Goal: Task Accomplishment & Management: Use online tool/utility

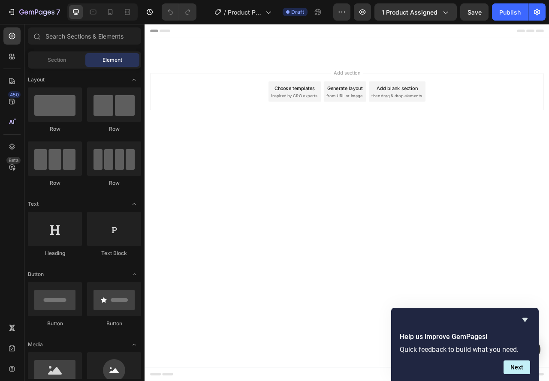
click at [373, 83] on div "Add section Choose templates inspired by CRO experts Generate layout from URL o…" at bounding box center [401, 121] width 514 height 105
click at [61, 39] on input "text" at bounding box center [84, 35] width 113 height 17
drag, startPoint x: 54, startPoint y: 111, endPoint x: 62, endPoint y: 93, distance: 19.8
click at [33, 105] on div at bounding box center [55, 104] width 54 height 34
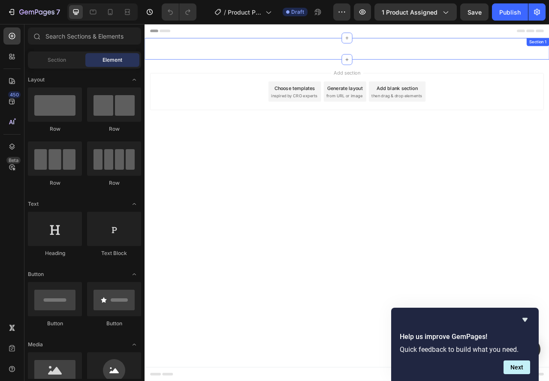
click at [306, 67] on div "Custom Code Section 1" at bounding box center [401, 55] width 514 height 27
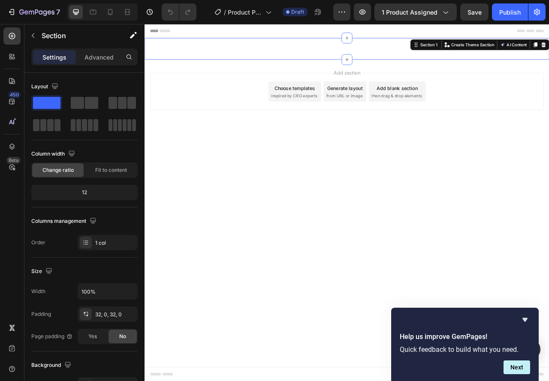
click at [354, 61] on div "Custom Code Section 1 You can create reusable sections Create Theme Section AI …" at bounding box center [401, 55] width 514 height 27
click at [347, 62] on div "Custom Code Section 1 You can create reusable sections Create Theme Section AI …" at bounding box center [401, 55] width 514 height 27
click at [494, 51] on div "Section 1" at bounding box center [505, 50] width 25 height 8
click at [12, 148] on icon at bounding box center [12, 147] width 6 height 6
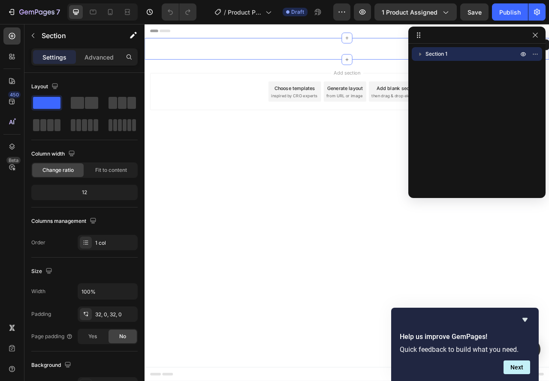
click at [418, 54] on icon "button" at bounding box center [420, 54] width 9 height 9
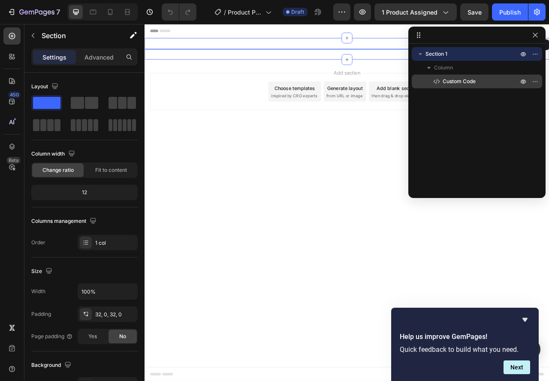
click at [442, 82] on p "Custom Code" at bounding box center [470, 81] width 77 height 9
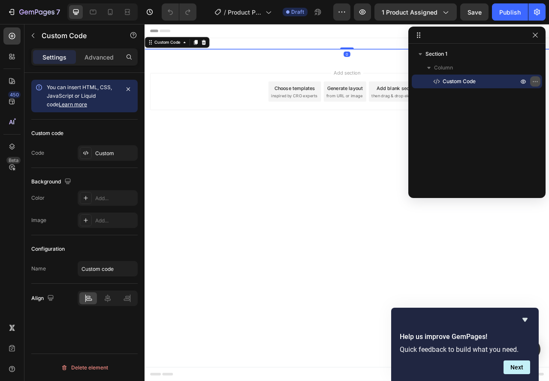
click at [532, 82] on icon "button" at bounding box center [535, 81] width 7 height 7
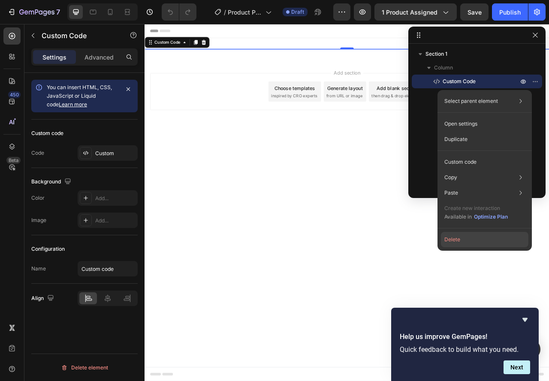
click at [452, 246] on button "Delete" at bounding box center [484, 239] width 87 height 15
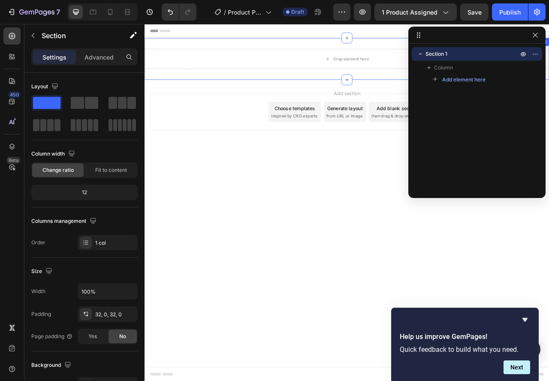
click at [428, 78] on div "Drop element here" at bounding box center [401, 68] width 514 height 26
click at [84, 53] on div "Advanced" at bounding box center [99, 57] width 43 height 14
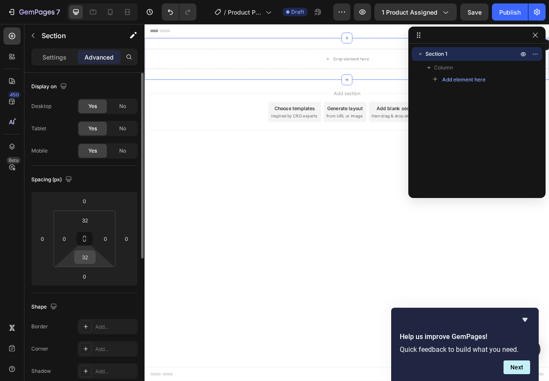
click at [87, 260] on input "32" at bounding box center [84, 257] width 17 height 13
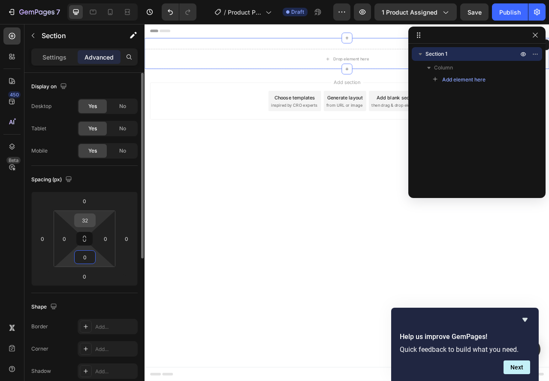
type input "0"
click at [83, 221] on input "32" at bounding box center [84, 220] width 17 height 13
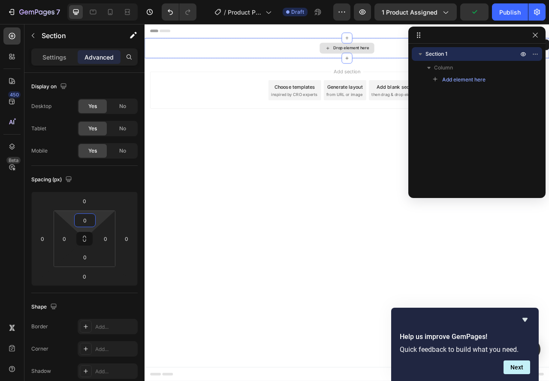
type input "0"
click at [215, 63] on div "Drop element here" at bounding box center [401, 55] width 514 height 26
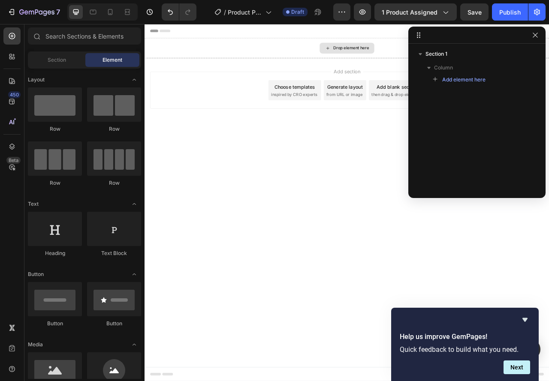
click at [387, 52] on div "Drop element here" at bounding box center [406, 54] width 45 height 7
click at [60, 39] on input "text" at bounding box center [84, 35] width 113 height 17
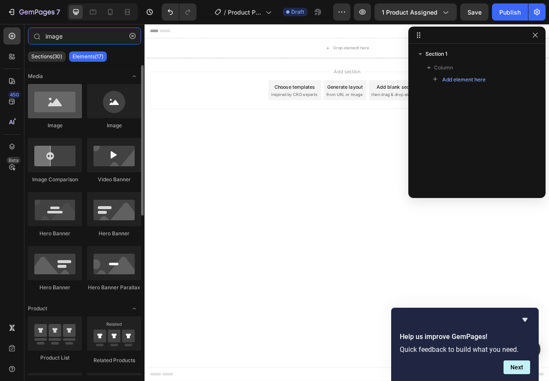
type input "image"
click at [57, 108] on div at bounding box center [55, 101] width 54 height 34
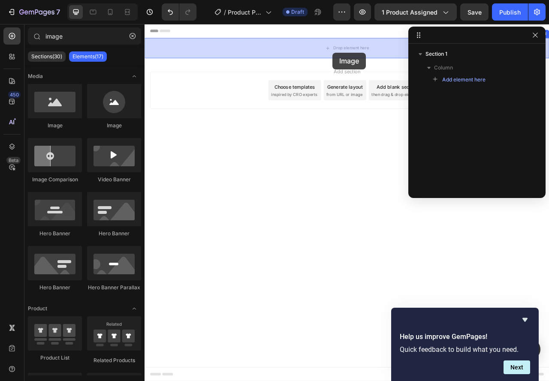
drag, startPoint x: 201, startPoint y: 132, endPoint x: 383, endPoint y: 60, distance: 195.5
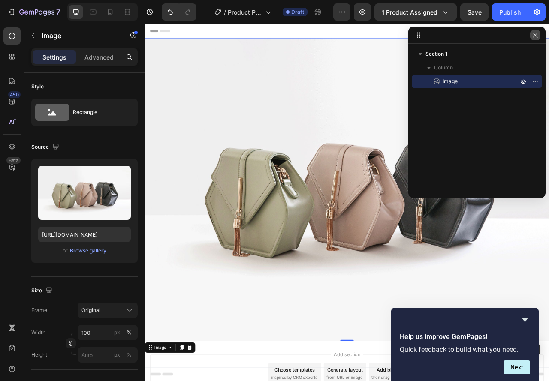
click at [533, 39] on button "button" at bounding box center [535, 35] width 10 height 10
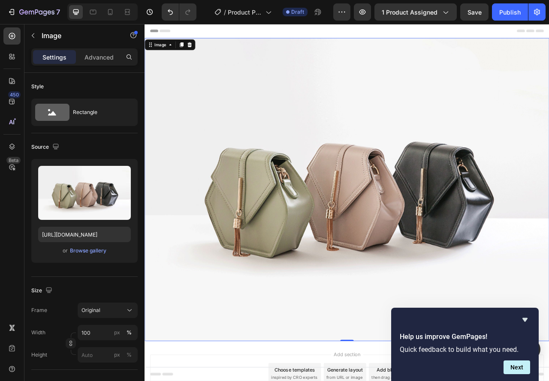
click at [300, 205] on img at bounding box center [401, 235] width 514 height 386
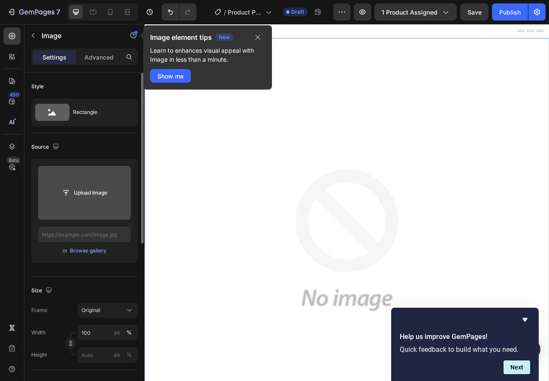
click at [77, 197] on input "file" at bounding box center [84, 193] width 59 height 15
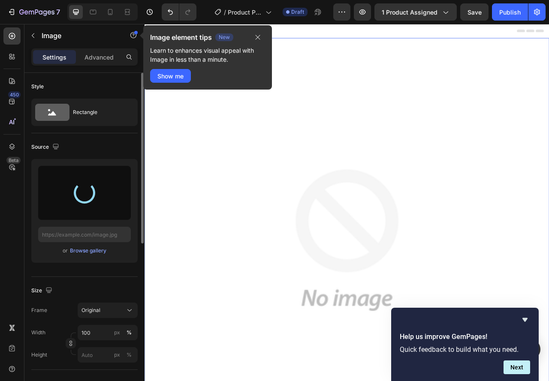
type input "https://cdn.shopify.com/s/files/1/0901/7530/7960/files/gempages_585949875074499…"
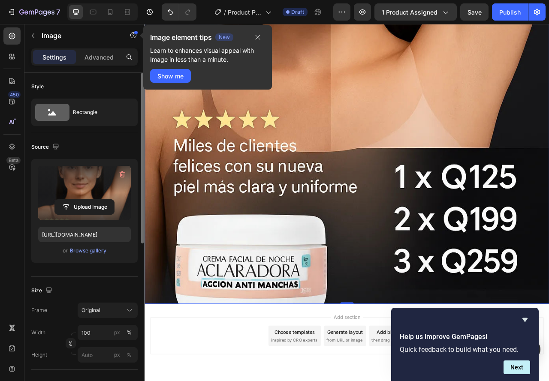
scroll to position [449, 0]
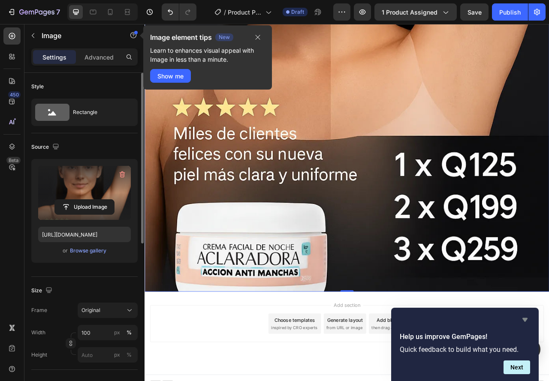
click at [523, 320] on icon "Hide survey" at bounding box center [525, 320] width 10 height 10
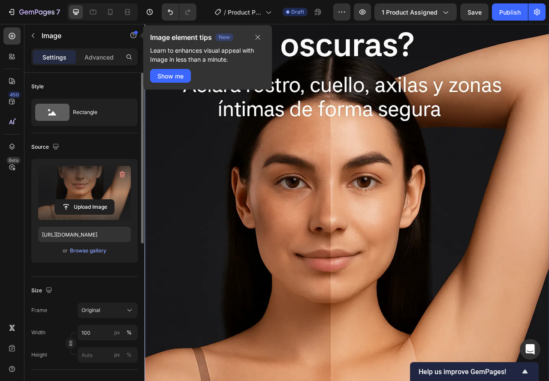
scroll to position [0, 0]
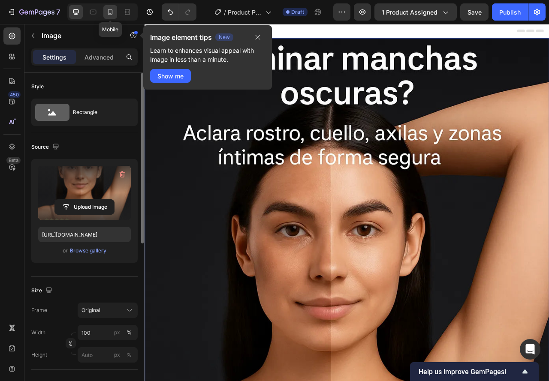
click at [107, 16] on div at bounding box center [110, 12] width 14 height 14
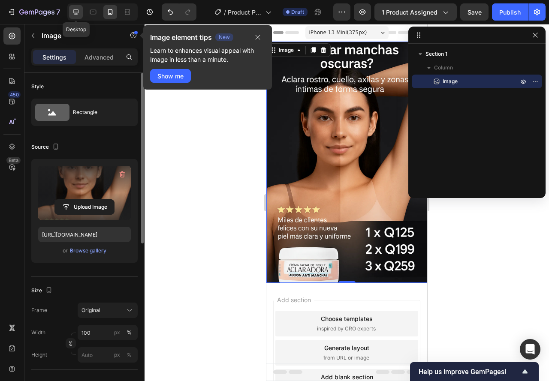
click at [75, 11] on icon at bounding box center [76, 12] width 9 height 9
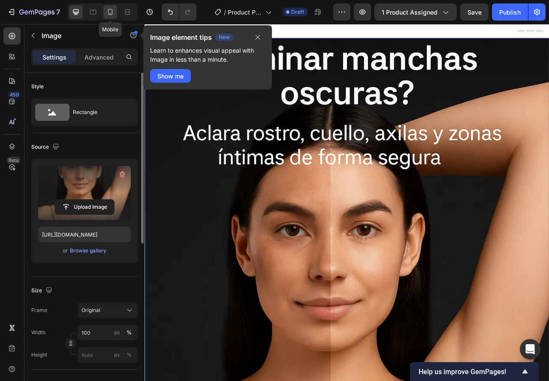
click at [107, 12] on icon at bounding box center [110, 12] width 9 height 9
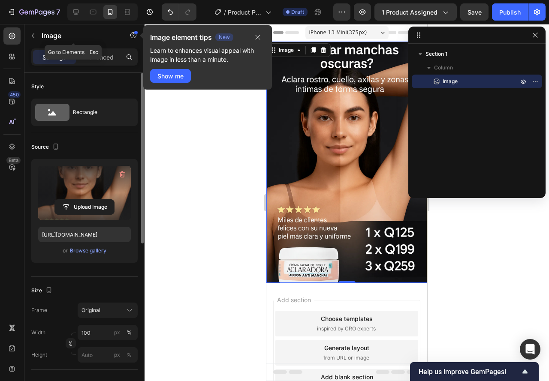
click at [35, 38] on icon "button" at bounding box center [33, 35] width 7 height 7
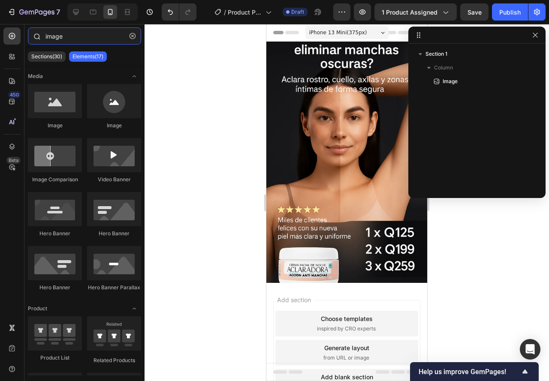
click at [64, 39] on input "image" at bounding box center [84, 35] width 113 height 17
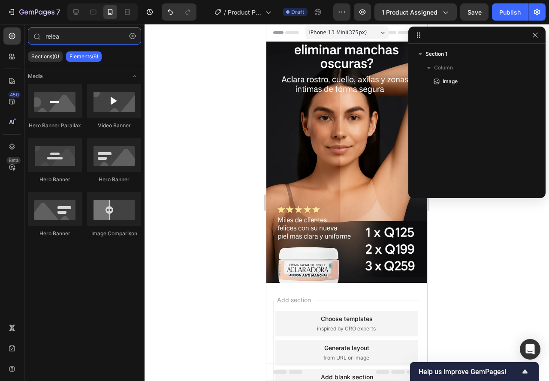
type input "relea"
click at [78, 56] on p "Elements(6)" at bounding box center [83, 56] width 29 height 7
click at [15, 54] on icon at bounding box center [12, 56] width 9 height 9
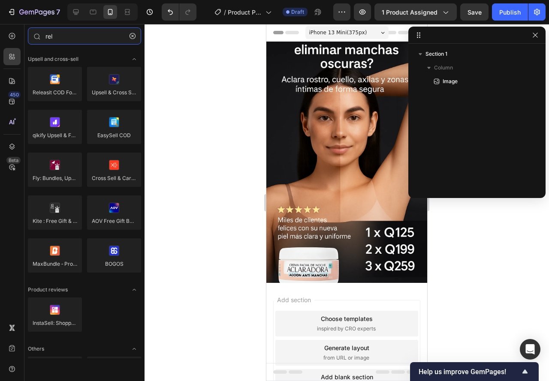
type input "rel"
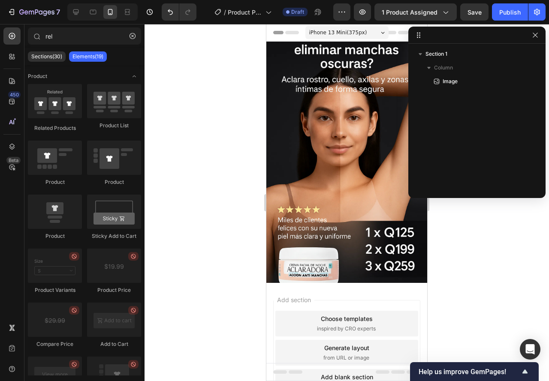
click at [323, 300] on div "Add section Choose templates inspired by CRO experts Generate layout from URL o…" at bounding box center [346, 352] width 147 height 105
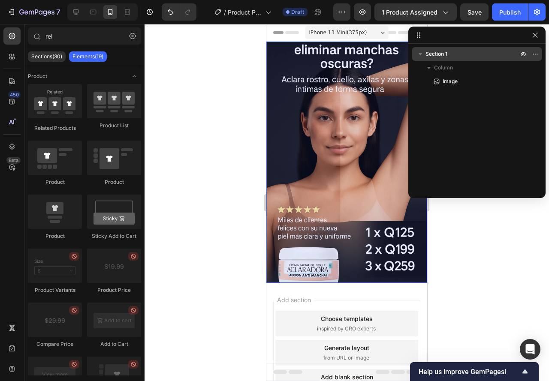
click at [423, 56] on icon "button" at bounding box center [420, 54] width 9 height 9
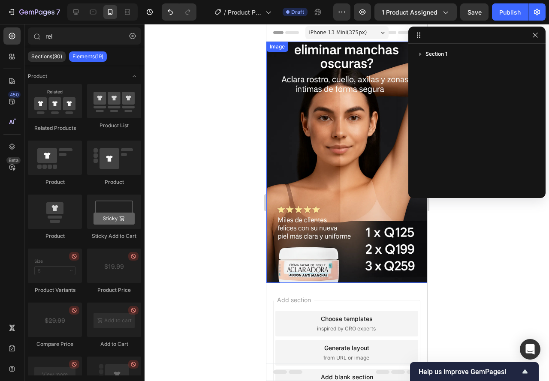
scroll to position [43, 0]
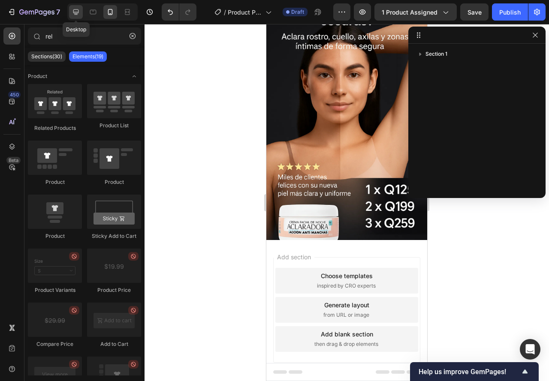
click at [72, 12] on icon at bounding box center [76, 12] width 9 height 9
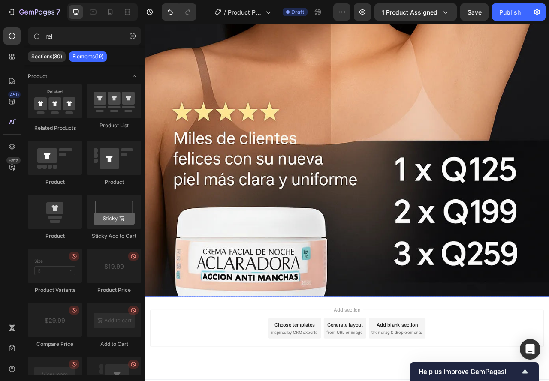
scroll to position [449, 0]
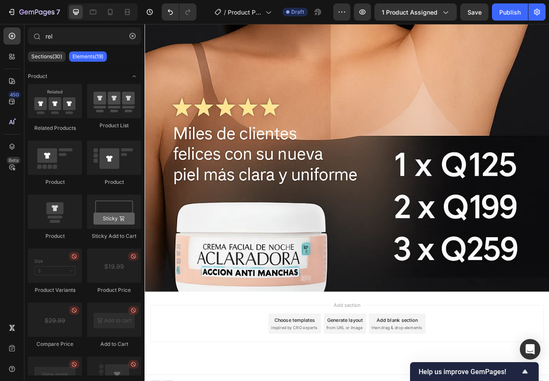
click at [387, 377] on span "Add section" at bounding box center [402, 381] width 41 height 9
click at [407, 377] on span "Add section" at bounding box center [402, 381] width 41 height 9
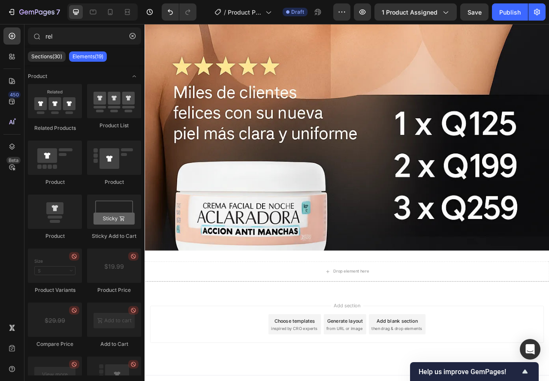
scroll to position [502, 0]
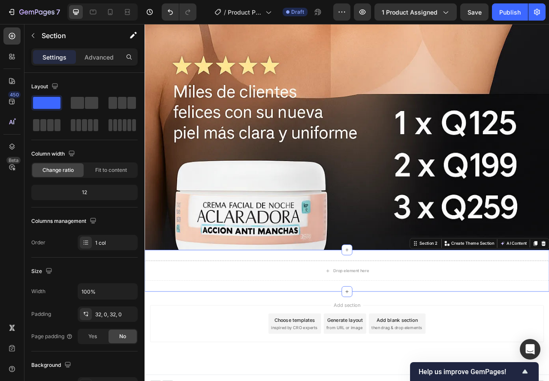
click at [313, 311] on div "Drop element here Section 2 You can create reusable sections Create Theme Secti…" at bounding box center [401, 337] width 514 height 53
click at [87, 56] on p "Advanced" at bounding box center [98, 57] width 29 height 9
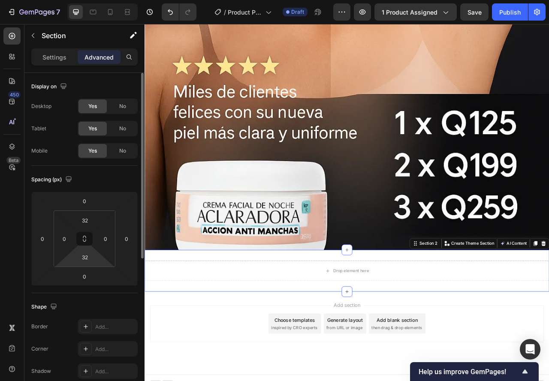
click at [84, 0] on html "7 / Product Page - Sep 25, 01:58:18 Draft Preview 1 product assigned Save Publi…" at bounding box center [274, 0] width 549 height 0
type input "0"
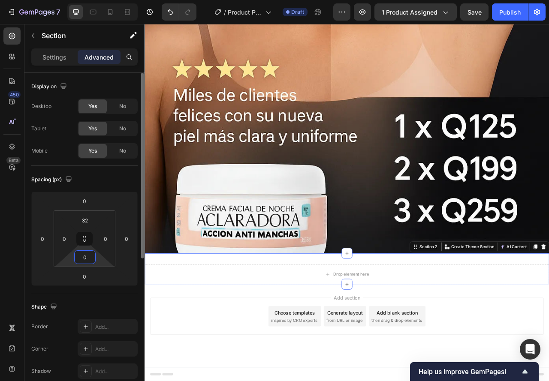
scroll to position [488, 0]
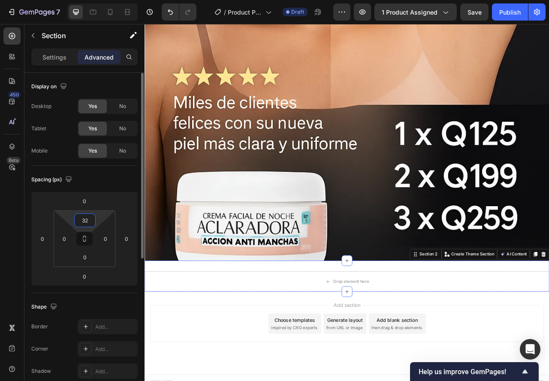
click at [87, 220] on input "32" at bounding box center [84, 220] width 17 height 13
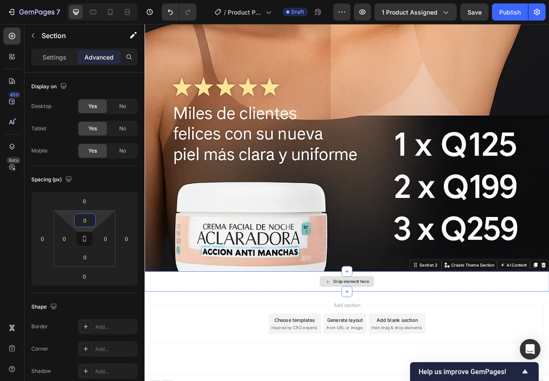
type input "0"
click at [187, 339] on div "Drop element here" at bounding box center [401, 352] width 514 height 26
drag, startPoint x: 4, startPoint y: 64, endPoint x: 9, endPoint y: 59, distance: 7.6
click at [8, 60] on div at bounding box center [11, 56] width 17 height 17
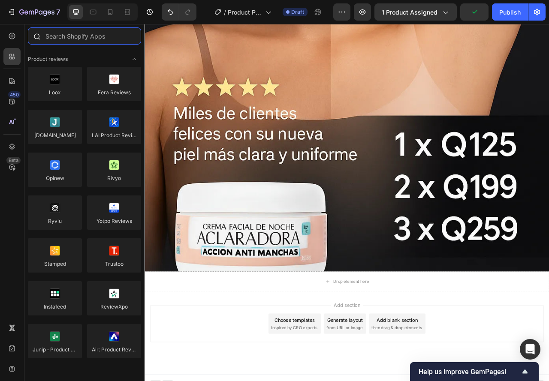
click at [66, 37] on input "text" at bounding box center [84, 35] width 113 height 17
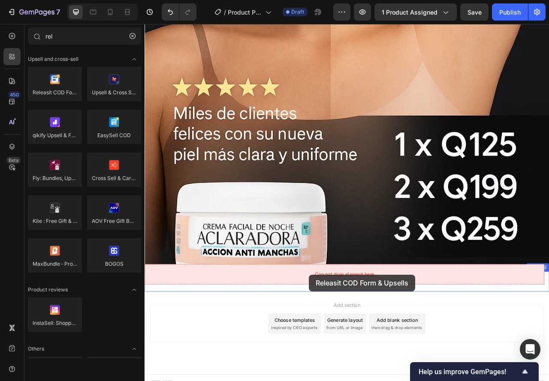
drag, startPoint x: 188, startPoint y: 108, endPoint x: 351, endPoint y: 343, distance: 285.4
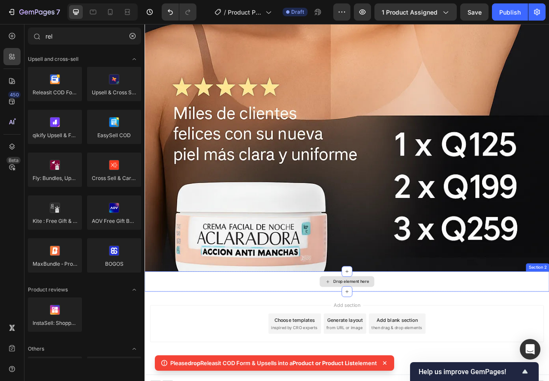
click at [328, 345] on div "Drop element here" at bounding box center [401, 352] width 514 height 26
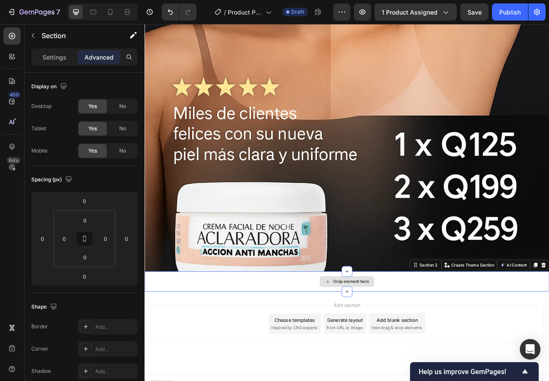
click at [304, 350] on div "Drop element here" at bounding box center [401, 352] width 514 height 26
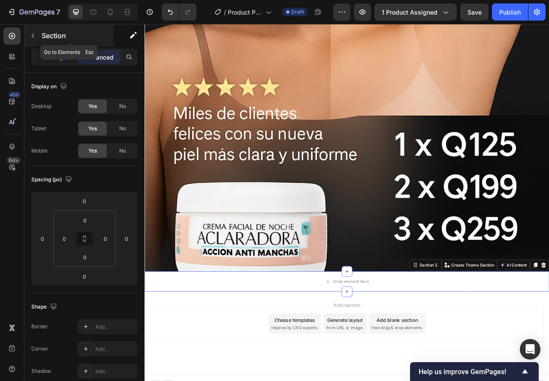
click at [29, 39] on button "button" at bounding box center [33, 36] width 14 height 14
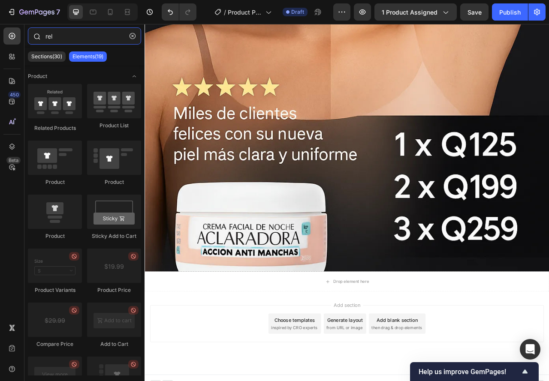
drag, startPoint x: 60, startPoint y: 36, endPoint x: 36, endPoint y: 38, distance: 24.1
click at [36, 38] on div "rel" at bounding box center [84, 37] width 120 height 21
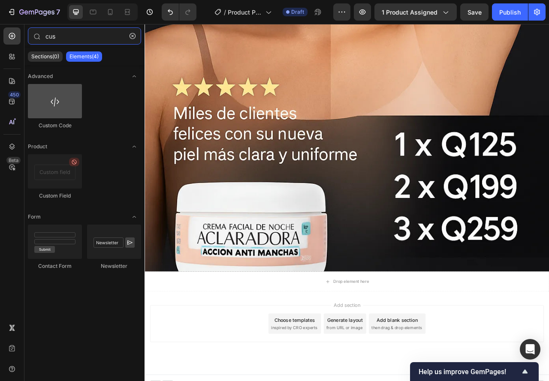
type input "cus"
click at [49, 111] on div at bounding box center [55, 101] width 54 height 34
click at [57, 104] on div at bounding box center [55, 101] width 54 height 34
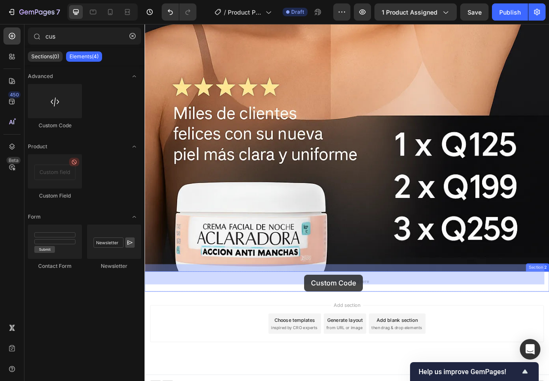
drag, startPoint x: 201, startPoint y: 128, endPoint x: 348, endPoint y: 343, distance: 259.8
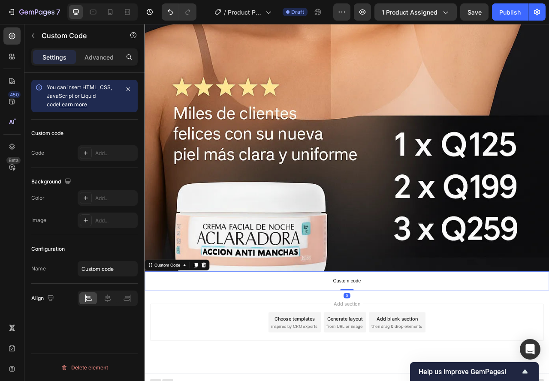
scroll to position [473, 0]
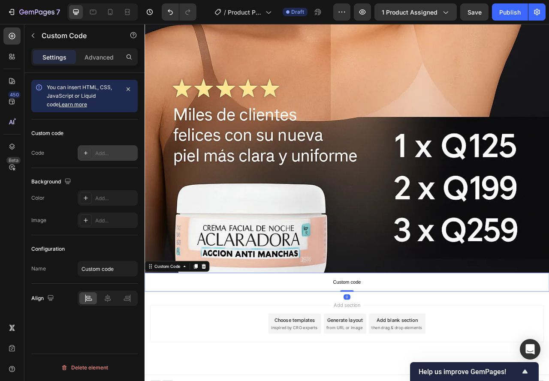
click at [81, 154] on div at bounding box center [86, 153] width 12 height 12
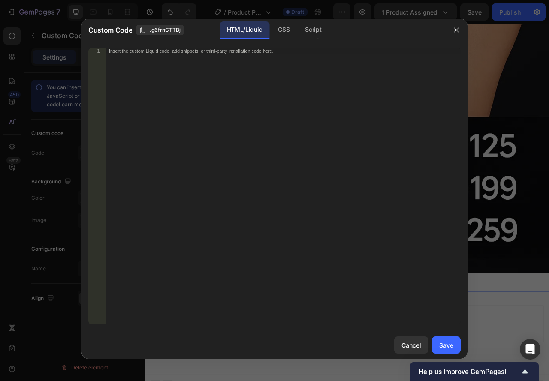
click at [163, 129] on div "Insert the custom Liquid code, add snippets, or third-party installation code h…" at bounding box center [282, 192] width 355 height 289
paste textarea "<div id="_rsi-cod-form-embed-custom-hook"></div>"
type textarea "<div id="_rsi-cod-form-embed-custom-hook"></div>"
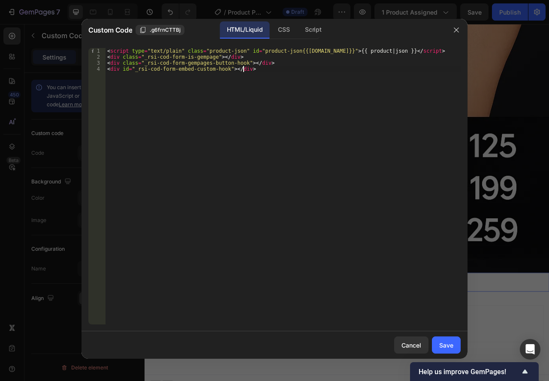
click at [206, 132] on div "< script type = "text/plain" class = "product-json" id = "product-json{{product…" at bounding box center [282, 192] width 355 height 289
click at [444, 348] on div "Save" at bounding box center [446, 345] width 14 height 9
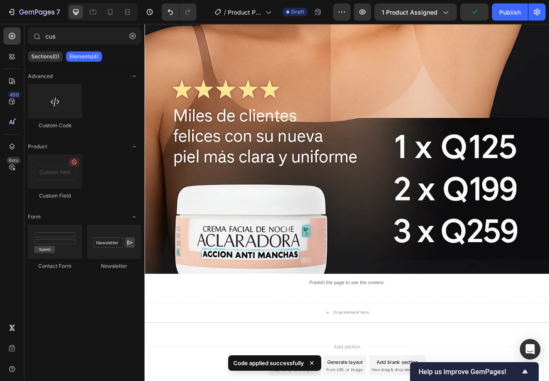
scroll to position [502, 0]
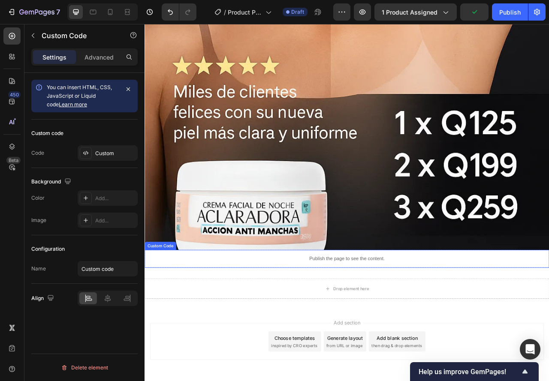
click at [348, 318] on p "Publish the page to see the content." at bounding box center [401, 322] width 514 height 9
click at [100, 60] on p "Advanced" at bounding box center [98, 57] width 29 height 9
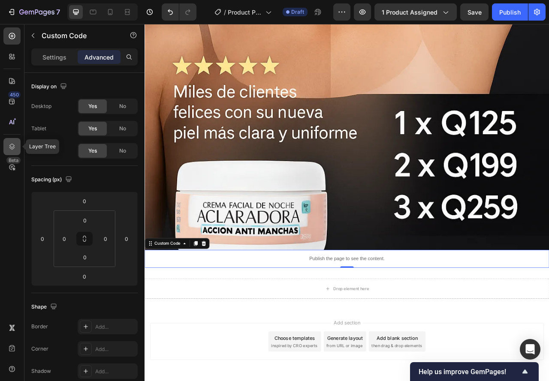
click at [9, 141] on div at bounding box center [11, 146] width 17 height 17
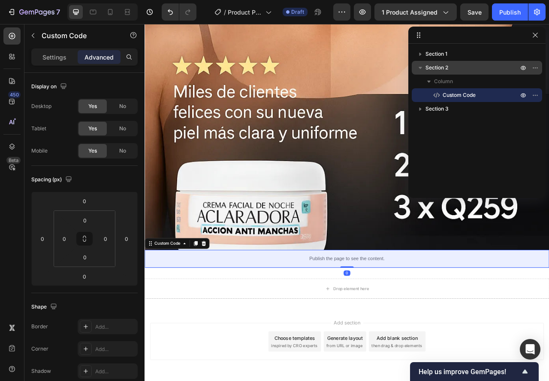
click at [420, 67] on icon "button" at bounding box center [419, 68] width 3 height 2
click at [420, 67] on icon "button" at bounding box center [420, 67] width 9 height 9
click at [444, 67] on span "Section 2" at bounding box center [436, 67] width 23 height 9
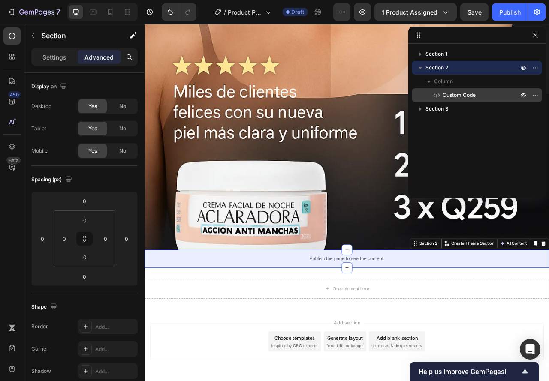
click at [441, 93] on p "Custom Code" at bounding box center [470, 95] width 77 height 9
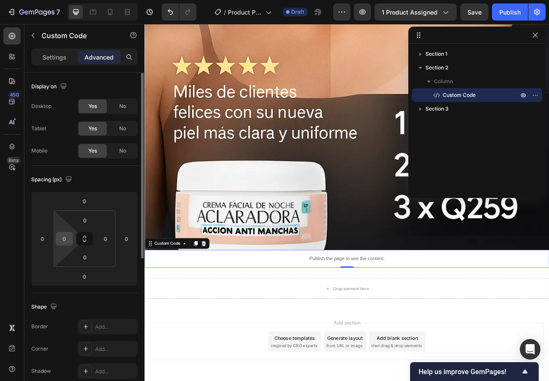
click at [60, 242] on input "0" at bounding box center [64, 238] width 13 height 13
type input "15"
click at [107, 234] on input "0" at bounding box center [105, 238] width 13 height 13
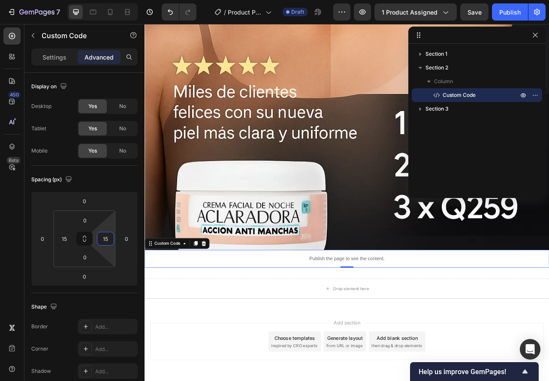
type input "15"
click at [336, 318] on p "Publish the page to see the content." at bounding box center [402, 322] width 502 height 9
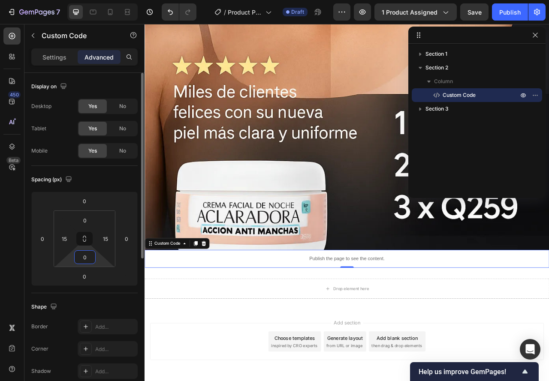
click at [92, 257] on input "0" at bounding box center [84, 257] width 17 height 13
click at [286, 318] on p "Publish the page to see the content." at bounding box center [402, 322] width 502 height 9
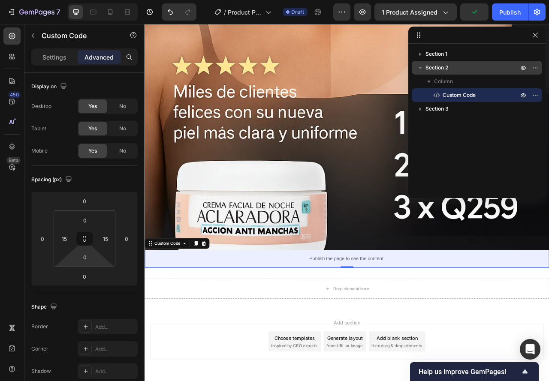
click at [429, 67] on span "Section 2" at bounding box center [436, 67] width 23 height 9
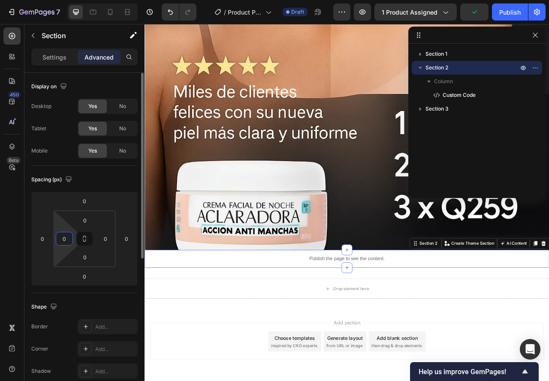
click at [61, 240] on input "0" at bounding box center [64, 238] width 13 height 13
type input "15"
click at [102, 241] on input "0" at bounding box center [105, 238] width 13 height 13
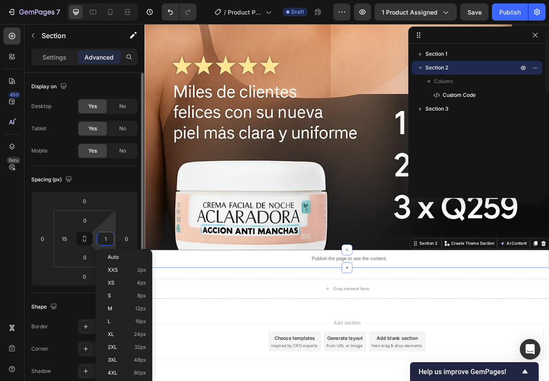
type input "15"
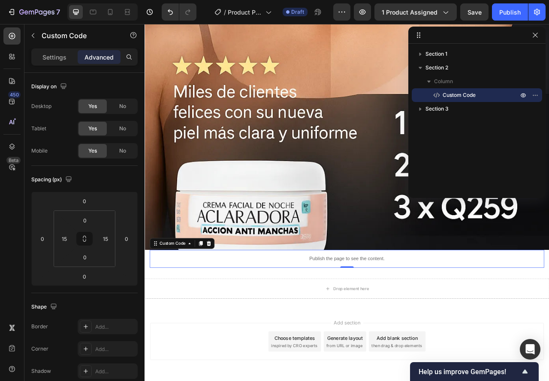
click at [246, 319] on div "Publish the page to see the content." at bounding box center [401, 322] width 489 height 23
click at [63, 239] on input "15" at bounding box center [64, 238] width 13 height 13
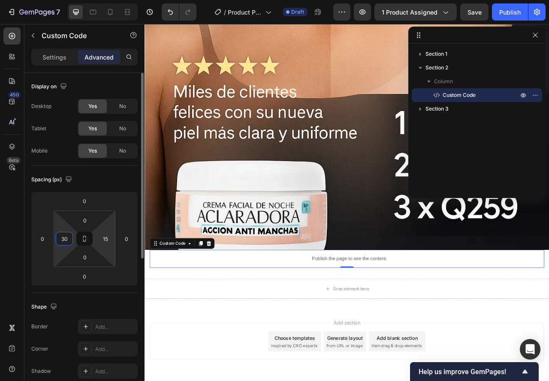
type input "30"
click at [96, 0] on html "7 / Product Page - Sep 25, 01:58:18 Draft Preview 1 product assigned Save Publi…" at bounding box center [274, 0] width 549 height 0
click at [102, 239] on input "15" at bounding box center [105, 238] width 13 height 13
type input "30"
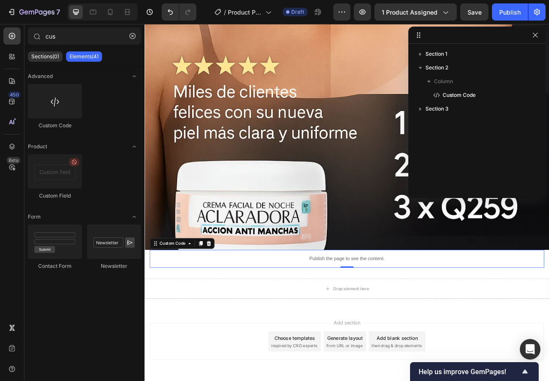
click at [199, 317] on div "Publish the page to see the content." at bounding box center [402, 322] width 476 height 23
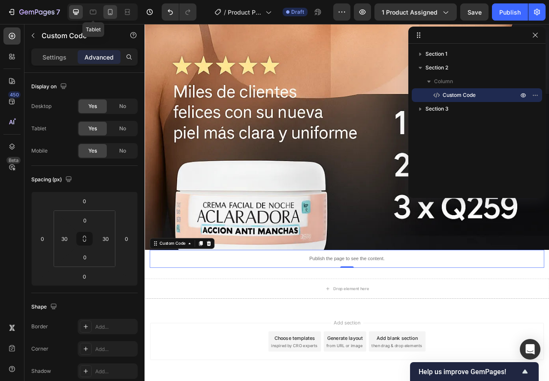
click at [104, 7] on div at bounding box center [110, 12] width 14 height 14
type input "24"
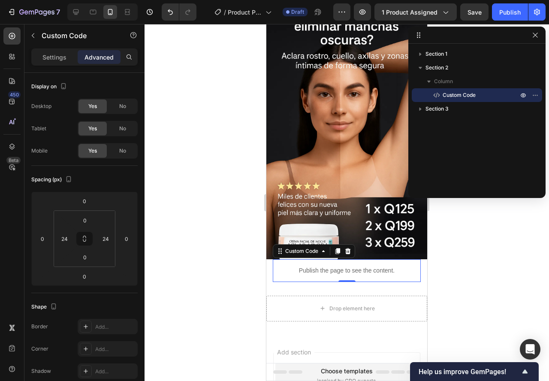
scroll to position [43, 0]
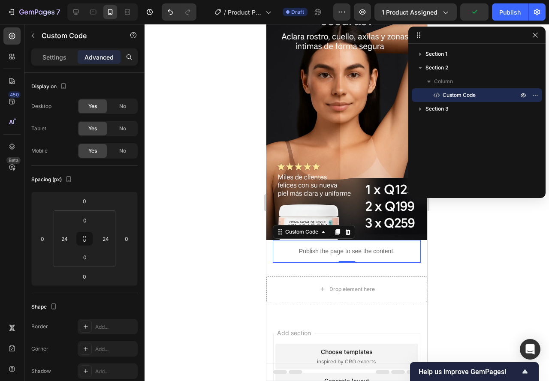
click at [295, 247] on p "Publish the page to see the content." at bounding box center [346, 251] width 127 height 9
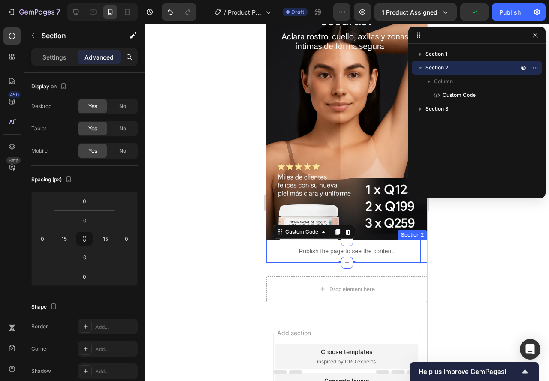
click at [268, 240] on div "Publish the page to see the content. Custom Code 0 Section 2" at bounding box center [346, 251] width 161 height 23
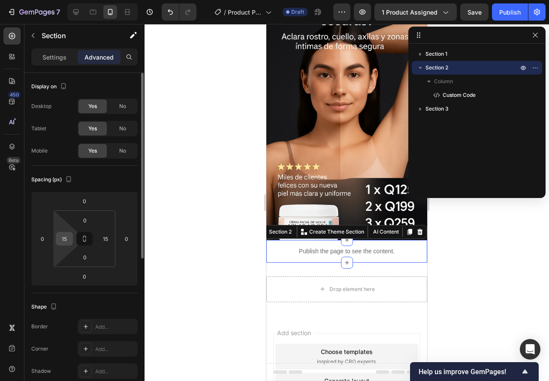
click at [68, 242] on input "15" at bounding box center [64, 238] width 13 height 13
type input "30"
click at [102, 241] on input "15" at bounding box center [105, 238] width 13 height 13
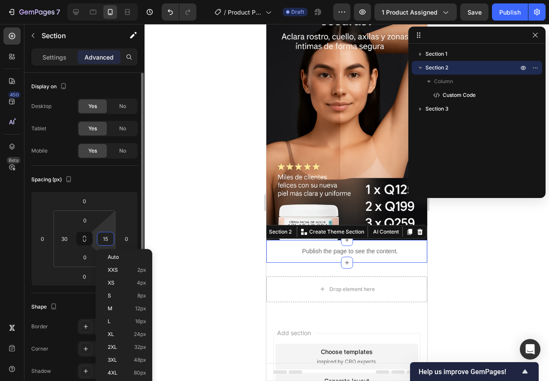
click at [103, 246] on div "0 30 0 15" at bounding box center [85, 238] width 62 height 57
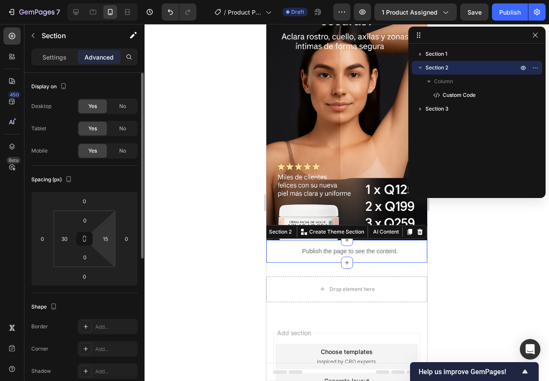
click at [103, 0] on html "7 / Product Page - Sep 25, 01:58:18 Draft Preview 1 product assigned Save Publi…" at bounding box center [274, 0] width 549 height 0
click at [105, 238] on input "15" at bounding box center [105, 238] width 13 height 13
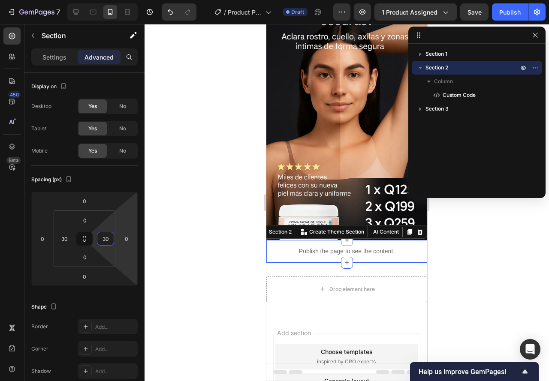
type input "30"
drag, startPoint x: 194, startPoint y: 252, endPoint x: 201, endPoint y: 258, distance: 9.7
click at [195, 252] on div at bounding box center [346, 202] width 404 height 357
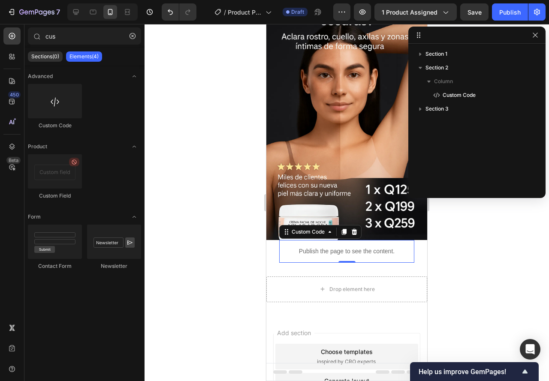
click at [301, 246] on div "Publish the page to see the content." at bounding box center [346, 251] width 114 height 23
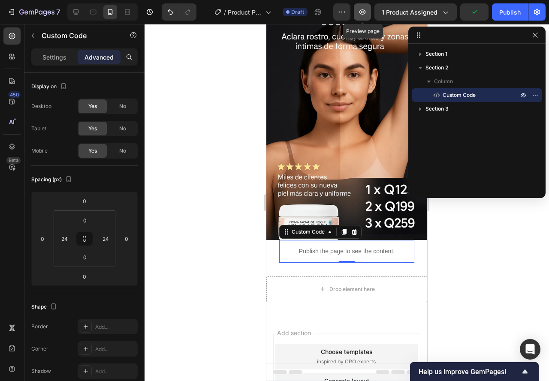
click at [367, 5] on button "button" at bounding box center [362, 11] width 17 height 17
click at [410, 9] on span "1 product assigned" at bounding box center [410, 12] width 56 height 9
click at [203, 178] on div at bounding box center [346, 202] width 404 height 357
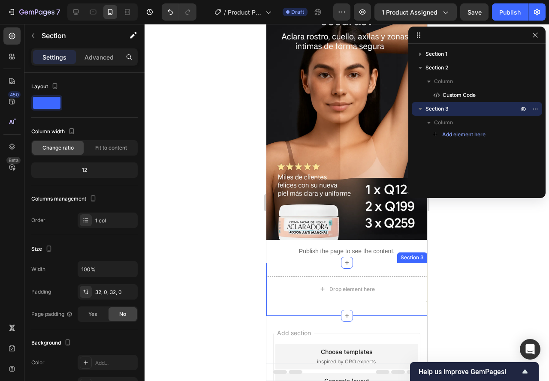
click at [318, 263] on div "Drop element here Section 3" at bounding box center [346, 289] width 161 height 53
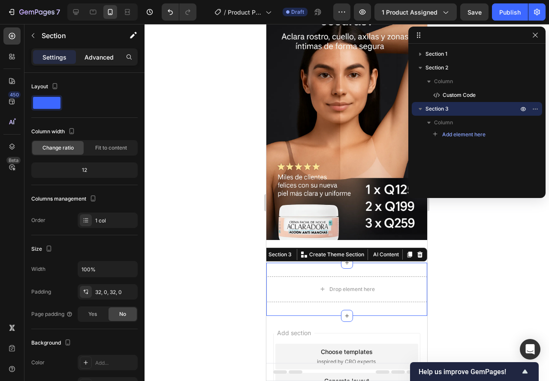
click at [100, 60] on p "Advanced" at bounding box center [98, 57] width 29 height 9
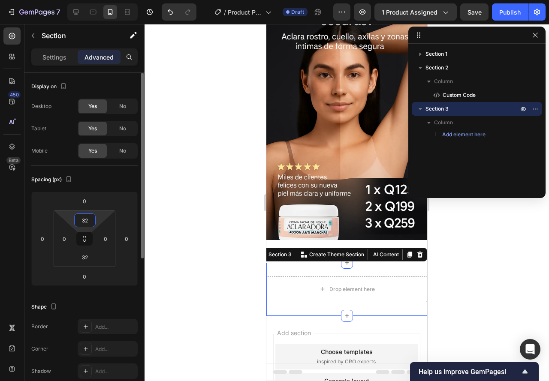
click at [87, 225] on input "32" at bounding box center [84, 220] width 17 height 13
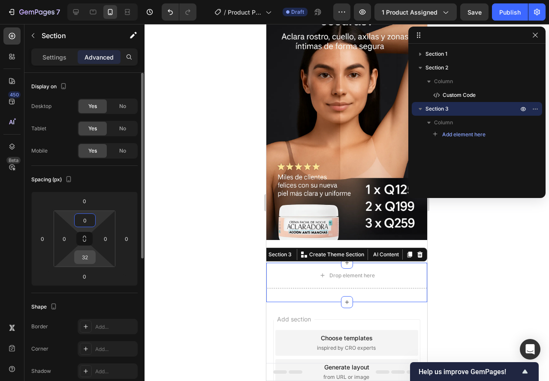
type input "0"
click at [89, 251] on input "32" at bounding box center [84, 257] width 17 height 13
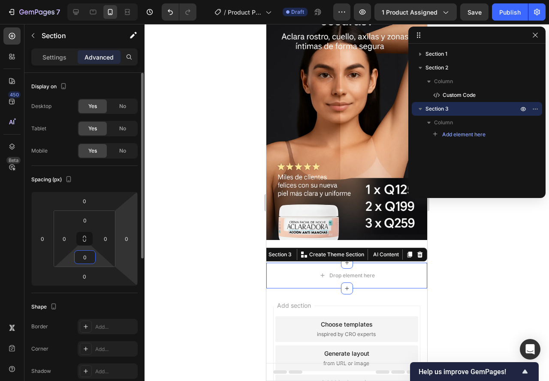
type input "0"
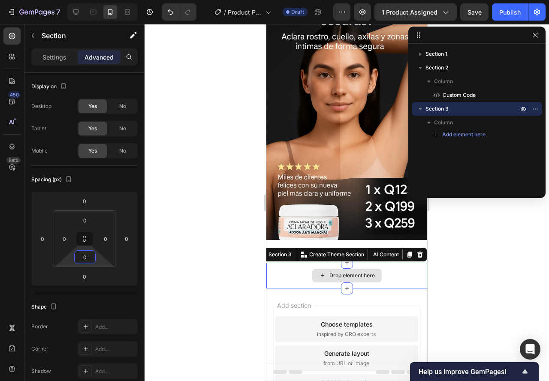
click at [292, 268] on div "Drop element here" at bounding box center [346, 276] width 161 height 26
click at [421, 110] on icon "button" at bounding box center [420, 109] width 9 height 9
click at [442, 132] on span "Add element here" at bounding box center [463, 135] width 43 height 8
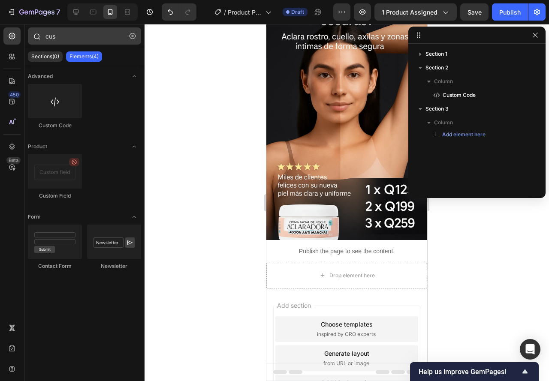
click at [133, 36] on icon "button" at bounding box center [132, 36] width 6 height 6
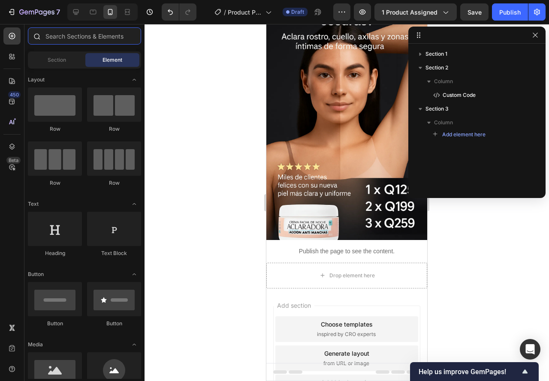
click at [132, 36] on input "text" at bounding box center [84, 35] width 113 height 17
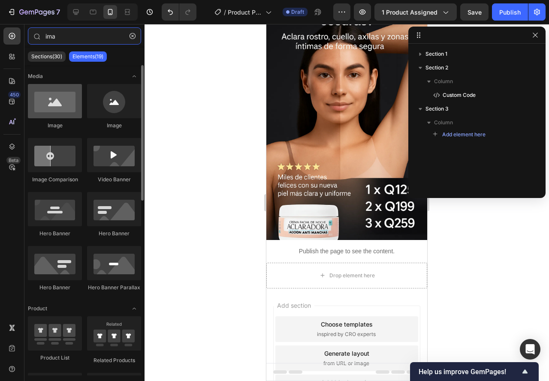
type input "ima"
click at [55, 93] on div at bounding box center [55, 101] width 54 height 34
click at [52, 102] on div at bounding box center [55, 101] width 54 height 34
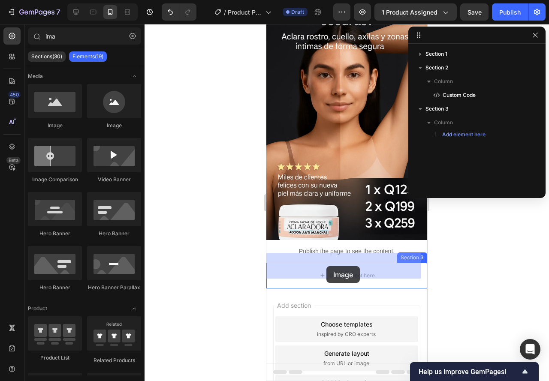
drag, startPoint x: 313, startPoint y: 136, endPoint x: 326, endPoint y: 267, distance: 131.0
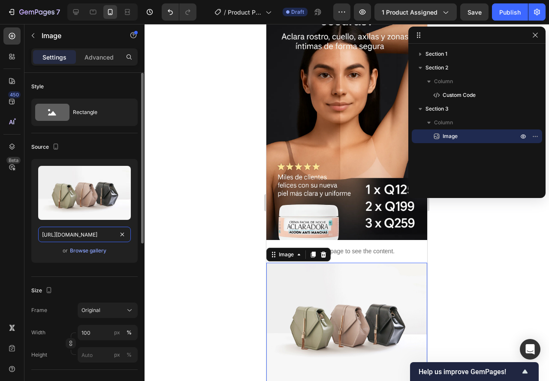
click at [127, 234] on input "https://cdn.shopify.com/s/files/1/2005/9307/files/image_demo.jpg" at bounding box center [84, 234] width 93 height 15
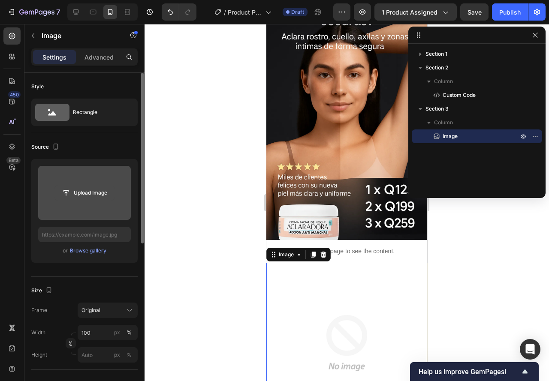
click at [69, 191] on input "file" at bounding box center [84, 193] width 59 height 15
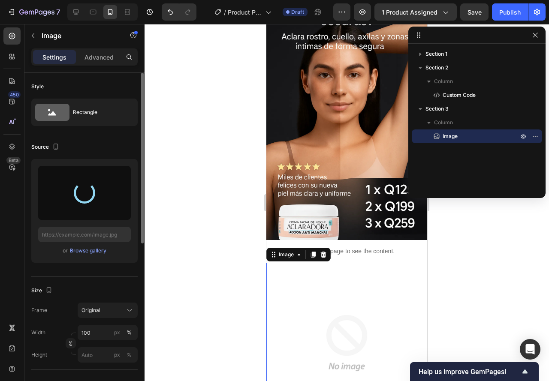
type input "https://cdn.shopify.com/s/files/1/0901/7530/7960/files/gempages_585949875074499…"
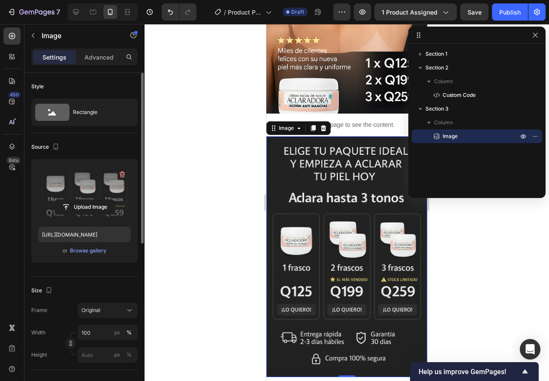
scroll to position [214, 0]
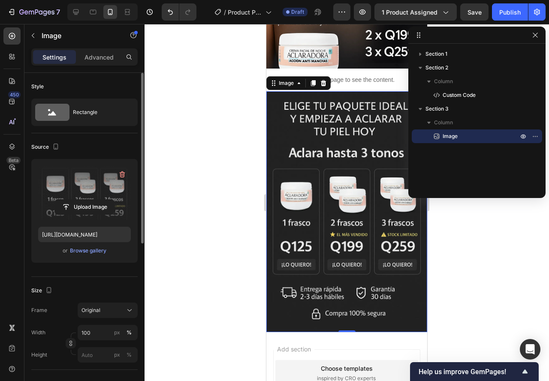
click at [273, 91] on img at bounding box center [346, 211] width 161 height 241
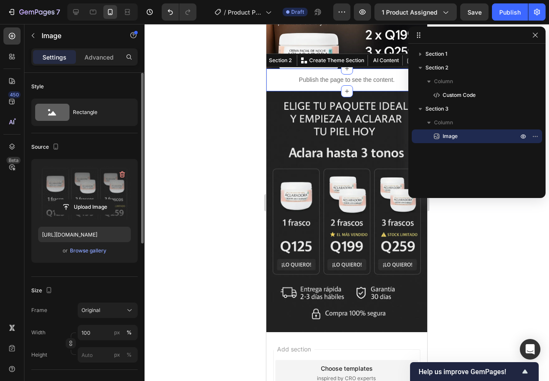
click at [271, 69] on div "Publish the page to see the content. Custom Code Section 2 You can create reusa…" at bounding box center [346, 80] width 161 height 23
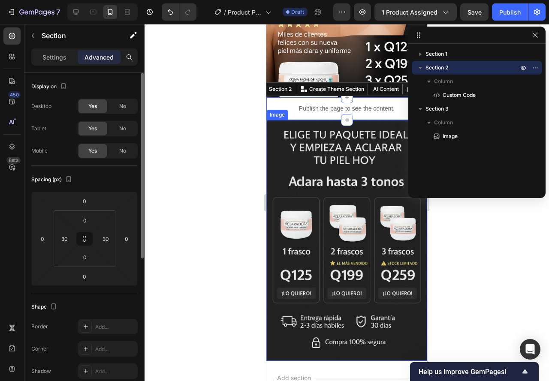
scroll to position [171, 0]
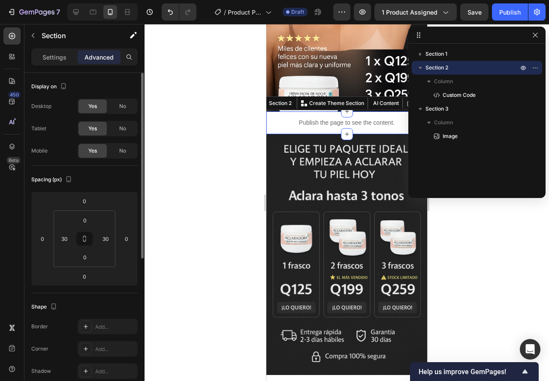
click at [270, 114] on div "Publish the page to see the content. Custom Code Section 2 You can create reusa…" at bounding box center [346, 122] width 161 height 23
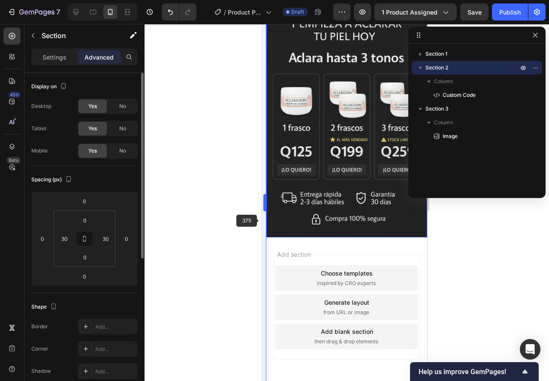
scroll to position [300, 0]
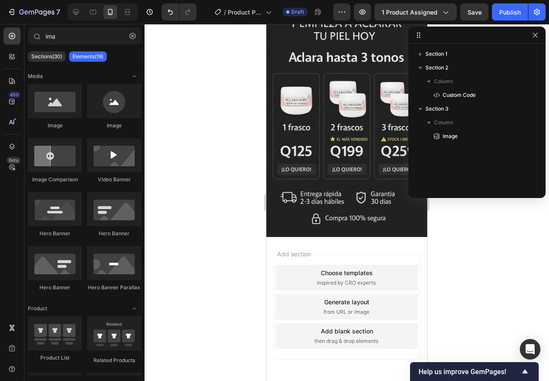
click at [340, 326] on div "Add blank section then drag & drop elements" at bounding box center [346, 336] width 143 height 26
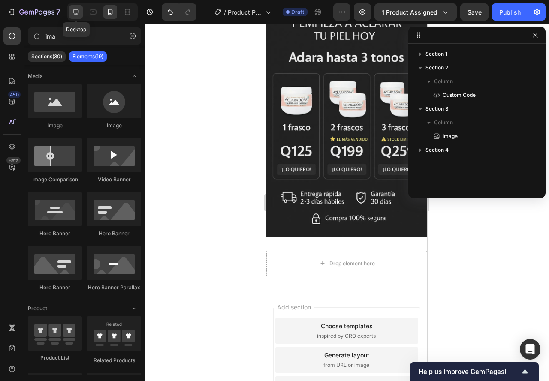
click at [82, 10] on div at bounding box center [76, 12] width 14 height 14
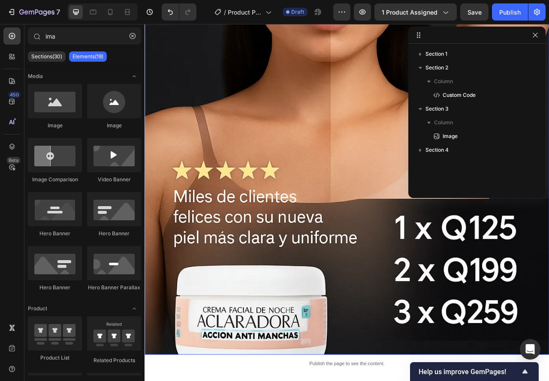
scroll to position [343, 0]
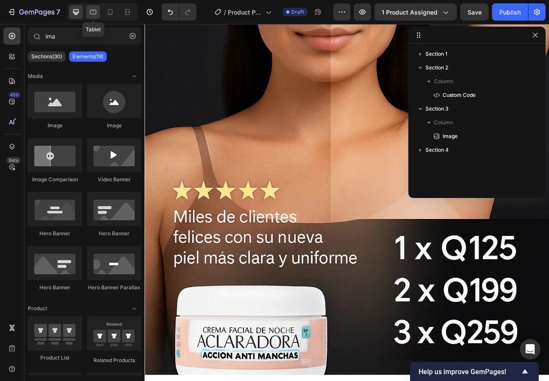
click at [94, 16] on icon at bounding box center [93, 12] width 9 height 9
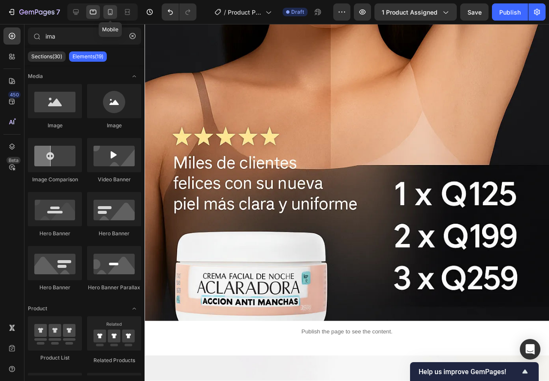
click at [105, 14] on div at bounding box center [110, 12] width 14 height 14
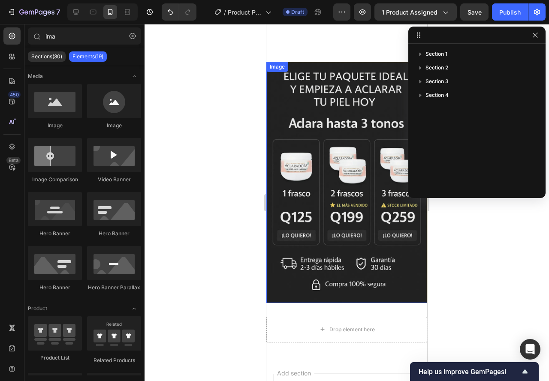
scroll to position [214, 0]
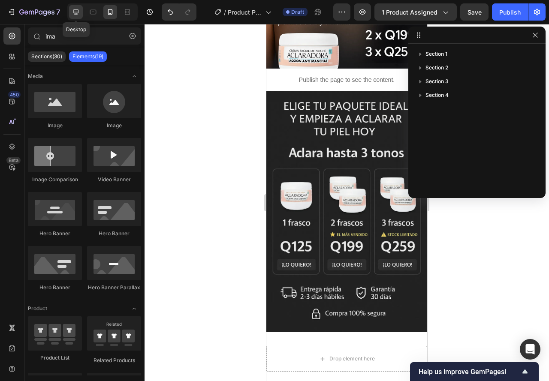
click at [73, 6] on div at bounding box center [76, 12] width 14 height 14
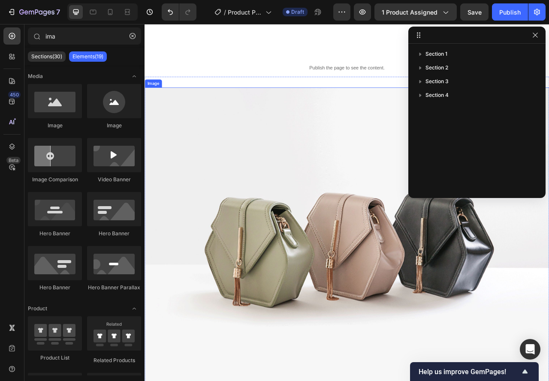
scroll to position [814, 0]
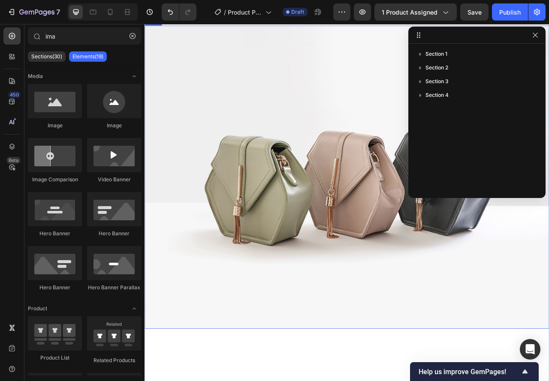
click at [296, 272] on img at bounding box center [401, 219] width 514 height 386
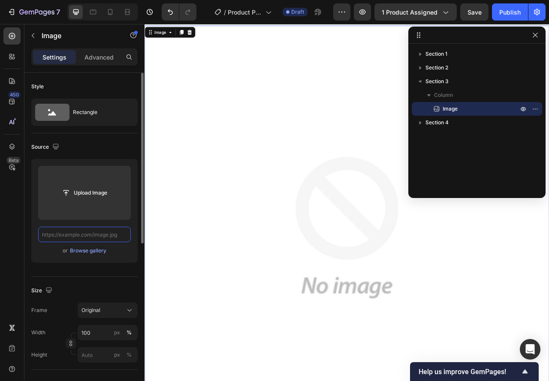
scroll to position [0, 0]
click at [88, 249] on div "Browse gallery" at bounding box center [88, 251] width 36 height 8
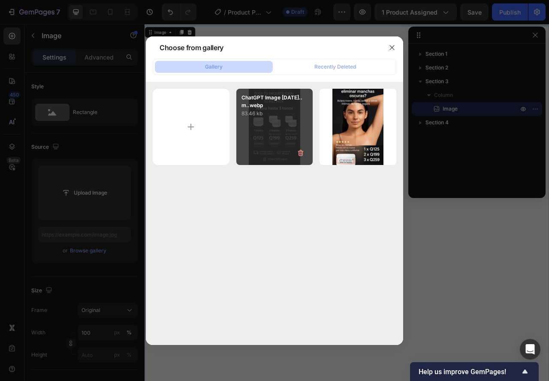
click at [278, 131] on div "ChatGPT Image 24 sep...m..webp 83.46 kb" at bounding box center [274, 127] width 77 height 77
type input "https://cdn.shopify.com/s/files/1/0901/7530/7960/files/gempages_585949875074499…"
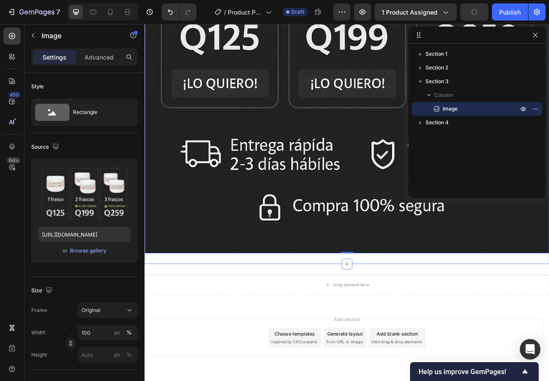
scroll to position [1314, 0]
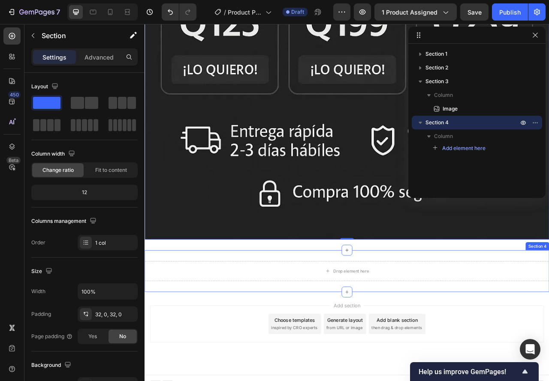
click at [360, 346] on div "Drop element here Section 4" at bounding box center [401, 338] width 514 height 53
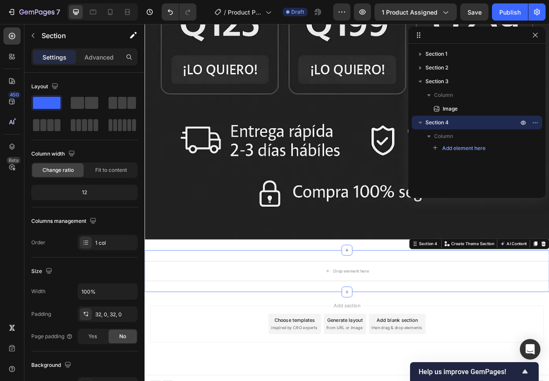
click at [90, 64] on div "Settings Advanced" at bounding box center [84, 56] width 106 height 17
click at [90, 60] on p "Advanced" at bounding box center [98, 57] width 29 height 9
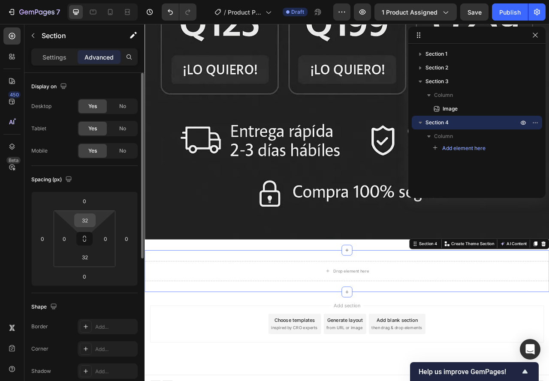
click at [81, 219] on input "32" at bounding box center [84, 220] width 17 height 13
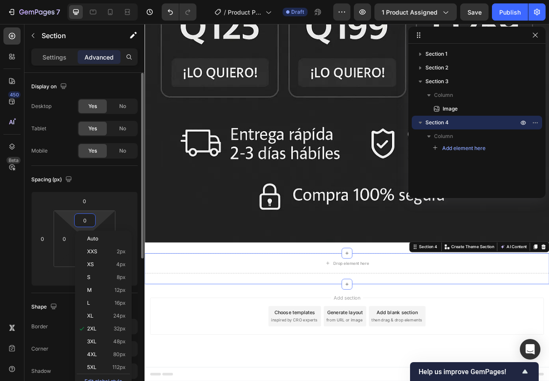
scroll to position [1300, 0]
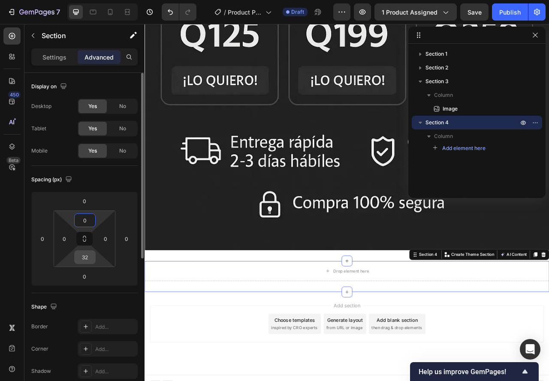
type input "0"
click at [87, 251] on input "32" at bounding box center [84, 257] width 17 height 13
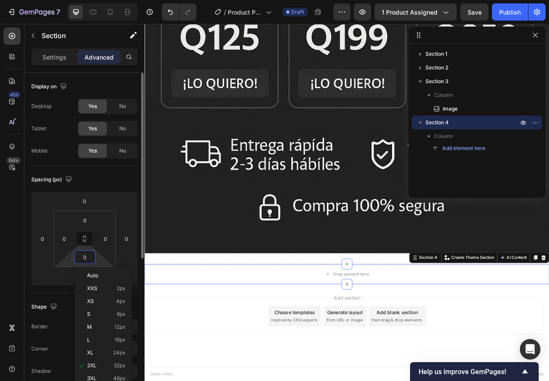
scroll to position [1286, 0]
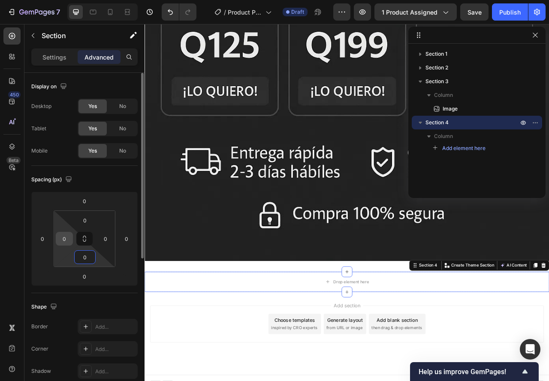
type input "0"
click at [56, 238] on div "0" at bounding box center [64, 239] width 17 height 14
click at [66, 242] on input "0" at bounding box center [64, 238] width 13 height 13
type input "30"
click at [100, 240] on input "0" at bounding box center [105, 238] width 13 height 13
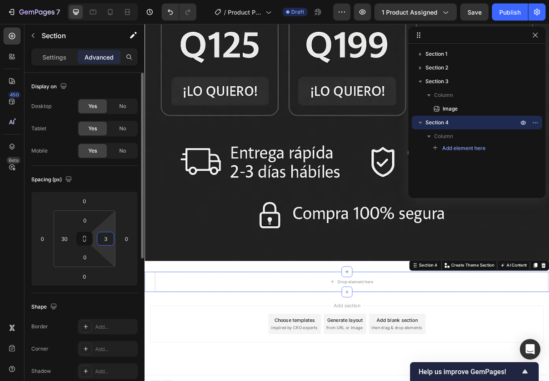
type input "30"
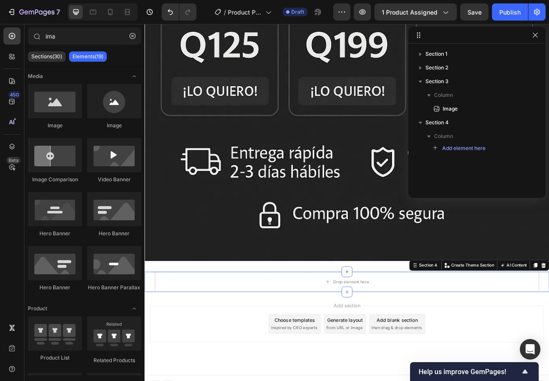
click at [151, 345] on div "Drop element here Section 4 You can create reusable sections Create Theme Secti…" at bounding box center [401, 352] width 514 height 26
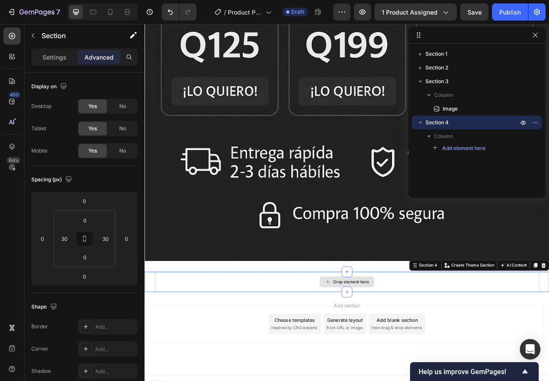
click at [201, 341] on div "Drop element here" at bounding box center [401, 352] width 489 height 26
click at [426, 117] on div "Section 4" at bounding box center [476, 123] width 123 height 14
click at [433, 129] on div "Section 4" at bounding box center [476, 123] width 123 height 14
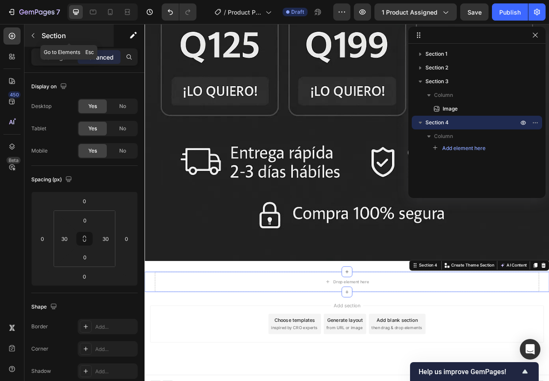
click at [33, 33] on icon "button" at bounding box center [33, 35] width 7 height 7
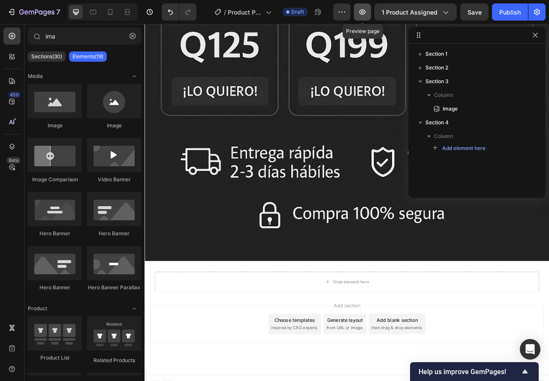
click at [369, 17] on button "button" at bounding box center [362, 11] width 17 height 17
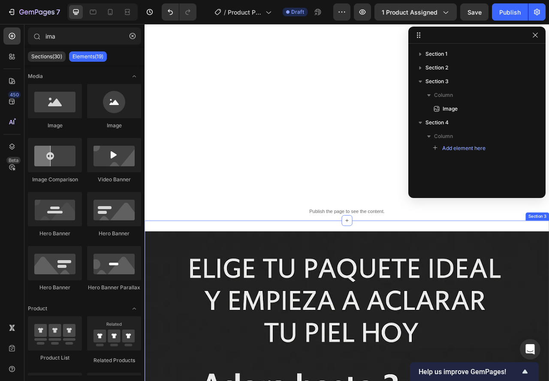
scroll to position [515, 0]
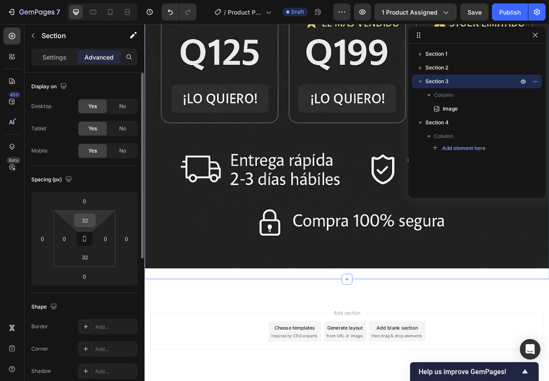
click at [91, 222] on input "32" at bounding box center [84, 220] width 17 height 13
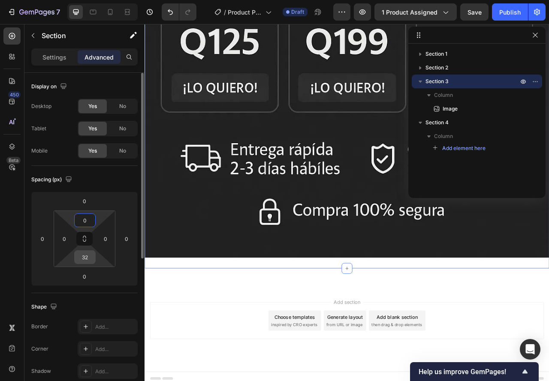
type input "0"
click at [90, 254] on input "32" at bounding box center [84, 257] width 17 height 13
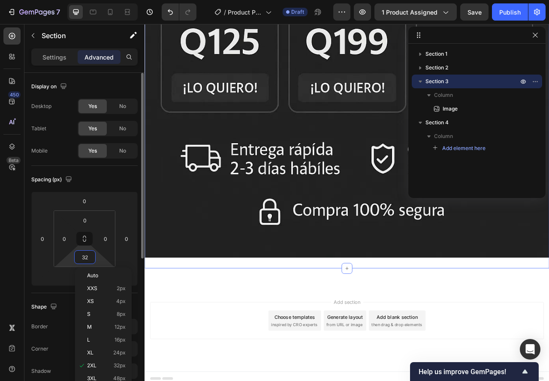
type input "0"
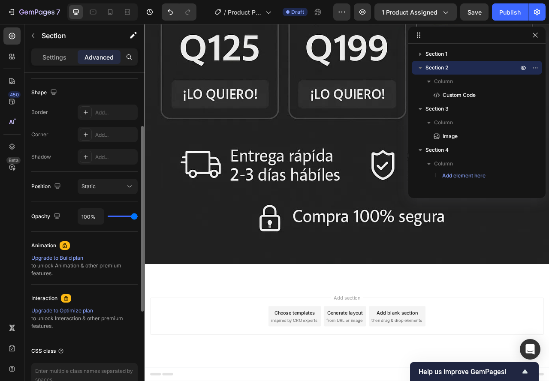
scroll to position [171, 0]
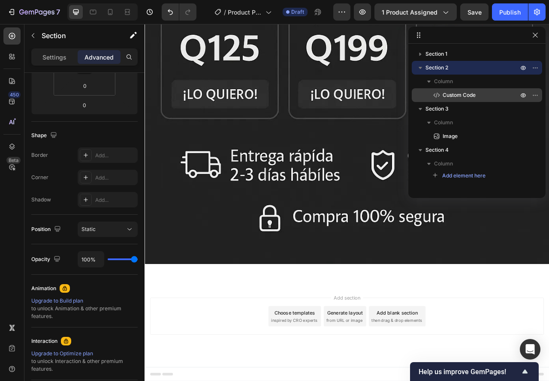
click at [442, 93] on p "Custom Code" at bounding box center [470, 95] width 77 height 9
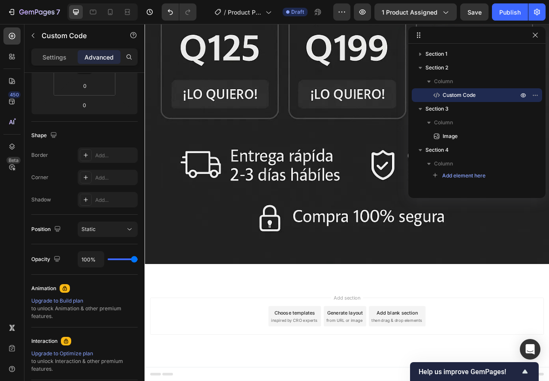
scroll to position [0, 0]
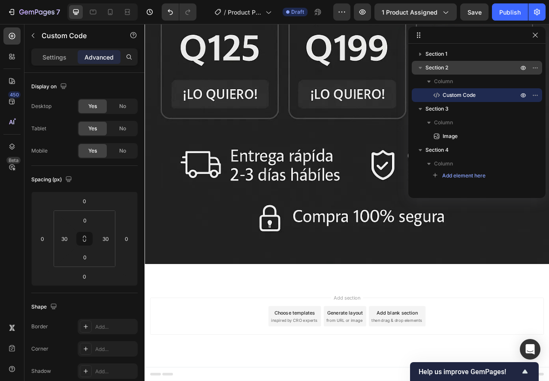
click at [440, 70] on span "Section 2" at bounding box center [436, 67] width 23 height 9
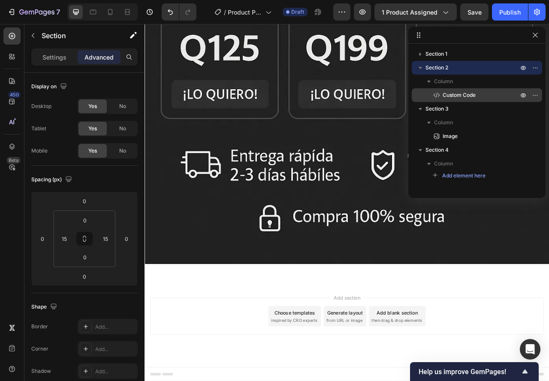
click at [446, 95] on span "Custom Code" at bounding box center [458, 95] width 33 height 9
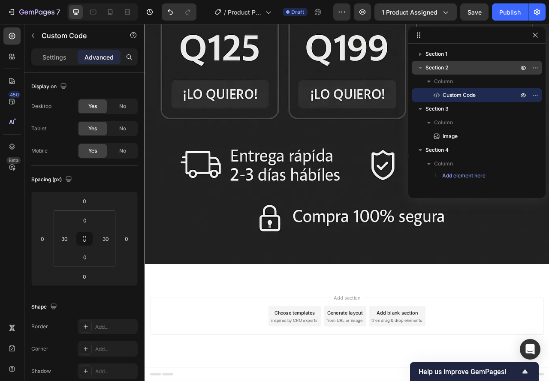
click at [437, 67] on span "Section 2" at bounding box center [436, 67] width 23 height 9
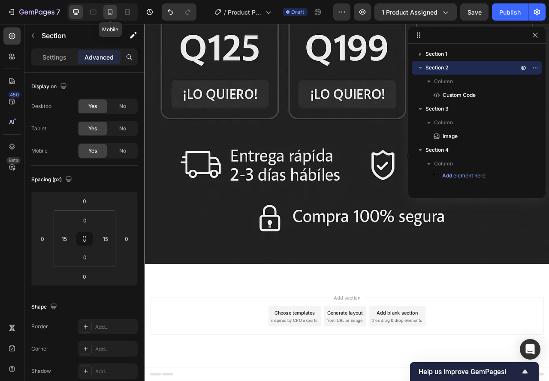
click at [114, 9] on icon at bounding box center [110, 12] width 9 height 9
type input "30"
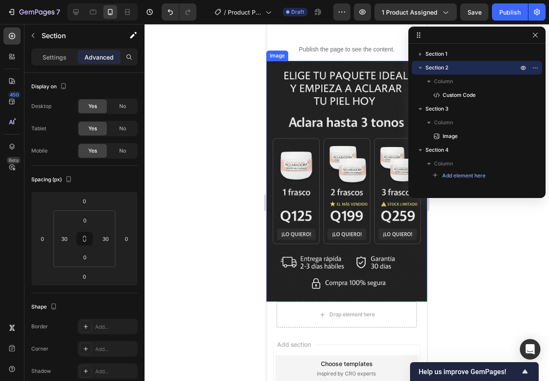
scroll to position [367, 0]
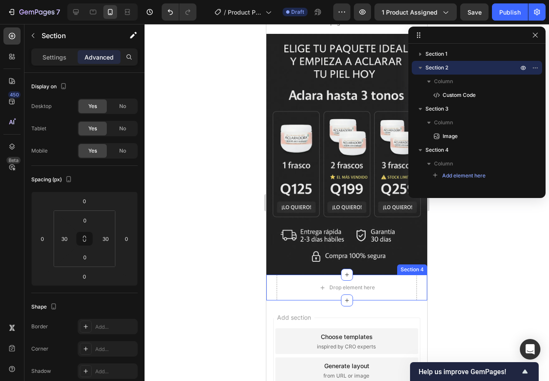
click at [274, 278] on div "Drop element here Section 4" at bounding box center [346, 288] width 161 height 26
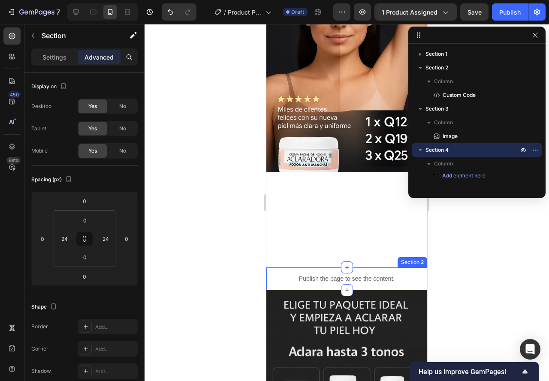
scroll to position [110, 0]
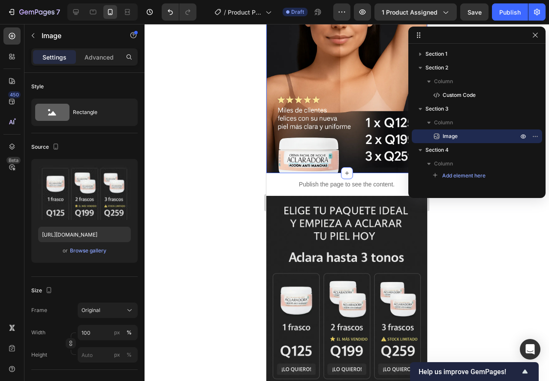
click at [280, 196] on img at bounding box center [346, 316] width 161 height 241
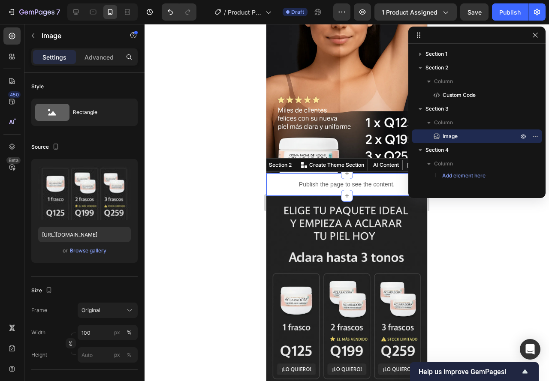
click at [270, 173] on div "Publish the page to see the content. Custom Code Section 2 You can create reusa…" at bounding box center [346, 184] width 161 height 23
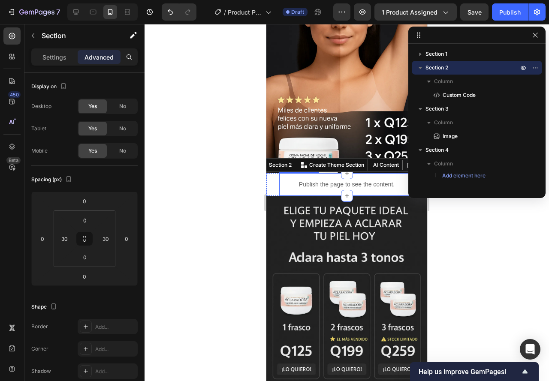
click at [295, 180] on p "Publish the page to see the content." at bounding box center [346, 184] width 114 height 9
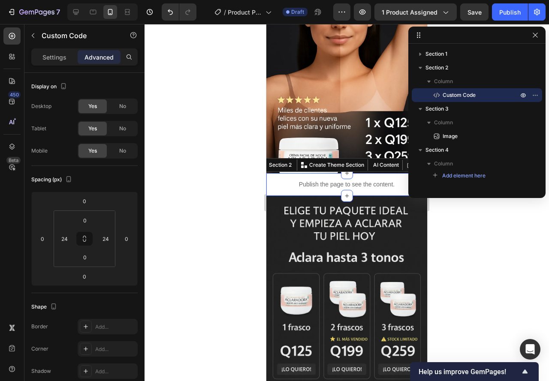
click at [274, 173] on div "Publish the page to see the content. Custom Code Section 2 You can create reusa…" at bounding box center [346, 184] width 161 height 23
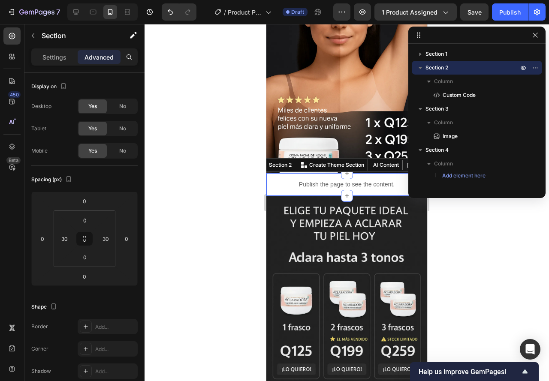
click at [423, 67] on icon "button" at bounding box center [420, 67] width 9 height 9
click at [421, 68] on icon "button" at bounding box center [420, 67] width 9 height 9
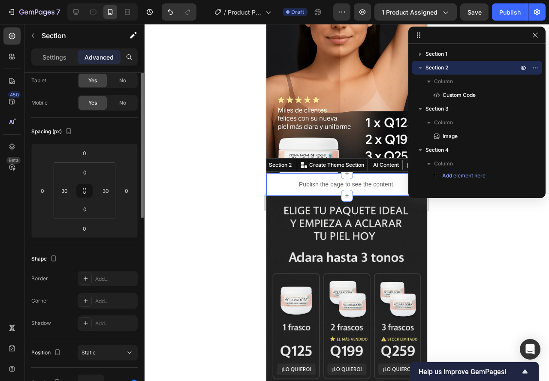
scroll to position [0, 0]
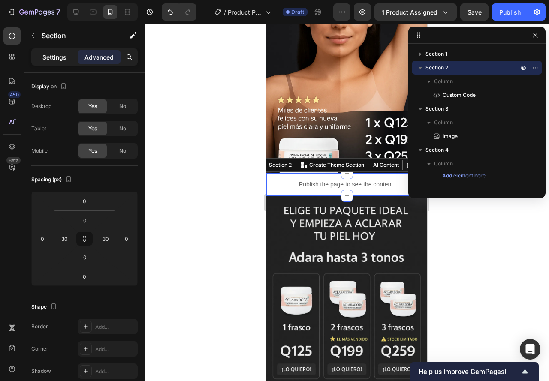
click at [58, 56] on p "Settings" at bounding box center [54, 57] width 24 height 9
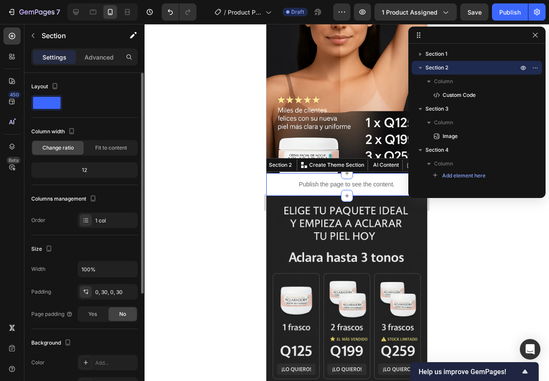
scroll to position [168, 0]
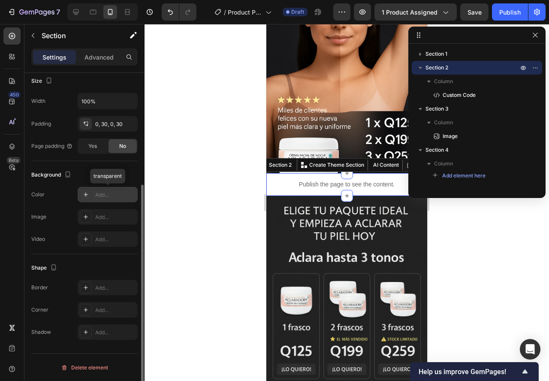
click at [87, 197] on icon at bounding box center [85, 194] width 7 height 7
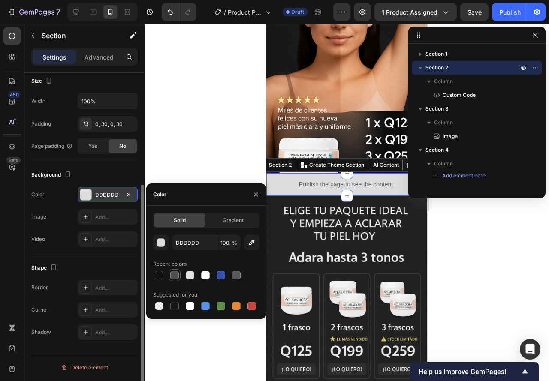
click at [175, 274] on div at bounding box center [174, 275] width 9 height 9
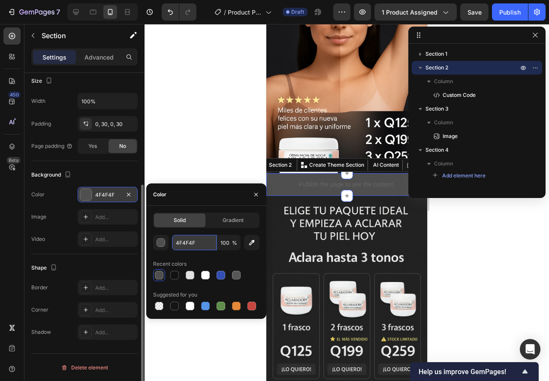
paste input "#111"
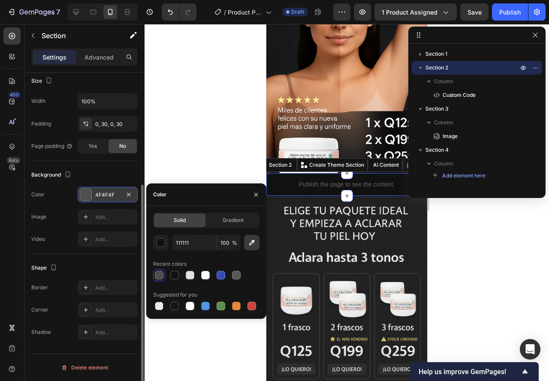
click at [247, 246] on icon "button" at bounding box center [251, 242] width 9 height 9
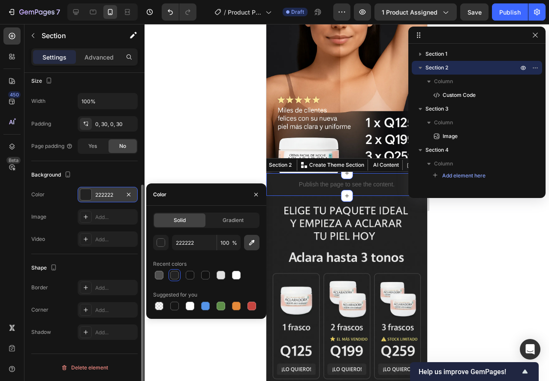
click at [249, 244] on icon "button" at bounding box center [252, 243] width 6 height 6
type input "212121"
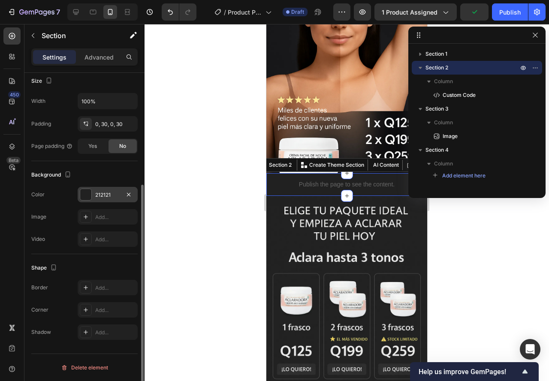
click at [186, 151] on div at bounding box center [346, 202] width 404 height 357
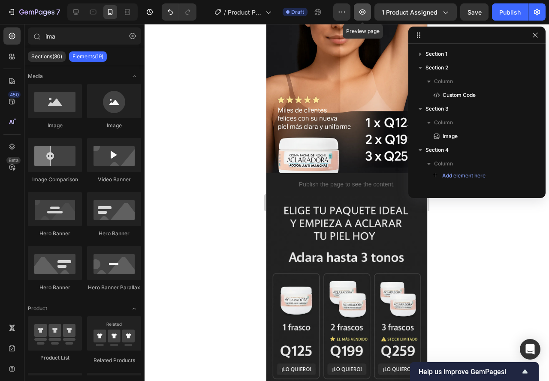
click at [358, 9] on button "button" at bounding box center [362, 11] width 17 height 17
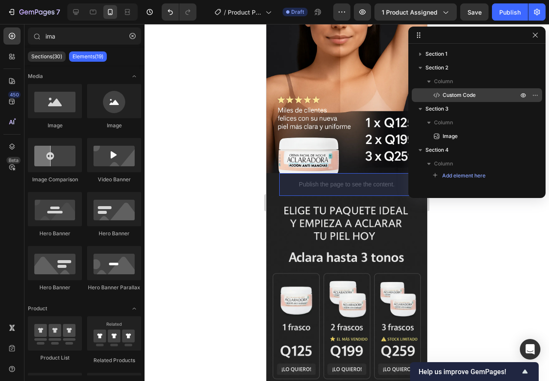
click at [448, 96] on span "Custom Code" at bounding box center [458, 95] width 33 height 9
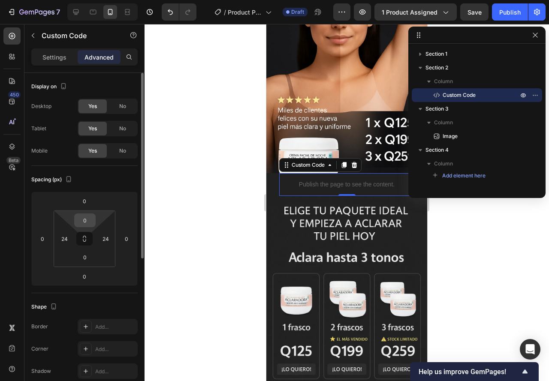
click at [82, 219] on input "0" at bounding box center [84, 220] width 17 height 13
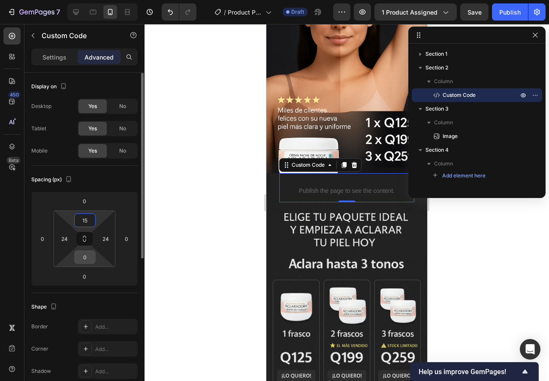
type input "15"
click at [87, 253] on input "0" at bounding box center [84, 257] width 17 height 13
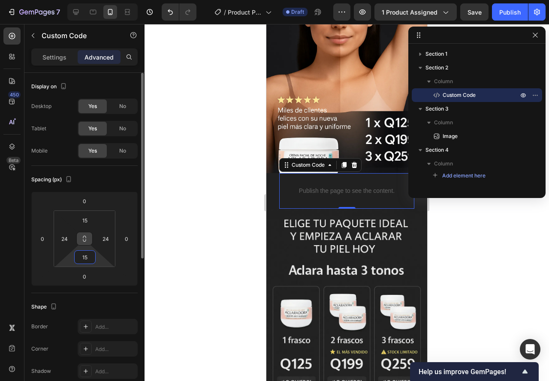
type input "1"
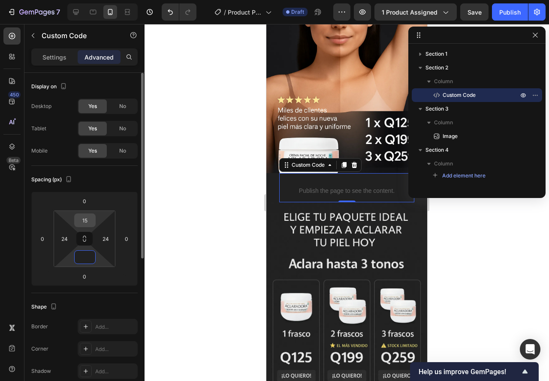
type input "0"
click at [86, 216] on input "15" at bounding box center [84, 220] width 17 height 13
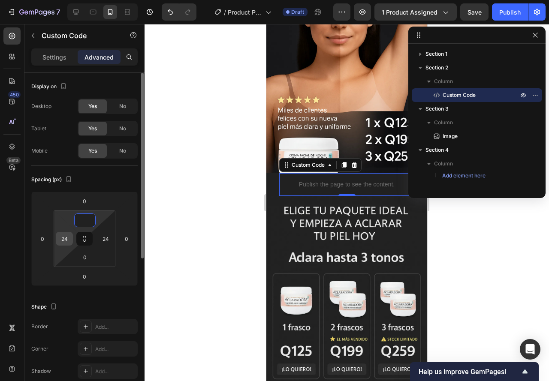
type input "0"
click at [60, 241] on input "24" at bounding box center [64, 238] width 13 height 13
type input "30"
click at [104, 237] on input "24" at bounding box center [105, 238] width 13 height 13
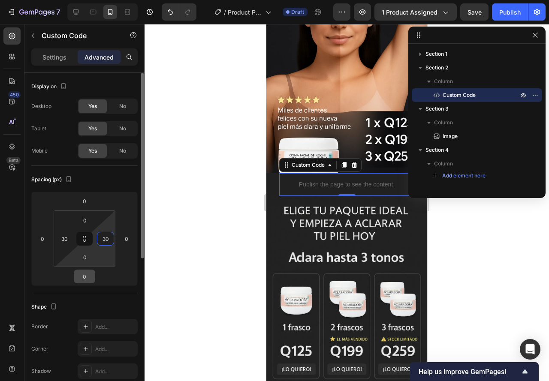
type input "30"
click at [75, 277] on div "0" at bounding box center [84, 277] width 21 height 14
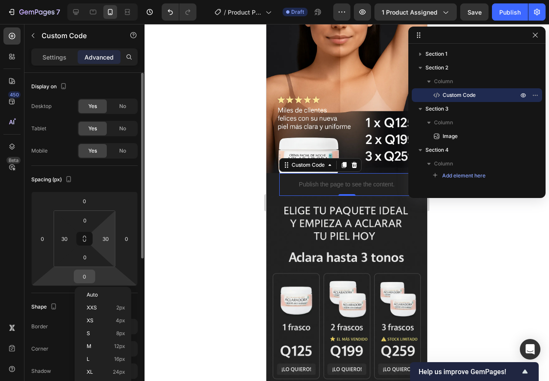
click at [79, 279] on input "0" at bounding box center [84, 276] width 17 height 13
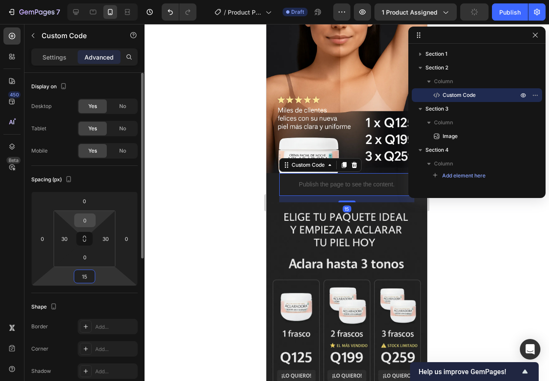
type input "15"
click at [83, 221] on input "0" at bounding box center [84, 220] width 17 height 13
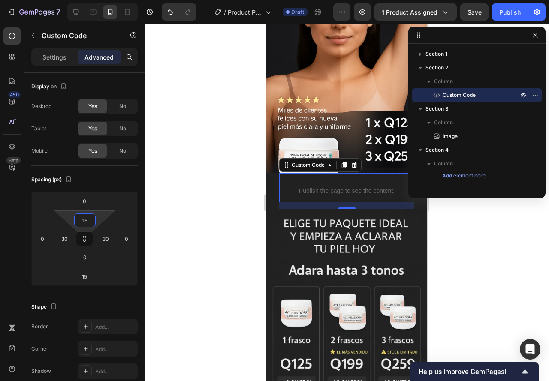
type input "15"
click at [189, 229] on div at bounding box center [346, 202] width 404 height 357
click at [302, 186] on p "Publish the page to see the content." at bounding box center [346, 190] width 109 height 9
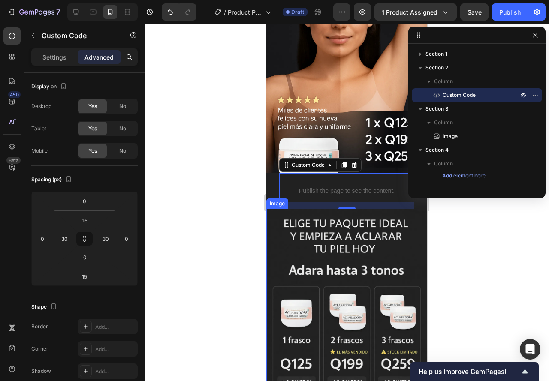
click at [272, 200] on div "Image" at bounding box center [277, 204] width 18 height 8
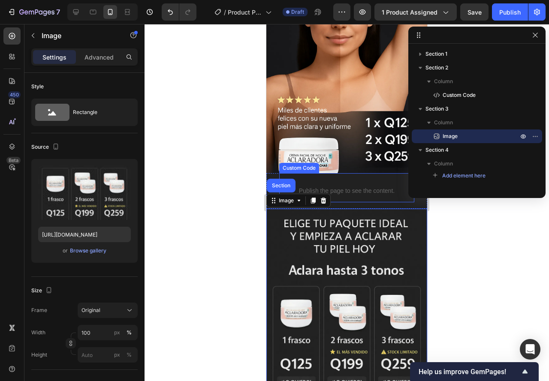
click at [317, 180] on div "Publish the page to see the content." at bounding box center [346, 191] width 109 height 23
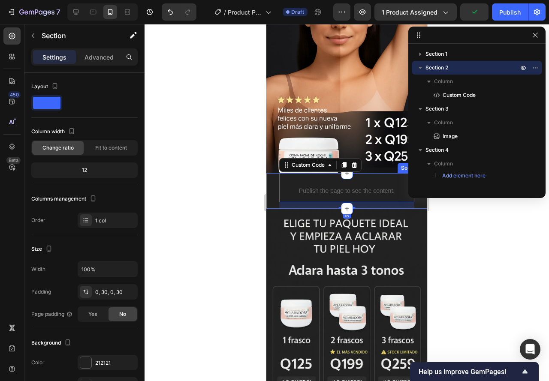
click at [273, 175] on div "Publish the page to see the content. Custom Code 15 Section 2" at bounding box center [346, 191] width 161 height 36
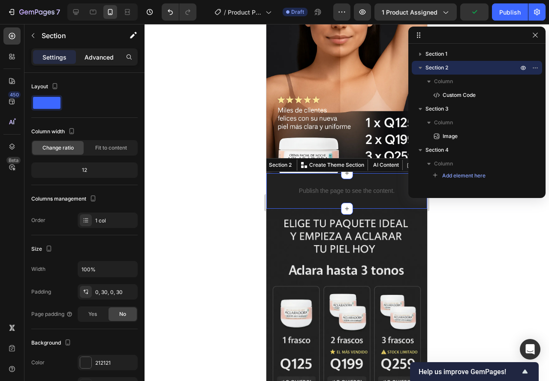
click at [86, 50] on div "Settings Advanced" at bounding box center [84, 56] width 106 height 17
click at [87, 51] on div "Advanced" at bounding box center [99, 57] width 43 height 14
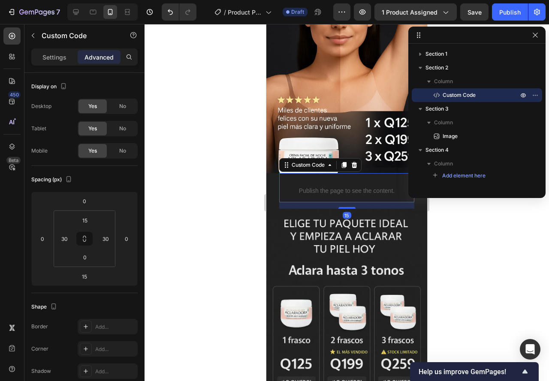
click at [290, 184] on div "Publish the page to see the content. Custom Code 15" at bounding box center [346, 187] width 135 height 29
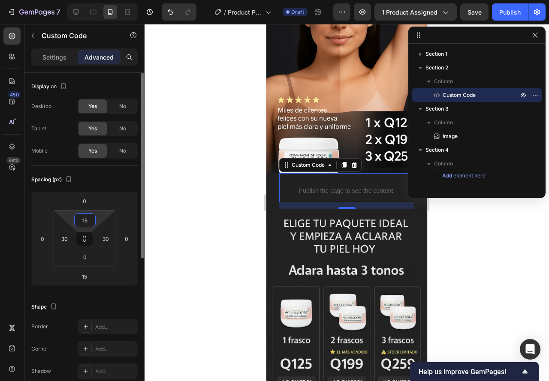
click at [80, 216] on input "15" at bounding box center [84, 220] width 17 height 13
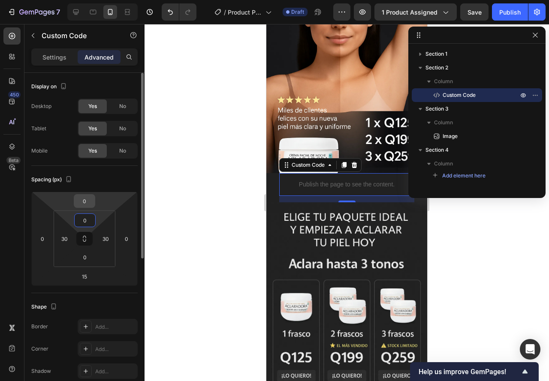
type input "0"
click at [86, 201] on input "0" at bounding box center [84, 201] width 17 height 13
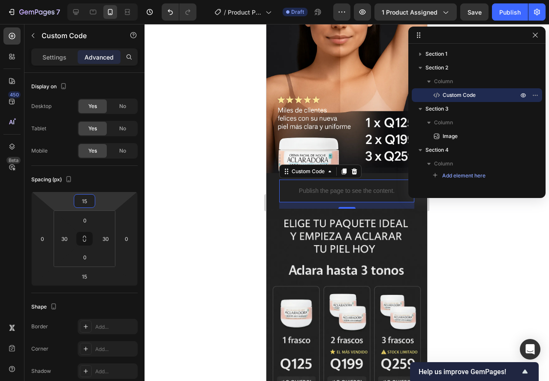
type input "15"
click at [170, 212] on div at bounding box center [346, 202] width 404 height 357
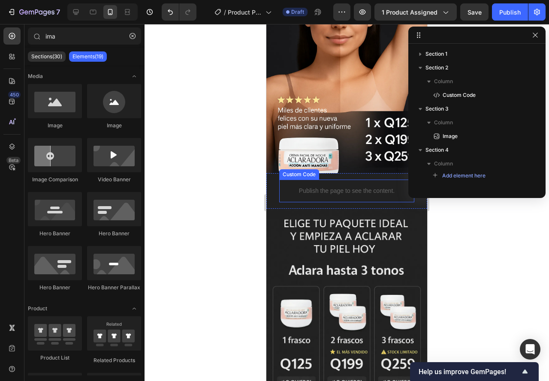
click at [293, 186] on p "Publish the page to see the content." at bounding box center [346, 190] width 109 height 9
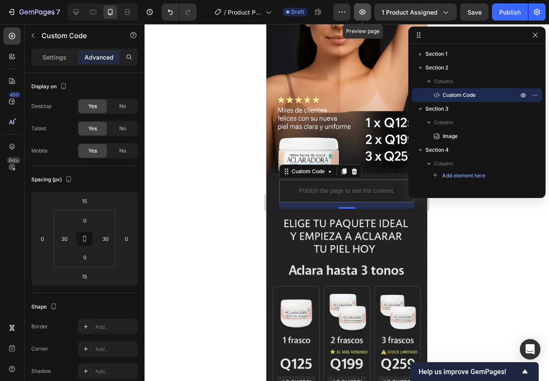
click at [365, 15] on icon "button" at bounding box center [362, 12] width 9 height 9
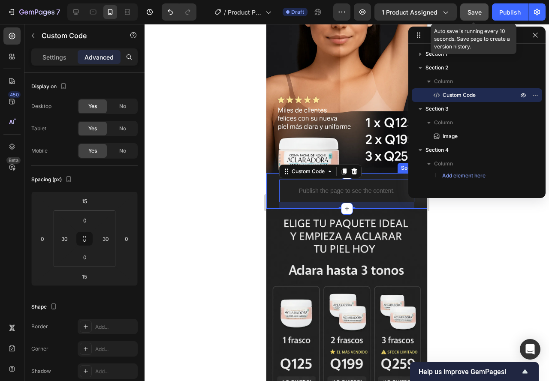
click at [470, 15] on span "Save" at bounding box center [474, 12] width 14 height 7
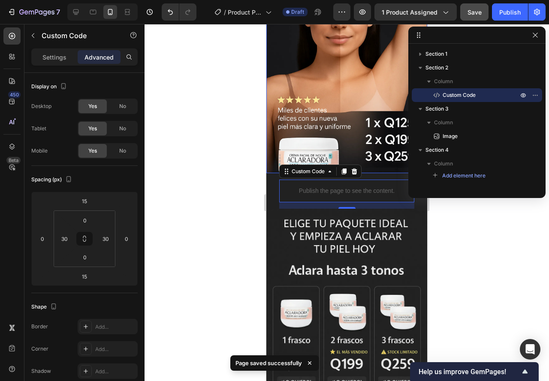
scroll to position [195, 0]
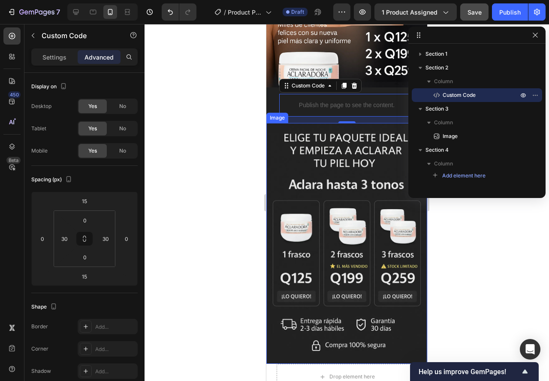
click at [276, 147] on img at bounding box center [346, 243] width 161 height 241
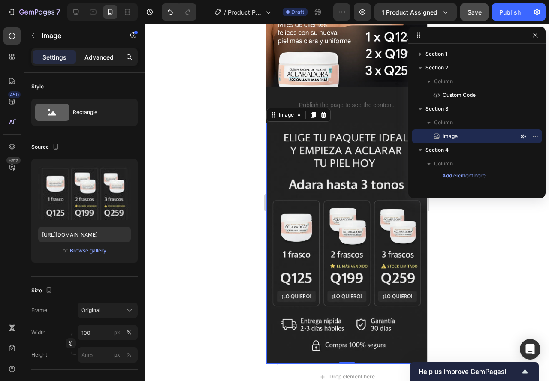
click at [89, 57] on p "Advanced" at bounding box center [98, 57] width 29 height 9
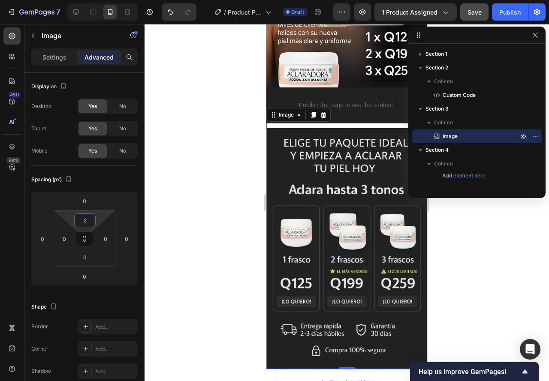
type input "0"
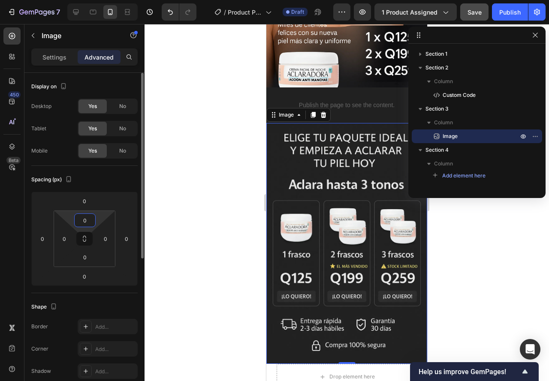
drag, startPoint x: 68, startPoint y: 222, endPoint x: 68, endPoint y: 210, distance: 12.0
click at [77, 0] on html "7 / Product Page - Sep 25, 01:58:18 Draft Preview 1 product assigned Save Publi…" at bounding box center [274, 0] width 549 height 0
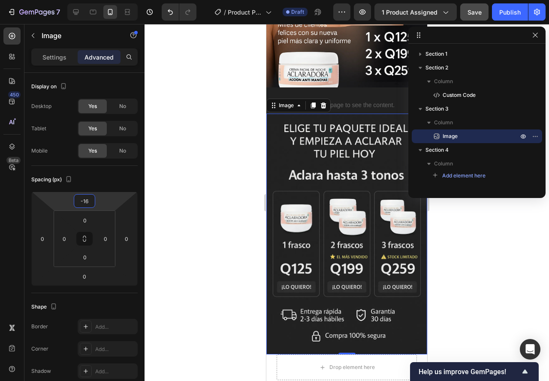
type input "-14"
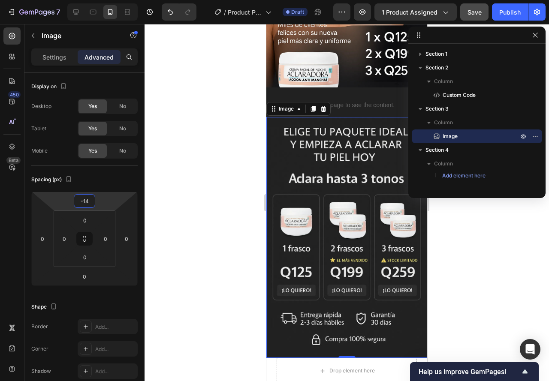
drag, startPoint x: 67, startPoint y: 200, endPoint x: 73, endPoint y: 203, distance: 6.7
click at [73, 0] on html "7 / Product Page - Sep 25, 01:58:18 Draft Preview 1 product assigned Save Publi…" at bounding box center [274, 0] width 549 height 0
click at [193, 188] on div at bounding box center [346, 202] width 404 height 357
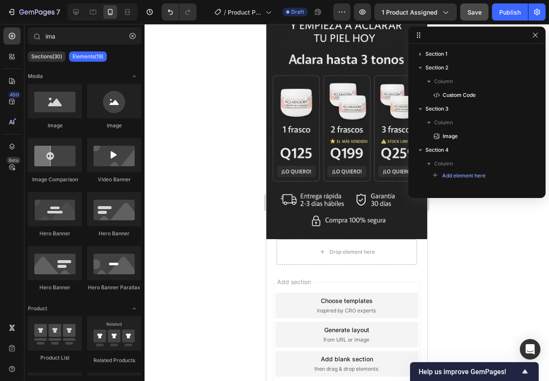
scroll to position [361, 0]
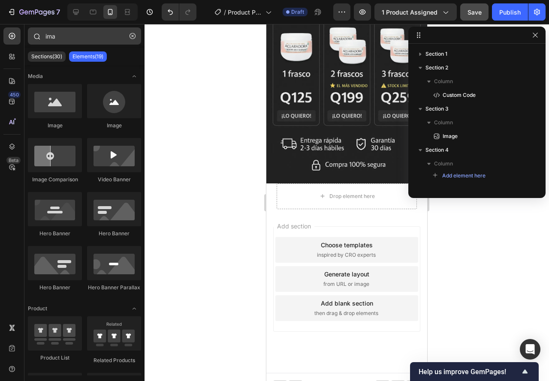
click at [130, 37] on icon "button" at bounding box center [132, 36] width 6 height 6
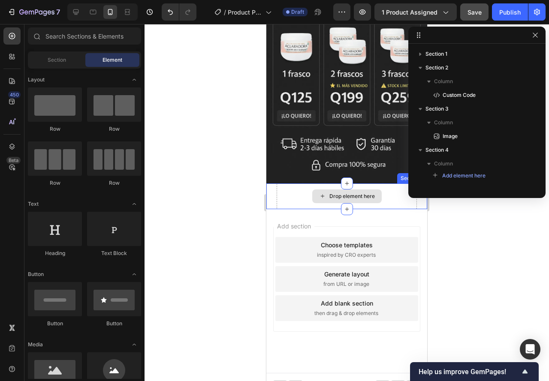
click at [286, 190] on div "Drop element here" at bounding box center [346, 196] width 140 height 26
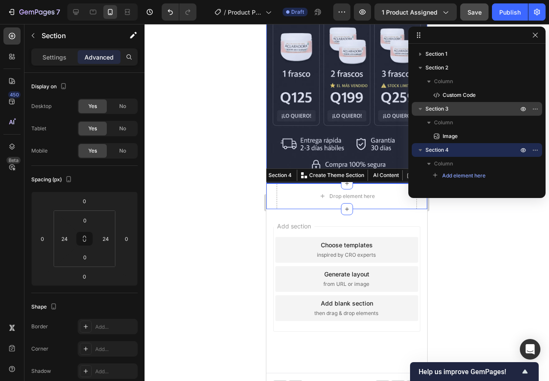
click at [421, 114] on button "button" at bounding box center [420, 109] width 10 height 10
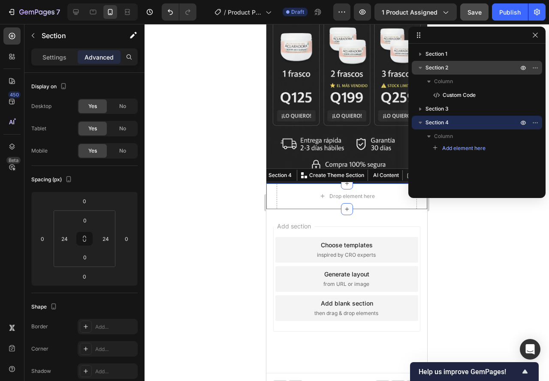
click at [417, 65] on button "button" at bounding box center [420, 68] width 10 height 10
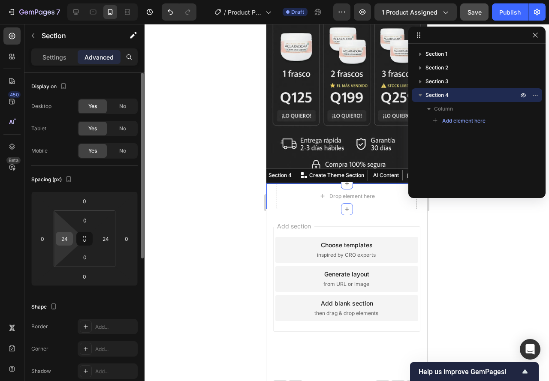
click at [67, 239] on input "24" at bounding box center [64, 238] width 13 height 13
type input "0"
click at [97, 236] on div "24" at bounding box center [105, 239] width 17 height 14
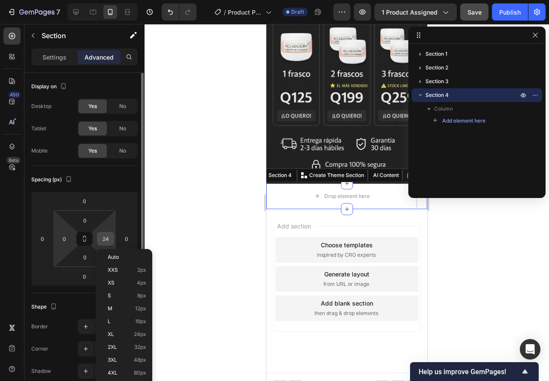
click at [111, 241] on input "24" at bounding box center [105, 238] width 13 height 13
type input "0"
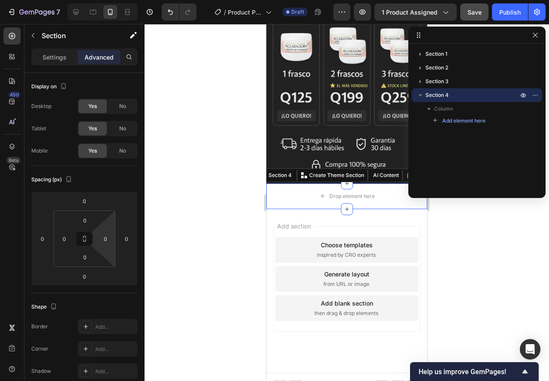
click at [168, 231] on div at bounding box center [346, 202] width 404 height 357
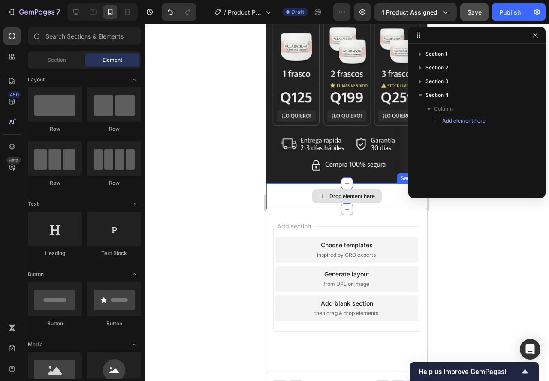
click at [284, 194] on div "Drop element here" at bounding box center [346, 196] width 161 height 26
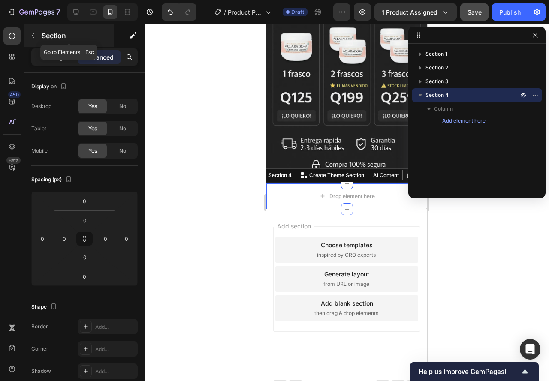
click at [30, 37] on icon "button" at bounding box center [33, 35] width 7 height 7
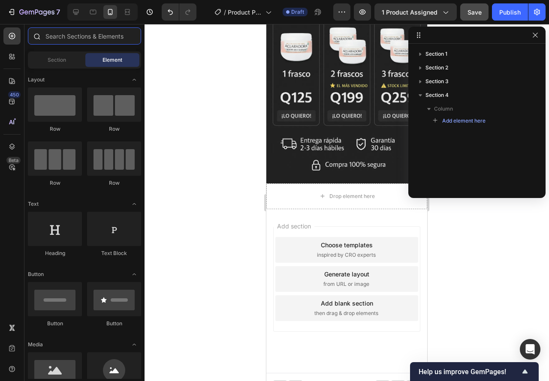
click at [60, 38] on input "text" at bounding box center [84, 35] width 113 height 17
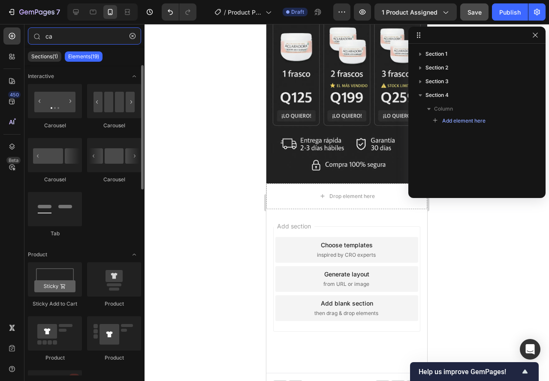
type input "c"
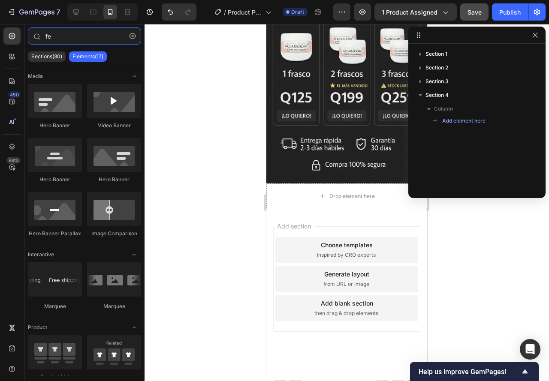
type input "f"
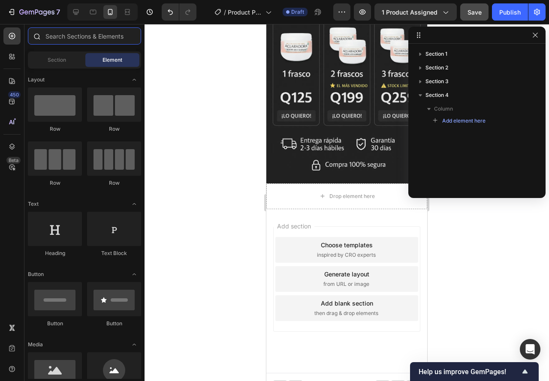
click at [63, 40] on input "text" at bounding box center [84, 35] width 113 height 17
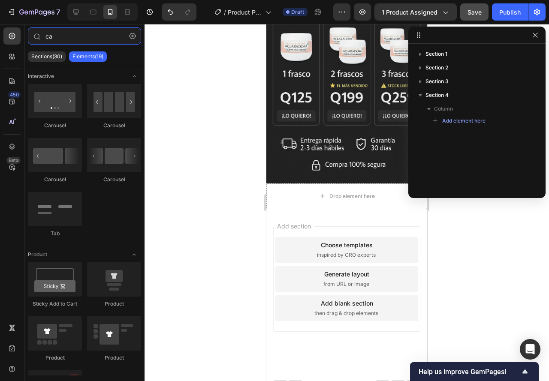
type input "c"
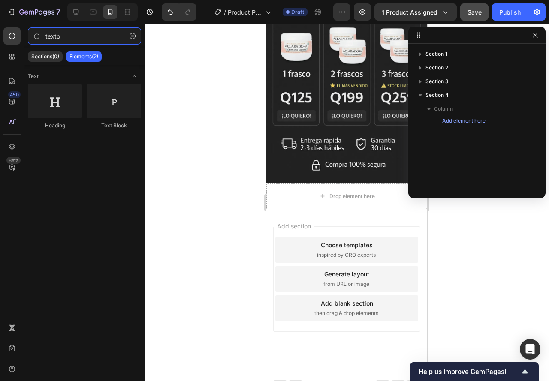
drag, startPoint x: 66, startPoint y: 36, endPoint x: 21, endPoint y: 46, distance: 45.2
click at [21, 45] on div "450 Beta texto Sections(0) Elements(2) We couldn’t find any matches for “texto”…" at bounding box center [72, 202] width 144 height 357
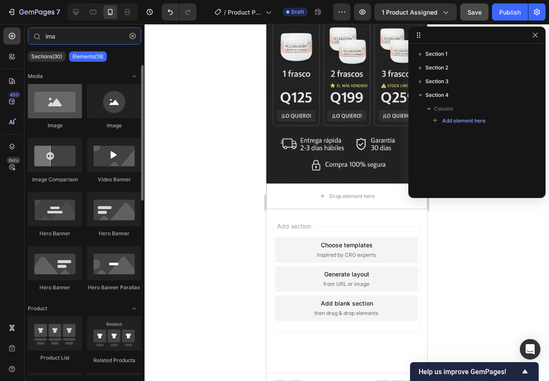
type input "ima"
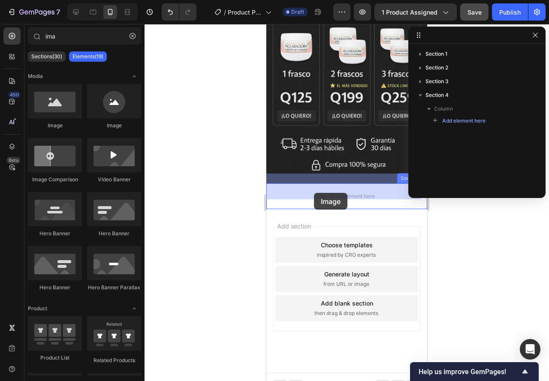
drag, startPoint x: 314, startPoint y: 138, endPoint x: 314, endPoint y: 193, distance: 55.3
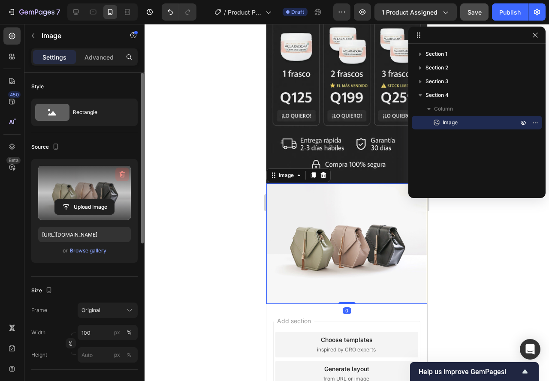
click at [124, 176] on icon "button" at bounding box center [123, 174] width 6 height 6
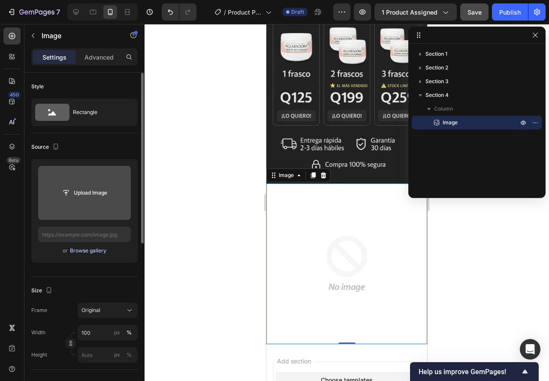
click at [81, 252] on div "Browse gallery" at bounding box center [88, 251] width 36 height 8
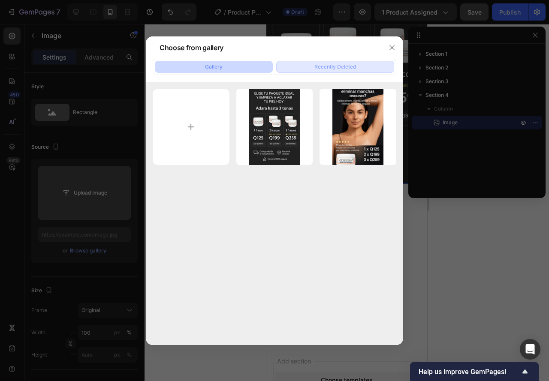
click at [314, 67] on div "Recently Deleted" at bounding box center [335, 67] width 42 height 8
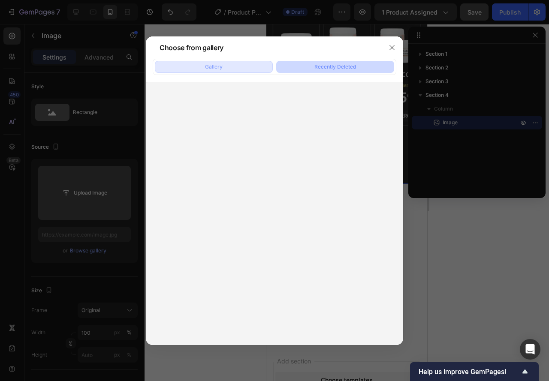
click at [223, 68] on button "Gallery" at bounding box center [214, 67] width 118 height 12
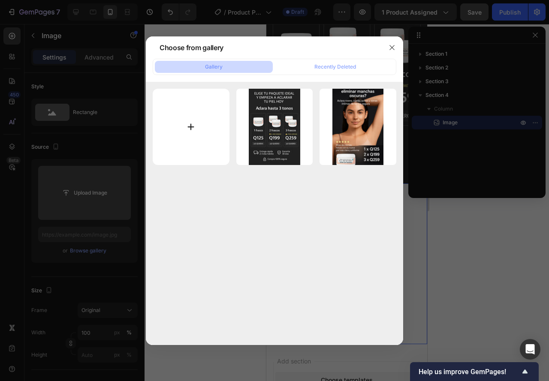
click at [193, 135] on input "file" at bounding box center [191, 127] width 77 height 77
type input "C:\fakepath\1_8043f9b3-34c0-460b-990f-7de9e198831c_480x480.webp"
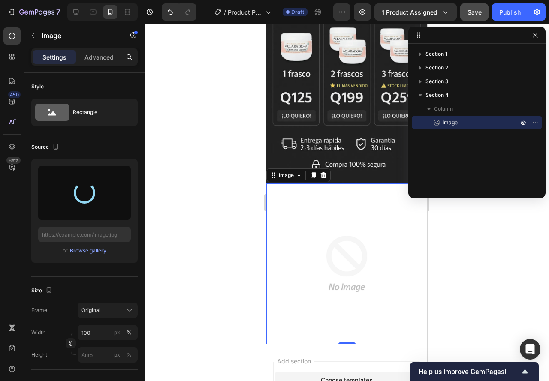
type input "https://cdn.shopify.com/s/files/1/0901/7530/7960/files/gempages_585949875074499…"
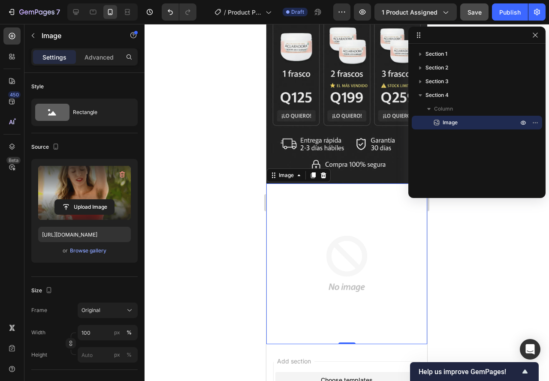
click at [293, 252] on img at bounding box center [346, 263] width 161 height 161
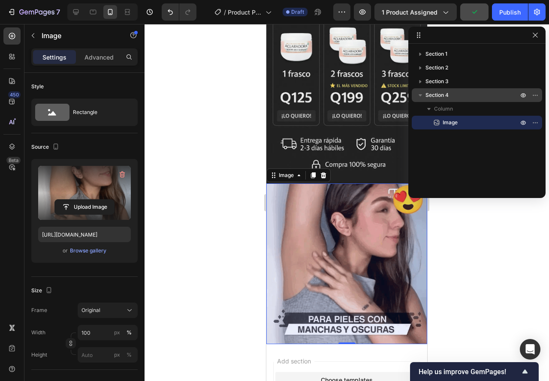
click at [433, 94] on span "Section 4" at bounding box center [436, 95] width 23 height 9
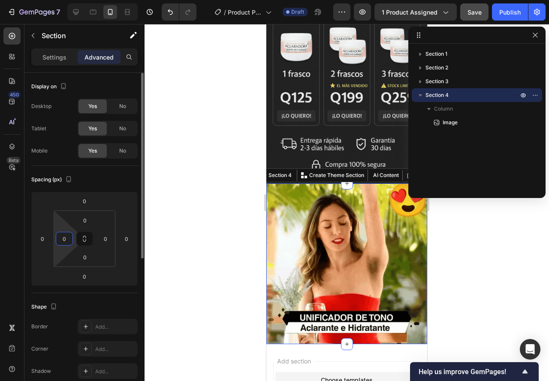
click at [62, 237] on input "0" at bounding box center [64, 238] width 13 height 13
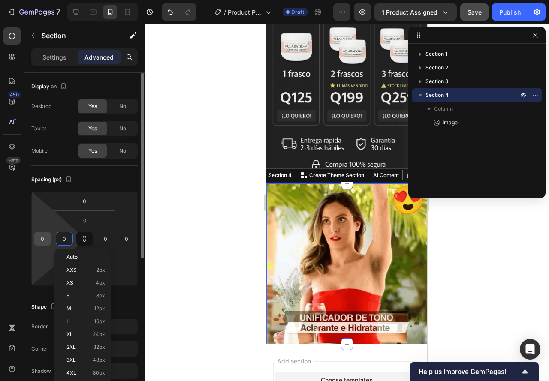
click at [47, 239] on input "0" at bounding box center [42, 238] width 13 height 13
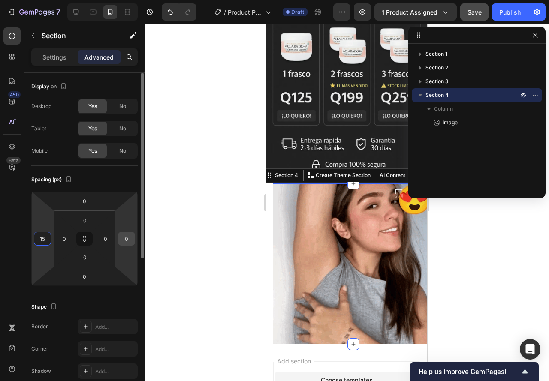
type input "15"
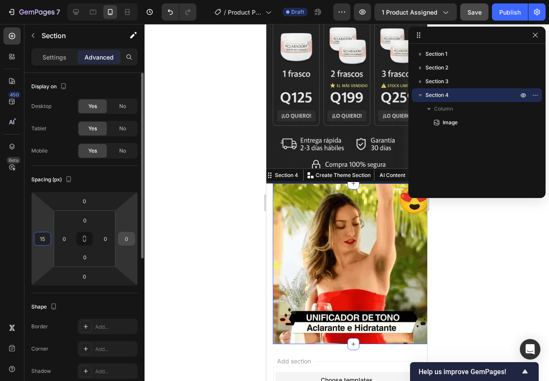
click at [121, 237] on input "0" at bounding box center [126, 238] width 13 height 13
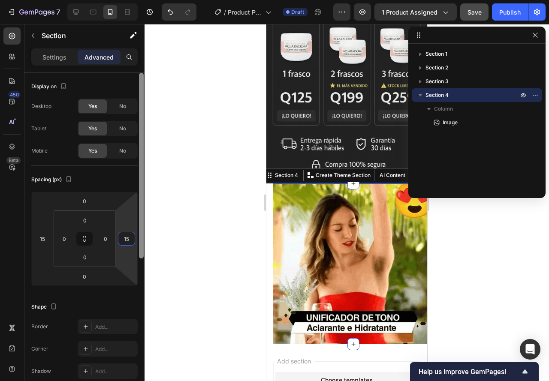
click at [139, 193] on div at bounding box center [141, 166] width 5 height 186
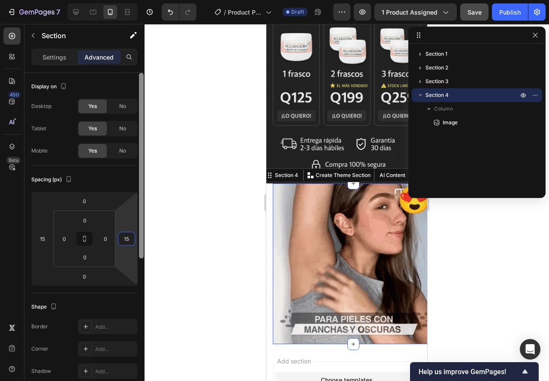
type input "15"
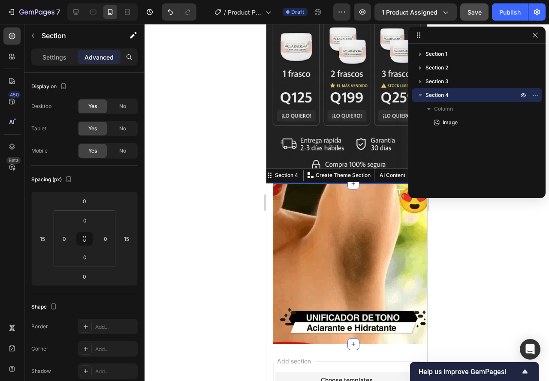
click at [196, 229] on div at bounding box center [346, 202] width 404 height 357
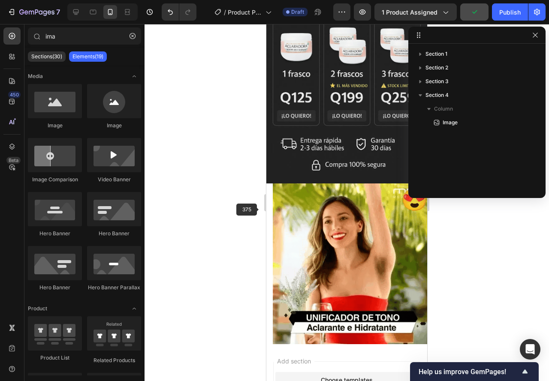
click at [272, 212] on section "Image Section 4" at bounding box center [346, 263] width 161 height 161
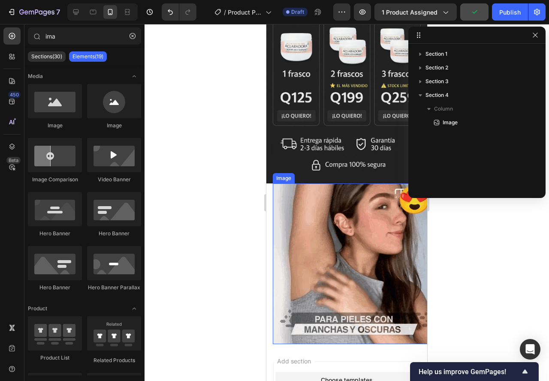
click at [331, 209] on img at bounding box center [353, 263] width 161 height 161
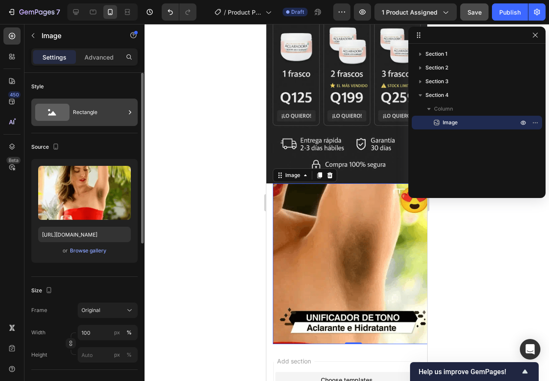
click at [106, 111] on div "Rectangle" at bounding box center [99, 112] width 52 height 20
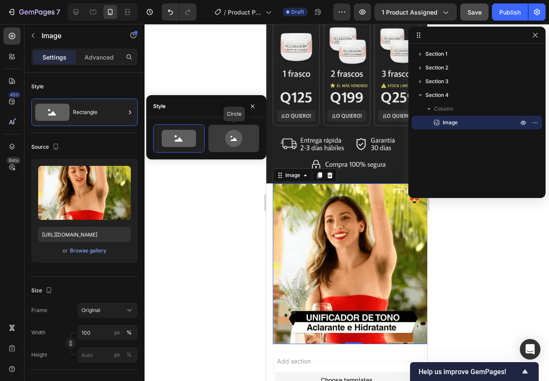
click at [239, 148] on div at bounding box center [233, 138] width 51 height 27
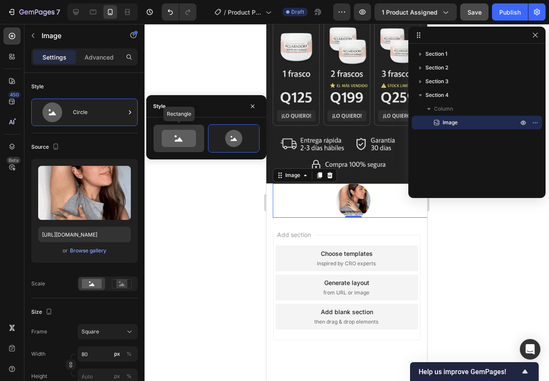
click at [194, 142] on icon at bounding box center [179, 138] width 34 height 17
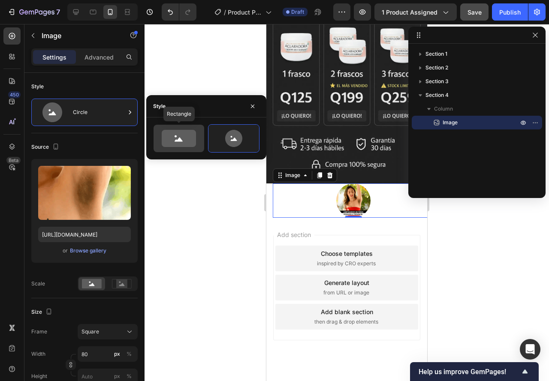
type input "100"
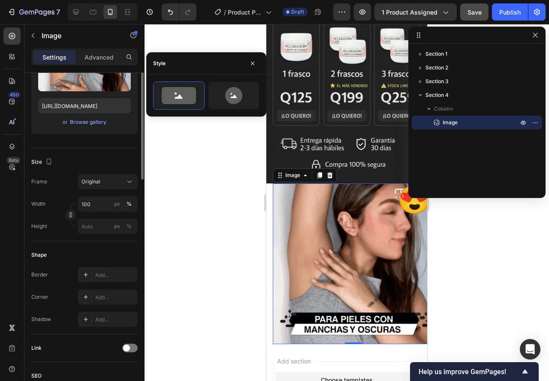
scroll to position [171, 0]
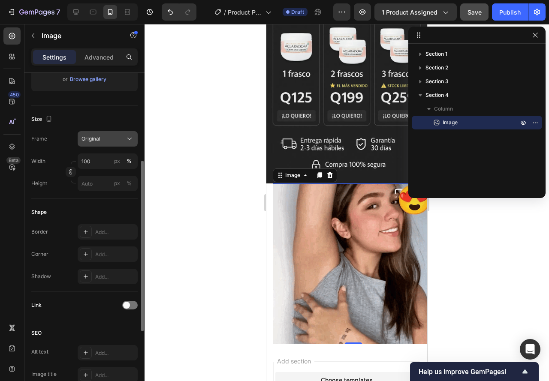
click at [108, 135] on div "Original" at bounding box center [107, 139] width 52 height 9
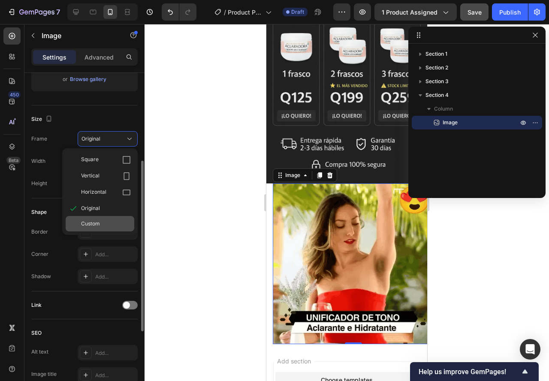
click at [79, 225] on div "Custom" at bounding box center [100, 223] width 69 height 15
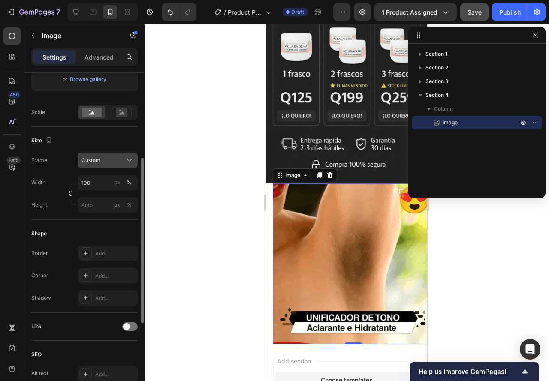
click at [101, 166] on button "Custom" at bounding box center [108, 160] width 60 height 15
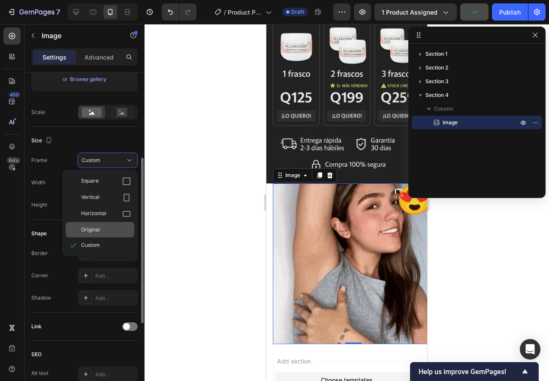
click at [80, 234] on div "Original" at bounding box center [100, 229] width 69 height 15
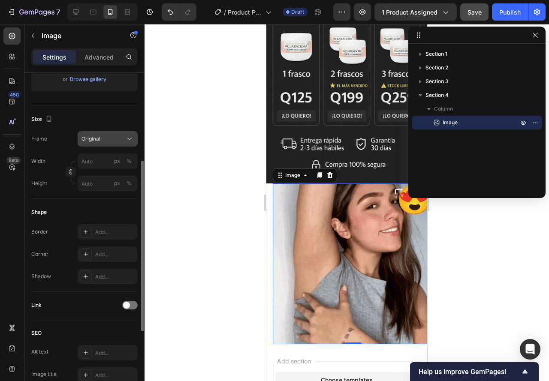
click at [95, 139] on span "Original" at bounding box center [90, 139] width 19 height 8
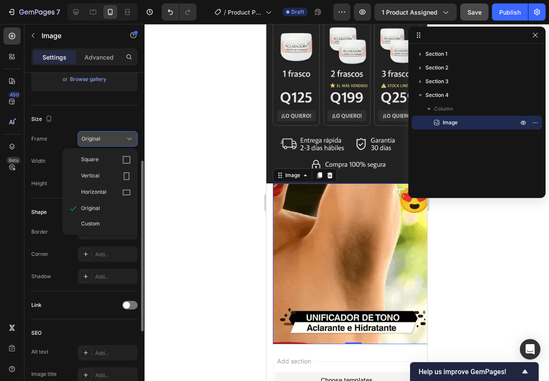
click at [95, 139] on span "Original" at bounding box center [90, 139] width 19 height 8
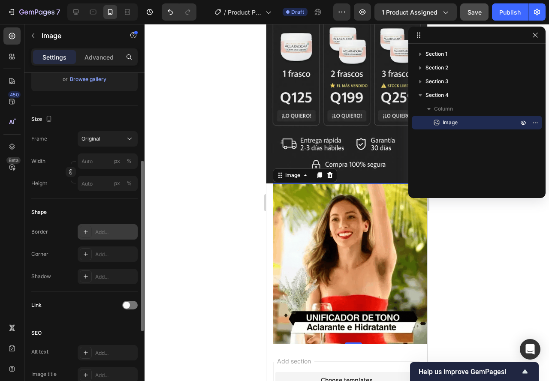
click at [90, 233] on div at bounding box center [86, 232] width 12 height 12
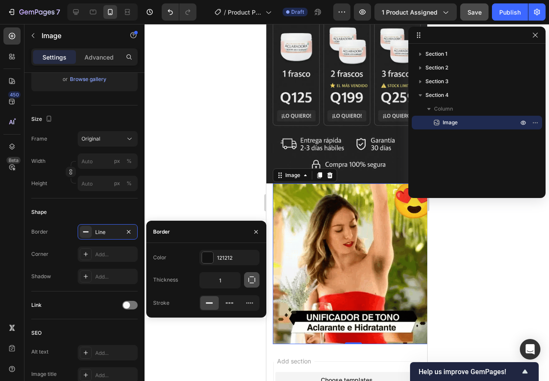
click at [251, 281] on icon "button" at bounding box center [251, 280] width 9 height 9
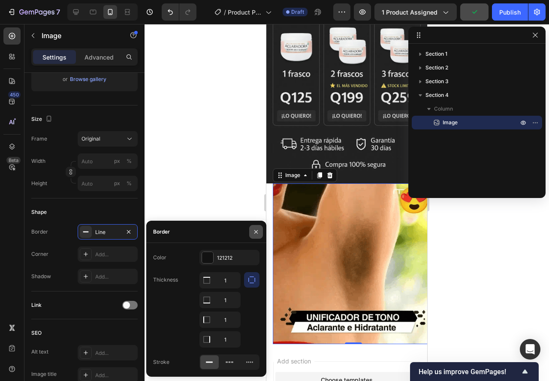
click at [257, 230] on icon "button" at bounding box center [255, 231] width 3 height 3
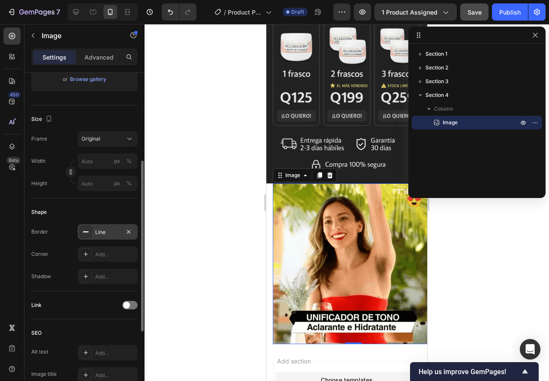
click at [83, 235] on icon at bounding box center [85, 231] width 7 height 7
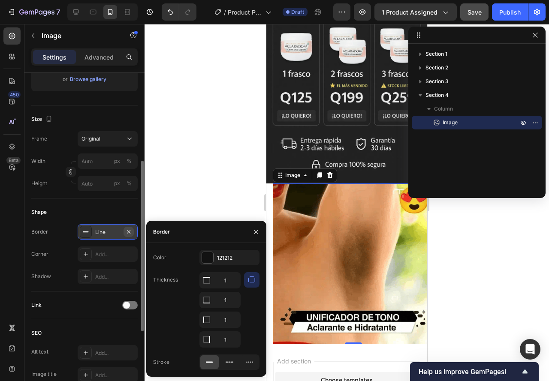
click at [129, 233] on icon "button" at bounding box center [128, 231] width 7 height 7
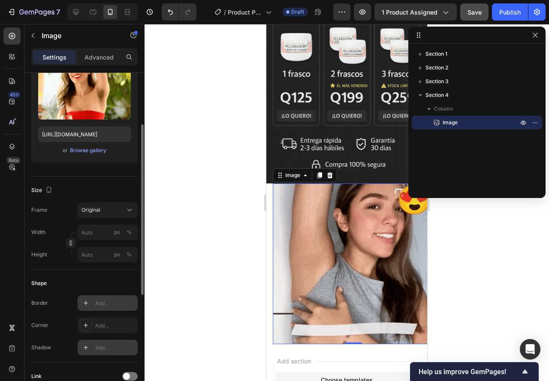
scroll to position [186, 0]
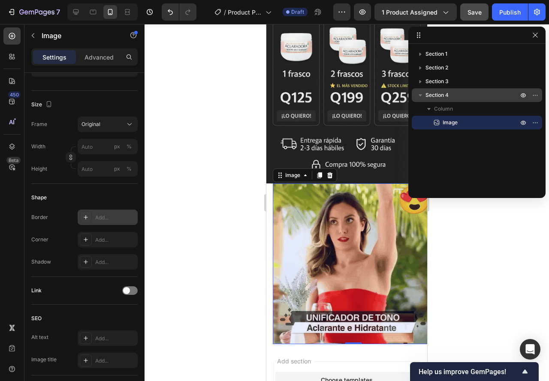
click at [430, 96] on span "Section 4" at bounding box center [436, 95] width 23 height 9
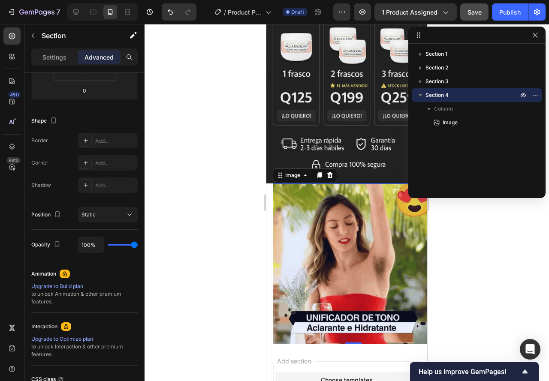
scroll to position [0, 0]
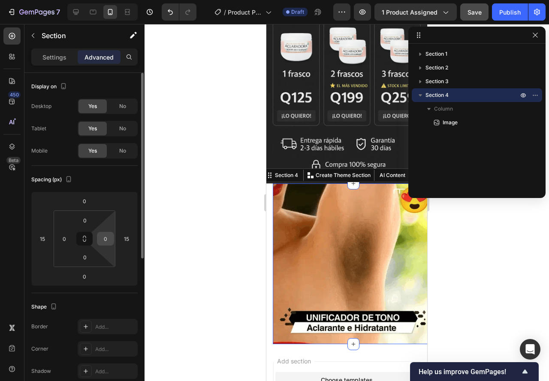
click at [108, 237] on input "0" at bounding box center [105, 238] width 13 height 13
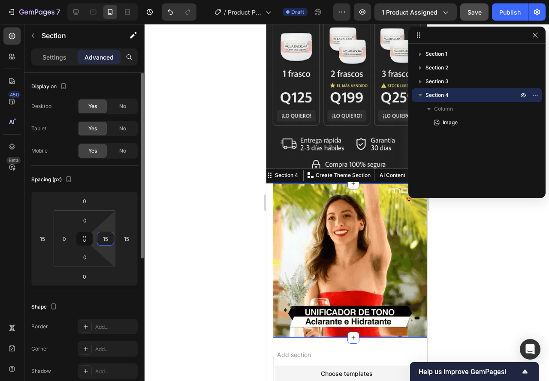
type input "1"
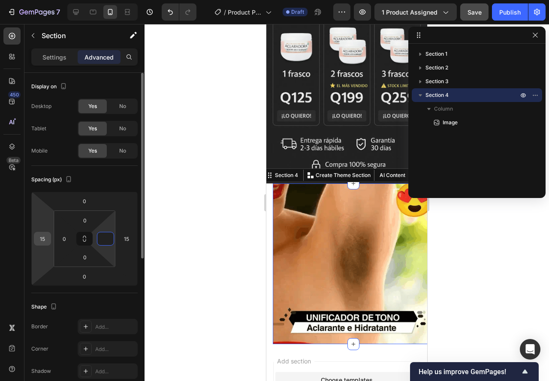
click at [37, 238] on input "15" at bounding box center [42, 238] width 13 height 13
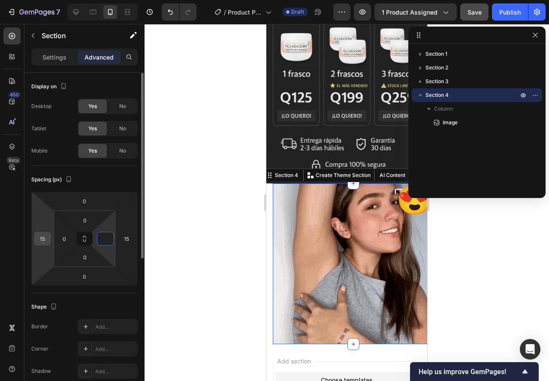
type input "0"
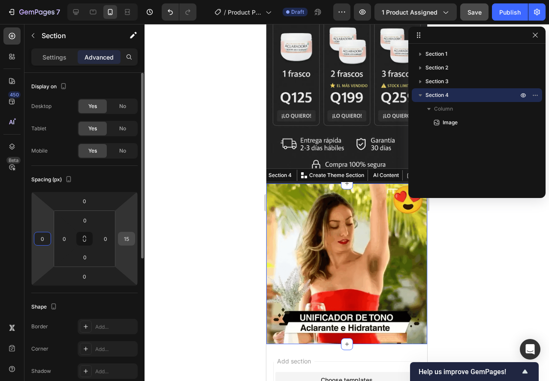
type input "0"
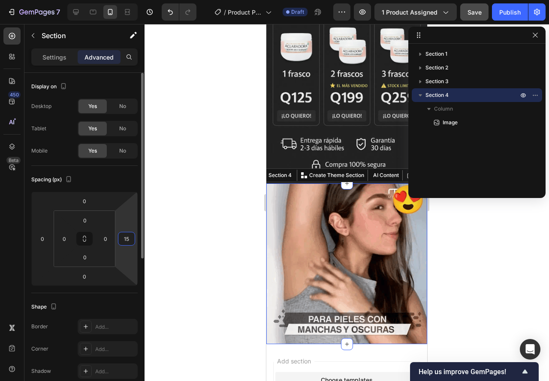
click at [132, 238] on input "15" at bounding box center [126, 238] width 13 height 13
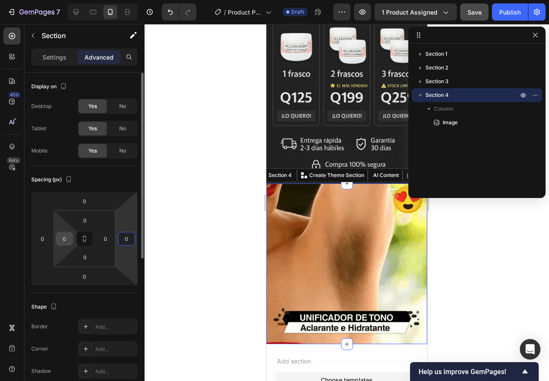
type input "0"
click at [69, 239] on input "0" at bounding box center [64, 238] width 13 height 13
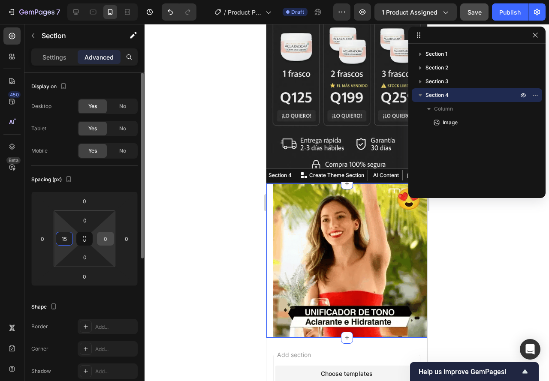
type input "15"
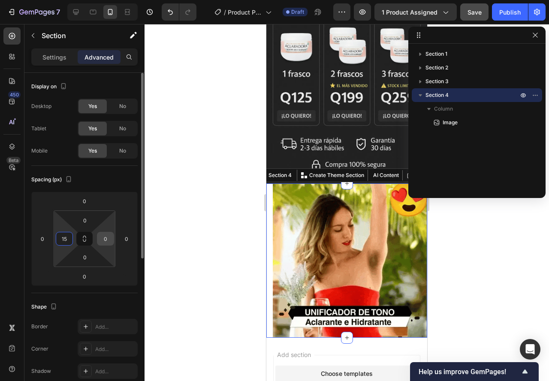
click at [103, 234] on input "0" at bounding box center [105, 238] width 13 height 13
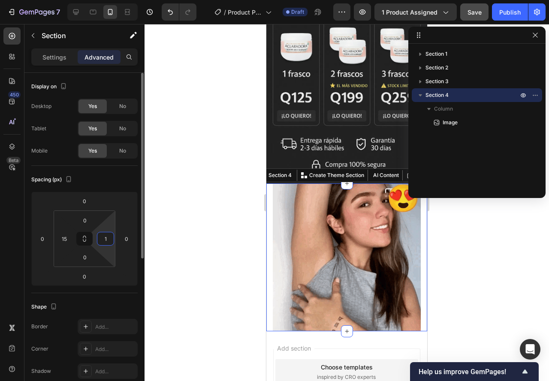
type input "15"
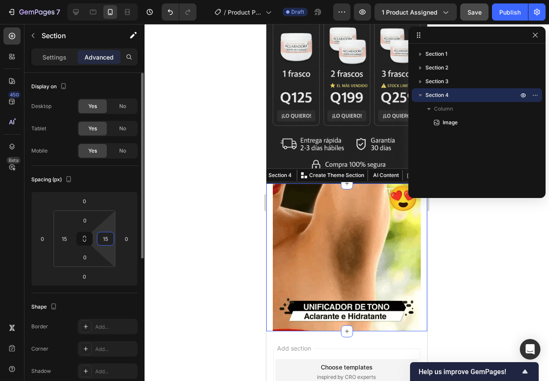
click at [109, 240] on input "15" at bounding box center [105, 238] width 13 height 13
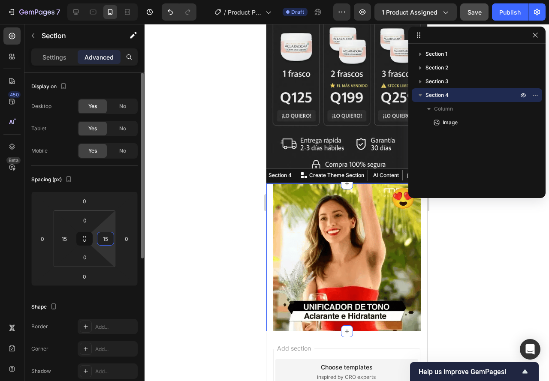
click at [109, 239] on input "15" at bounding box center [105, 238] width 13 height 13
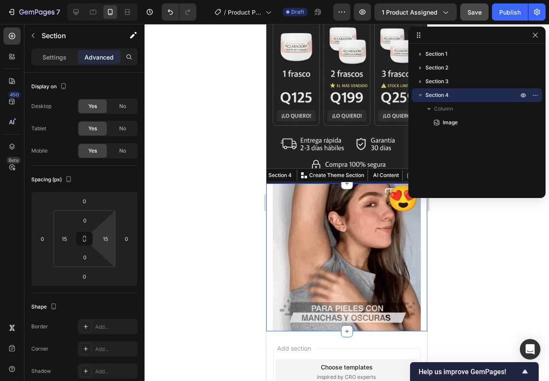
click at [182, 235] on div at bounding box center [346, 202] width 404 height 357
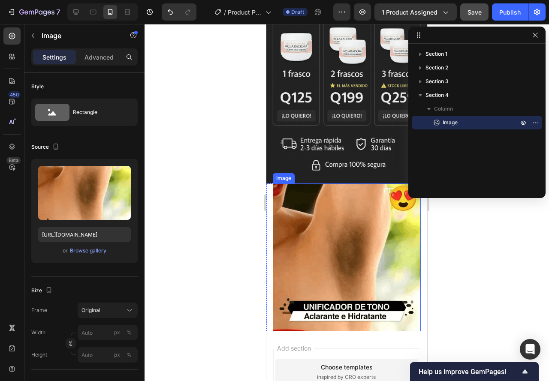
click at [352, 293] on img at bounding box center [347, 257] width 148 height 148
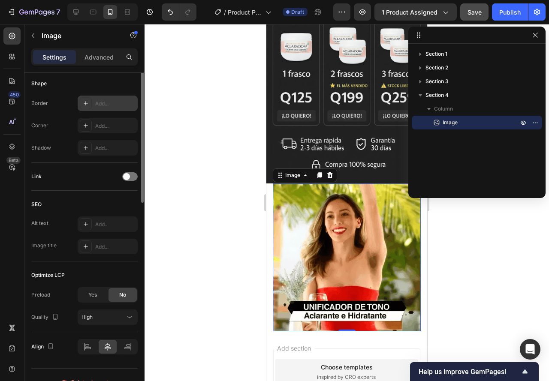
scroll to position [171, 0]
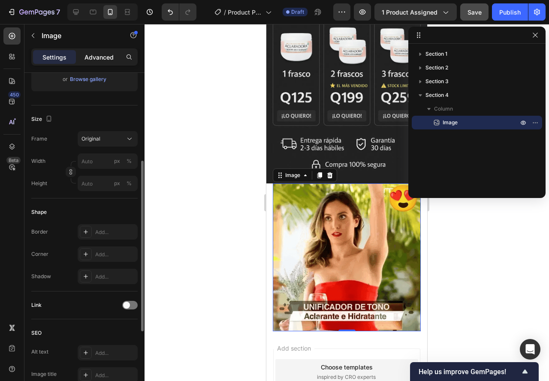
click at [87, 60] on p "Advanced" at bounding box center [98, 57] width 29 height 9
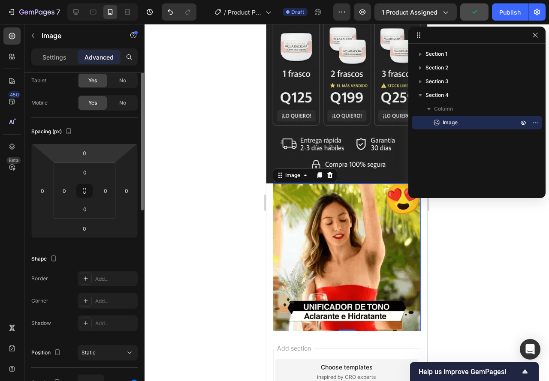
scroll to position [0, 0]
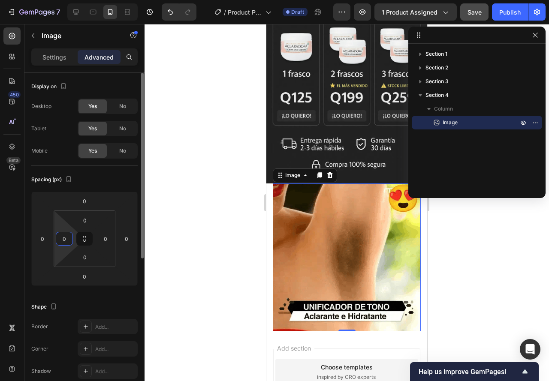
click at [63, 237] on input "0" at bounding box center [64, 238] width 13 height 13
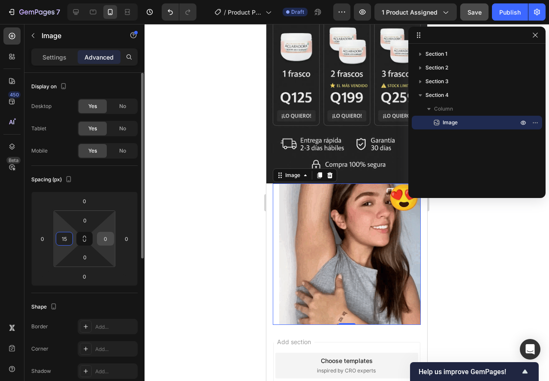
type input "15"
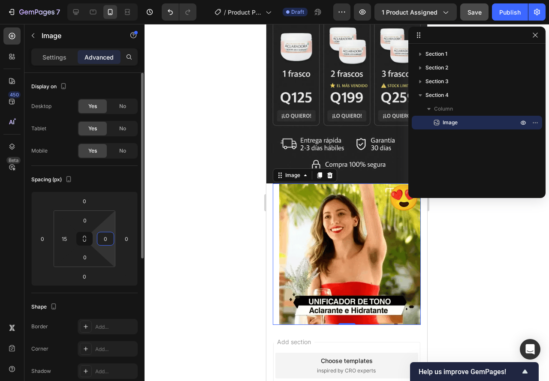
click at [110, 238] on input "0" at bounding box center [105, 238] width 13 height 13
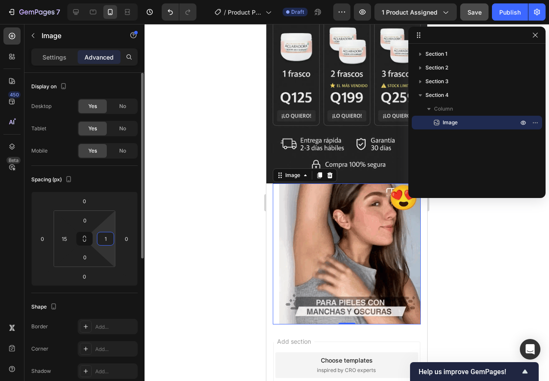
type input "15"
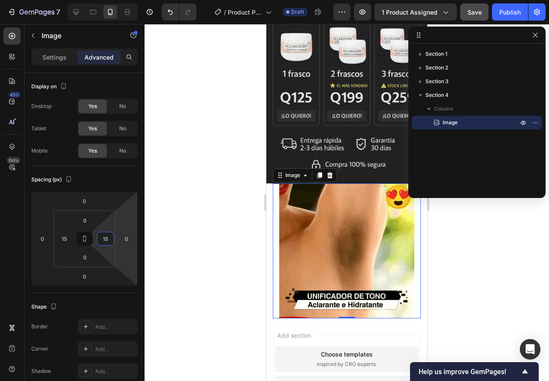
click at [185, 242] on div at bounding box center [346, 202] width 404 height 357
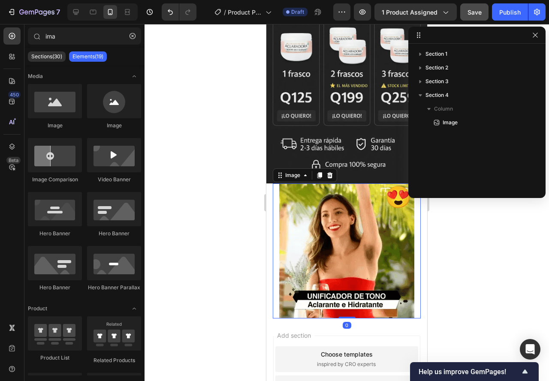
click at [373, 245] on img at bounding box center [346, 250] width 135 height 135
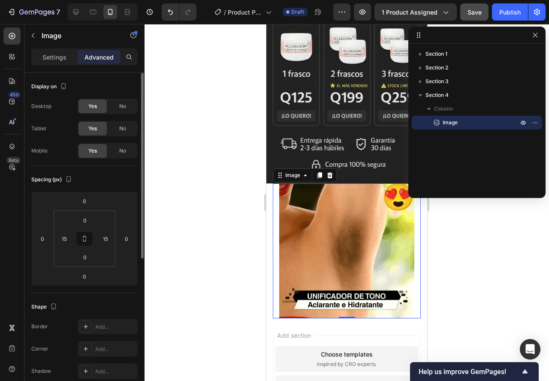
click at [48, 64] on div "Settings Advanced" at bounding box center [84, 56] width 106 height 17
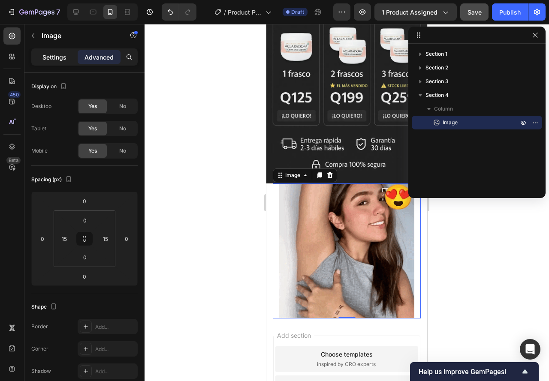
click at [50, 58] on p "Settings" at bounding box center [54, 57] width 24 height 9
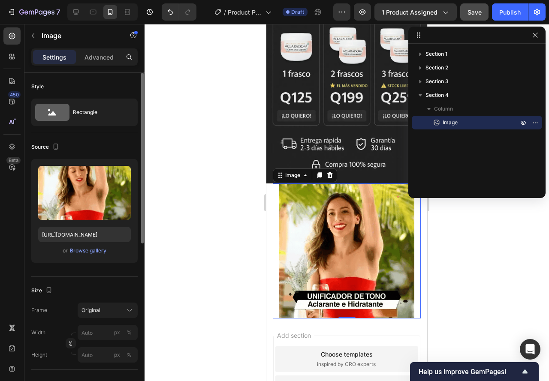
click at [336, 226] on img at bounding box center [346, 250] width 135 height 135
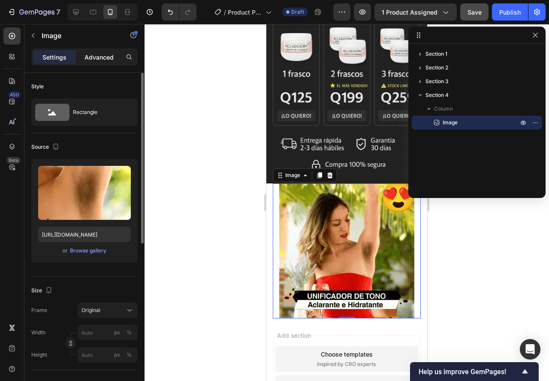
click at [90, 58] on p "Advanced" at bounding box center [98, 57] width 29 height 9
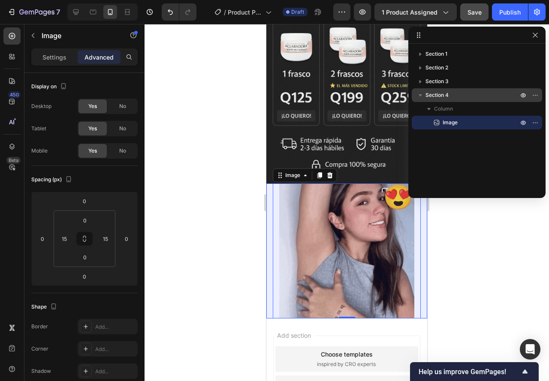
click at [439, 98] on span "Section 4" at bounding box center [436, 95] width 23 height 9
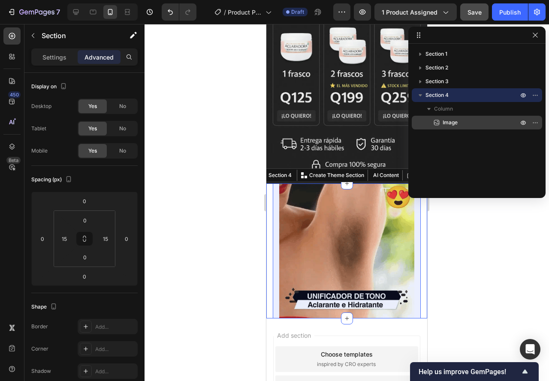
click at [442, 125] on p "Image" at bounding box center [470, 122] width 77 height 9
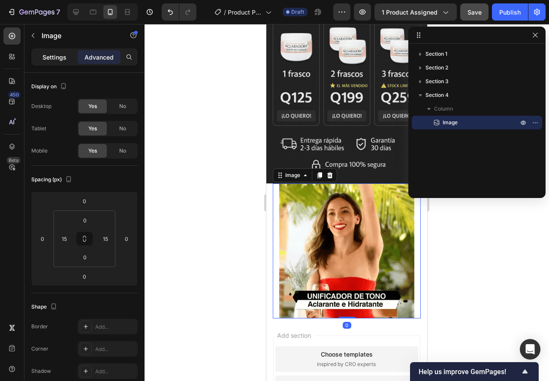
click at [61, 62] on div "Settings" at bounding box center [54, 57] width 43 height 14
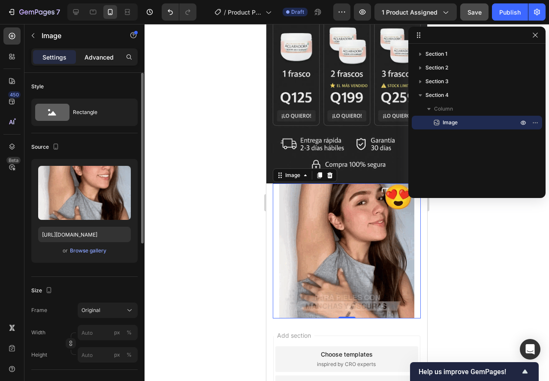
click at [93, 55] on p "Advanced" at bounding box center [98, 57] width 29 height 9
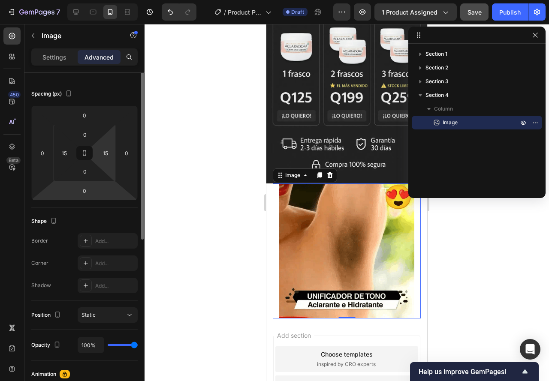
scroll to position [43, 0]
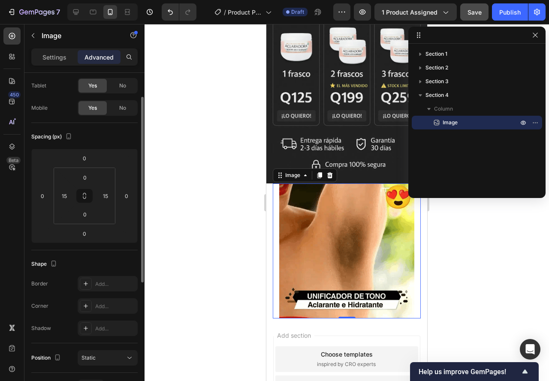
click at [48, 49] on div "ima Sections(30) Elements(19) Media Image Image Image Comparison Video Banner H…" at bounding box center [84, 202] width 120 height 357
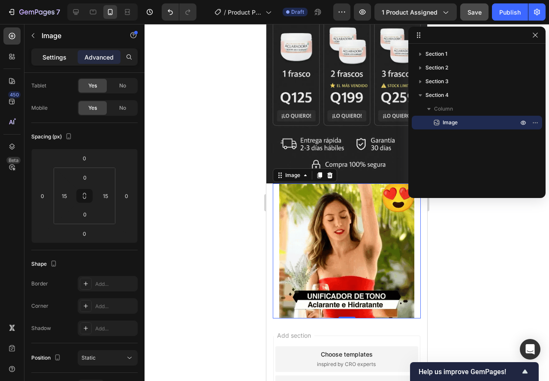
click at [53, 57] on p "Settings" at bounding box center [54, 57] width 24 height 9
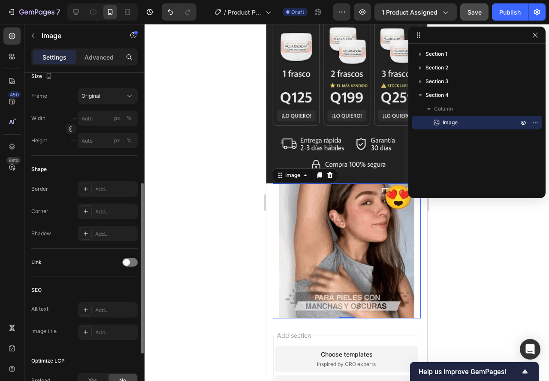
scroll to position [315, 0]
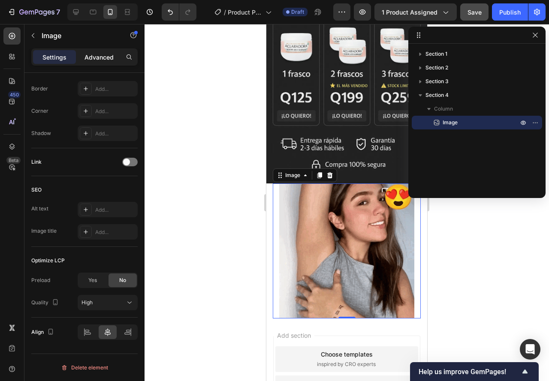
click at [88, 57] on p "Advanced" at bounding box center [98, 57] width 29 height 9
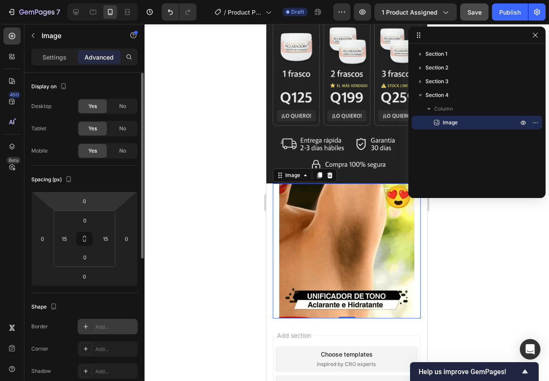
scroll to position [129, 0]
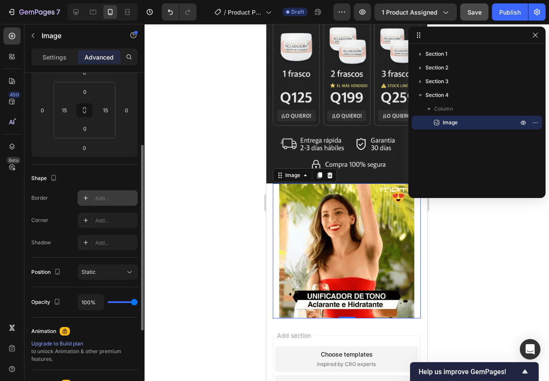
click at [81, 196] on div at bounding box center [86, 198] width 12 height 12
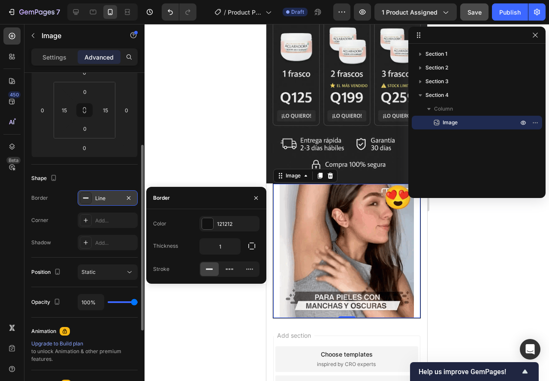
click at [82, 197] on div at bounding box center [86, 198] width 12 height 12
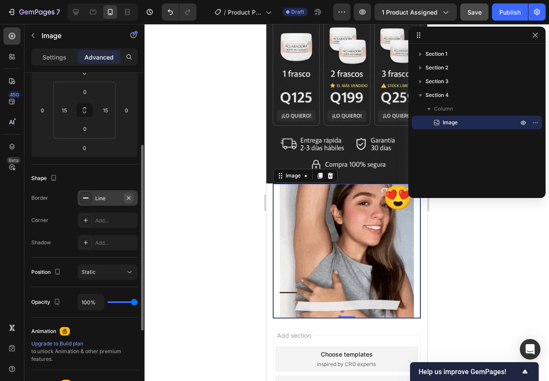
click at [131, 195] on icon "button" at bounding box center [128, 198] width 7 height 7
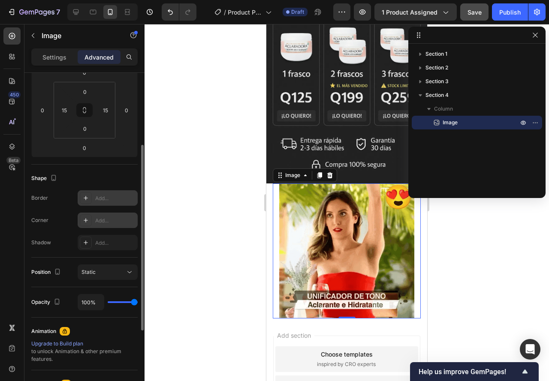
click at [86, 219] on icon at bounding box center [85, 220] width 7 height 7
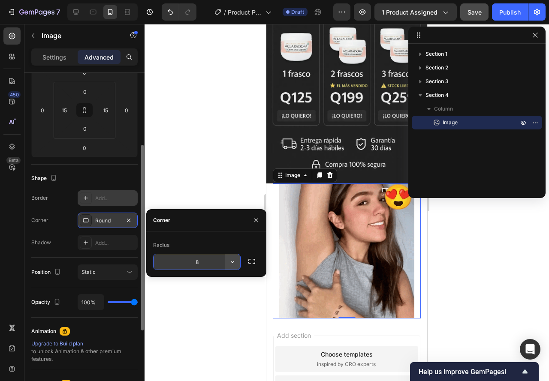
click at [229, 263] on icon "button" at bounding box center [232, 262] width 9 height 9
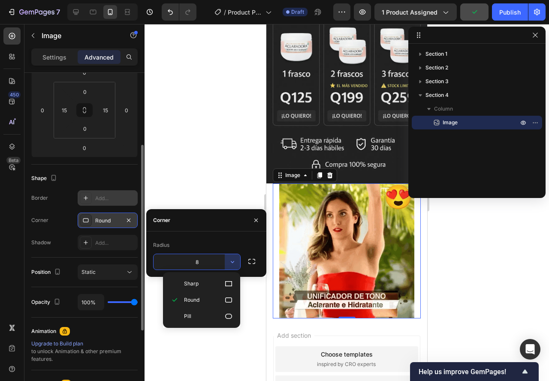
click at [205, 316] on p "Pill" at bounding box center [208, 316] width 49 height 9
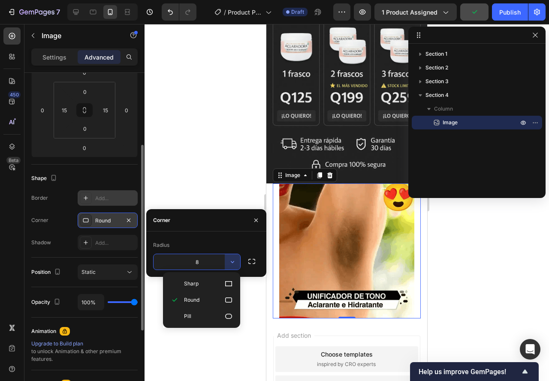
type input "9999"
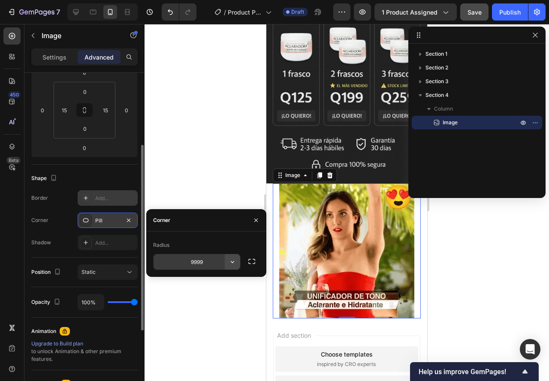
click at [231, 260] on icon "button" at bounding box center [232, 262] width 9 height 9
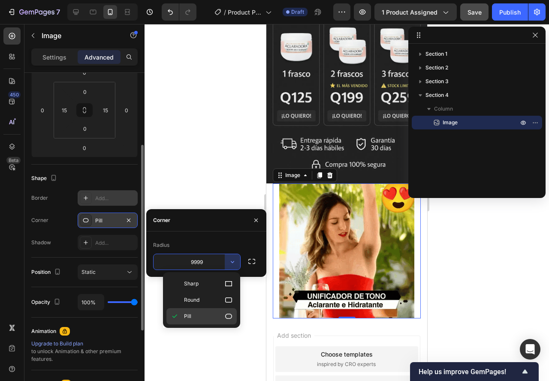
click at [200, 318] on p "Pill" at bounding box center [208, 316] width 49 height 9
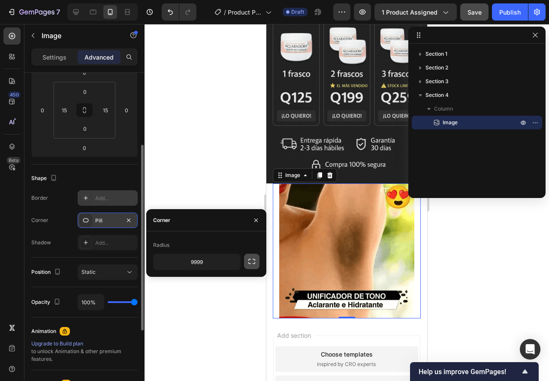
click at [249, 260] on icon "button" at bounding box center [251, 261] width 7 height 5
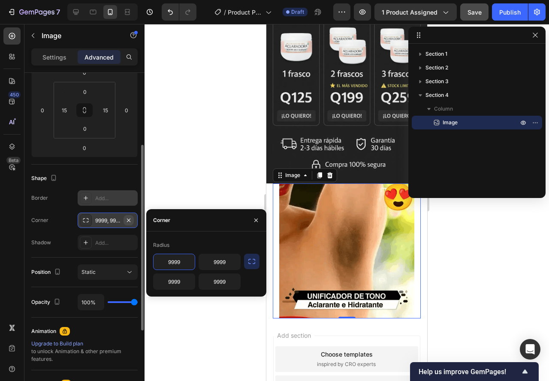
click at [132, 218] on button "button" at bounding box center [128, 220] width 10 height 10
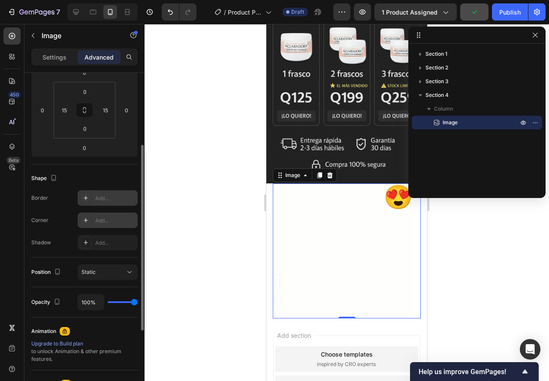
click at [102, 200] on div "Add..." at bounding box center [115, 199] width 40 height 8
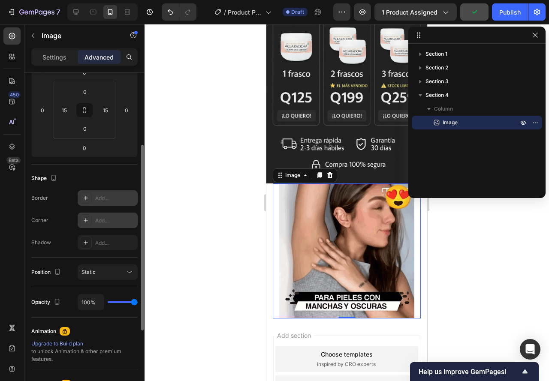
type input "1"
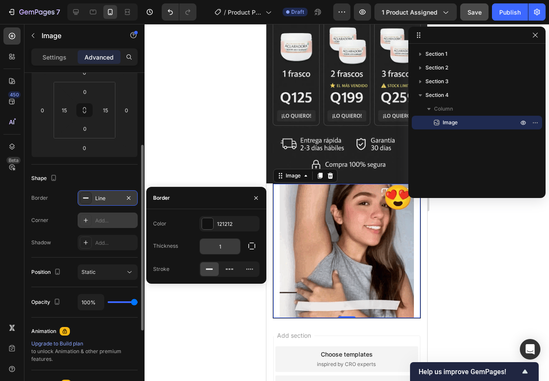
click at [231, 243] on input "1" at bounding box center [220, 246] width 40 height 15
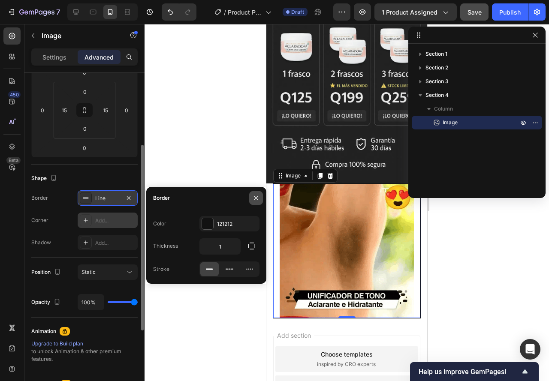
click at [255, 195] on icon "button" at bounding box center [255, 198] width 7 height 7
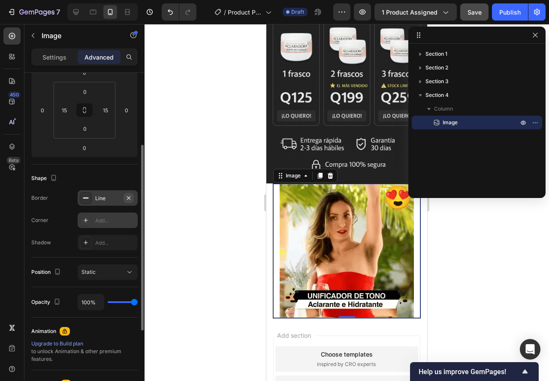
click at [132, 195] on icon "button" at bounding box center [128, 198] width 7 height 7
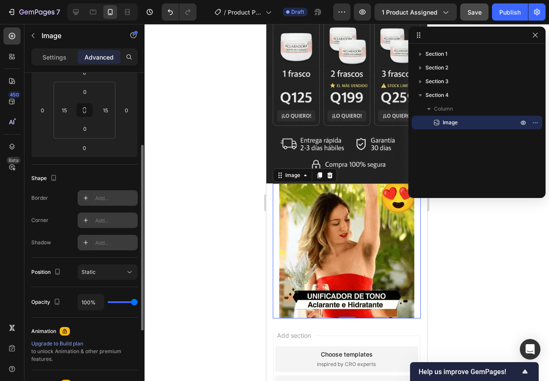
click at [114, 243] on div "Add..." at bounding box center [115, 243] width 40 height 8
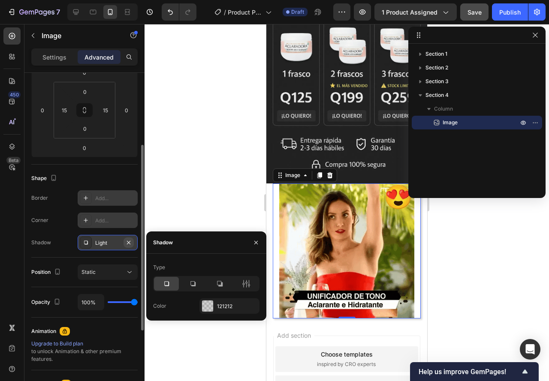
click at [129, 238] on button "button" at bounding box center [128, 242] width 10 height 10
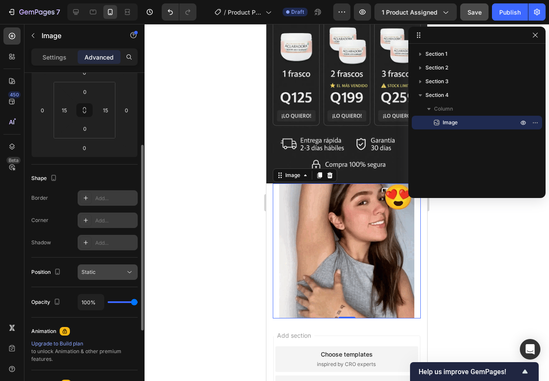
click at [129, 272] on icon at bounding box center [129, 272] width 9 height 9
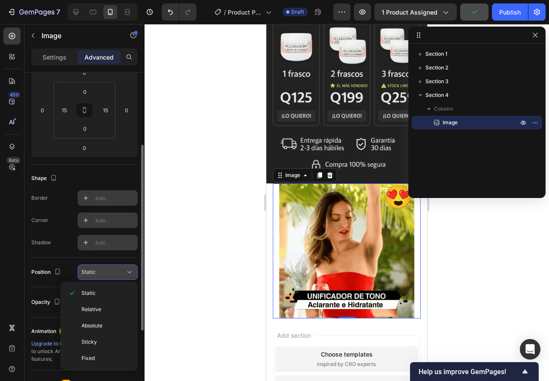
click at [130, 272] on icon at bounding box center [129, 272] width 9 height 9
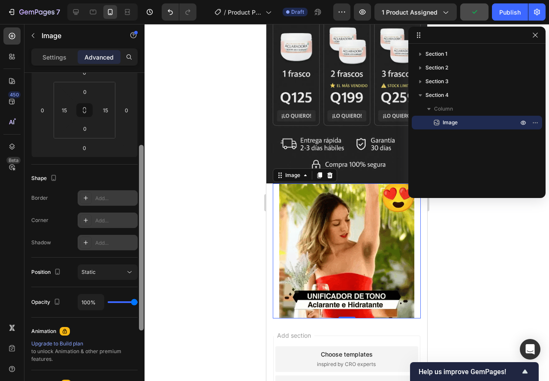
scroll to position [262, 0]
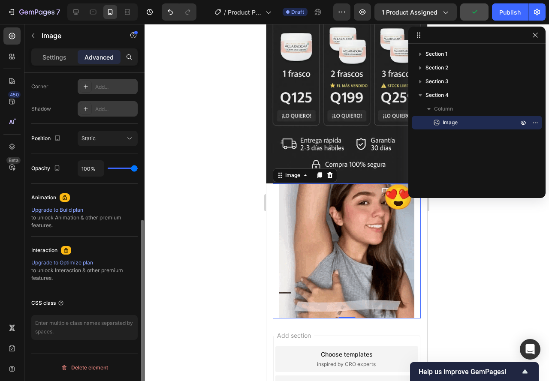
drag, startPoint x: 144, startPoint y: 255, endPoint x: 144, endPoint y: 270, distance: 14.6
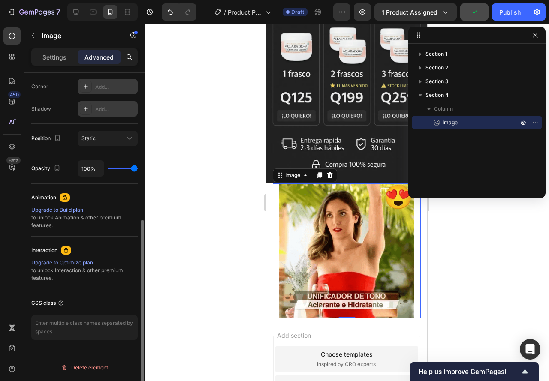
click at [144, 0] on div "7 / Product Page - Sep 25, 01:58:18 Draft Preview 1 product assigned Publish 45…" at bounding box center [274, 0] width 549 height 0
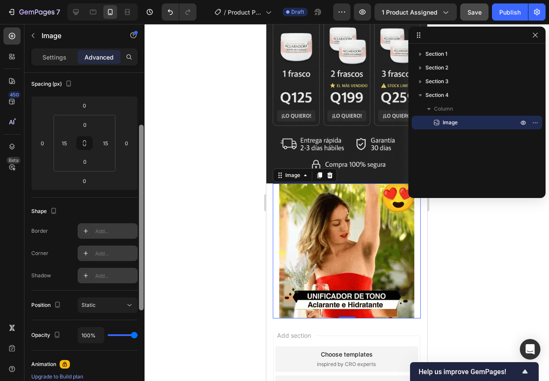
scroll to position [95, 0]
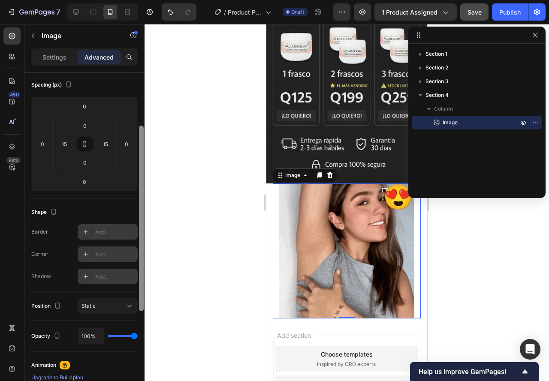
drag, startPoint x: 142, startPoint y: 268, endPoint x: 152, endPoint y: 174, distance: 94.4
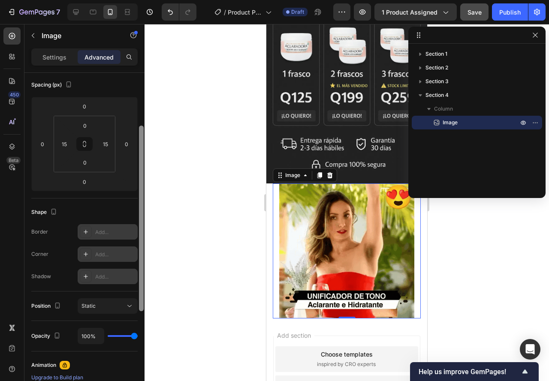
click at [152, 0] on div "7 / Product Page - Sep 25, 01:58:18 Draft Preview 1 product assigned Save Publi…" at bounding box center [274, 0] width 549 height 0
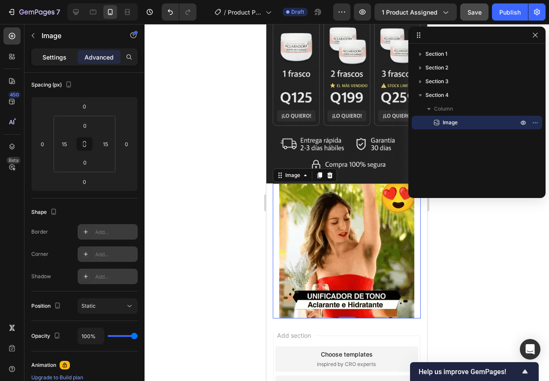
click at [44, 58] on p "Settings" at bounding box center [54, 57] width 24 height 9
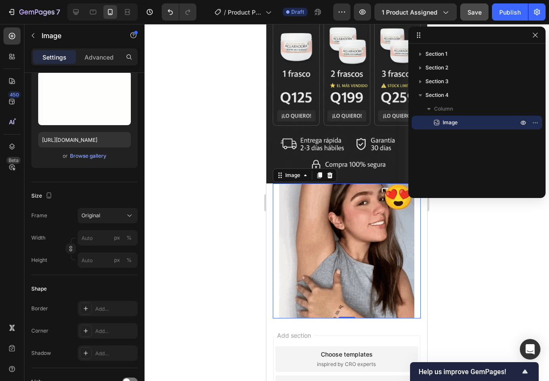
scroll to position [138, 0]
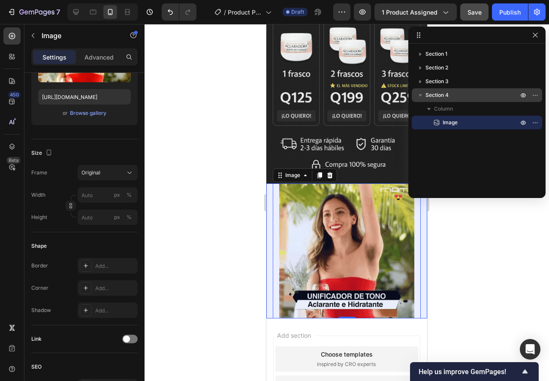
click at [421, 96] on icon "button" at bounding box center [420, 95] width 9 height 9
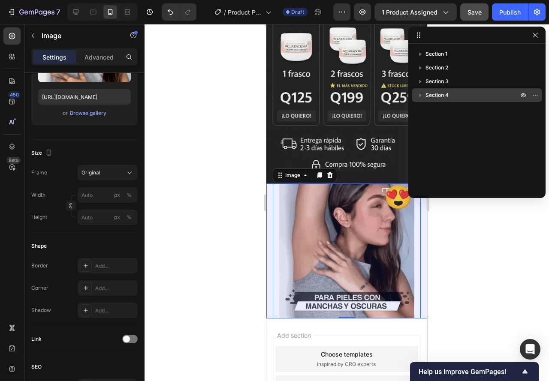
click at [441, 90] on div "Section 4" at bounding box center [476, 95] width 123 height 14
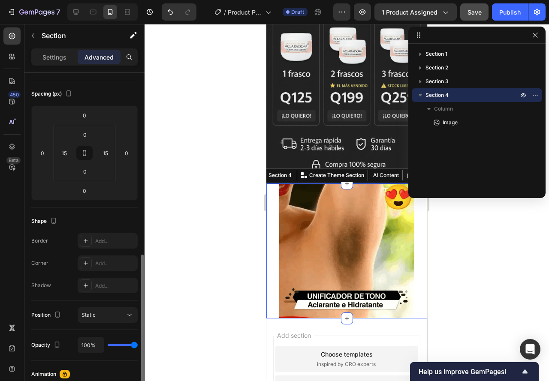
scroll to position [171, 0]
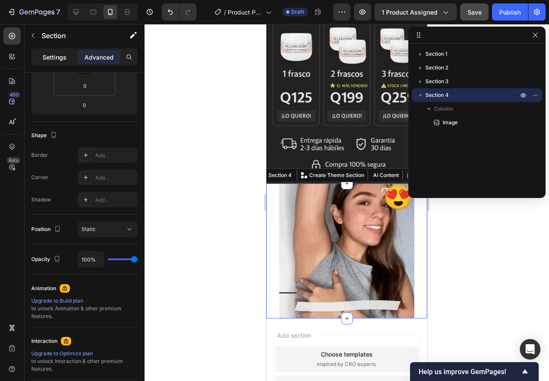
click at [57, 60] on p "Settings" at bounding box center [54, 57] width 24 height 9
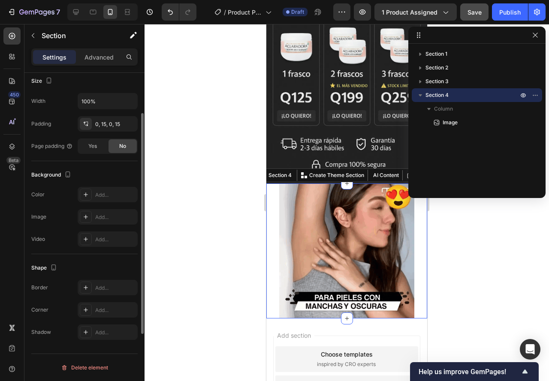
scroll to position [125, 0]
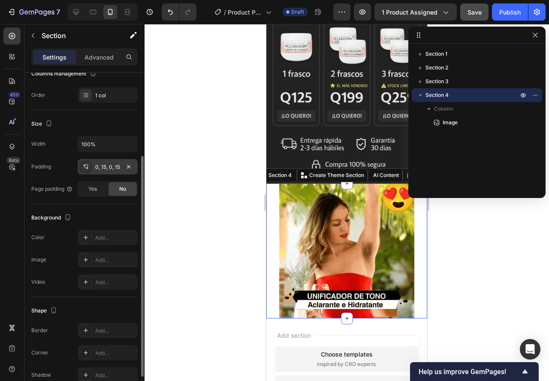
click at [108, 167] on div "0, 15, 0, 15" at bounding box center [107, 167] width 25 height 8
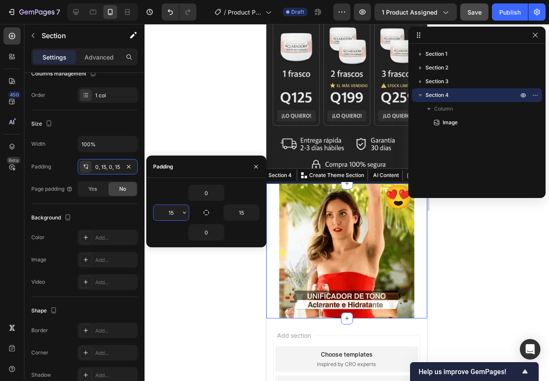
click at [157, 211] on input "15" at bounding box center [170, 212] width 35 height 15
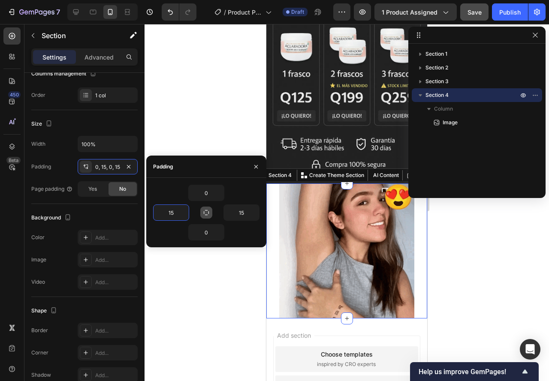
click at [209, 213] on icon "button" at bounding box center [206, 212] width 7 height 7
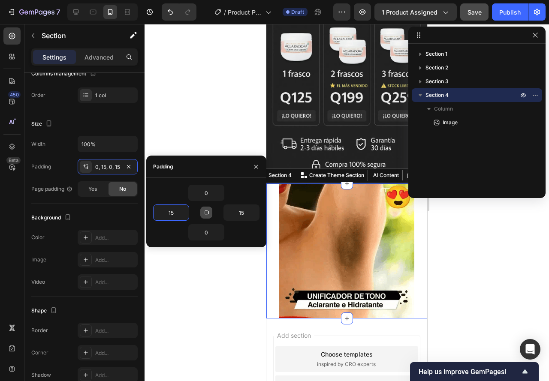
type input "0"
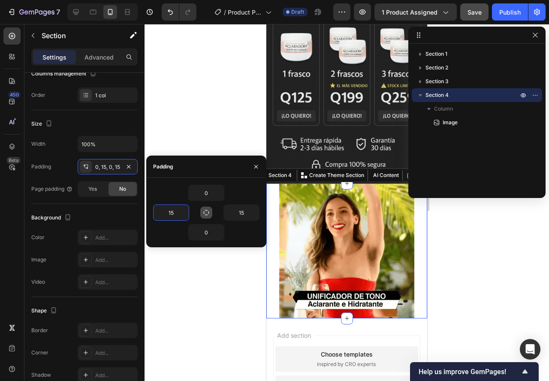
type input "0"
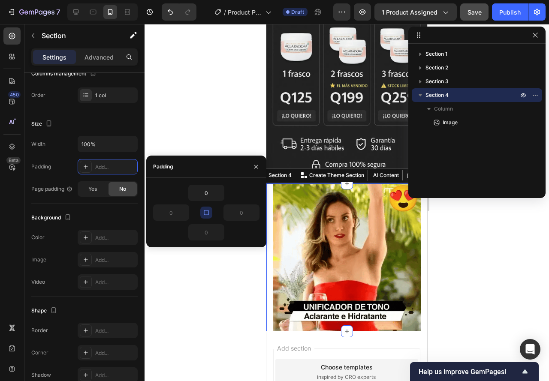
click at [209, 213] on icon "button" at bounding box center [206, 212] width 7 height 7
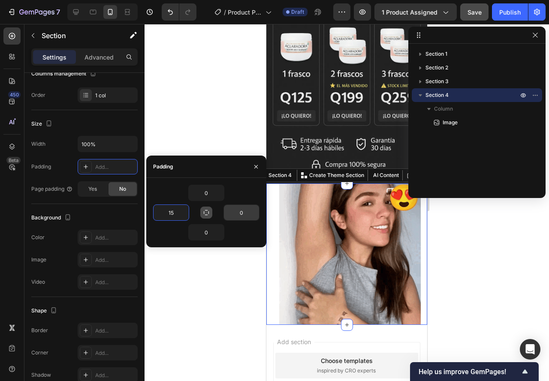
type input "15"
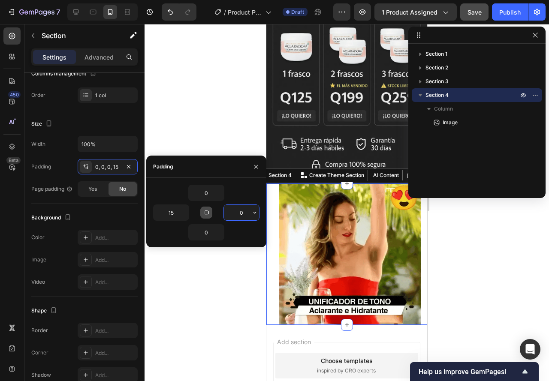
click at [238, 207] on input "0" at bounding box center [241, 212] width 35 height 15
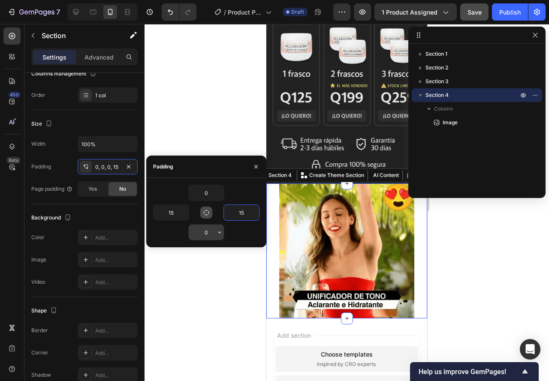
type input "15"
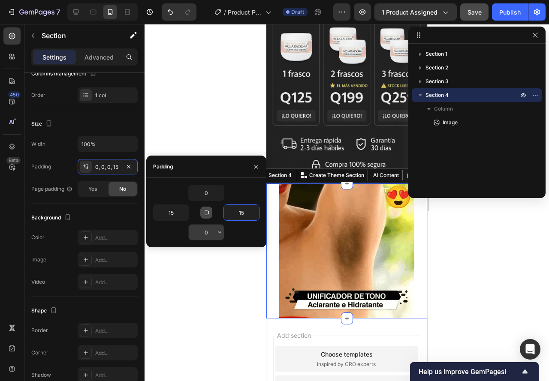
click at [204, 239] on input "0" at bounding box center [206, 232] width 35 height 15
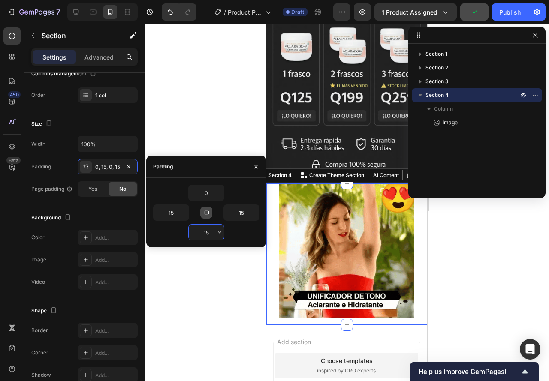
type input "1"
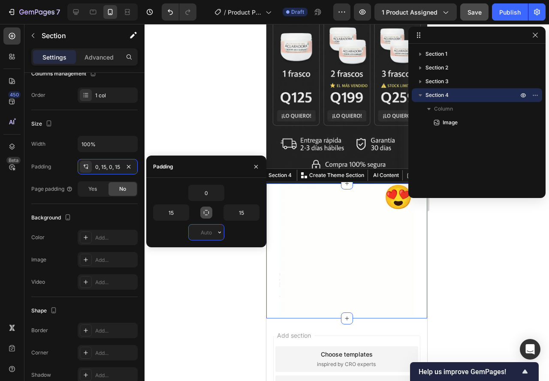
type input "0"
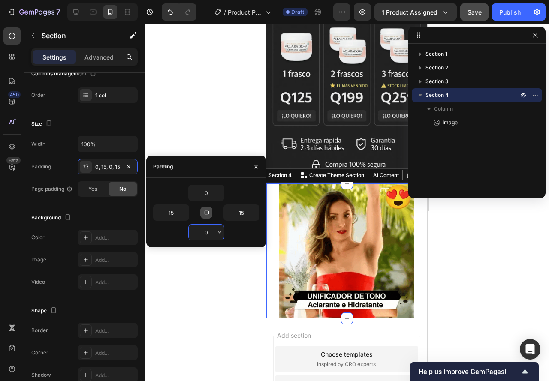
click at [193, 240] on div "0" at bounding box center [206, 232] width 36 height 16
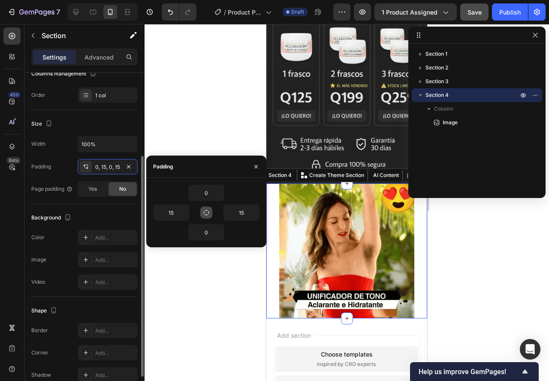
scroll to position [168, 0]
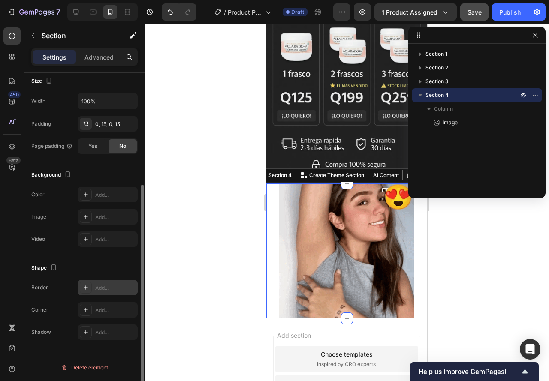
click at [88, 289] on icon at bounding box center [85, 287] width 7 height 7
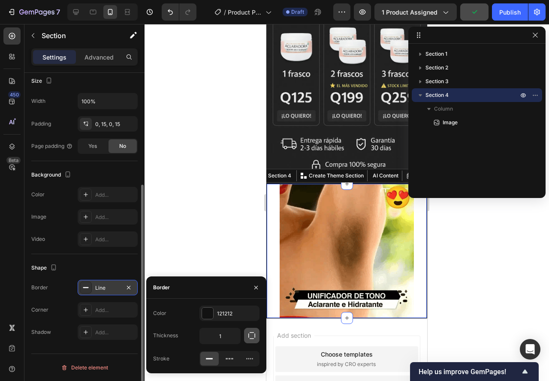
click at [247, 336] on button "button" at bounding box center [251, 335] width 15 height 15
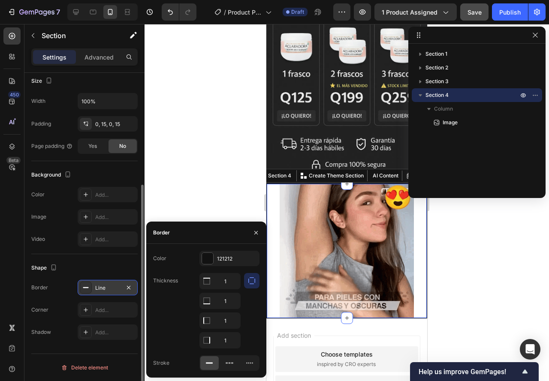
click at [253, 307] on div at bounding box center [251, 310] width 15 height 75
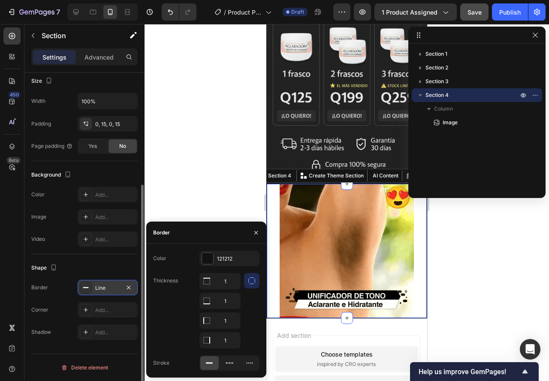
click at [247, 295] on div at bounding box center [251, 310] width 15 height 75
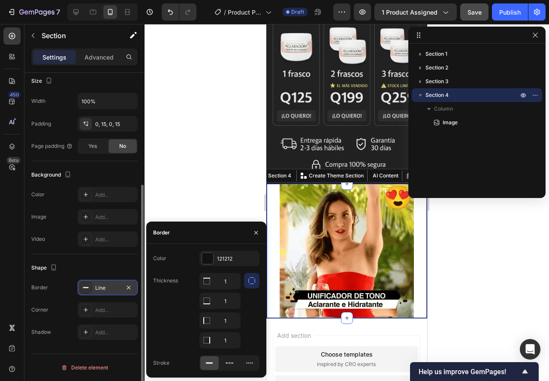
click at [247, 282] on button "button" at bounding box center [251, 280] width 15 height 15
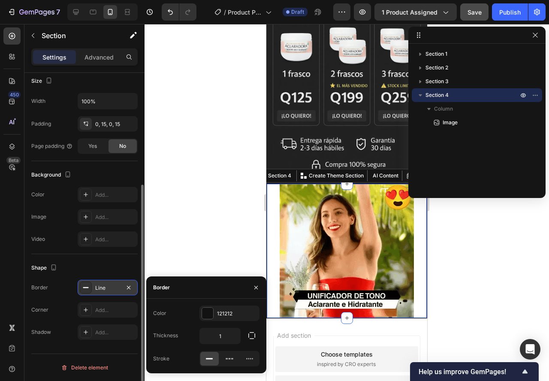
click at [249, 332] on button "button" at bounding box center [251, 335] width 15 height 15
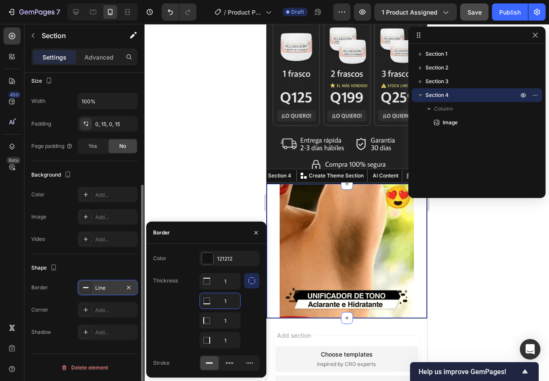
click at [217, 303] on input "1" at bounding box center [220, 300] width 40 height 15
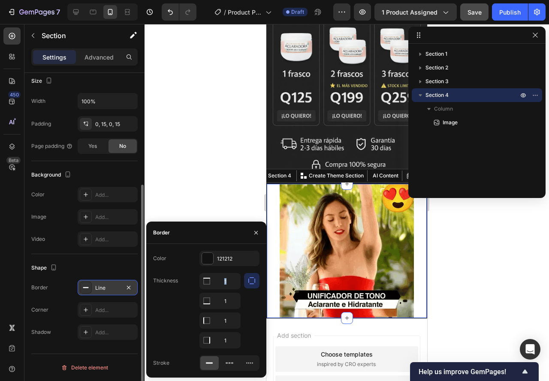
drag, startPoint x: 210, startPoint y: 301, endPoint x: 209, endPoint y: 292, distance: 9.9
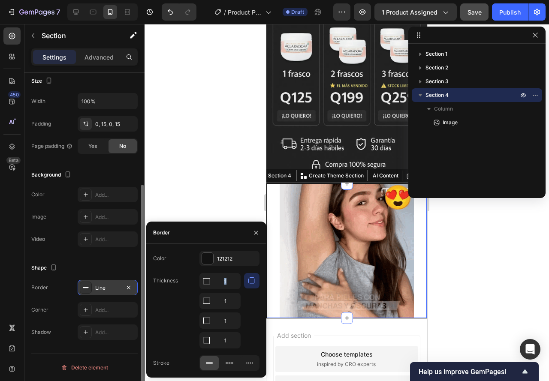
click at [207, 290] on div "1 1 1 1" at bounding box center [219, 310] width 41 height 75
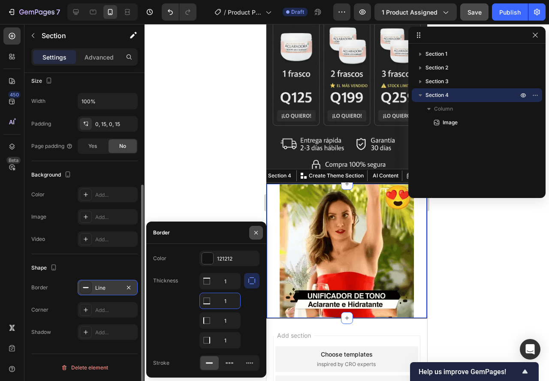
click at [257, 234] on icon "button" at bounding box center [255, 232] width 7 height 7
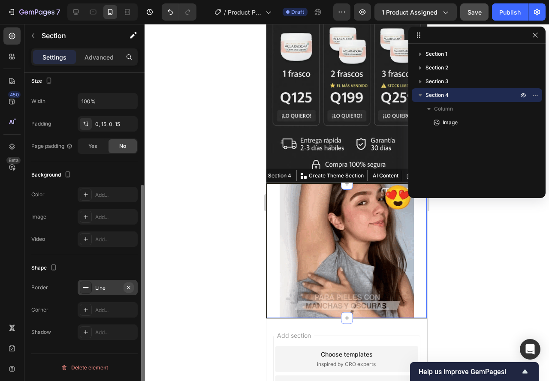
click at [126, 283] on button "button" at bounding box center [128, 288] width 10 height 10
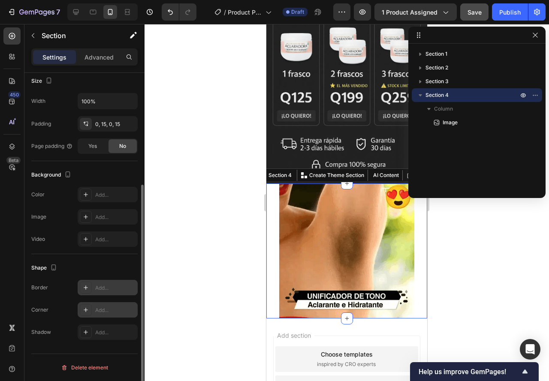
click at [106, 314] on div "Add..." at bounding box center [108, 309] width 60 height 15
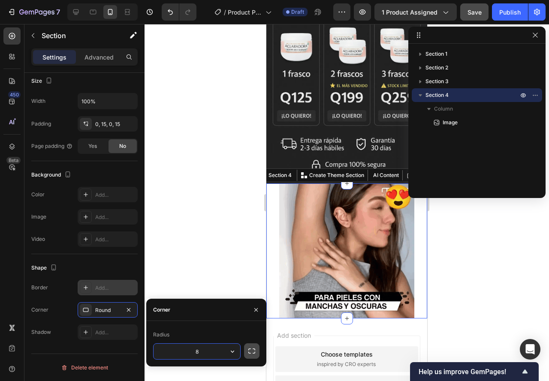
click at [256, 351] on button "button" at bounding box center [251, 350] width 15 height 15
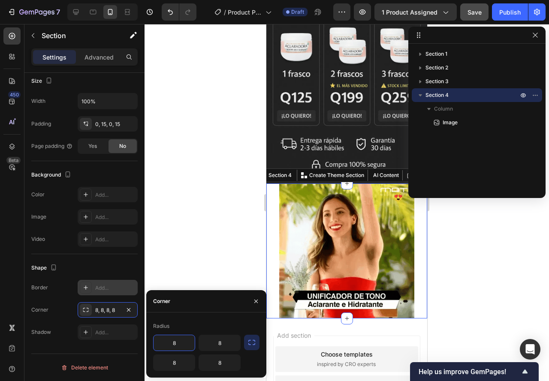
click at [167, 342] on input "8" at bounding box center [173, 342] width 41 height 15
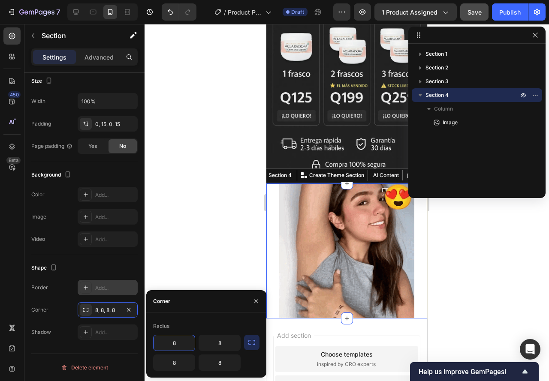
click at [167, 343] on input "8" at bounding box center [173, 342] width 41 height 15
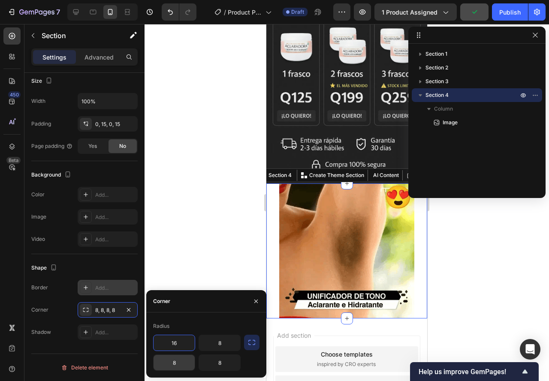
drag, startPoint x: 182, startPoint y: 346, endPoint x: 156, endPoint y: 357, distance: 27.9
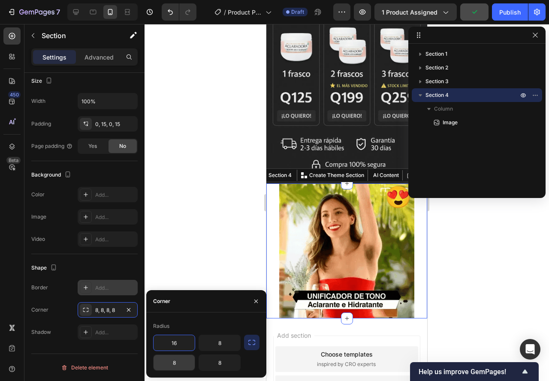
click at [156, 357] on div "16 8 8 8" at bounding box center [196, 353] width 87 height 36
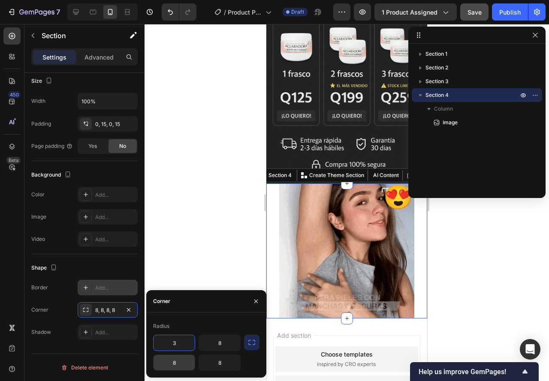
type input "32"
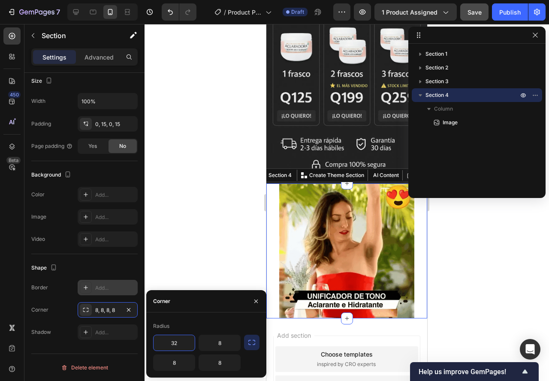
click at [201, 281] on div at bounding box center [346, 202] width 404 height 357
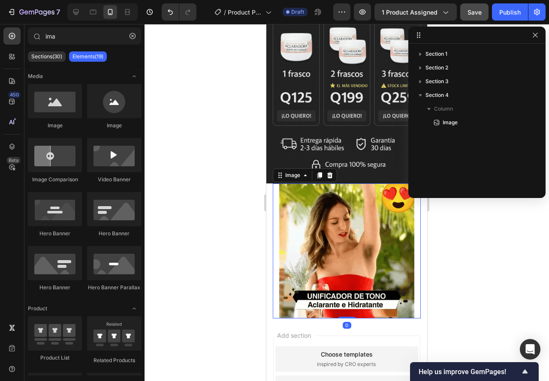
click at [342, 225] on img at bounding box center [346, 250] width 135 height 135
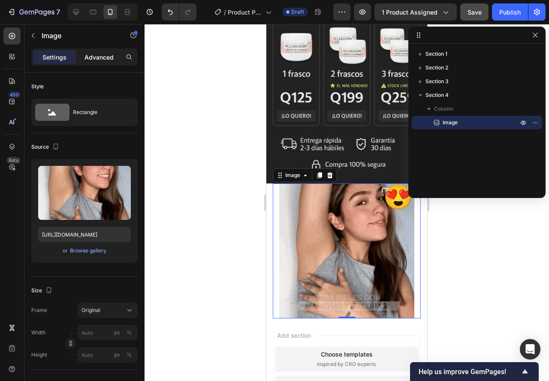
click at [102, 61] on p "Advanced" at bounding box center [98, 57] width 29 height 9
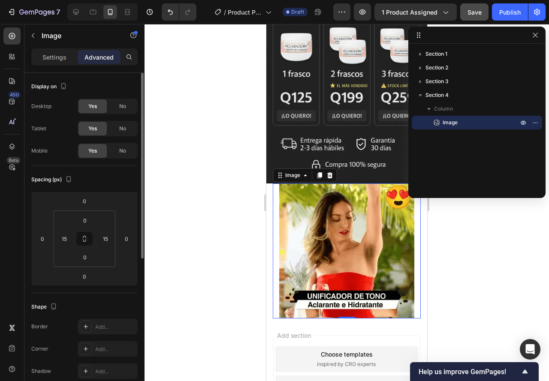
scroll to position [129, 0]
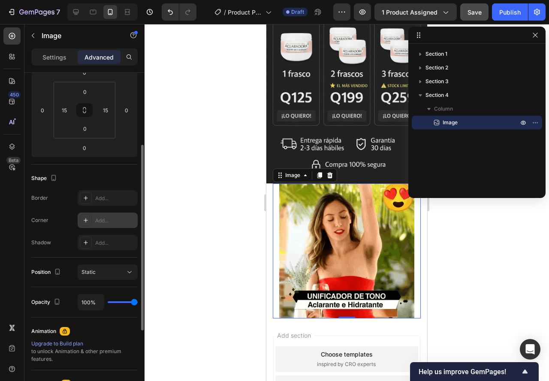
click at [85, 220] on icon at bounding box center [85, 220] width 7 height 7
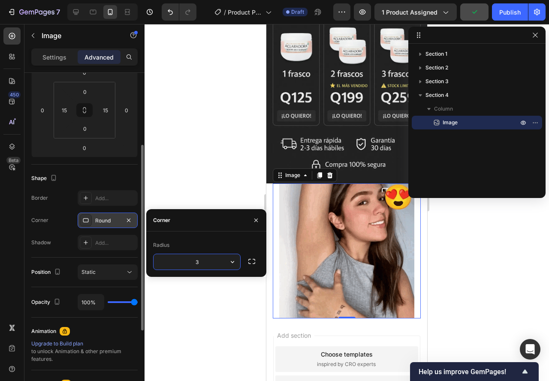
type input "32"
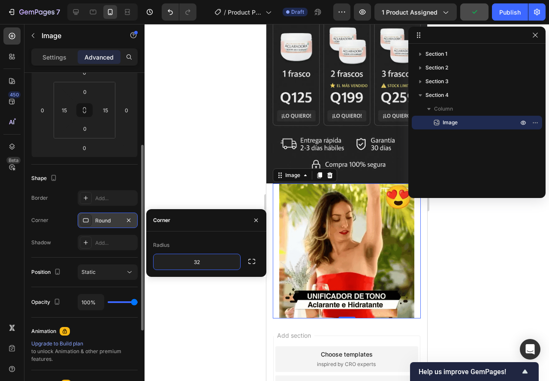
click at [230, 307] on div at bounding box center [346, 202] width 404 height 357
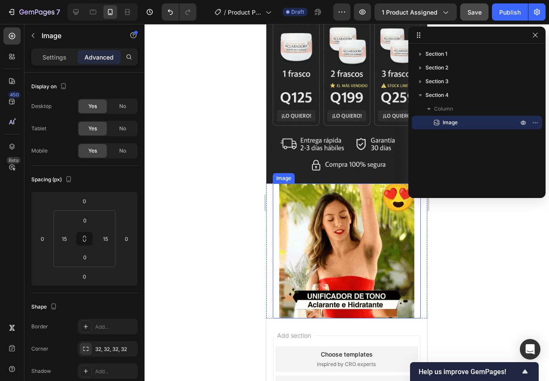
click at [305, 260] on img at bounding box center [346, 250] width 135 height 135
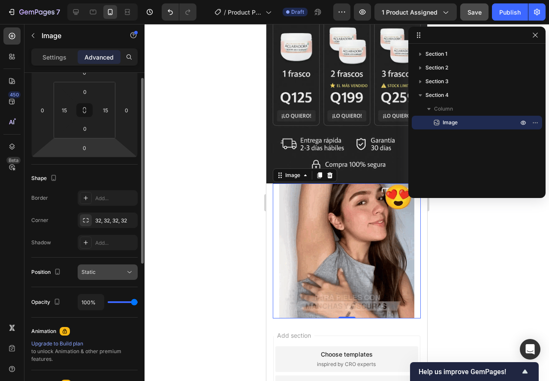
scroll to position [171, 0]
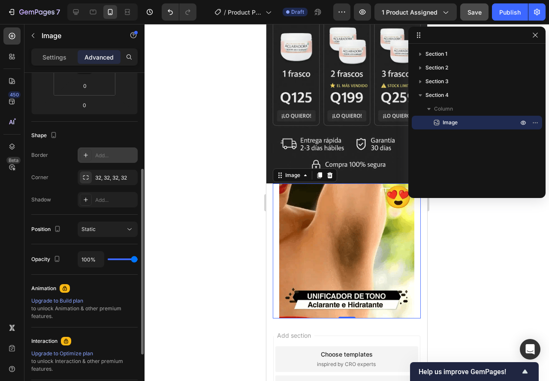
click at [101, 156] on div "Add..." at bounding box center [115, 156] width 40 height 8
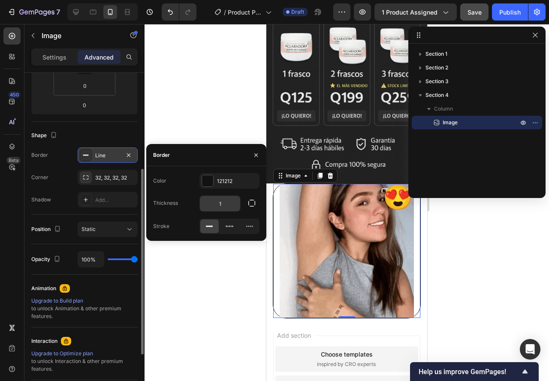
click at [214, 210] on input "1" at bounding box center [220, 203] width 40 height 15
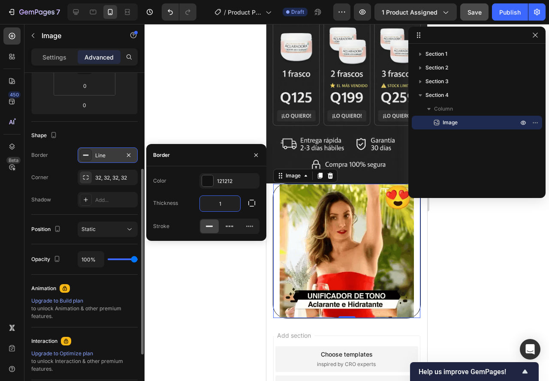
click at [214, 210] on input "1" at bounding box center [220, 203] width 40 height 15
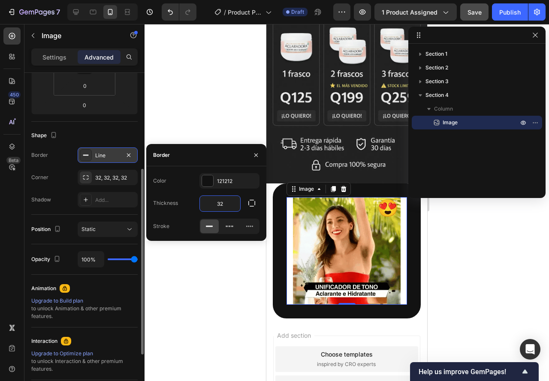
type input "3"
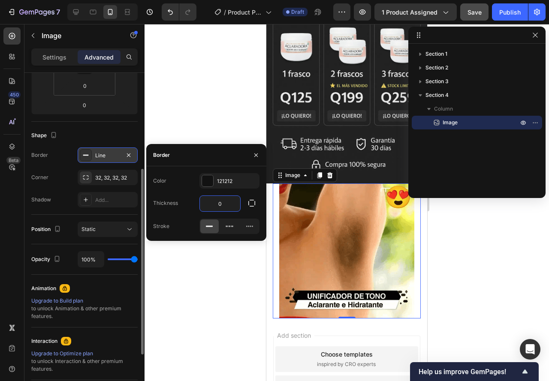
click at [211, 268] on div at bounding box center [346, 202] width 404 height 357
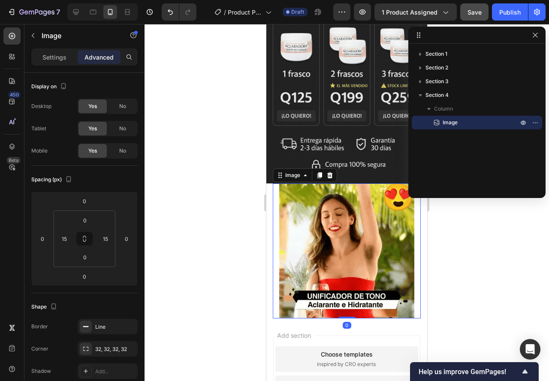
click at [288, 228] on img at bounding box center [346, 250] width 135 height 135
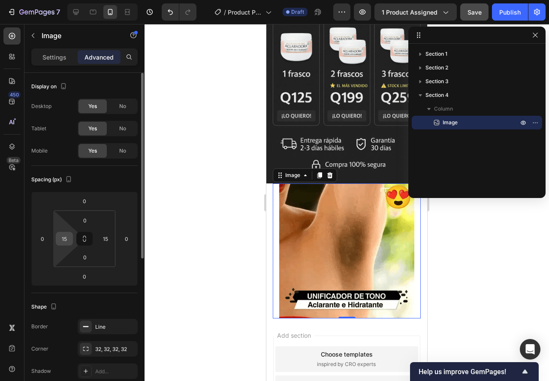
click at [69, 242] on input "15" at bounding box center [64, 238] width 13 height 13
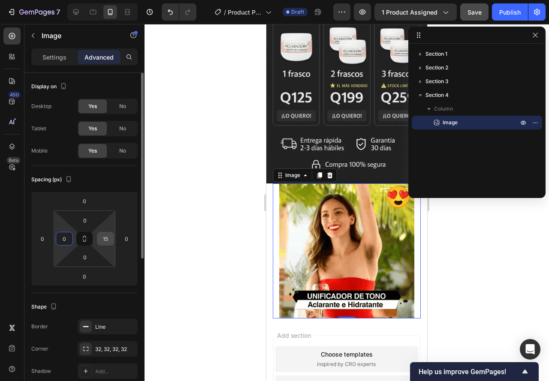
type input "0"
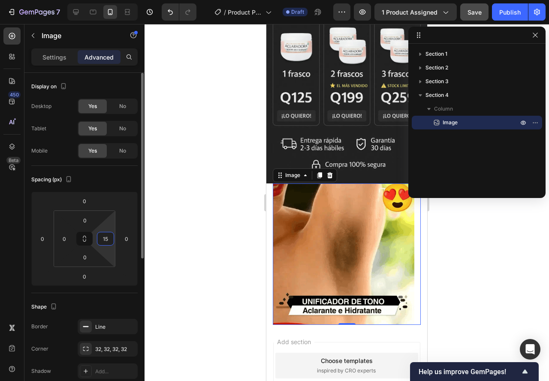
click at [107, 242] on input "15" at bounding box center [105, 238] width 13 height 13
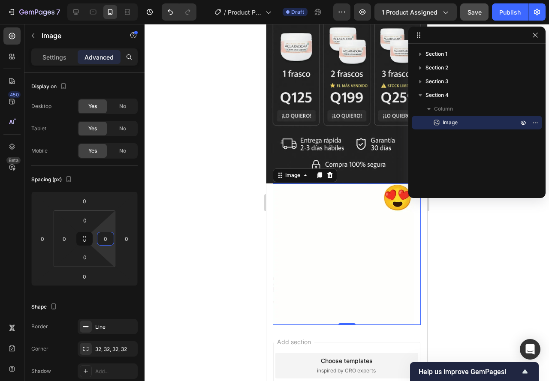
type input "0"
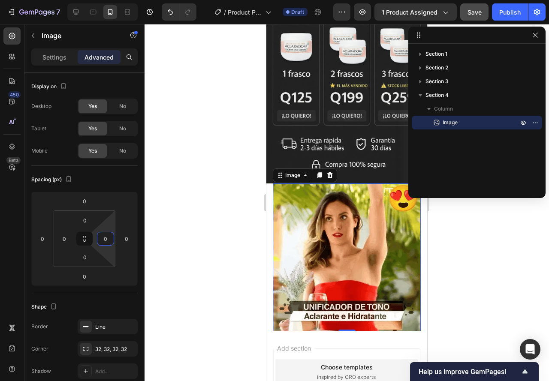
click at [180, 254] on div at bounding box center [346, 202] width 404 height 357
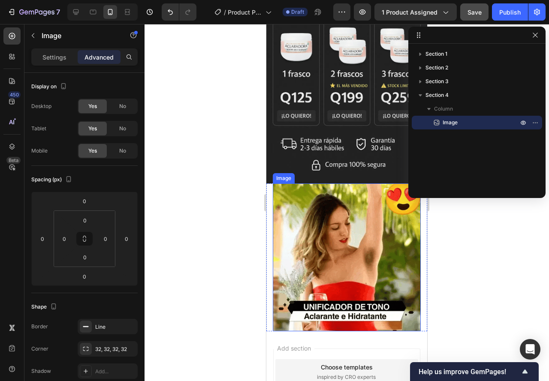
click at [328, 261] on img at bounding box center [347, 257] width 148 height 148
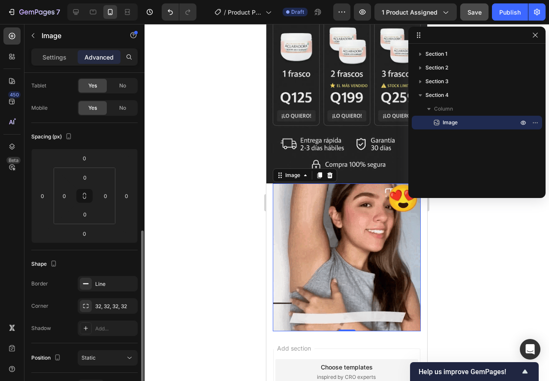
scroll to position [129, 0]
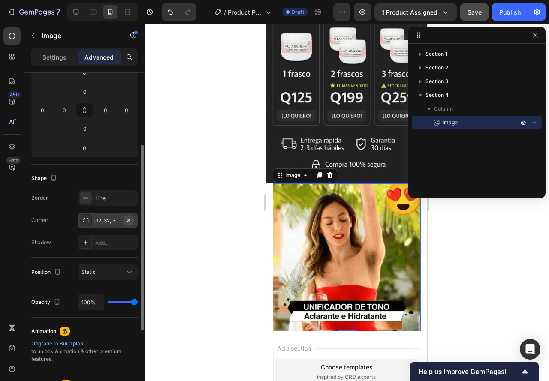
click at [126, 220] on icon "button" at bounding box center [128, 220] width 7 height 7
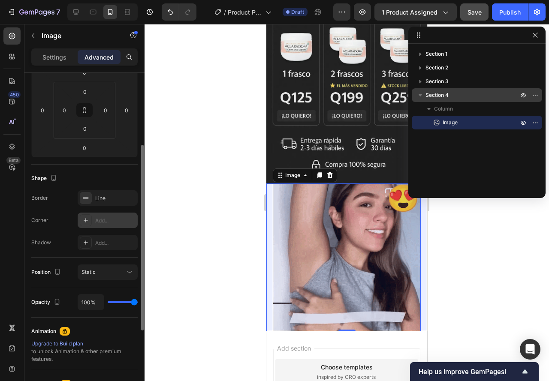
click at [430, 94] on span "Section 4" at bounding box center [436, 95] width 23 height 9
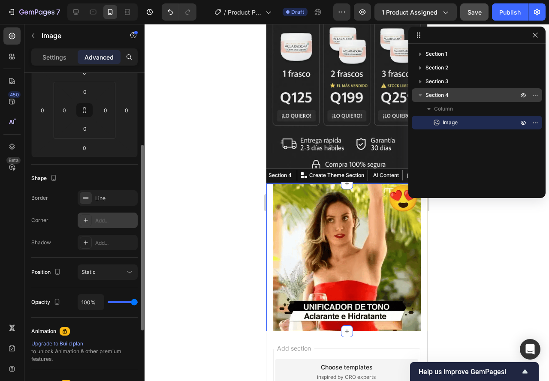
scroll to position [0, 0]
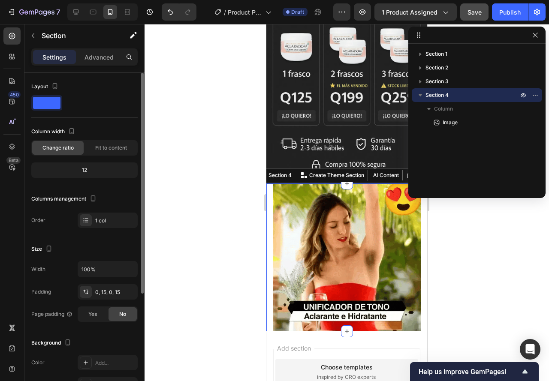
drag, startPoint x: 94, startPoint y: 55, endPoint x: 102, endPoint y: 69, distance: 16.1
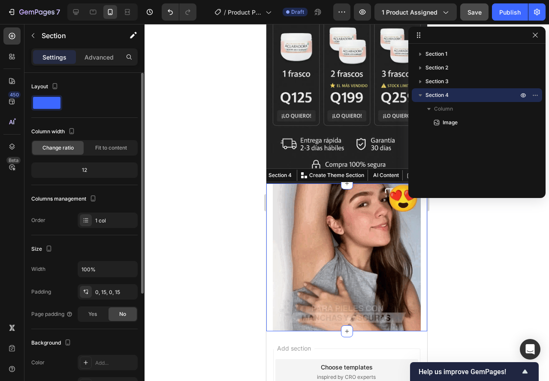
click at [95, 56] on p "Advanced" at bounding box center [98, 57] width 29 height 9
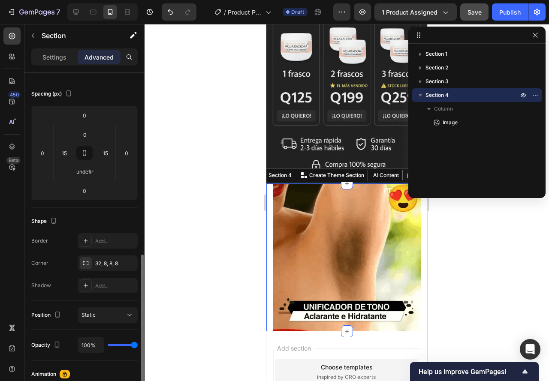
scroll to position [171, 0]
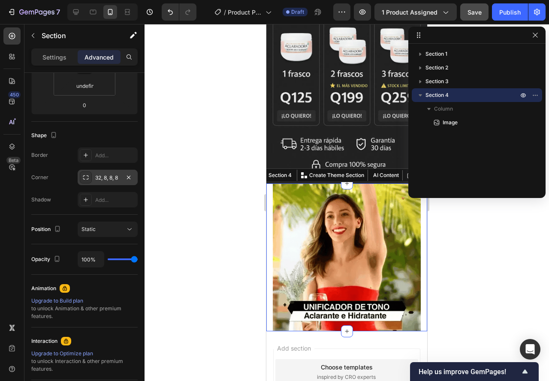
click at [87, 175] on icon at bounding box center [85, 177] width 7 height 7
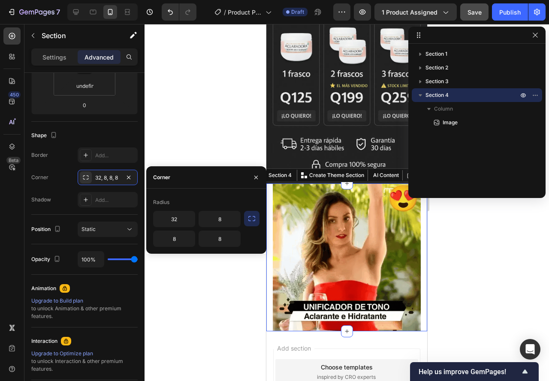
click at [249, 220] on icon "button" at bounding box center [251, 218] width 7 height 5
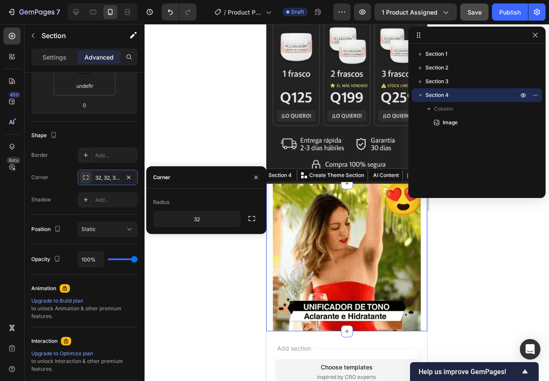
click at [203, 253] on div at bounding box center [346, 202] width 404 height 357
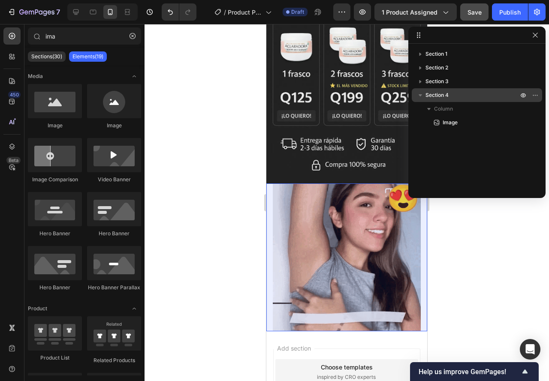
click at [429, 99] on span "Section 4" at bounding box center [436, 95] width 23 height 9
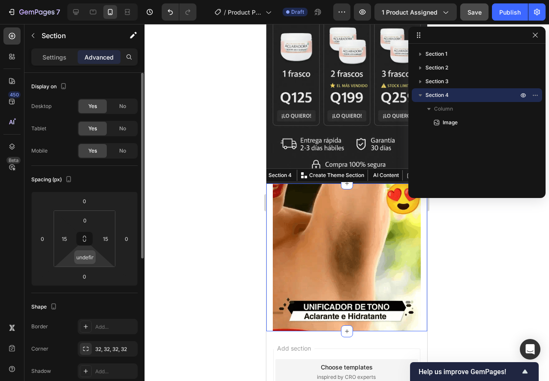
click at [87, 258] on input "undefined" at bounding box center [84, 257] width 17 height 13
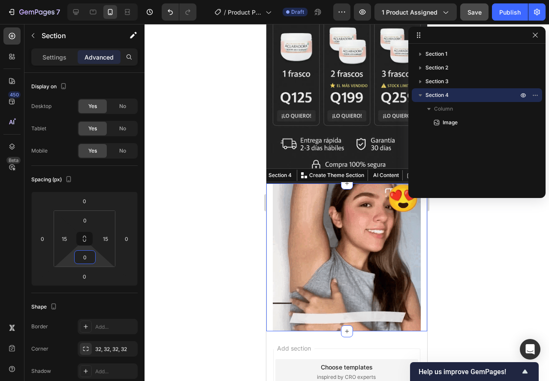
type input "0"
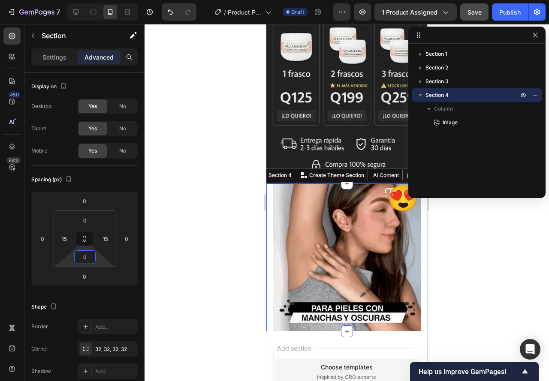
click at [174, 264] on div at bounding box center [346, 202] width 404 height 357
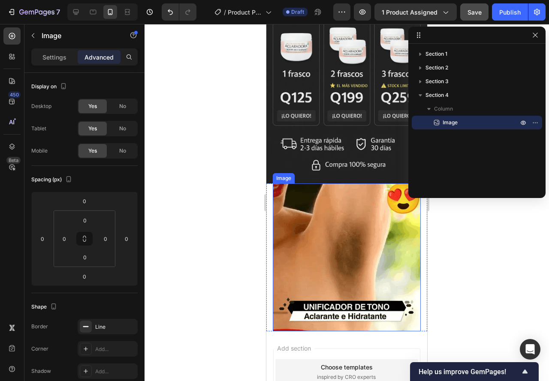
click at [358, 236] on img at bounding box center [347, 257] width 148 height 148
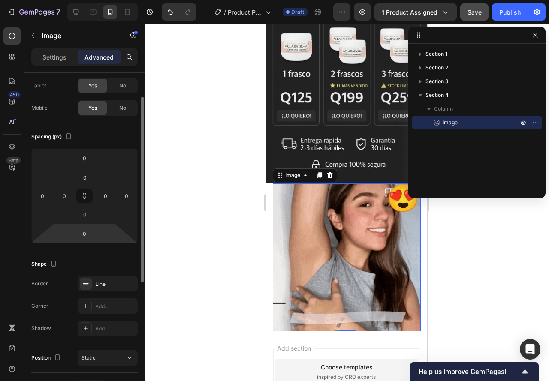
scroll to position [86, 0]
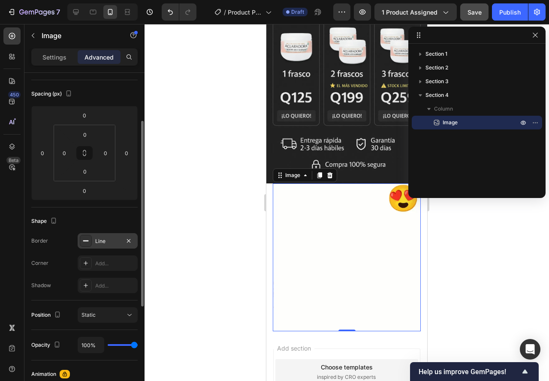
click at [97, 244] on div "Line" at bounding box center [107, 241] width 25 height 8
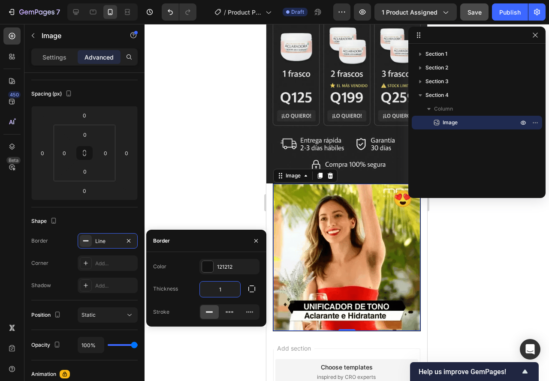
type input "15"
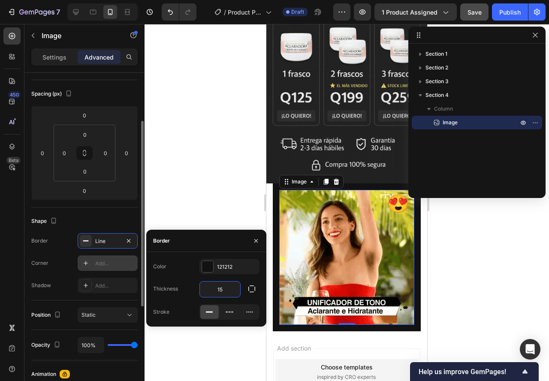
click at [91, 261] on div at bounding box center [86, 263] width 12 height 12
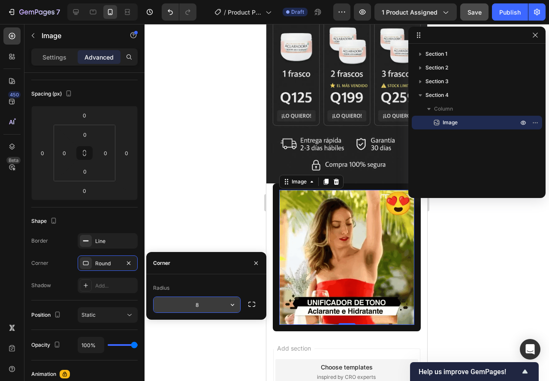
click at [227, 303] on button "button" at bounding box center [232, 304] width 15 height 15
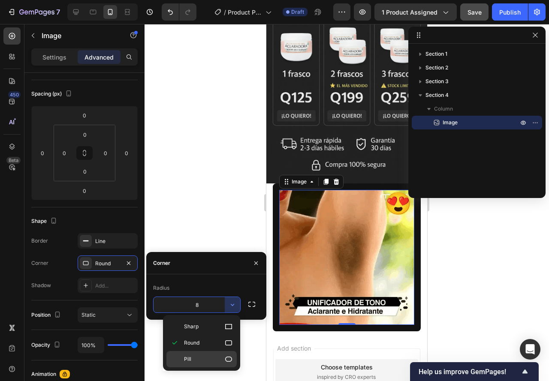
click at [211, 362] on p "Pill" at bounding box center [208, 359] width 49 height 9
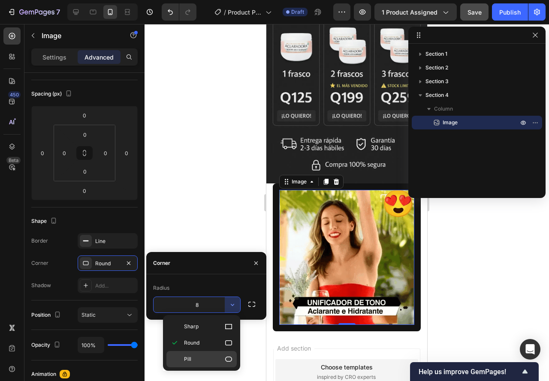
type input "9999"
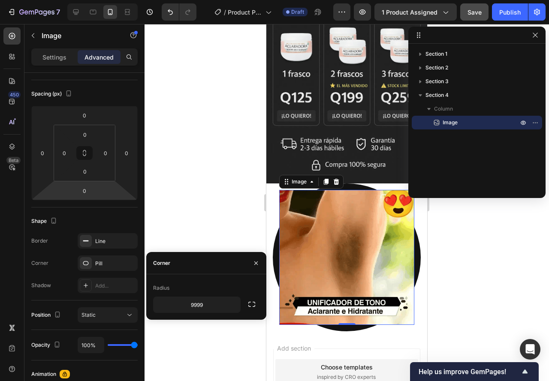
click at [184, 222] on div at bounding box center [346, 202] width 404 height 357
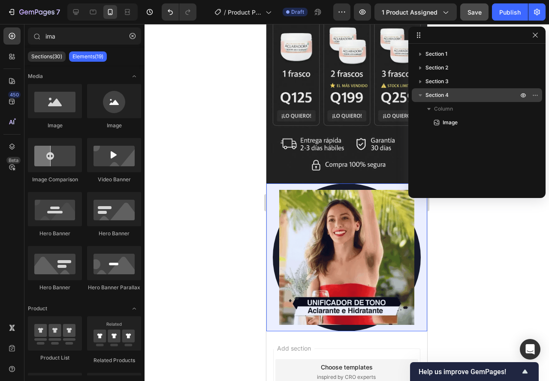
click at [438, 91] on span "Section 4" at bounding box center [436, 95] width 23 height 9
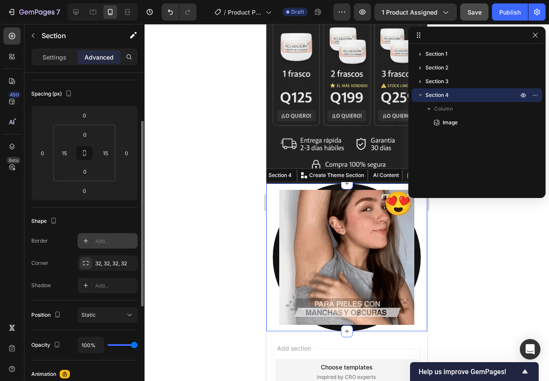
click at [93, 239] on div "Add..." at bounding box center [108, 240] width 60 height 15
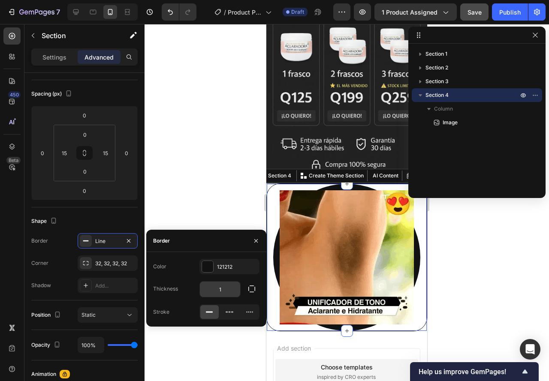
click at [224, 294] on input "1" at bounding box center [220, 289] width 40 height 15
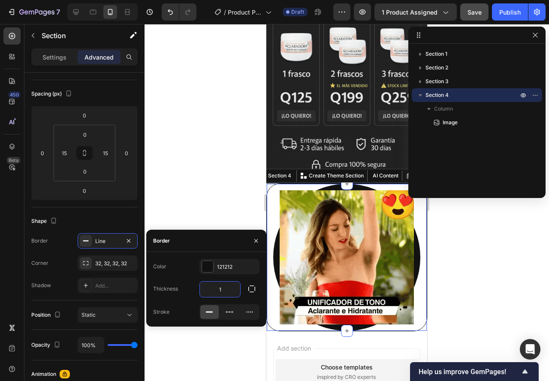
type input "15"
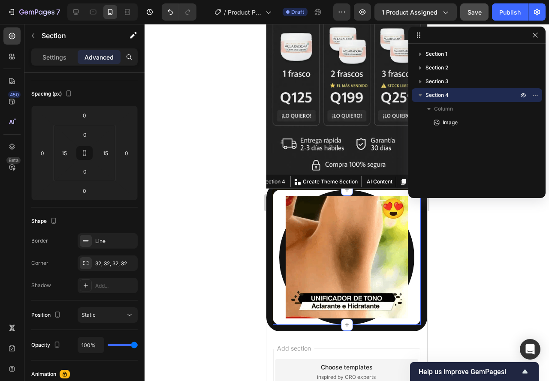
click at [192, 210] on div at bounding box center [346, 202] width 404 height 357
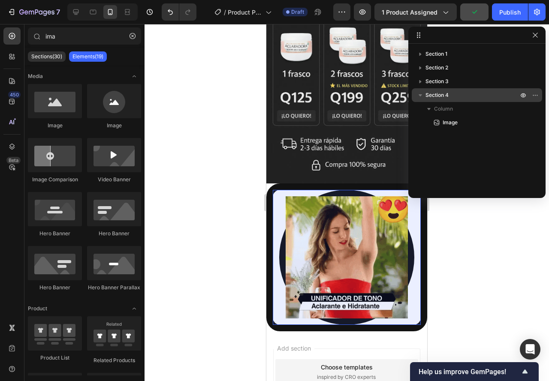
click at [443, 88] on div "Section 4" at bounding box center [476, 95] width 123 height 14
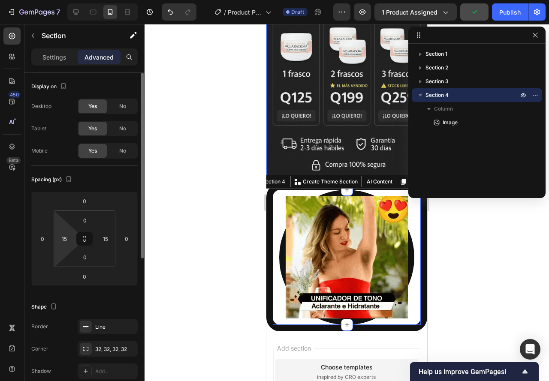
click at [70, 0] on html "7 / Product Page - Sep 25, 01:58:18 Draft Preview 1 product assigned Publish 45…" at bounding box center [274, 0] width 549 height 0
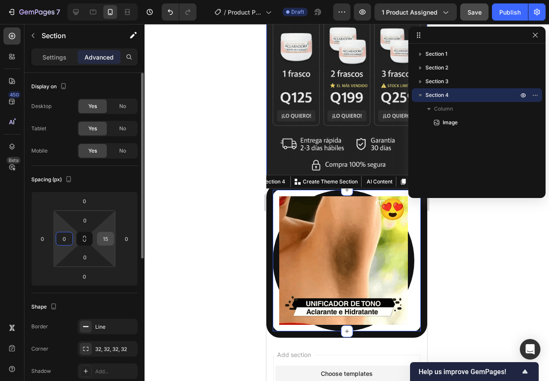
type input "0"
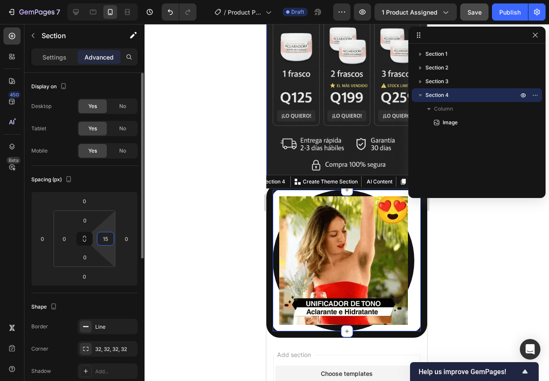
click at [105, 242] on input "15" at bounding box center [105, 238] width 13 height 13
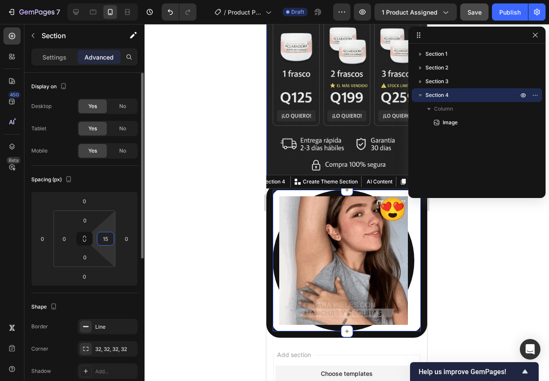
type input "0"
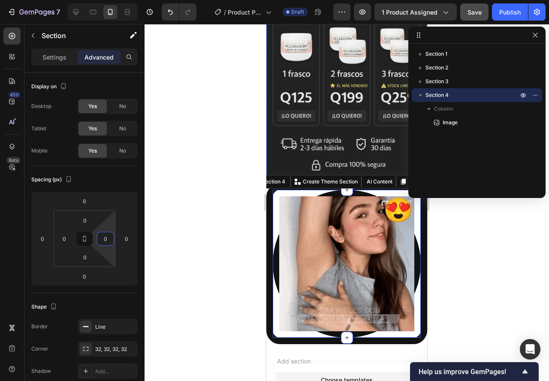
click at [165, 281] on div at bounding box center [346, 202] width 404 height 357
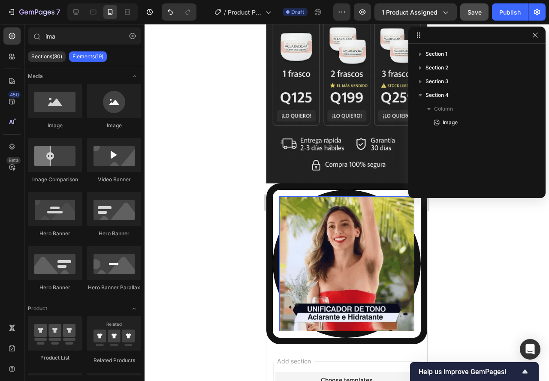
drag, startPoint x: 462, startPoint y: 118, endPoint x: 246, endPoint y: 188, distance: 226.7
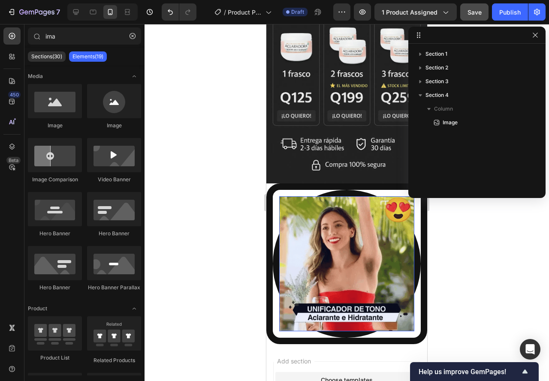
click at [462, 118] on div "Image" at bounding box center [476, 123] width 123 height 14
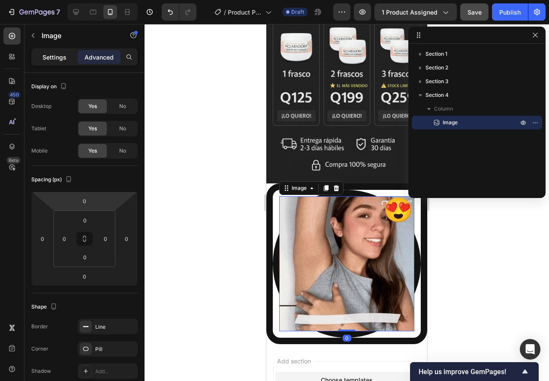
click at [44, 60] on p "Settings" at bounding box center [54, 57] width 24 height 9
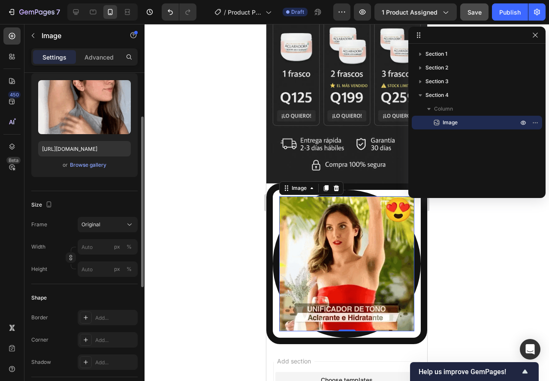
scroll to position [171, 0]
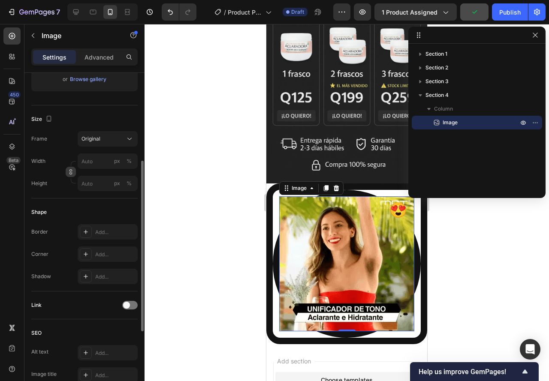
click at [73, 171] on icon "button" at bounding box center [71, 172] width 6 height 6
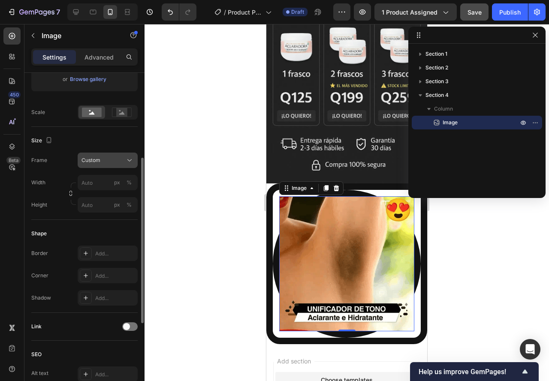
click at [102, 166] on button "Custom" at bounding box center [108, 160] width 60 height 15
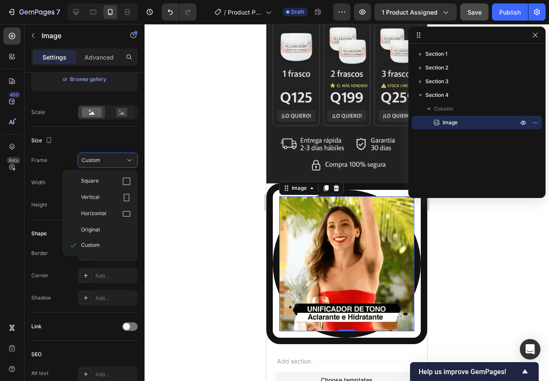
click at [200, 205] on div at bounding box center [346, 202] width 404 height 357
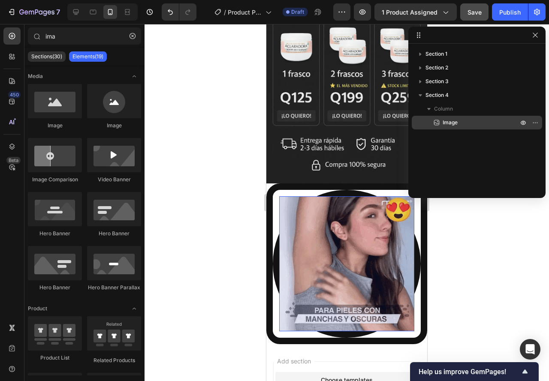
click at [446, 122] on span "Image" at bounding box center [449, 122] width 15 height 9
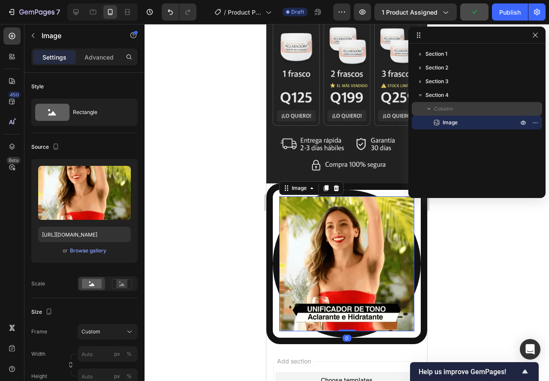
click at [432, 108] on icon "button" at bounding box center [428, 109] width 9 height 9
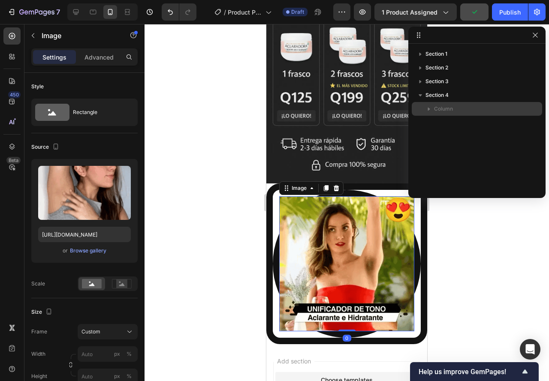
click at [432, 108] on icon "button" at bounding box center [428, 109] width 9 height 9
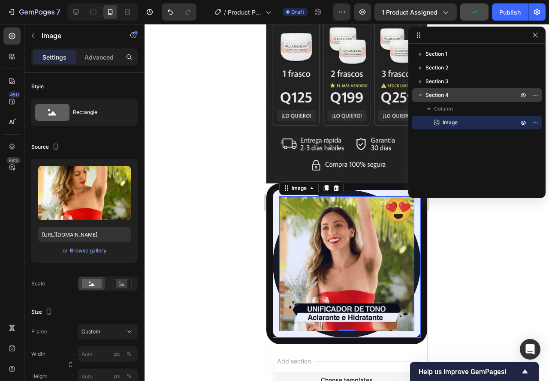
click at [426, 97] on span "Section 4" at bounding box center [436, 95] width 23 height 9
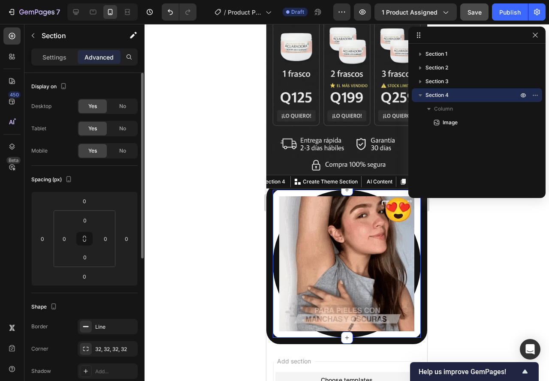
scroll to position [129, 0]
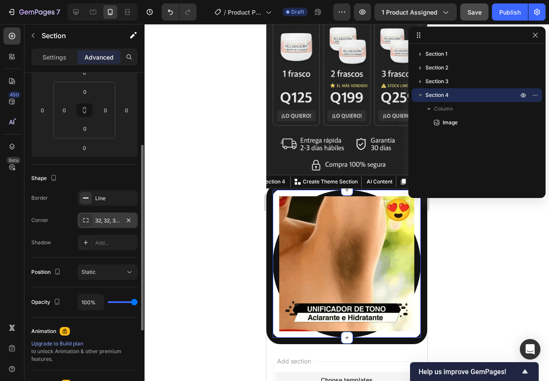
click at [105, 220] on div "32, 32, 32, 32" at bounding box center [107, 221] width 25 height 8
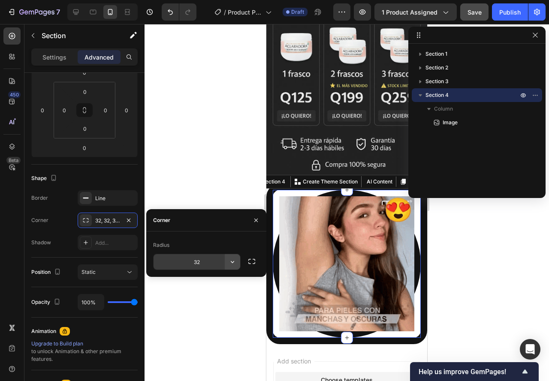
click at [225, 263] on div "32" at bounding box center [196, 261] width 87 height 15
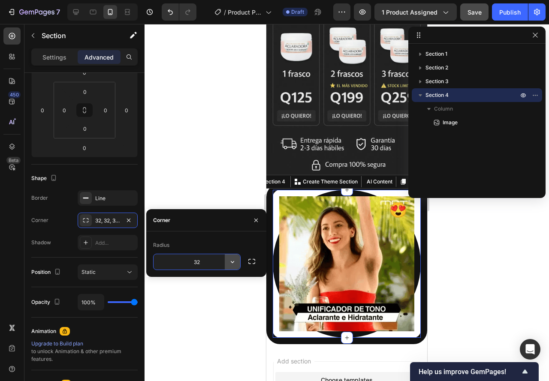
click at [228, 264] on icon "button" at bounding box center [232, 262] width 9 height 9
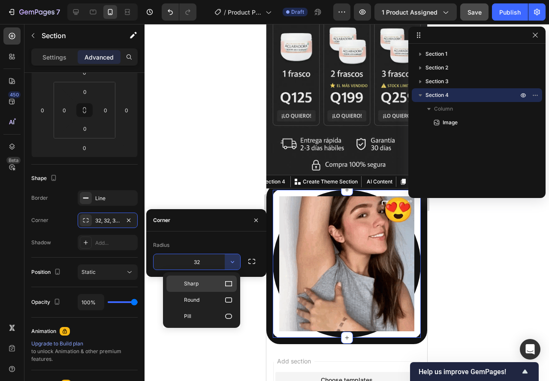
click at [207, 283] on p "Sharp" at bounding box center [208, 284] width 49 height 9
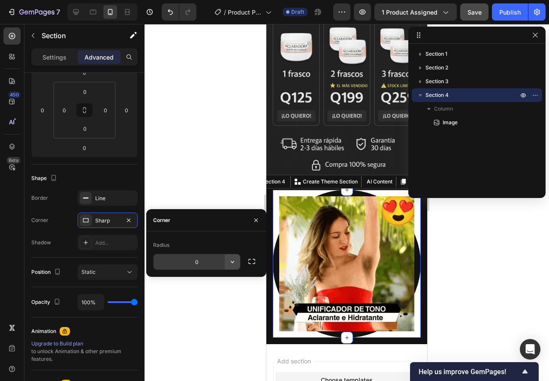
click at [227, 260] on button "button" at bounding box center [232, 261] width 15 height 15
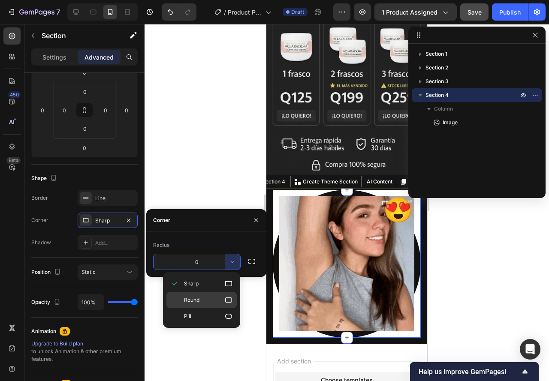
click at [204, 295] on div "Round" at bounding box center [201, 300] width 70 height 16
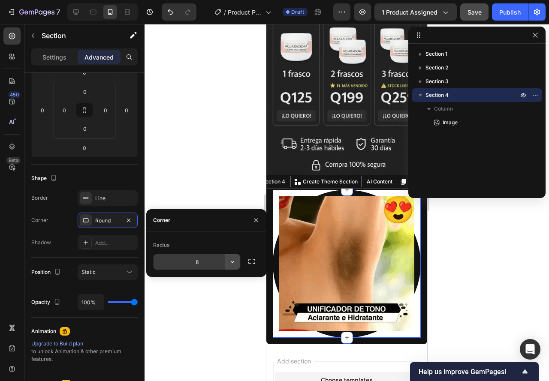
click at [232, 260] on icon "button" at bounding box center [232, 262] width 9 height 9
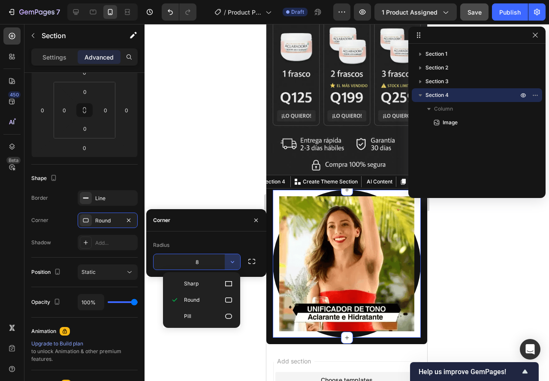
click at [189, 317] on span "Pill" at bounding box center [187, 317] width 7 height 8
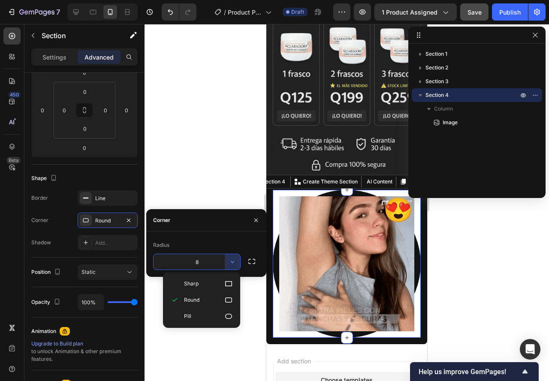
type input "9999"
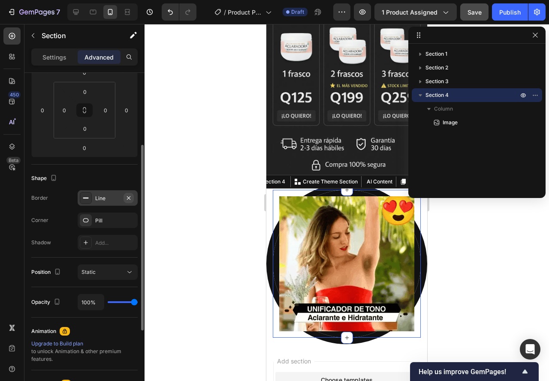
click at [127, 199] on icon "button" at bounding box center [128, 198] width 7 height 7
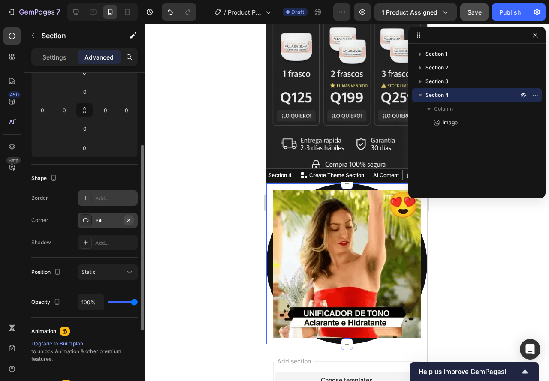
click at [127, 220] on icon "button" at bounding box center [128, 220] width 7 height 7
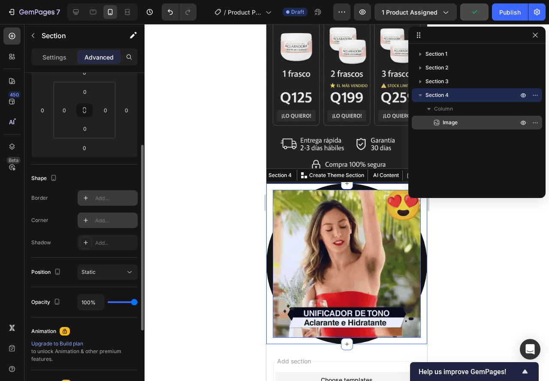
click at [444, 125] on span "Image" at bounding box center [449, 122] width 15 height 9
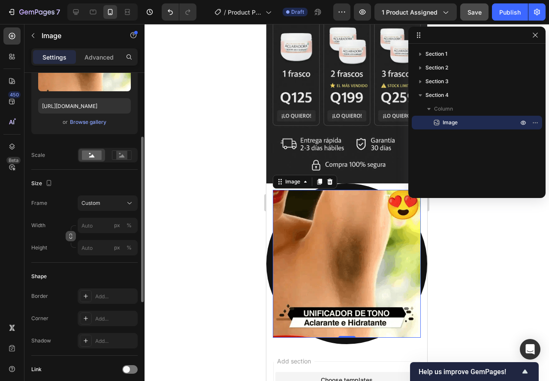
click at [67, 238] on button "button" at bounding box center [71, 236] width 10 height 10
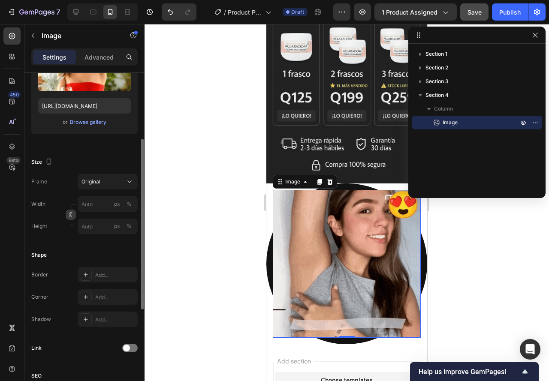
click at [68, 218] on button "button" at bounding box center [71, 215] width 10 height 10
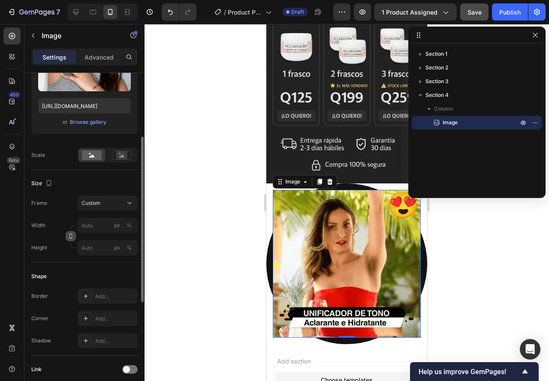
click at [73, 236] on icon "button" at bounding box center [71, 236] width 6 height 6
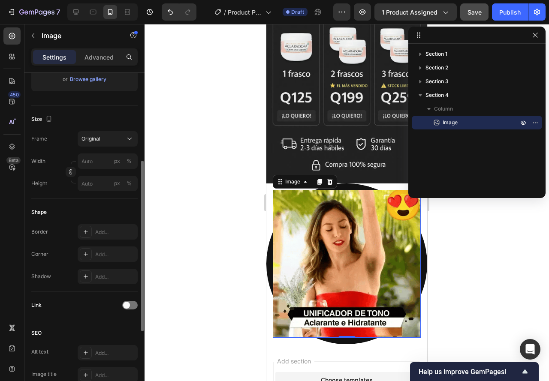
scroll to position [257, 0]
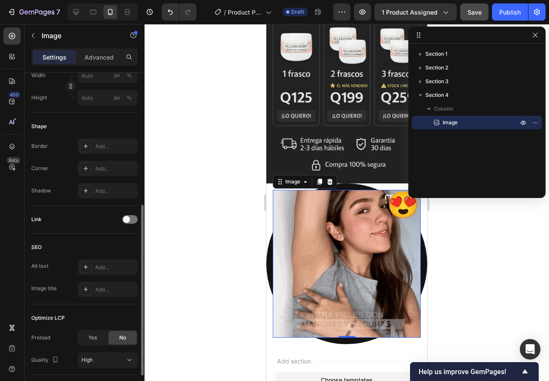
click at [333, 221] on img at bounding box center [347, 264] width 148 height 148
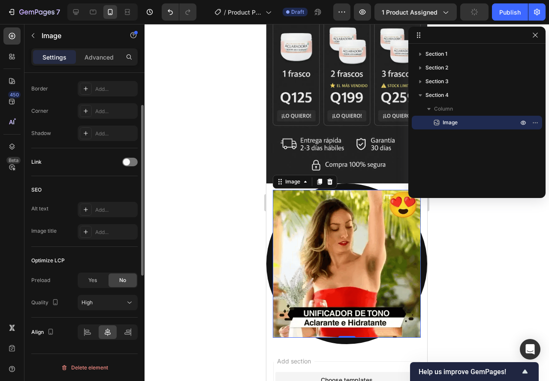
scroll to position [229, 0]
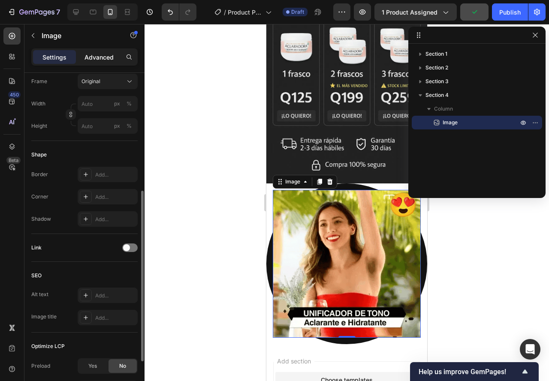
click at [94, 56] on p "Advanced" at bounding box center [98, 57] width 29 height 9
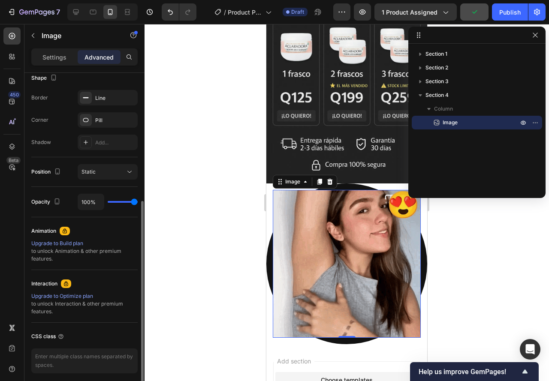
scroll to position [186, 0]
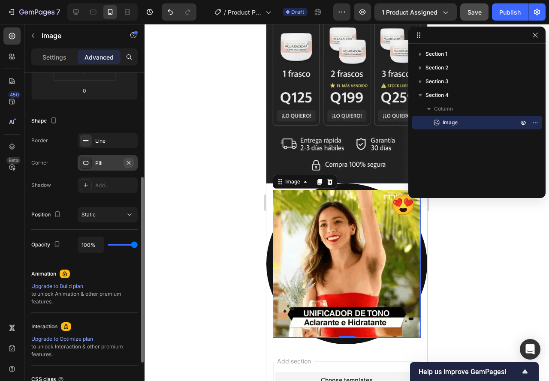
click at [131, 163] on icon "button" at bounding box center [128, 162] width 7 height 7
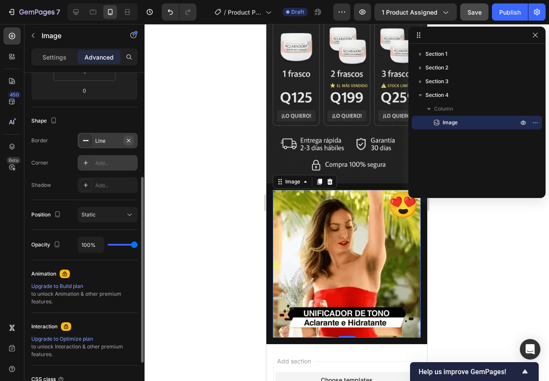
click at [129, 138] on icon "button" at bounding box center [128, 140] width 7 height 7
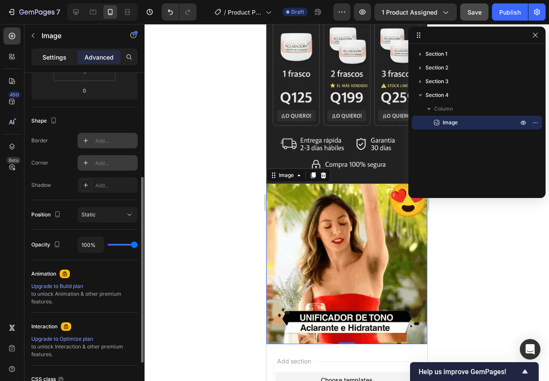
click at [58, 57] on p "Settings" at bounding box center [54, 57] width 24 height 9
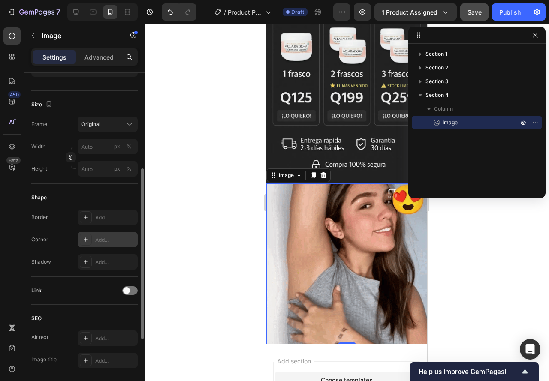
click at [84, 240] on icon at bounding box center [85, 239] width 7 height 7
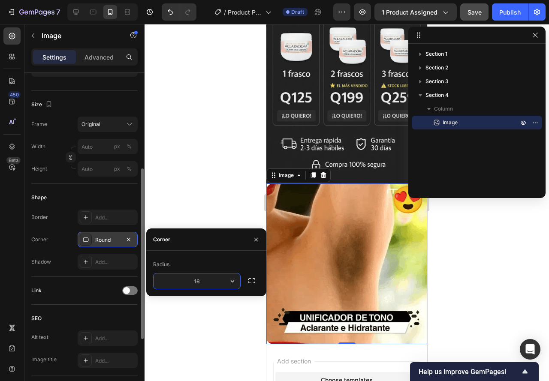
type input "1"
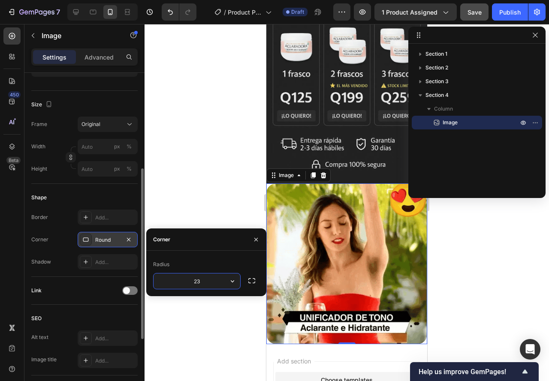
type input "2"
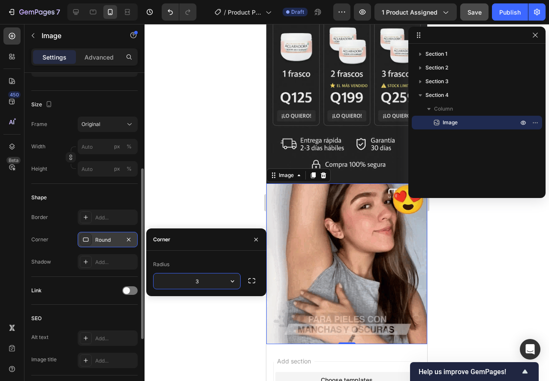
type input "32"
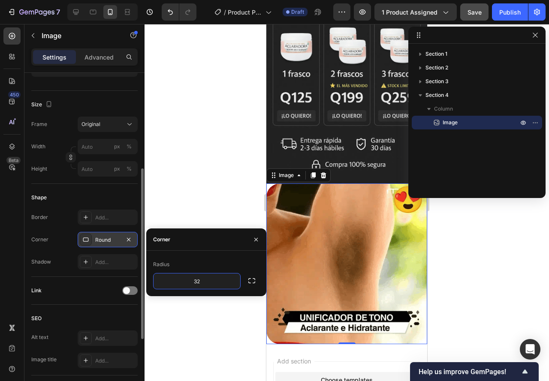
click at [187, 192] on div at bounding box center [346, 202] width 404 height 357
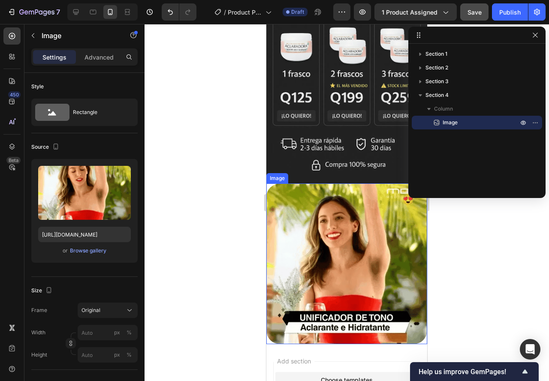
click at [324, 223] on img at bounding box center [346, 263] width 161 height 161
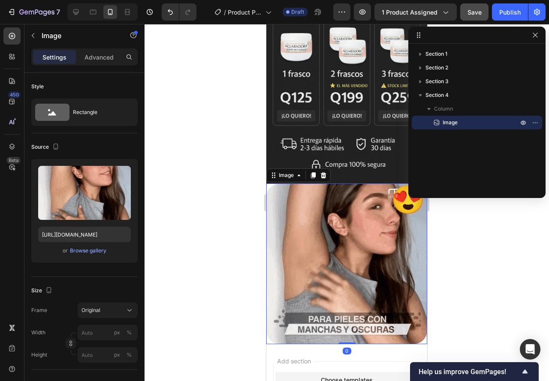
click at [99, 70] on div "Settings Advanced" at bounding box center [84, 60] width 120 height 24
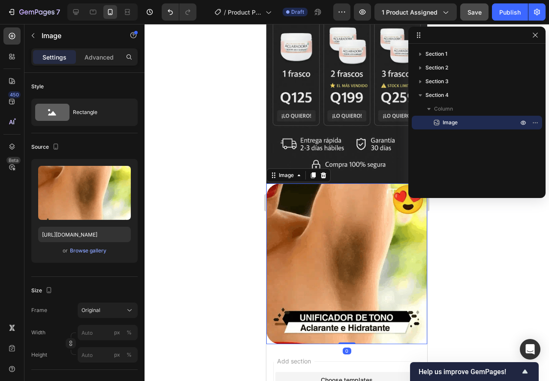
click at [96, 67] on div "Settings Advanced" at bounding box center [84, 60] width 120 height 24
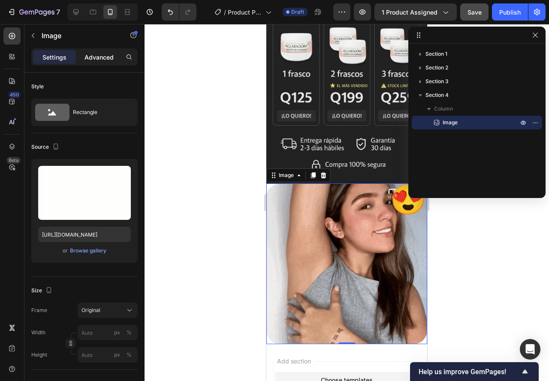
click at [91, 57] on p "Advanced" at bounding box center [98, 57] width 29 height 9
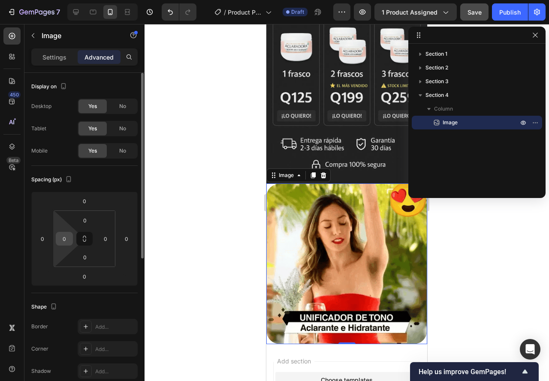
click at [64, 239] on input "0" at bounding box center [64, 238] width 13 height 13
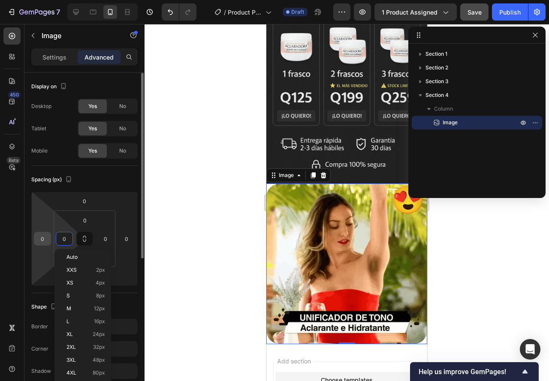
click at [40, 239] on input "0" at bounding box center [42, 238] width 13 height 13
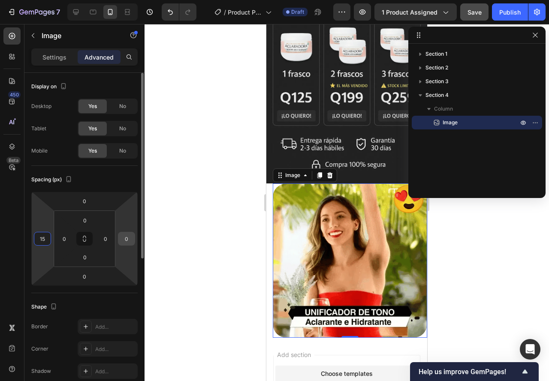
type input "15"
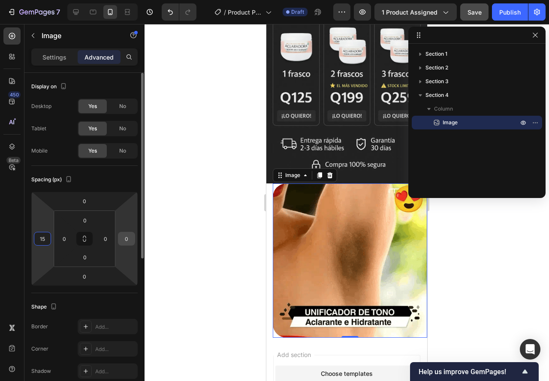
click at [129, 240] on input "0" at bounding box center [126, 238] width 13 height 13
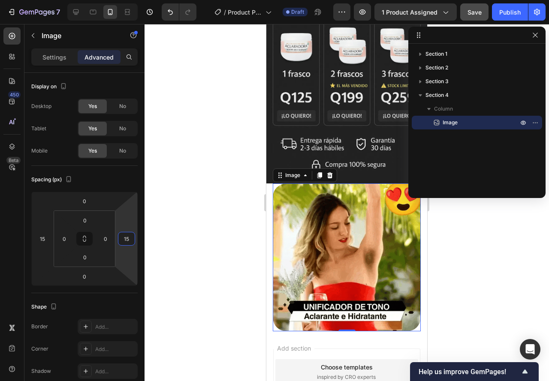
type input "15"
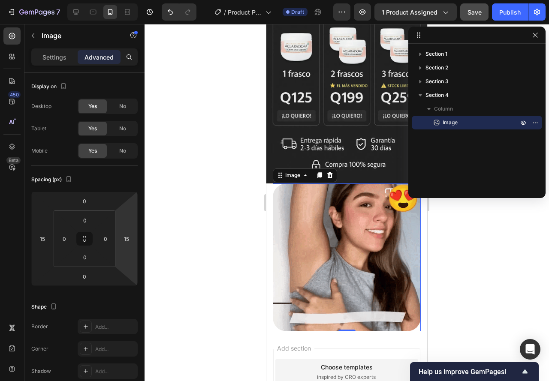
click at [303, 276] on img at bounding box center [347, 257] width 148 height 148
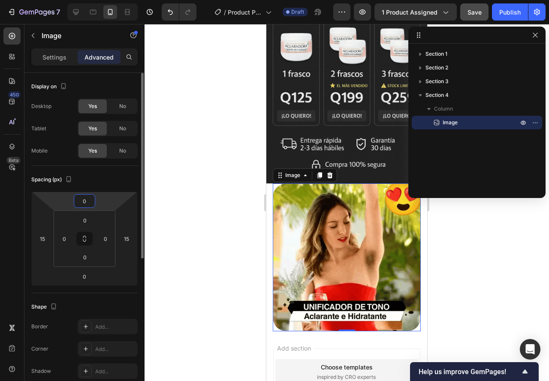
click at [82, 205] on input "0" at bounding box center [84, 201] width 17 height 13
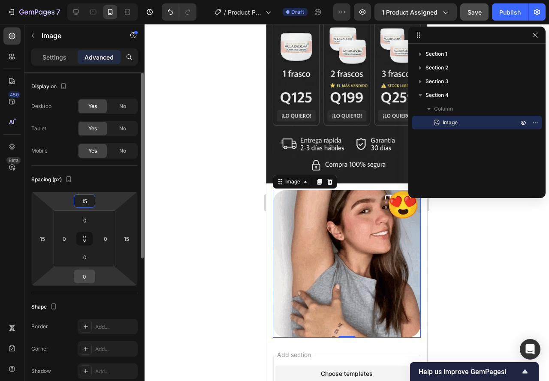
type input "15"
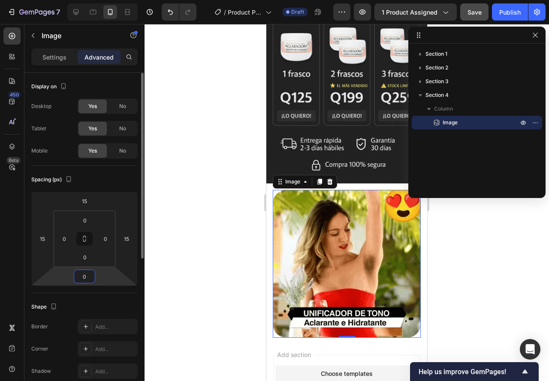
click at [81, 276] on input "0" at bounding box center [84, 276] width 17 height 13
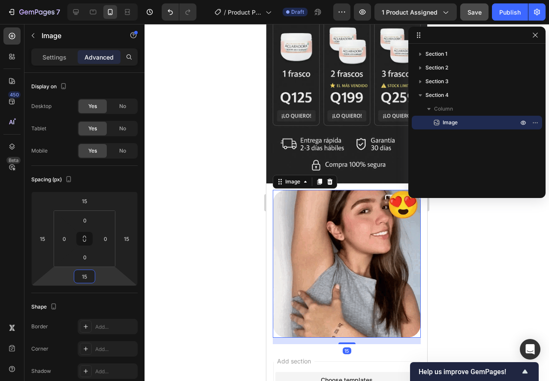
type input "15"
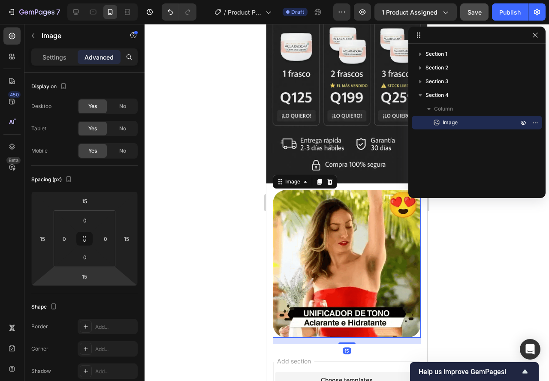
click at [197, 285] on div at bounding box center [346, 202] width 404 height 357
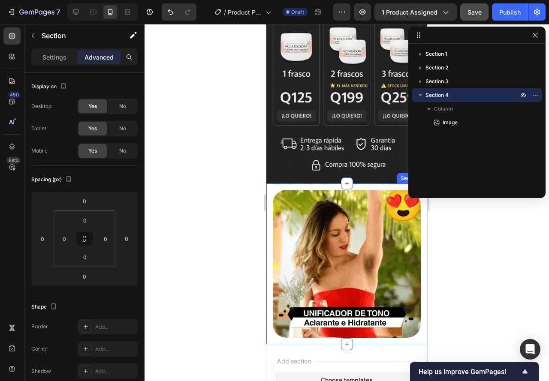
click at [268, 241] on div "Image" at bounding box center [346, 263] width 161 height 161
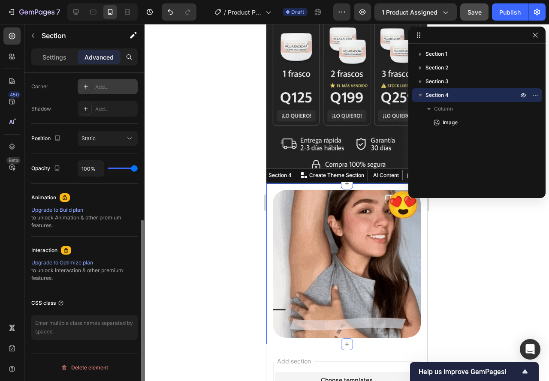
scroll to position [91, 0]
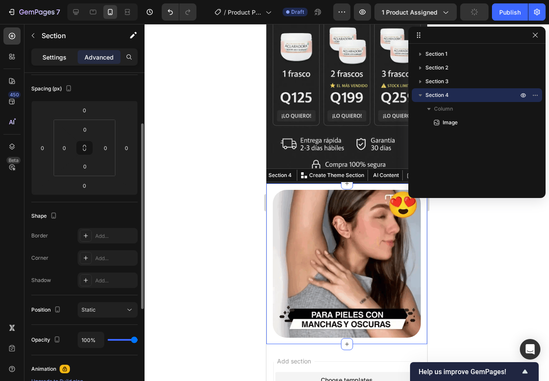
click at [47, 54] on p "Settings" at bounding box center [54, 57] width 24 height 9
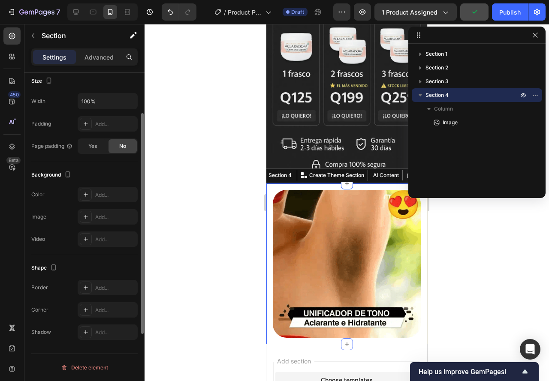
scroll to position [125, 0]
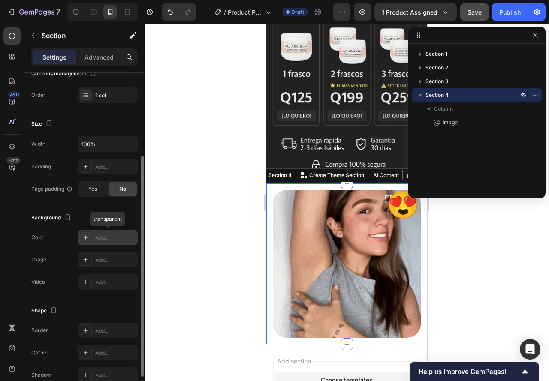
click at [85, 240] on icon at bounding box center [85, 237] width 7 height 7
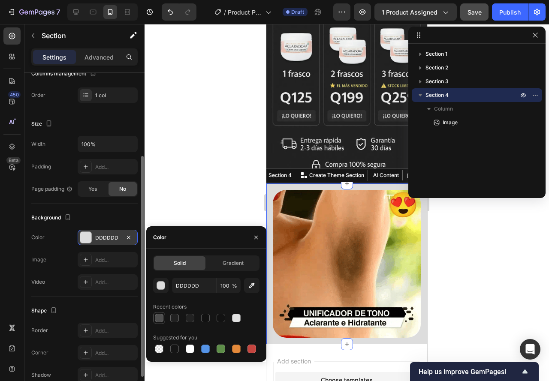
click at [160, 316] on div at bounding box center [159, 318] width 9 height 9
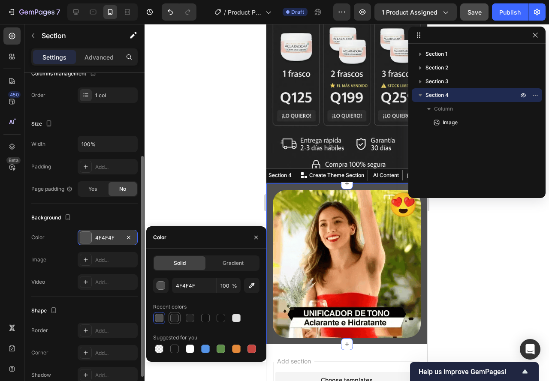
click at [174, 318] on div at bounding box center [174, 318] width 9 height 9
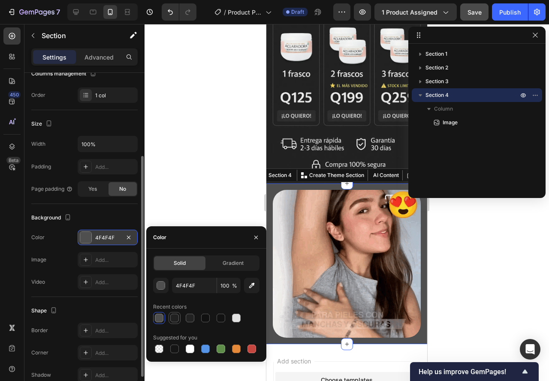
type input "212121"
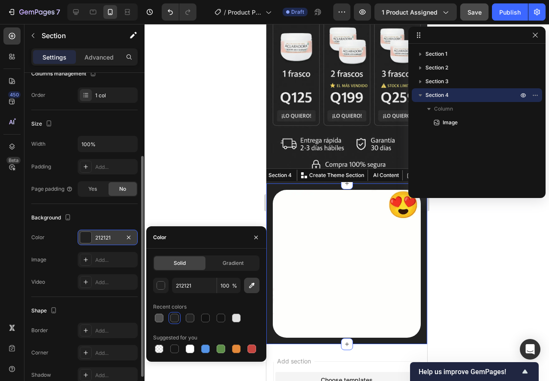
click at [252, 285] on icon "button" at bounding box center [251, 285] width 9 height 9
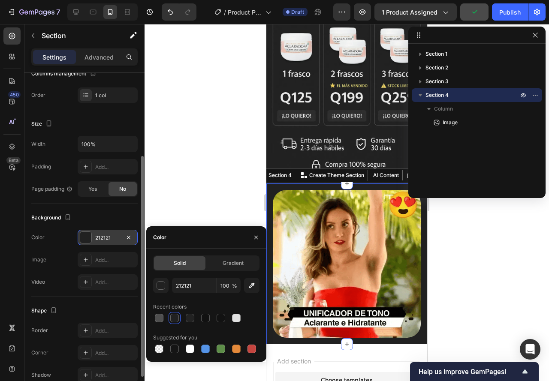
click at [219, 174] on div at bounding box center [346, 202] width 404 height 357
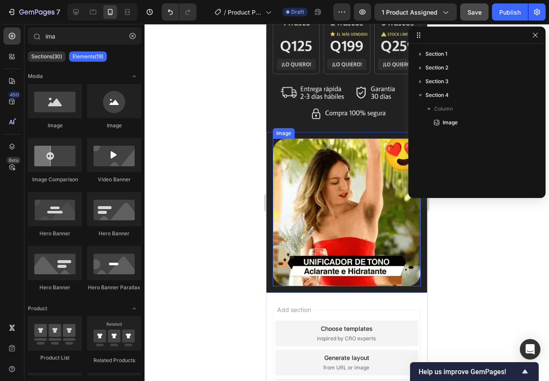
scroll to position [489, 0]
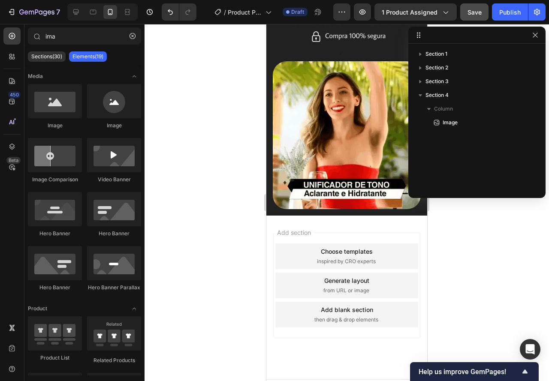
click at [352, 316] on span "then drag & drop elements" at bounding box center [346, 320] width 64 height 8
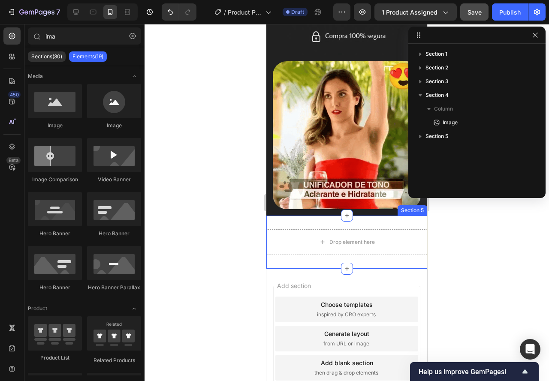
click at [307, 216] on div "Drop element here Section 5" at bounding box center [346, 242] width 161 height 53
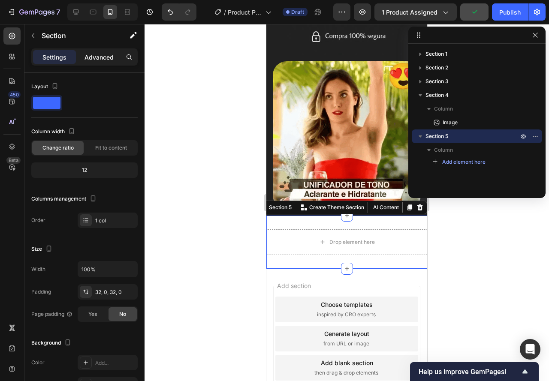
click at [85, 54] on p "Advanced" at bounding box center [98, 57] width 29 height 9
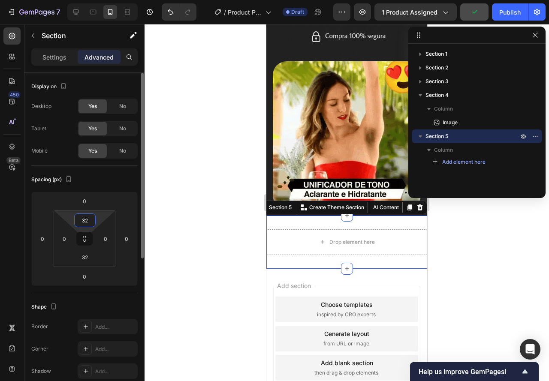
click at [91, 222] on input "32" at bounding box center [84, 220] width 17 height 13
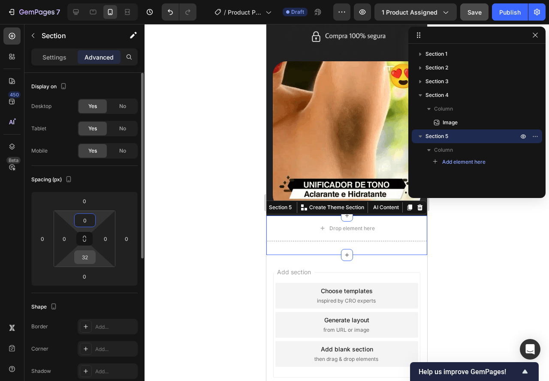
type input "0"
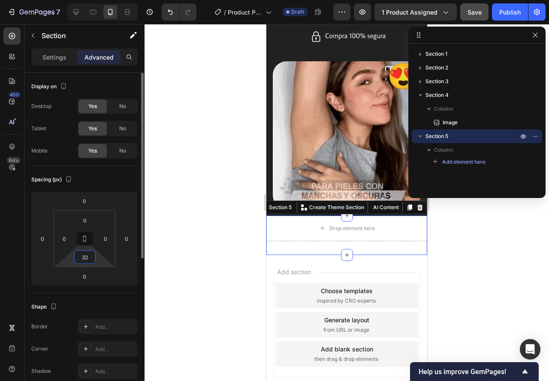
click at [90, 255] on input "32" at bounding box center [84, 257] width 17 height 13
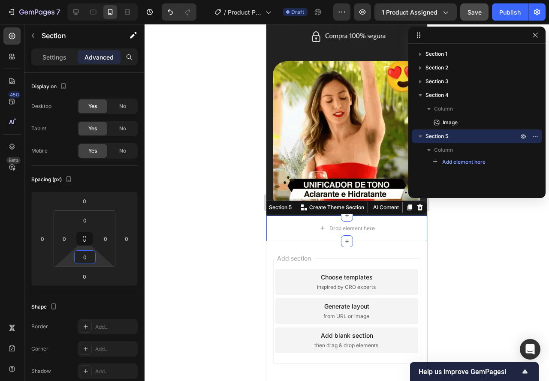
type input "0"
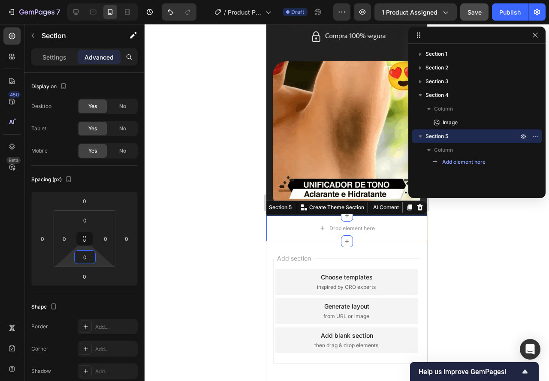
click at [232, 224] on div at bounding box center [346, 202] width 404 height 357
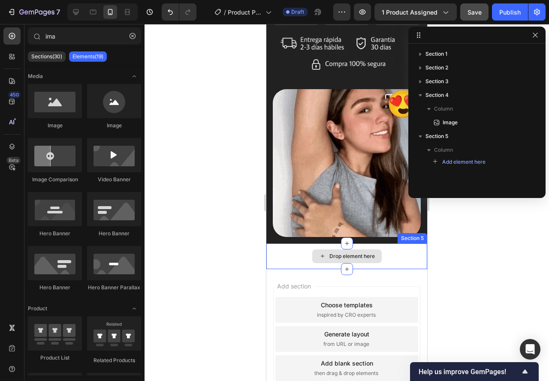
scroll to position [446, 0]
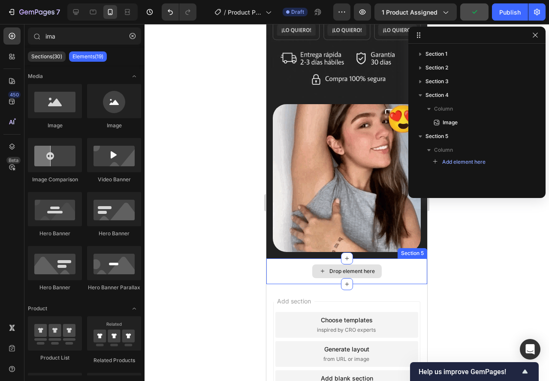
click at [283, 263] on div "Drop element here" at bounding box center [346, 271] width 161 height 26
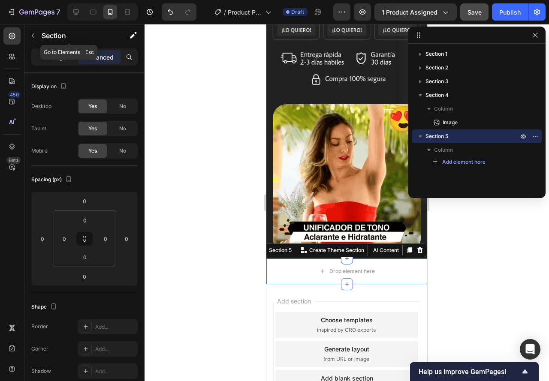
click at [33, 34] on icon "button" at bounding box center [33, 35] width 7 height 7
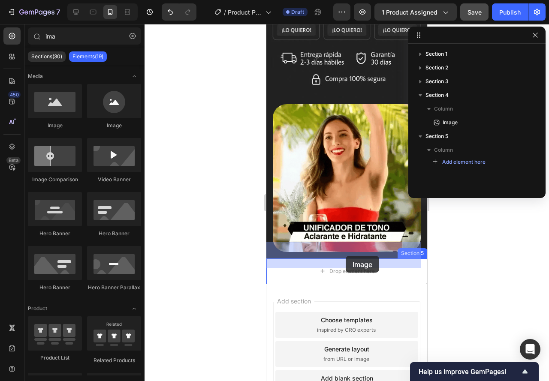
drag, startPoint x: 318, startPoint y: 124, endPoint x: 343, endPoint y: 254, distance: 132.2
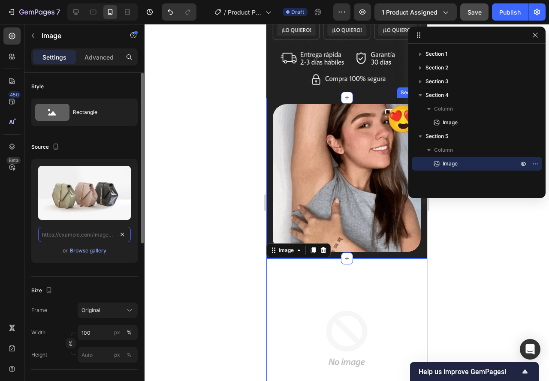
scroll to position [0, 0]
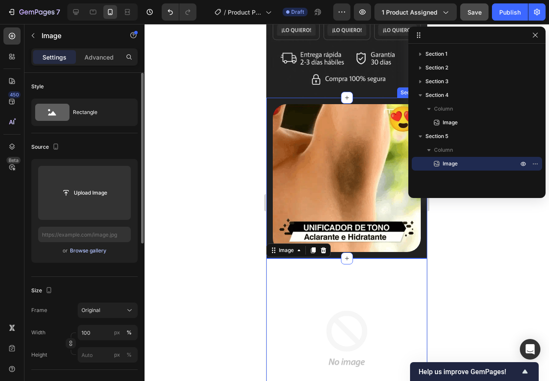
click at [95, 247] on div "Browse gallery" at bounding box center [88, 251] width 36 height 8
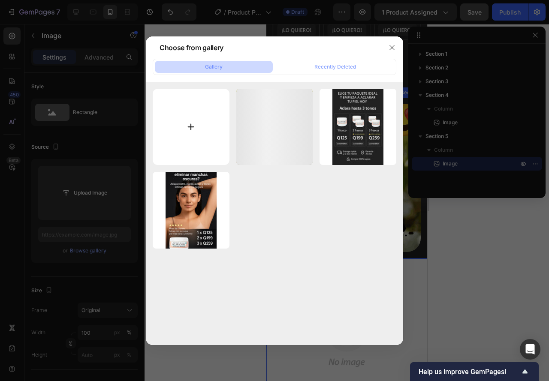
click at [175, 108] on input "file" at bounding box center [191, 127] width 77 height 77
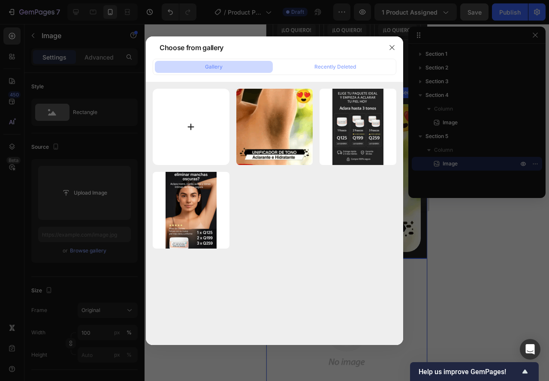
type input "C:\fakepath\ChatGPT Image 24 sept 2025, 04_14_38 p.m..webp"
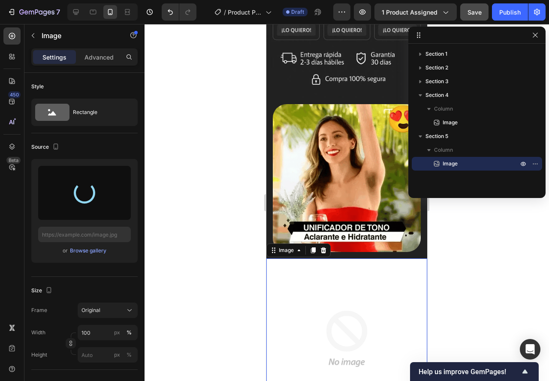
type input "[URL][DOMAIN_NAME]"
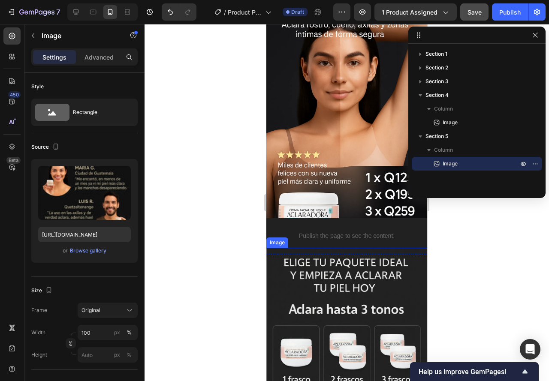
scroll to position [103, 0]
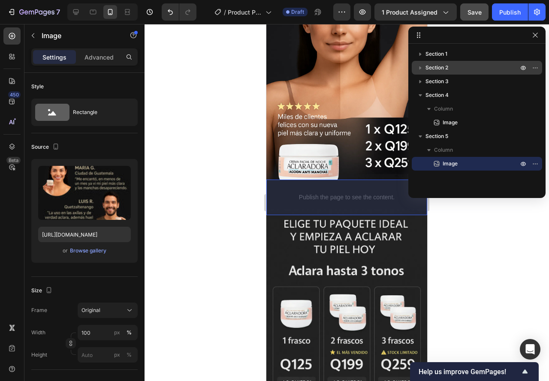
click at [424, 66] on icon "button" at bounding box center [420, 67] width 9 height 9
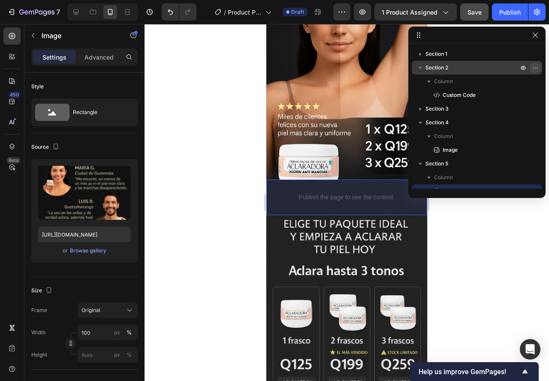
click at [537, 67] on icon "button" at bounding box center [535, 67] width 7 height 7
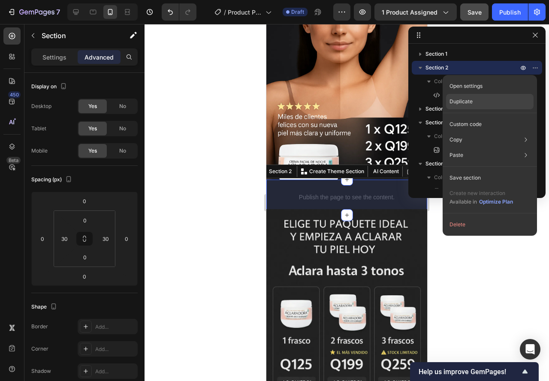
click at [459, 102] on p "Duplicate" at bounding box center [460, 102] width 23 height 8
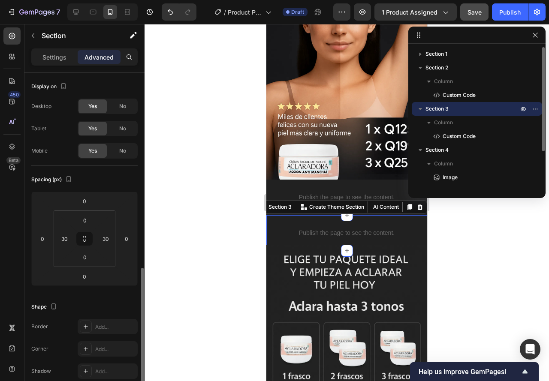
scroll to position [125, 0]
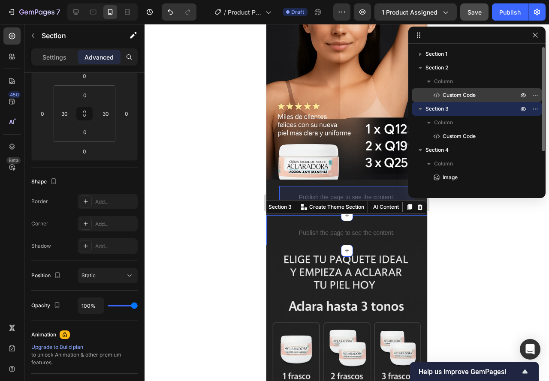
drag, startPoint x: 447, startPoint y: 111, endPoint x: 519, endPoint y: 101, distance: 73.1
click at [506, 97] on div "Section 1 Section 2 Column Custom Code Section 3 Column Custom Code Section 4 C…" at bounding box center [476, 117] width 137 height 141
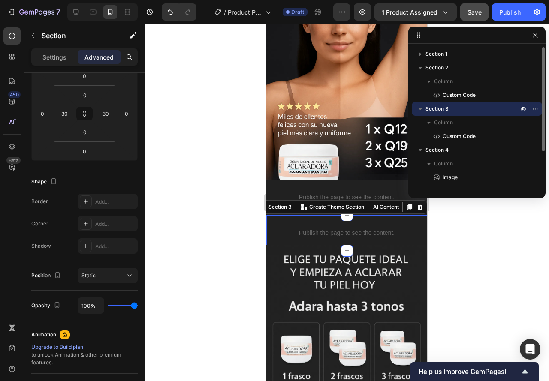
click at [425, 108] on button "button" at bounding box center [420, 109] width 10 height 10
click at [533, 107] on icon "button" at bounding box center [535, 108] width 7 height 7
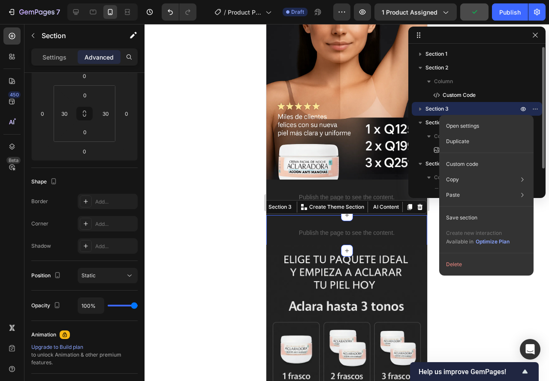
click at [479, 108] on p "Section 3" at bounding box center [472, 109] width 94 height 9
click at [427, 106] on span "Section 3" at bounding box center [436, 109] width 23 height 9
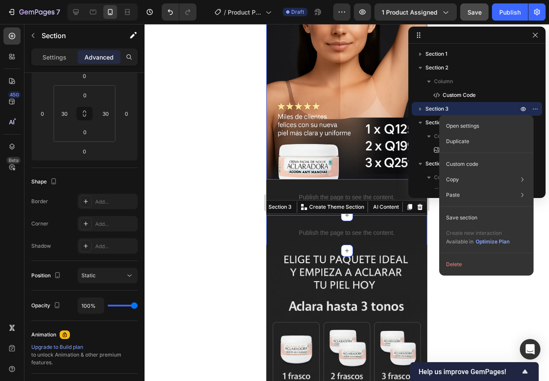
drag, startPoint x: 696, startPoint y: 130, endPoint x: 407, endPoint y: 106, distance: 289.5
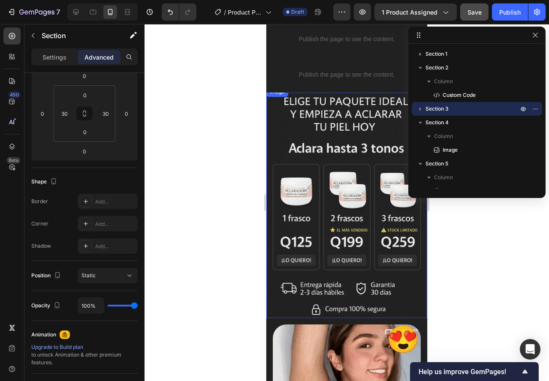
scroll to position [232, 0]
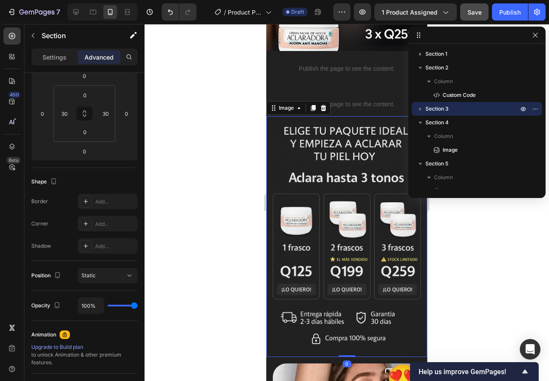
click at [282, 116] on img at bounding box center [346, 236] width 161 height 241
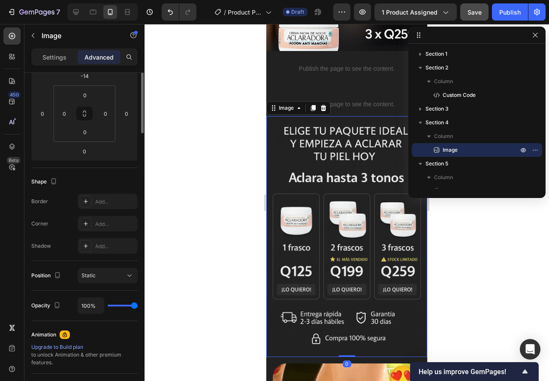
scroll to position [0, 0]
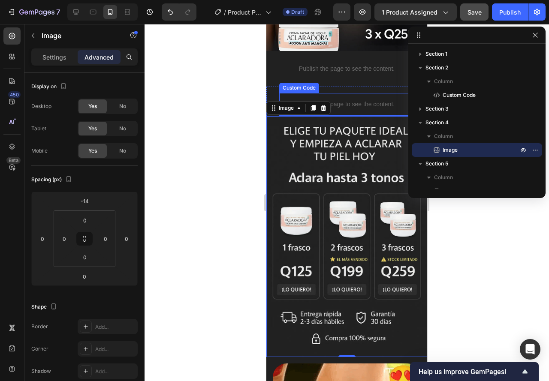
click at [283, 93] on div "Publish the page to see the content. Custom Code" at bounding box center [346, 104] width 135 height 23
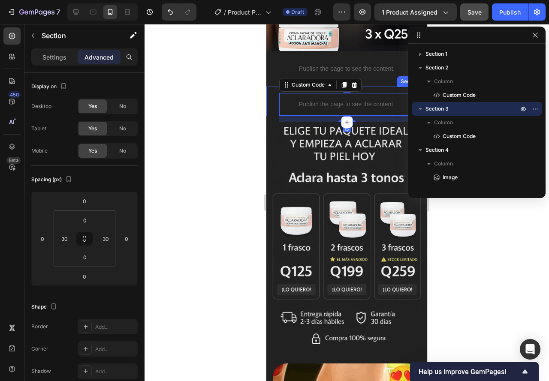
click at [273, 87] on div "Publish the page to see the content. Custom Code 15 Section 3" at bounding box center [346, 105] width 161 height 36
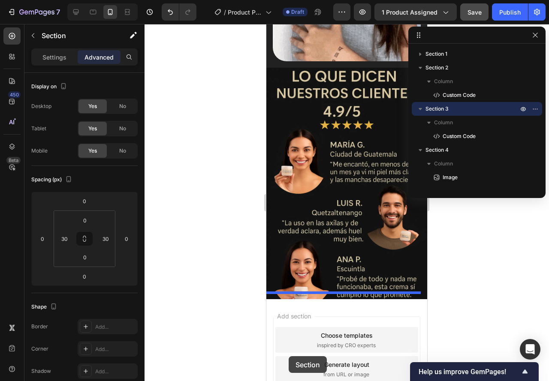
scroll to position [679, 0]
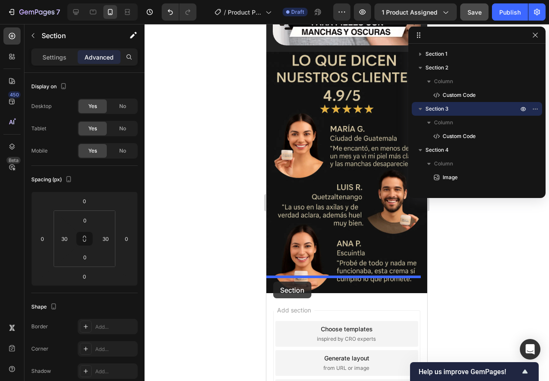
drag, startPoint x: 270, startPoint y: 87, endPoint x: 273, endPoint y: 282, distance: 195.1
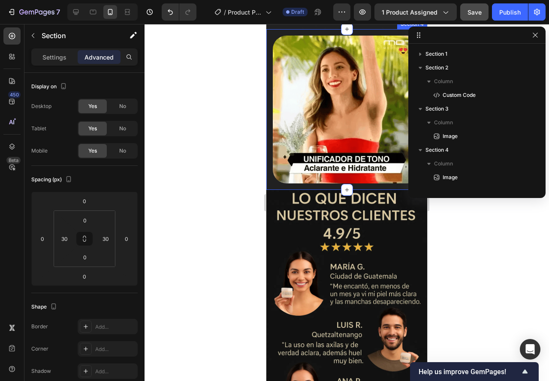
scroll to position [686, 0]
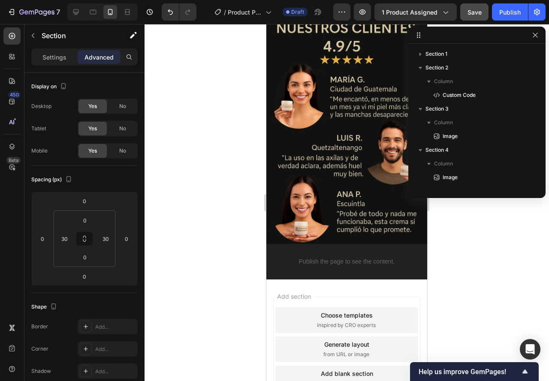
click at [269, 255] on div "Publish the page to see the content. Custom Code Section 6" at bounding box center [346, 262] width 161 height 36
click at [277, 256] on div "Publish the page to see the content. Custom Code Section 6" at bounding box center [346, 262] width 161 height 36
click at [291, 268] on div "Publish the page to see the content. Custom Code" at bounding box center [346, 262] width 135 height 36
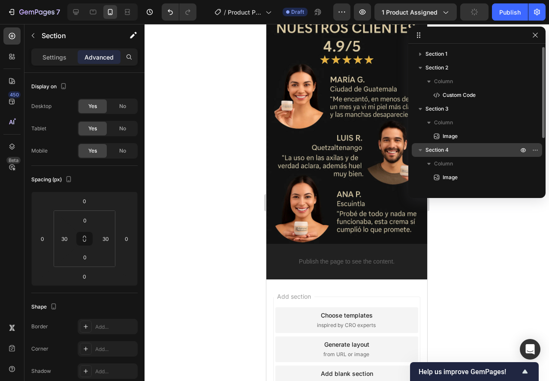
click at [440, 152] on span "Section 4" at bounding box center [436, 150] width 23 height 9
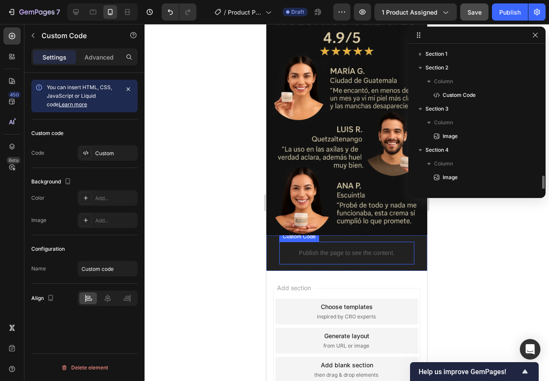
scroll to position [78, 0]
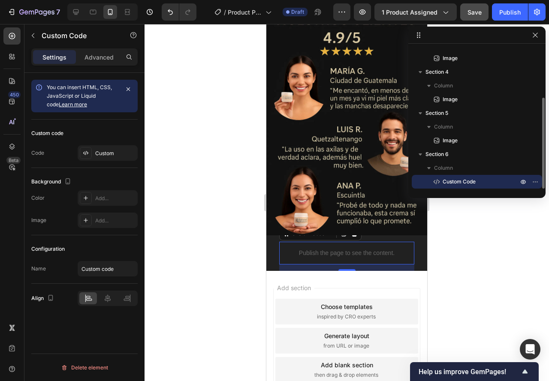
click at [400, 245] on div "Publish the page to see the content. Custom Code 15" at bounding box center [346, 253] width 135 height 23
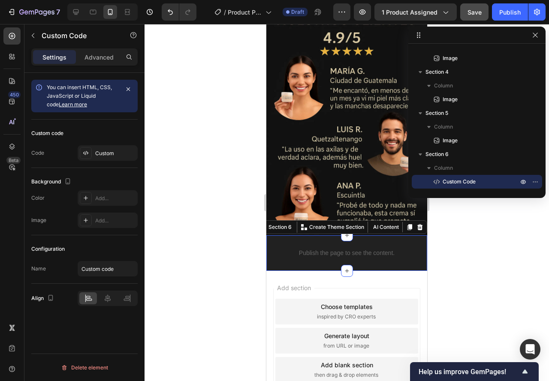
click at [415, 250] on div "Publish the page to see the content. Custom Code Section 6 You can create reusa…" at bounding box center [346, 253] width 161 height 36
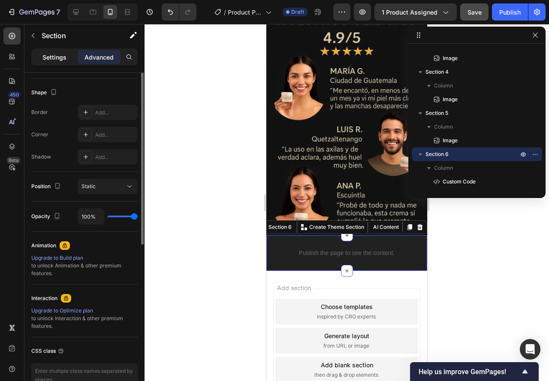
scroll to position [0, 0]
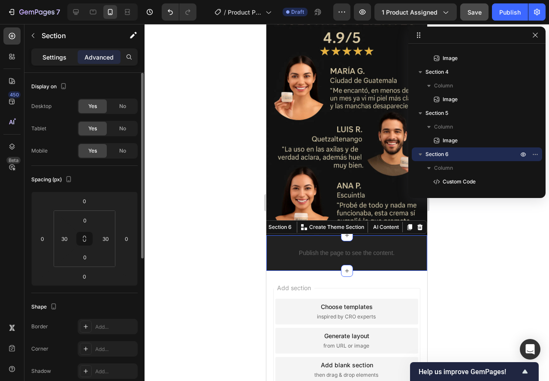
click at [59, 55] on p "Settings" at bounding box center [54, 57] width 24 height 9
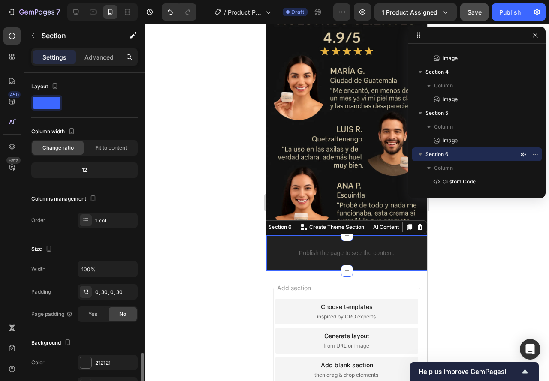
scroll to position [168, 0]
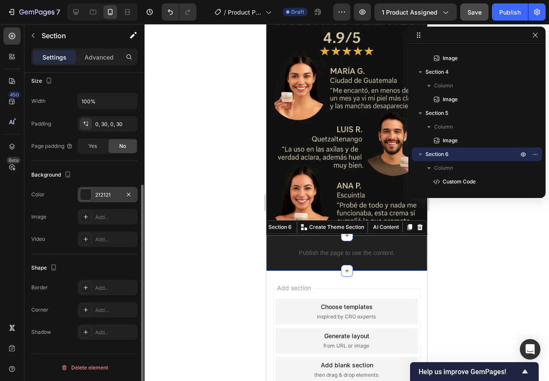
click at [86, 197] on div at bounding box center [85, 194] width 11 height 11
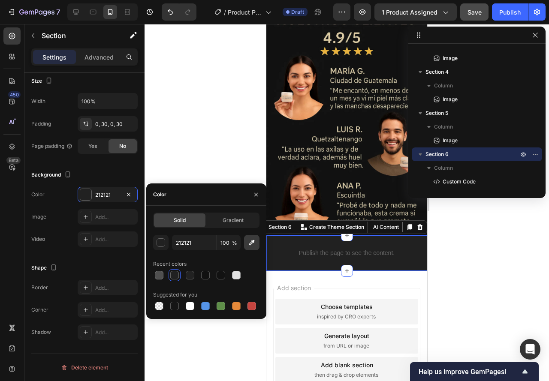
click at [249, 242] on icon "button" at bounding box center [251, 242] width 9 height 9
type input "111111"
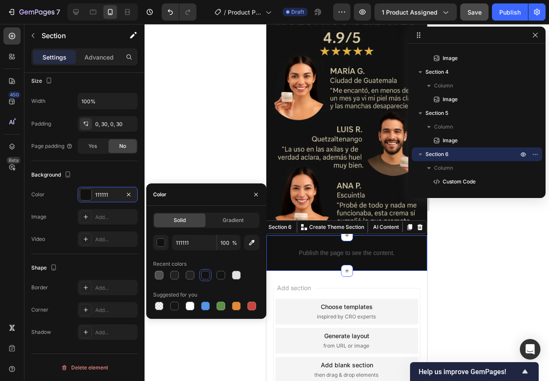
click at [219, 118] on div at bounding box center [346, 202] width 404 height 357
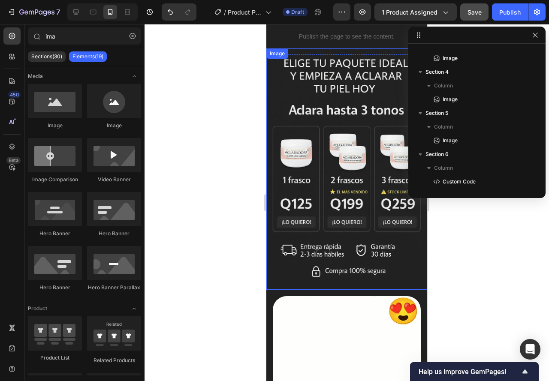
scroll to position [266, 0]
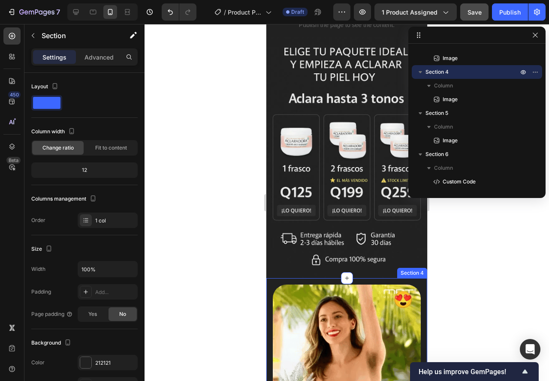
click at [275, 278] on div "Image" at bounding box center [346, 358] width 161 height 161
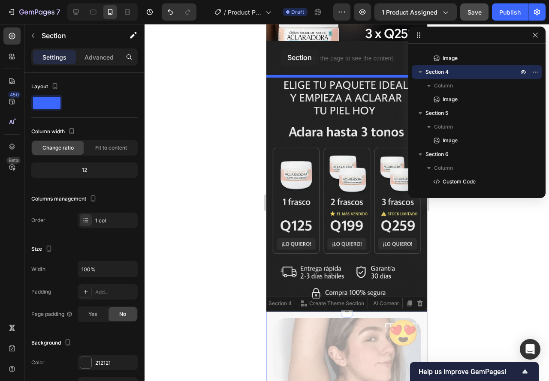
scroll to position [214, 0]
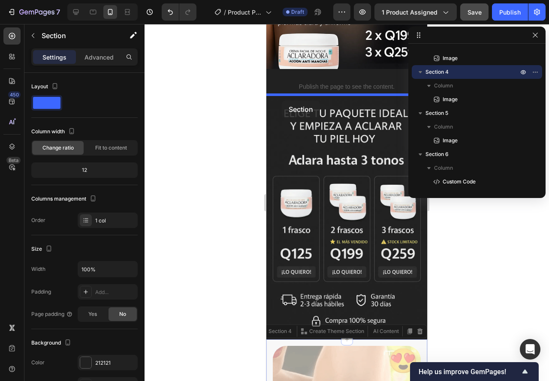
drag, startPoint x: 269, startPoint y: 279, endPoint x: 282, endPoint y: 101, distance: 177.9
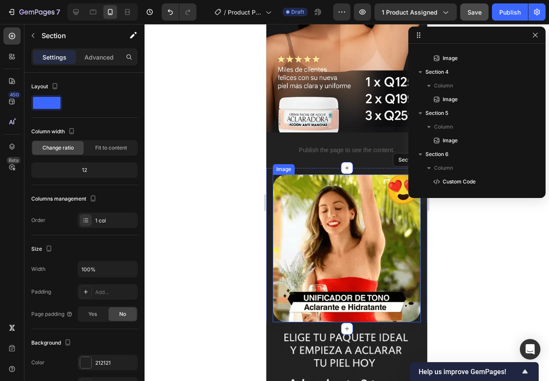
scroll to position [171, 0]
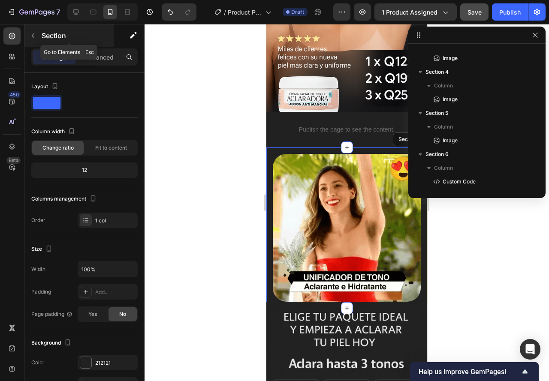
click at [34, 33] on icon "button" at bounding box center [33, 35] width 7 height 7
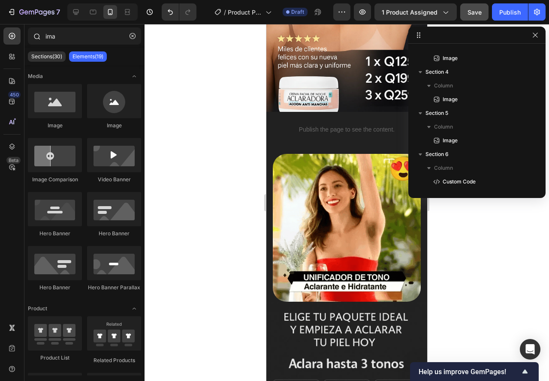
click at [68, 45] on div "ima" at bounding box center [84, 37] width 120 height 21
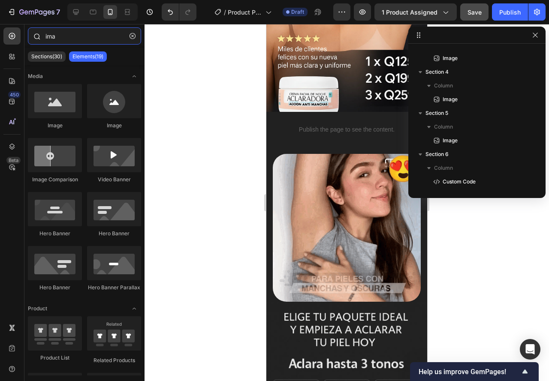
click at [67, 43] on input "ima" at bounding box center [84, 35] width 113 height 17
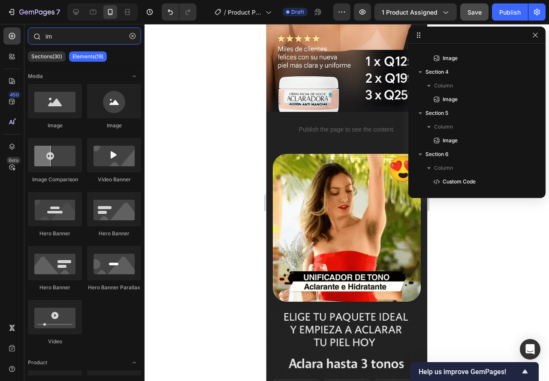
type input "i"
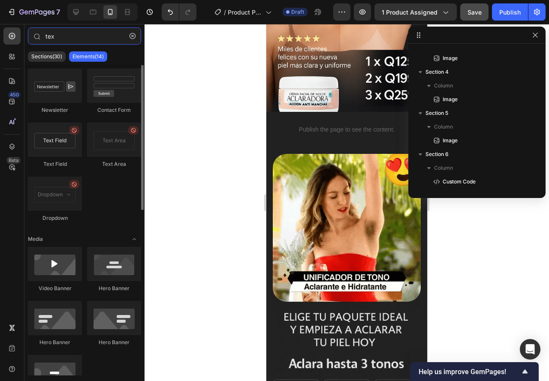
scroll to position [0, 0]
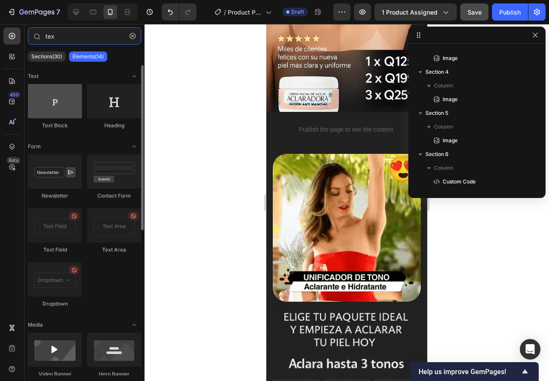
type input "tex"
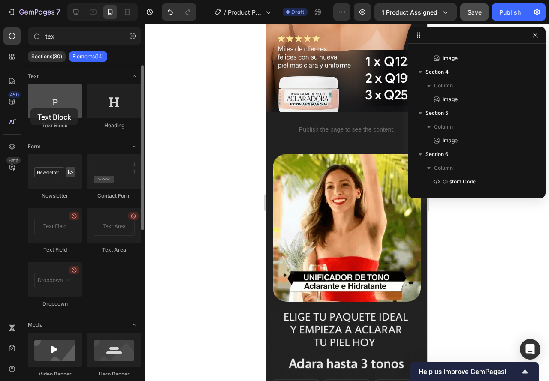
drag, startPoint x: 61, startPoint y: 105, endPoint x: 30, endPoint y: 108, distance: 30.6
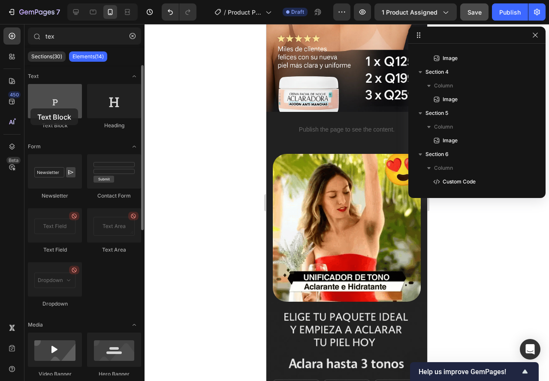
click at [30, 108] on div at bounding box center [55, 101] width 54 height 34
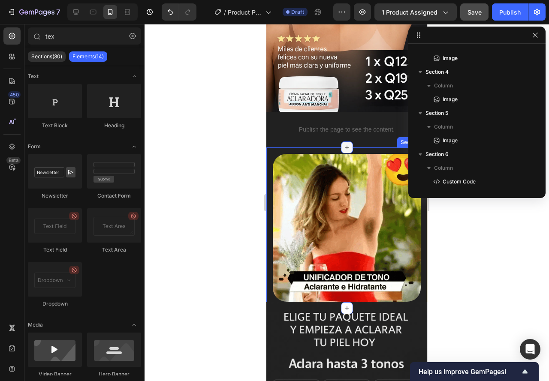
click at [343, 144] on icon at bounding box center [346, 147] width 7 height 7
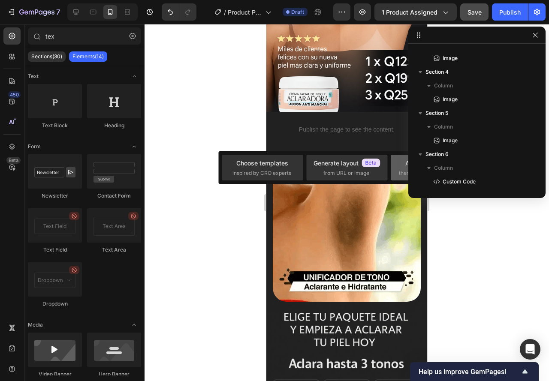
click at [401, 168] on div "Add blank section then drag & drop elements" at bounding box center [431, 168] width 65 height 18
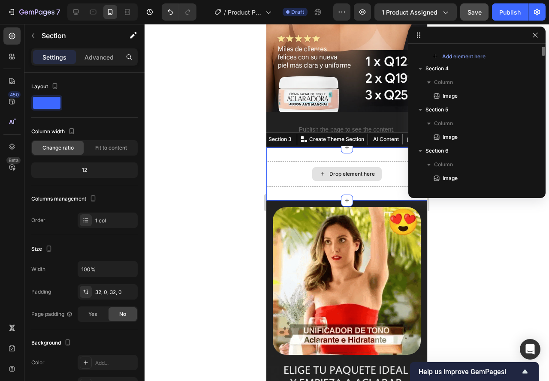
click at [292, 167] on div "Drop element here" at bounding box center [346, 174] width 161 height 26
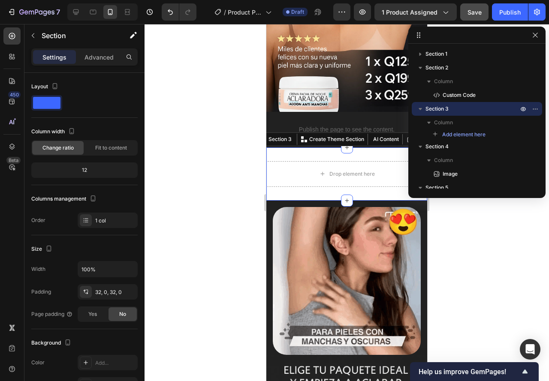
click at [323, 147] on div "Drop element here Section 3 You can create reusable sections Create Theme Secti…" at bounding box center [346, 173] width 161 height 53
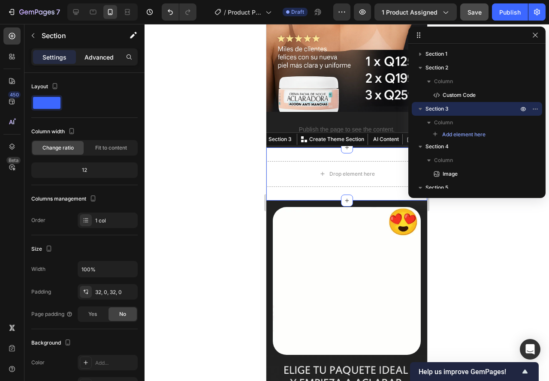
click at [99, 56] on p "Advanced" at bounding box center [98, 57] width 29 height 9
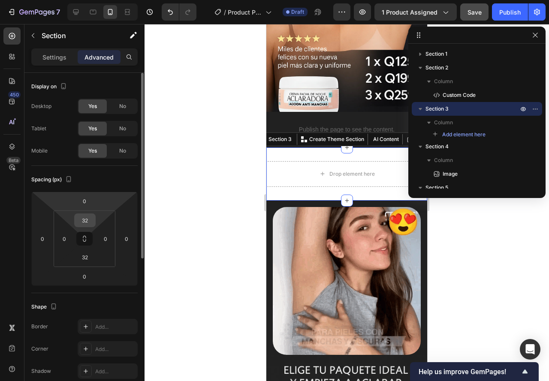
click at [84, 219] on input "32" at bounding box center [84, 220] width 17 height 13
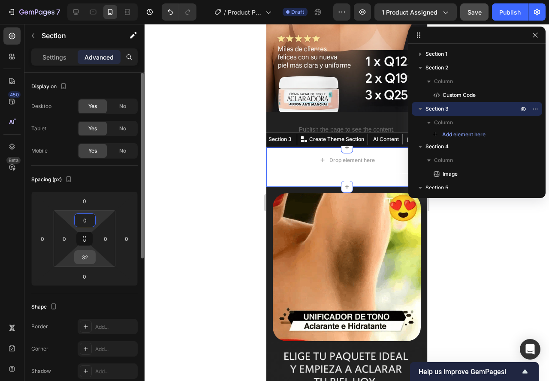
type input "0"
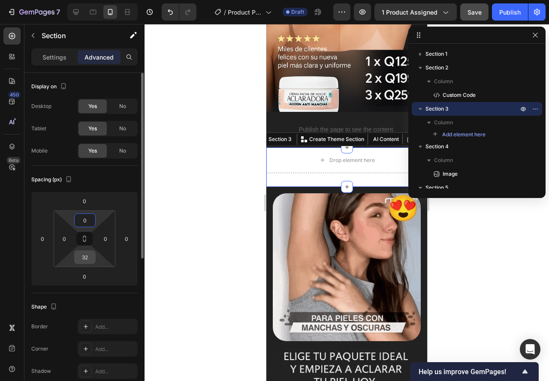
click at [87, 259] on input "32" at bounding box center [84, 257] width 17 height 13
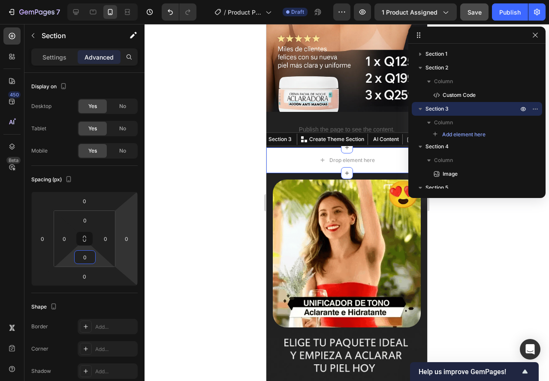
type input "0"
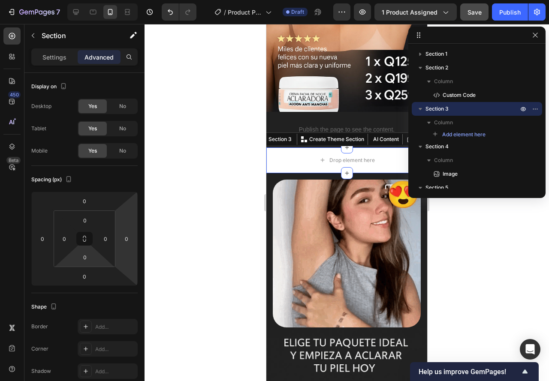
drag, startPoint x: 220, startPoint y: 171, endPoint x: 226, endPoint y: 167, distance: 7.1
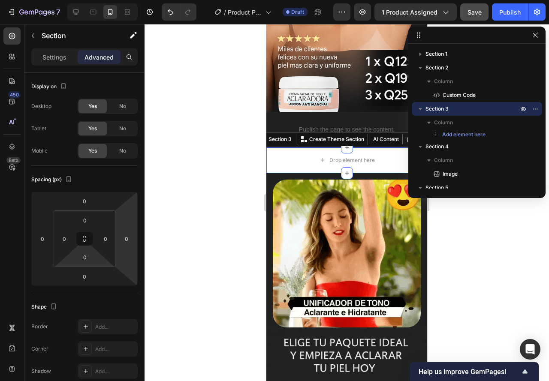
click at [220, 171] on div at bounding box center [346, 202] width 404 height 357
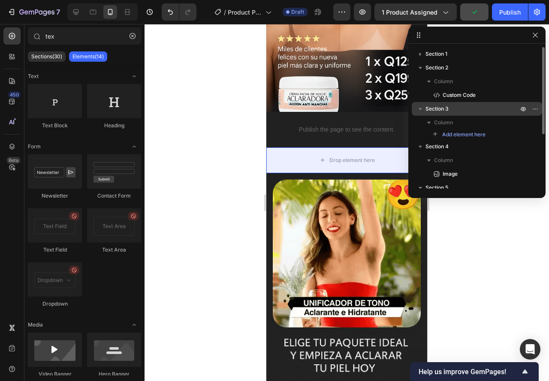
click at [430, 112] on span "Section 3" at bounding box center [436, 109] width 23 height 9
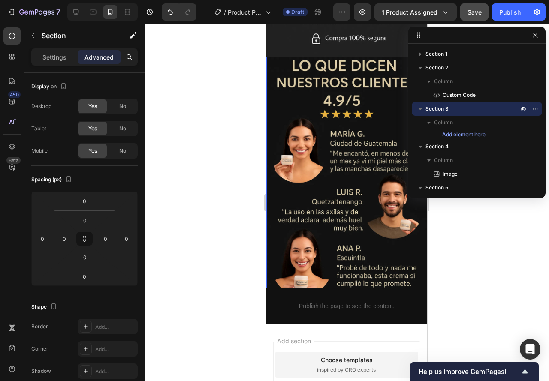
scroll to position [782, 0]
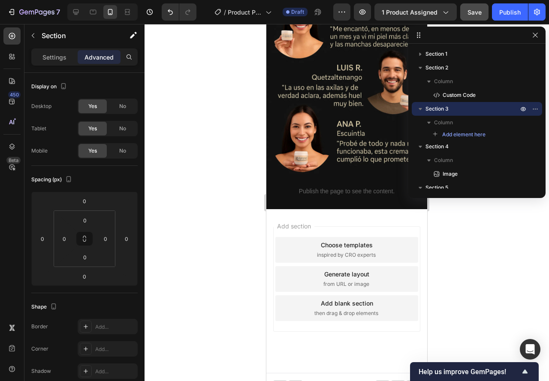
click at [292, 211] on div "Add section Choose templates inspired by CRO experts Generate layout from URL o…" at bounding box center [346, 291] width 161 height 164
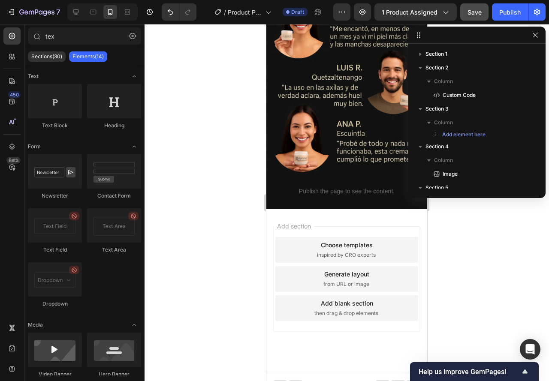
click at [352, 310] on span "then drag & drop elements" at bounding box center [346, 314] width 64 height 8
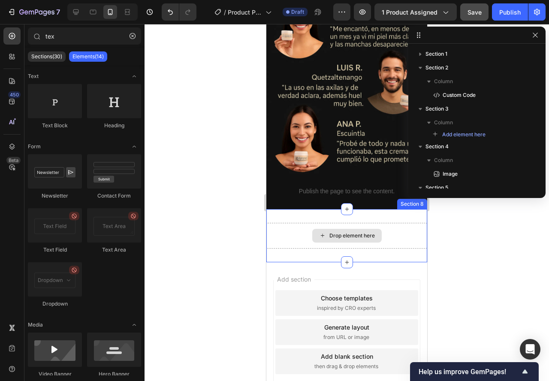
click at [333, 232] on div "Drop element here" at bounding box center [351, 235] width 45 height 7
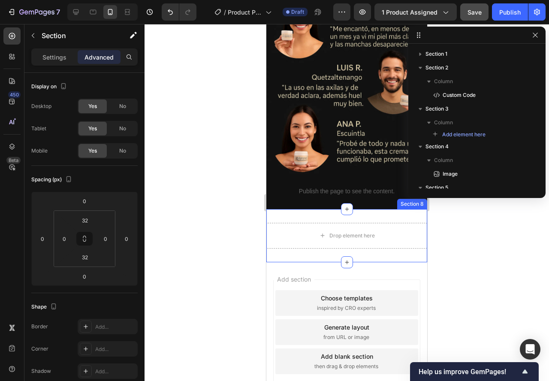
click at [294, 242] on div "Drop element here Section 8" at bounding box center [346, 235] width 161 height 53
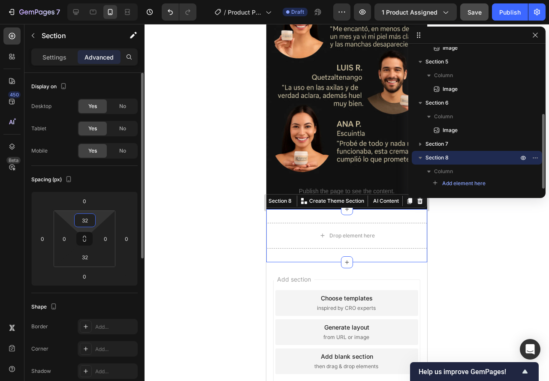
click at [91, 216] on input "32" at bounding box center [84, 220] width 17 height 13
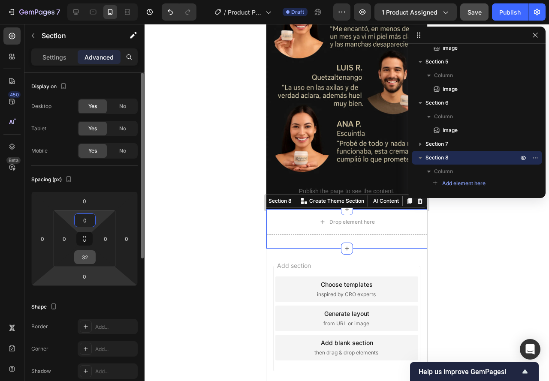
type input "0"
click at [88, 262] on input "32" at bounding box center [84, 257] width 17 height 13
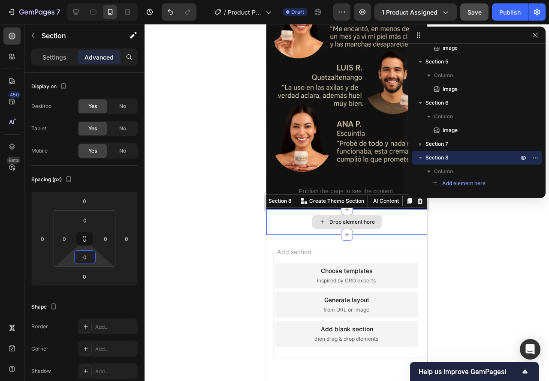
type input "0"
drag, startPoint x: 286, startPoint y: 218, endPoint x: 282, endPoint y: 209, distance: 10.0
click at [285, 215] on div "Drop element here" at bounding box center [346, 222] width 161 height 26
click at [45, 56] on p "Settings" at bounding box center [54, 57] width 24 height 9
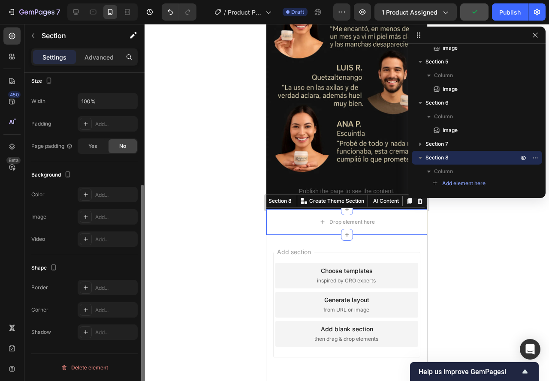
scroll to position [82, 0]
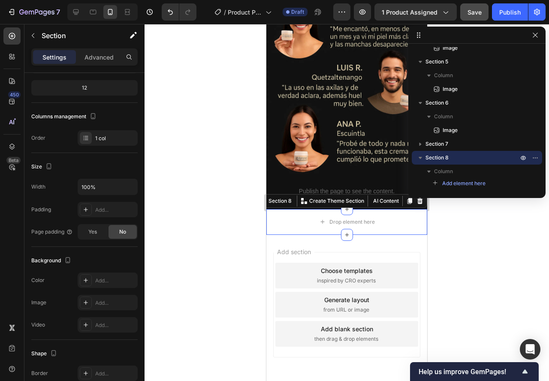
click at [21, 33] on div "450 Beta" at bounding box center [12, 202] width 24 height 357
click at [32, 33] on icon "button" at bounding box center [33, 35] width 7 height 7
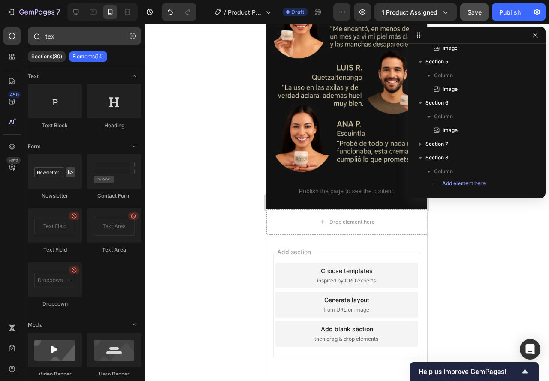
drag, startPoint x: 137, startPoint y: 36, endPoint x: 124, endPoint y: 39, distance: 13.1
click at [135, 36] on button "button" at bounding box center [133, 36] width 14 height 14
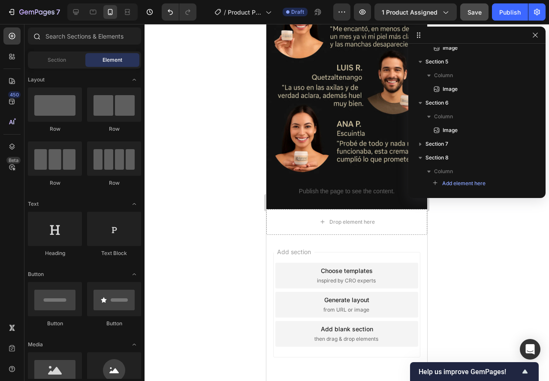
click at [42, 33] on div at bounding box center [36, 35] width 17 height 17
click at [55, 37] on input "text" at bounding box center [84, 35] width 113 height 17
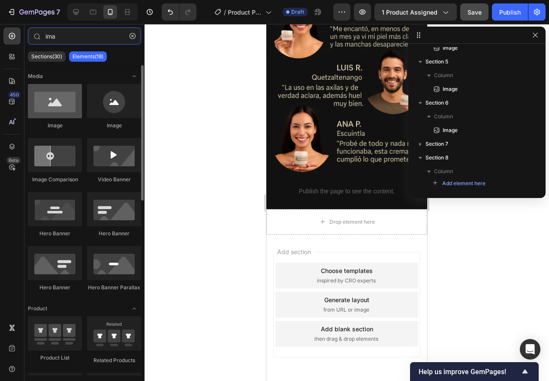
type input "ima"
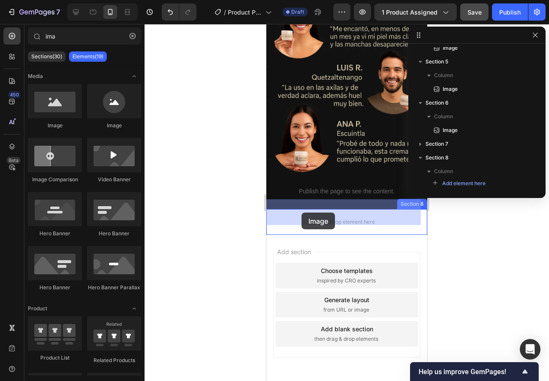
drag, startPoint x: 322, startPoint y: 122, endPoint x: 300, endPoint y: 212, distance: 92.5
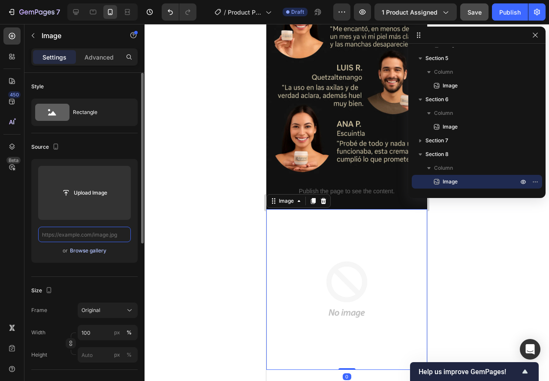
scroll to position [0, 0]
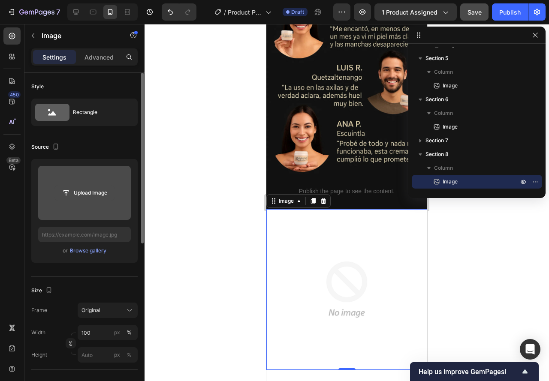
click at [64, 198] on input "file" at bounding box center [84, 193] width 59 height 15
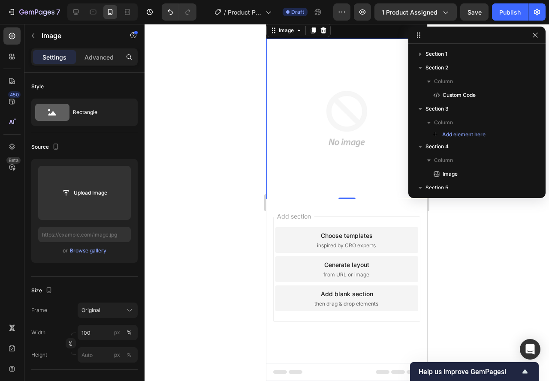
scroll to position [129, 0]
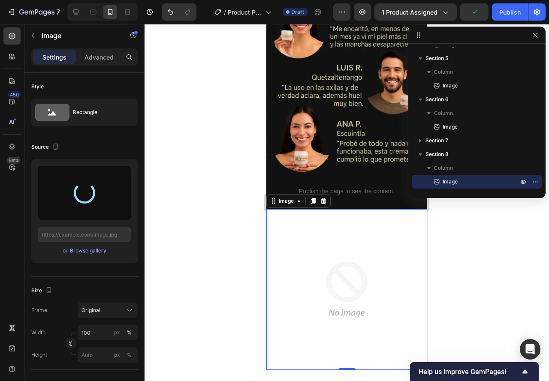
type input "https://cdn.shopify.com/s/files/1/0901/7530/7960/files/gempages_585949875074499…"
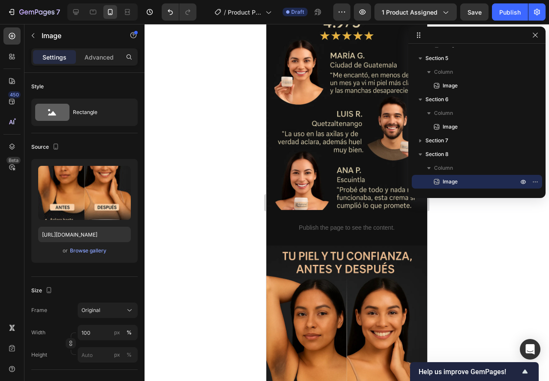
scroll to position [713, 0]
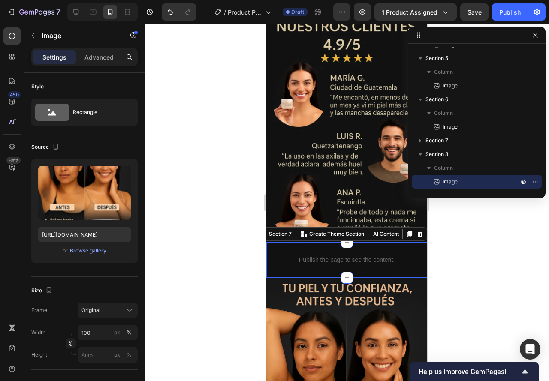
click at [273, 261] on div "Publish the page to see the content. Custom Code Section 7 You can create reusa…" at bounding box center [346, 260] width 161 height 36
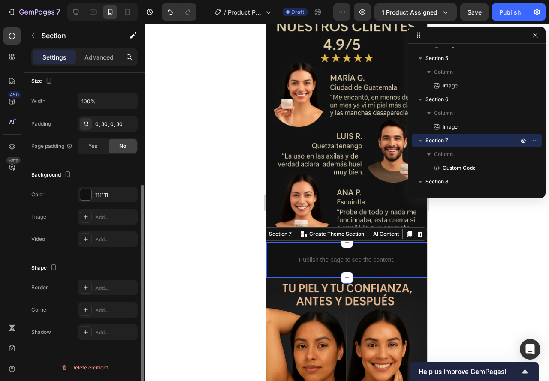
scroll to position [125, 0]
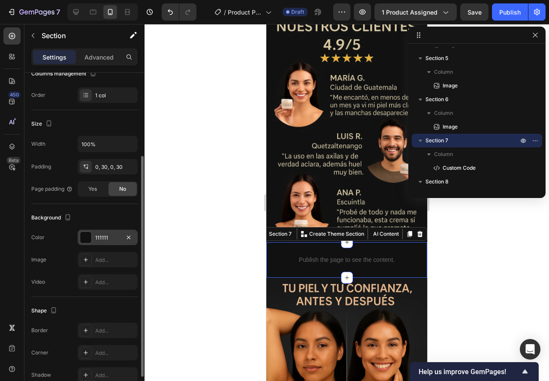
click at [97, 237] on div "111111" at bounding box center [107, 238] width 25 height 8
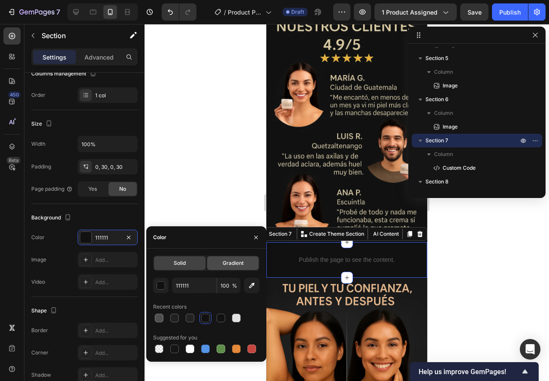
click at [230, 261] on span "Gradient" at bounding box center [232, 263] width 21 height 8
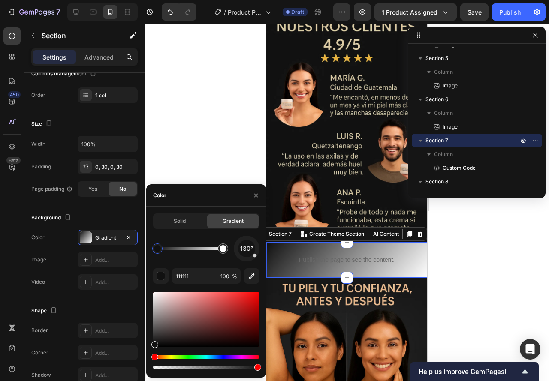
drag, startPoint x: 256, startPoint y: 258, endPoint x: 247, endPoint y: 263, distance: 10.6
click at [247, 263] on div "130° 111111 100 %" at bounding box center [206, 303] width 106 height 135
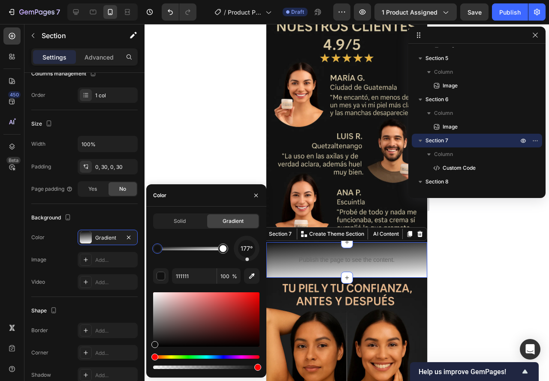
drag, startPoint x: 254, startPoint y: 258, endPoint x: 247, endPoint y: 267, distance: 11.4
click at [247, 267] on div "177° 111111 100 %" at bounding box center [206, 303] width 106 height 135
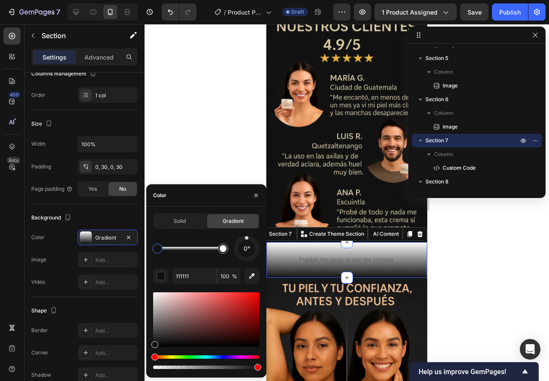
drag, startPoint x: 246, startPoint y: 259, endPoint x: 246, endPoint y: 237, distance: 22.3
click at [246, 237] on div at bounding box center [246, 237] width 3 height 3
click at [252, 276] on icon "button" at bounding box center [251, 276] width 9 height 9
click at [225, 251] on div at bounding box center [222, 248] width 7 height 7
click at [252, 280] on icon "button" at bounding box center [251, 276] width 9 height 9
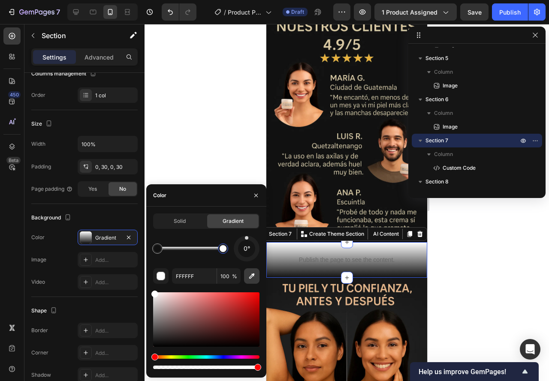
type input "181818"
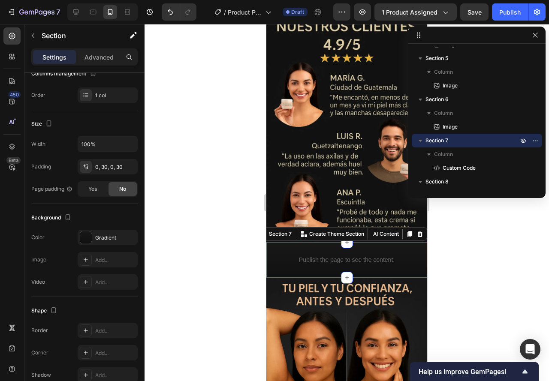
click at [216, 120] on div at bounding box center [346, 202] width 404 height 357
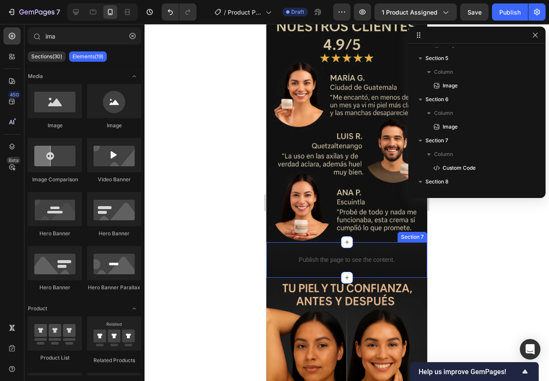
click at [275, 247] on div "Publish the page to see the content. Custom Code Section 7" at bounding box center [346, 260] width 161 height 36
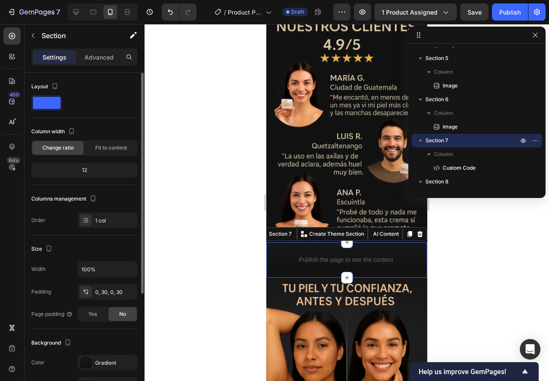
scroll to position [43, 0]
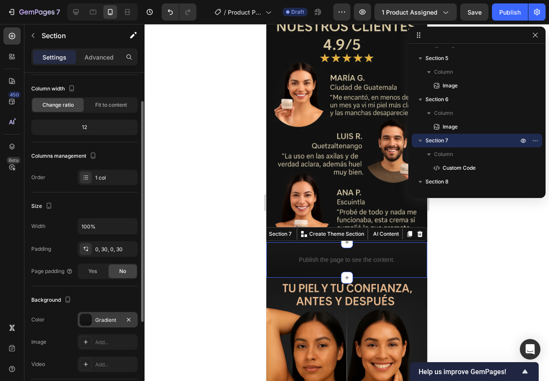
click at [89, 318] on div at bounding box center [86, 320] width 12 height 12
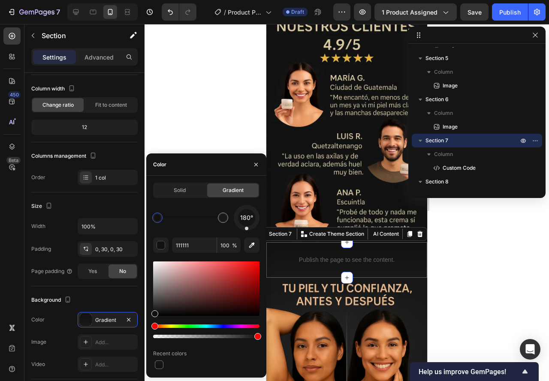
drag, startPoint x: 245, startPoint y: 211, endPoint x: 246, endPoint y: 237, distance: 25.8
click at [246, 237] on div "180° 111111 100 % Recent colors" at bounding box center [206, 288] width 106 height 166
click at [189, 59] on div at bounding box center [346, 202] width 404 height 357
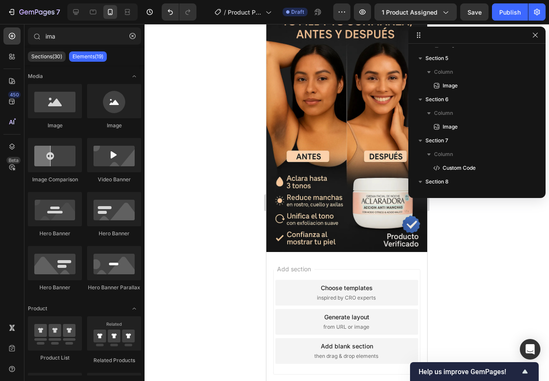
scroll to position [1013, 0]
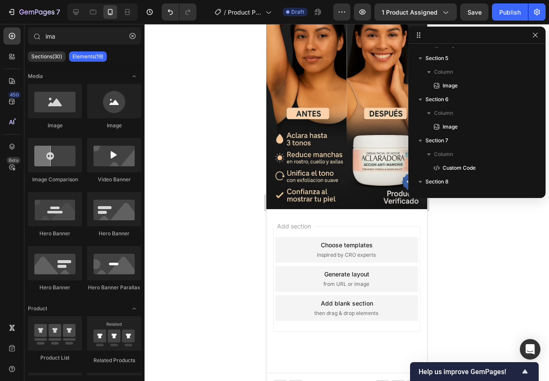
click at [347, 310] on span "then drag & drop elements" at bounding box center [346, 314] width 64 height 8
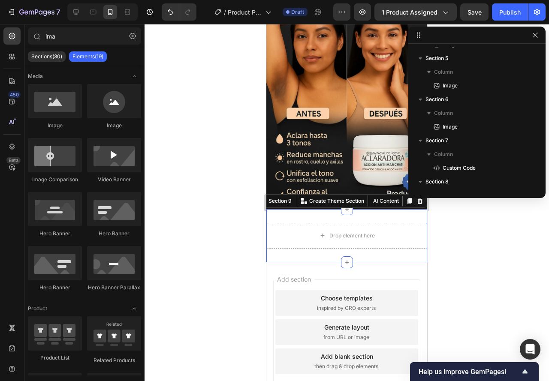
click at [284, 209] on div "Drop element here Section 9 You can create reusable sections Create Theme Secti…" at bounding box center [346, 235] width 161 height 53
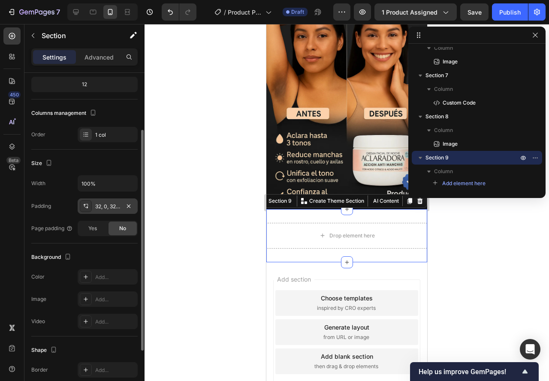
scroll to position [0, 0]
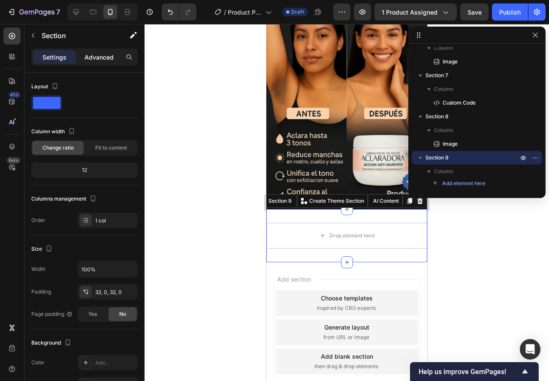
click at [93, 52] on div "Advanced" at bounding box center [99, 57] width 43 height 14
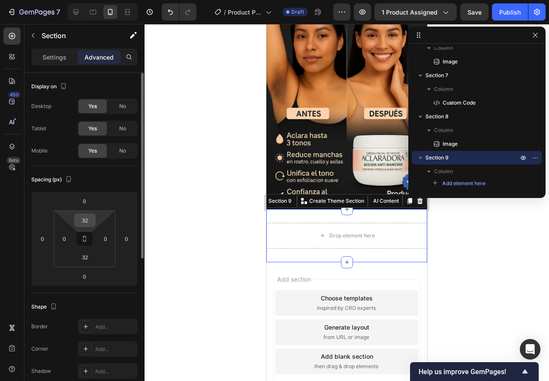
click at [84, 216] on input "32" at bounding box center [84, 220] width 17 height 13
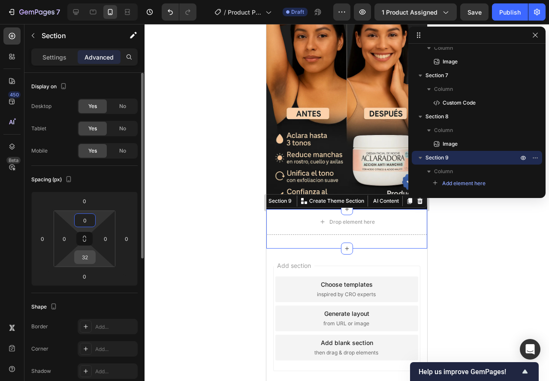
type input "0"
click at [90, 263] on input "32" at bounding box center [84, 257] width 17 height 13
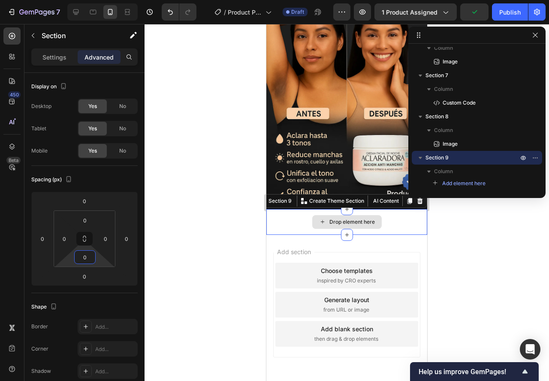
type input "0"
click at [279, 210] on div "Drop element here" at bounding box center [346, 222] width 161 height 26
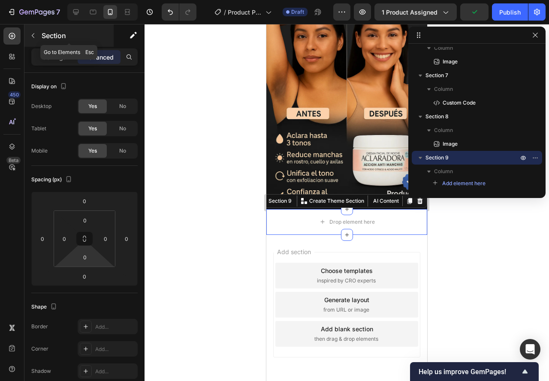
click at [30, 33] on icon "button" at bounding box center [33, 35] width 7 height 7
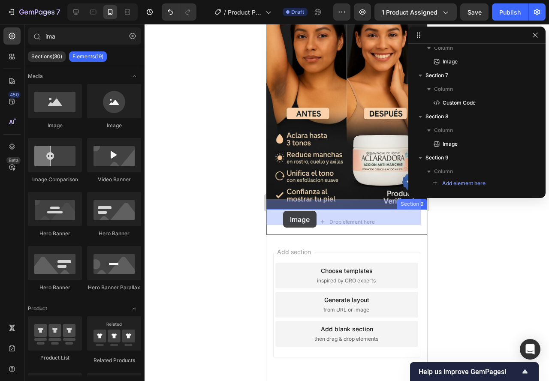
drag, startPoint x: 331, startPoint y: 127, endPoint x: 283, endPoint y: 211, distance: 96.2
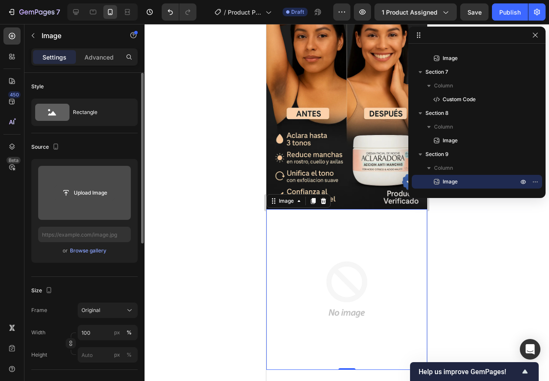
click at [70, 186] on input "file" at bounding box center [84, 193] width 59 height 15
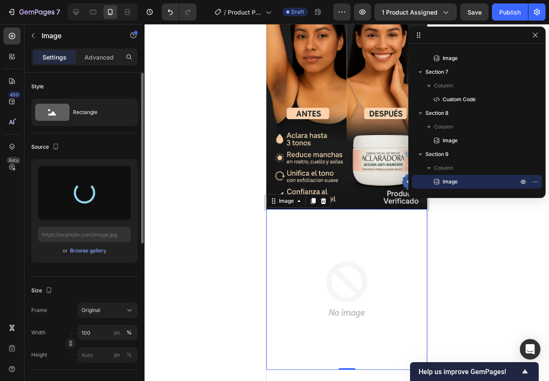
type input "https://cdn.shopify.com/s/files/1/0901/7530/7960/files/gempages_585949875074499…"
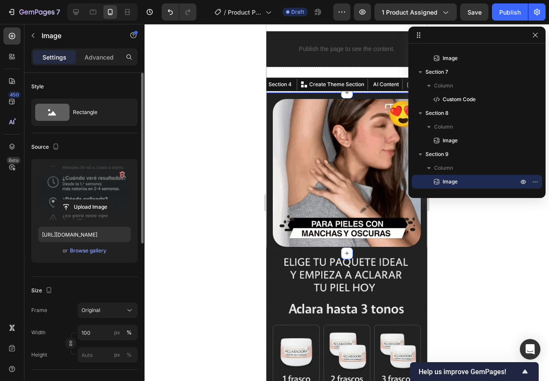
scroll to position [36, 0]
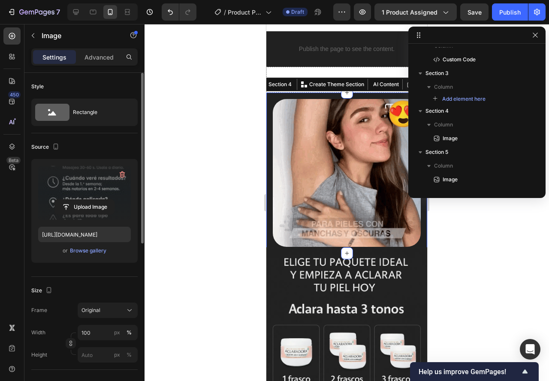
click at [270, 98] on div "Image" at bounding box center [346, 173] width 161 height 161
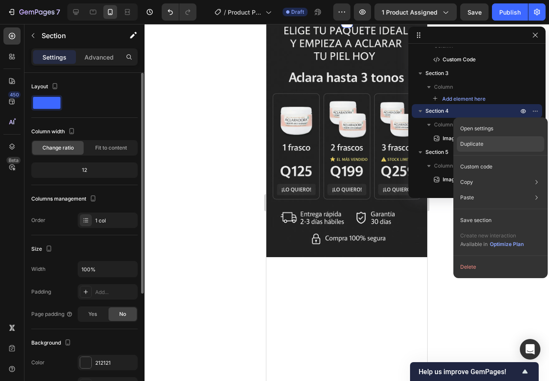
click at [471, 139] on div "Duplicate" at bounding box center [500, 143] width 87 height 15
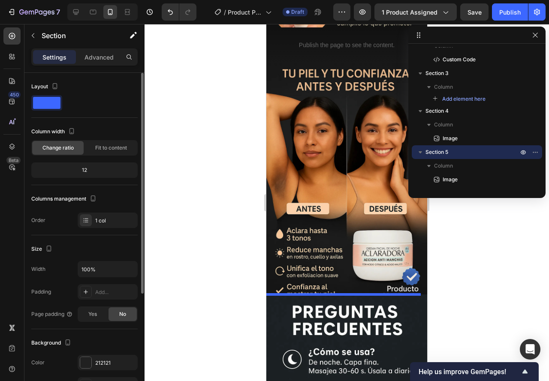
scroll to position [1077, 0]
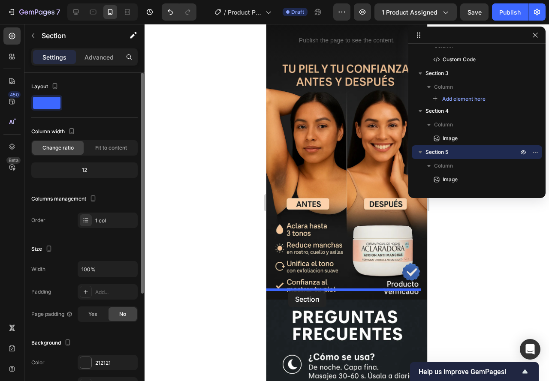
drag, startPoint x: 268, startPoint y: 123, endPoint x: 288, endPoint y: 291, distance: 169.2
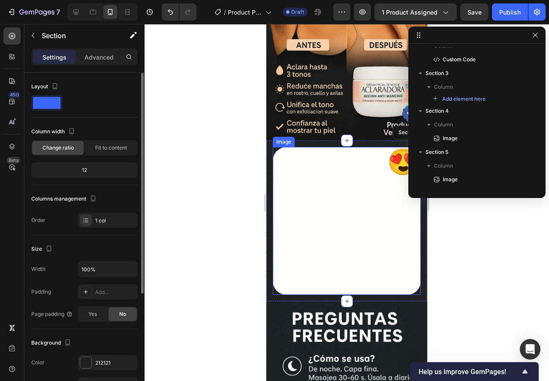
scroll to position [1094, 0]
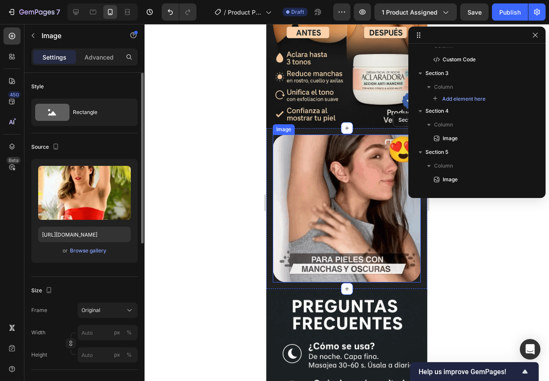
click at [321, 206] on img at bounding box center [347, 209] width 148 height 148
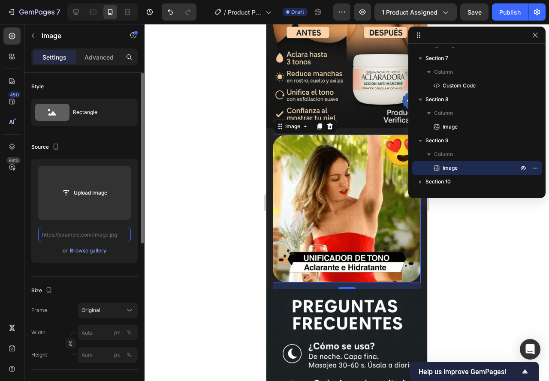
scroll to position [0, 0]
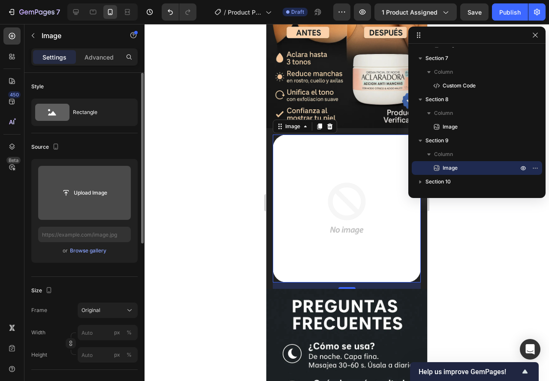
click at [77, 203] on input "file" at bounding box center [84, 193] width 93 height 54
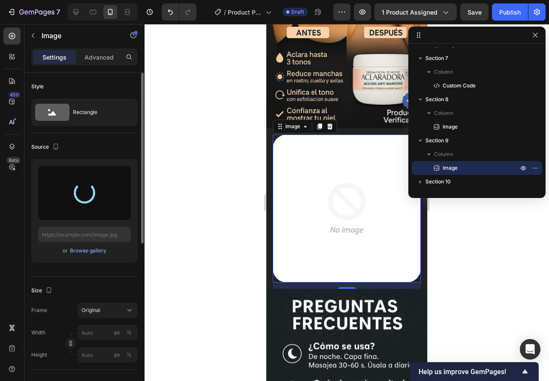
type input "[URL][DOMAIN_NAME]"
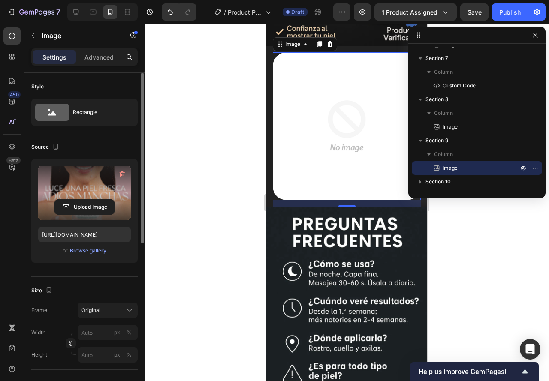
scroll to position [1180, 0]
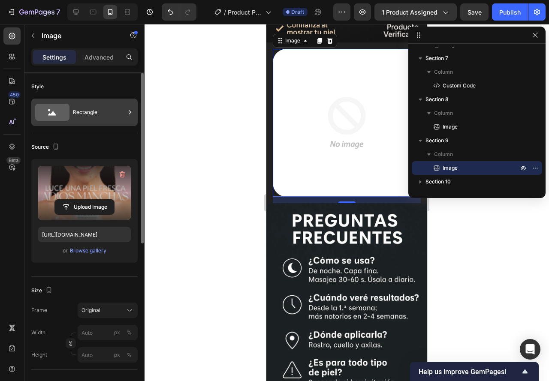
click at [98, 111] on div "Rectangle" at bounding box center [99, 112] width 52 height 20
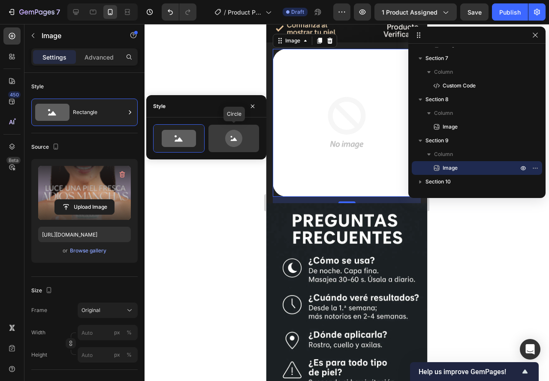
click at [227, 133] on icon at bounding box center [233, 138] width 40 height 17
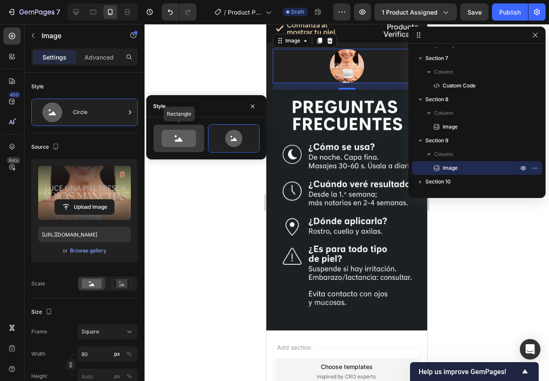
click at [166, 136] on icon at bounding box center [179, 138] width 34 height 17
type input "100"
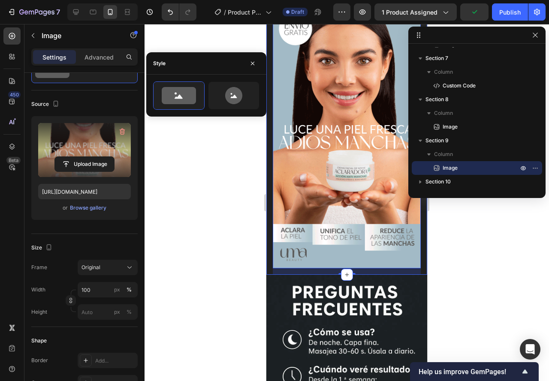
scroll to position [1223, 0]
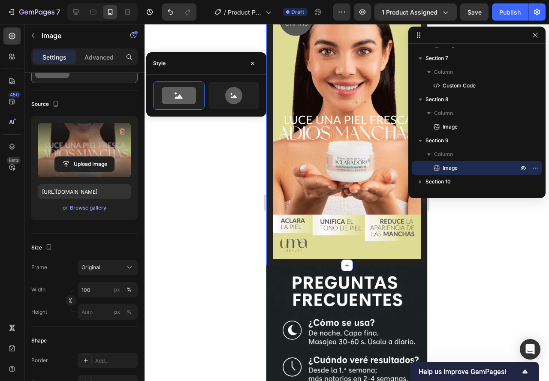
click at [270, 227] on div "Image" at bounding box center [346, 128] width 161 height 276
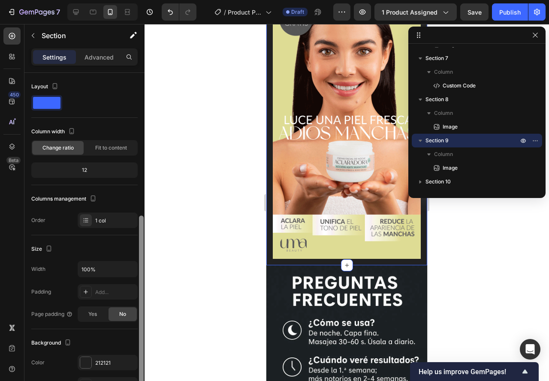
scroll to position [129, 0]
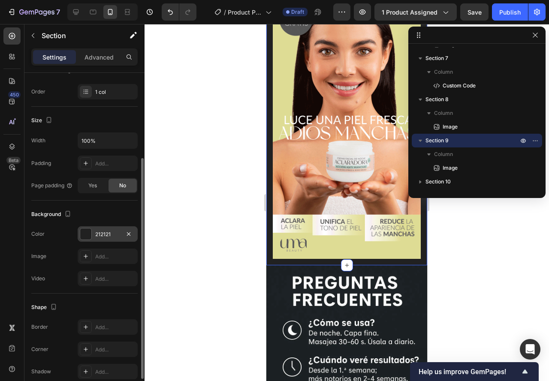
click at [110, 234] on div "212121" at bounding box center [107, 235] width 25 height 8
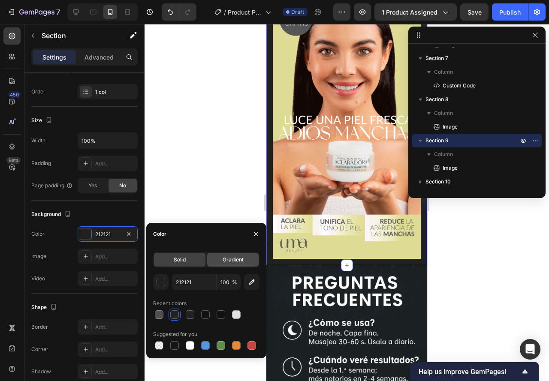
click at [236, 263] on span "Gradient" at bounding box center [232, 260] width 21 height 8
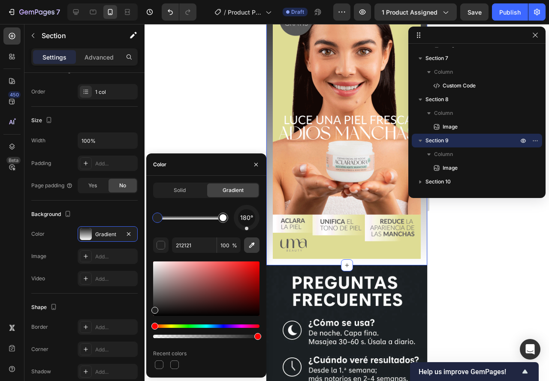
drag, startPoint x: 255, startPoint y: 227, endPoint x: 246, endPoint y: 240, distance: 15.8
click at [246, 240] on div "180° 212121 100 % Recent colors" at bounding box center [206, 288] width 106 height 166
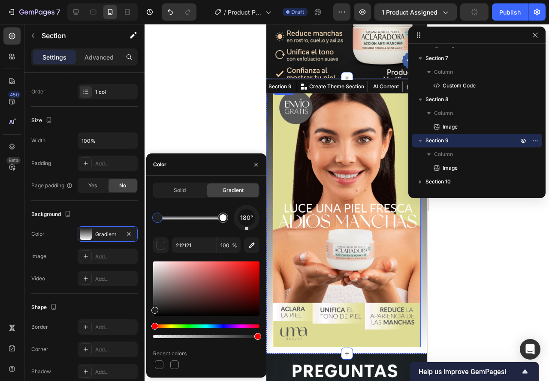
scroll to position [1094, 0]
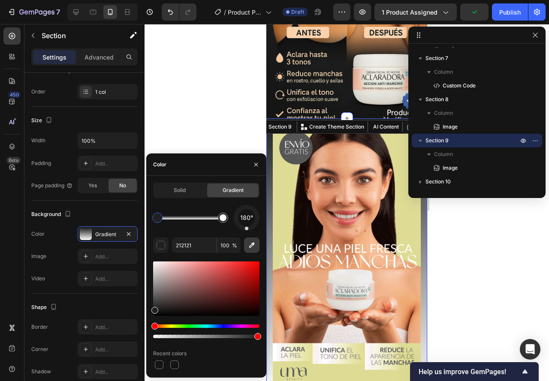
click at [254, 244] on icon "button" at bounding box center [252, 246] width 6 height 6
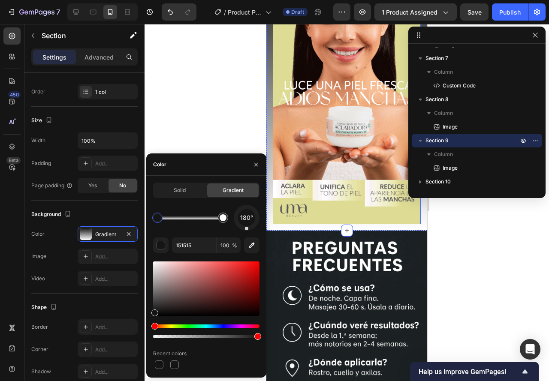
scroll to position [1266, 0]
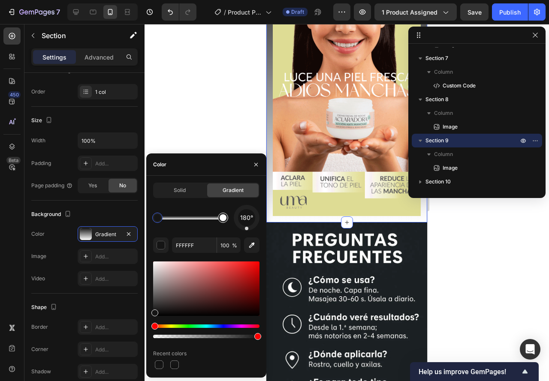
click at [223, 216] on div at bounding box center [222, 217] width 7 height 7
click at [251, 242] on icon "button" at bounding box center [251, 245] width 9 height 9
type input "1C2225"
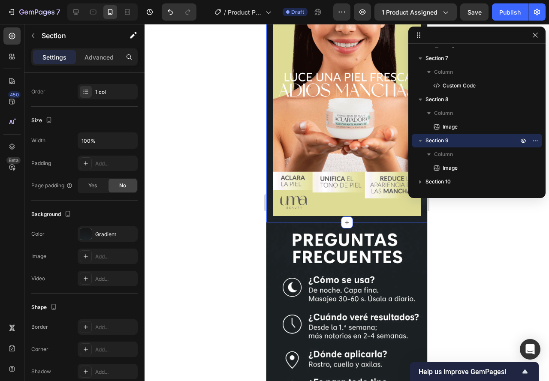
click at [229, 115] on div at bounding box center [346, 202] width 404 height 357
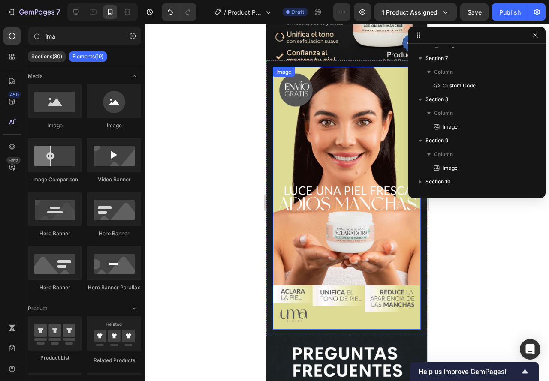
scroll to position [1137, 0]
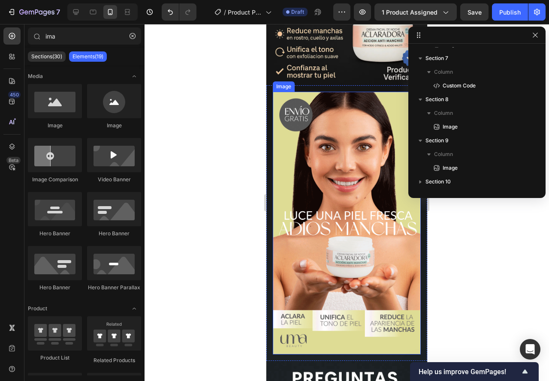
click at [338, 180] on img at bounding box center [347, 223] width 148 height 263
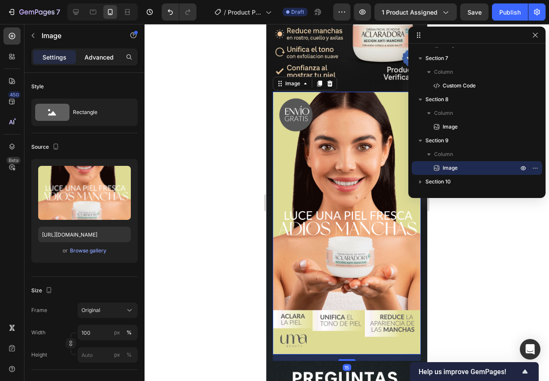
click at [88, 62] on div "Advanced" at bounding box center [99, 57] width 43 height 14
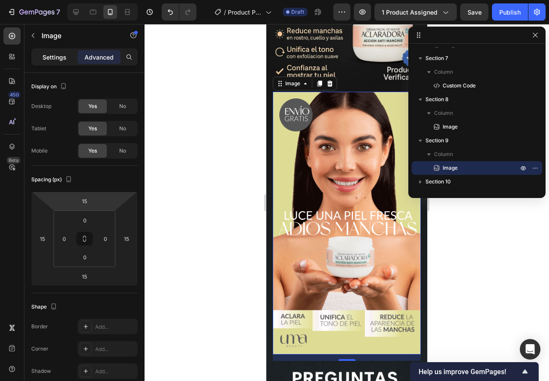
click at [47, 56] on p "Settings" at bounding box center [54, 57] width 24 height 9
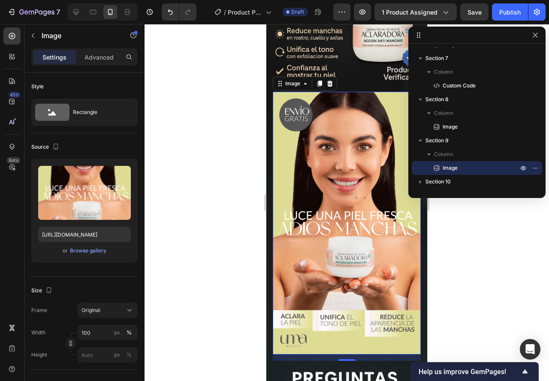
click at [221, 279] on div at bounding box center [346, 202] width 404 height 357
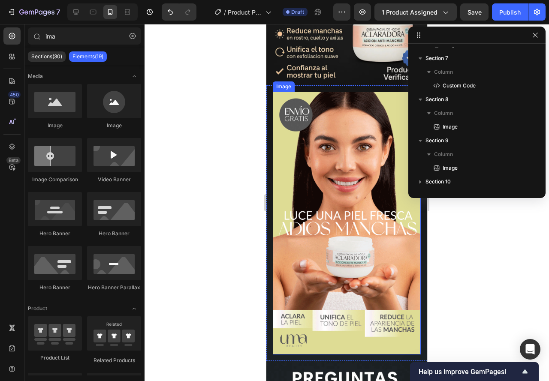
click at [316, 170] on img at bounding box center [347, 223] width 148 height 263
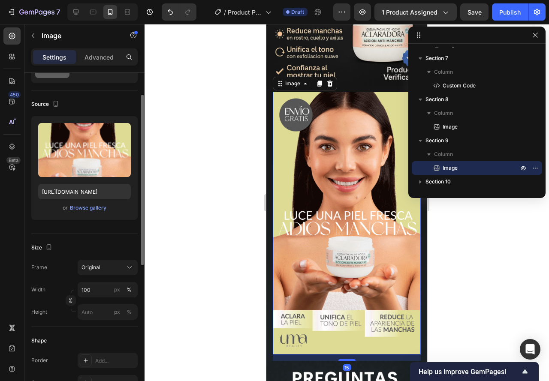
scroll to position [129, 0]
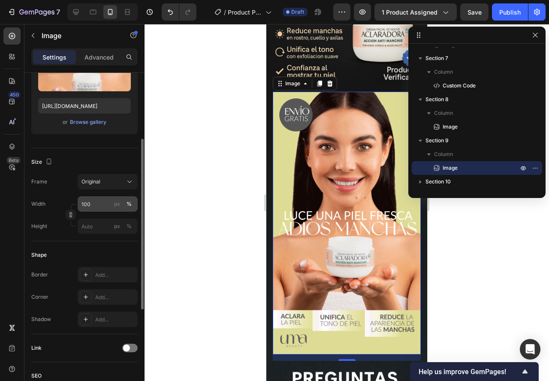
drag, startPoint x: 128, startPoint y: 202, endPoint x: 129, endPoint y: 197, distance: 4.8
click at [129, 197] on div "px %" at bounding box center [123, 203] width 22 height 15
click at [129, 197] on input "100" at bounding box center [108, 203] width 60 height 15
click at [127, 201] on div "%" at bounding box center [128, 204] width 5 height 8
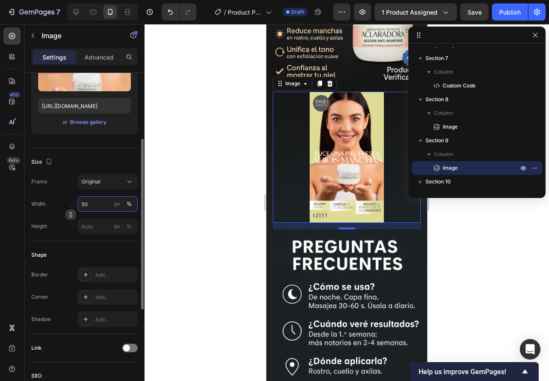
drag, startPoint x: 93, startPoint y: 205, endPoint x: 74, endPoint y: 218, distance: 22.6
click at [74, 218] on div "Width 50 px % Height px %" at bounding box center [84, 215] width 106 height 38
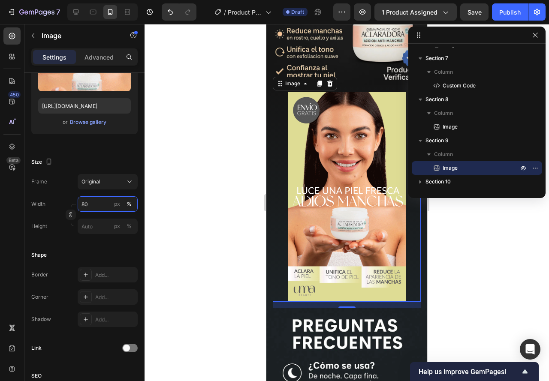
type input "80"
click at [206, 198] on div at bounding box center [346, 202] width 404 height 357
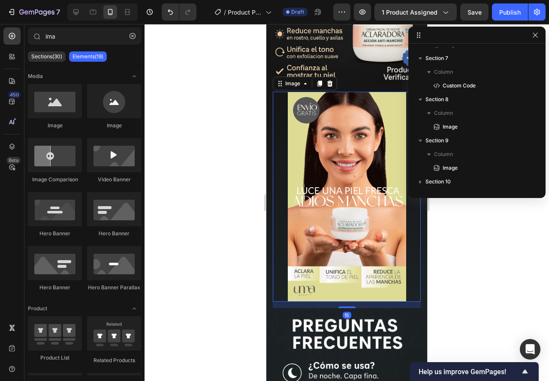
click at [291, 154] on img at bounding box center [347, 197] width 118 height 210
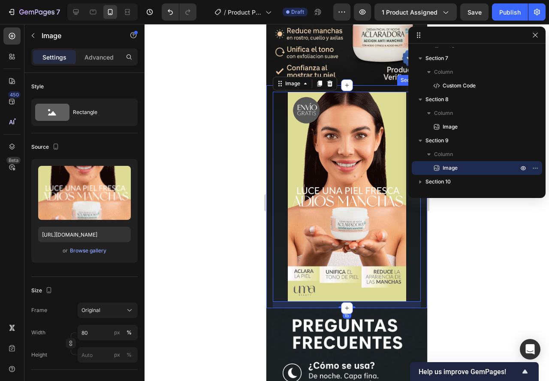
click at [82, 48] on div "Settings Advanced" at bounding box center [84, 56] width 106 height 17
click at [91, 58] on p "Advanced" at bounding box center [98, 57] width 29 height 9
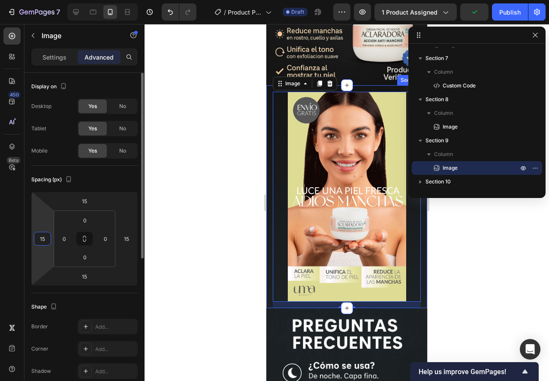
click at [45, 239] on input "15" at bounding box center [42, 238] width 13 height 13
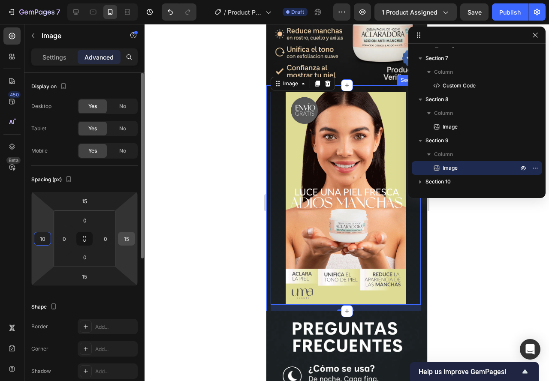
type input "10"
click at [121, 236] on input "15" at bounding box center [126, 238] width 13 height 13
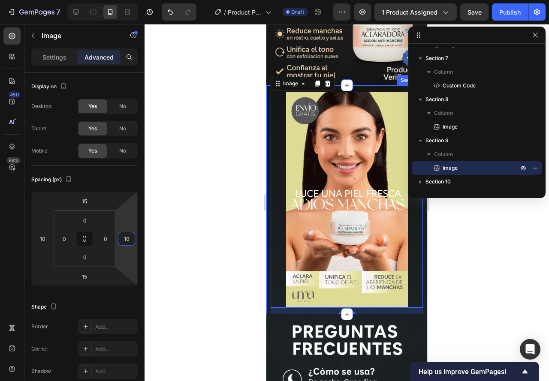
type input "10"
click at [174, 224] on div at bounding box center [346, 202] width 404 height 357
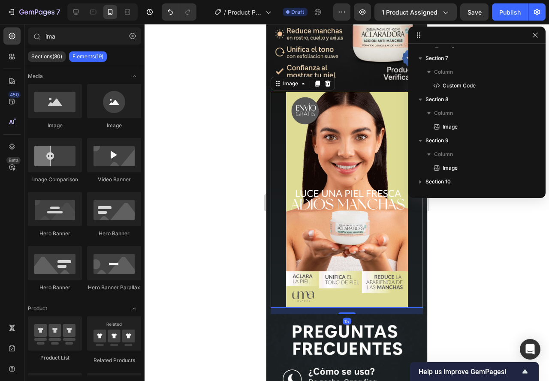
click at [273, 179] on div at bounding box center [346, 200] width 152 height 216
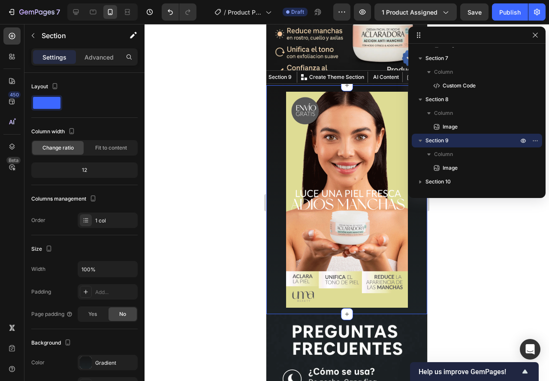
click at [267, 179] on div "Image" at bounding box center [346, 199] width 161 height 229
click at [85, 64] on div "Settings Advanced" at bounding box center [84, 56] width 106 height 17
click at [87, 60] on p "Advanced" at bounding box center [98, 57] width 29 height 9
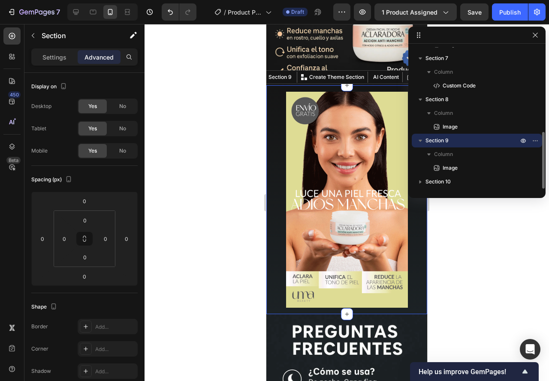
click at [436, 141] on span "Section 9" at bounding box center [436, 140] width 23 height 9
click at [433, 144] on span "Section 9" at bounding box center [436, 140] width 23 height 9
click at [56, 56] on p "Settings" at bounding box center [54, 57] width 24 height 9
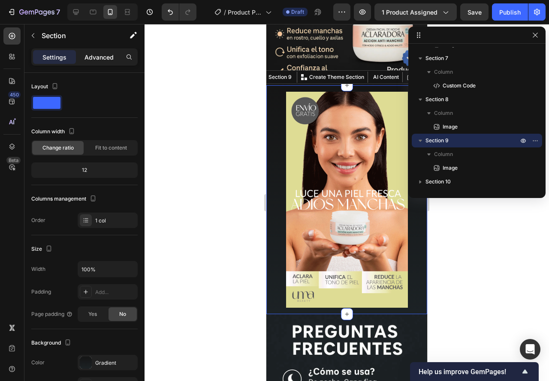
click at [99, 55] on p "Advanced" at bounding box center [98, 57] width 29 height 9
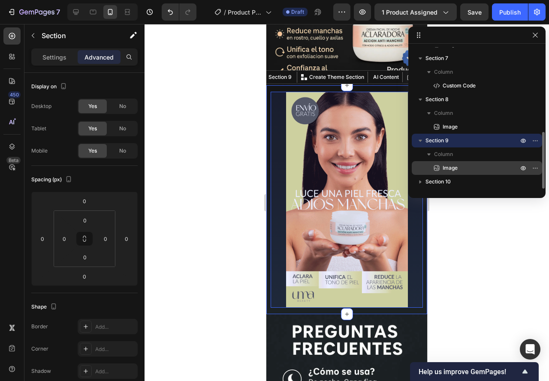
click at [435, 166] on icon at bounding box center [436, 168] width 9 height 9
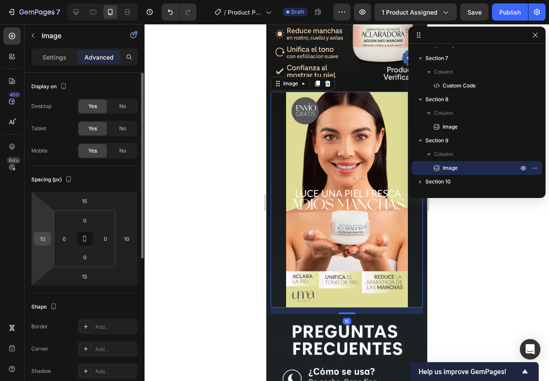
click at [37, 236] on input "10" at bounding box center [42, 238] width 13 height 13
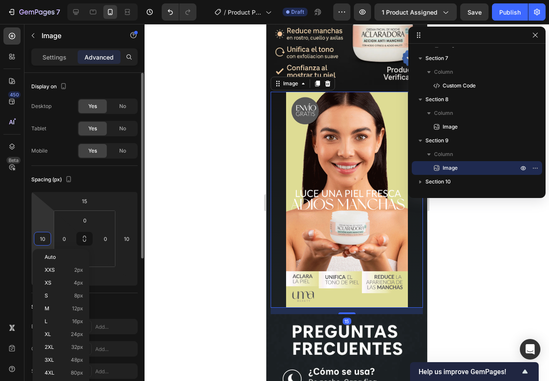
click at [37, 236] on input "10" at bounding box center [42, 238] width 13 height 13
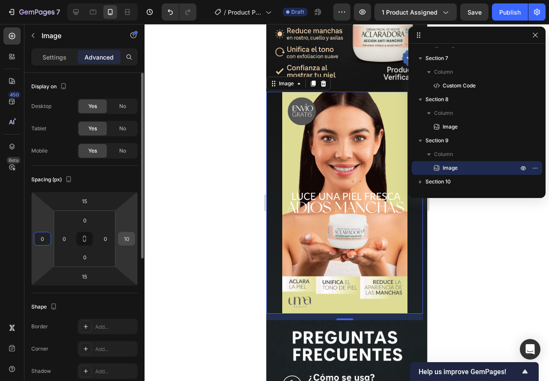
type input "0"
click at [131, 239] on input "10" at bounding box center [126, 238] width 13 height 13
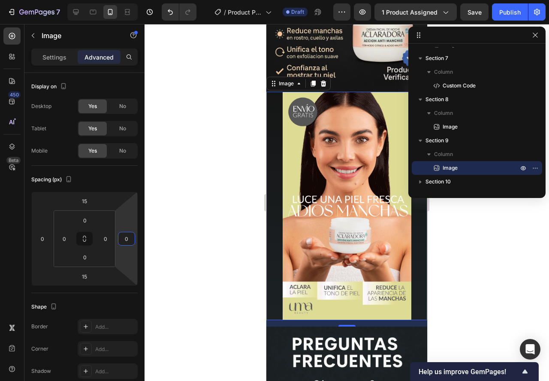
type input "0"
click at [192, 233] on div at bounding box center [346, 202] width 404 height 357
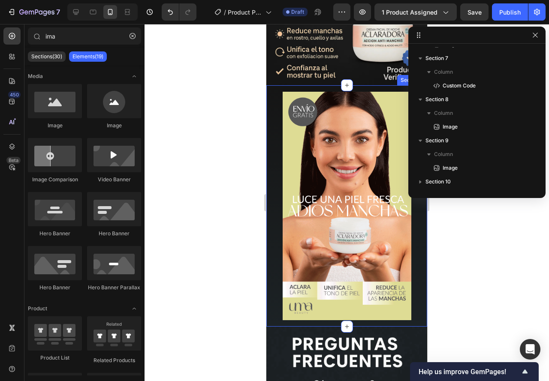
click at [226, 287] on div at bounding box center [346, 202] width 404 height 357
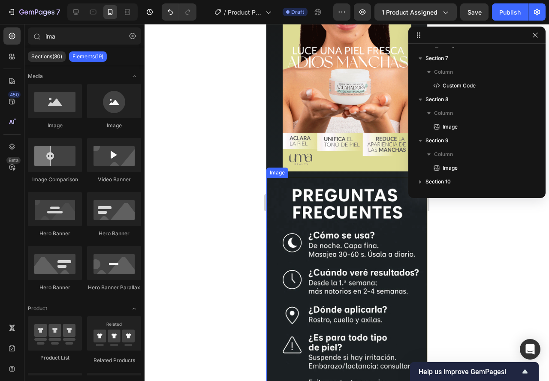
scroll to position [1391, 0]
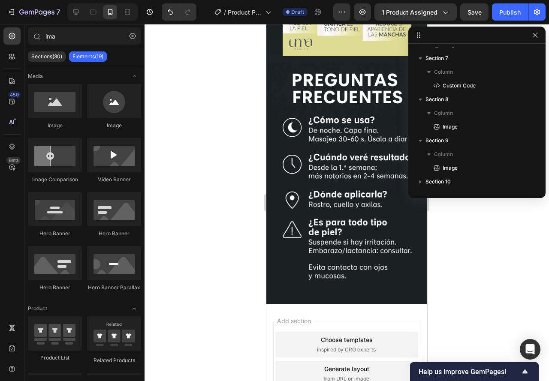
click at [312, 304] on div "Add section Choose templates inspired by CRO experts Generate layout from URL o…" at bounding box center [346, 386] width 161 height 164
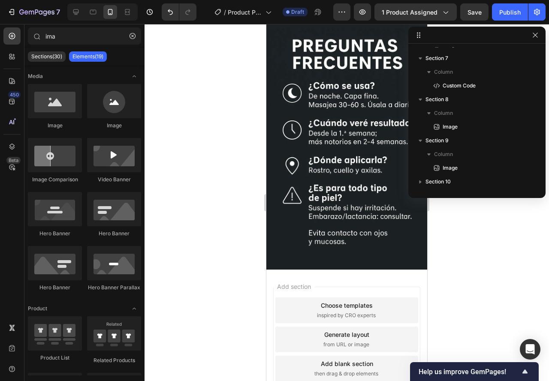
scroll to position [1477, 0]
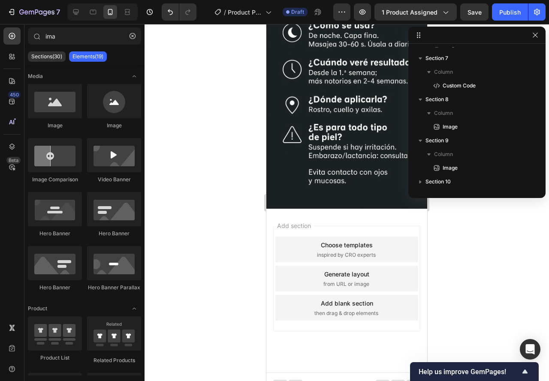
click at [339, 310] on span "then drag & drop elements" at bounding box center [346, 314] width 64 height 8
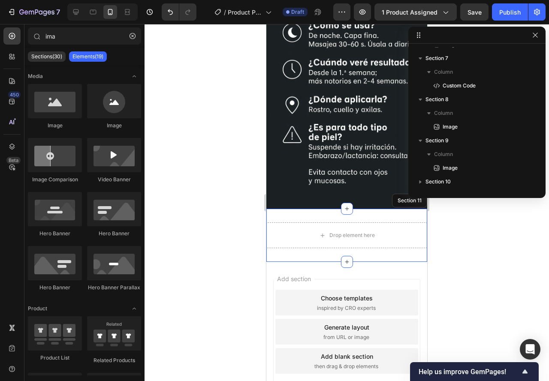
drag, startPoint x: 385, startPoint y: 245, endPoint x: 409, endPoint y: 198, distance: 52.2
click at [385, 245] on div "Drop element here Section 11" at bounding box center [346, 235] width 161 height 53
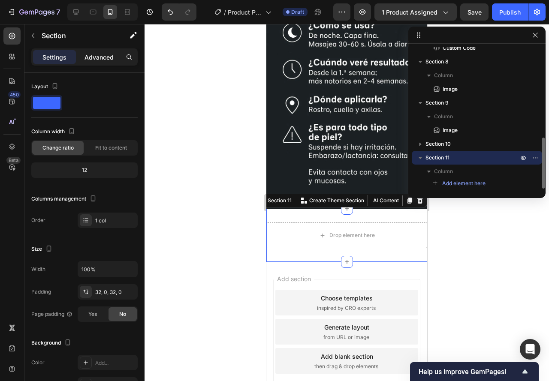
click at [83, 57] on div "Advanced" at bounding box center [99, 57] width 43 height 14
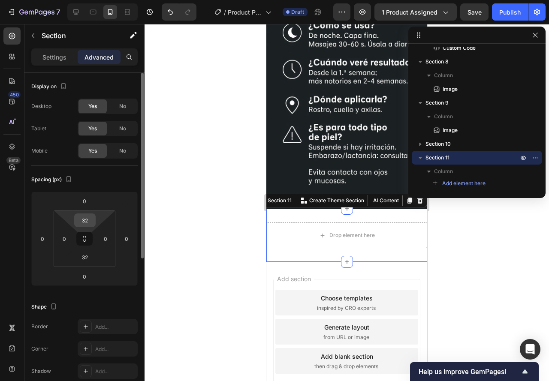
click at [80, 222] on input "32" at bounding box center [84, 220] width 17 height 13
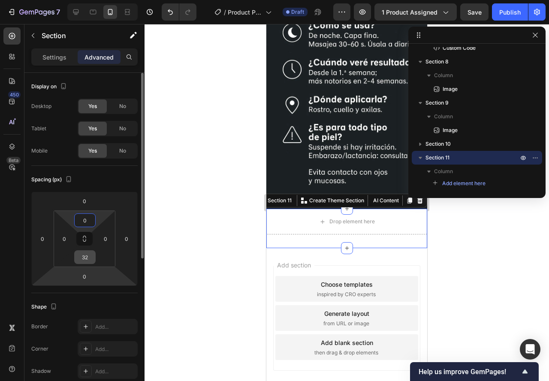
type input "0"
click at [85, 264] on div "32" at bounding box center [84, 257] width 21 height 14
click at [84, 258] on input "32" at bounding box center [84, 257] width 17 height 13
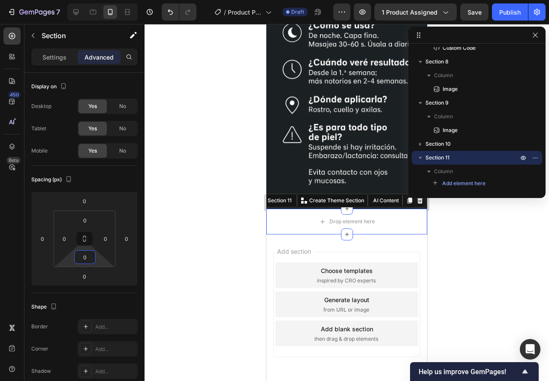
type input "0"
click at [225, 222] on div at bounding box center [346, 202] width 404 height 357
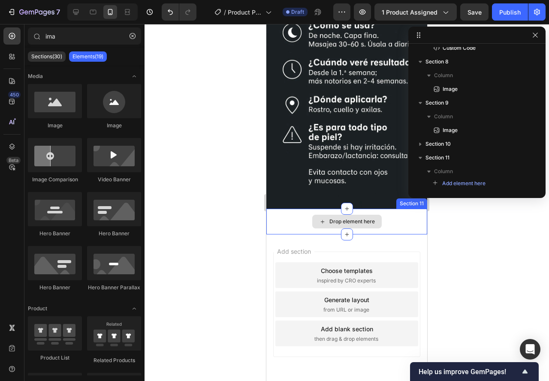
click at [272, 222] on div "Drop element here" at bounding box center [346, 222] width 161 height 26
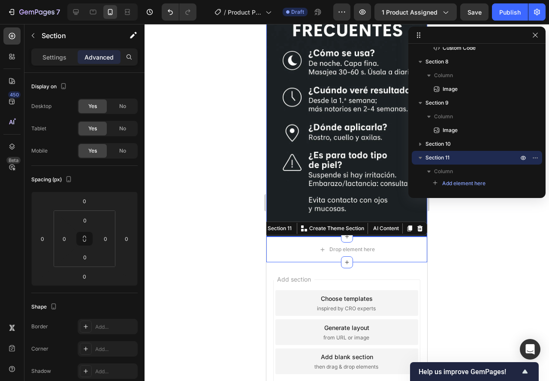
scroll to position [1434, 0]
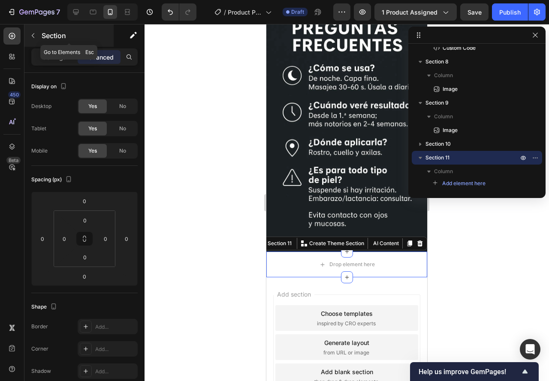
click at [31, 34] on icon "button" at bounding box center [33, 35] width 7 height 7
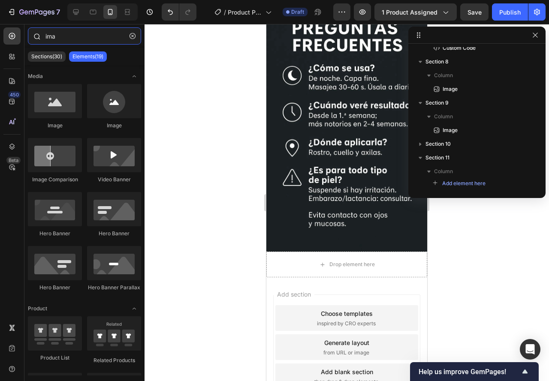
click at [65, 40] on input "ima" at bounding box center [84, 35] width 113 height 17
click at [64, 39] on input "ima" at bounding box center [84, 35] width 113 height 17
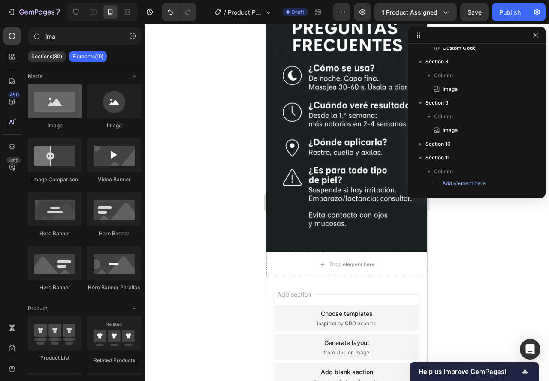
click at [57, 107] on div at bounding box center [55, 101] width 54 height 34
click at [67, 117] on div at bounding box center [55, 101] width 54 height 34
click at [60, 115] on div at bounding box center [55, 101] width 54 height 34
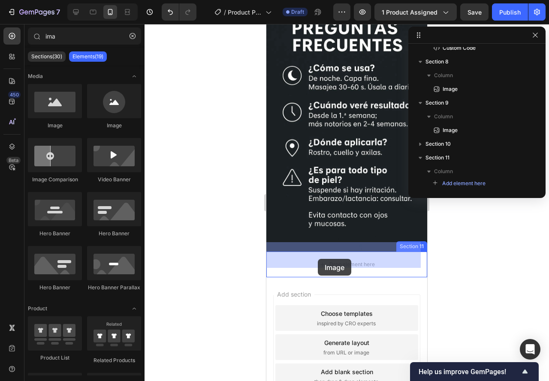
drag, startPoint x: 326, startPoint y: 139, endPoint x: 306, endPoint y: 256, distance: 118.3
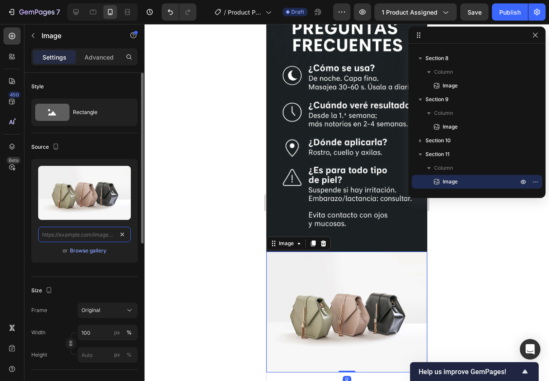
scroll to position [0, 0]
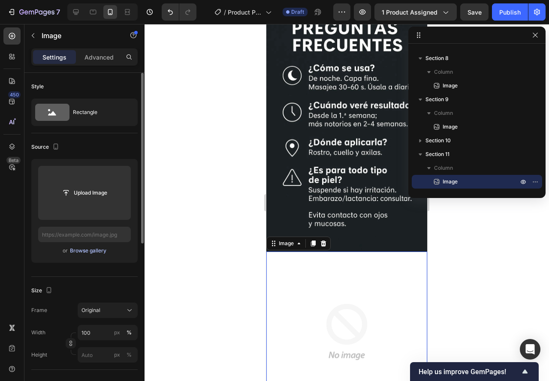
click at [77, 249] on div "Browse gallery" at bounding box center [88, 251] width 36 height 8
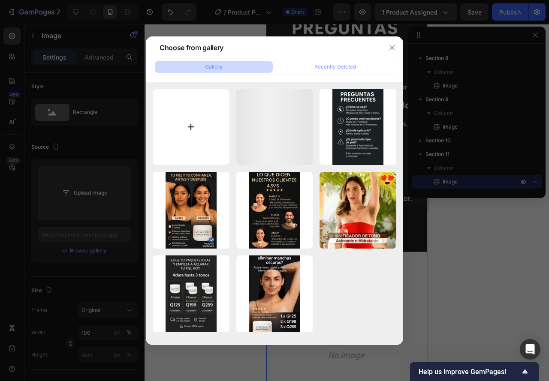
click at [186, 112] on input "file" at bounding box center [191, 127] width 77 height 77
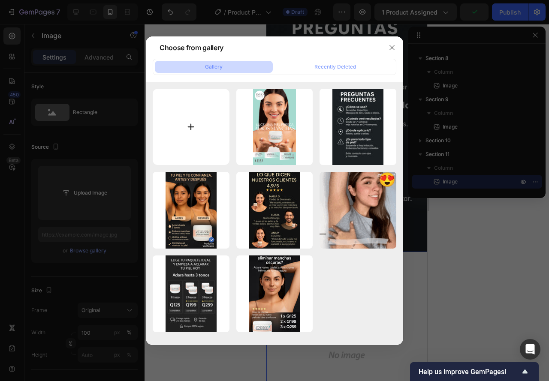
type input "C:\fakepath\ChatGPT Image 25 sept 2025, 01_27_56 a.m..webp"
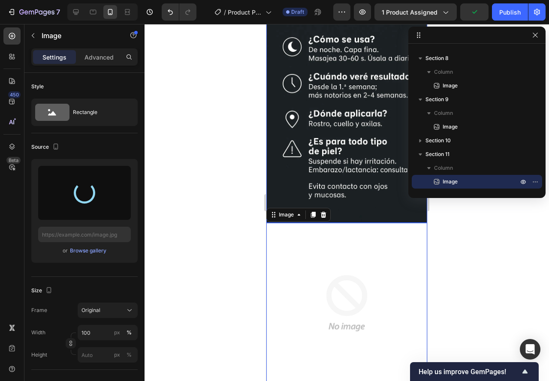
scroll to position [1606, 0]
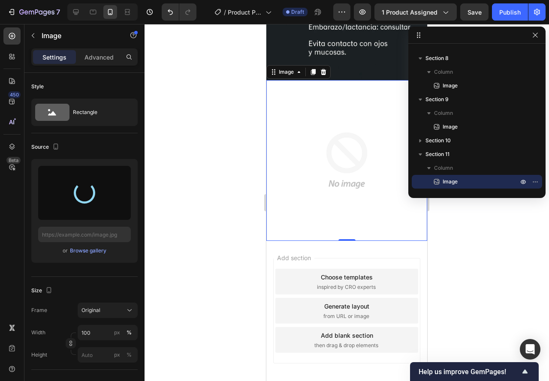
type input "https://cdn.shopify.com/s/files/1/0901/7530/7960/files/gempages_585949875074499…"
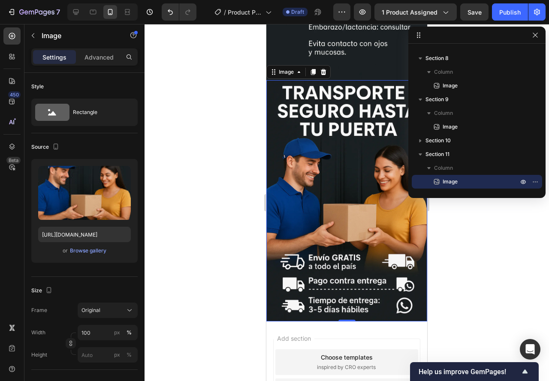
click at [228, 210] on div at bounding box center [346, 202] width 404 height 357
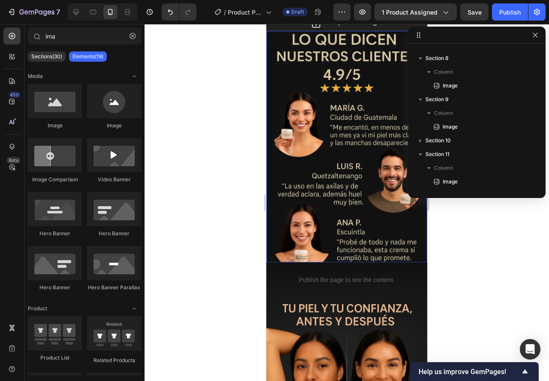
scroll to position [594, 0]
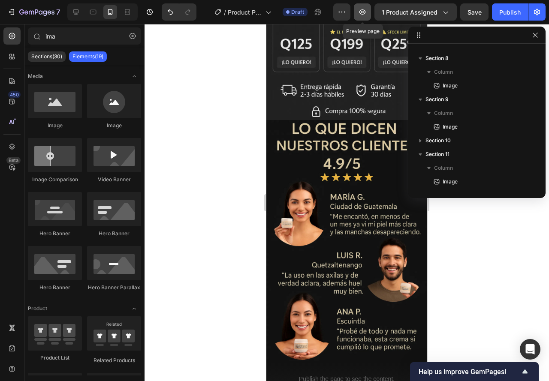
click at [367, 12] on icon "button" at bounding box center [362, 12] width 9 height 9
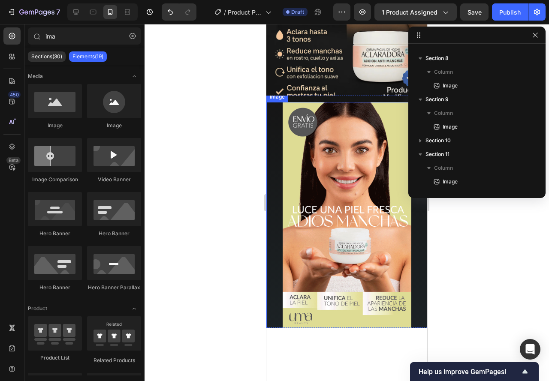
scroll to position [1237, 0]
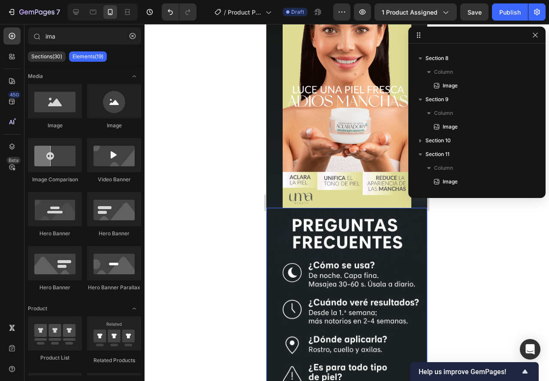
click at [283, 225] on img at bounding box center [346, 328] width 161 height 241
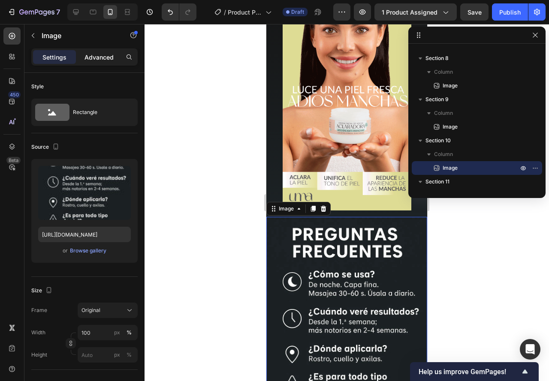
click at [115, 54] on div "Advanced" at bounding box center [99, 57] width 43 height 14
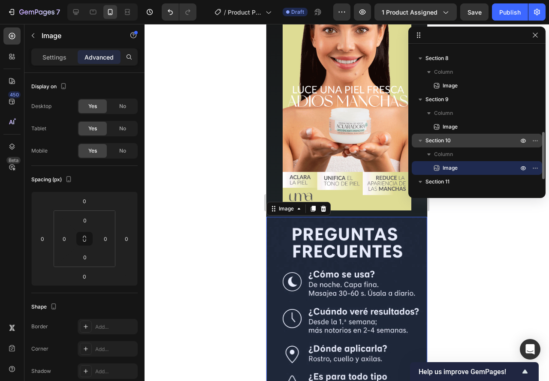
click at [429, 137] on span "Section 10" at bounding box center [437, 140] width 25 height 9
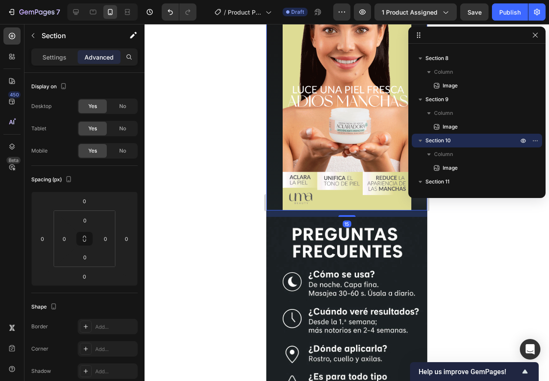
click at [268, 153] on div at bounding box center [346, 96] width 161 height 228
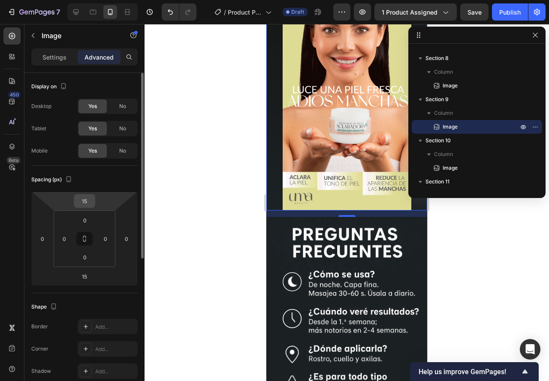
click at [85, 196] on input "15" at bounding box center [84, 201] width 17 height 13
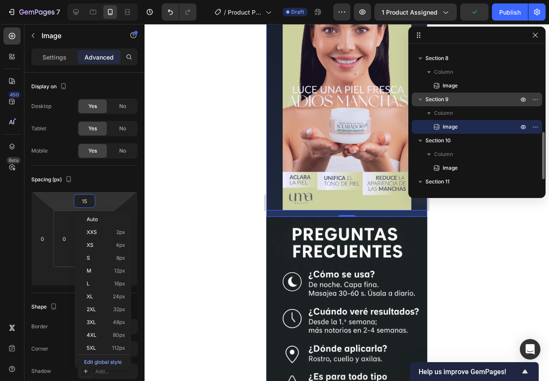
click at [442, 94] on div "Section 9" at bounding box center [476, 100] width 123 height 14
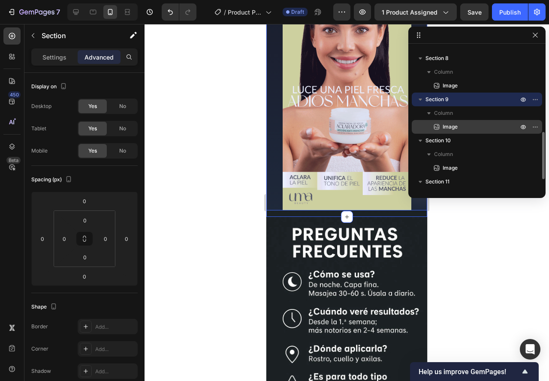
click at [441, 123] on p "Image" at bounding box center [470, 127] width 77 height 9
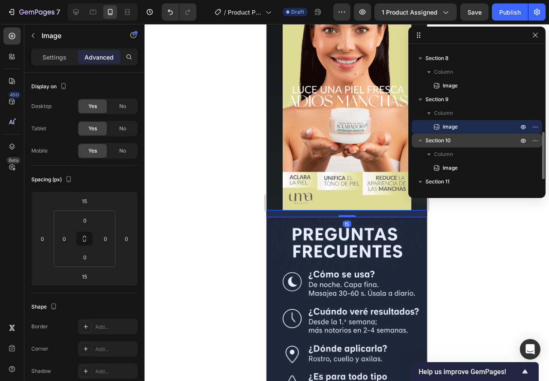
click at [439, 144] on span "Section 10" at bounding box center [437, 140] width 25 height 9
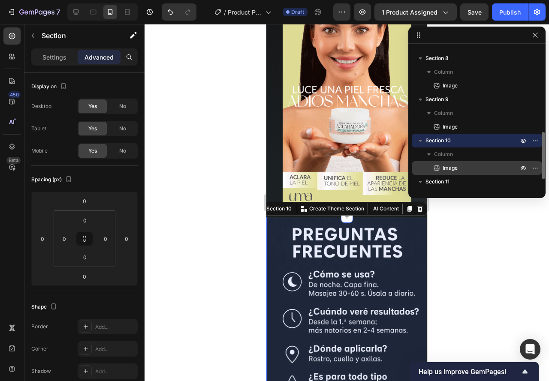
click at [439, 165] on icon at bounding box center [436, 168] width 9 height 9
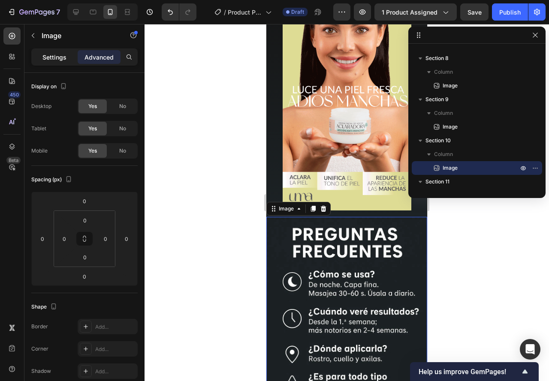
click at [55, 55] on p "Settings" at bounding box center [54, 57] width 24 height 9
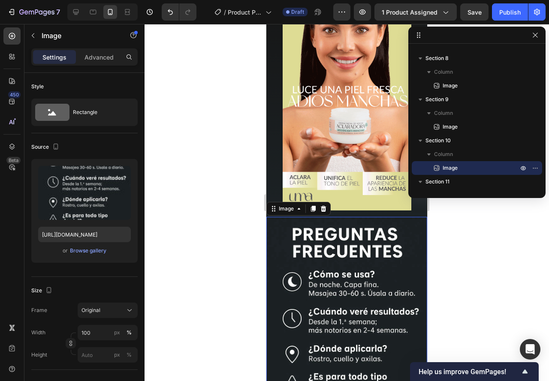
click at [280, 227] on img at bounding box center [346, 337] width 161 height 241
click at [283, 235] on img at bounding box center [346, 337] width 161 height 241
click at [449, 167] on span "Image" at bounding box center [449, 168] width 15 height 9
click at [107, 56] on p "Advanced" at bounding box center [98, 57] width 29 height 9
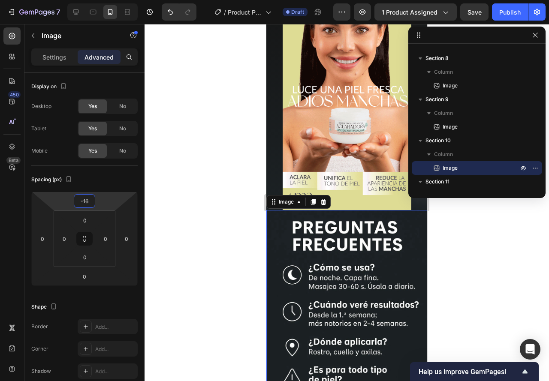
type input "-14"
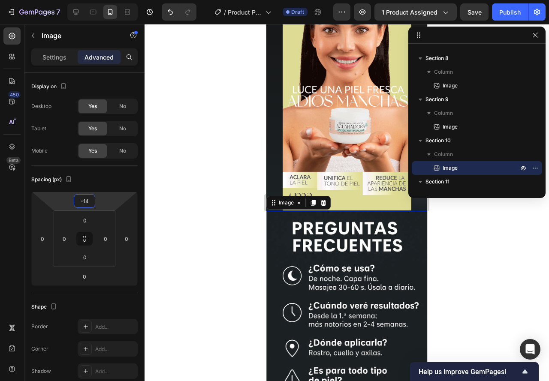
drag, startPoint x: 68, startPoint y: 206, endPoint x: 71, endPoint y: 209, distance: 4.6
click at [71, 0] on html "7 / Product Page - Sep 25, 01:58:18 Draft Preview 1 product assigned Save Publi…" at bounding box center [274, 0] width 549 height 0
click at [220, 224] on div at bounding box center [346, 202] width 404 height 357
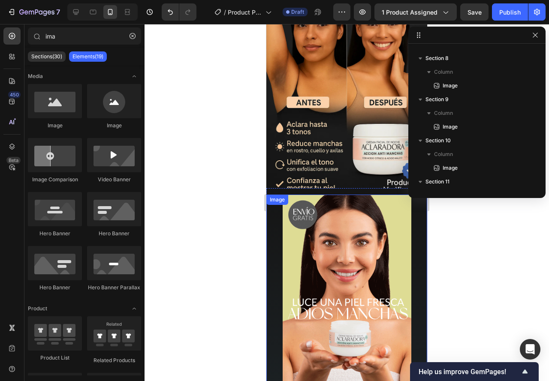
scroll to position [1023, 0]
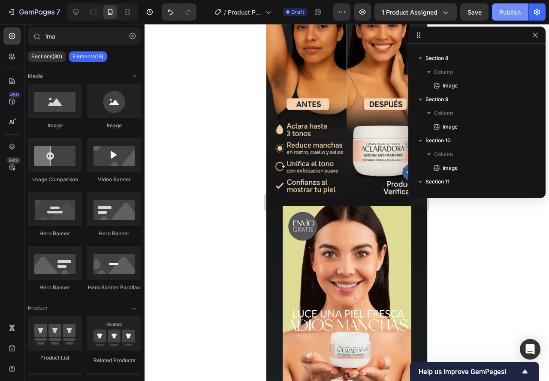
click at [501, 13] on div "Publish" at bounding box center [509, 12] width 21 height 9
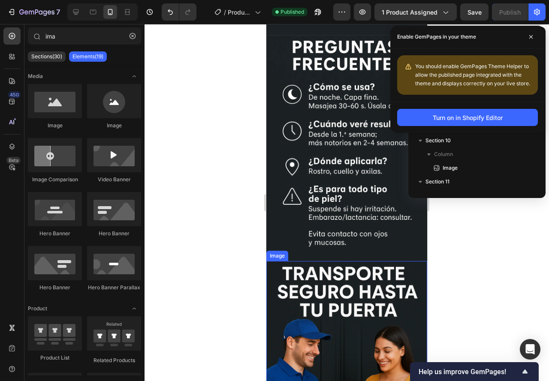
scroll to position [1409, 0]
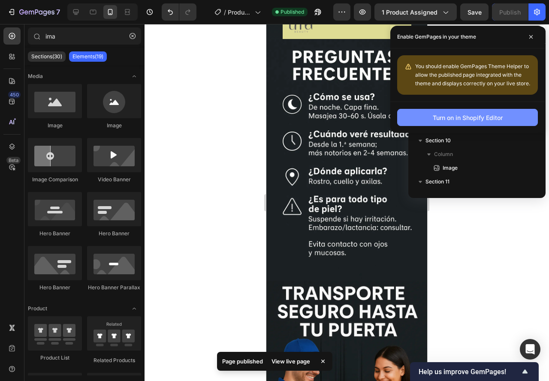
click at [428, 124] on button "Turn on in Shopify Editor" at bounding box center [467, 117] width 141 height 17
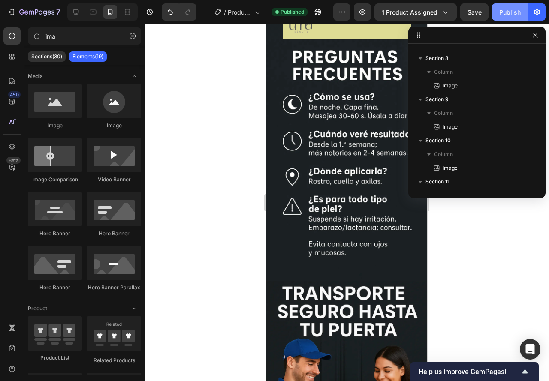
click at [502, 11] on div "Publish" at bounding box center [509, 12] width 21 height 9
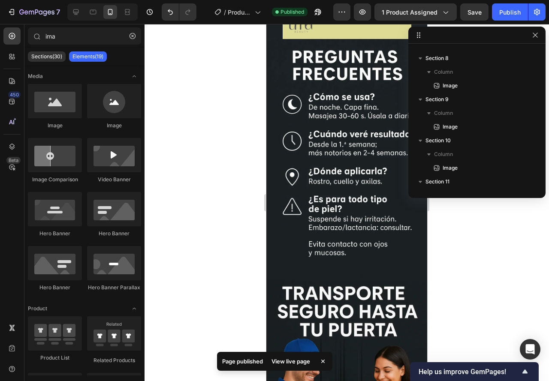
click at [291, 362] on div "View live page" at bounding box center [290, 361] width 49 height 12
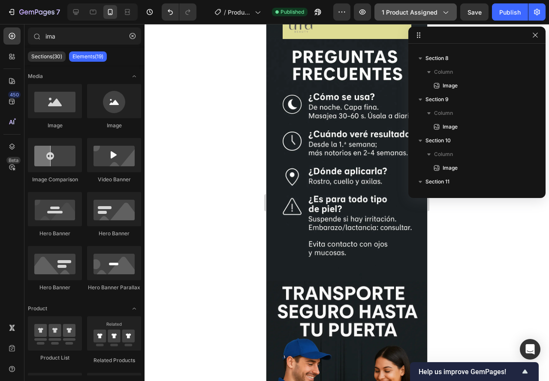
click at [408, 8] on span "1 product assigned" at bounding box center [410, 12] width 56 height 9
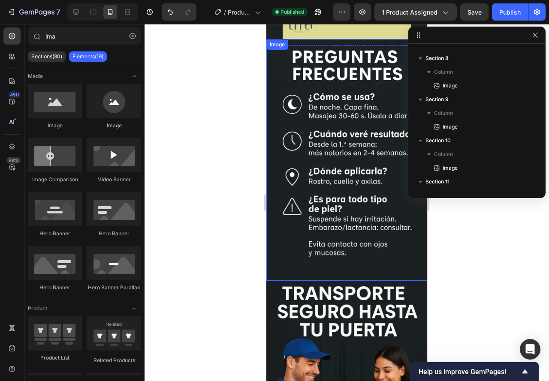
click at [196, 123] on div at bounding box center [346, 202] width 404 height 357
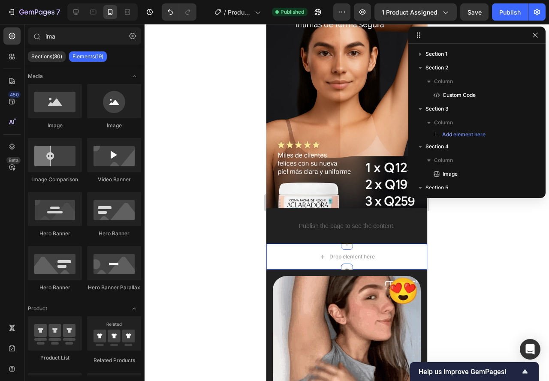
scroll to position [0, 0]
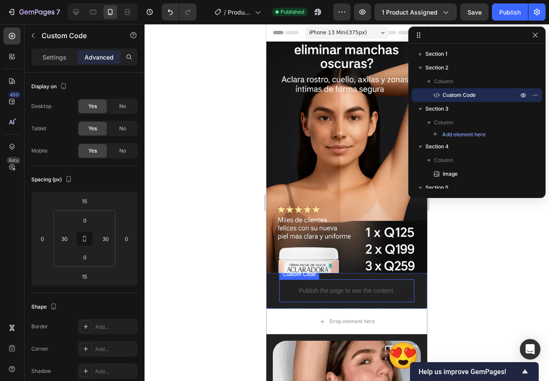
click at [287, 286] on div "Publish the page to see the content. Custom Code" at bounding box center [346, 291] width 135 height 23
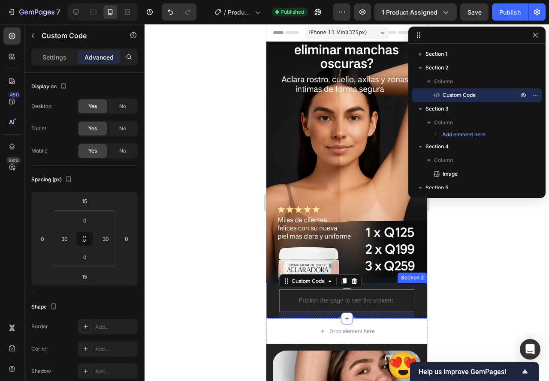
click at [274, 289] on div "Publish the page to see the content. Custom Code 15 Section 2" at bounding box center [346, 301] width 161 height 36
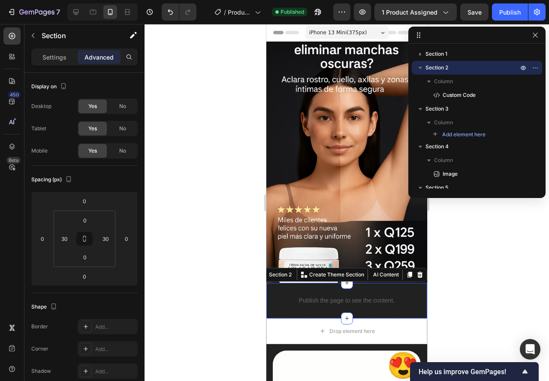
click at [272, 289] on div "Publish the page to see the content. Custom Code Section 2 You can create reusa…" at bounding box center [346, 301] width 161 height 36
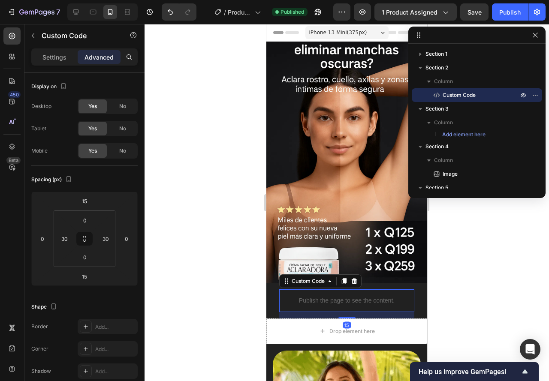
click at [292, 296] on p "Publish the page to see the content." at bounding box center [346, 300] width 109 height 9
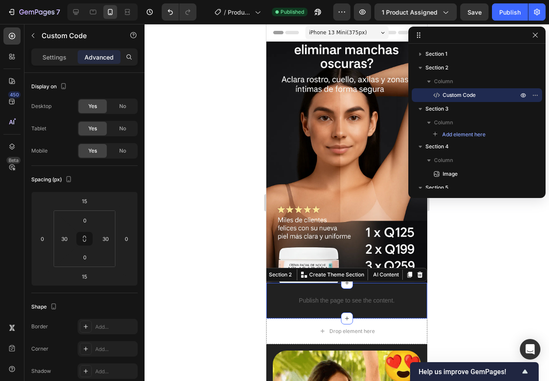
click at [273, 292] on div "Publish the page to see the content. Custom Code Section 2 You can create reusa…" at bounding box center [346, 301] width 161 height 36
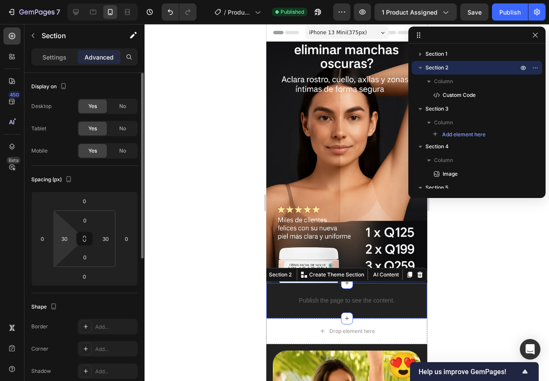
click at [74, 0] on html "7 / Product Page - Sep 25, 01:58:18 Published Preview 1 product assigned Save P…" at bounding box center [274, 0] width 549 height 0
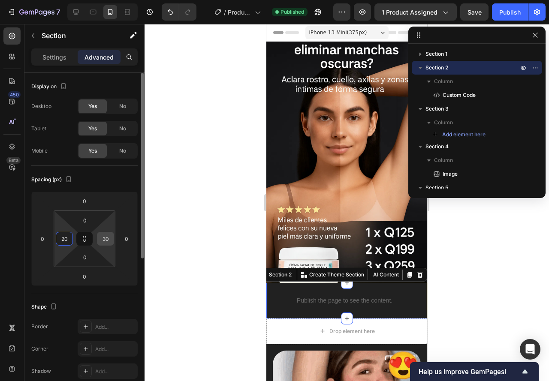
type input "20"
click at [101, 243] on input "30" at bounding box center [105, 238] width 13 height 13
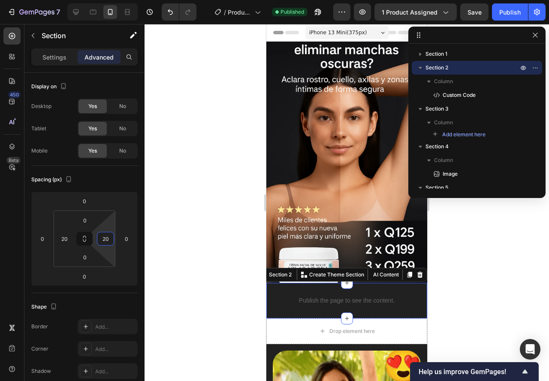
type input "20"
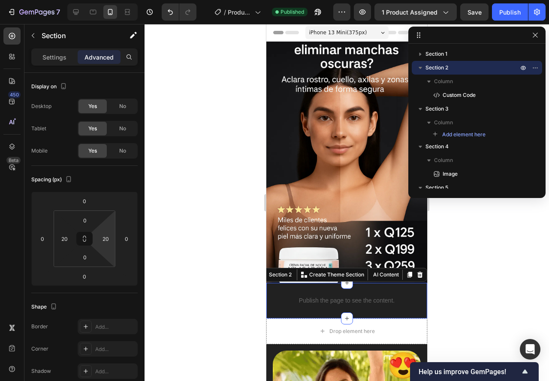
click at [174, 251] on div at bounding box center [346, 202] width 404 height 357
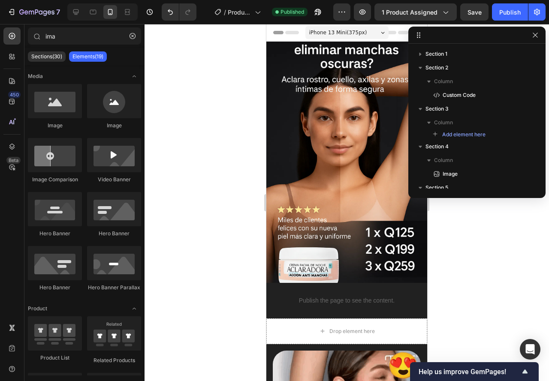
click at [237, 314] on div at bounding box center [346, 202] width 404 height 357
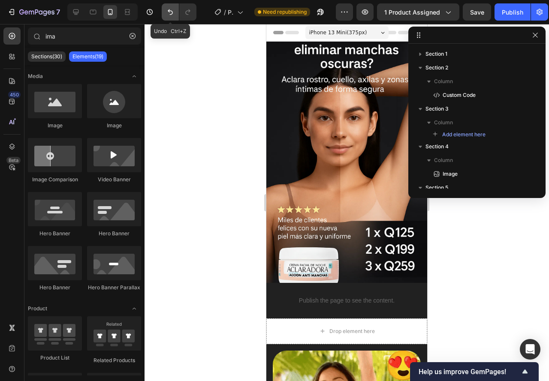
click at [163, 9] on button "Undo/Redo" at bounding box center [170, 11] width 17 height 17
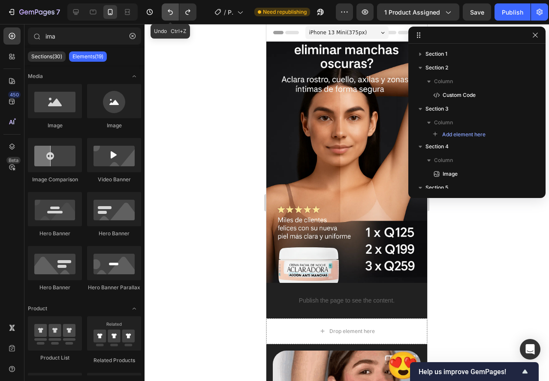
click at [163, 9] on button "Undo/Redo" at bounding box center [170, 11] width 17 height 17
click at [163, 10] on button "Undo/Redo" at bounding box center [170, 11] width 17 height 17
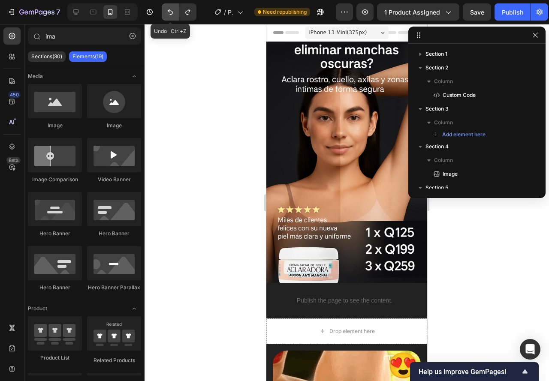
click at [163, 10] on button "Undo/Redo" at bounding box center [170, 11] width 17 height 17
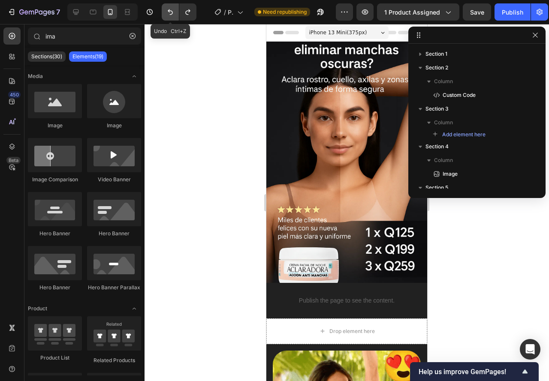
click at [163, 10] on button "Undo/Redo" at bounding box center [170, 11] width 17 height 17
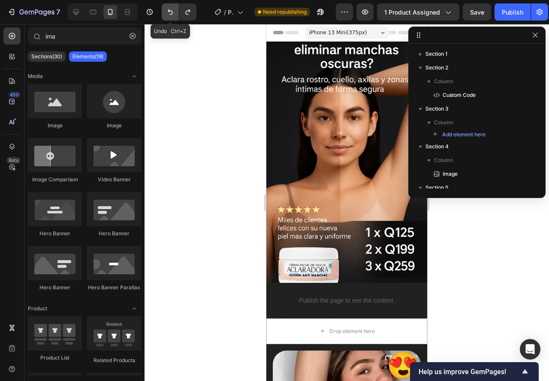
click at [163, 10] on button "Undo/Redo" at bounding box center [170, 11] width 17 height 17
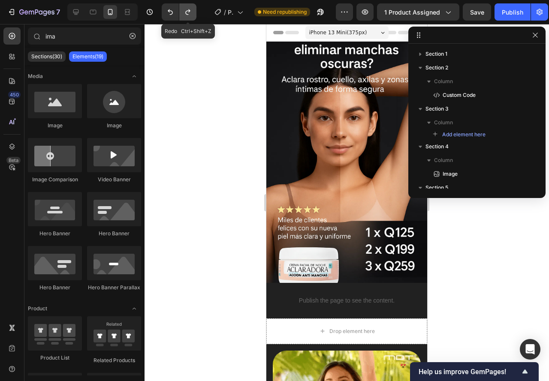
click at [189, 8] on icon "Undo/Redo" at bounding box center [187, 12] width 9 height 9
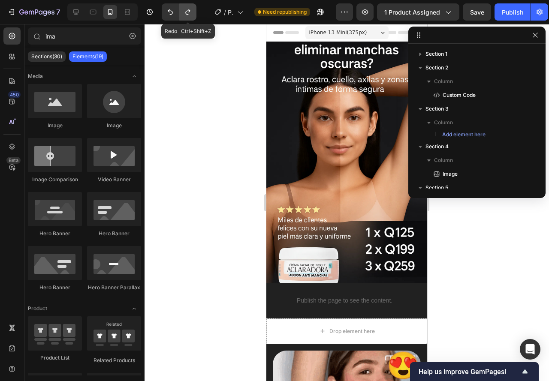
click at [189, 8] on icon "Undo/Redo" at bounding box center [187, 12] width 9 height 9
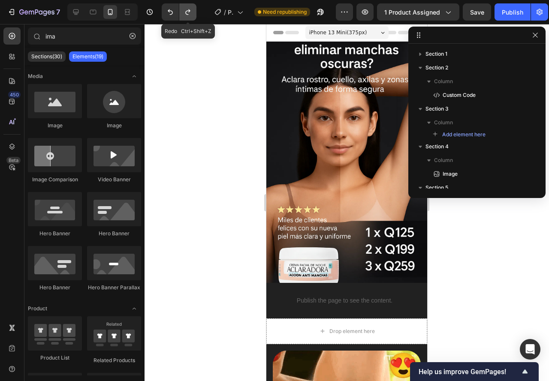
click at [189, 8] on icon "Undo/Redo" at bounding box center [187, 12] width 9 height 9
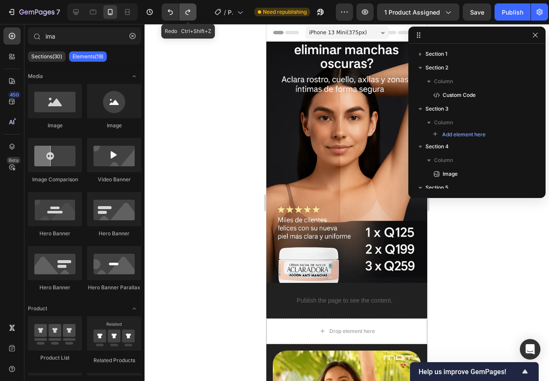
click at [189, 8] on icon "Undo/Redo" at bounding box center [187, 12] width 9 height 9
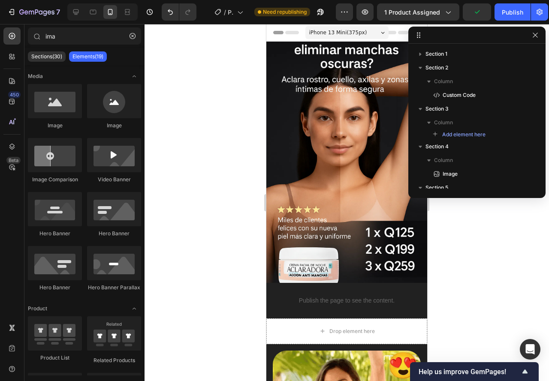
click at [230, 181] on div at bounding box center [346, 202] width 404 height 357
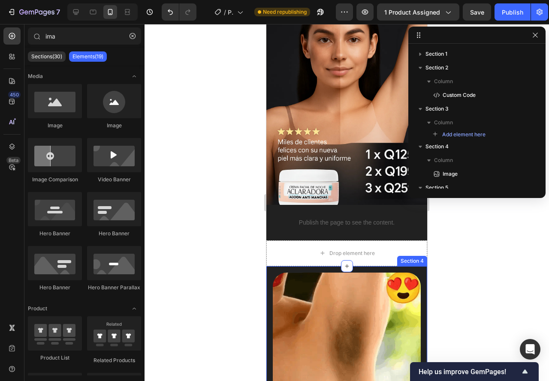
scroll to position [86, 0]
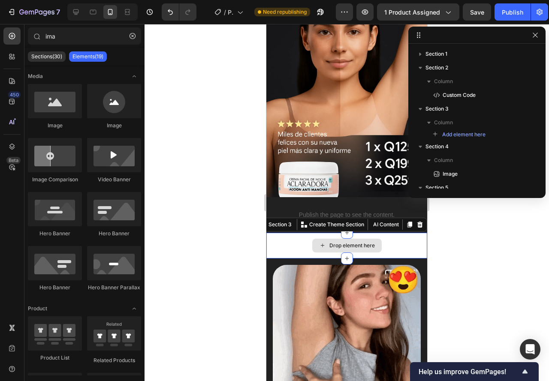
click at [276, 237] on div "Drop element here" at bounding box center [346, 246] width 161 height 26
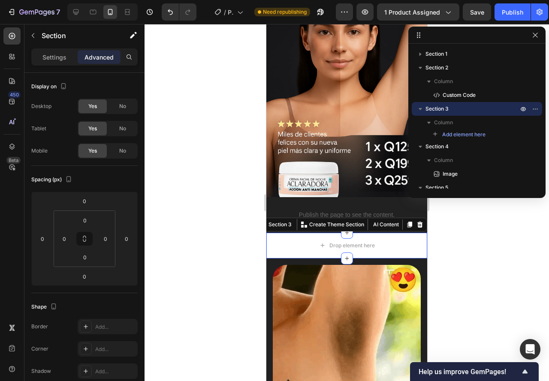
click at [230, 264] on div at bounding box center [346, 202] width 404 height 357
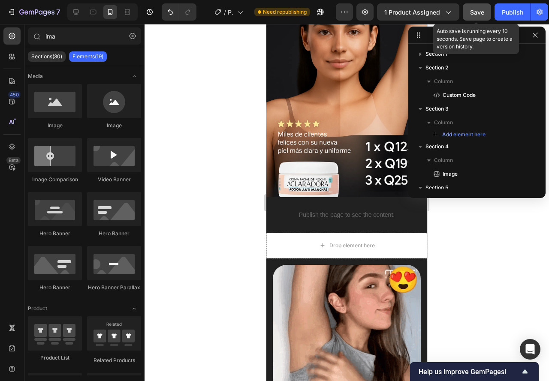
click at [481, 15] on span "Save" at bounding box center [477, 12] width 14 height 7
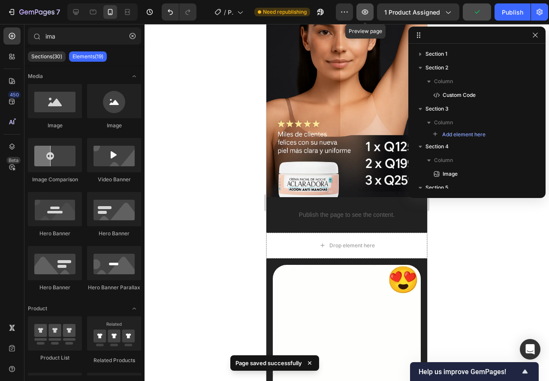
click at [367, 12] on icon "button" at bounding box center [365, 12] width 9 height 9
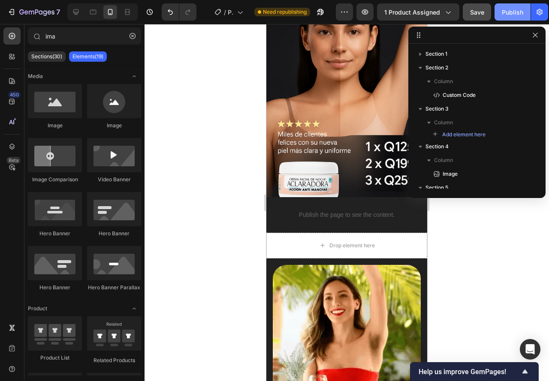
click at [508, 9] on div "Publish" at bounding box center [512, 12] width 21 height 9
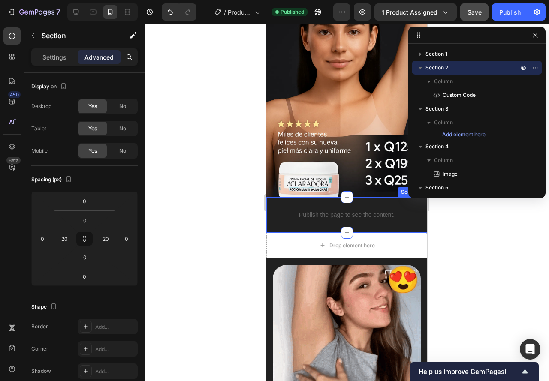
click at [270, 213] on div "Publish the page to see the content. Custom Code Section 2" at bounding box center [346, 215] width 161 height 36
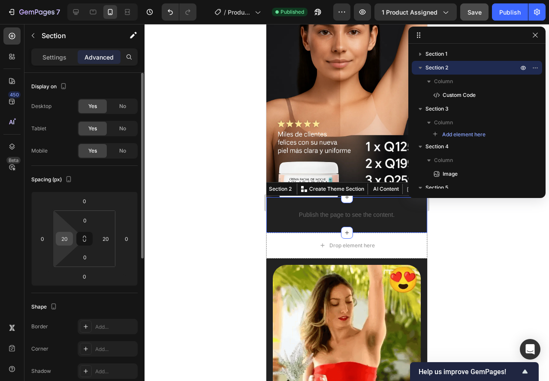
click at [58, 241] on input "20" at bounding box center [64, 238] width 13 height 13
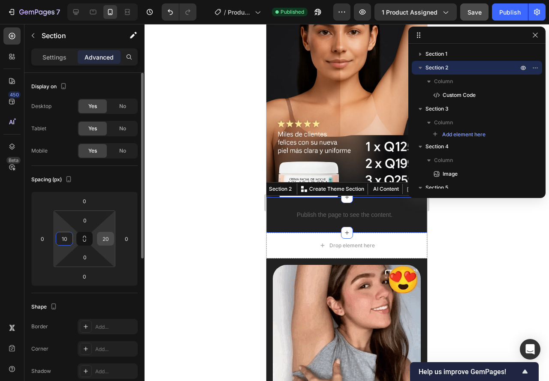
type input "10"
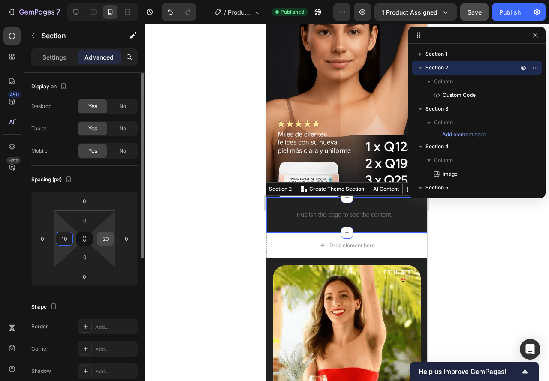
click at [107, 235] on input "20" at bounding box center [105, 238] width 13 height 13
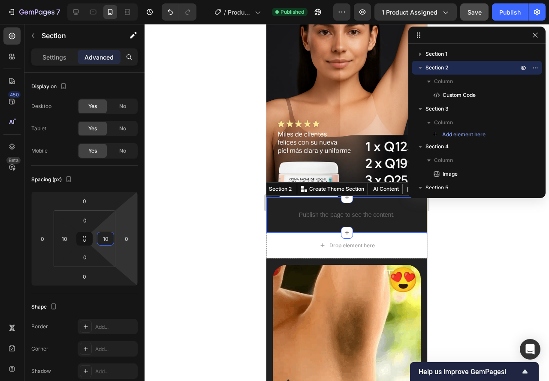
type input "10"
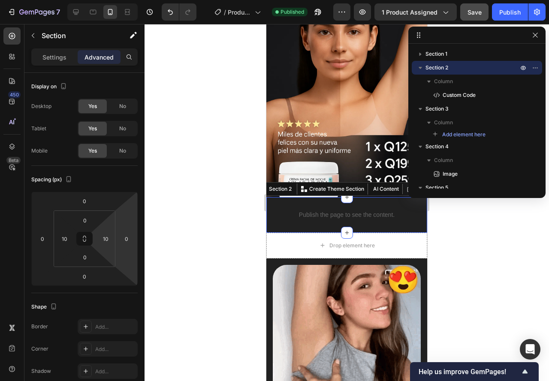
click at [180, 251] on div at bounding box center [346, 202] width 404 height 357
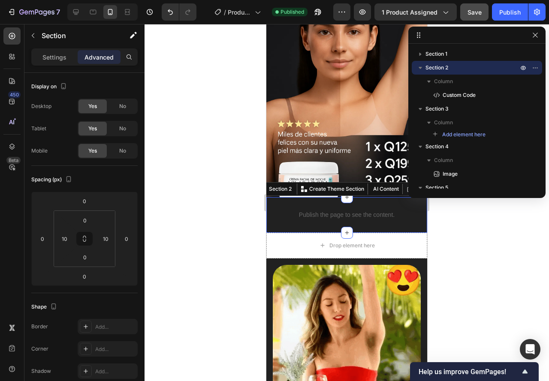
click at [270, 219] on div "Publish the page to see the content. Custom Code" at bounding box center [346, 215] width 152 height 36
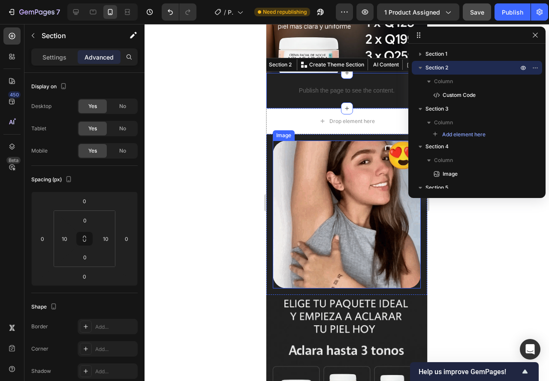
scroll to position [214, 0]
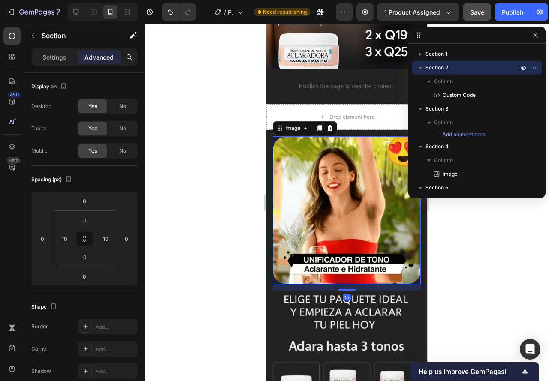
click at [281, 211] on img at bounding box center [347, 210] width 148 height 148
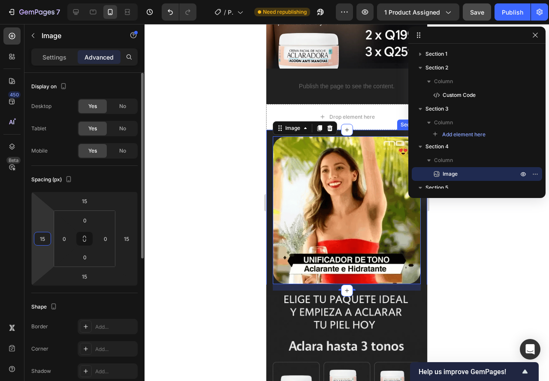
click at [45, 236] on input "15" at bounding box center [42, 238] width 13 height 13
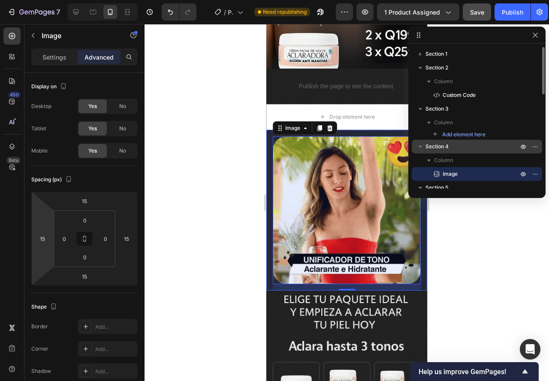
click at [436, 149] on span "Section 4" at bounding box center [436, 146] width 23 height 9
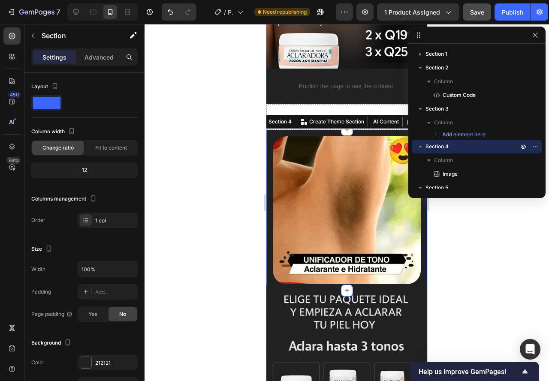
click at [101, 50] on div "Settings Advanced" at bounding box center [84, 56] width 106 height 17
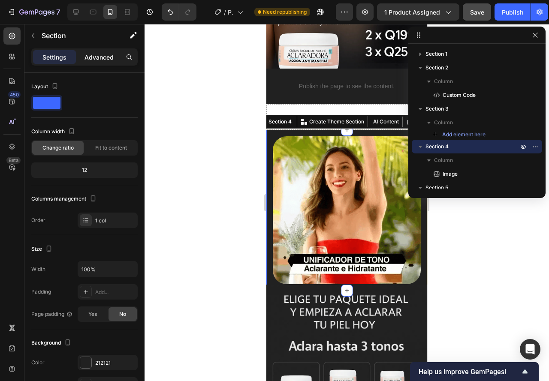
click at [101, 55] on p "Advanced" at bounding box center [98, 57] width 29 height 9
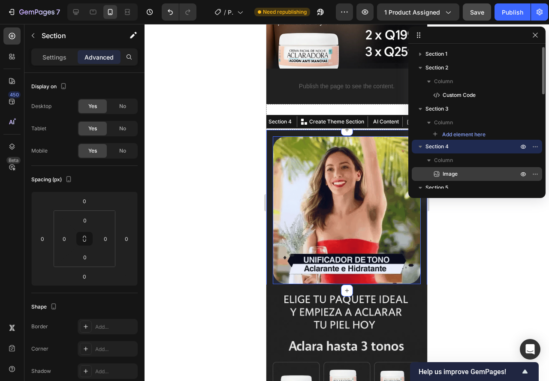
click at [435, 171] on icon at bounding box center [436, 174] width 9 height 9
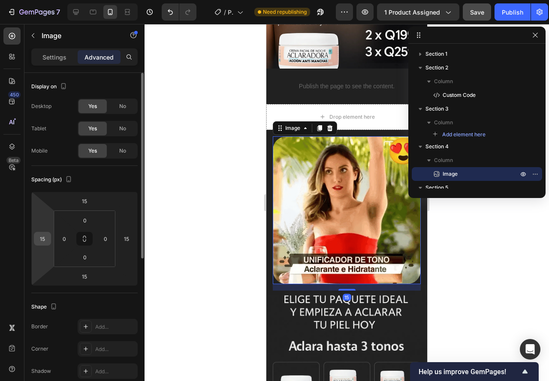
click at [39, 238] on input "15" at bounding box center [42, 238] width 13 height 13
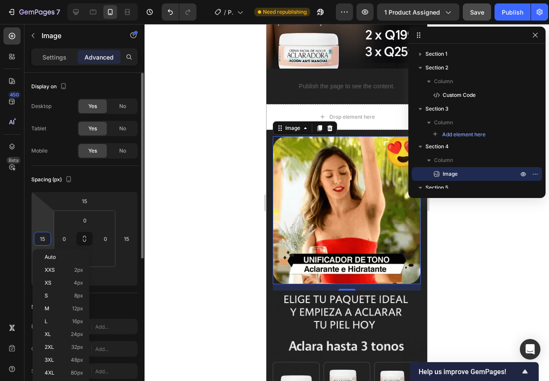
type input "1"
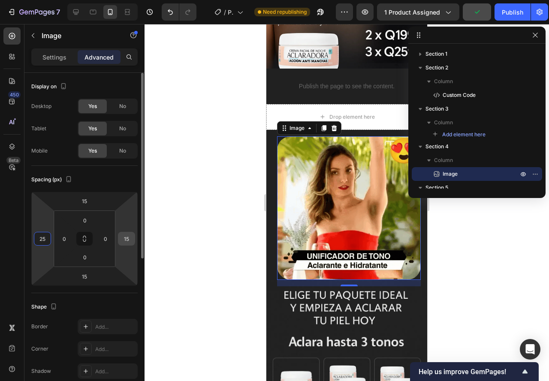
type input "25"
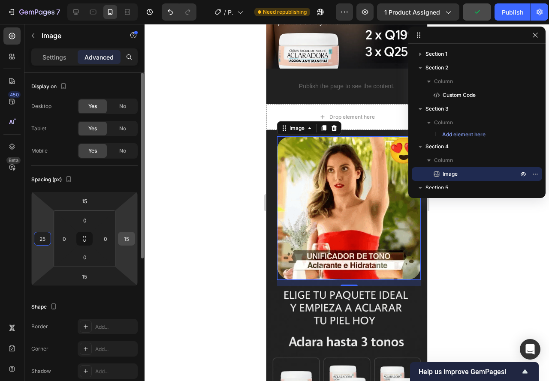
click at [124, 235] on input "15" at bounding box center [126, 238] width 13 height 13
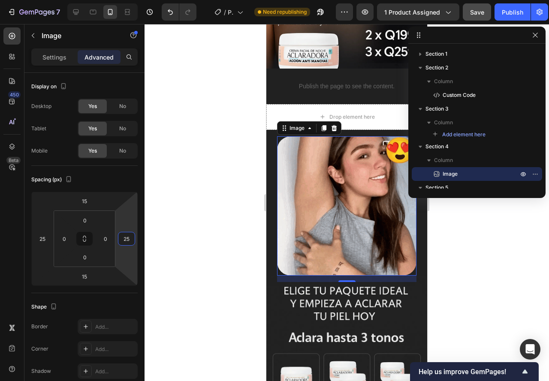
type input "25"
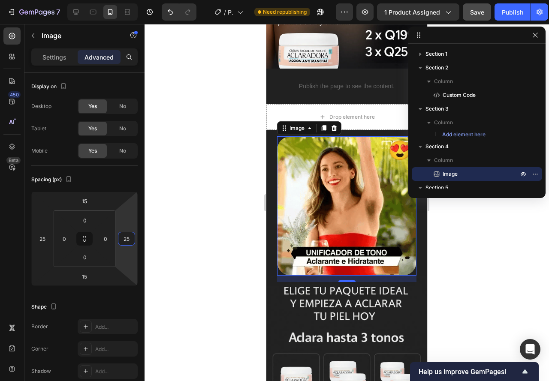
click at [218, 214] on div at bounding box center [346, 202] width 404 height 357
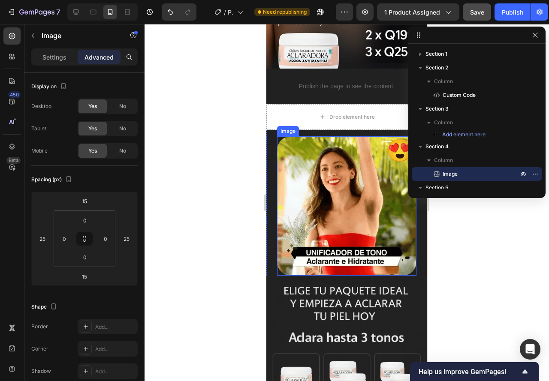
click at [334, 198] on img at bounding box center [346, 205] width 139 height 139
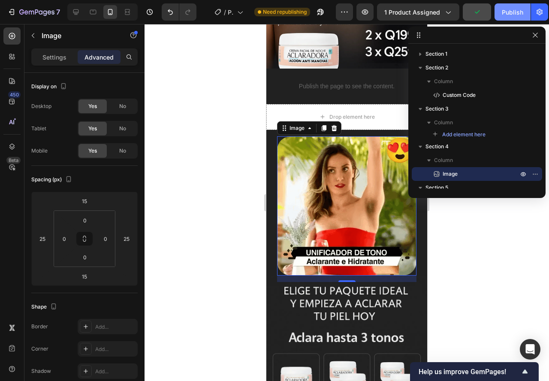
click at [505, 12] on div "Publish" at bounding box center [512, 12] width 21 height 9
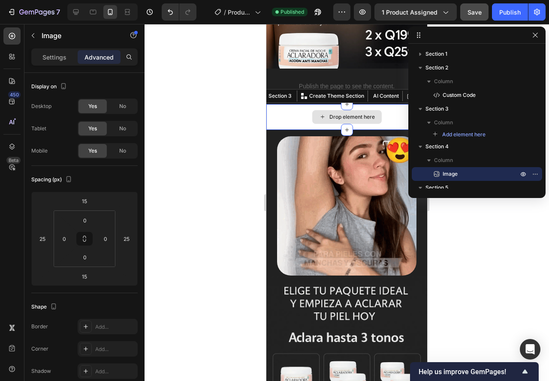
click at [282, 104] on div "Drop element here" at bounding box center [346, 117] width 161 height 26
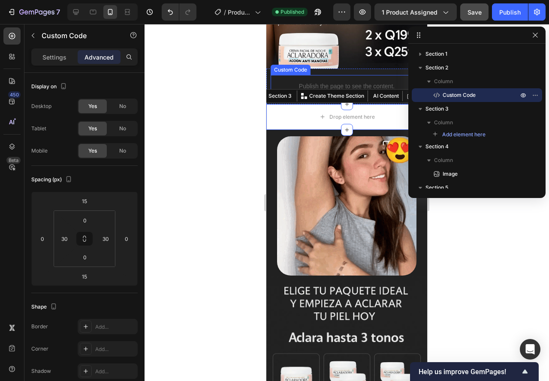
click at [282, 75] on div "Publish the page to see the content. Custom Code" at bounding box center [346, 86] width 152 height 23
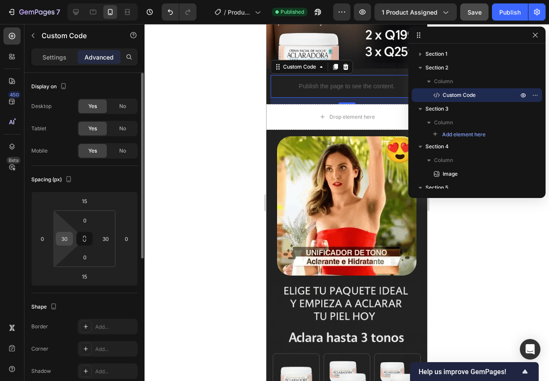
click at [63, 240] on input "30" at bounding box center [64, 238] width 13 height 13
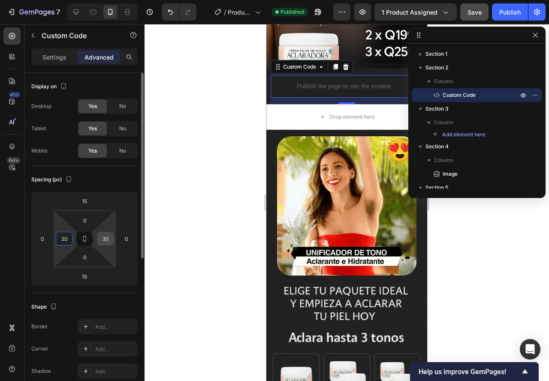
type input "20"
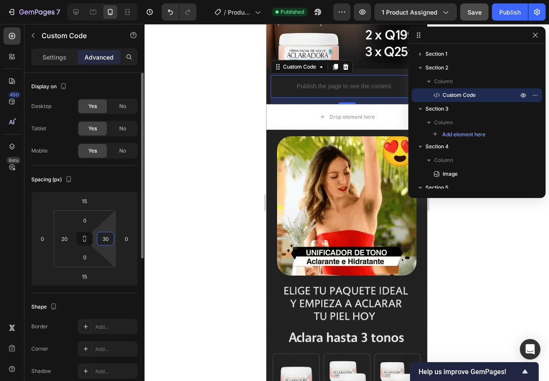
click at [100, 240] on input "30" at bounding box center [105, 238] width 13 height 13
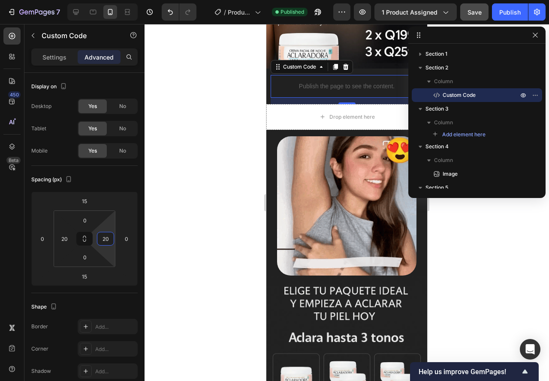
type input "20"
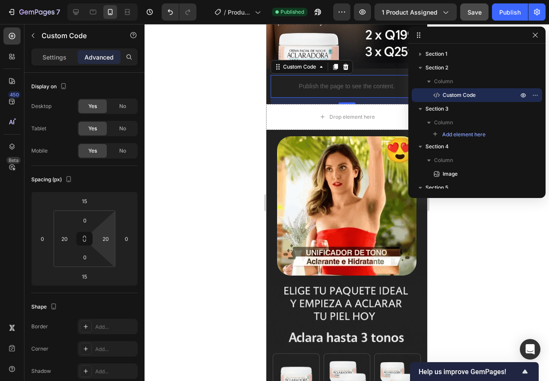
click at [199, 227] on div at bounding box center [346, 202] width 404 height 357
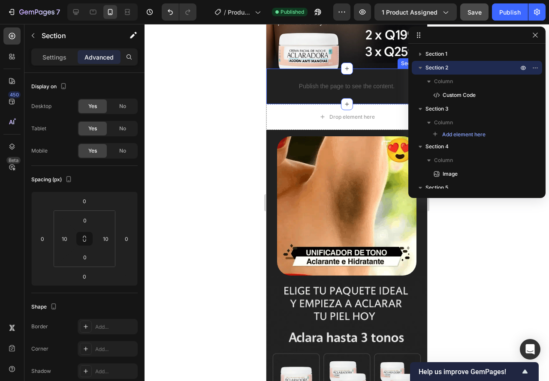
click at [281, 90] on div "Publish the page to see the content. Custom Code" at bounding box center [346, 87] width 152 height 36
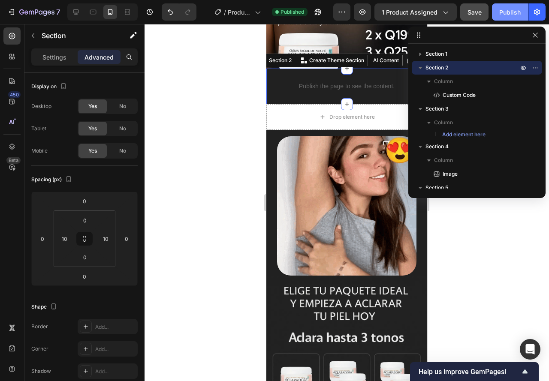
click at [514, 12] on div "Publish" at bounding box center [509, 12] width 21 height 9
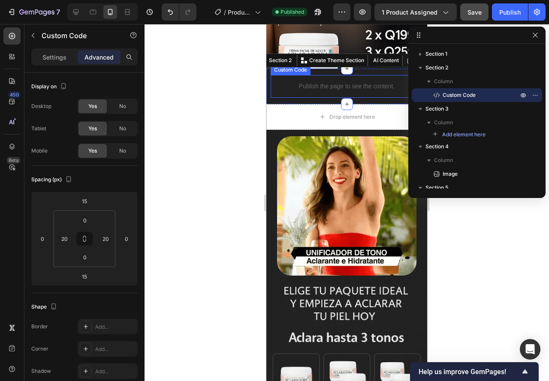
click at [283, 82] on p "Publish the page to see the content." at bounding box center [346, 86] width 135 height 9
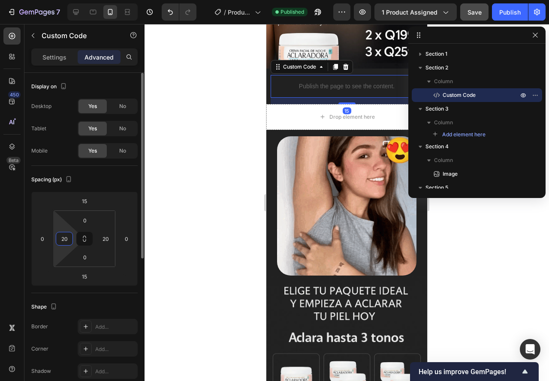
click at [63, 234] on input "20" at bounding box center [64, 238] width 13 height 13
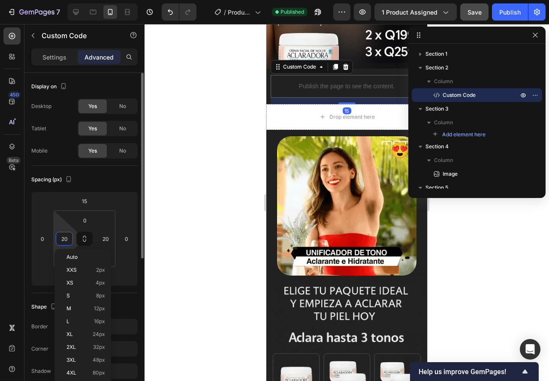
click at [63, 234] on input "20" at bounding box center [64, 238] width 13 height 13
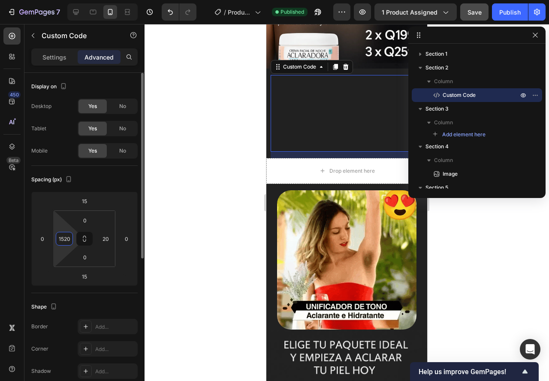
click at [65, 236] on input "1520" at bounding box center [64, 238] width 13 height 13
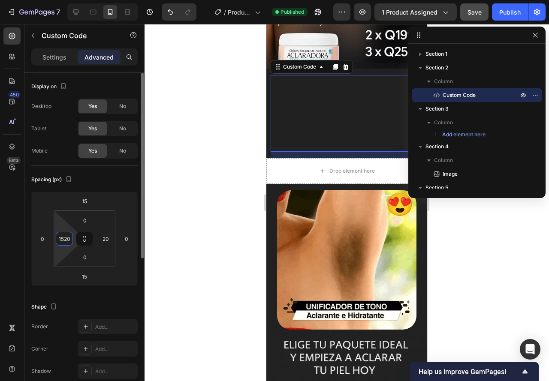
click at [65, 236] on input "1520" at bounding box center [64, 238] width 13 height 13
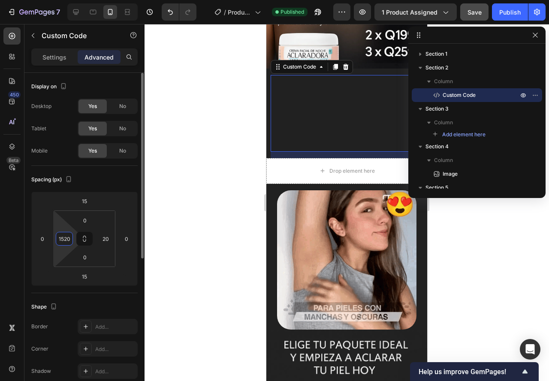
click at [65, 236] on input "1520" at bounding box center [64, 238] width 13 height 13
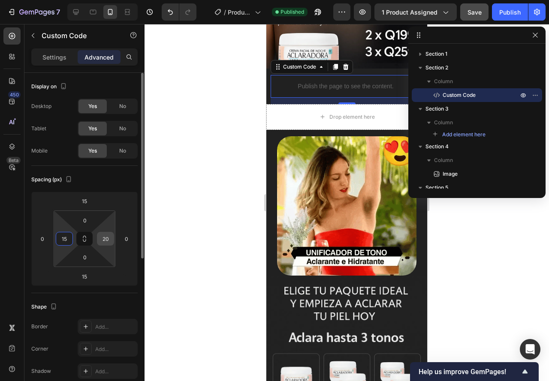
type input "15"
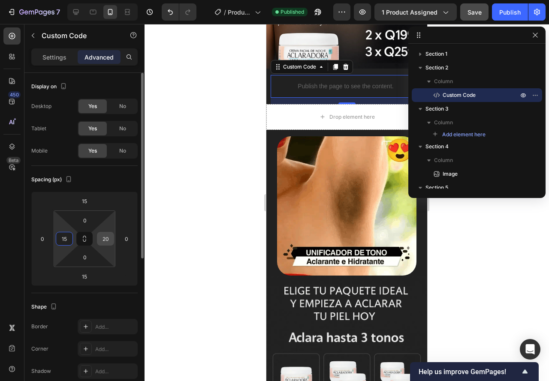
click at [103, 241] on input "20" at bounding box center [105, 238] width 13 height 13
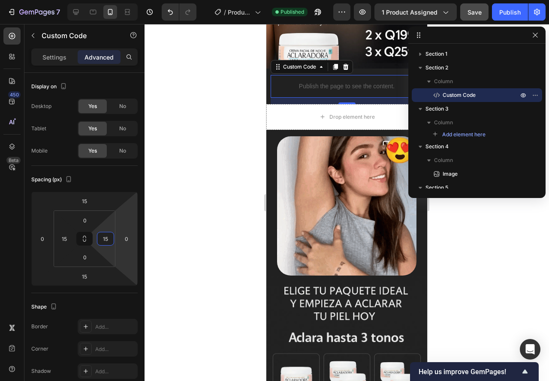
type input "15"
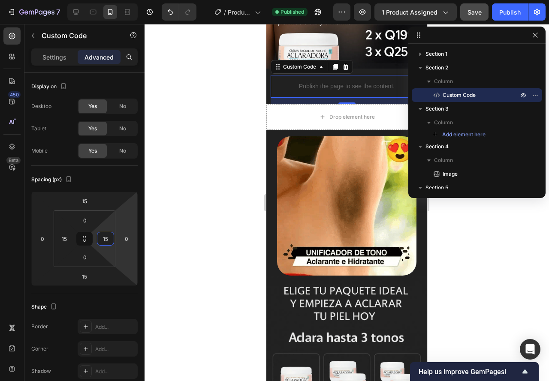
click at [190, 241] on div at bounding box center [346, 202] width 404 height 357
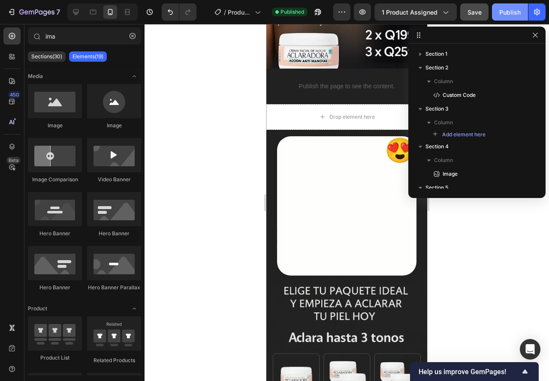
click at [506, 19] on button "Publish" at bounding box center [510, 11] width 36 height 17
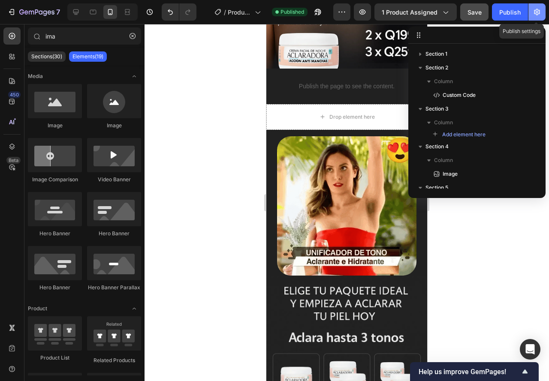
click at [534, 9] on icon "button" at bounding box center [536, 12] width 9 height 9
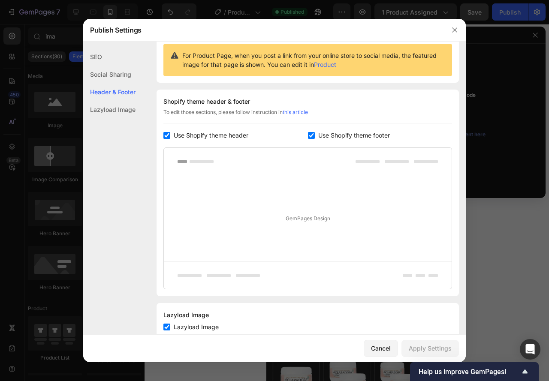
scroll to position [86, 0]
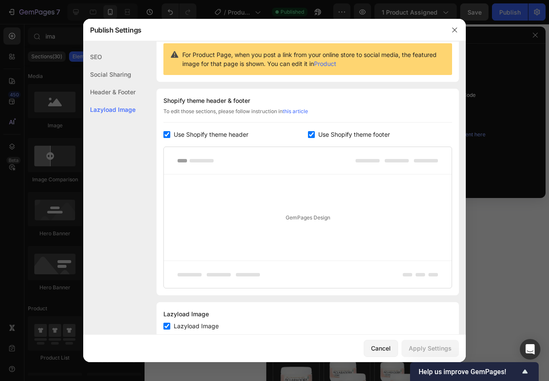
click at [168, 134] on input "checkbox" at bounding box center [166, 134] width 7 height 7
checkbox input "false"
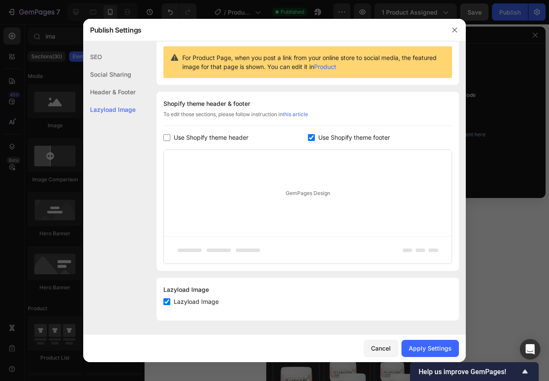
click at [309, 139] on input "checkbox" at bounding box center [311, 137] width 7 height 7
checkbox input "false"
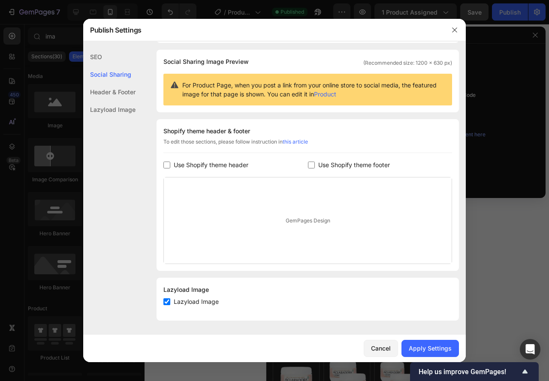
scroll to position [55, 0]
click at [120, 91] on div "Header & Footer" at bounding box center [109, 92] width 52 height 18
click at [111, 107] on div "Lazyload Image" at bounding box center [109, 110] width 52 height 18
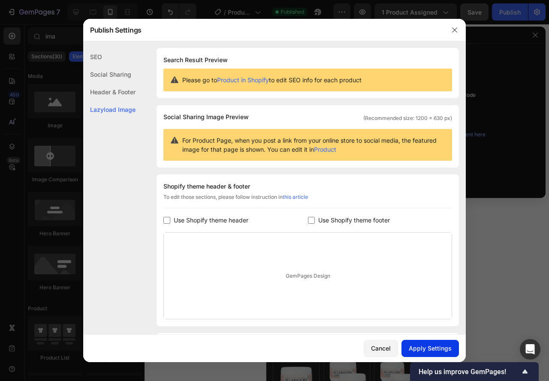
click at [429, 347] on div "Apply Settings" at bounding box center [430, 348] width 43 height 9
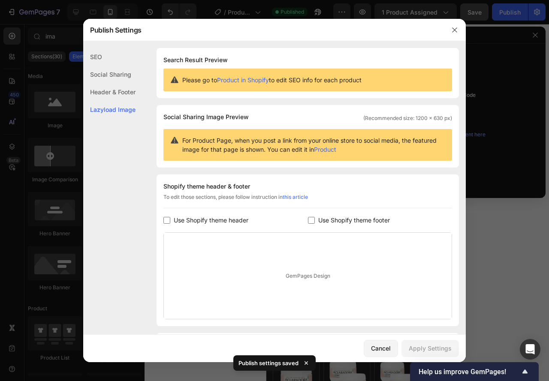
click at [488, 246] on div at bounding box center [274, 190] width 549 height 381
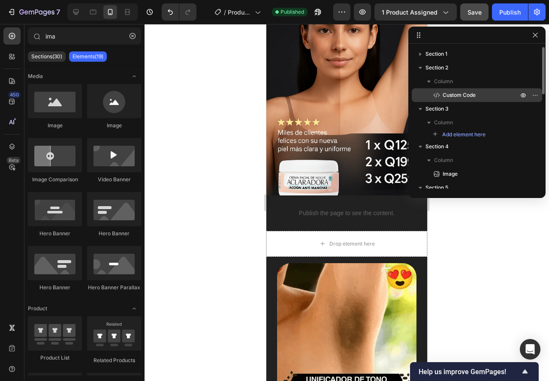
scroll to position [86, 0]
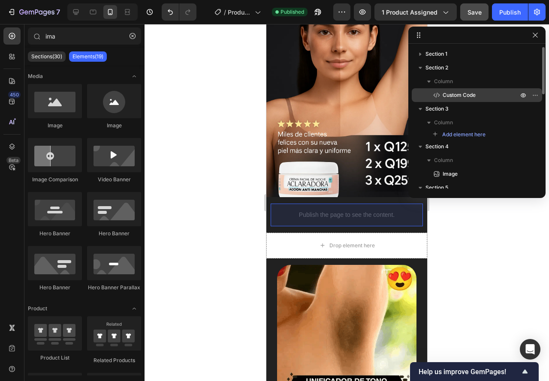
click at [439, 96] on icon at bounding box center [439, 94] width 2 height 3
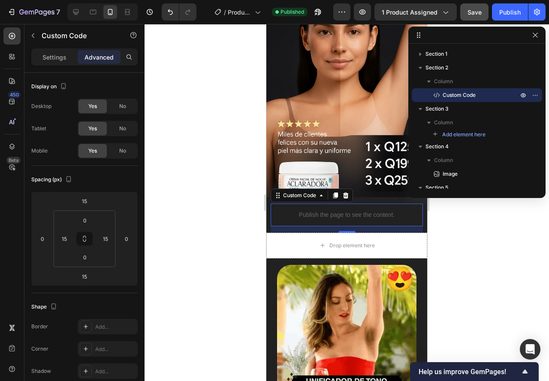
click at [275, 226] on div "15" at bounding box center [346, 229] width 152 height 6
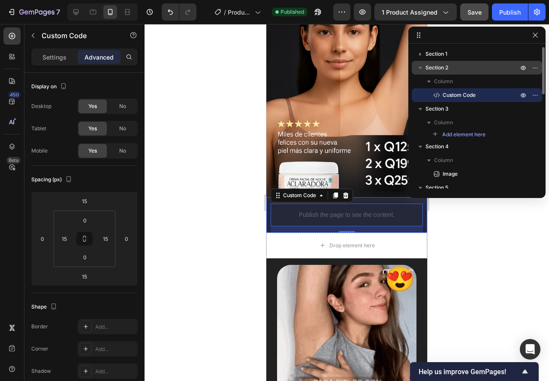
click at [442, 73] on div "Section 2" at bounding box center [476, 68] width 123 height 14
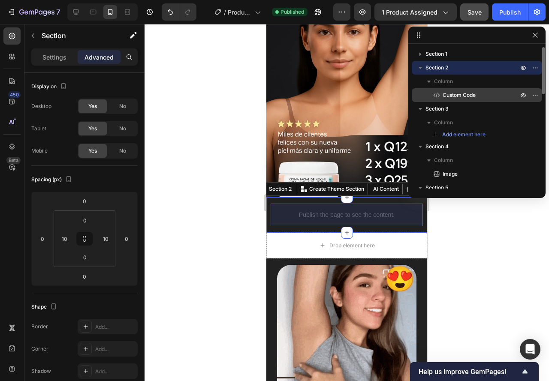
click at [430, 94] on div "Custom Code" at bounding box center [476, 95] width 123 height 14
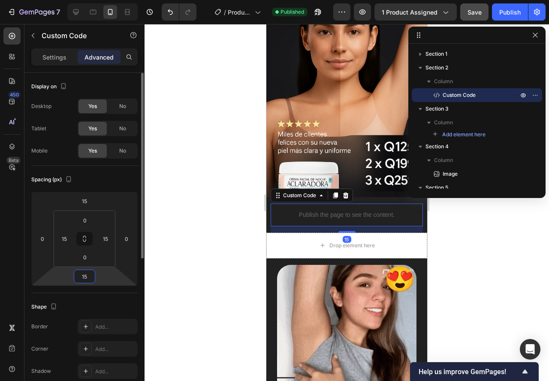
click at [88, 274] on input "15" at bounding box center [84, 276] width 17 height 13
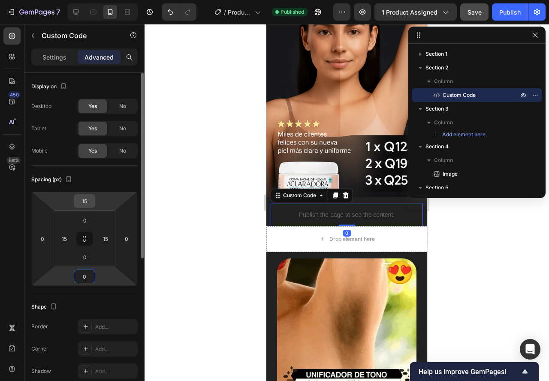
type input "0"
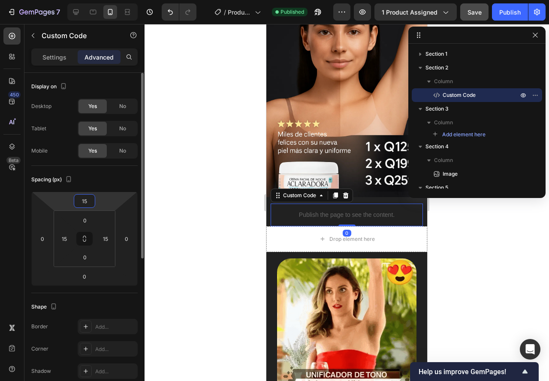
click at [86, 204] on input "15" at bounding box center [84, 201] width 17 height 13
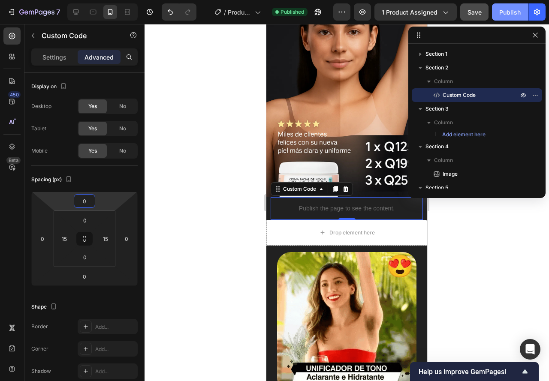
type input "0"
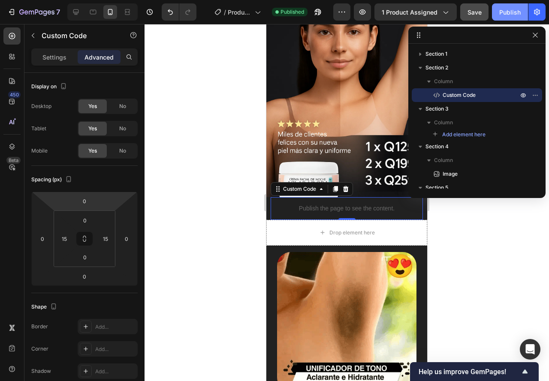
click at [508, 18] on button "Publish" at bounding box center [510, 11] width 36 height 17
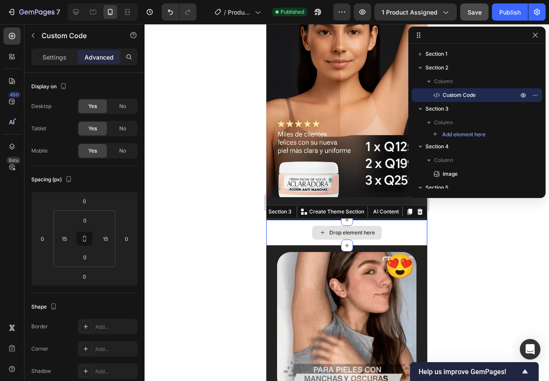
click at [293, 222] on div "Drop element here" at bounding box center [346, 233] width 161 height 26
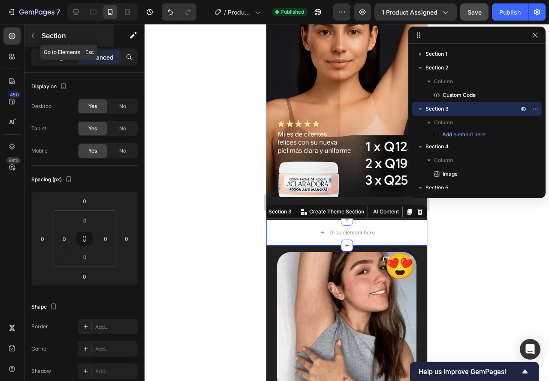
click at [34, 33] on icon "button" at bounding box center [33, 35] width 3 height 5
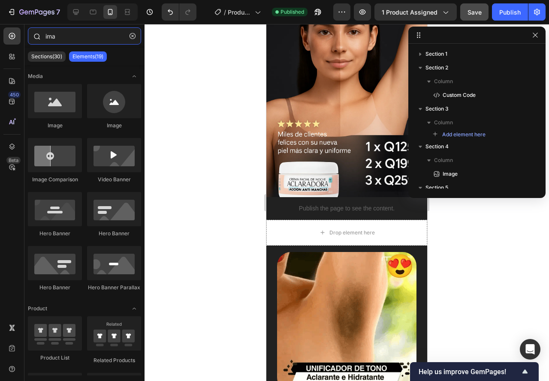
click at [55, 41] on input "ima" at bounding box center [84, 35] width 113 height 17
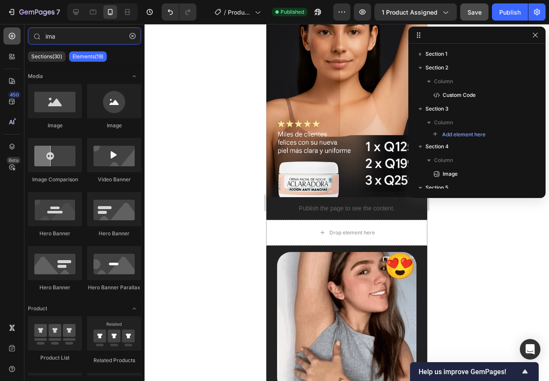
drag, startPoint x: 66, startPoint y: 36, endPoint x: 13, endPoint y: 37, distance: 53.2
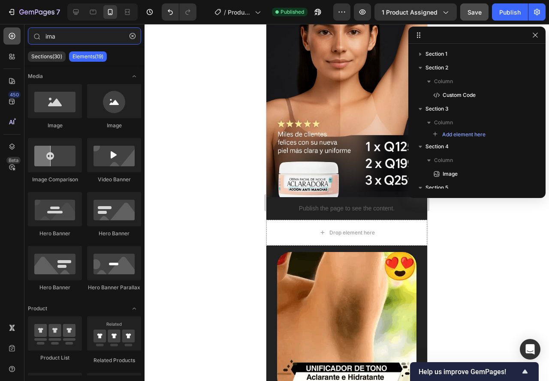
click at [13, 37] on div "450 Beta ima Sections(30) Elements(19) Media Image Image Image Comparison Video…" at bounding box center [72, 202] width 144 height 357
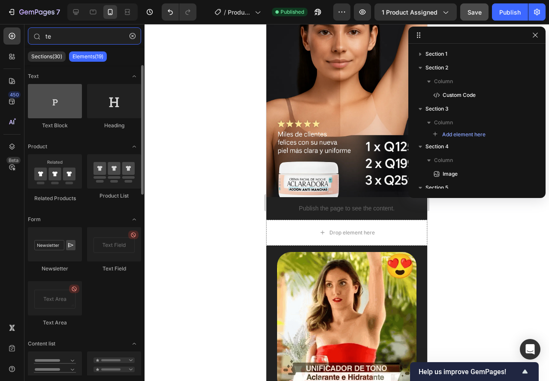
type input "te"
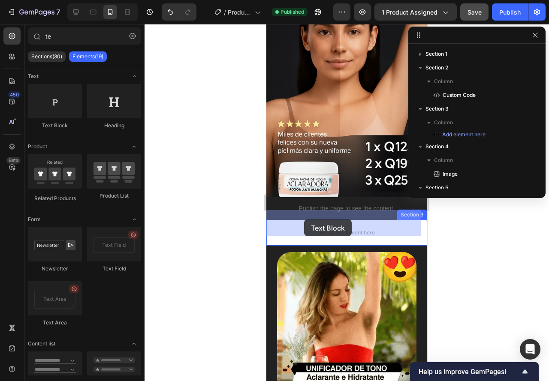
drag, startPoint x: 323, startPoint y: 129, endPoint x: 304, endPoint y: 219, distance: 92.9
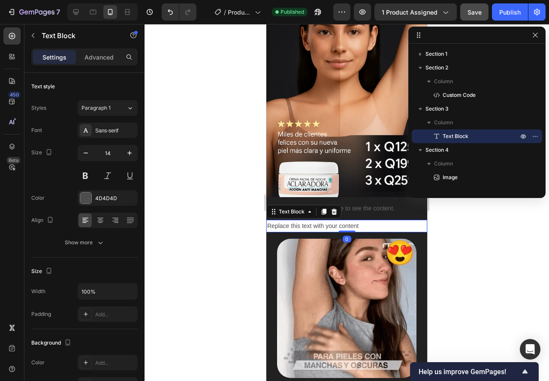
click at [295, 220] on div "Replace this text with your content" at bounding box center [346, 226] width 161 height 12
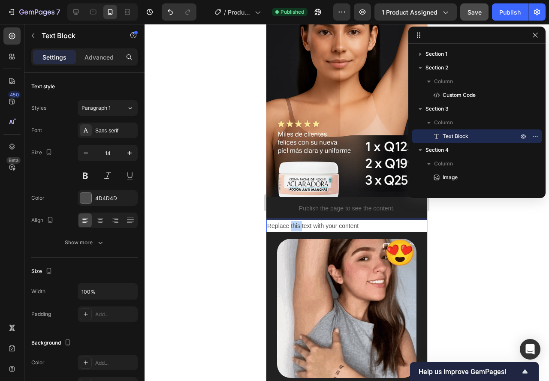
click at [295, 221] on p "Replace this text with your content" at bounding box center [346, 226] width 159 height 11
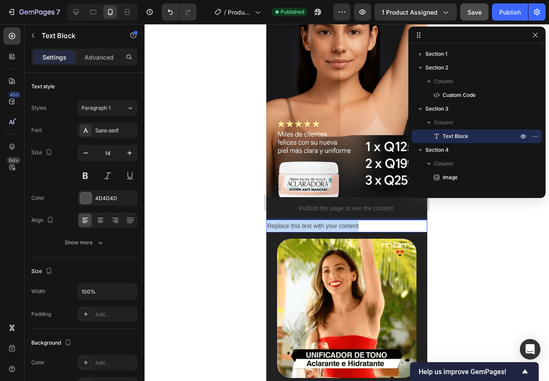
click at [295, 221] on p "Replace this text with your content" at bounding box center [346, 226] width 159 height 11
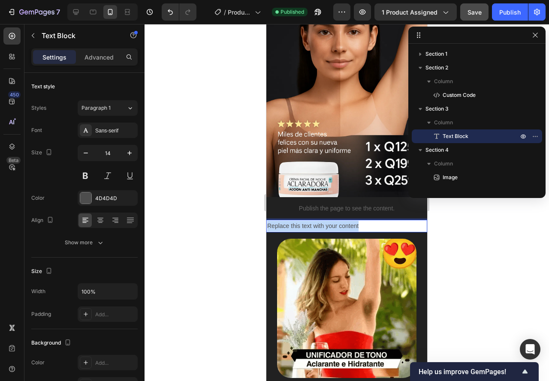
click at [295, 221] on p "Replace this text with your content" at bounding box center [346, 226] width 159 height 11
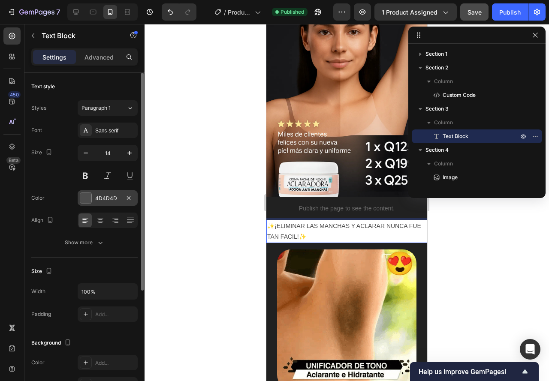
click at [93, 199] on div "4D4D4D" at bounding box center [108, 197] width 60 height 15
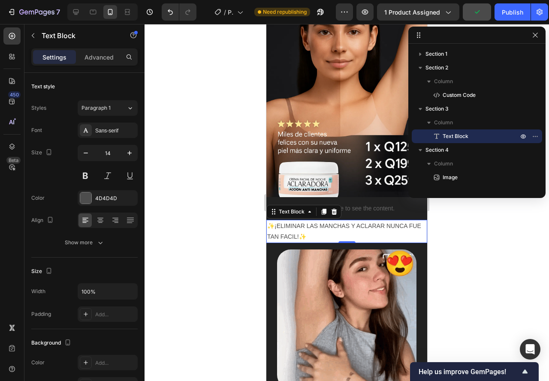
click at [189, 124] on div at bounding box center [346, 202] width 404 height 357
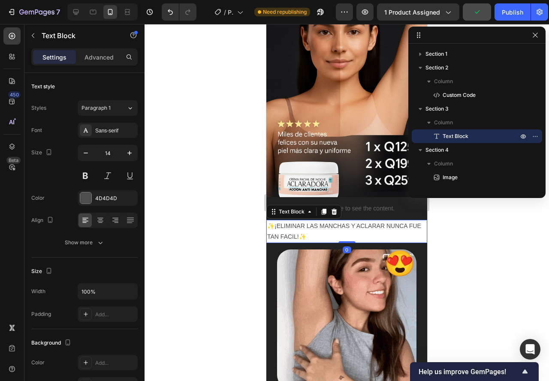
click at [324, 222] on p "✨¡ELIMINAR LAS MANCHAS Y ACLARAR NUNCA FUE TAN FACIL!✨" at bounding box center [346, 231] width 159 height 21
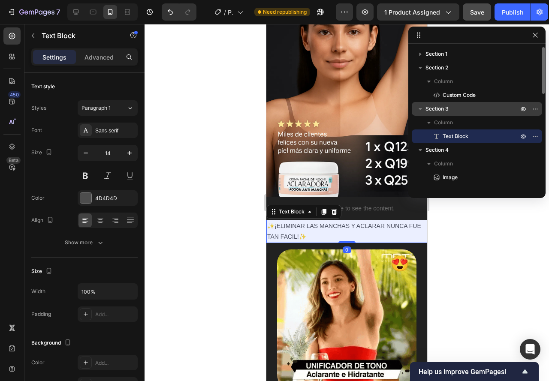
click at [437, 111] on span "Section 3" at bounding box center [436, 109] width 23 height 9
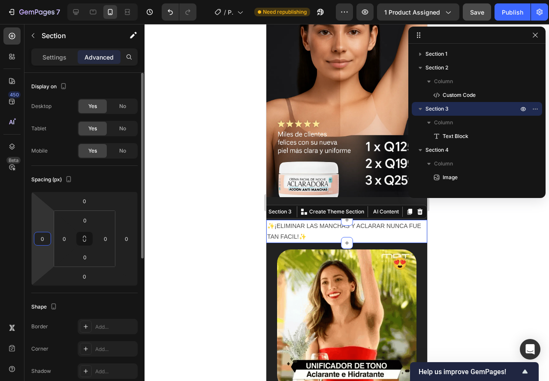
click at [43, 240] on input "0" at bounding box center [42, 238] width 13 height 13
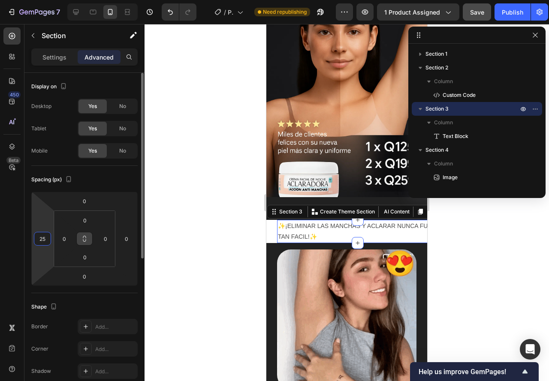
type input "2"
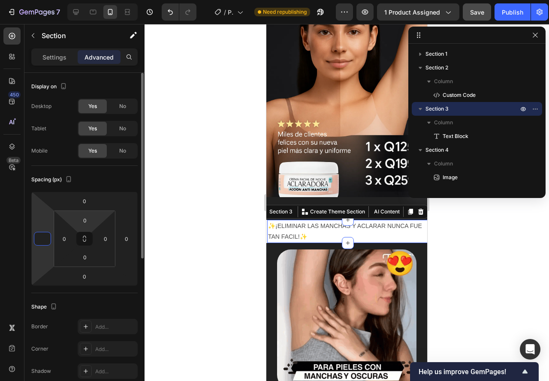
type input "1"
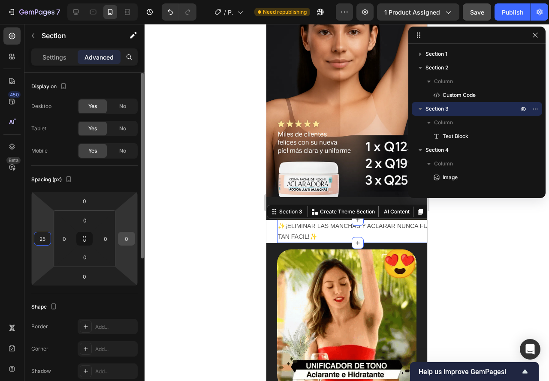
type input "25"
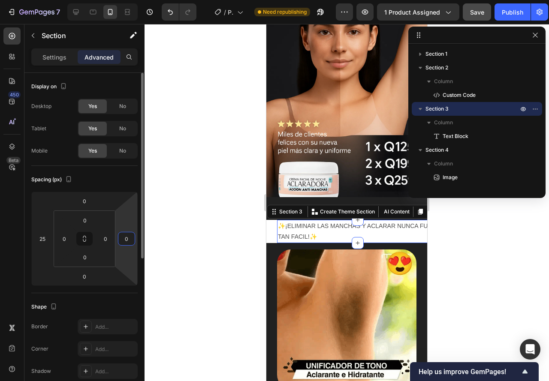
click at [124, 234] on input "0" at bounding box center [126, 238] width 13 height 13
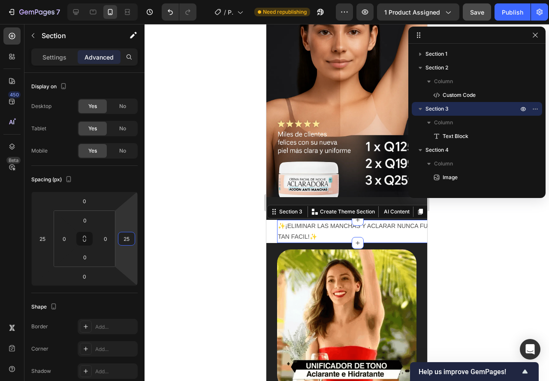
type input "25"
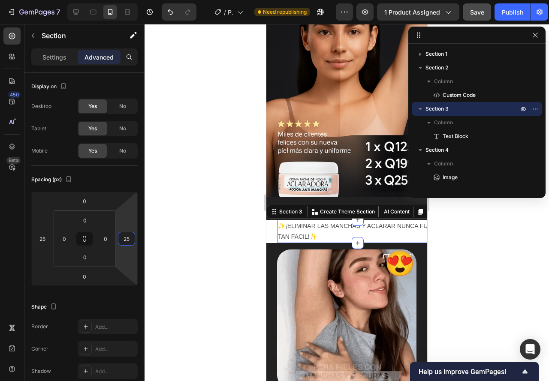
drag, startPoint x: 174, startPoint y: 225, endPoint x: 178, endPoint y: 224, distance: 4.8
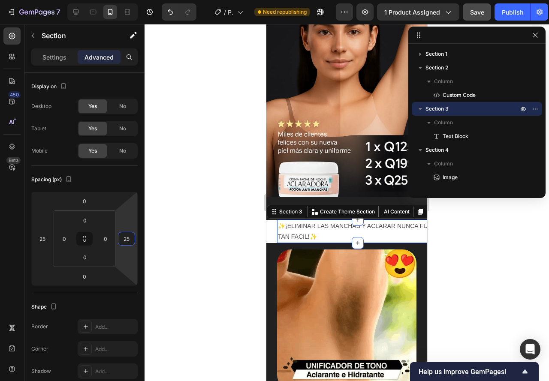
click at [174, 225] on div at bounding box center [346, 202] width 404 height 357
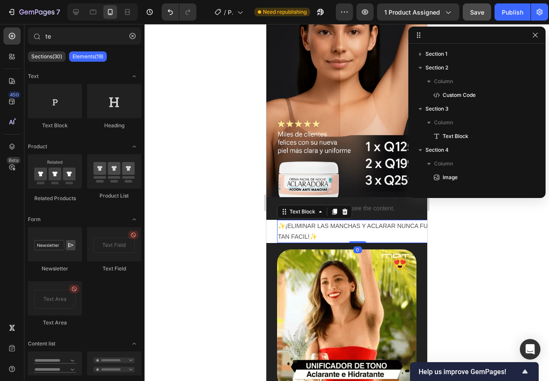
click at [348, 223] on p "✨¡ELIMINAR LAS MANCHAS Y ACLARAR NUNCA FUE TAN FACIL!✨" at bounding box center [357, 231] width 159 height 21
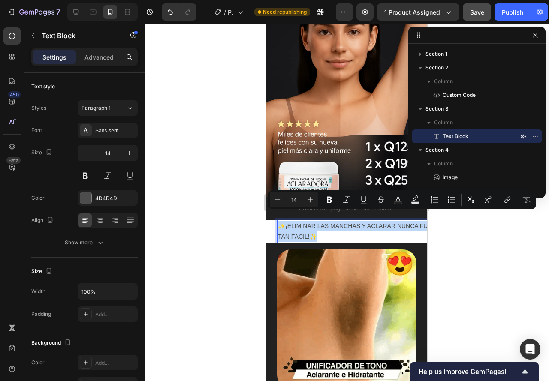
drag, startPoint x: 338, startPoint y: 228, endPoint x: 272, endPoint y: 216, distance: 66.5
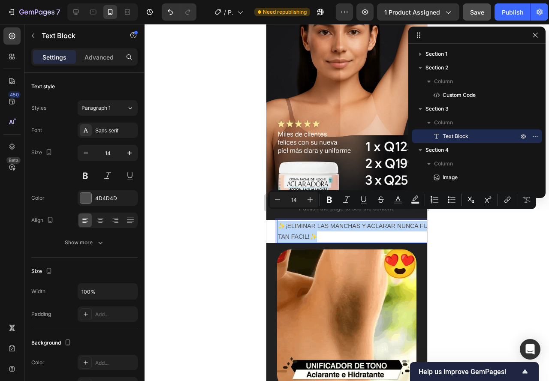
click at [280, 221] on p "✨¡ELIMINAR LAS MANCHAS Y ACLARAR NUNCA FUE TAN FACIL!✨" at bounding box center [357, 231] width 159 height 21
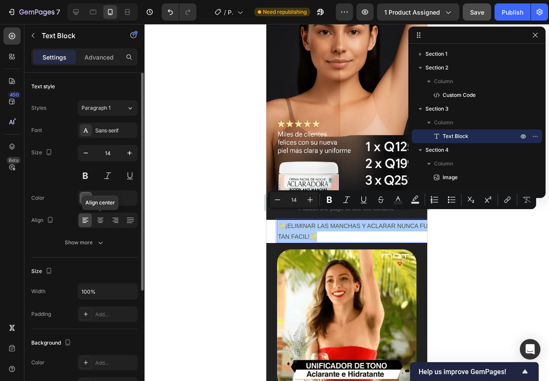
drag, startPoint x: 100, startPoint y: 220, endPoint x: 132, endPoint y: 227, distance: 32.5
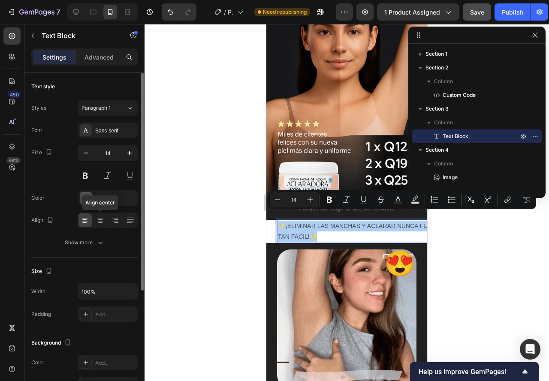
click at [100, 220] on icon at bounding box center [100, 220] width 9 height 9
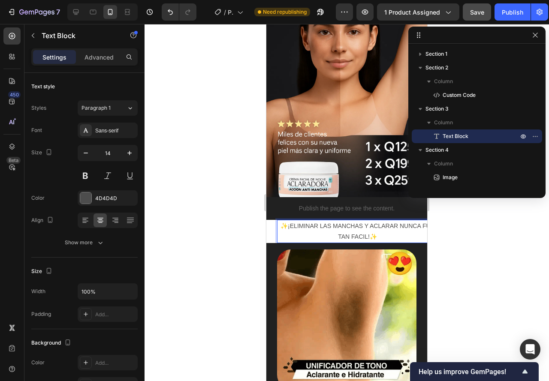
click at [287, 227] on p "✨¡ELIMINAR LAS MANCHAS Y ACLARAR NUNCA FUE TAN FACIL!✨" at bounding box center [357, 231] width 159 height 21
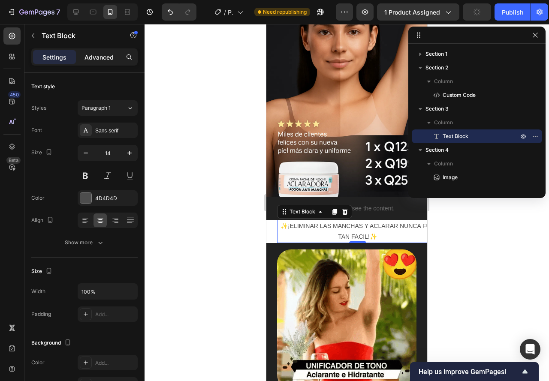
click at [107, 55] on p "Advanced" at bounding box center [98, 57] width 29 height 9
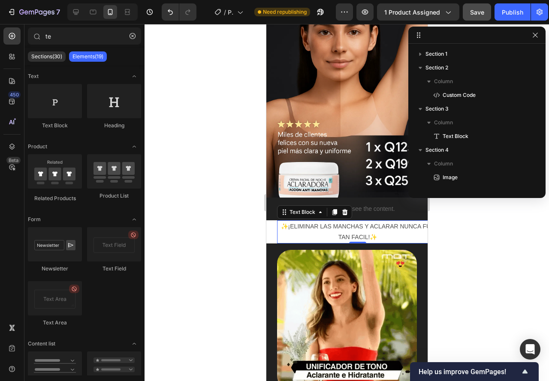
click at [268, 220] on section "✨¡ELIMINAR LAS MANCHAS Y ACLARAR NUNCA FUE TAN FACIL!✨ Text Block 0 Section 3" at bounding box center [346, 231] width 161 height 23
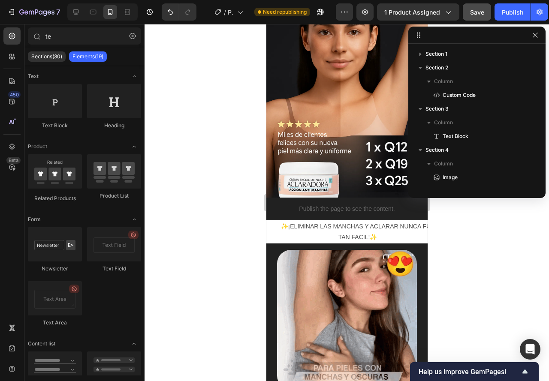
click at [269, 220] on section "✨¡ELIMINAR LAS MANCHAS Y ACLARAR NUNCA FUE TAN FACIL!✨ Text Block Section 3" at bounding box center [346, 231] width 161 height 23
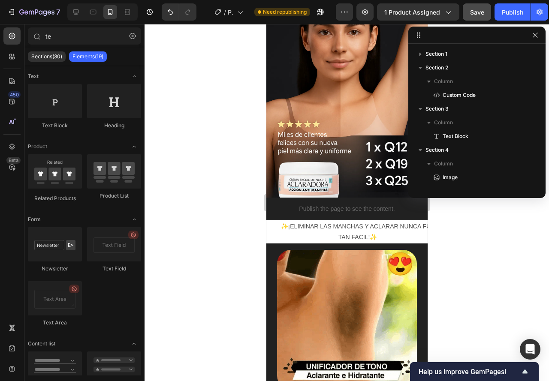
click at [272, 220] on section "✨¡ELIMINAR LAS MANCHAS Y ACLARAR NUNCA FUE TAN FACIL!✨ Text Block Section 3" at bounding box center [346, 231] width 161 height 23
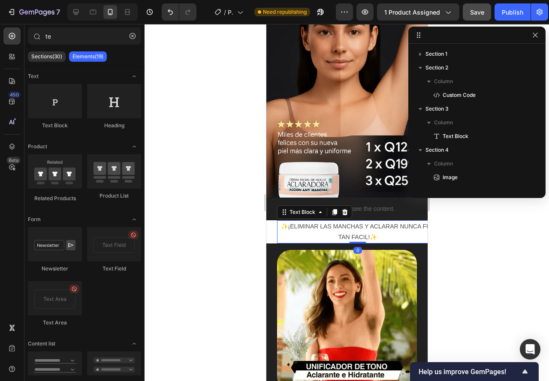
click at [305, 221] on p "✨¡ELIMINAR LAS MANCHAS Y ACLARAR NUNCA FUE TAN FACIL!✨" at bounding box center [356, 231] width 159 height 21
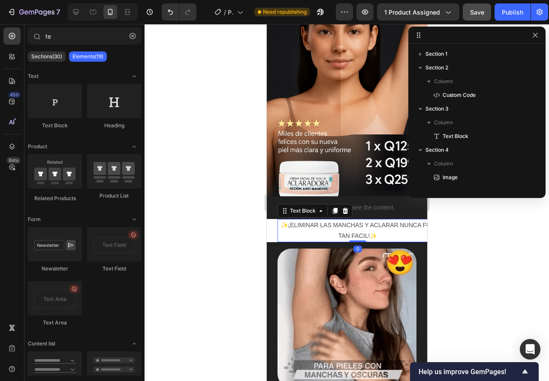
click at [270, 228] on section "✨¡ELIMINAR LAS MANCHAS Y ACLARAR NUNCA FUE TAN FACIL!✨ Text Block 0 Section 3" at bounding box center [346, 230] width 160 height 23
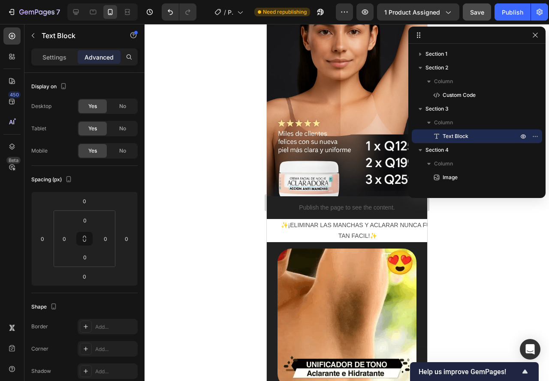
click at [279, 225] on p "✨¡ELIMINAR LAS MANCHAS Y ACLARAR NUNCA FUE TAN FACIL!✨" at bounding box center [357, 230] width 159 height 21
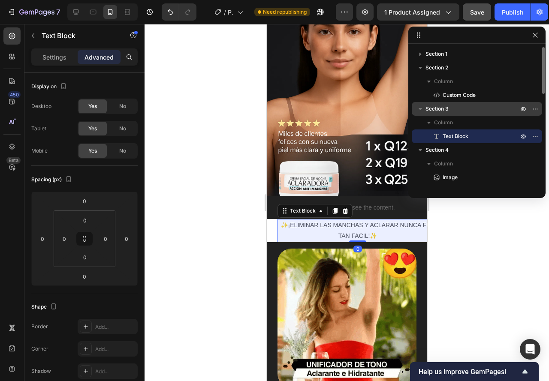
click at [436, 107] on span "Section 3" at bounding box center [436, 109] width 23 height 9
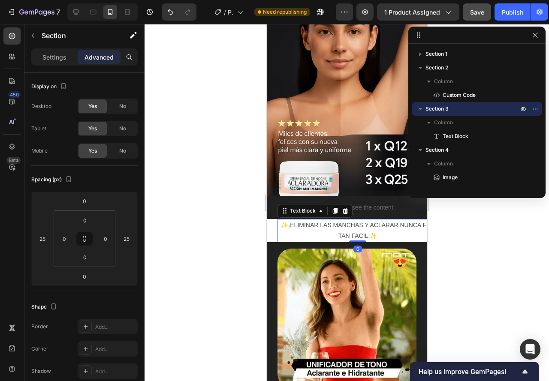
click at [375, 225] on p "✨¡ELIMINAR LAS MANCHAS Y ACLARAR NUNCA FUE TAN FACIL!✨" at bounding box center [357, 230] width 159 height 21
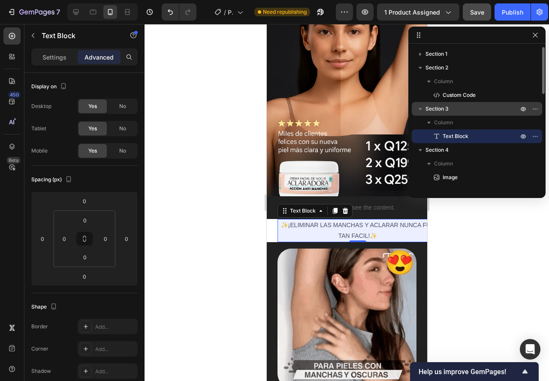
click at [433, 111] on span "Section 3" at bounding box center [436, 109] width 23 height 9
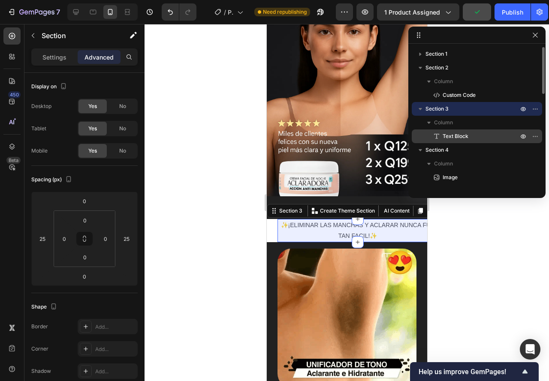
click at [442, 135] on p "Text Block" at bounding box center [470, 136] width 77 height 9
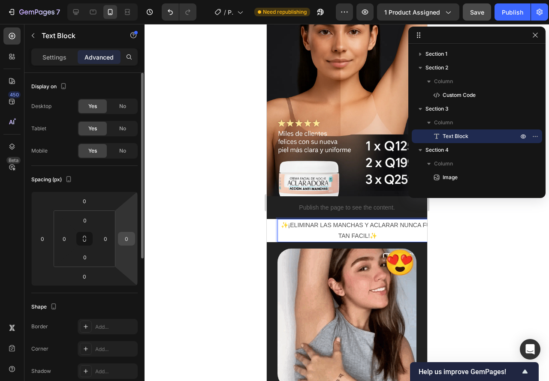
click at [128, 240] on input "0" at bounding box center [126, 238] width 13 height 13
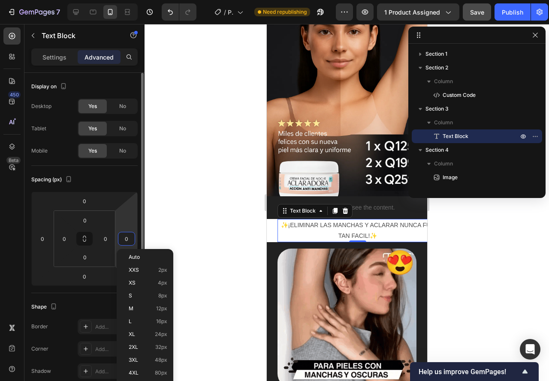
click at [117, 0] on html "7 / Product Page - Sep 25, 01:58:18 Need republishing Preview 1 product assigne…" at bounding box center [274, 0] width 549 height 0
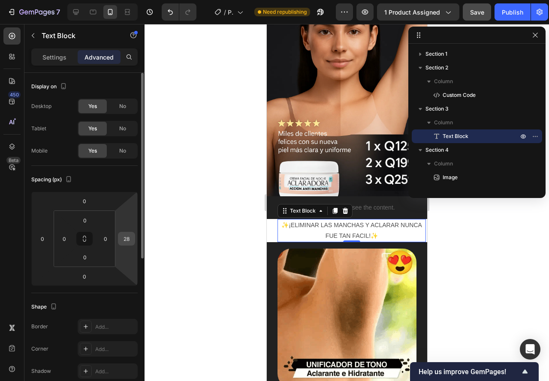
drag, startPoint x: 117, startPoint y: 234, endPoint x: 132, endPoint y: 233, distance: 15.0
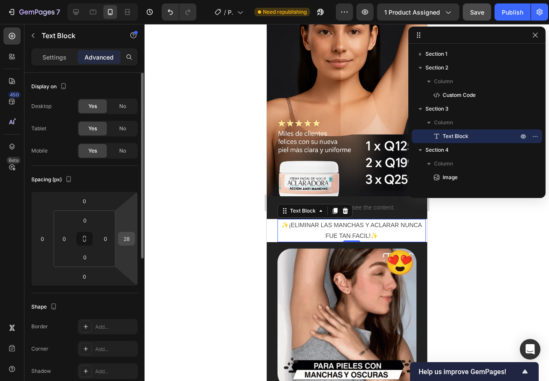
click at [129, 0] on html "7 / Product Page - Sep 25, 01:58:18 Need republishing Preview 1 product assigne…" at bounding box center [274, 0] width 549 height 0
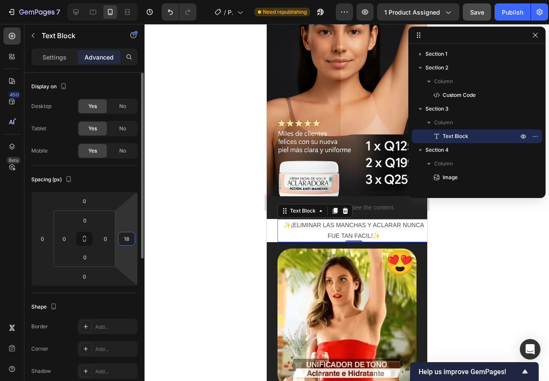
click at [127, 238] on input "18" at bounding box center [126, 238] width 13 height 13
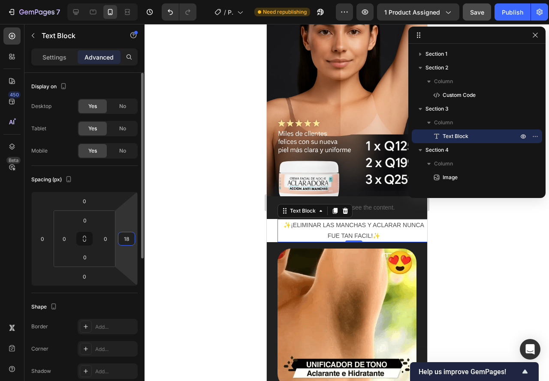
click at [127, 238] on input "18" at bounding box center [126, 238] width 13 height 13
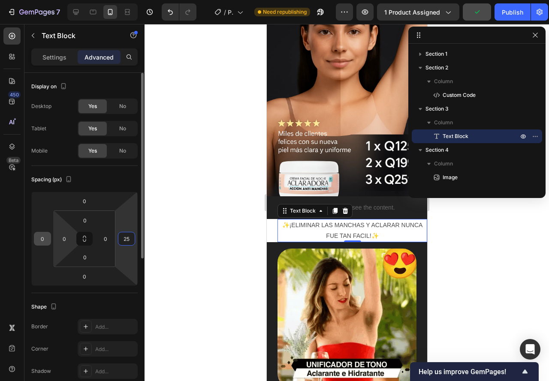
type input "25"
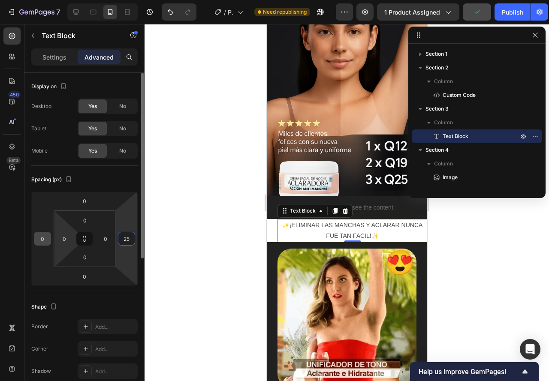
click at [48, 238] on input "0" at bounding box center [42, 238] width 13 height 13
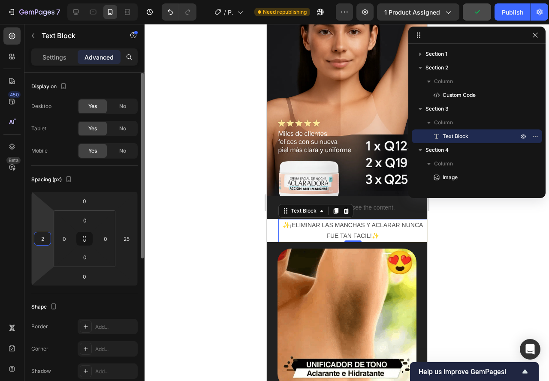
type input "25"
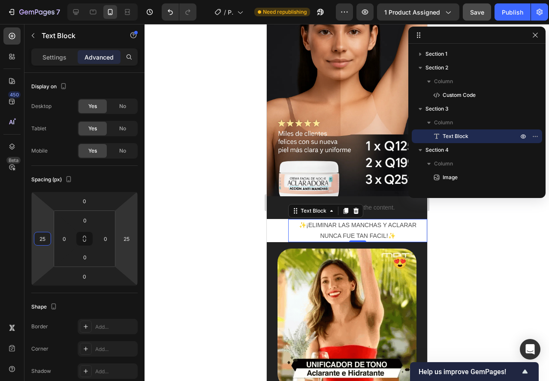
click at [186, 233] on div at bounding box center [346, 202] width 404 height 357
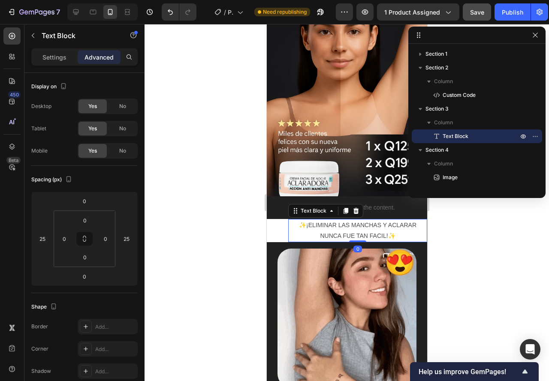
click at [310, 220] on p "✨¡ELIMINAR LAS MANCHAS Y ACLARAR NUNCA FUE TAN FACIL!✨" at bounding box center [357, 230] width 137 height 21
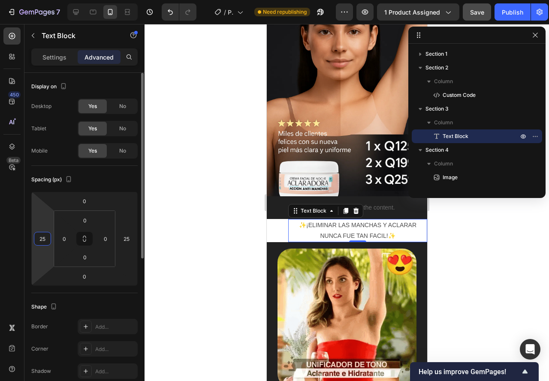
click at [45, 239] on input "25" at bounding box center [42, 238] width 13 height 13
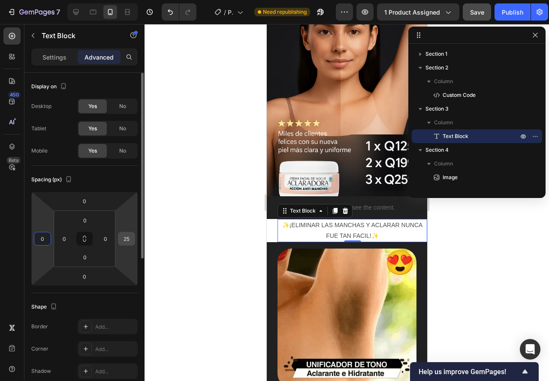
type input "0"
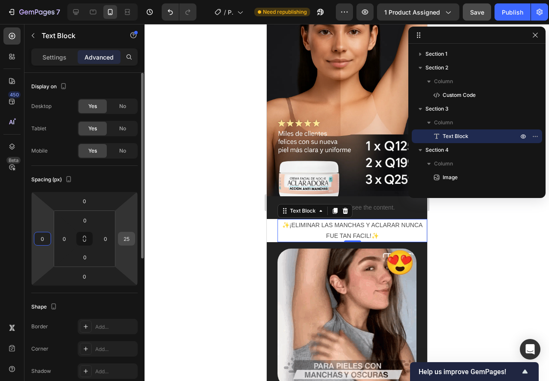
click at [130, 237] on input "25" at bounding box center [126, 238] width 13 height 13
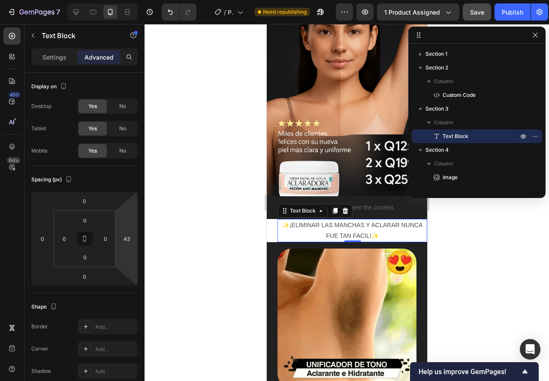
type input "45"
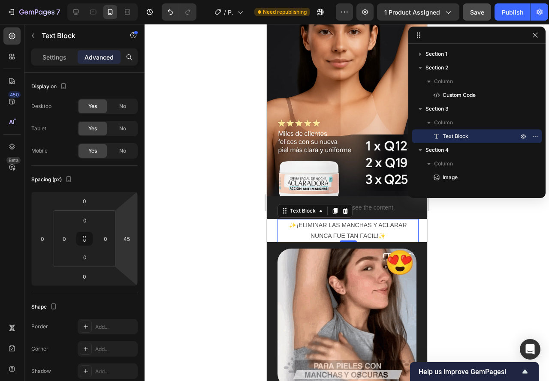
drag, startPoint x: 116, startPoint y: 243, endPoint x: 117, endPoint y: 238, distance: 4.6
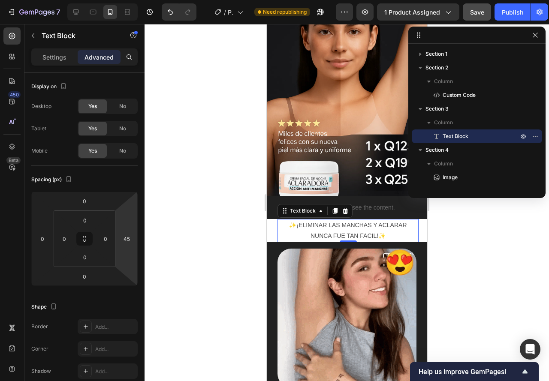
click at [117, 0] on html "7 / Product Page - Sep 25, 01:58:18 Need republishing Preview 1 product assigne…" at bounding box center [274, 0] width 549 height 0
click at [234, 240] on div at bounding box center [346, 202] width 404 height 357
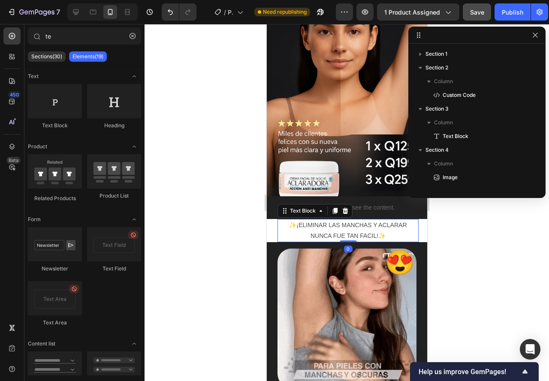
click at [282, 220] on p "✨¡ELIMINAR LAS MANCHAS Y ACLARAR NUNCA FUE TAN FACIL!✨" at bounding box center [347, 230] width 139 height 21
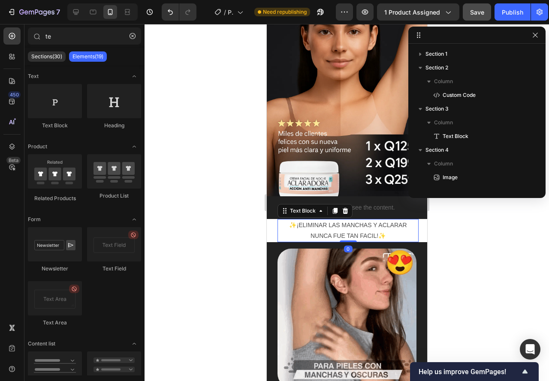
click at [275, 220] on section "✨¡ELIMINAR LAS MANCHAS Y ACLARAR NUNCA FUE TAN FACIL!✨ Text Block 0 Section 3" at bounding box center [346, 230] width 160 height 23
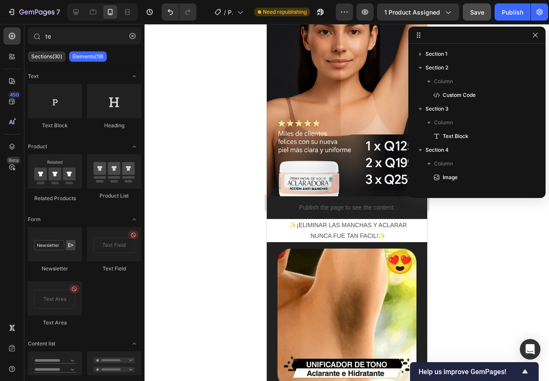
click at [274, 220] on section "✨¡ELIMINAR LAS MANCHAS Y ACLARAR NUNCA FUE TAN FACIL!✨ Text Block Section 3" at bounding box center [346, 230] width 160 height 23
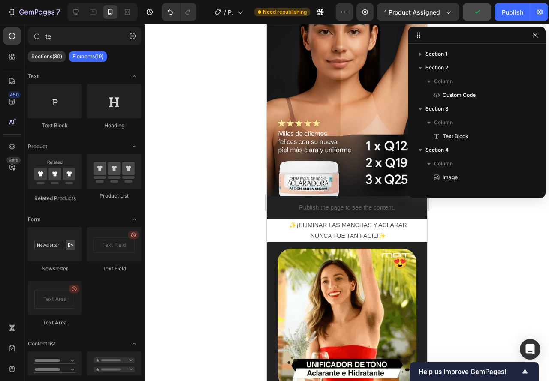
click at [272, 219] on section "✨¡ELIMINAR LAS MANCHAS Y ACLARAR NUNCA FUE TAN FACIL!✨ Text Block Section 3" at bounding box center [346, 230] width 160 height 23
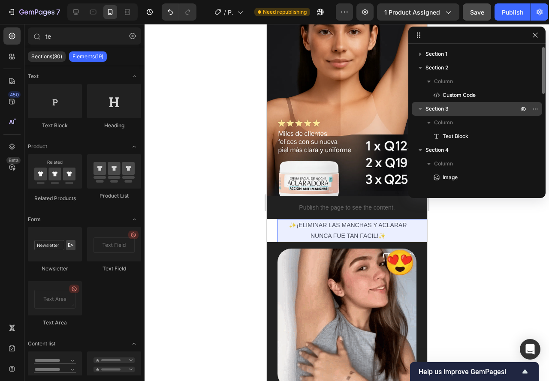
click at [434, 114] on div "Section 3" at bounding box center [476, 109] width 123 height 14
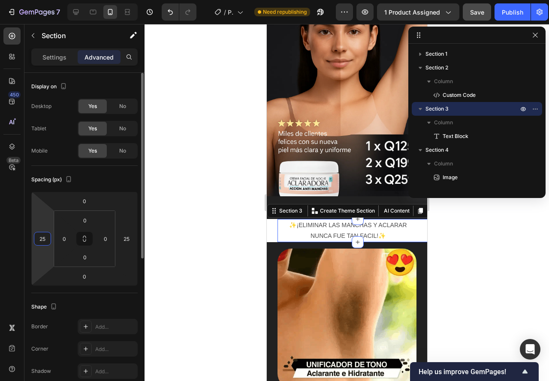
click at [40, 237] on input "25" at bounding box center [42, 238] width 13 height 13
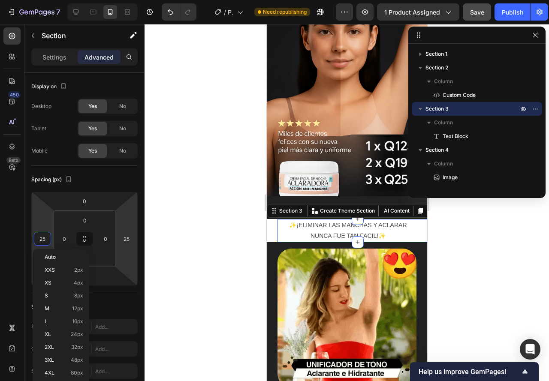
scroll to position [43, 0]
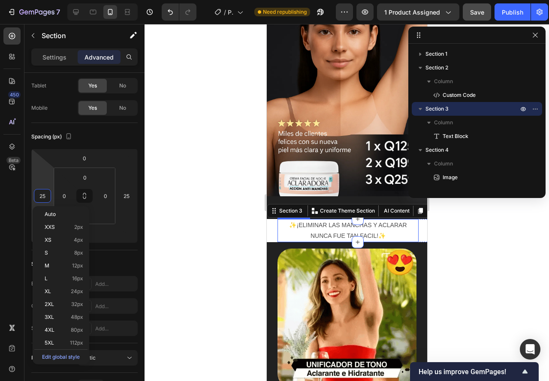
click at [285, 228] on p "✨¡ELIMINAR LAS MANCHAS Y ACLARAR NUNCA FUE TAN FACIL!✨" at bounding box center [347, 230] width 139 height 21
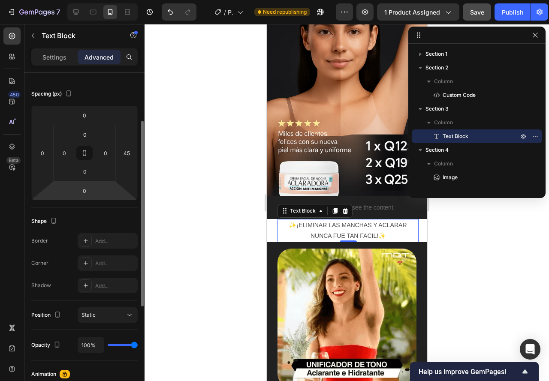
scroll to position [0, 0]
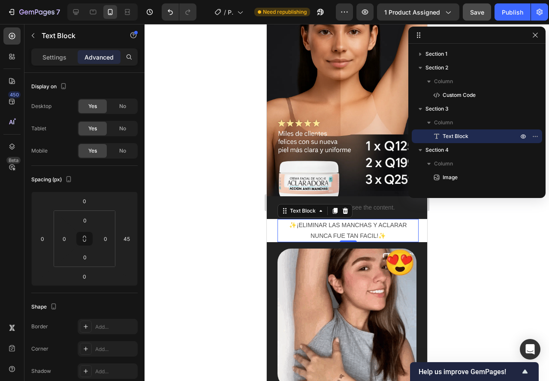
click at [52, 48] on div "Text Block" at bounding box center [73, 36] width 98 height 24
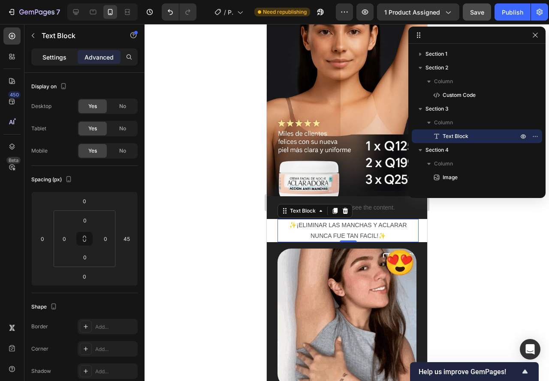
click at [58, 54] on p "Settings" at bounding box center [54, 57] width 24 height 9
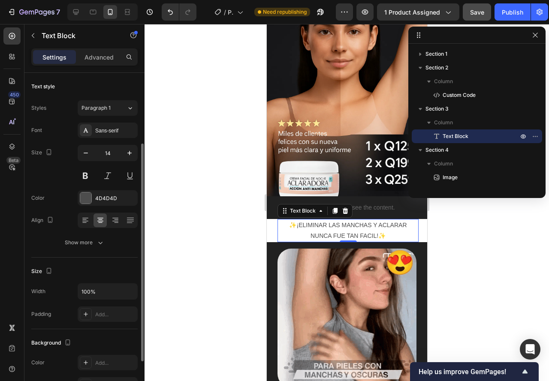
scroll to position [86, 0]
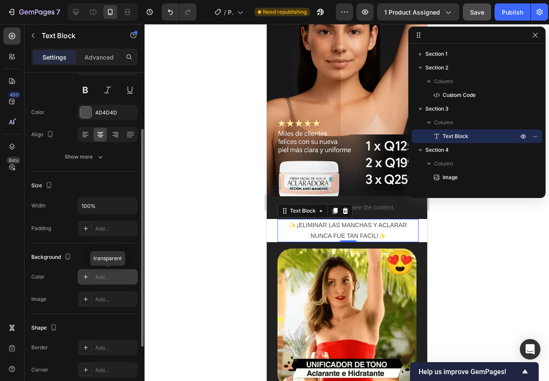
click at [84, 276] on icon at bounding box center [85, 276] width 7 height 7
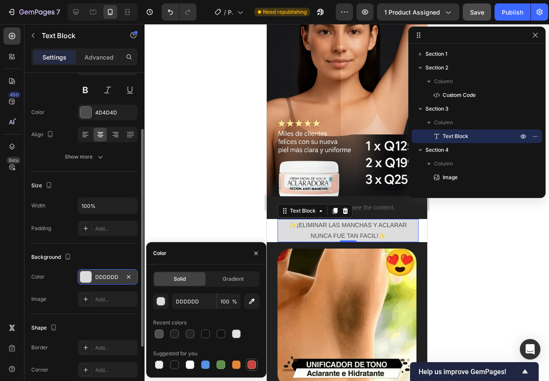
click at [255, 366] on div at bounding box center [251, 365] width 9 height 9
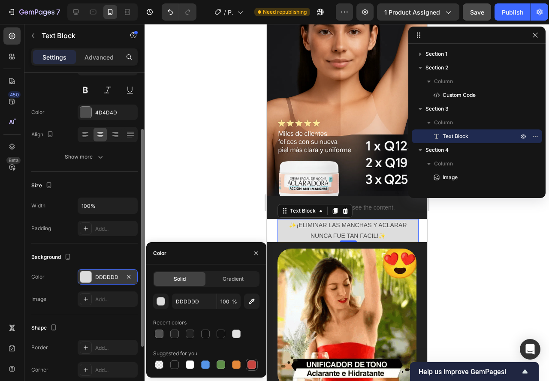
type input "C5453F"
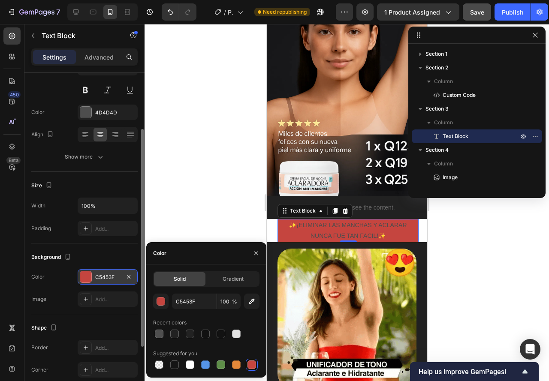
click at [190, 224] on div at bounding box center [346, 202] width 404 height 357
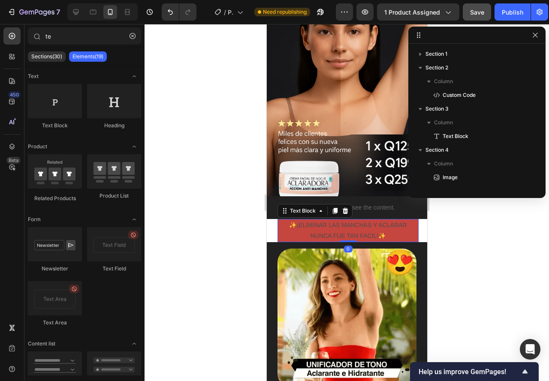
click at [283, 220] on p "✨¡ELIMINAR LAS MANCHAS Y ACLARAR NUNCA FUE TAN FACIL!✨" at bounding box center [347, 230] width 139 height 21
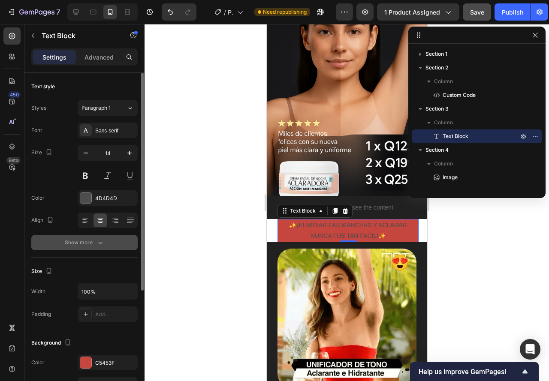
click at [87, 241] on div "Show more" at bounding box center [85, 242] width 40 height 9
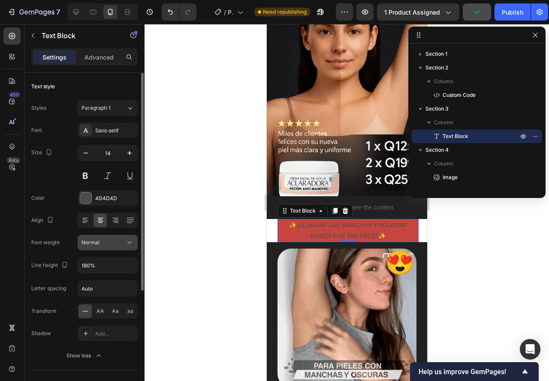
click at [106, 244] on div "Normal" at bounding box center [103, 243] width 44 height 8
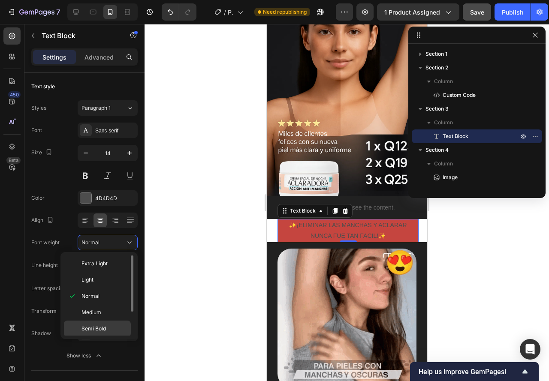
click at [94, 326] on span "Semi Bold" at bounding box center [93, 329] width 24 height 8
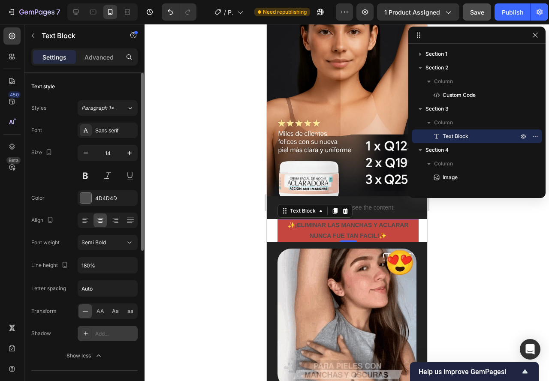
click at [86, 337] on icon at bounding box center [85, 333] width 7 height 7
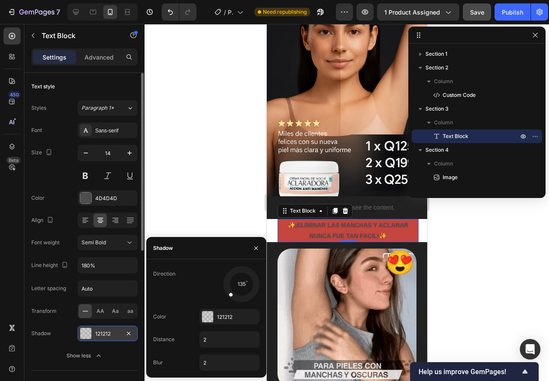
click at [87, 334] on div at bounding box center [85, 333] width 11 height 11
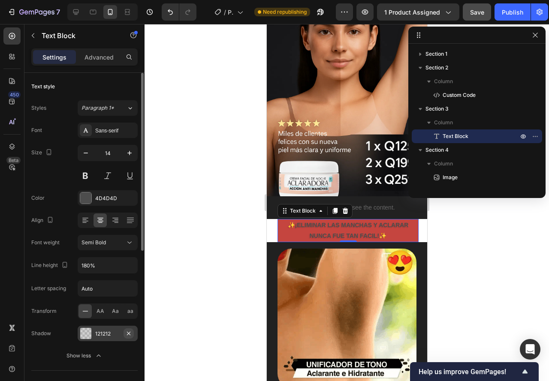
click at [129, 332] on icon "button" at bounding box center [128, 333] width 7 height 7
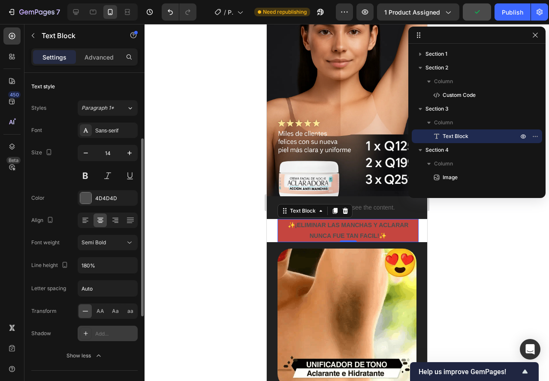
scroll to position [43, 0]
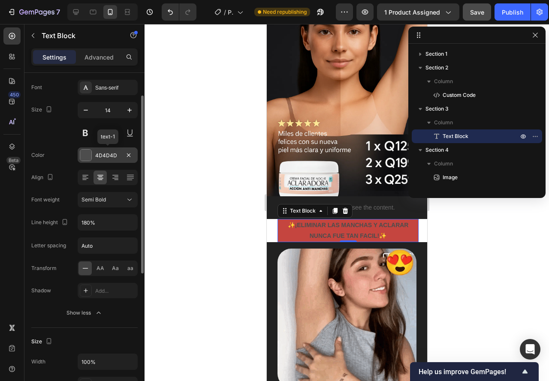
click at [90, 156] on div at bounding box center [85, 155] width 11 height 11
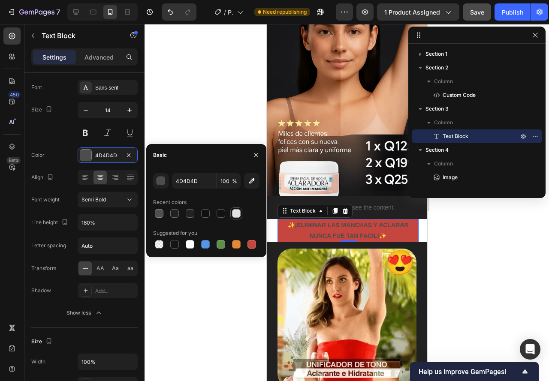
click at [234, 212] on div at bounding box center [236, 213] width 9 height 9
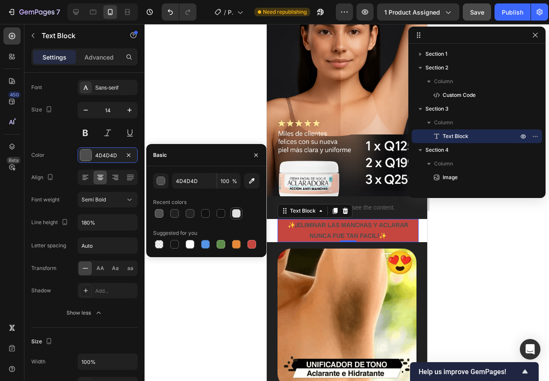
type input "E2E2E2"
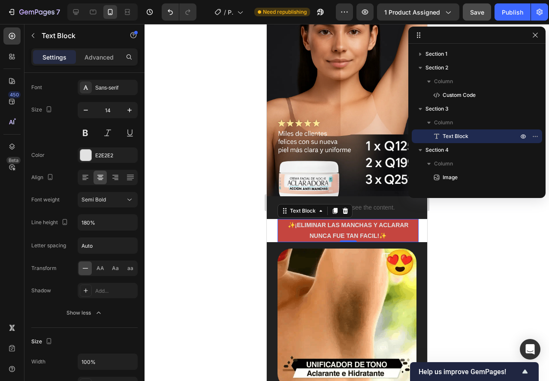
click at [189, 105] on div at bounding box center [346, 202] width 404 height 357
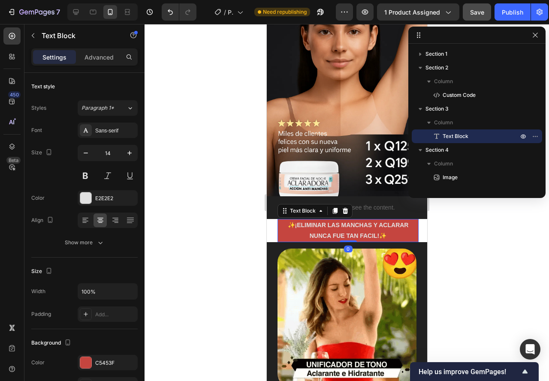
click at [280, 228] on p "✨¡ELIMINAR LAS MANCHAS Y ACLARAR NUNCA FUE TAN FACIL!✨" at bounding box center [347, 230] width 139 height 21
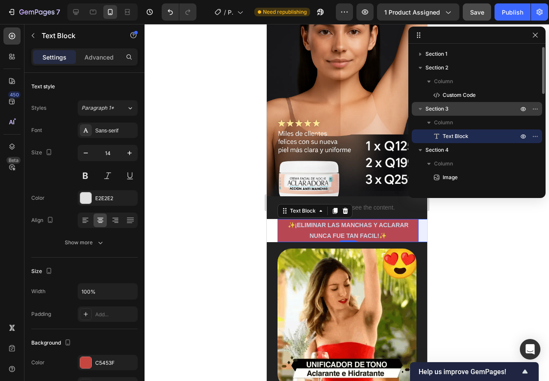
click at [421, 108] on icon "button" at bounding box center [420, 109] width 9 height 9
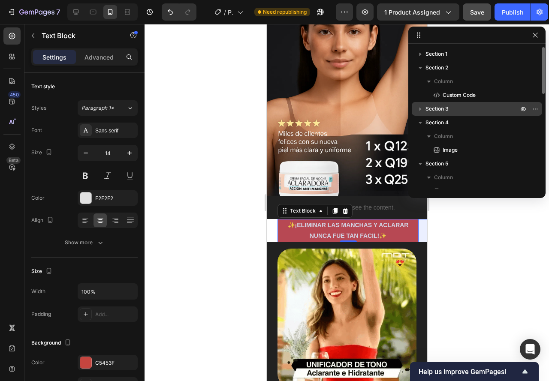
click at [424, 111] on button "button" at bounding box center [420, 109] width 10 height 10
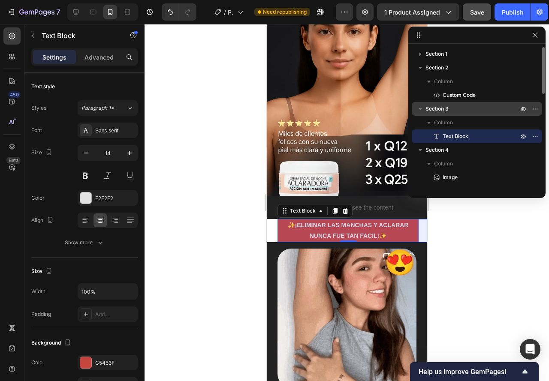
click at [429, 110] on span "Section 3" at bounding box center [436, 109] width 23 height 9
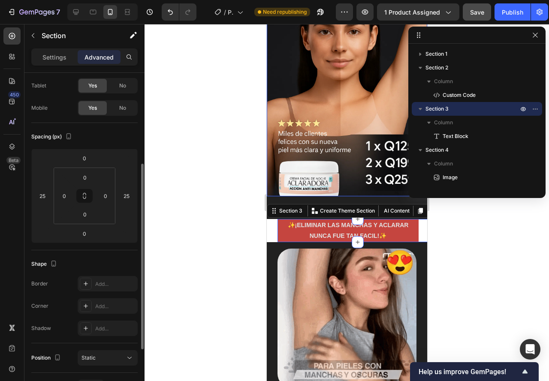
scroll to position [86, 0]
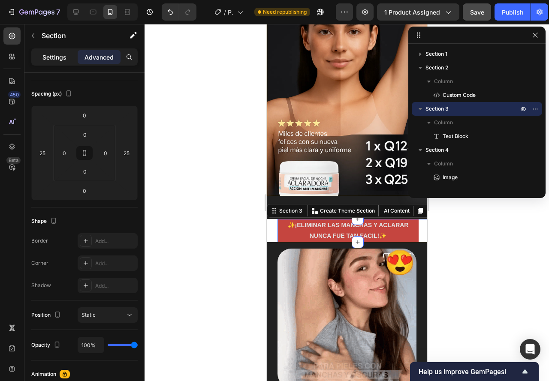
click at [54, 59] on p "Settings" at bounding box center [54, 57] width 24 height 9
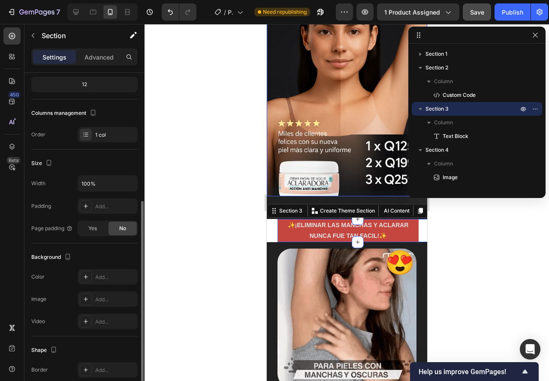
scroll to position [168, 0]
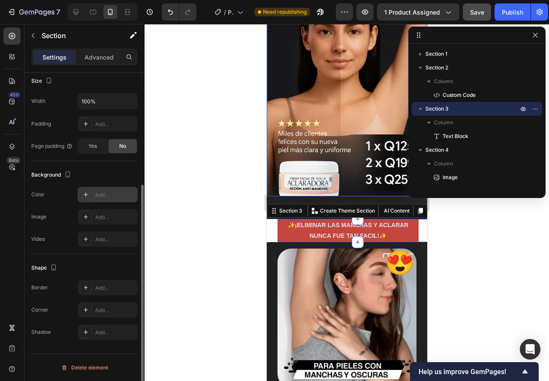
click at [84, 195] on icon at bounding box center [85, 194] width 7 height 7
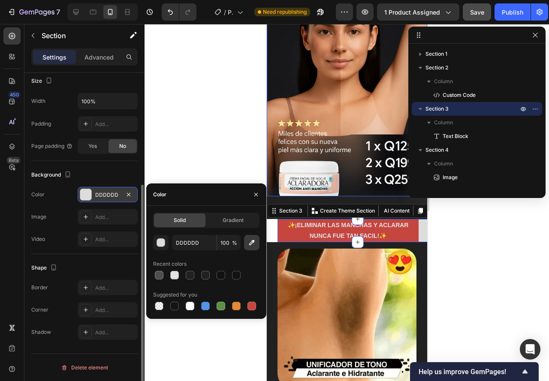
click at [247, 246] on button "button" at bounding box center [251, 242] width 15 height 15
type input "212121"
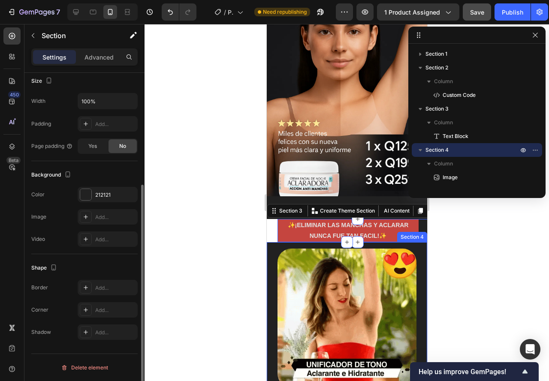
click at [273, 242] on div "Image" at bounding box center [346, 318] width 160 height 152
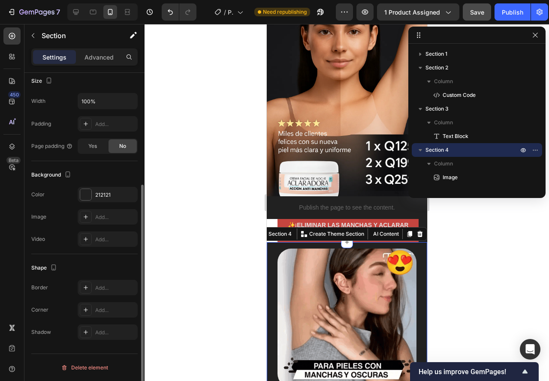
click at [274, 242] on div "Image" at bounding box center [346, 318] width 160 height 152
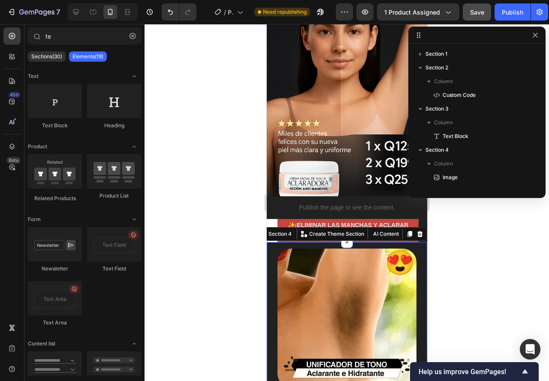
click at [273, 219] on section "✨¡ELIMINAR LAS MANCHAS Y ACLARAR NUNCA FUE TAN FACIL!✨ Text Block Section 3" at bounding box center [346, 230] width 160 height 23
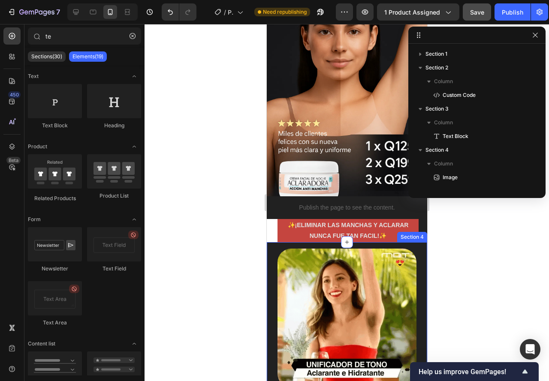
click at [272, 243] on div "Image" at bounding box center [346, 318] width 160 height 152
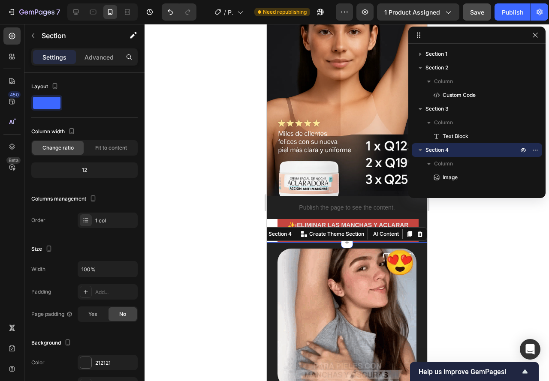
click at [273, 227] on div "Section 4 You can create reusable sections Create Theme Section AI Content Writ…" at bounding box center [340, 234] width 171 height 14
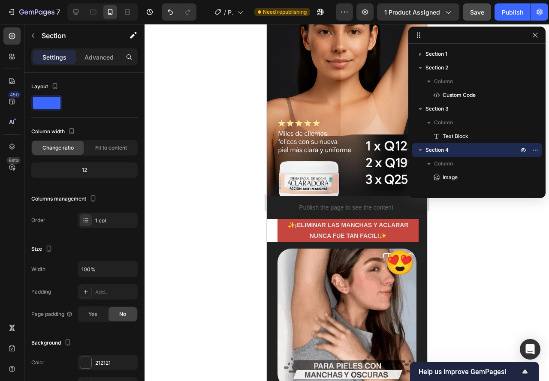
click at [272, 219] on section "✨¡ELIMINAR LAS MANCHAS Y ACLARAR NUNCA FUE TAN FACIL!✨ Text Block Section 3" at bounding box center [346, 230] width 160 height 23
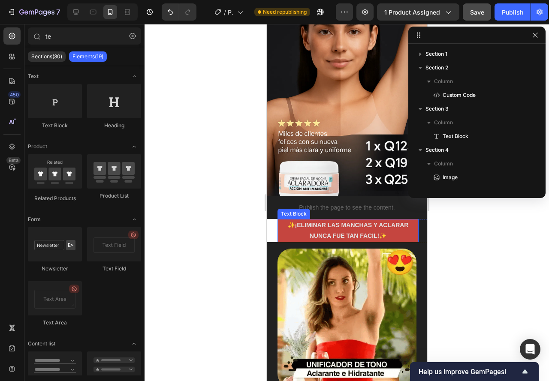
click at [286, 220] on p "✨¡ELIMINAR LAS MANCHAS Y ACLARAR NUNCA FUE TAN FACIL!✨" at bounding box center [347, 230] width 139 height 21
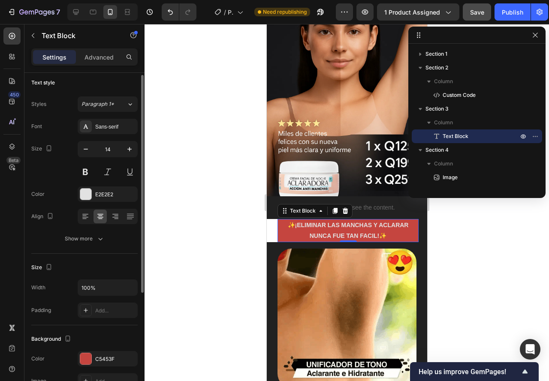
scroll to position [0, 0]
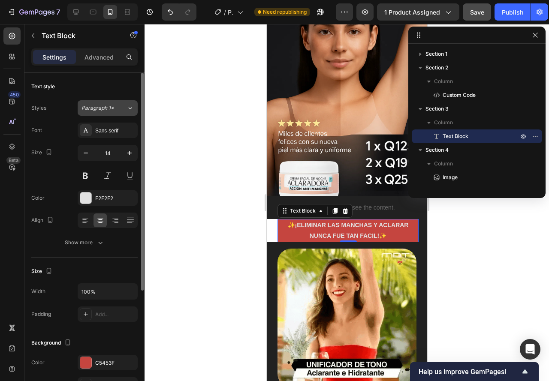
click at [105, 110] on span "Paragraph 1*" at bounding box center [97, 108] width 33 height 8
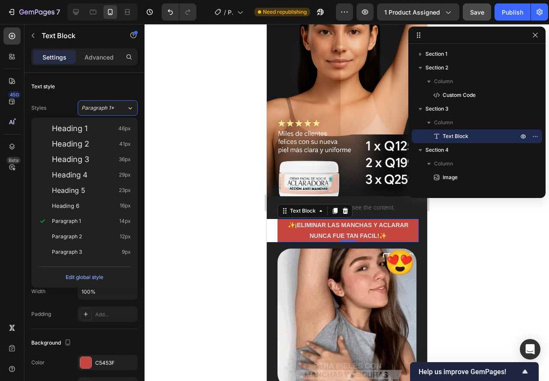
click at [178, 134] on div at bounding box center [346, 202] width 404 height 357
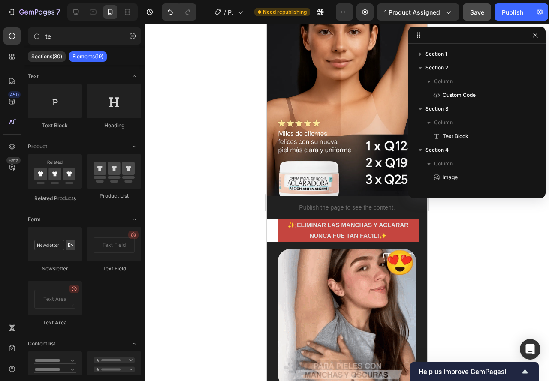
click at [268, 225] on section "✨¡ELIMINAR LAS MANCHAS Y ACLARAR NUNCA FUE TAN FACIL!✨ Text Block Section 3" at bounding box center [346, 230] width 160 height 23
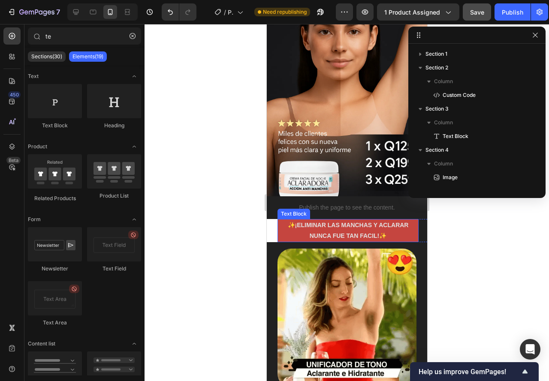
click at [300, 220] on p "✨¡ELIMINAR LAS MANCHAS Y ACLARAR NUNCA FUE TAN FACIL!✨" at bounding box center [347, 230] width 139 height 21
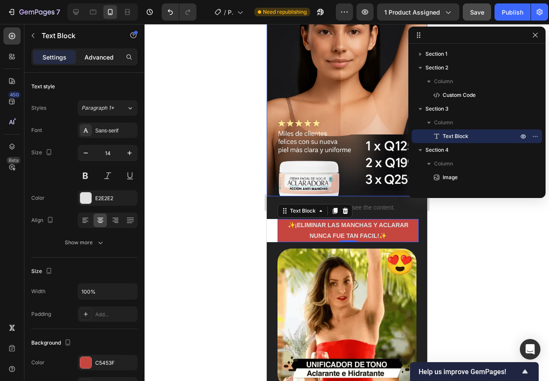
click at [99, 52] on div "Advanced" at bounding box center [99, 57] width 43 height 14
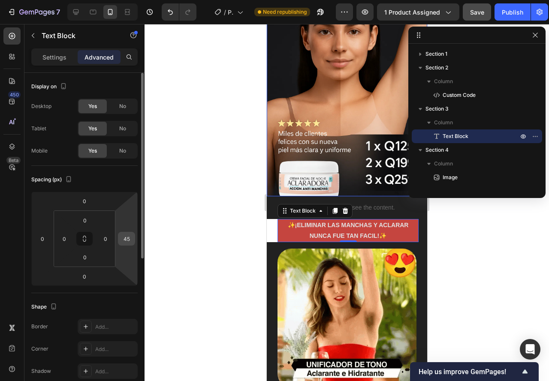
click at [129, 239] on input "45" at bounding box center [126, 238] width 13 height 13
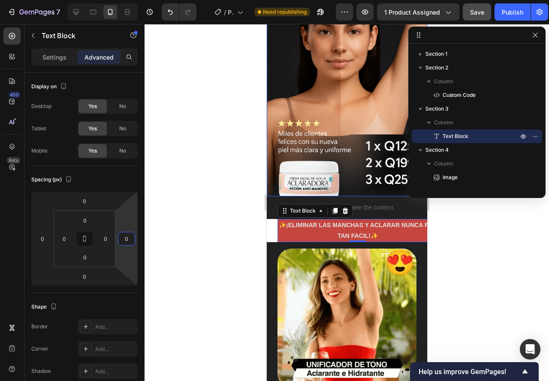
type input "0"
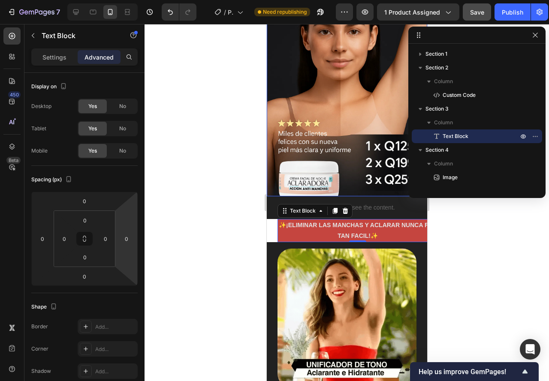
click at [205, 260] on div at bounding box center [346, 202] width 404 height 357
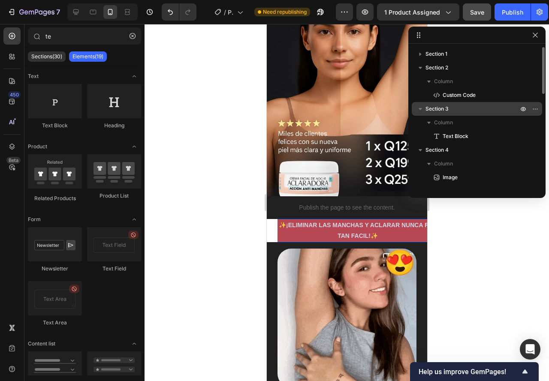
click at [433, 111] on span "Section 3" at bounding box center [436, 109] width 23 height 9
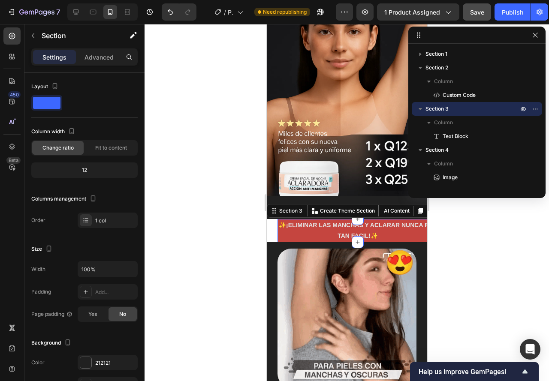
drag, startPoint x: 97, startPoint y: 58, endPoint x: 95, endPoint y: 65, distance: 7.7
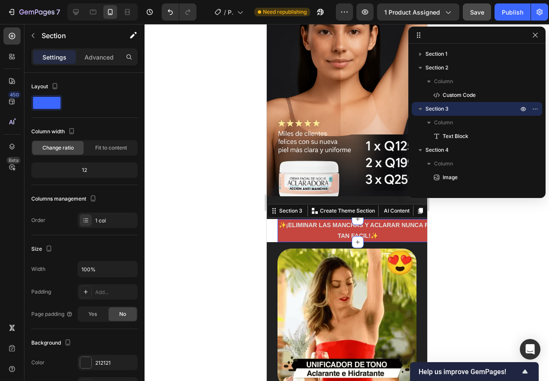
click at [97, 59] on p "Advanced" at bounding box center [98, 57] width 29 height 9
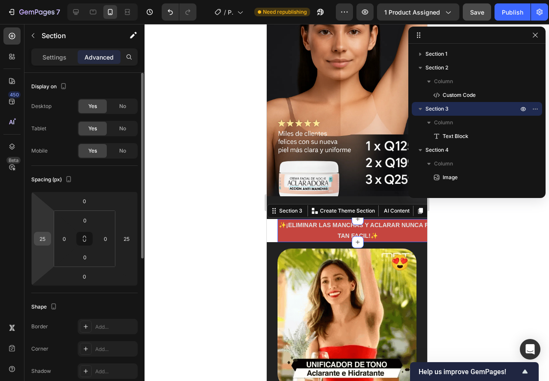
click at [44, 238] on input "25" at bounding box center [42, 238] width 13 height 13
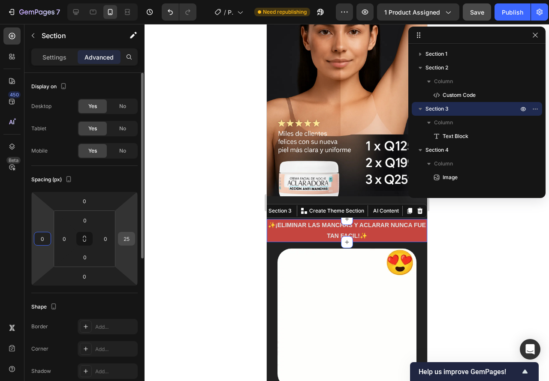
type input "0"
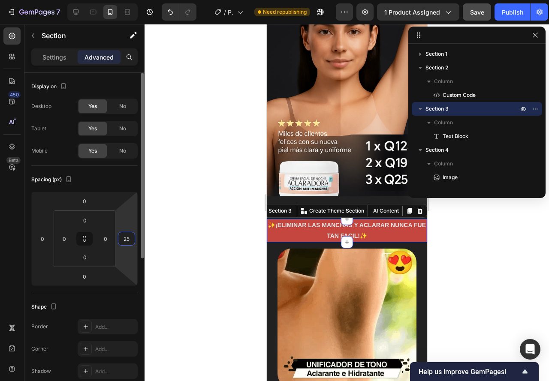
click at [128, 240] on input "25" at bounding box center [126, 238] width 13 height 13
type input "0"
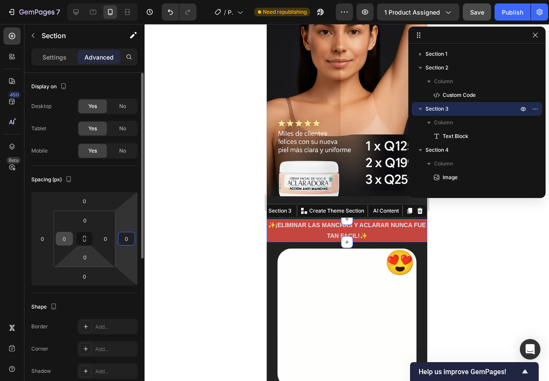
click at [64, 240] on input "0" at bounding box center [64, 238] width 13 height 13
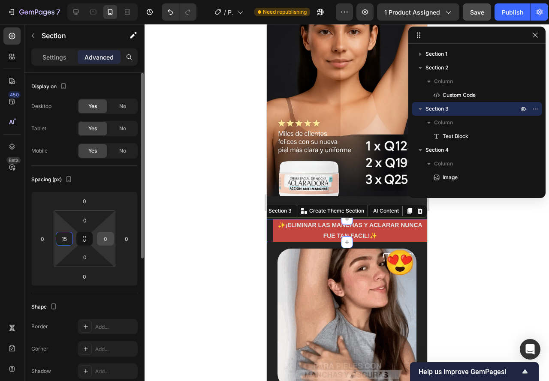
type input "15"
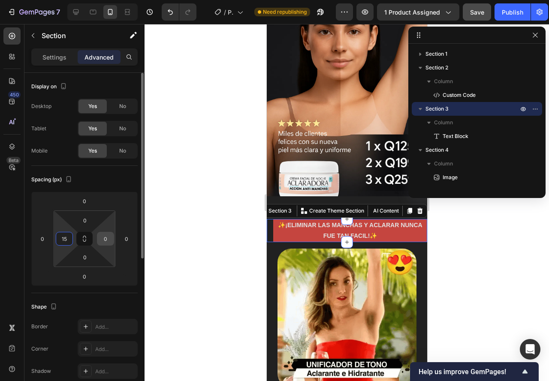
click at [102, 237] on input "0" at bounding box center [105, 238] width 13 height 13
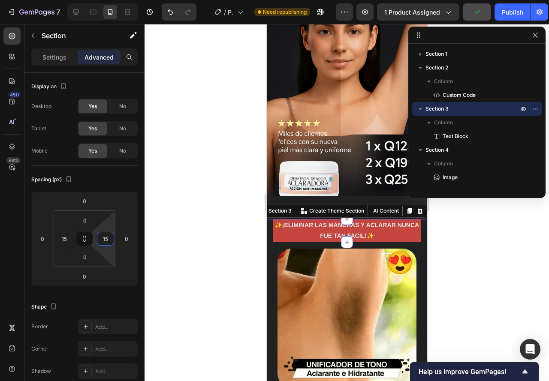
type input "15"
click at [183, 244] on div at bounding box center [346, 202] width 404 height 357
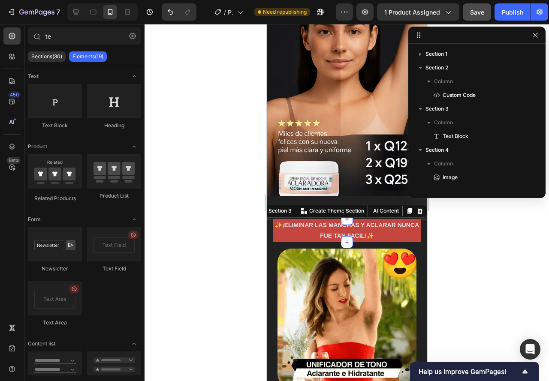
click at [268, 221] on div "✨¡ELIMINAR LAS MANCHAS Y ACLARAR NUNCA FUE TAN FACIL!✨ Text Block Section 3 You…" at bounding box center [346, 230] width 160 height 23
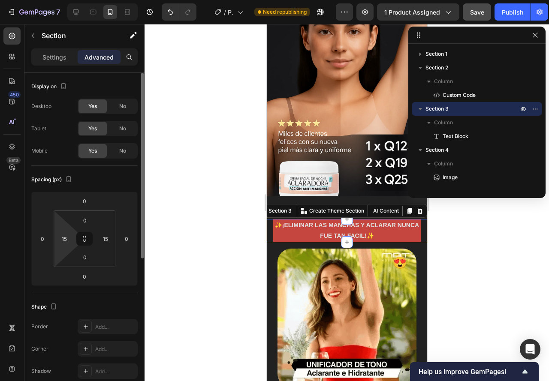
click at [73, 0] on html "7 / Product Page - Sep 25, 01:58:18 Need republishing Preview 1 product assigne…" at bounding box center [274, 0] width 549 height 0
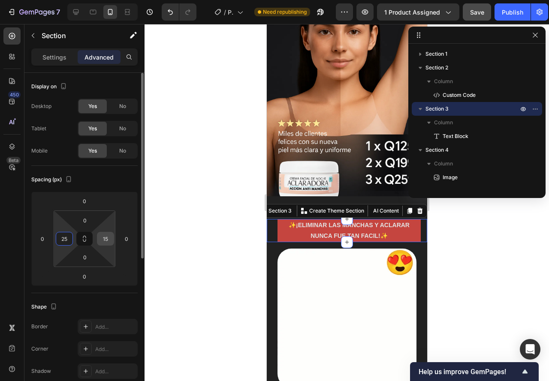
type input "25"
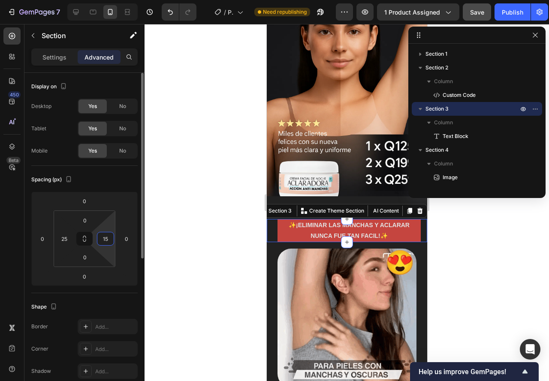
click at [109, 235] on input "15" at bounding box center [105, 238] width 13 height 13
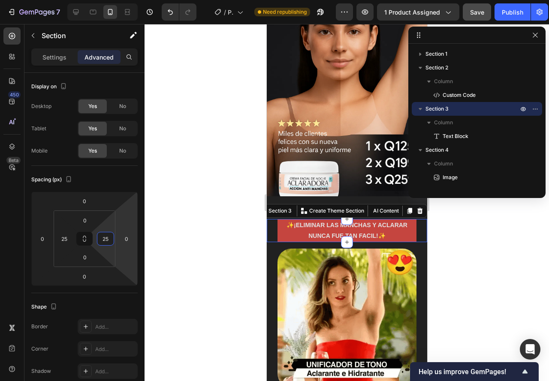
type input "25"
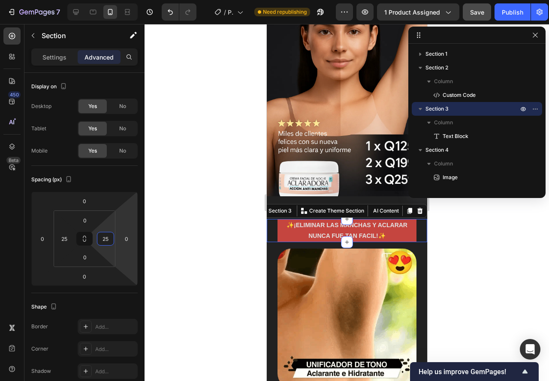
click at [189, 222] on div at bounding box center [346, 202] width 404 height 357
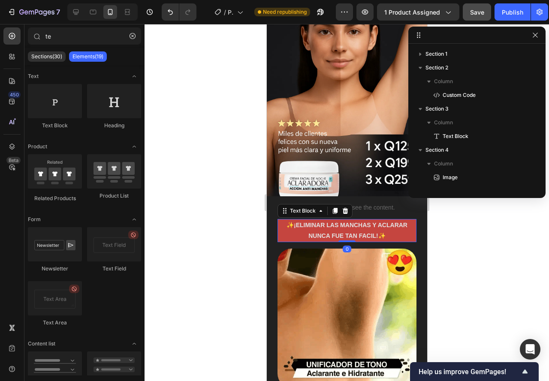
click at [288, 222] on p "✨¡ELIMINAR LAS MANCHAS Y ACLARAR NUNCA FUE TAN FACIL!✨" at bounding box center [346, 230] width 137 height 21
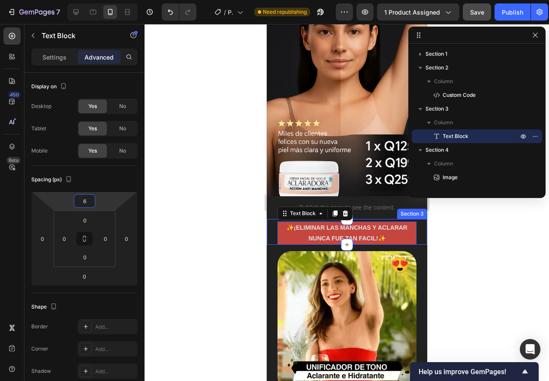
type input "8"
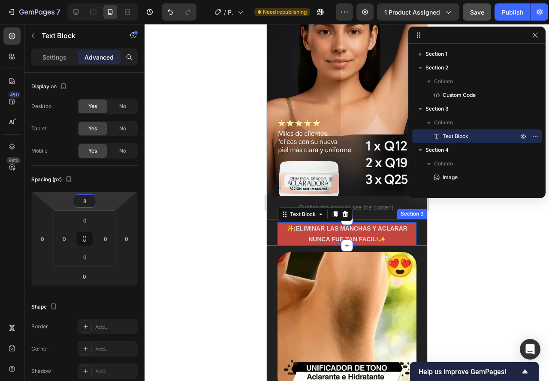
click at [65, 0] on html "7 / Product Page - Sep 25, 01:58:18 Need republishing Preview 1 product assigne…" at bounding box center [274, 0] width 549 height 0
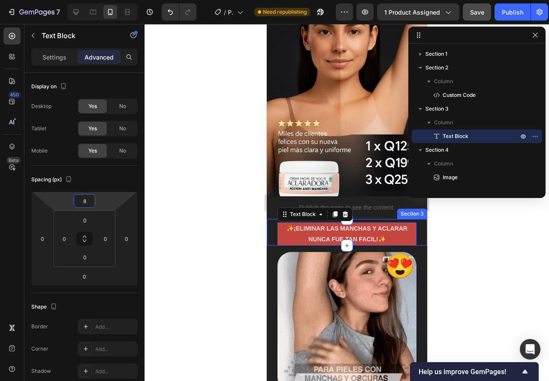
click at [219, 212] on div at bounding box center [346, 202] width 404 height 357
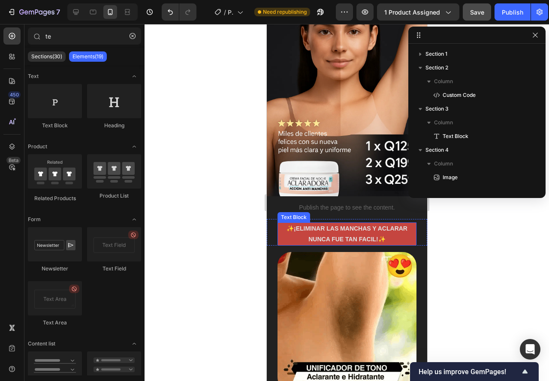
click at [290, 223] on p "✨¡ELIMINAR LAS MANCHAS Y ACLARAR NUNCA FUE TAN FACIL!✨" at bounding box center [346, 233] width 137 height 21
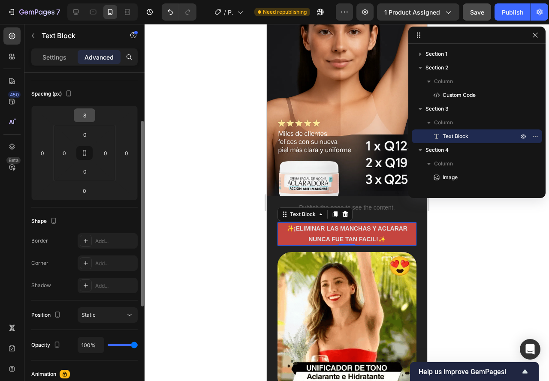
scroll to position [43, 0]
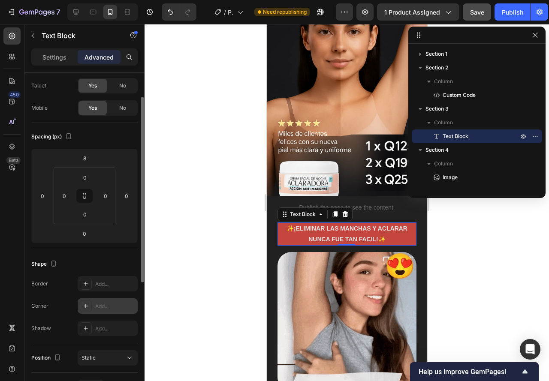
click at [96, 305] on div "Add..." at bounding box center [115, 307] width 40 height 8
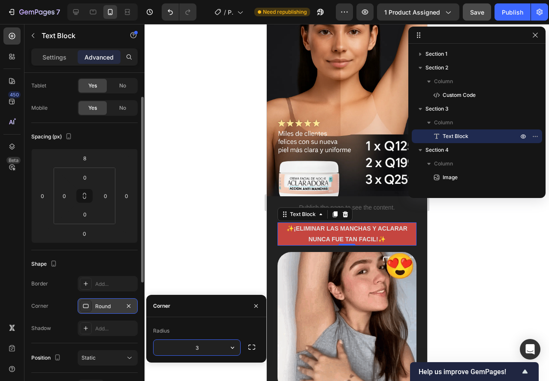
type input "32"
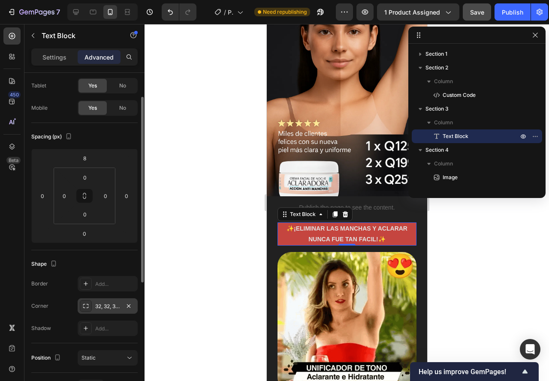
drag, startPoint x: 204, startPoint y: 217, endPoint x: 203, endPoint y: 221, distance: 4.4
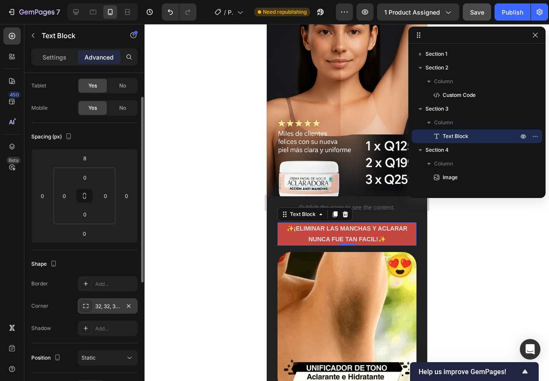
click at [204, 218] on div at bounding box center [346, 202] width 404 height 357
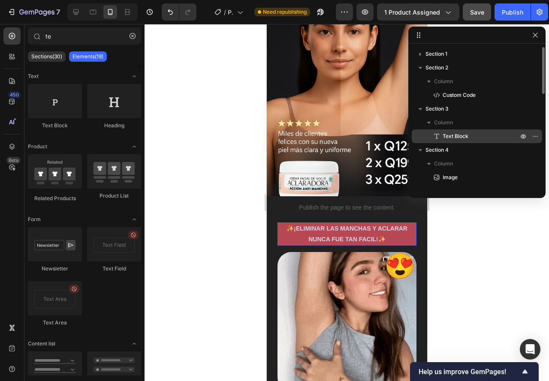
click at [443, 134] on span "Text Block" at bounding box center [455, 136] width 26 height 9
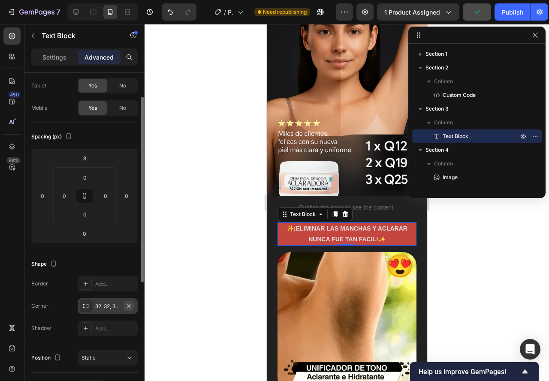
click at [129, 306] on icon "button" at bounding box center [128, 305] width 3 height 3
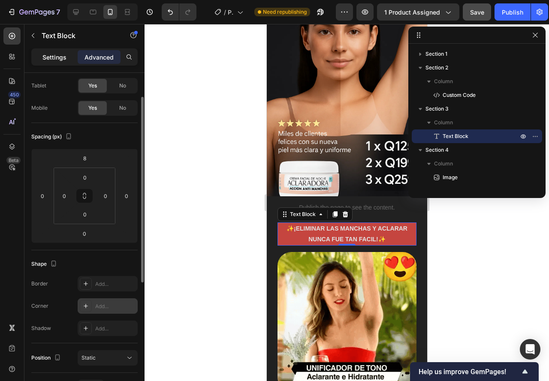
click at [63, 56] on p "Settings" at bounding box center [54, 57] width 24 height 9
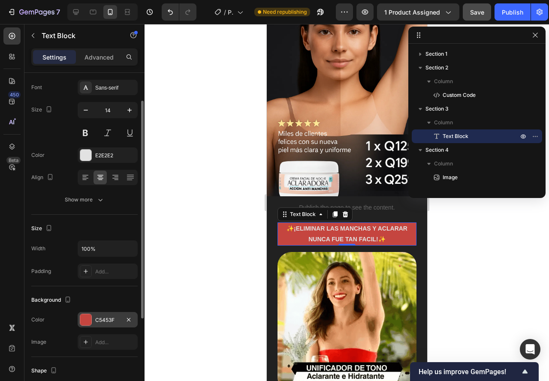
scroll to position [129, 0]
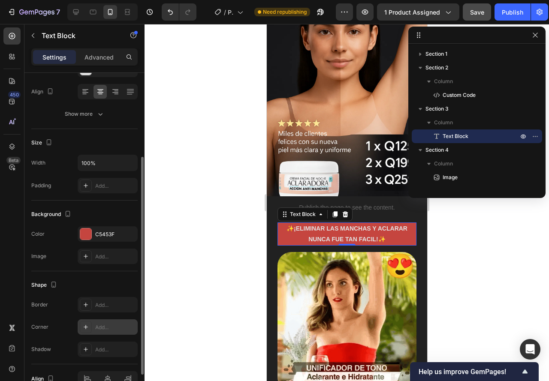
click at [82, 324] on div at bounding box center [86, 327] width 12 height 12
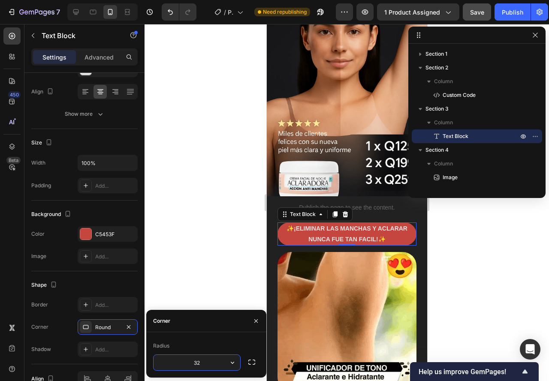
type input "3"
type input "2"
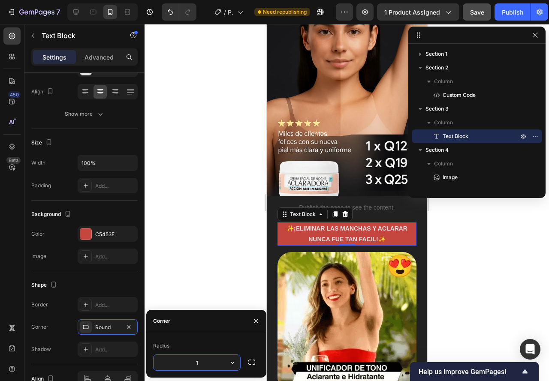
type input "15"
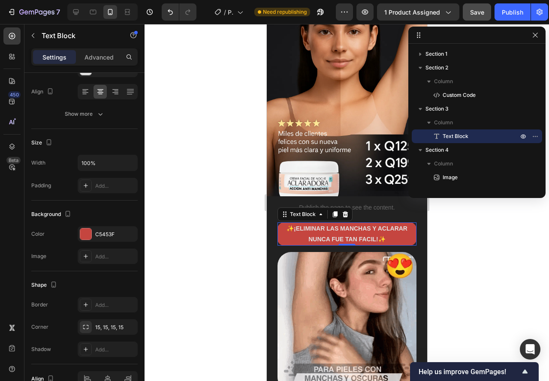
click at [216, 234] on div at bounding box center [346, 202] width 404 height 357
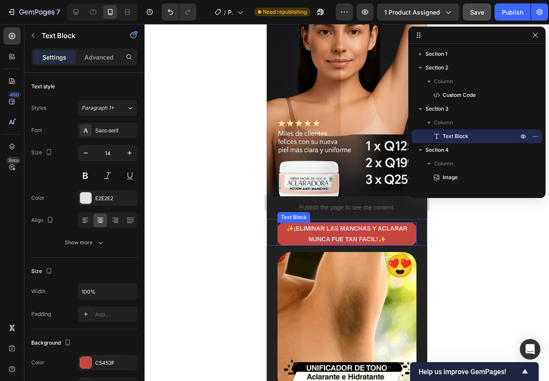
click at [283, 228] on p "✨¡ELIMINAR LAS MANCHAS Y ACLARAR NUNCA FUE TAN FACIL!✨" at bounding box center [346, 233] width 137 height 21
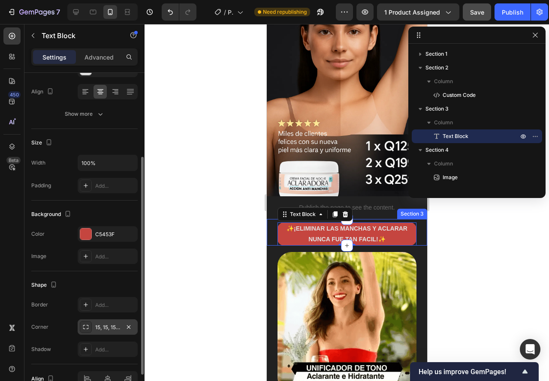
click at [98, 328] on div "15, 15, 15, 15" at bounding box center [107, 328] width 25 height 8
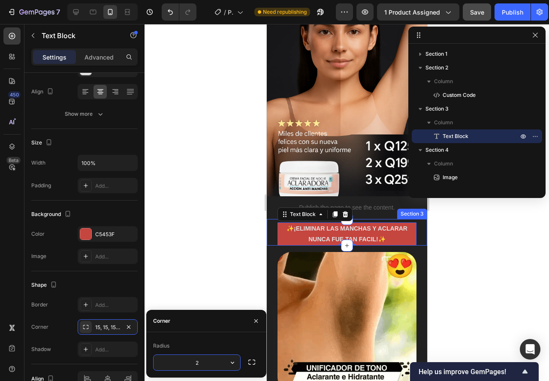
type input "20"
click at [205, 249] on div at bounding box center [346, 202] width 404 height 357
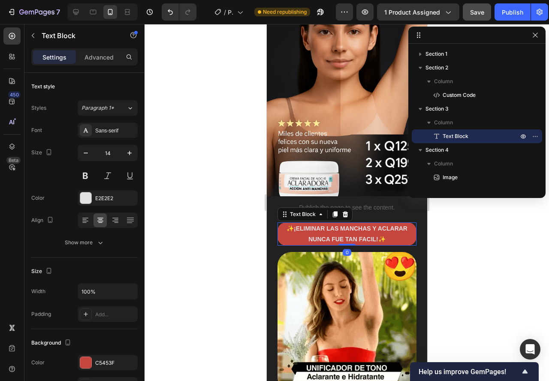
click at [283, 233] on p "✨¡ELIMINAR LAS MANCHAS Y ACLARAR NUNCA FUE TAN FACIL!✨" at bounding box center [346, 233] width 137 height 21
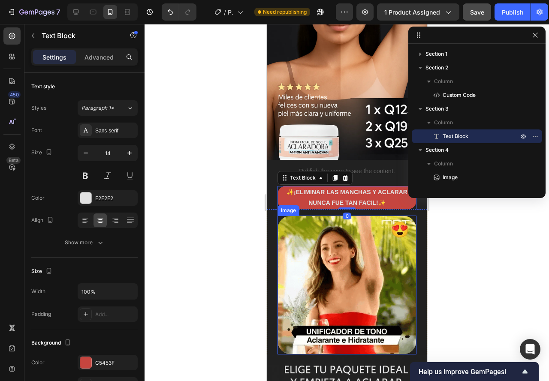
scroll to position [171, 0]
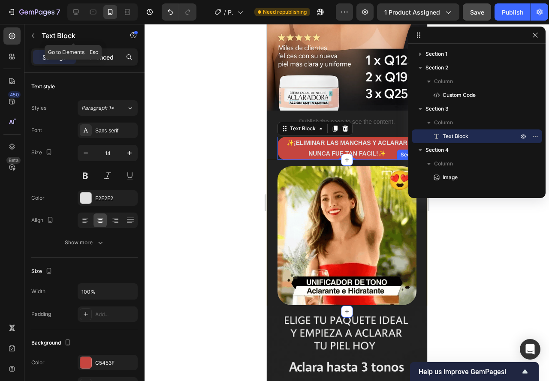
drag, startPoint x: 91, startPoint y: 47, endPoint x: 91, endPoint y: 53, distance: 6.0
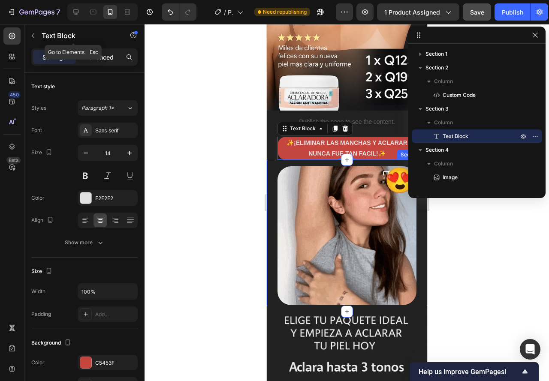
click at [91, 48] on div "Text Block" at bounding box center [73, 36] width 98 height 24
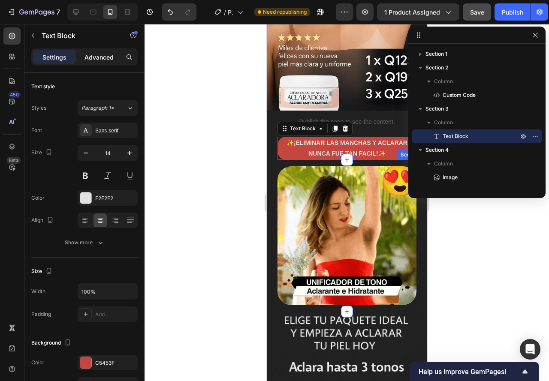
click at [91, 56] on p "Advanced" at bounding box center [98, 57] width 29 height 9
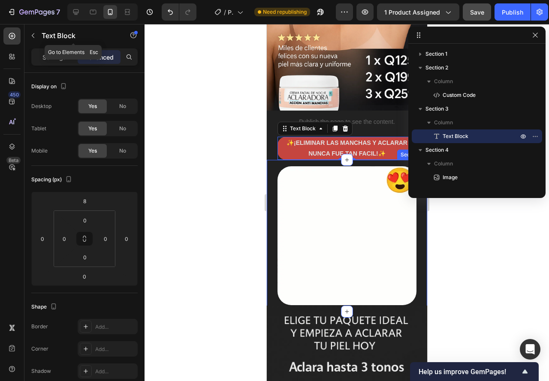
drag, startPoint x: 50, startPoint y: 45, endPoint x: 51, endPoint y: 55, distance: 10.8
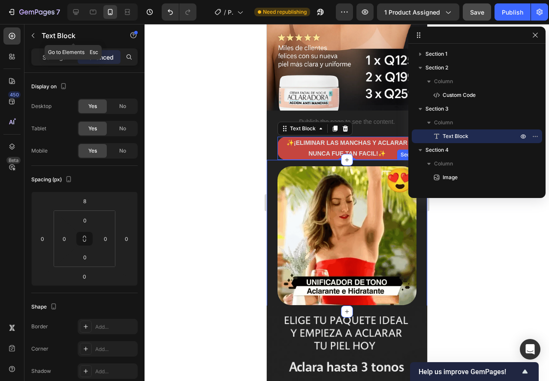
click at [50, 45] on div "Text Block" at bounding box center [73, 35] width 98 height 22
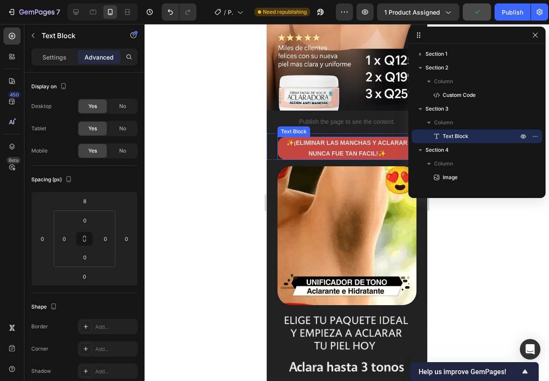
click at [301, 141] on p "✨¡ELIMINAR LAS MANCHAS Y ACLARAR NUNCA FUE TAN FACIL!✨" at bounding box center [346, 148] width 137 height 21
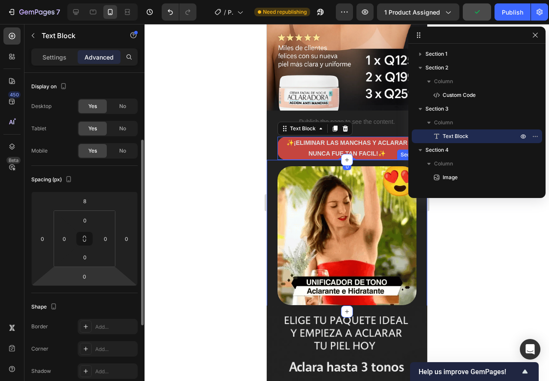
scroll to position [86, 0]
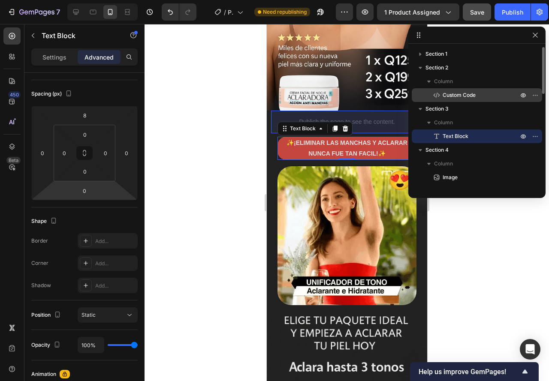
click at [438, 102] on div "Custom Code" at bounding box center [476, 95] width 123 height 14
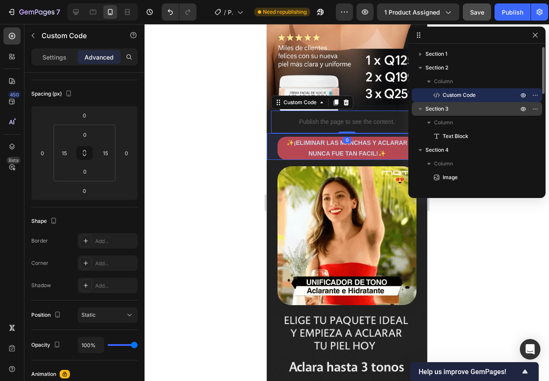
scroll to position [0, 0]
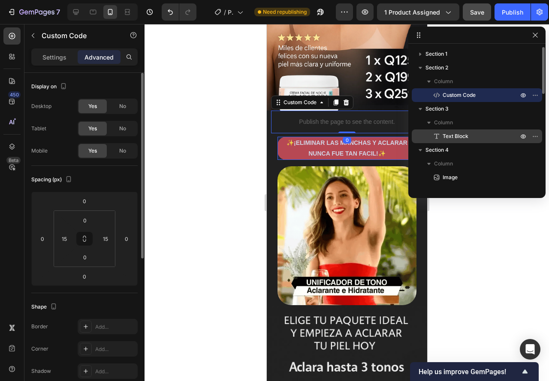
click at [438, 135] on icon at bounding box center [436, 136] width 9 height 9
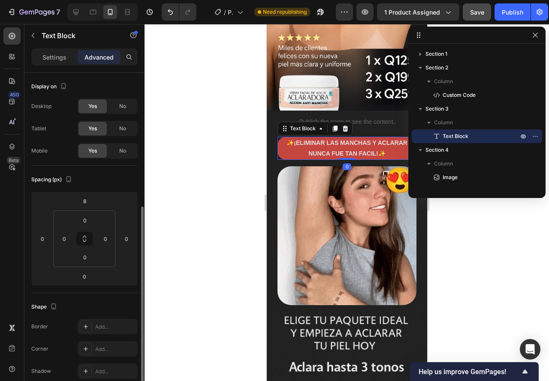
scroll to position [86, 0]
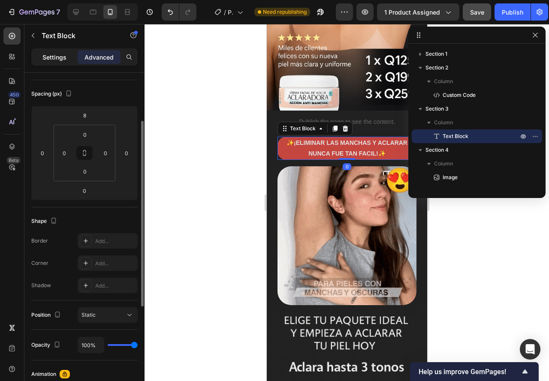
click at [59, 63] on div "Settings" at bounding box center [54, 57] width 43 height 14
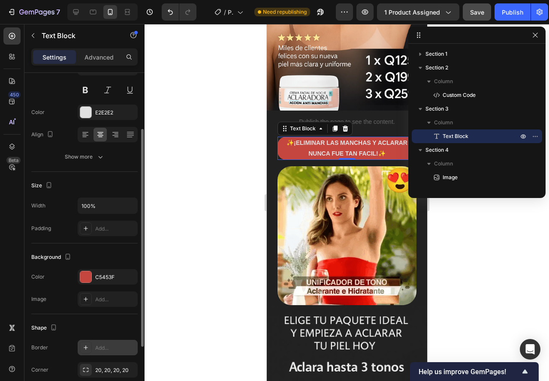
scroll to position [171, 0]
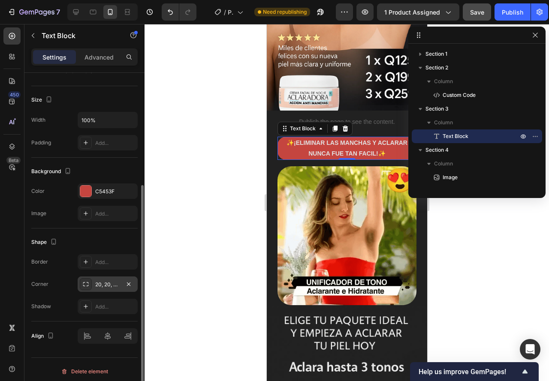
click at [102, 285] on div "20, 20, 20, 20" at bounding box center [107, 285] width 25 height 8
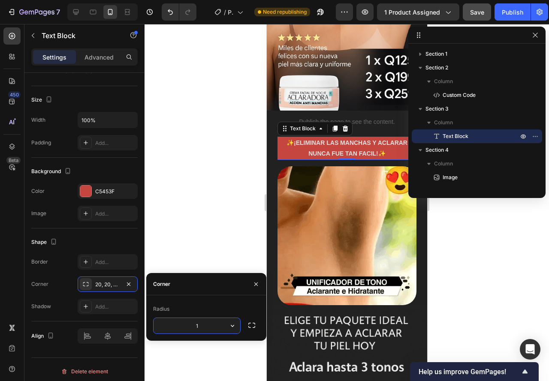
type input "18"
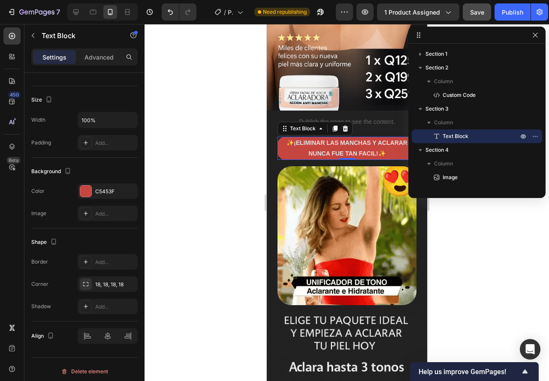
click at [227, 148] on div at bounding box center [346, 202] width 404 height 357
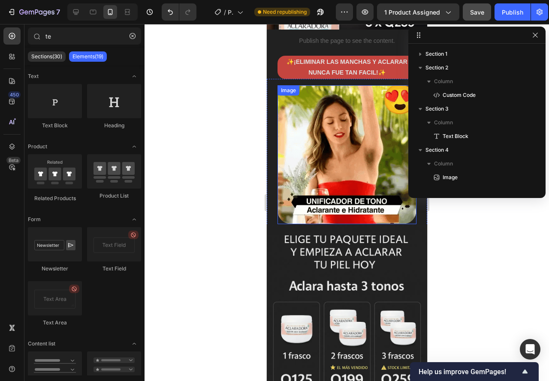
scroll to position [214, 0]
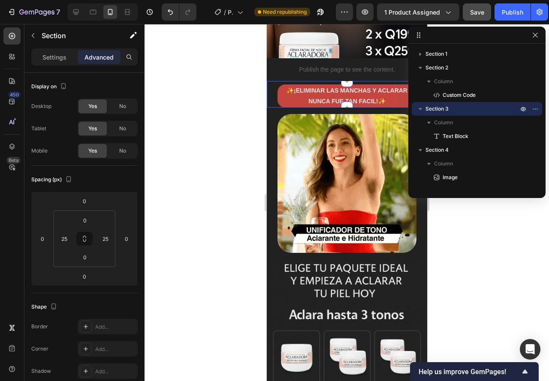
click at [273, 101] on div "✨¡ELIMINAR LAS MANCHAS Y ACLARAR NUNCA FUE TAN FACIL!✨ Text Block Section 3" at bounding box center [346, 94] width 160 height 27
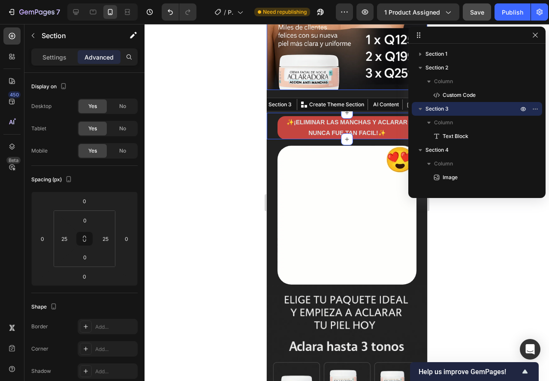
scroll to position [171, 0]
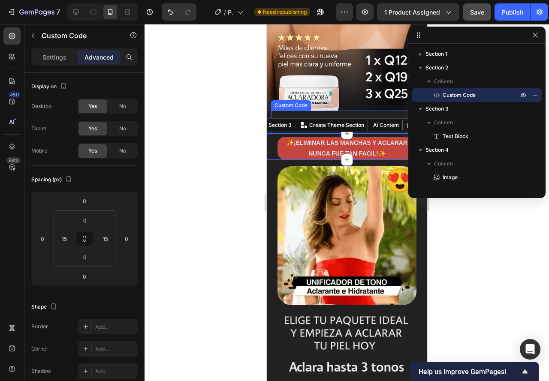
click at [272, 111] on div "Publish the page to see the content. Custom Code" at bounding box center [346, 122] width 152 height 23
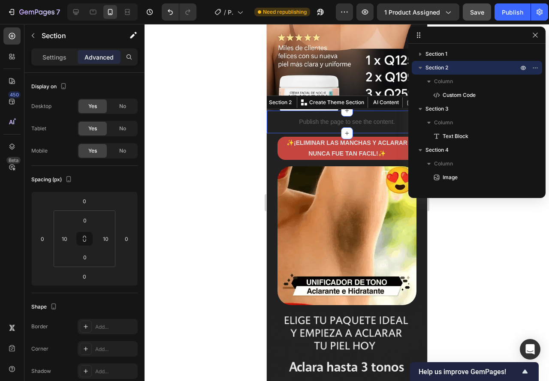
click at [268, 116] on div "Publish the page to see the content. Custom Code Section 2 You can create reusa…" at bounding box center [346, 122] width 160 height 23
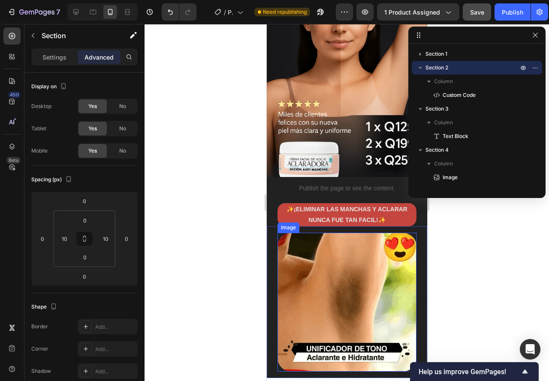
scroll to position [86, 0]
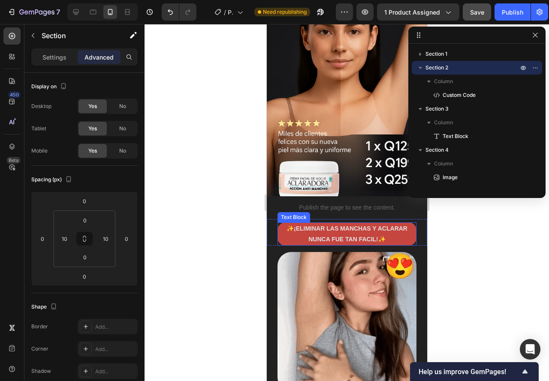
click at [291, 227] on p "✨¡ELIMINAR LAS MANCHAS Y ACLARAR NUNCA FUE TAN FACIL!✨" at bounding box center [346, 233] width 137 height 21
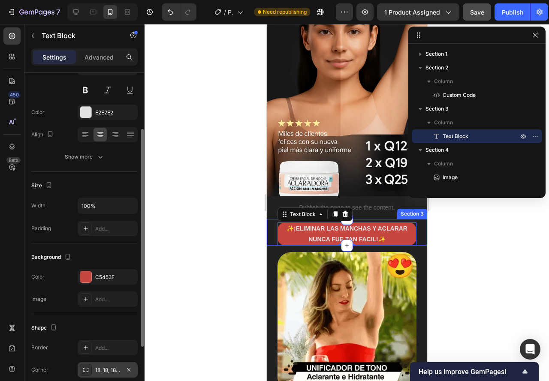
click at [102, 367] on div "18, 18, 18, 18" at bounding box center [107, 371] width 25 height 8
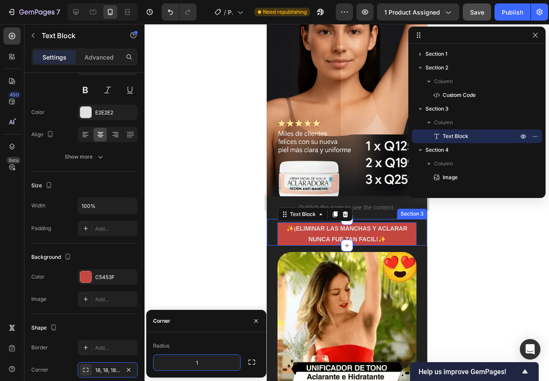
type input "16"
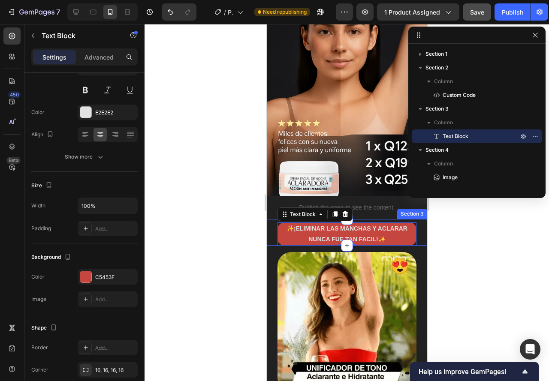
click at [223, 271] on div at bounding box center [346, 202] width 404 height 357
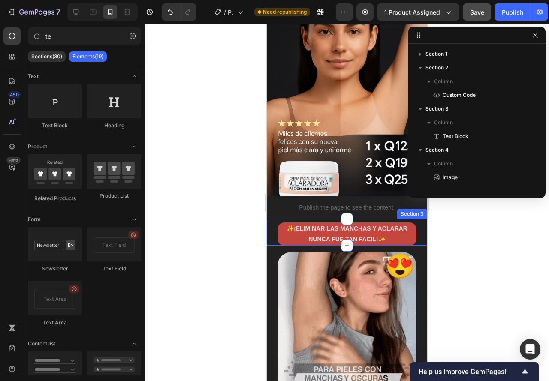
click at [194, 240] on div at bounding box center [346, 202] width 404 height 357
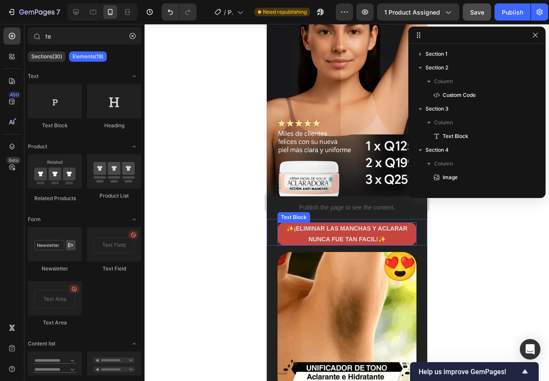
click at [312, 223] on p "✨¡ELIMINAR LAS MANCHAS Y ACLARAR NUNCA FUE TAN FACIL!✨" at bounding box center [346, 233] width 137 height 21
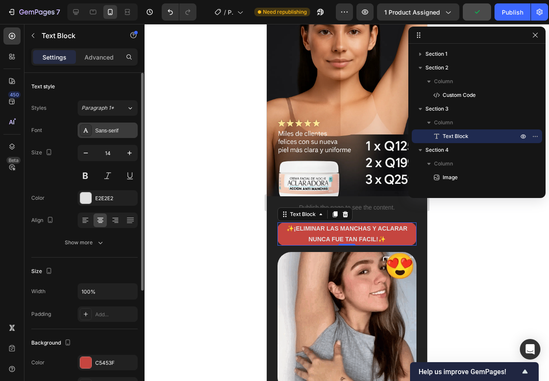
click at [117, 129] on div "Sans-serif" at bounding box center [115, 131] width 40 height 8
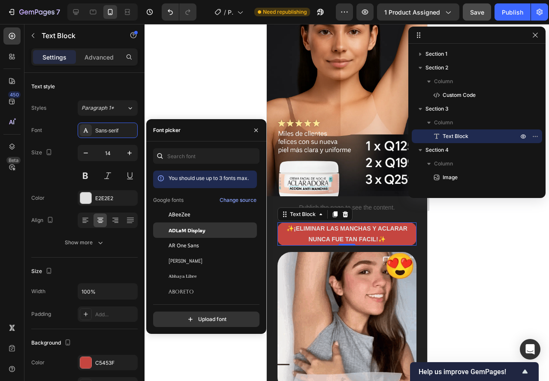
click at [180, 233] on span "ADLaM Display" at bounding box center [186, 230] width 37 height 8
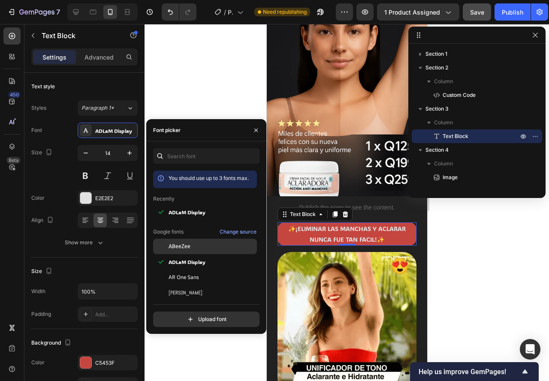
click at [174, 246] on span "ABeeZee" at bounding box center [179, 247] width 22 height 8
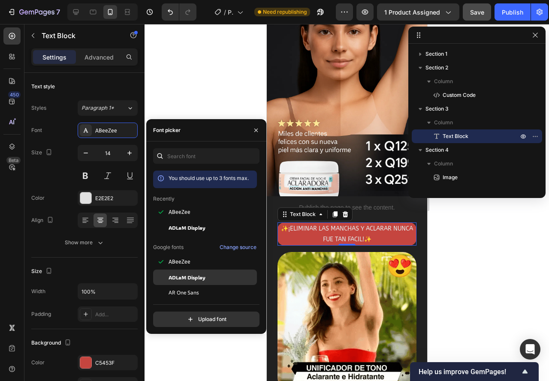
click at [185, 272] on div "ADLaM Display" at bounding box center [205, 277] width 104 height 15
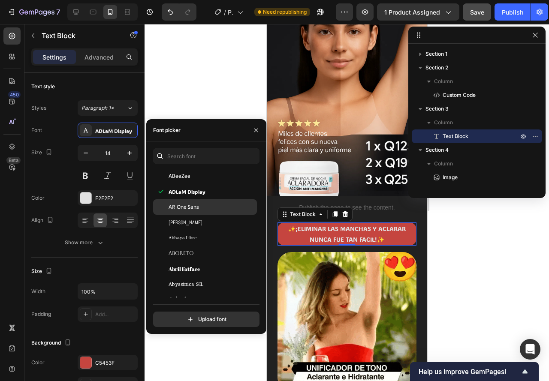
click at [171, 208] on span "AR One Sans" at bounding box center [183, 207] width 30 height 8
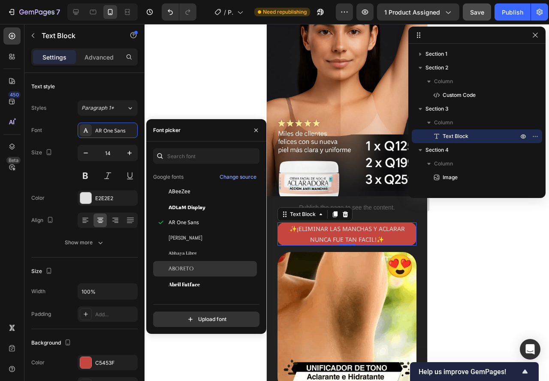
scroll to position [129, 0]
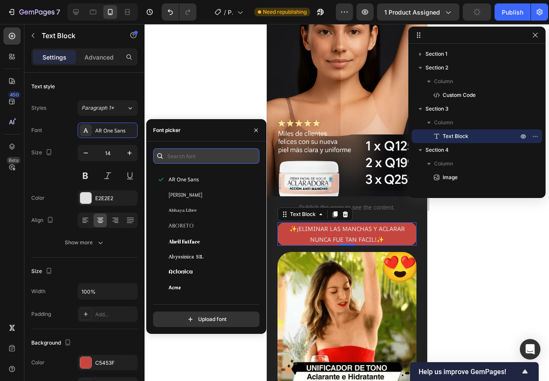
click at [178, 162] on input "text" at bounding box center [206, 155] width 106 height 15
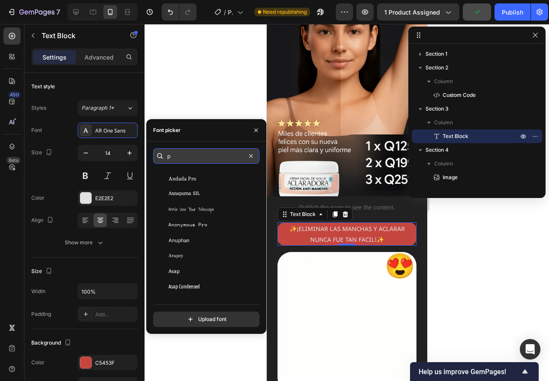
scroll to position [0, 0]
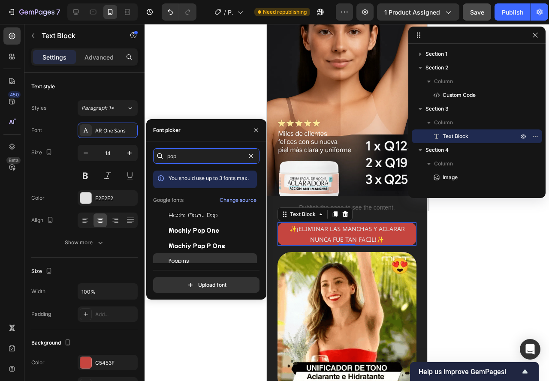
type input "pop"
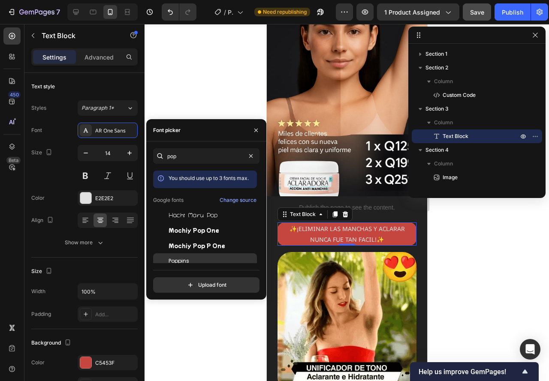
click at [180, 260] on span "Poppins" at bounding box center [178, 261] width 21 height 8
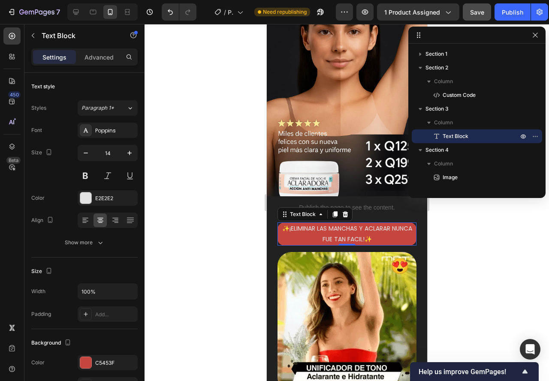
click at [204, 88] on div at bounding box center [346, 202] width 404 height 357
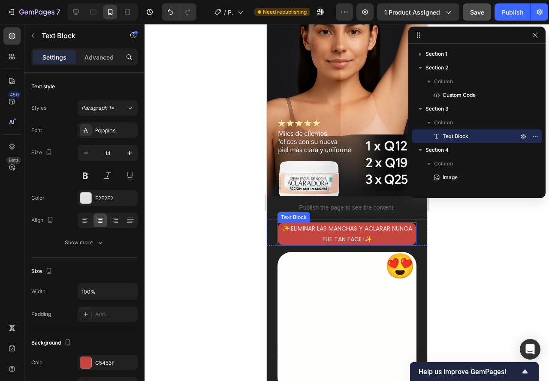
click at [300, 223] on p "✨¡ELIMINAR LAS MANCHAS Y ACLARAR NUNCA FUE TAN FACIL!✨" at bounding box center [346, 233] width 137 height 21
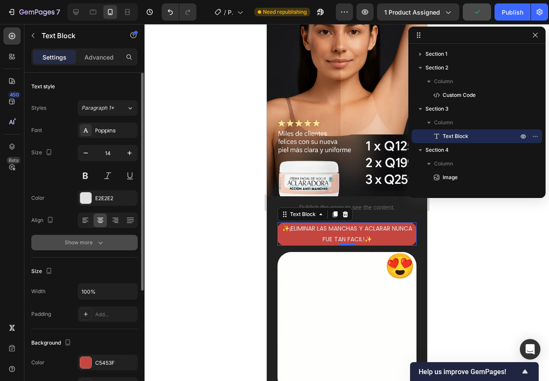
click at [95, 243] on div "Show more" at bounding box center [85, 242] width 40 height 9
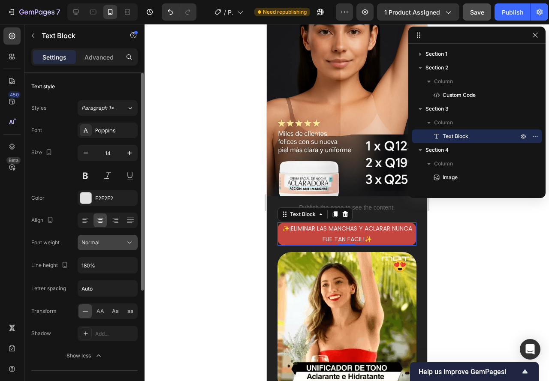
click at [92, 240] on span "Normal" at bounding box center [90, 243] width 18 height 8
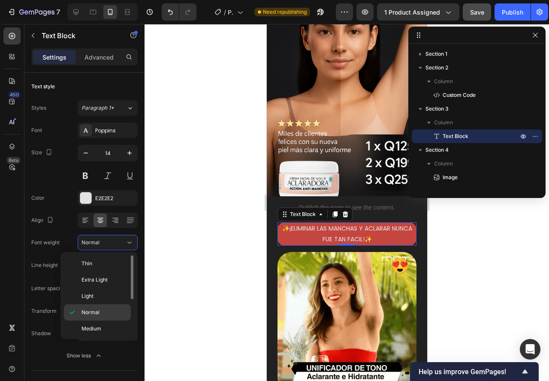
scroll to position [66, 0]
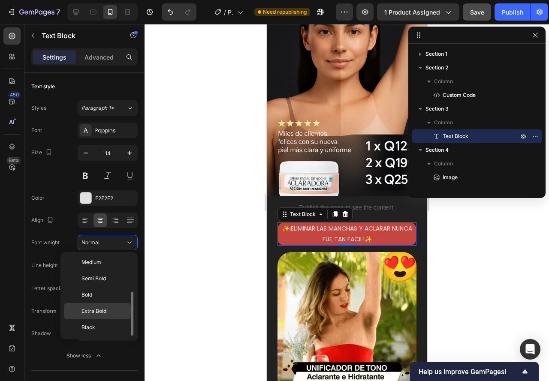
click at [90, 313] on span "Extra Bold" at bounding box center [93, 311] width 25 height 8
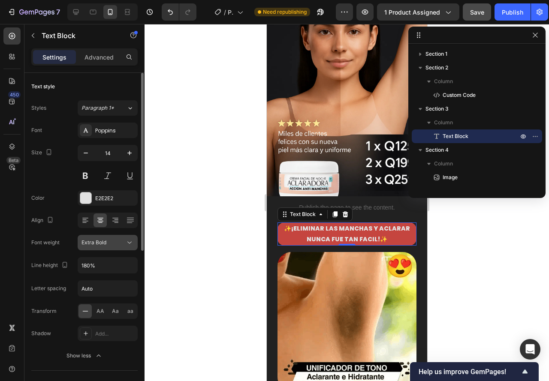
click at [90, 242] on span "Extra Bold" at bounding box center [93, 242] width 25 height 6
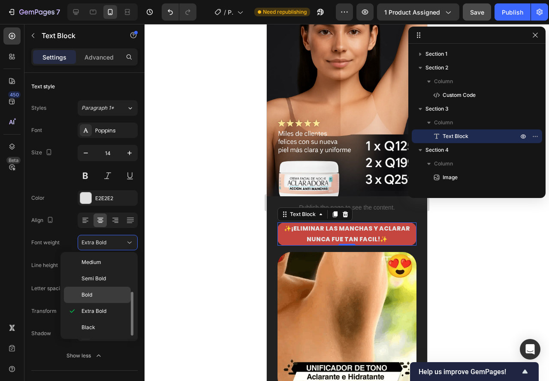
click at [91, 297] on span "Bold" at bounding box center [86, 295] width 11 height 8
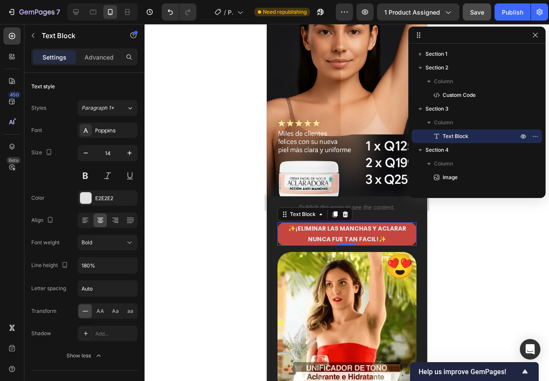
click at [180, 238] on div at bounding box center [346, 202] width 404 height 357
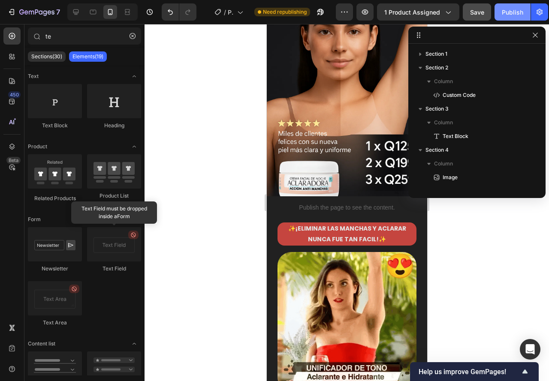
click at [507, 12] on div "Publish" at bounding box center [512, 12] width 21 height 9
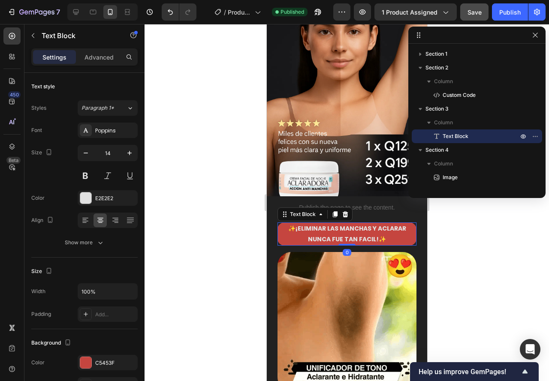
click at [281, 232] on p "✨¡ELIMINAR LAS MANCHAS Y ACLARAR NUNCA FUE TAN FACIL!✨" at bounding box center [346, 233] width 137 height 21
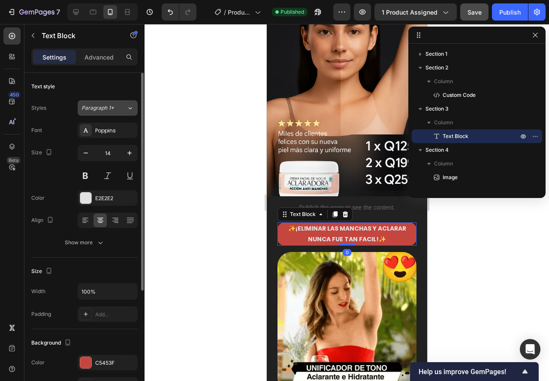
click at [96, 105] on span "Paragraph 1*" at bounding box center [97, 108] width 33 height 8
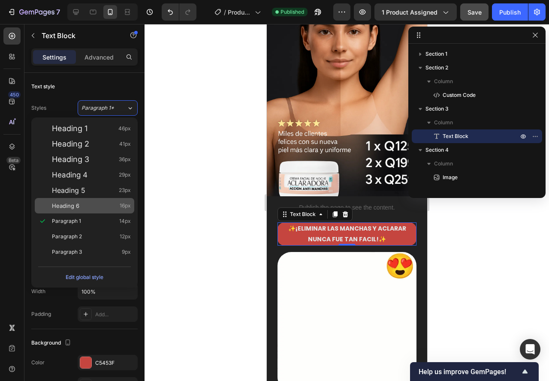
click at [52, 203] on span "Heading 6" at bounding box center [65, 205] width 27 height 9
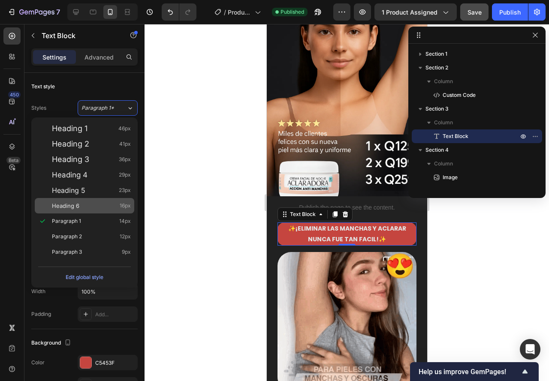
type input "16"
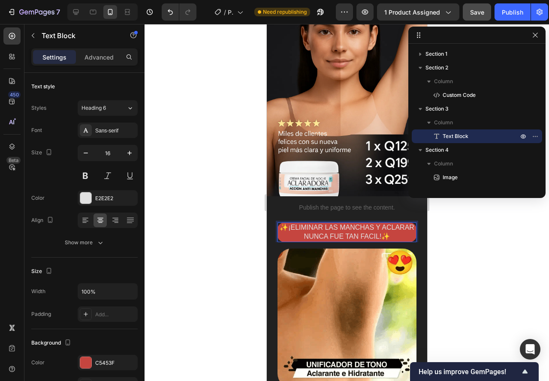
click at [314, 223] on p "✨¡ELIMINAR LAS MANCHAS Y ACLARAR NUNCA FUE TAN FACIL!✨" at bounding box center [346, 232] width 137 height 18
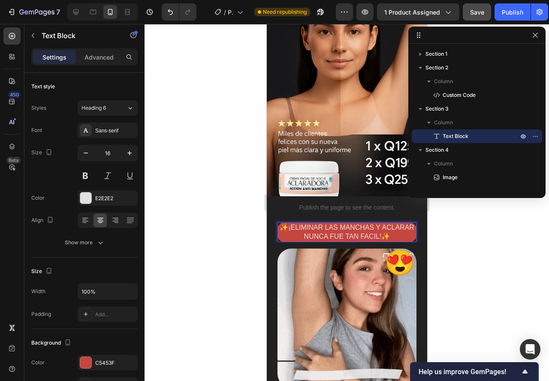
click at [302, 223] on p "✨¡ELIMINAR LAS MANCHAS Y ACLARAR NUNCA FUE TAN FACIL!✨" at bounding box center [346, 232] width 137 height 18
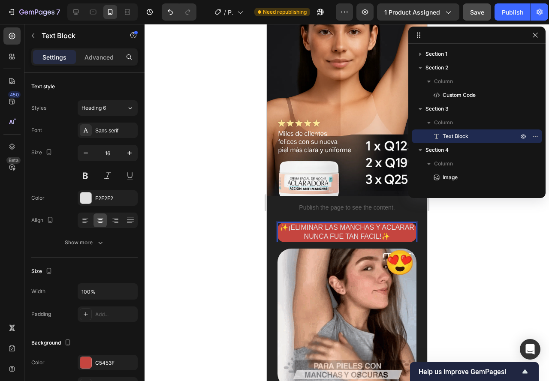
click at [305, 223] on p "✨¡ELIMINAR LAS MANCHAS Y ACLARAR NUNCA FUE TAN FACIL!✨" at bounding box center [346, 232] width 137 height 18
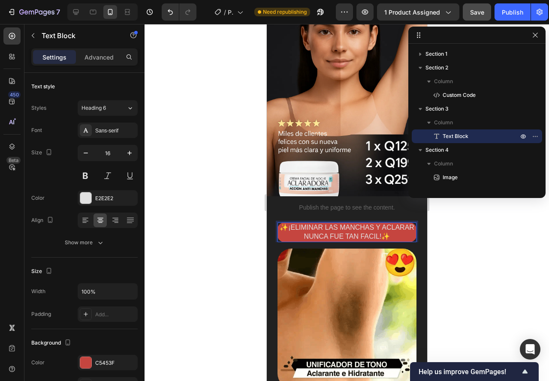
click at [301, 223] on p "✨¡ELIMINAR LAS MANCHAS Y ACLARAR NUNCA FUE TAN FACIL!✨" at bounding box center [346, 232] width 137 height 18
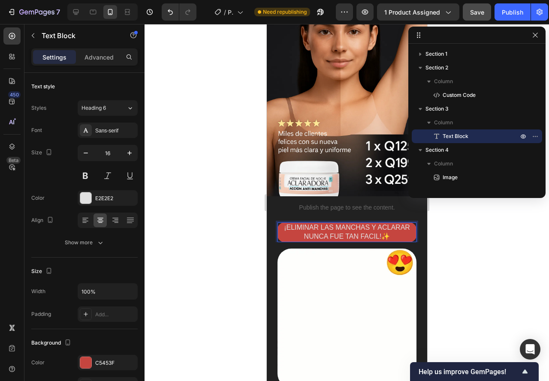
click at [388, 229] on p "¡ELIMINAR LAS MANCHAS Y ACLARAR NUNCA FUE TAN FACIL!✨" at bounding box center [346, 232] width 137 height 18
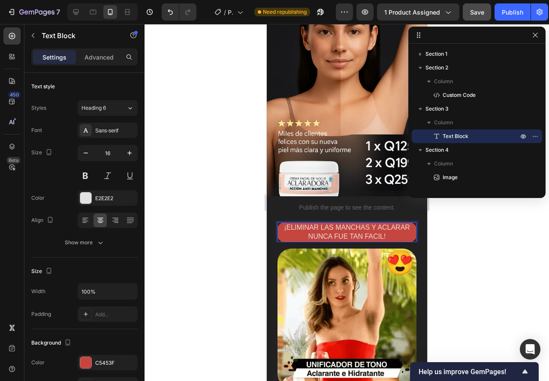
click at [284, 223] on p "¡ELIMINAR LAS MANCHAS Y ACLARAR NUNCA FUE TAN FACIL!" at bounding box center [346, 232] width 137 height 18
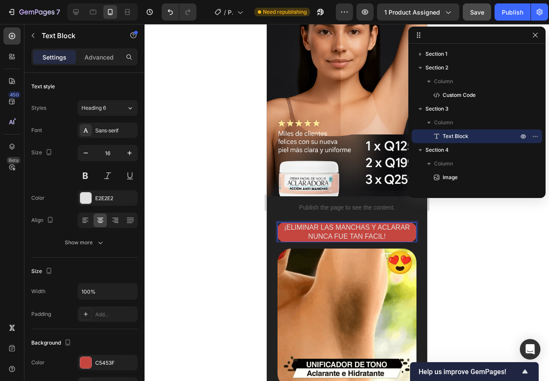
click at [308, 225] on p "¡ELIMINAR LAS MANCHAS Y ACLARAR NUNCA FUE TAN FACIL!" at bounding box center [346, 232] width 137 height 18
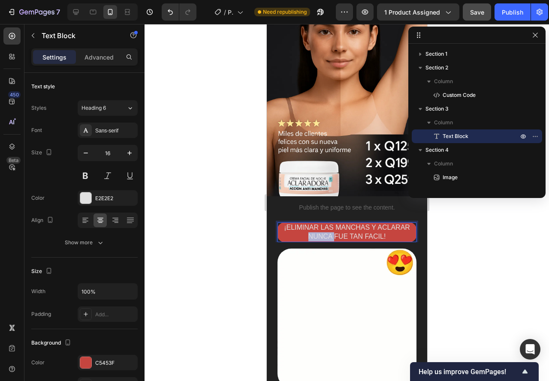
click at [308, 225] on p "¡ELIMINAR LAS MANCHAS Y ACLARAR NUNCA FUE TAN FACIL!" at bounding box center [346, 232] width 137 height 18
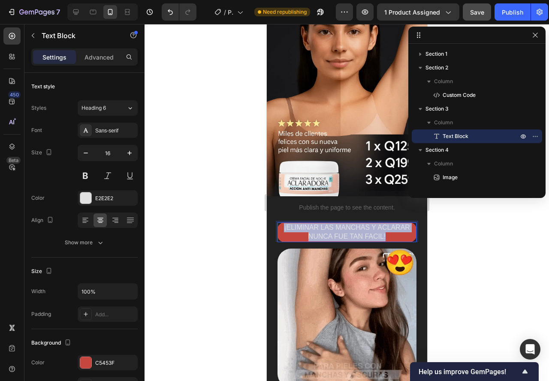
click at [308, 225] on p "¡ELIMINAR LAS MANCHAS Y ACLARAR NUNCA FUE TAN FACIL!" at bounding box center [346, 232] width 137 height 18
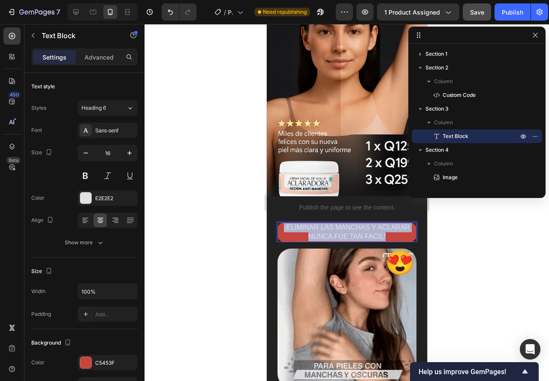
click at [308, 225] on p "¡ELIMINAR LAS MANCHAS Y ACLARAR NUNCA FUE TAN FACIL!" at bounding box center [346, 232] width 137 height 18
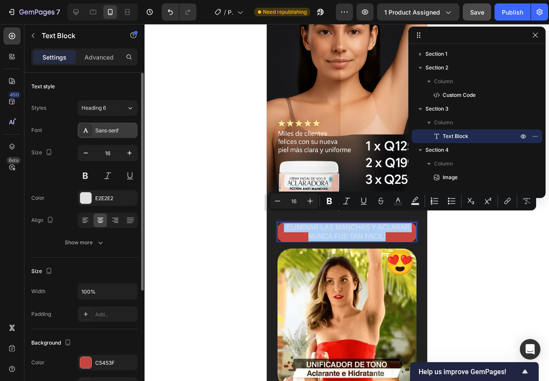
click at [111, 131] on div "Sans-serif" at bounding box center [115, 131] width 40 height 8
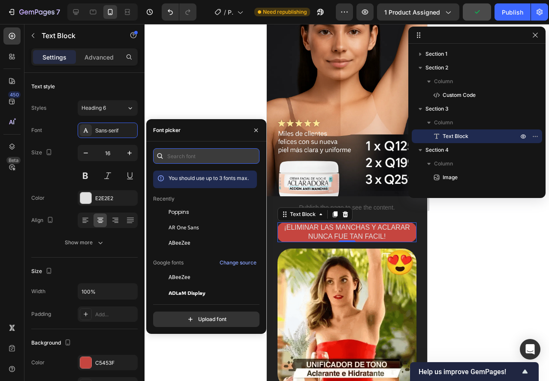
click at [188, 155] on input "text" at bounding box center [206, 155] width 106 height 15
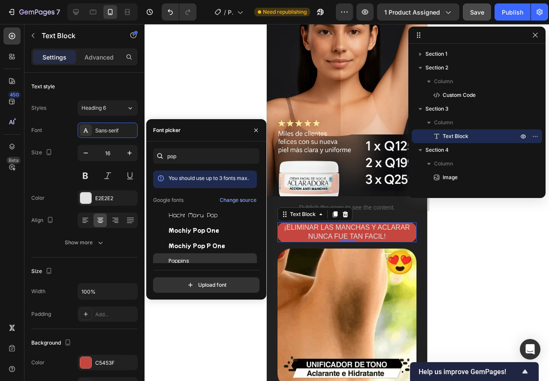
click at [185, 254] on div "Poppins" at bounding box center [205, 260] width 104 height 15
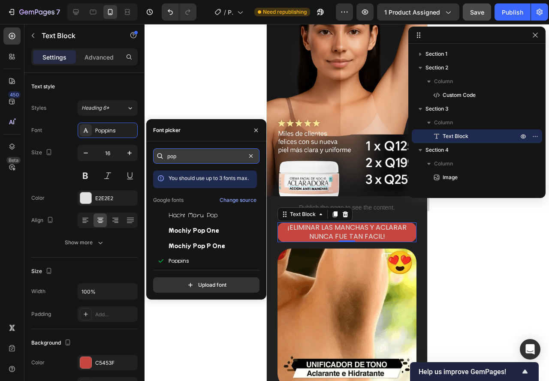
click at [182, 156] on input "pop" at bounding box center [206, 155] width 106 height 15
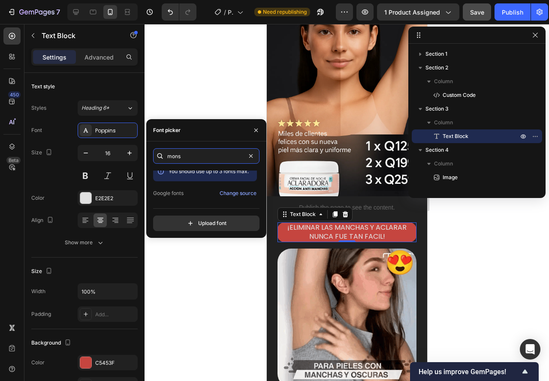
scroll to position [0, 0]
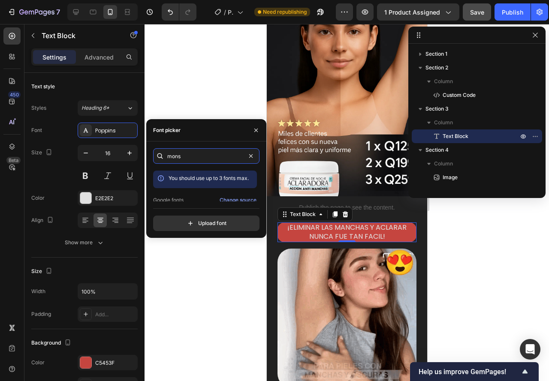
drag, startPoint x: 195, startPoint y: 156, endPoint x: 161, endPoint y: 159, distance: 34.9
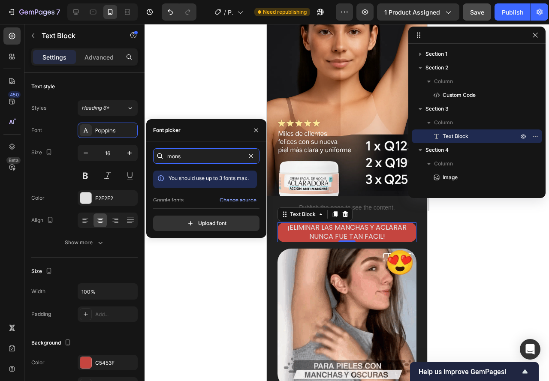
click at [161, 158] on div "mons" at bounding box center [206, 155] width 106 height 15
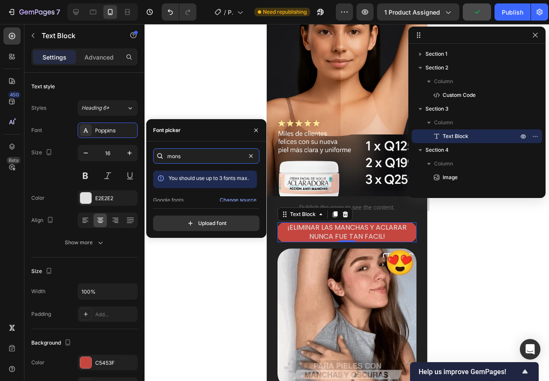
type input "mons"
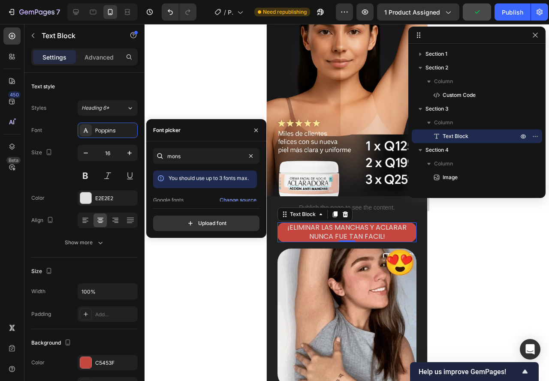
click at [192, 102] on div at bounding box center [346, 202] width 404 height 357
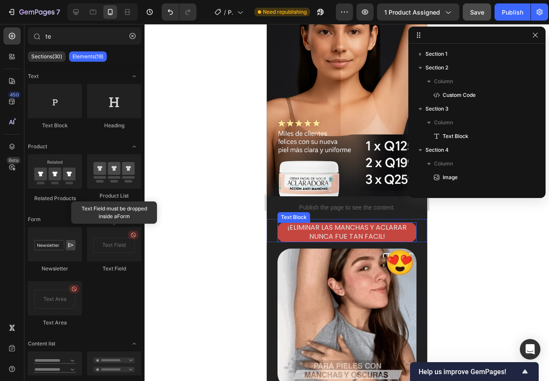
click at [312, 228] on p "¡ELIMINAR LAS MANCHAS Y ACLARAR NUNCA FUE TAN FACIL!" at bounding box center [346, 232] width 137 height 18
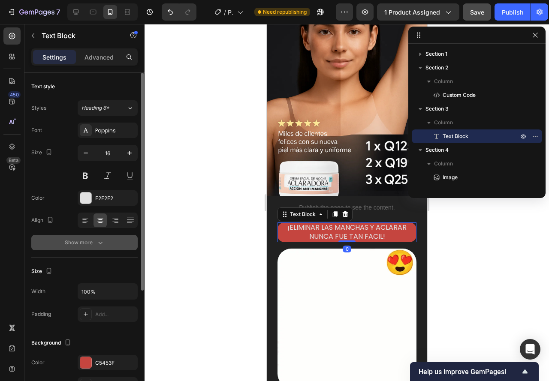
click at [81, 240] on div "Show more" at bounding box center [85, 242] width 40 height 9
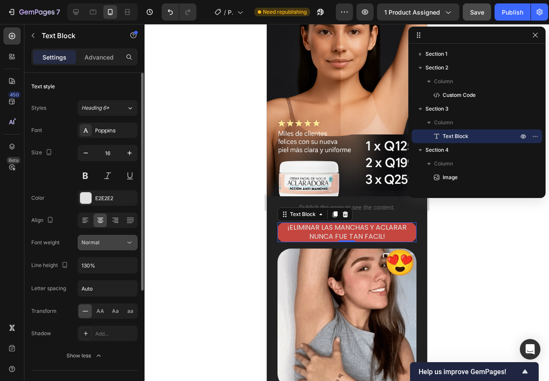
click at [99, 246] on span "Normal" at bounding box center [90, 243] width 18 height 8
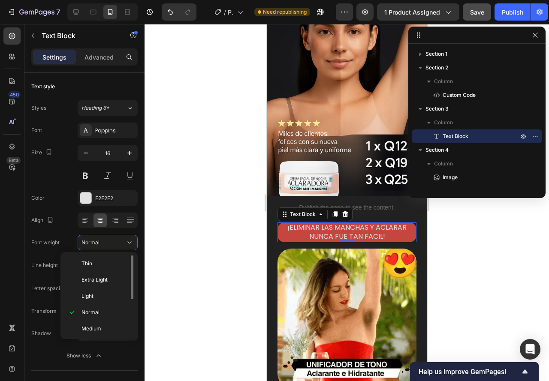
scroll to position [43, 0]
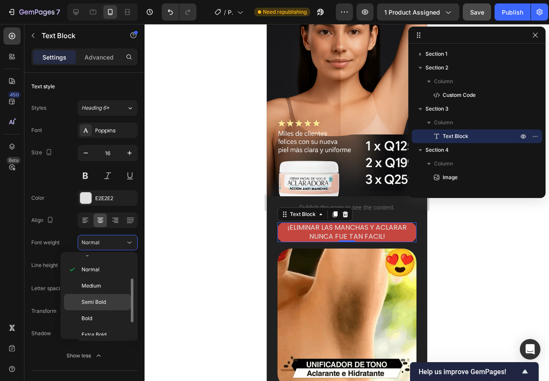
click at [88, 304] on span "Semi Bold" at bounding box center [93, 302] width 24 height 8
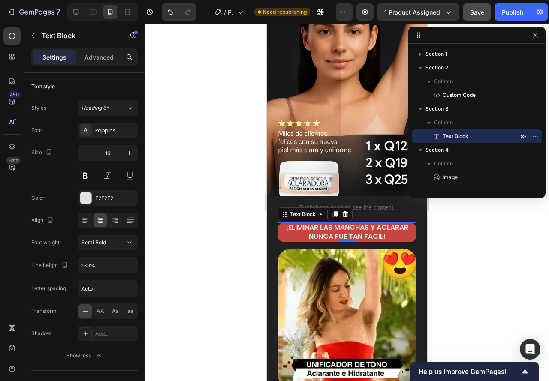
click at [227, 239] on div at bounding box center [346, 202] width 404 height 357
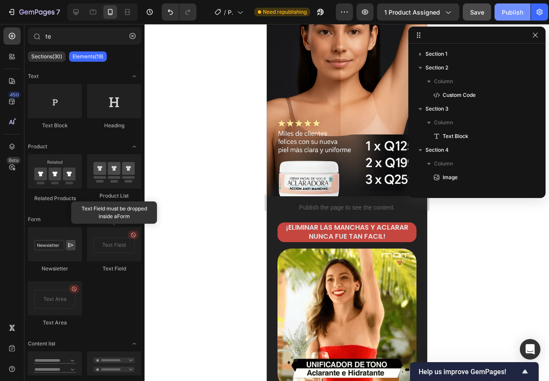
click at [505, 14] on div "Publish" at bounding box center [512, 12] width 21 height 9
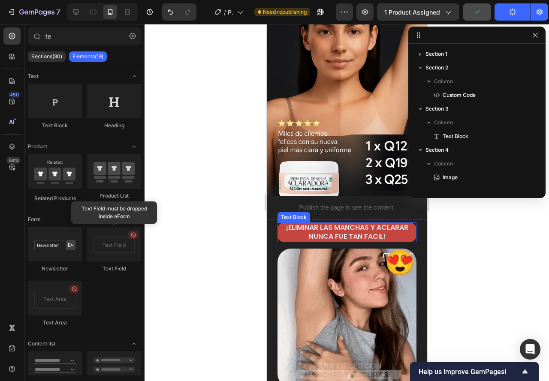
click at [283, 225] on p "¡ELIMINAR LAS MANCHAS Y ACLARAR NUNCA FUE TAN FACIL!" at bounding box center [346, 232] width 137 height 18
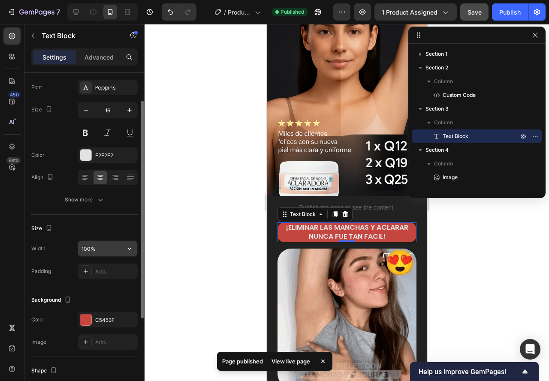
click at [107, 249] on input "100%" at bounding box center [107, 248] width 59 height 15
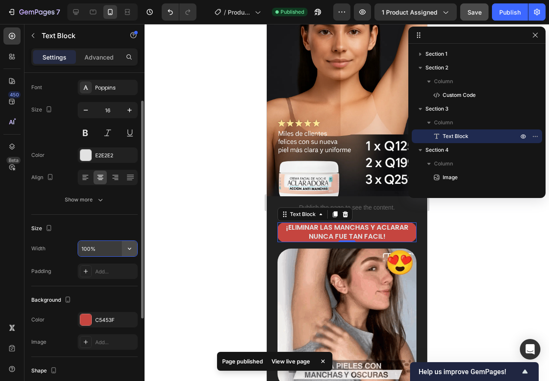
click at [123, 250] on button "button" at bounding box center [129, 248] width 15 height 15
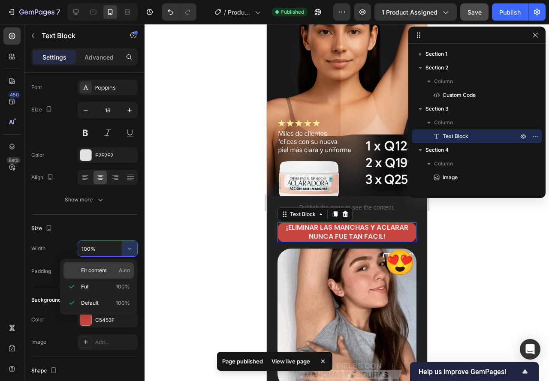
click at [126, 271] on span "Auto" at bounding box center [124, 271] width 11 height 8
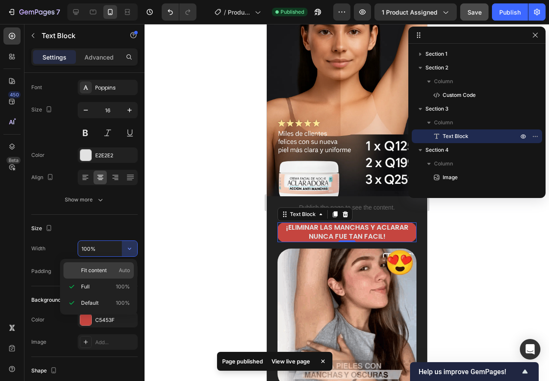
type input "Auto"
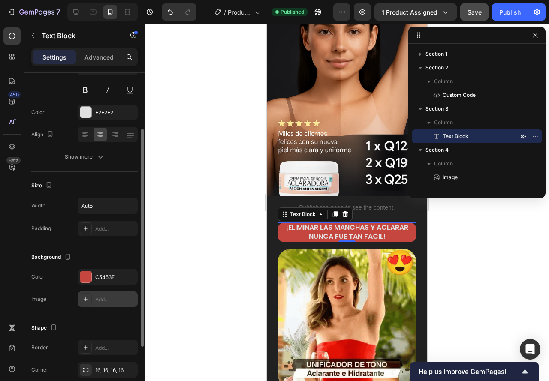
scroll to position [171, 0]
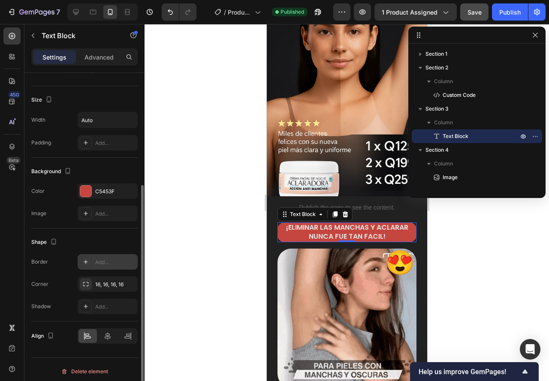
click at [102, 264] on div "Add..." at bounding box center [115, 262] width 40 height 8
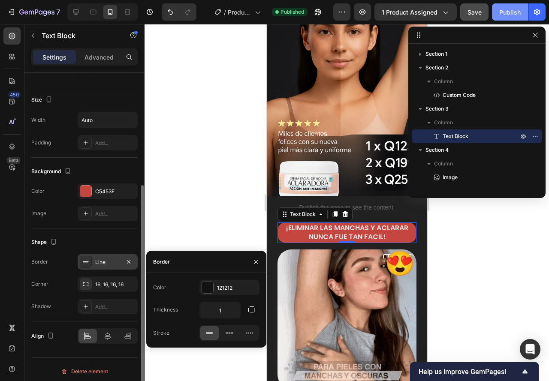
click at [505, 15] on div "Publish" at bounding box center [509, 12] width 21 height 9
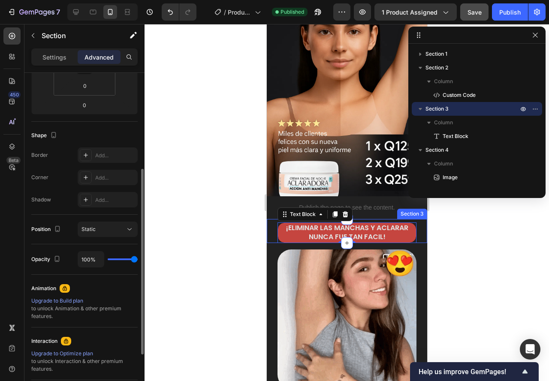
click at [272, 223] on div "¡ELIMINAR LAS MANCHAS Y ACLARAR NUNCA FUE TAN FACIL! Text Block 0 Section 3" at bounding box center [346, 231] width 160 height 24
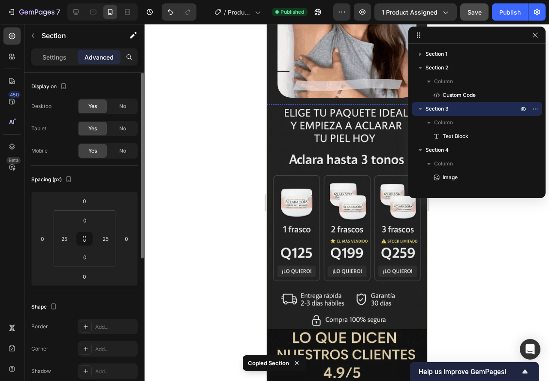
scroll to position [429, 0]
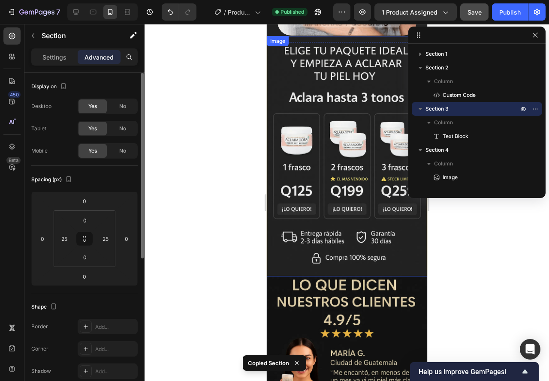
click at [287, 260] on img at bounding box center [346, 156] width 160 height 240
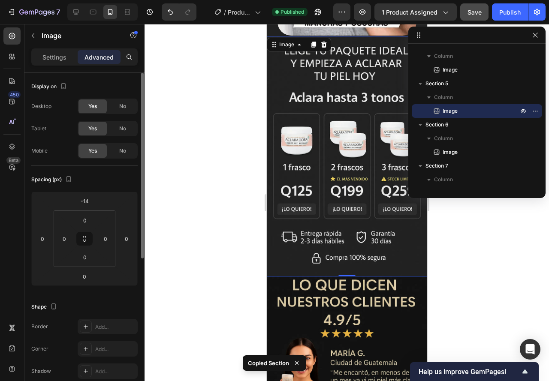
click at [328, 255] on img at bounding box center [346, 156] width 160 height 240
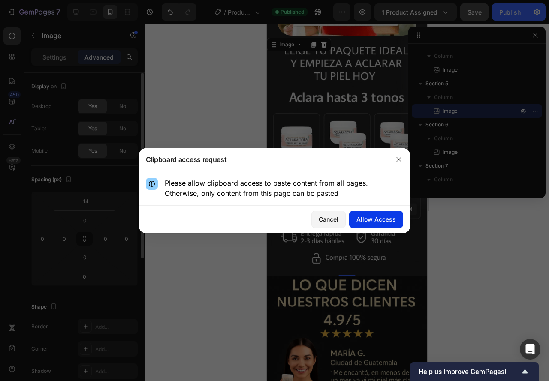
click at [354, 214] on button "Allow Access" at bounding box center [376, 219] width 54 height 17
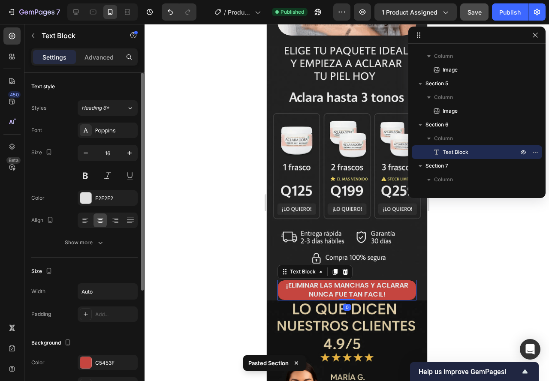
click at [284, 281] on p "¡ELIMINAR LAS MANCHAS Y ACLARAR NUNCA FUE TAN FACIL!" at bounding box center [346, 290] width 136 height 18
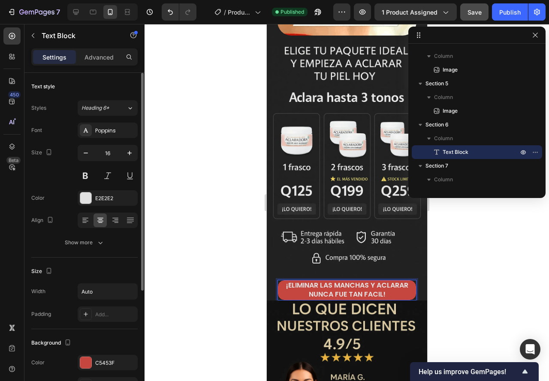
click at [350, 281] on p "¡ELIMINAR LAS MANCHAS Y ACLARAR NUNCA FUE TAN FACIL!" at bounding box center [346, 290] width 136 height 18
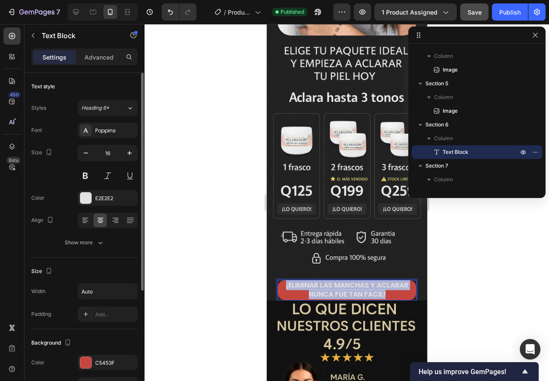
click at [350, 281] on p "¡ELIMINAR LAS MANCHAS Y ACLARAR NUNCA FUE TAN FACIL!" at bounding box center [346, 290] width 136 height 18
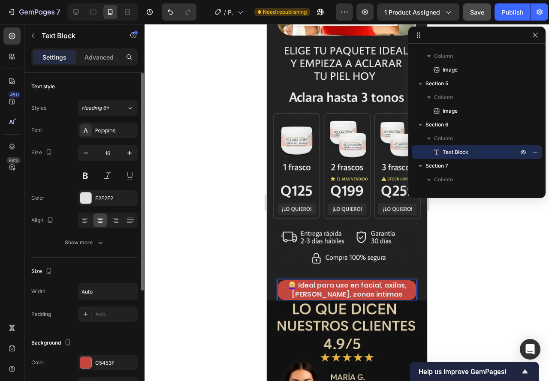
click at [283, 281] on p "👱🏼‍♀️ Ideal para uso en facial, axilas, [PERSON_NAME], zonas intimas" at bounding box center [346, 290] width 136 height 18
click at [108, 111] on span "Heading 6*" at bounding box center [95, 108] width 28 height 8
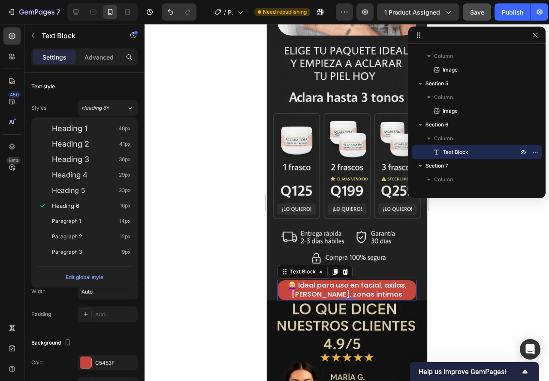
click at [216, 156] on div at bounding box center [346, 202] width 404 height 357
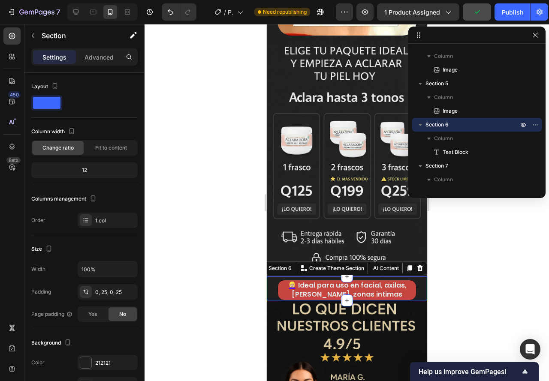
click at [272, 280] on div "👱🏼‍♀️ Ideal para uso en facial, axilas, cuello, zonas intimas Text Block Sectio…" at bounding box center [346, 288] width 160 height 24
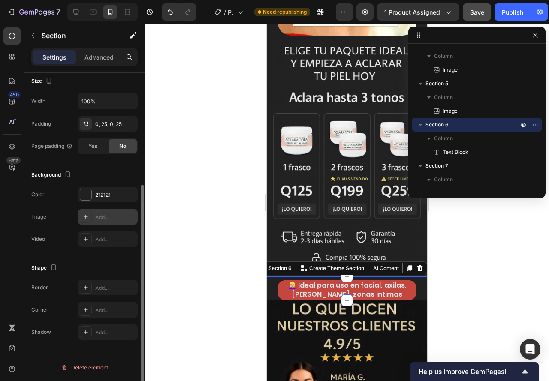
scroll to position [82, 0]
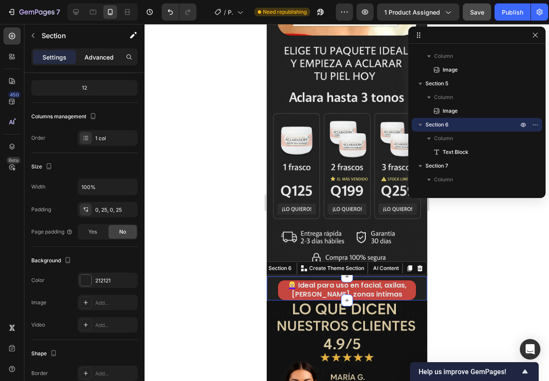
click at [92, 58] on p "Advanced" at bounding box center [98, 57] width 29 height 9
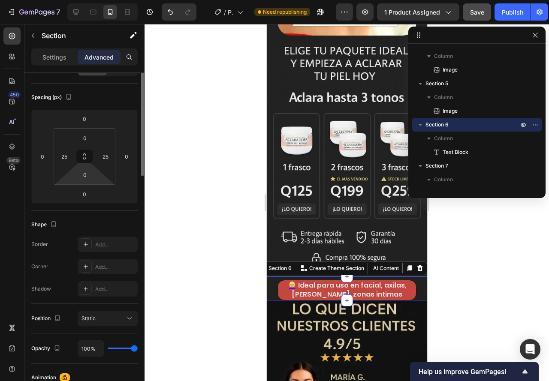
scroll to position [0, 0]
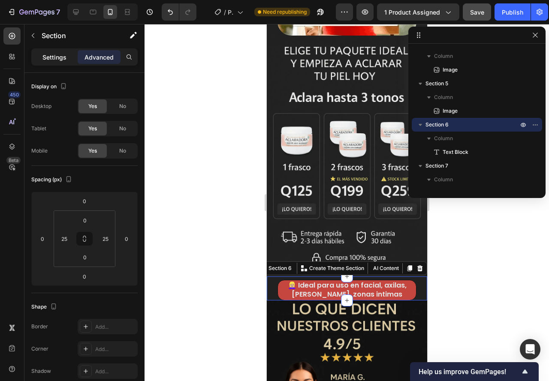
click at [59, 62] on div "Settings" at bounding box center [54, 57] width 43 height 14
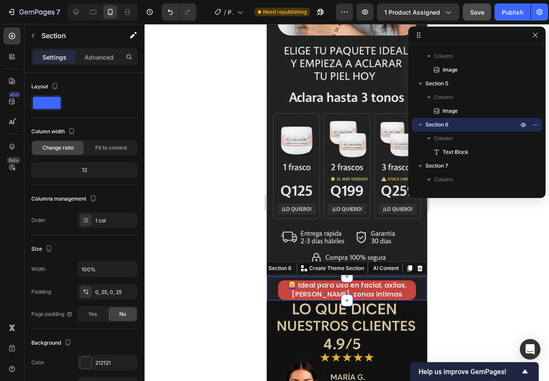
drag, startPoint x: 86, startPoint y: 60, endPoint x: 90, endPoint y: 72, distance: 13.4
click at [86, 60] on p "Advanced" at bounding box center [98, 57] width 29 height 9
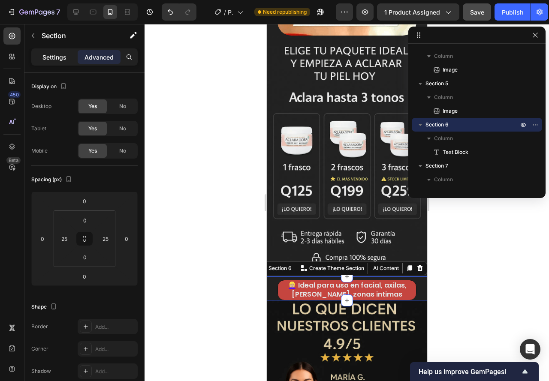
click at [60, 56] on p "Settings" at bounding box center [54, 57] width 24 height 9
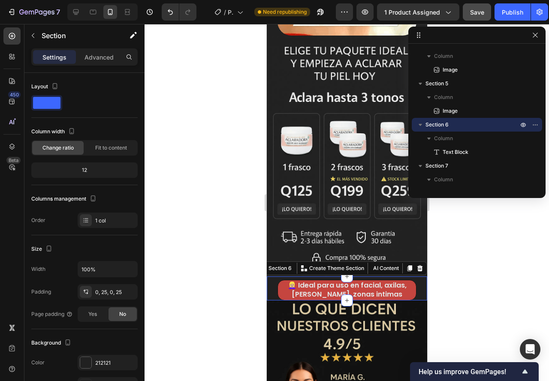
click at [272, 276] on div "👱🏼‍♀️ Ideal para uso en facial, axilas, cuello, zonas intimas Text Block Sectio…" at bounding box center [346, 288] width 160 height 24
drag, startPoint x: 92, startPoint y: 54, endPoint x: 113, endPoint y: 73, distance: 28.5
click at [93, 54] on p "Advanced" at bounding box center [98, 57] width 29 height 9
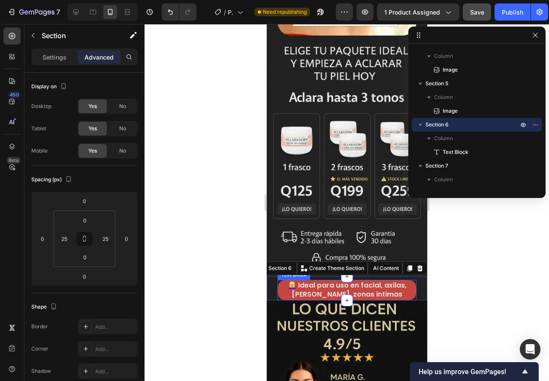
click at [299, 281] on p "👱🏼‍♀️ Ideal para uso en facial, axilas, [PERSON_NAME], zonas intimas" at bounding box center [346, 290] width 136 height 18
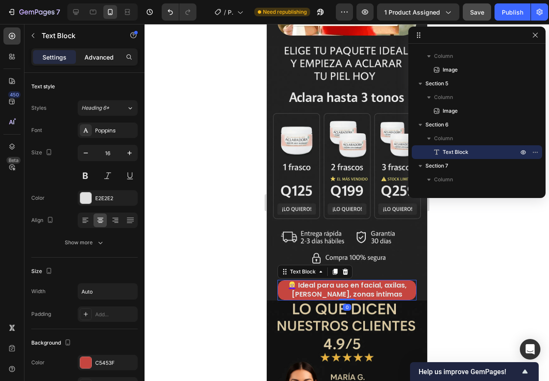
click at [100, 53] on p "Advanced" at bounding box center [98, 57] width 29 height 9
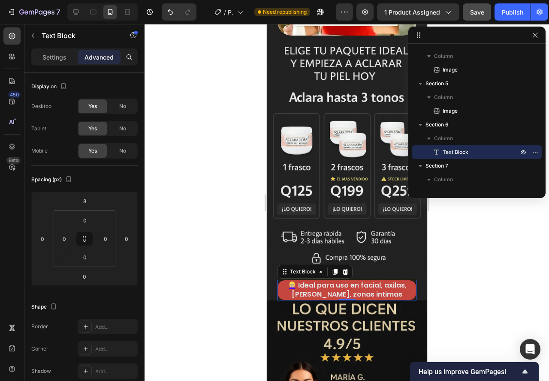
click at [56, 49] on div "Settings Advanced" at bounding box center [84, 56] width 106 height 17
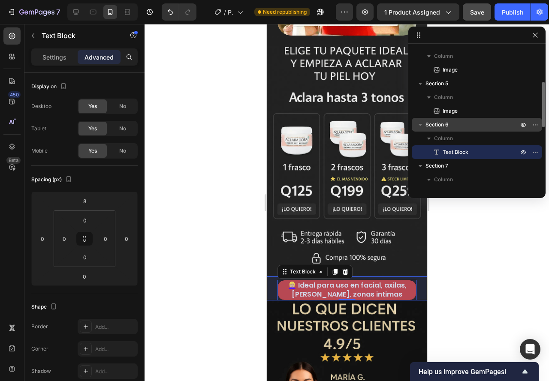
click at [435, 126] on span "Section 6" at bounding box center [436, 124] width 23 height 9
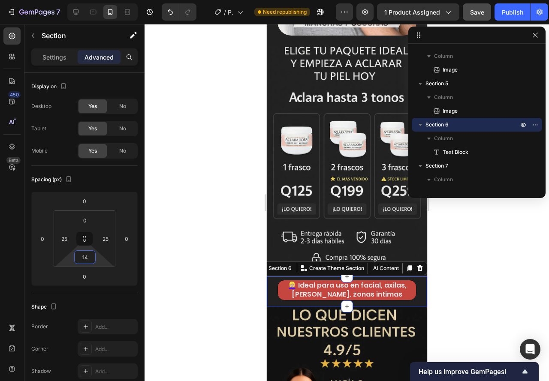
type input "12"
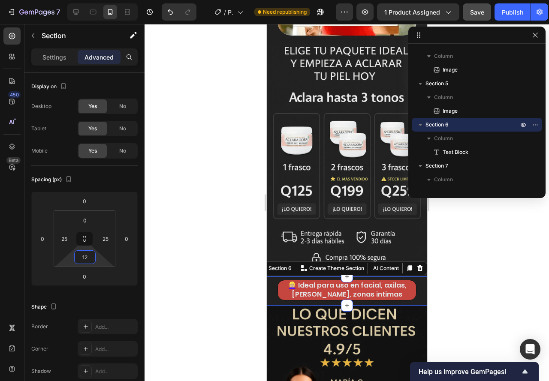
click at [74, 0] on html "7 / Product Page - Sep 25, 01:58:18 Need republishing Preview 1 product assigne…" at bounding box center [274, 0] width 549 height 0
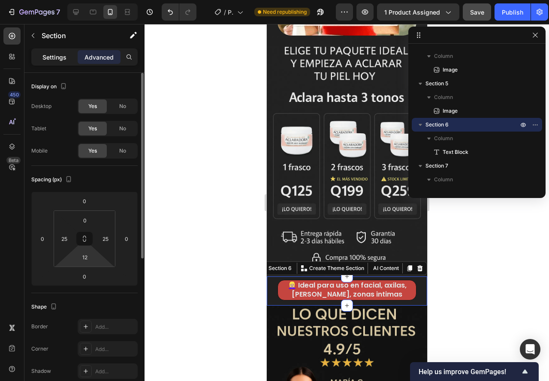
click at [48, 56] on p "Settings" at bounding box center [54, 57] width 24 height 9
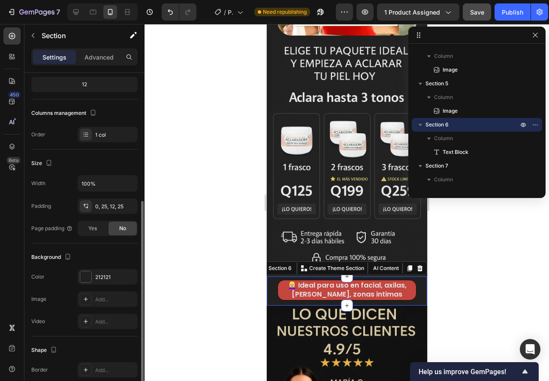
scroll to position [129, 0]
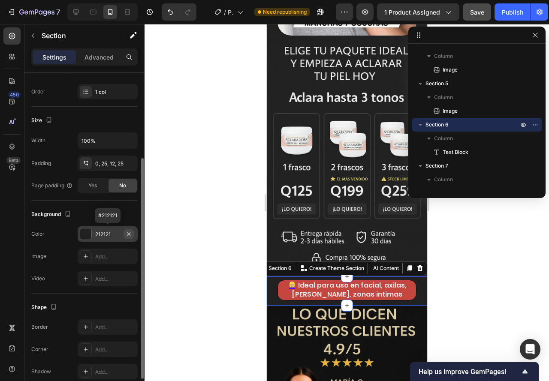
click at [131, 232] on icon "button" at bounding box center [128, 234] width 7 height 7
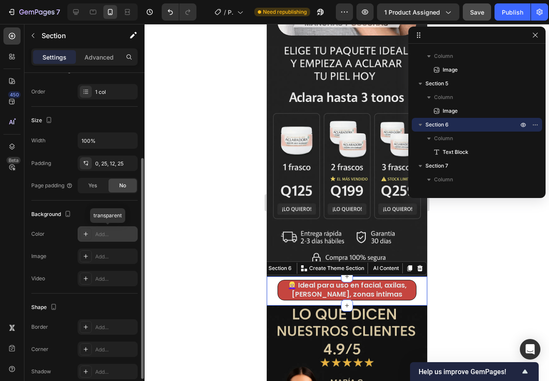
click at [114, 237] on div "Add..." at bounding box center [115, 235] width 40 height 8
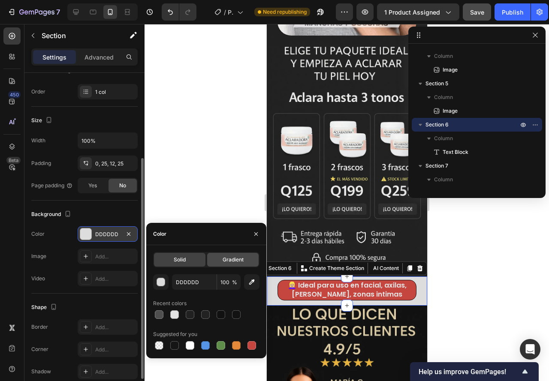
click at [231, 264] on div "Gradient" at bounding box center [232, 260] width 51 height 14
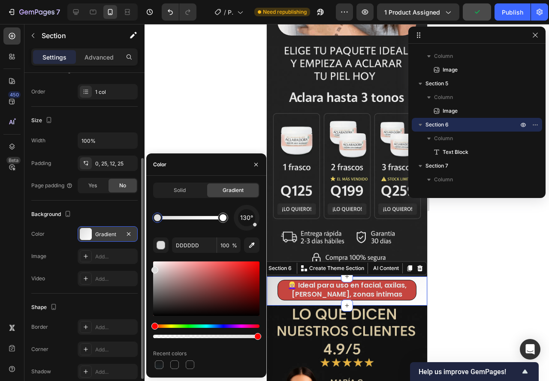
click at [253, 231] on div "130° DDDDDD 100 % Recent colors" at bounding box center [206, 288] width 106 height 166
click at [252, 226] on div "130°" at bounding box center [247, 218] width 26 height 26
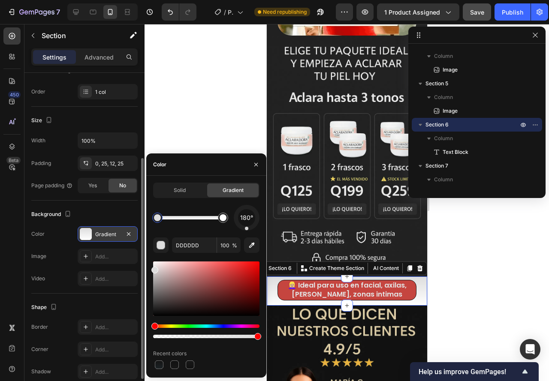
drag, startPoint x: 254, startPoint y: 225, endPoint x: 246, endPoint y: 232, distance: 10.3
click at [246, 232] on div "180° DDDDDD 100 % Recent colors" at bounding box center [206, 288] width 106 height 166
click at [160, 219] on div at bounding box center [157, 217] width 7 height 7
drag, startPoint x: 160, startPoint y: 221, endPoint x: 149, endPoint y: 222, distance: 11.2
click at [149, 222] on div "Solid Gradient 180° DDDDDD 100 % Recent colors" at bounding box center [206, 277] width 120 height 188
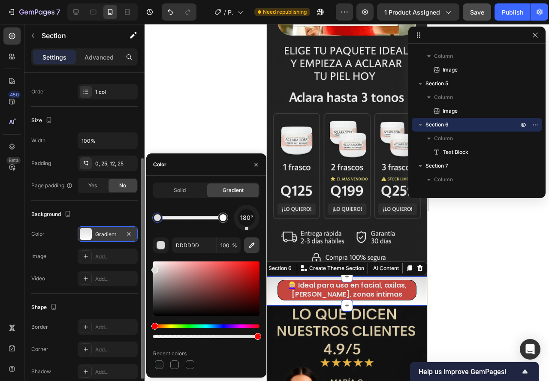
click at [250, 249] on icon "button" at bounding box center [251, 245] width 9 height 9
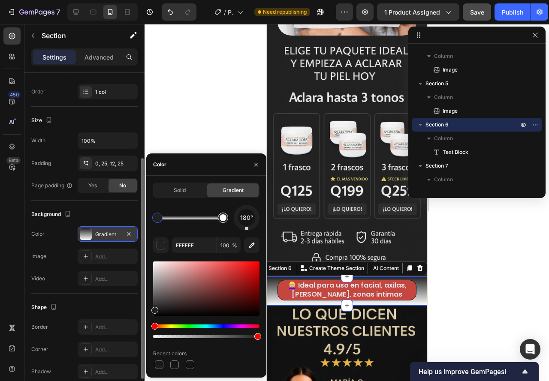
click at [226, 219] on div at bounding box center [223, 218] width 10 height 10
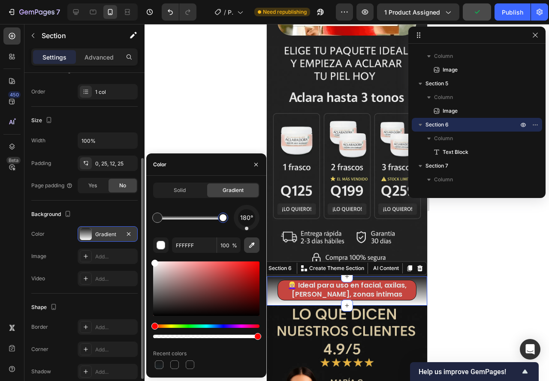
click at [251, 244] on icon "button" at bounding box center [252, 246] width 6 height 6
type input "111111"
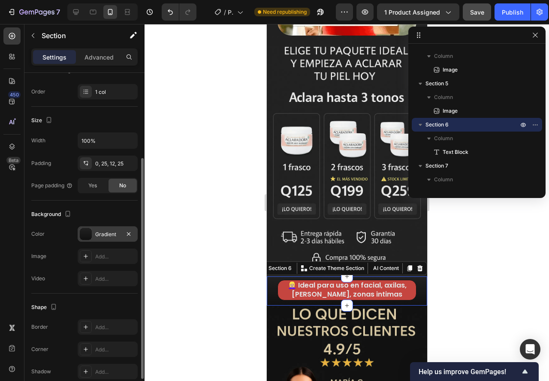
click at [223, 107] on div at bounding box center [346, 202] width 404 height 357
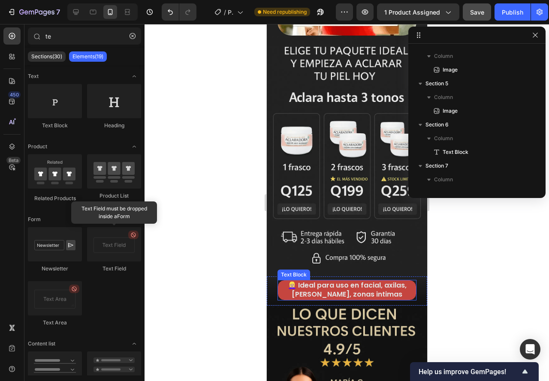
click at [283, 281] on p "👱🏼‍♀️ Ideal para uso en facial, axilas, [PERSON_NAME], zonas intimas" at bounding box center [346, 290] width 136 height 18
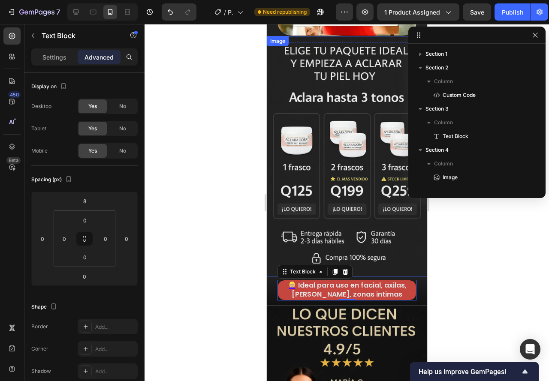
scroll to position [108, 0]
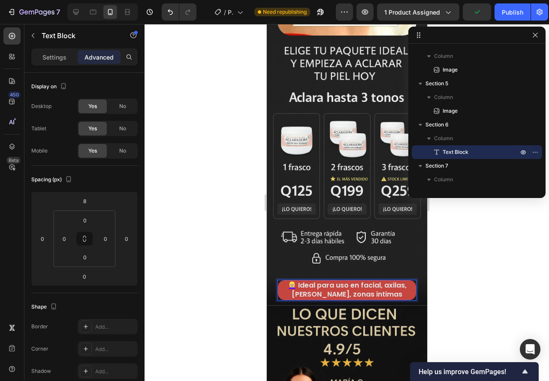
click at [294, 281] on p "👱🏼‍♀️ Ideal para uso en facial, axilas, [PERSON_NAME], zonas intimas" at bounding box center [346, 290] width 136 height 18
click at [295, 281] on p "Ideal para uso en facial, axilas, [PERSON_NAME], zonas intimas" at bounding box center [346, 290] width 136 height 18
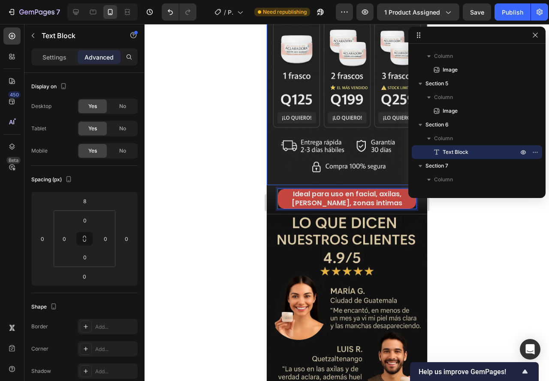
scroll to position [514, 0]
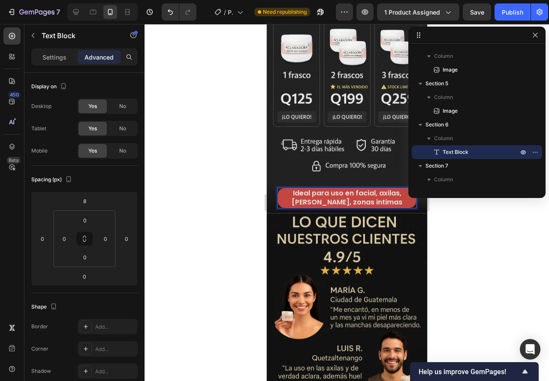
click at [385, 189] on p "Ideal para uso en facial, axilas, [PERSON_NAME], zonas intimas" at bounding box center [346, 198] width 136 height 18
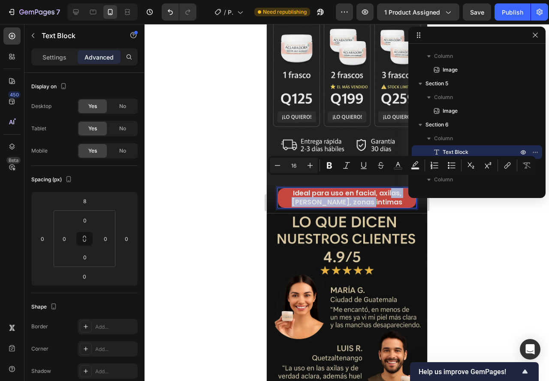
click at [384, 195] on p "Ideal para uso en facial, axilas, [PERSON_NAME], zonas intimas" at bounding box center [346, 198] width 136 height 18
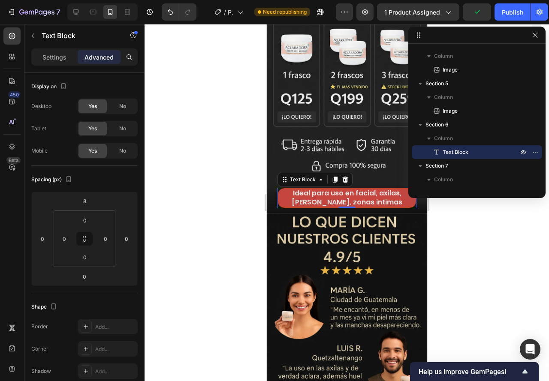
click at [379, 192] on p "Ideal para uso en facial, axilas, [PERSON_NAME], zonas intimas" at bounding box center [346, 198] width 136 height 18
click at [54, 59] on p "Settings" at bounding box center [54, 57] width 24 height 9
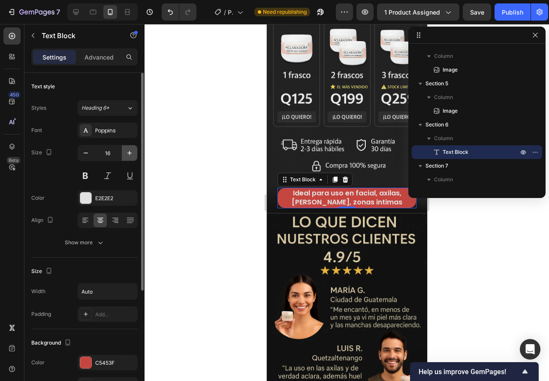
click at [125, 153] on icon "button" at bounding box center [129, 153] width 9 height 9
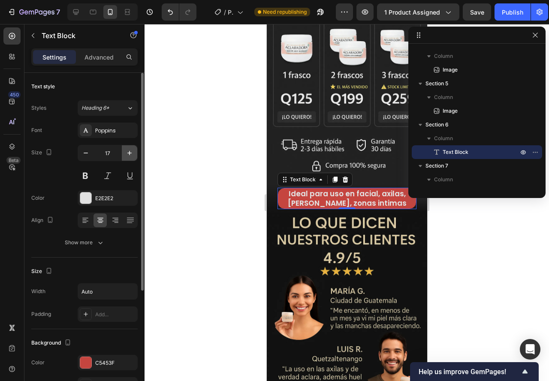
click at [125, 153] on icon "button" at bounding box center [129, 153] width 9 height 9
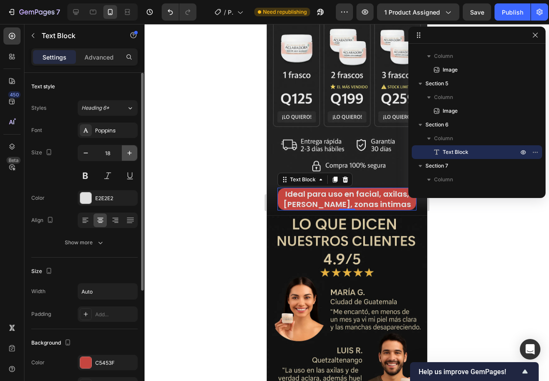
click at [125, 153] on icon "button" at bounding box center [129, 153] width 9 height 9
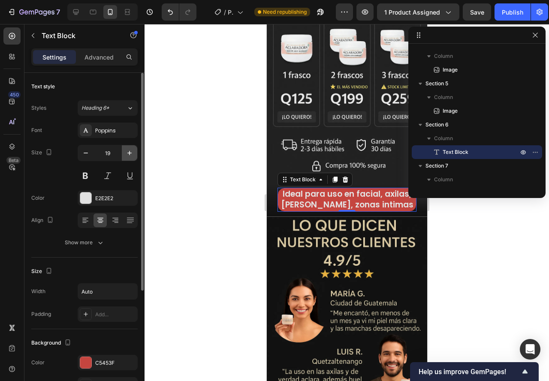
click at [125, 153] on icon "button" at bounding box center [129, 153] width 9 height 9
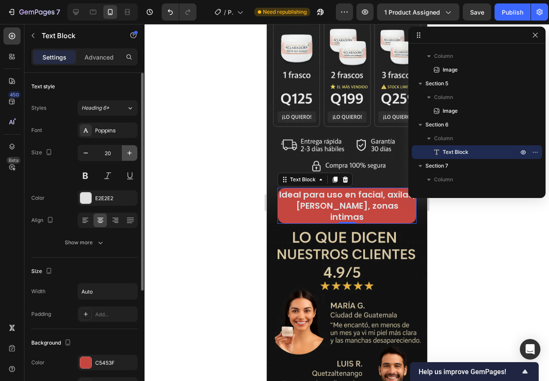
click at [125, 153] on icon "button" at bounding box center [129, 153] width 9 height 9
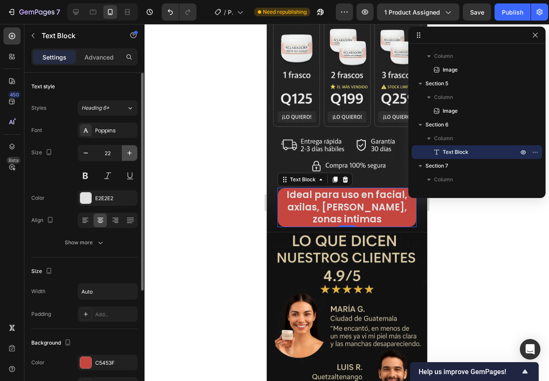
click at [125, 153] on icon "button" at bounding box center [129, 153] width 9 height 9
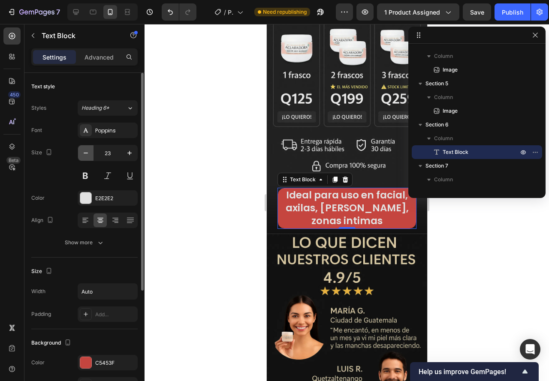
click at [86, 155] on icon "button" at bounding box center [85, 153] width 9 height 9
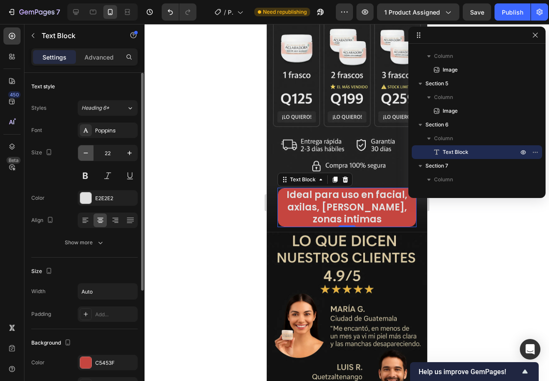
click at [86, 155] on icon "button" at bounding box center [85, 153] width 9 height 9
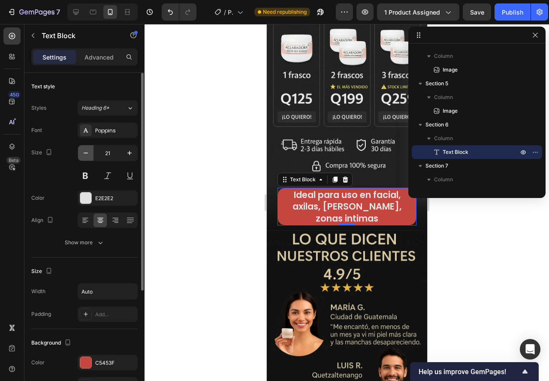
click at [86, 155] on icon "button" at bounding box center [85, 153] width 9 height 9
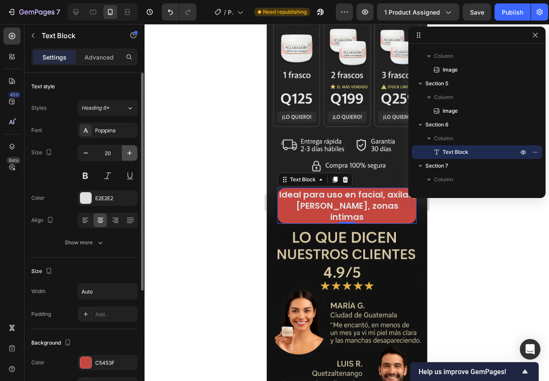
click at [126, 154] on icon "button" at bounding box center [129, 153] width 9 height 9
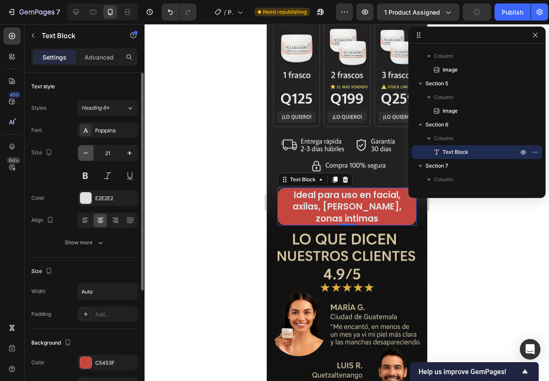
click at [79, 148] on button "button" at bounding box center [85, 152] width 15 height 15
type input "20"
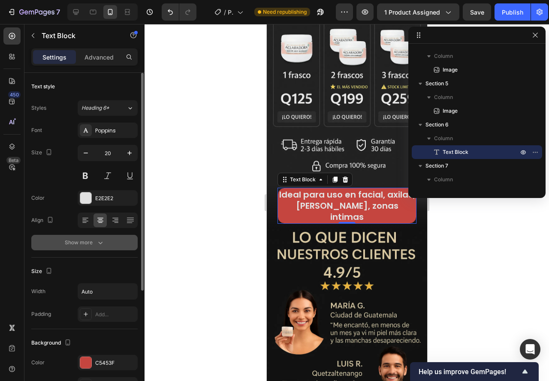
click at [87, 237] on button "Show more" at bounding box center [84, 242] width 106 height 15
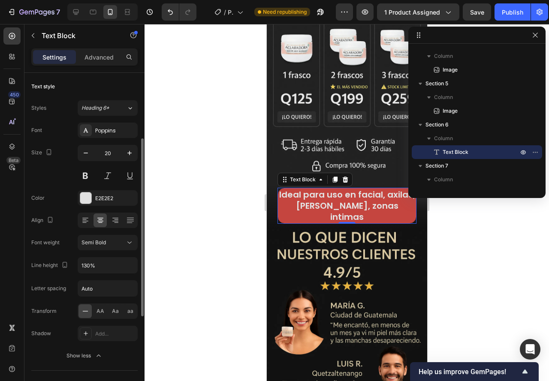
scroll to position [43, 0]
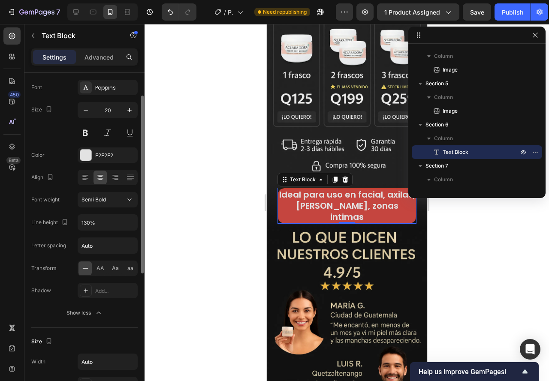
click at [86, 309] on div "Show less" at bounding box center [84, 313] width 36 height 9
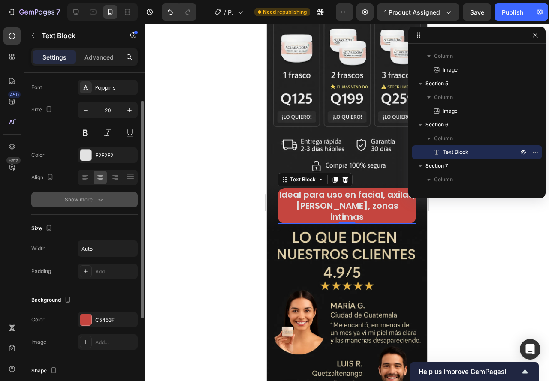
click at [84, 199] on div "Show more" at bounding box center [85, 199] width 40 height 9
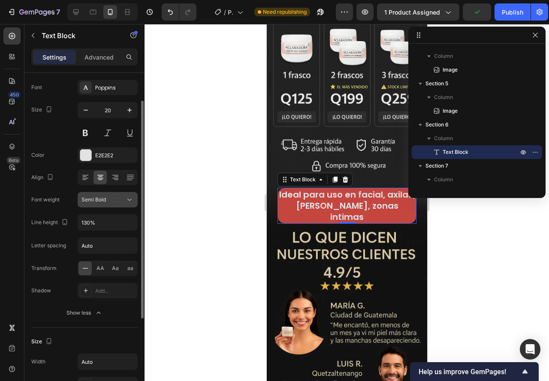
click at [118, 202] on div "Semi Bold" at bounding box center [103, 200] width 44 height 8
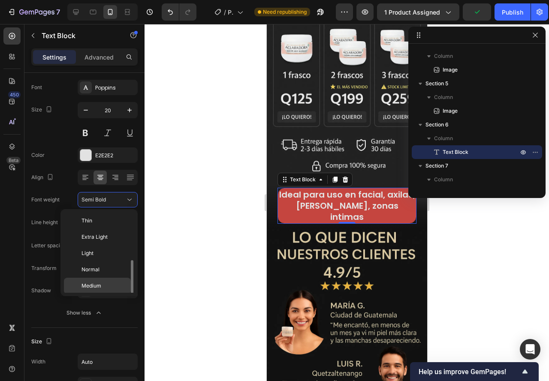
scroll to position [31, 0]
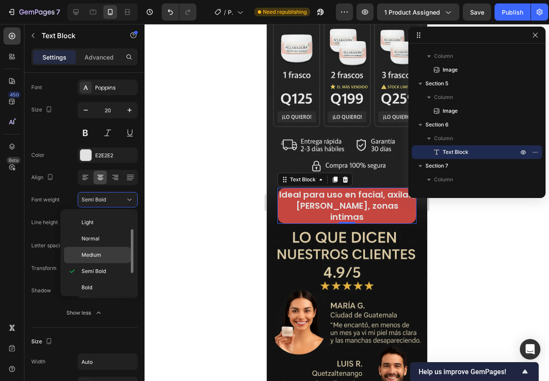
click at [96, 258] on span "Medium" at bounding box center [91, 255] width 20 height 8
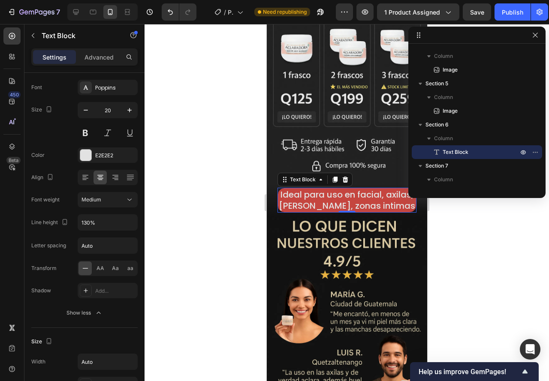
click at [222, 224] on div at bounding box center [346, 202] width 404 height 357
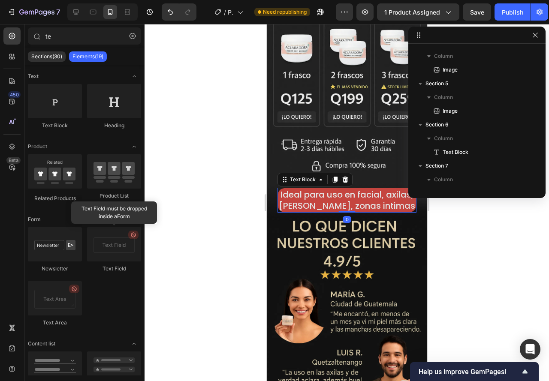
click at [278, 189] on p "Ideal para uso en facial, axilas, [PERSON_NAME], zonas intimas" at bounding box center [346, 200] width 136 height 22
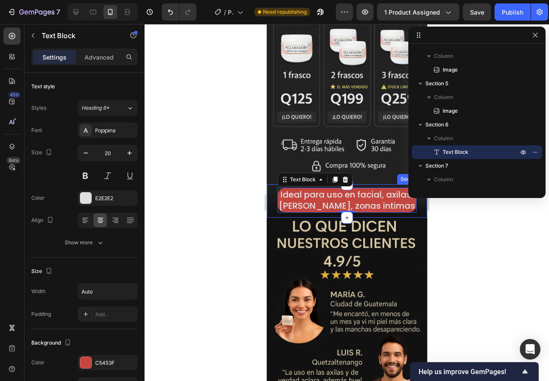
click at [181, 182] on div at bounding box center [346, 202] width 404 height 357
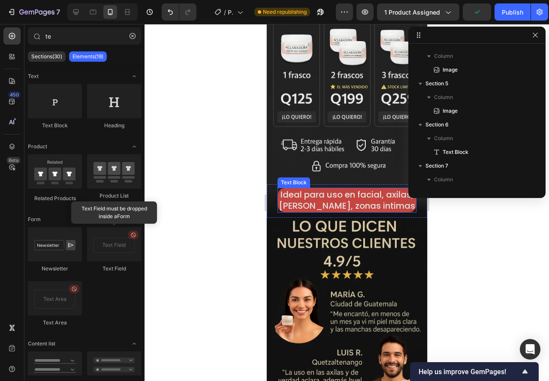
click at [280, 196] on p "Ideal para uso en facial, axilas, [PERSON_NAME], zonas intimas" at bounding box center [346, 200] width 136 height 22
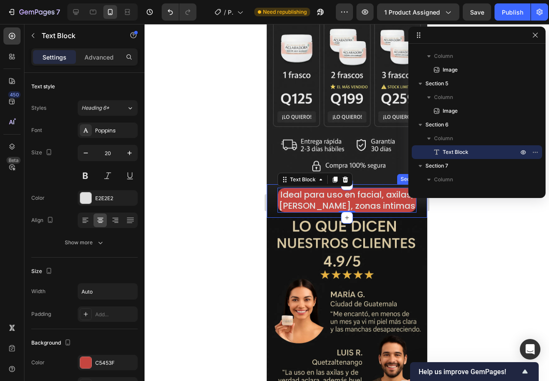
click at [229, 230] on div at bounding box center [346, 202] width 404 height 357
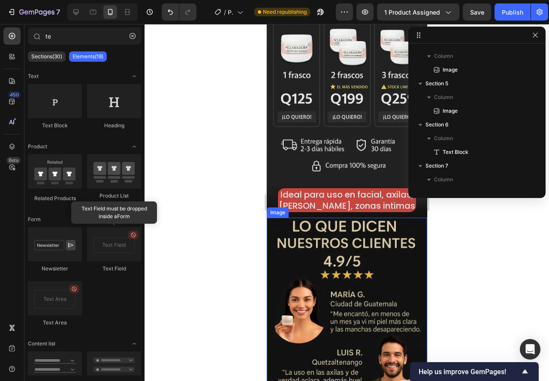
click at [285, 197] on p "Ideal para uso en facial, axilas, [PERSON_NAME], zonas intimas" at bounding box center [346, 200] width 136 height 22
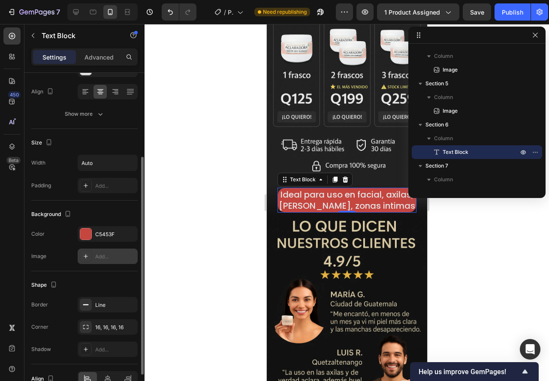
scroll to position [175, 0]
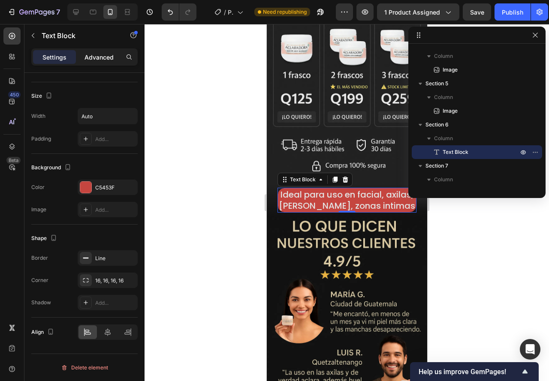
click at [85, 63] on div "Advanced" at bounding box center [99, 57] width 43 height 14
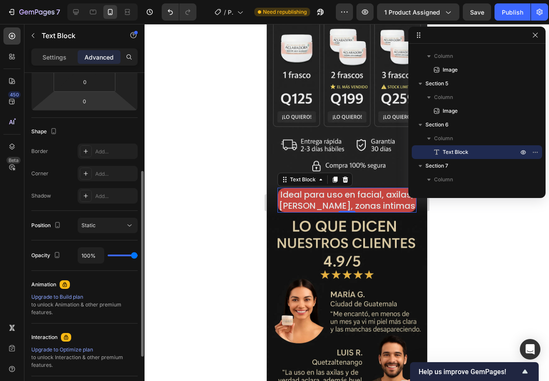
click at [240, 175] on div at bounding box center [346, 202] width 404 height 357
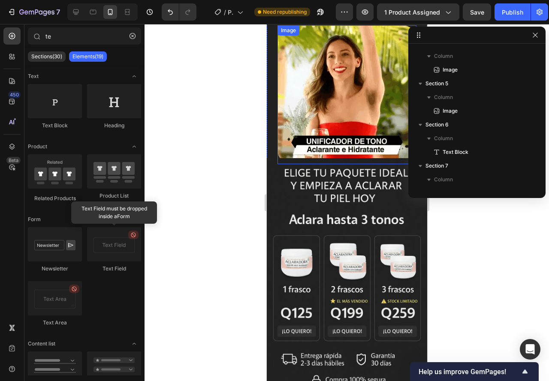
scroll to position [129, 0]
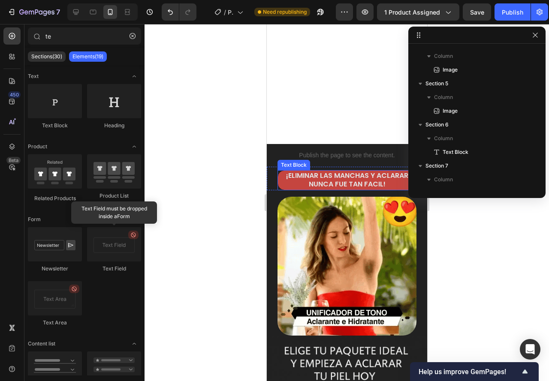
click at [282, 181] on p "¡ELIMINAR LAS MANCHAS Y ACLARAR NUNCA FUE TAN FACIL!" at bounding box center [346, 180] width 136 height 18
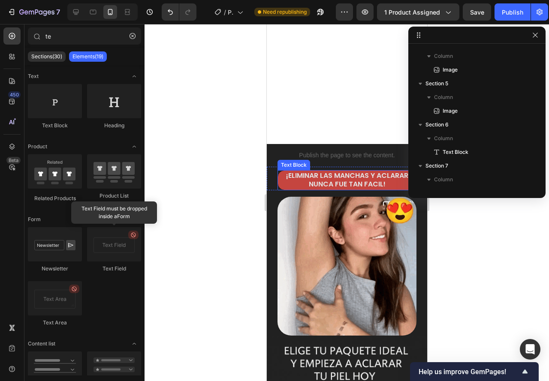
scroll to position [25, 0]
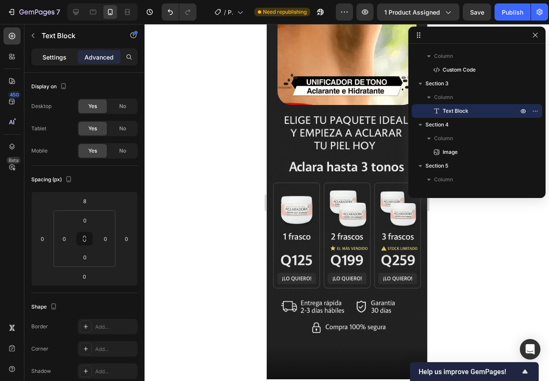
click at [64, 55] on p "Settings" at bounding box center [54, 57] width 24 height 9
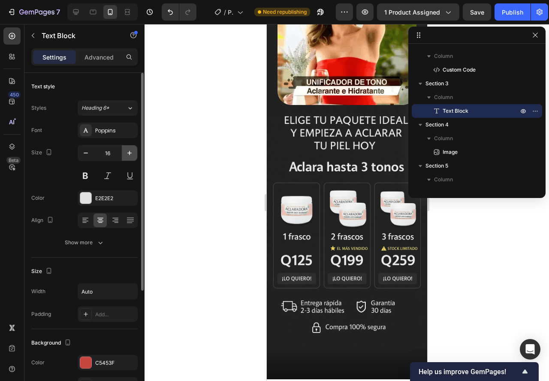
click at [126, 152] on icon "button" at bounding box center [129, 153] width 9 height 9
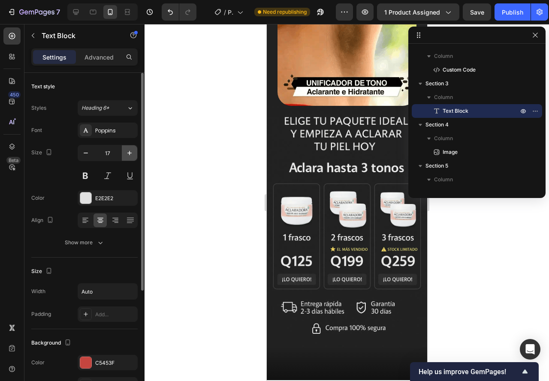
click at [126, 152] on icon "button" at bounding box center [129, 153] width 9 height 9
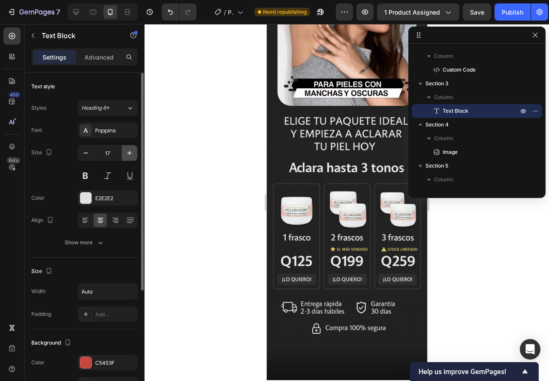
type input "18"
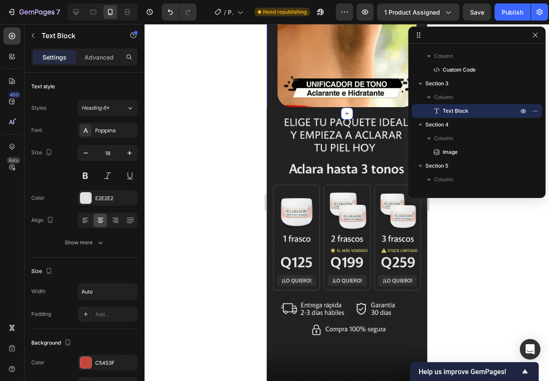
click at [205, 177] on div at bounding box center [346, 202] width 404 height 357
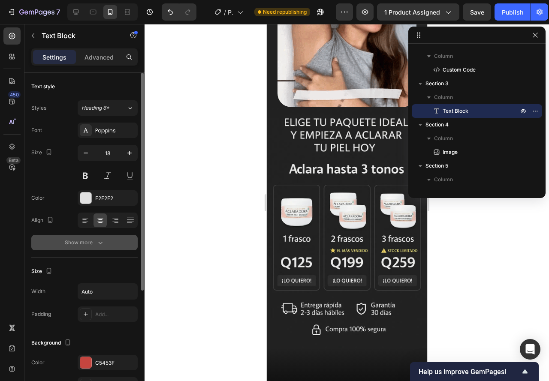
click at [92, 237] on button "Show more" at bounding box center [84, 242] width 106 height 15
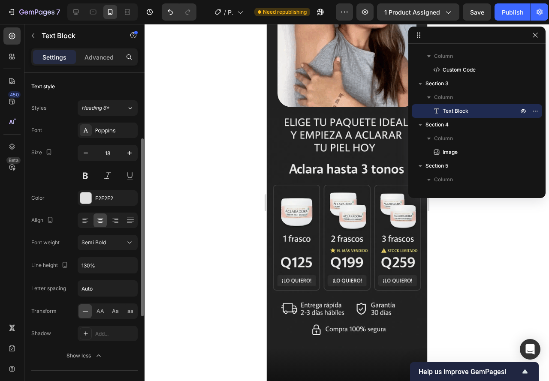
scroll to position [43, 0]
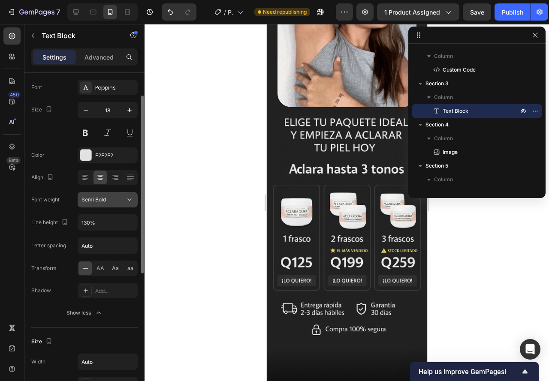
click at [106, 201] on div "Semi Bold" at bounding box center [103, 200] width 44 height 8
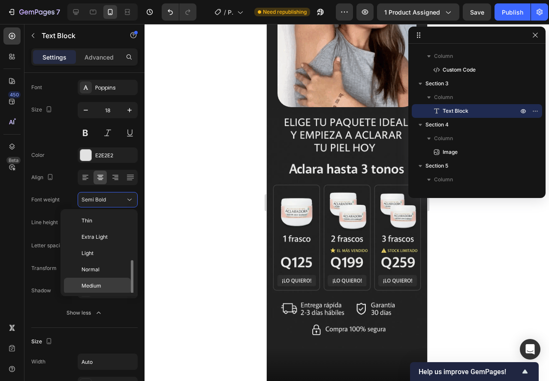
scroll to position [31, 0]
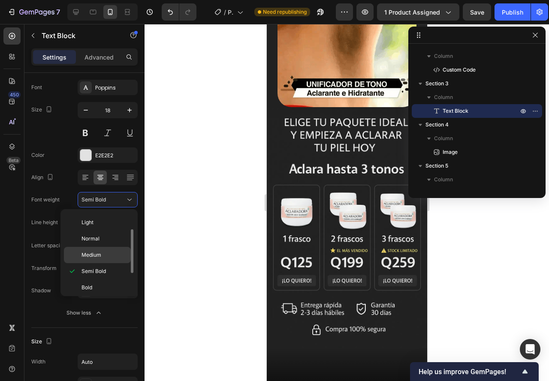
click at [97, 252] on span "Medium" at bounding box center [91, 255] width 20 height 8
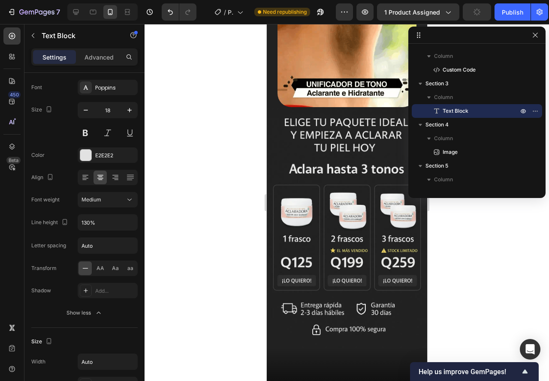
click at [216, 192] on div at bounding box center [346, 202] width 404 height 357
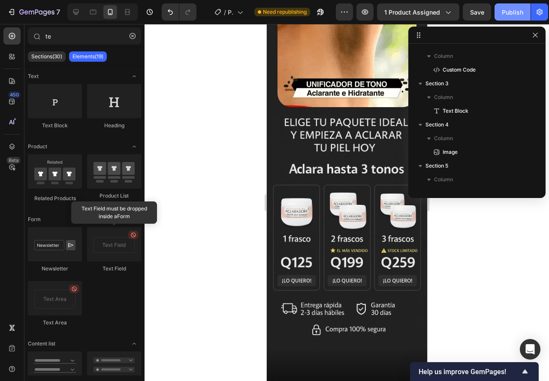
click at [508, 13] on div "Publish" at bounding box center [512, 12] width 21 height 9
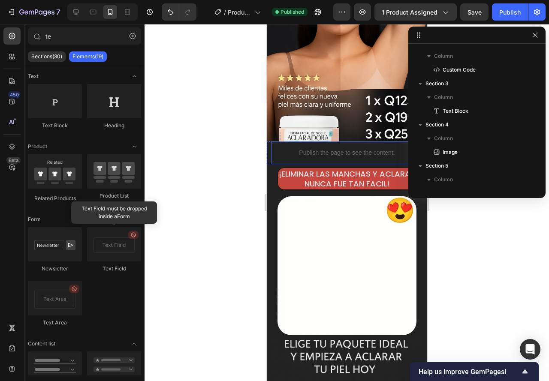
scroll to position [129, 0]
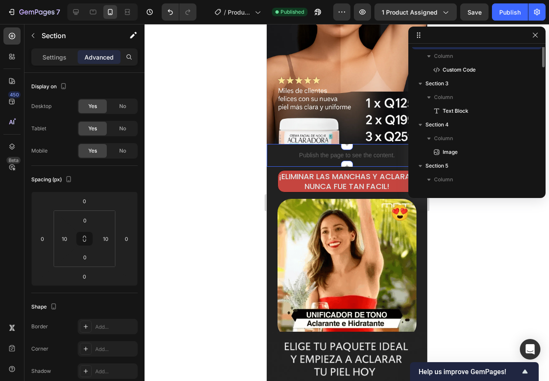
click at [268, 161] on div "Publish the page to see the content. Custom Code Section 2" at bounding box center [346, 155] width 160 height 23
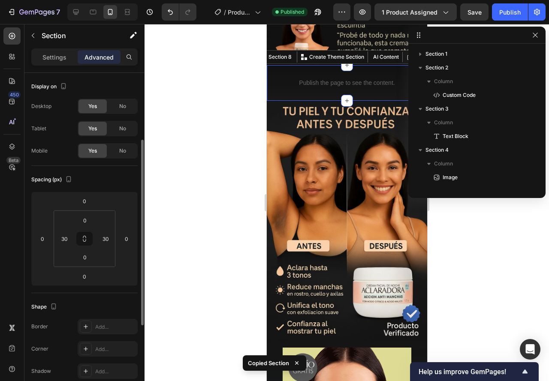
scroll to position [204, 0]
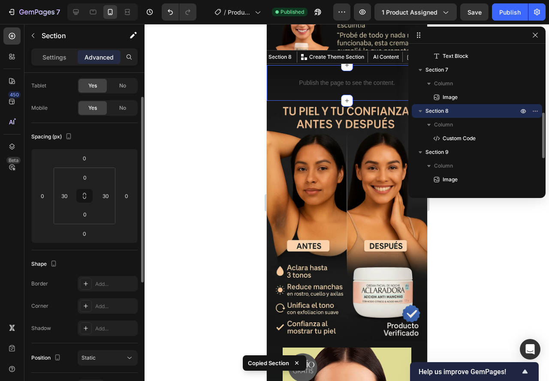
click at [272, 82] on div "Publish the page to see the content. Custom Code Section 8 You can create reusa…" at bounding box center [346, 83] width 160 height 36
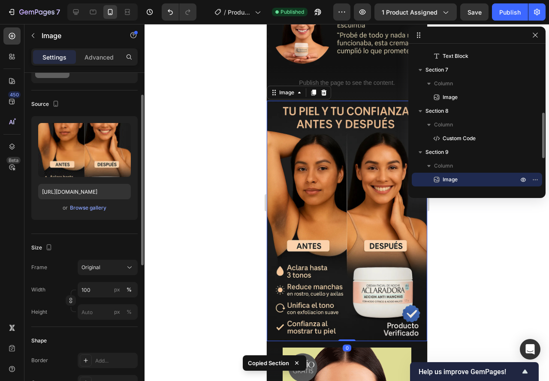
click at [272, 101] on img at bounding box center [346, 221] width 160 height 240
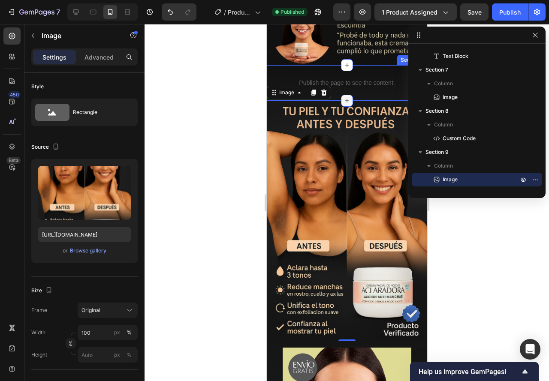
click at [343, 97] on icon at bounding box center [346, 100] width 7 height 7
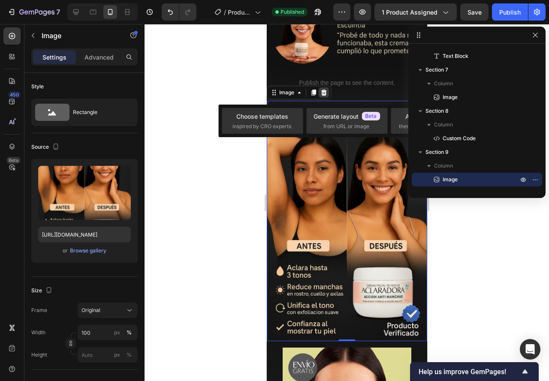
click at [321, 90] on icon at bounding box center [324, 93] width 6 height 6
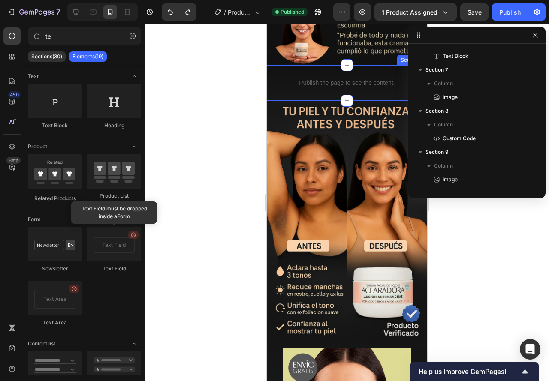
click at [271, 70] on div "Publish the page to see the content. Custom Code Section 8" at bounding box center [346, 83] width 160 height 36
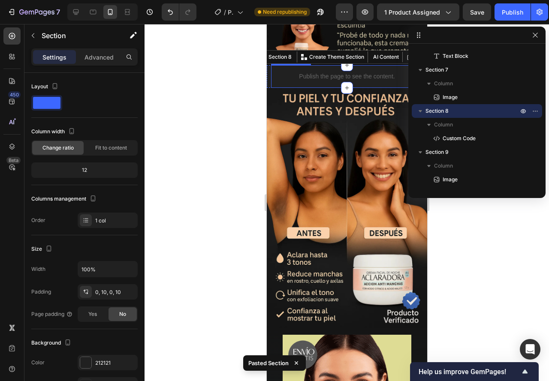
click at [274, 65] on div "Publish the page to see the content. Custom Code" at bounding box center [346, 76] width 152 height 23
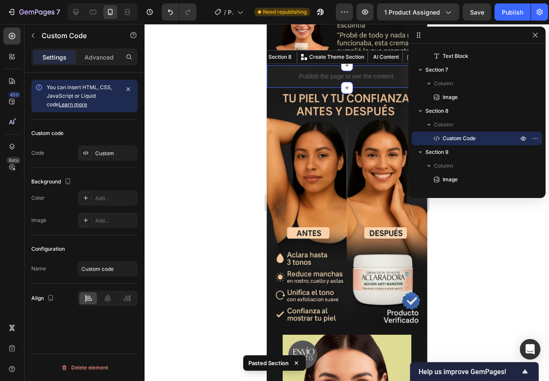
click at [267, 65] on div "Publish the page to see the content. Custom Code Section 8 You can create reusa…" at bounding box center [346, 76] width 160 height 23
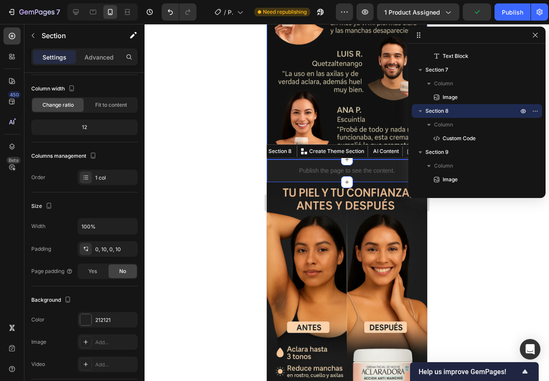
scroll to position [772, 0]
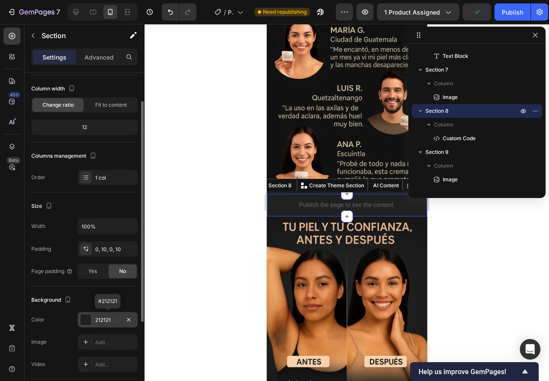
click at [110, 319] on div "212121" at bounding box center [107, 320] width 25 height 8
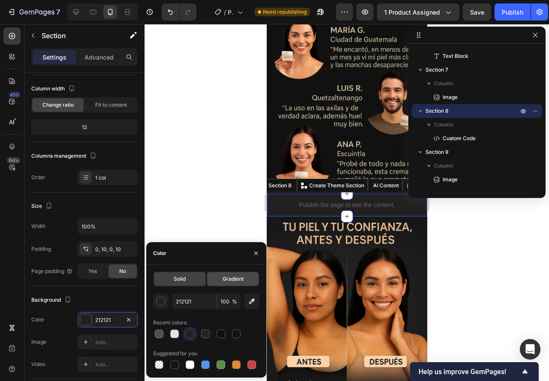
click at [233, 280] on span "Gradient" at bounding box center [232, 279] width 21 height 8
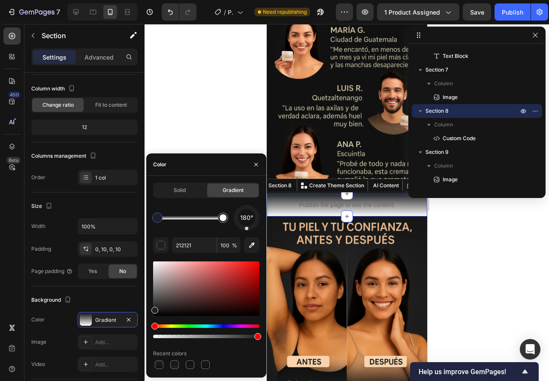
drag, startPoint x: 256, startPoint y: 227, endPoint x: 247, endPoint y: 236, distance: 13.0
click at [247, 236] on div "180° 212121 100 % Recent colors" at bounding box center [206, 288] width 106 height 166
click at [247, 231] on div "179° 212121 100 % Recent colors" at bounding box center [206, 288] width 106 height 166
click at [246, 230] on div at bounding box center [247, 218] width 26 height 26
click at [252, 246] on icon "button" at bounding box center [251, 245] width 9 height 9
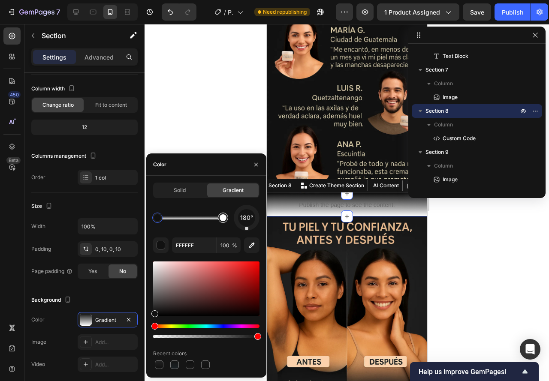
click at [219, 217] on div at bounding box center [222, 217] width 7 height 7
drag, startPoint x: 231, startPoint y: 223, endPoint x: 237, endPoint y: 224, distance: 6.0
click at [240, 226] on div "180°" at bounding box center [206, 218] width 106 height 26
click at [225, 219] on div at bounding box center [222, 217] width 7 height 7
click at [251, 243] on icon "button" at bounding box center [251, 245] width 9 height 9
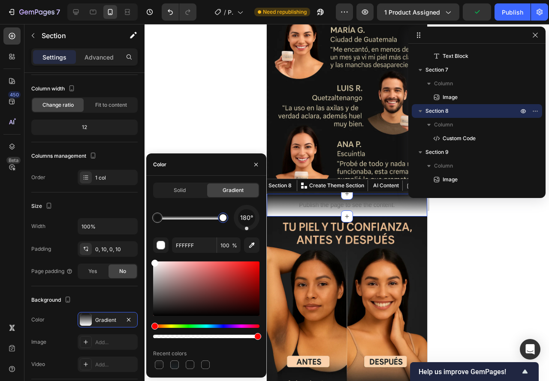
type input "181818"
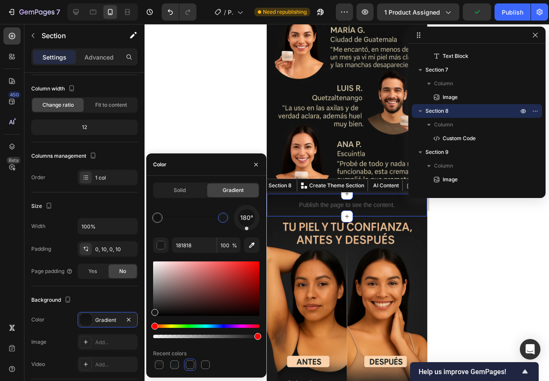
click at [222, 101] on div at bounding box center [346, 202] width 404 height 357
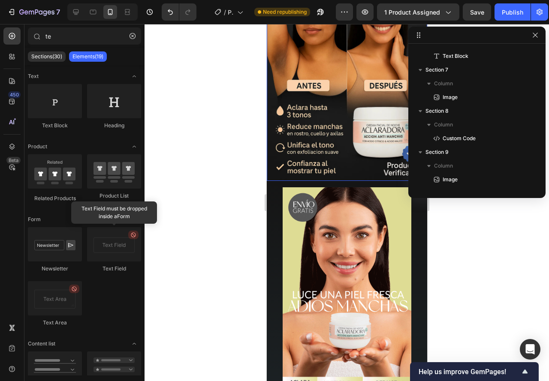
scroll to position [1072, 0]
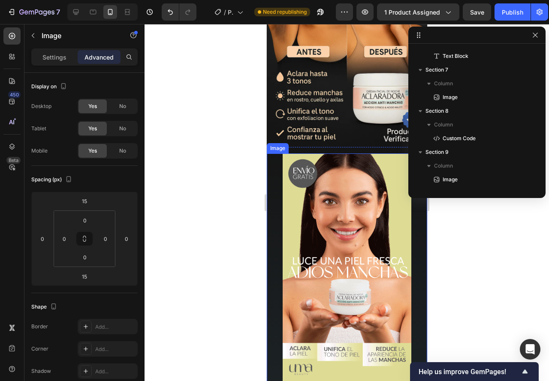
click at [303, 170] on img at bounding box center [346, 267] width 128 height 228
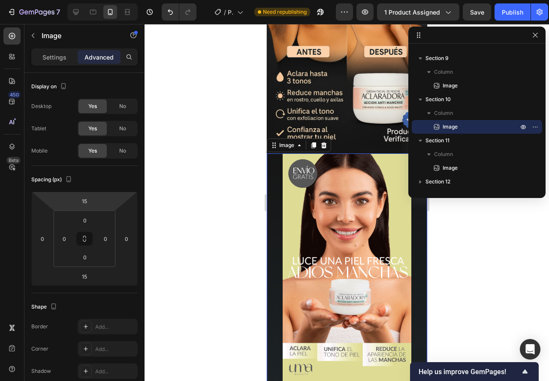
click at [66, 64] on div "Settings Advanced" at bounding box center [84, 56] width 106 height 17
click at [64, 59] on p "Settings" at bounding box center [54, 57] width 24 height 9
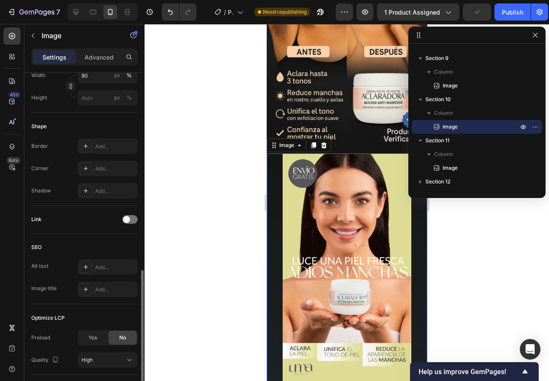
scroll to position [300, 0]
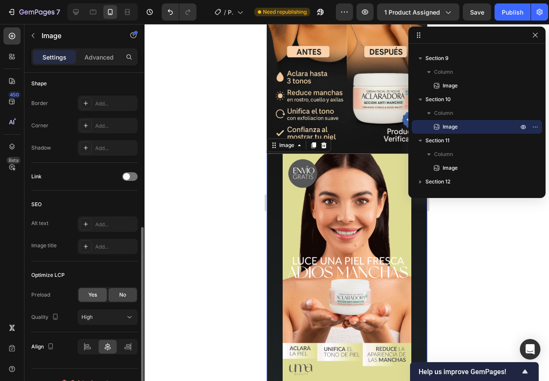
click at [93, 293] on span "Yes" at bounding box center [92, 295] width 9 height 8
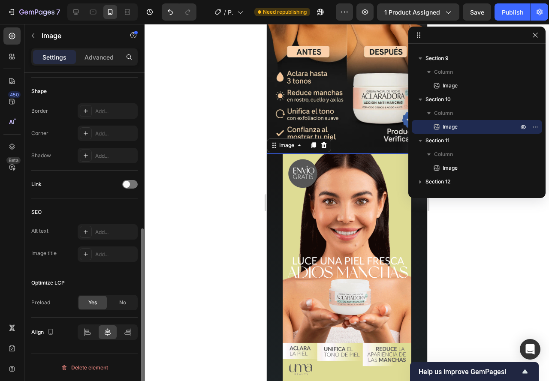
scroll to position [292, 0]
click at [119, 304] on span "No" at bounding box center [122, 303] width 7 height 8
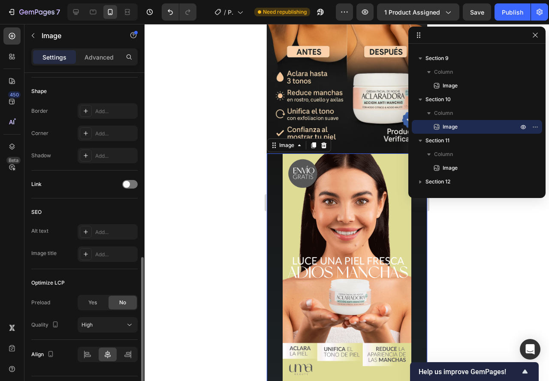
scroll to position [315, 0]
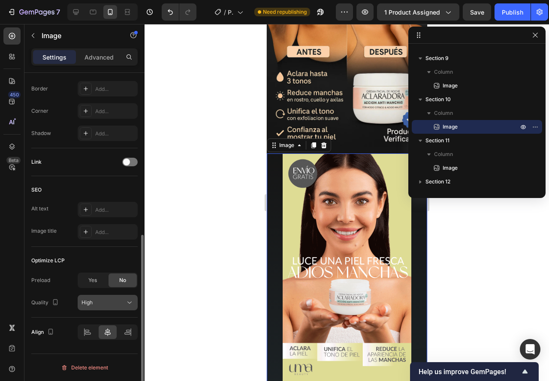
click at [104, 303] on div "High" at bounding box center [103, 303] width 44 height 8
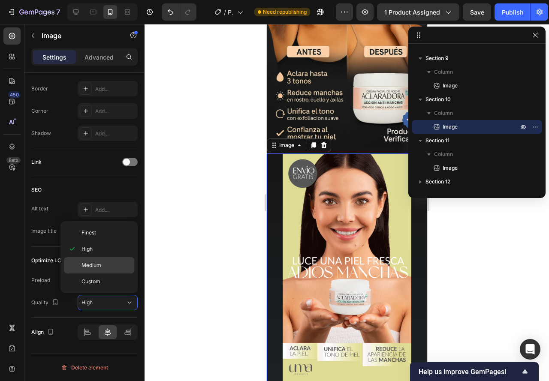
click at [90, 264] on span "Medium" at bounding box center [91, 265] width 20 height 8
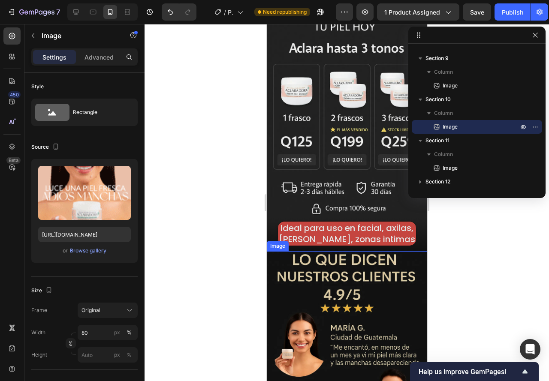
scroll to position [472, 0]
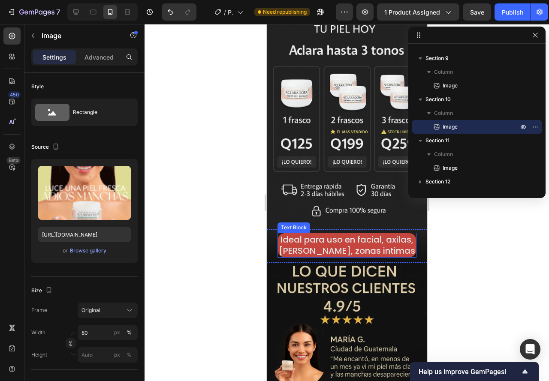
click at [278, 238] on p "Ideal para uso en facial, axilas, [PERSON_NAME], zonas intimas" at bounding box center [346, 245] width 136 height 22
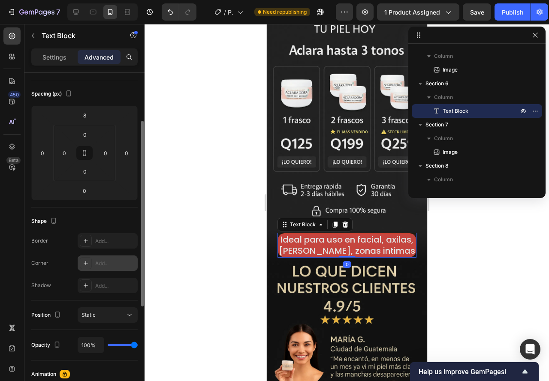
scroll to position [129, 0]
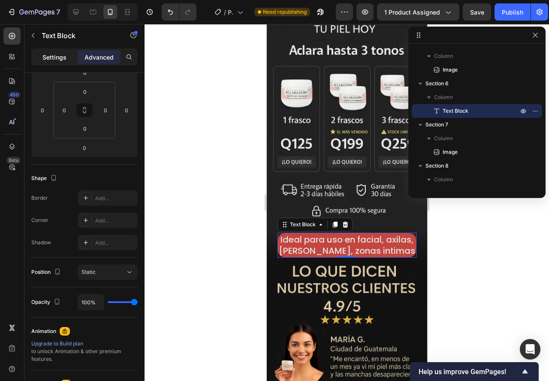
click at [60, 60] on p "Settings" at bounding box center [54, 57] width 24 height 9
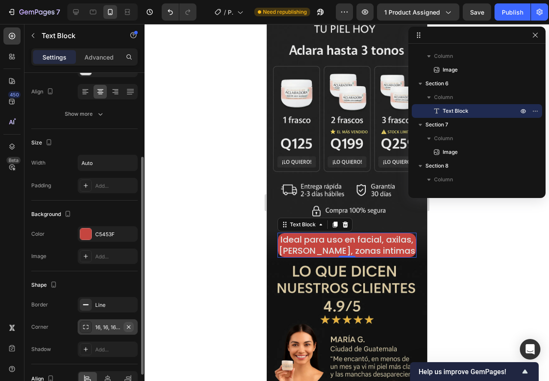
click at [130, 326] on icon "button" at bounding box center [128, 326] width 3 height 3
click at [186, 252] on div at bounding box center [346, 202] width 404 height 357
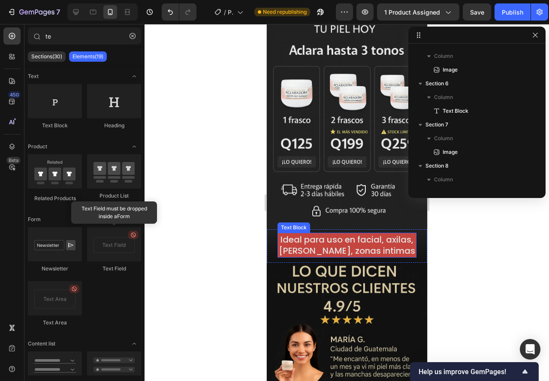
click at [301, 234] on p "Ideal para uso en facial, axilas, [PERSON_NAME], zonas intimas" at bounding box center [346, 245] width 136 height 22
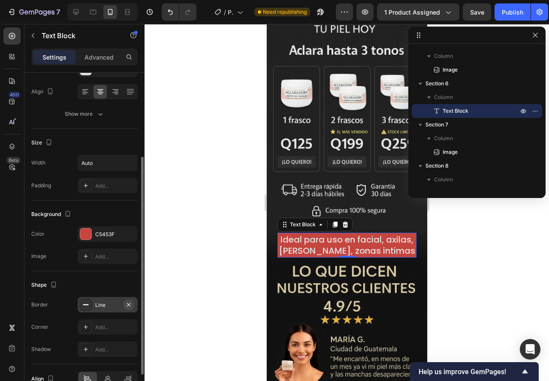
click at [127, 307] on icon "button" at bounding box center [128, 304] width 7 height 7
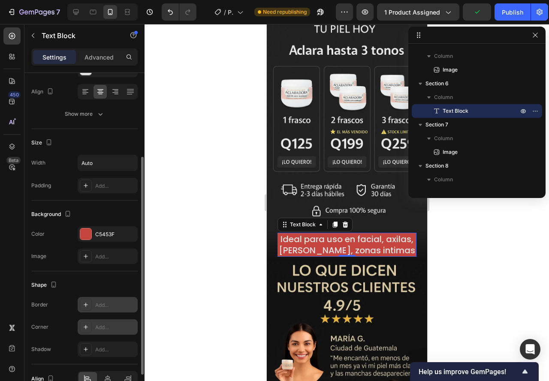
click at [97, 322] on div "Add..." at bounding box center [108, 326] width 60 height 15
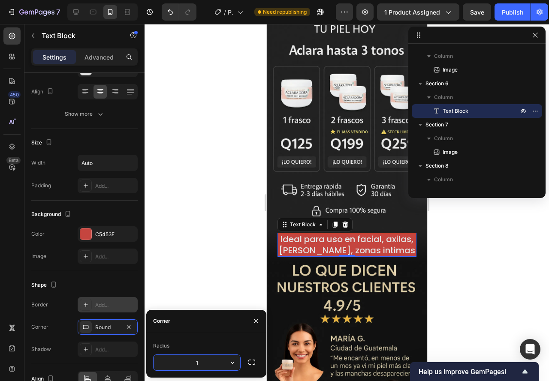
type input "16"
click at [248, 200] on div at bounding box center [346, 202] width 404 height 357
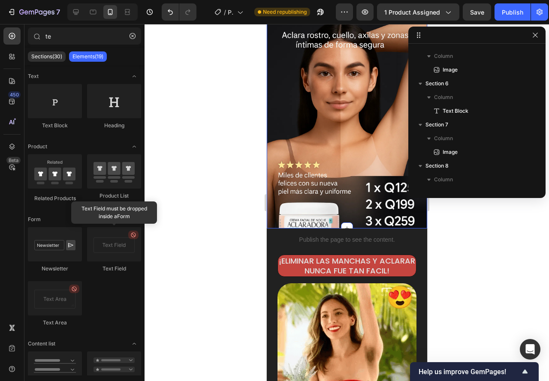
scroll to position [43, 0]
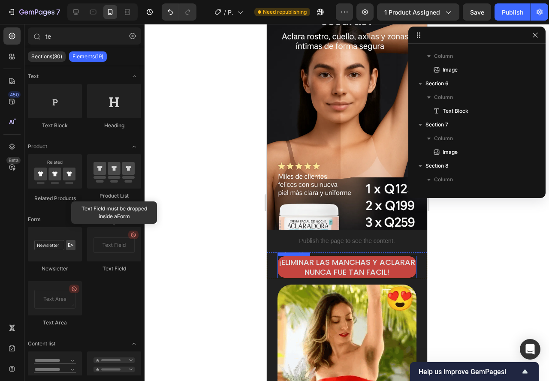
click at [305, 270] on p "¡ELIMINAR LAS MANCHAS Y ACLARAR NUNCA FUE TAN FACIL!" at bounding box center [346, 267] width 136 height 20
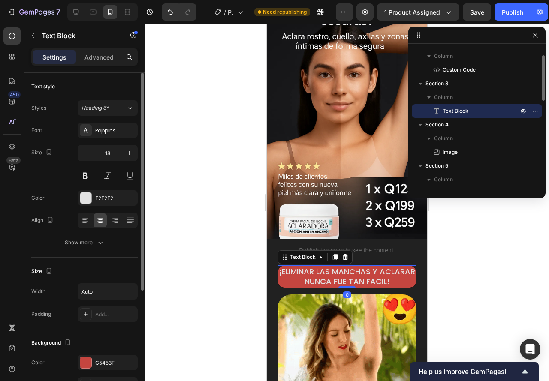
scroll to position [129, 0]
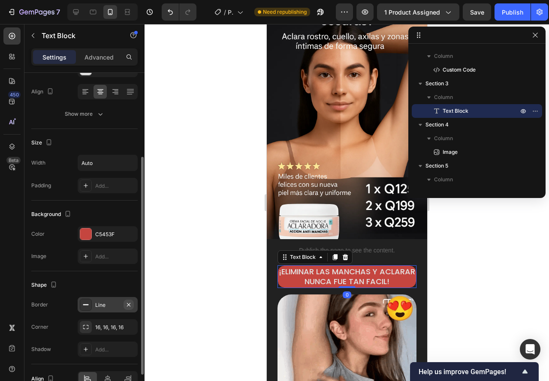
click at [129, 305] on icon "button" at bounding box center [128, 304] width 7 height 7
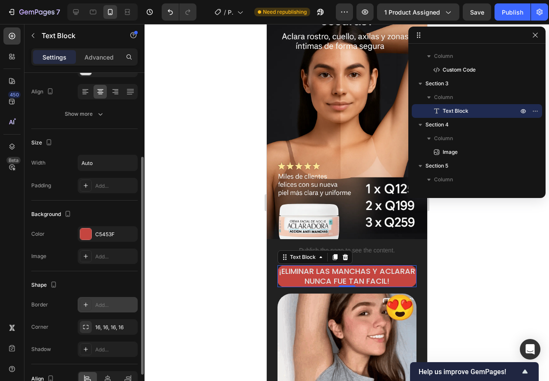
click at [180, 275] on div at bounding box center [346, 202] width 404 height 357
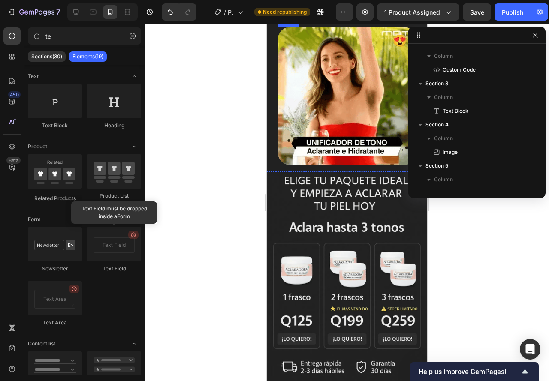
scroll to position [171, 0]
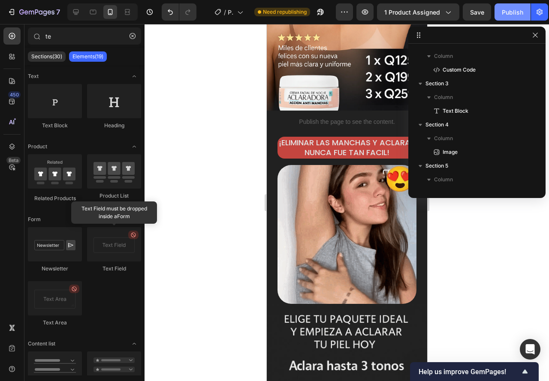
click at [515, 6] on button "Publish" at bounding box center [512, 11] width 36 height 17
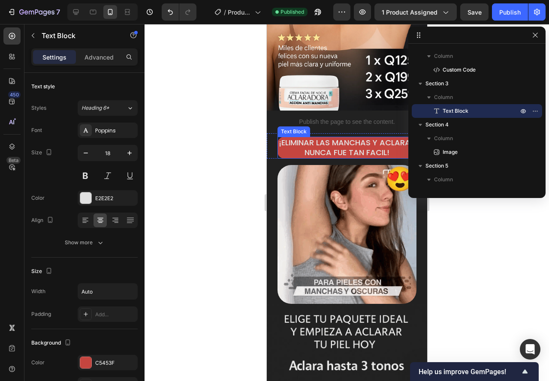
click at [304, 138] on p "¡ELIMINAR LAS MANCHAS Y ACLARAR NUNCA FUE TAN FACIL!" at bounding box center [346, 148] width 137 height 20
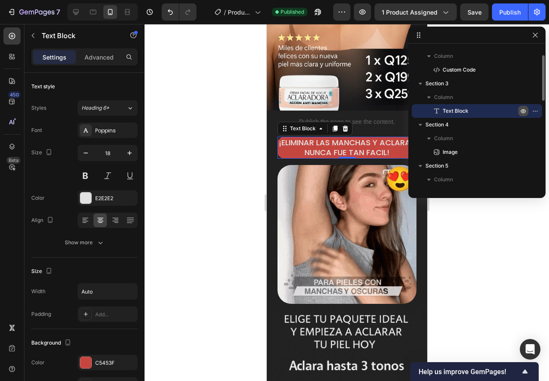
click at [522, 111] on icon "button" at bounding box center [523, 111] width 2 height 2
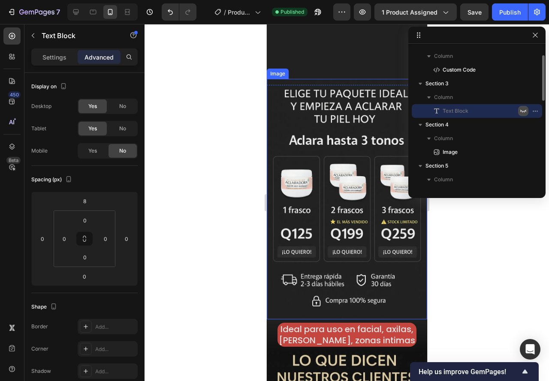
scroll to position [643, 0]
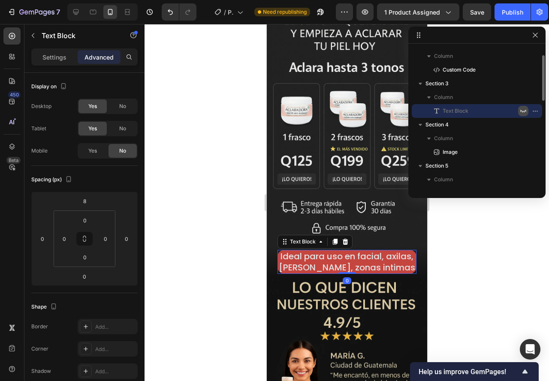
click at [317, 252] on p "Ideal para uso en facial, axilas, [PERSON_NAME], zonas intimas" at bounding box center [346, 262] width 137 height 22
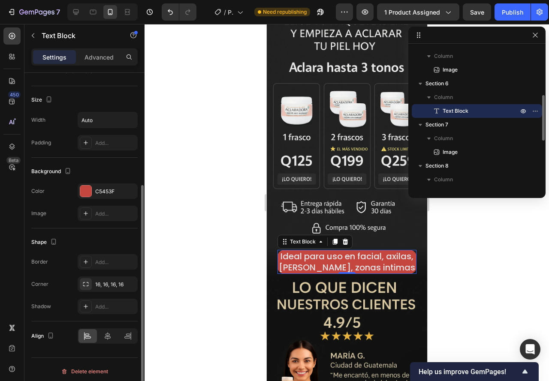
scroll to position [86, 0]
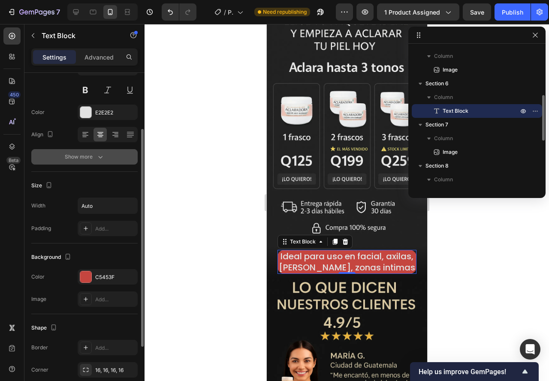
click at [97, 164] on button "Show more" at bounding box center [84, 156] width 106 height 15
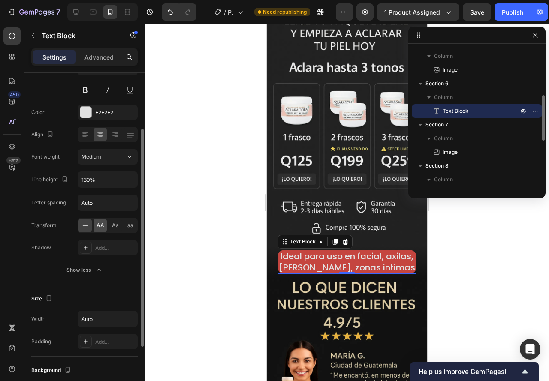
click at [99, 220] on div "AA" at bounding box center [99, 226] width 13 height 14
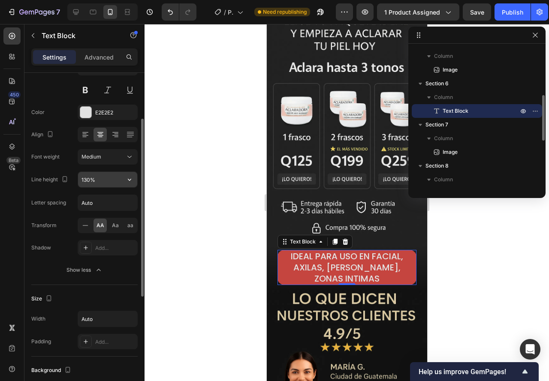
click at [116, 186] on input "130%" at bounding box center [107, 179] width 59 height 15
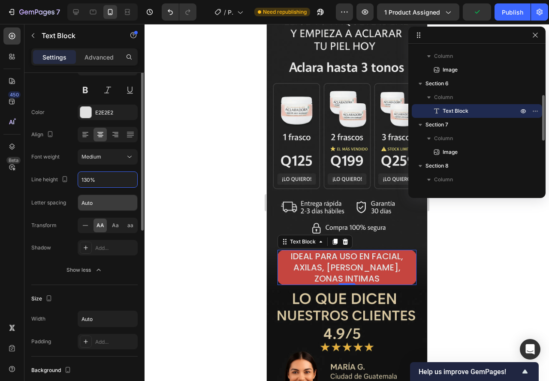
scroll to position [43, 0]
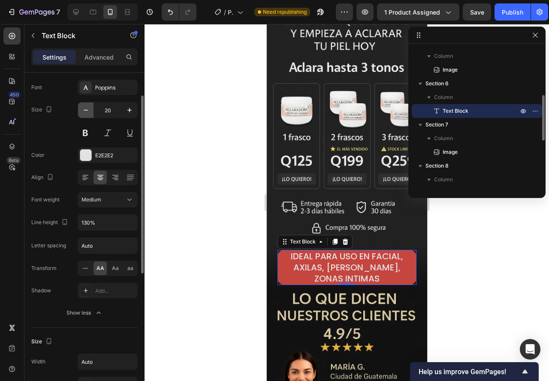
click at [90, 112] on button "button" at bounding box center [85, 109] width 15 height 15
type input "19"
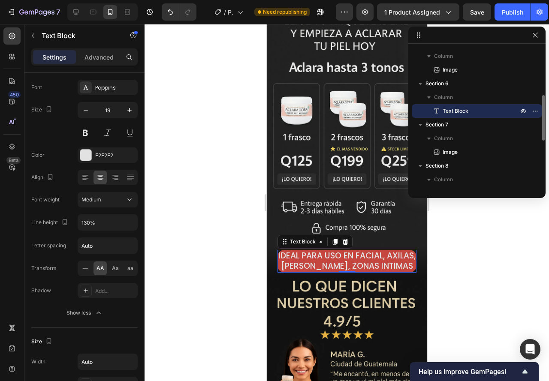
click at [248, 253] on div at bounding box center [346, 202] width 404 height 357
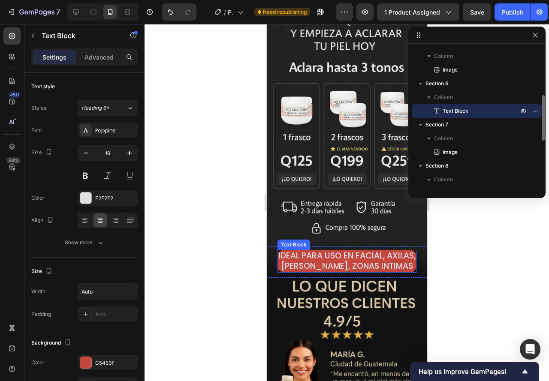
click at [286, 251] on p "Ideal para uso en facial, axilas, [PERSON_NAME], zonas intimas" at bounding box center [346, 261] width 137 height 21
click at [87, 57] on p "Advanced" at bounding box center [98, 57] width 29 height 9
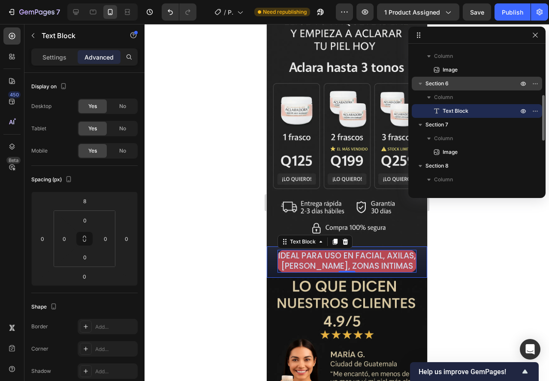
click at [446, 85] on span "Section 6" at bounding box center [436, 83] width 23 height 9
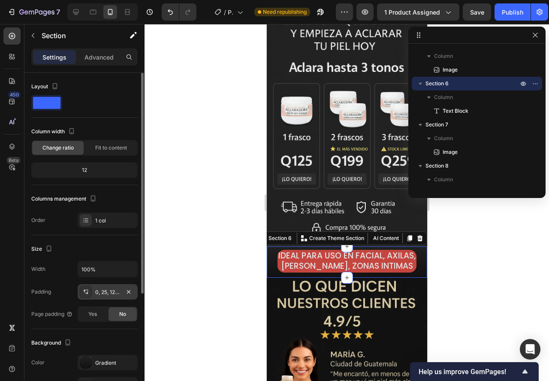
click at [108, 291] on div "0, 25, 12, 25" at bounding box center [107, 293] width 25 height 8
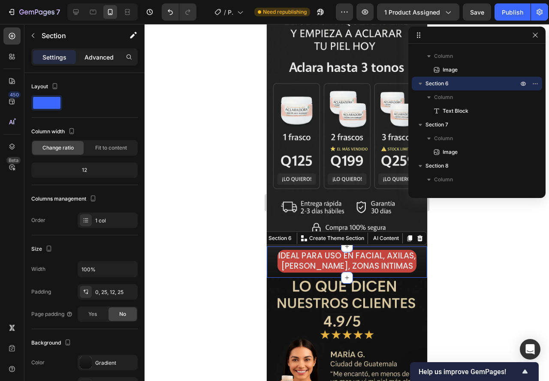
click at [89, 54] on p "Advanced" at bounding box center [98, 57] width 29 height 9
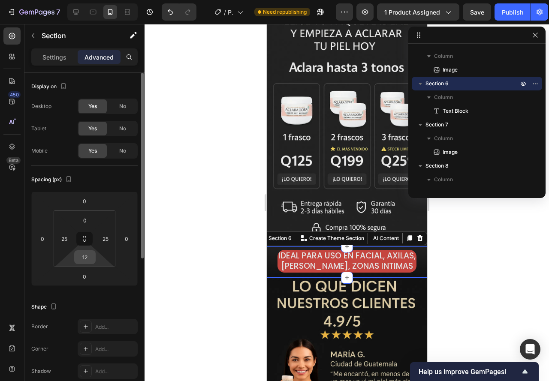
click at [95, 255] on div "12" at bounding box center [84, 257] width 21 height 14
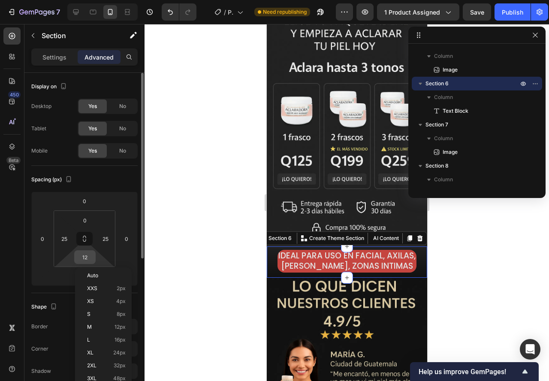
click at [93, 258] on input "12" at bounding box center [84, 257] width 17 height 13
type input "0"
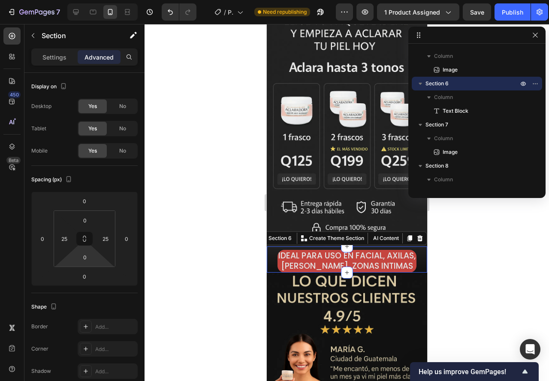
click at [215, 271] on div at bounding box center [346, 202] width 404 height 357
click at [270, 247] on div "Ideal para uso en facial, axilas, [PERSON_NAME], zonas intimas Text Block Secti…" at bounding box center [346, 259] width 160 height 26
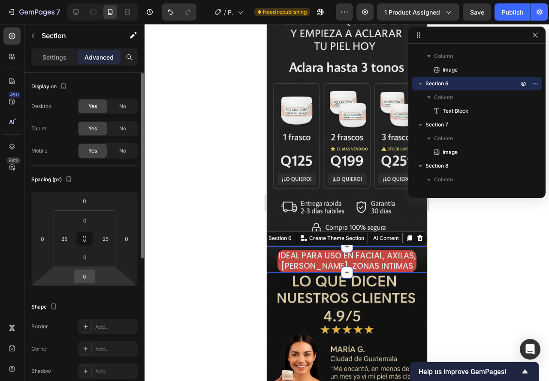
click at [81, 274] on input "0" at bounding box center [84, 276] width 17 height 13
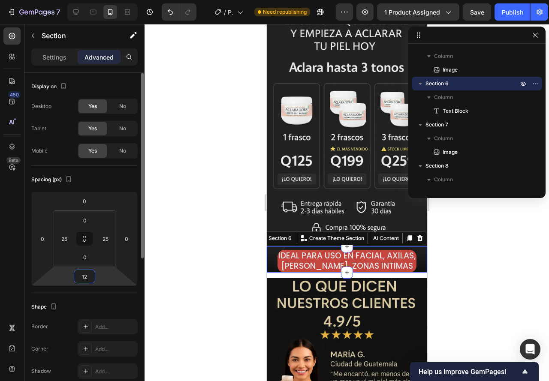
type input "1"
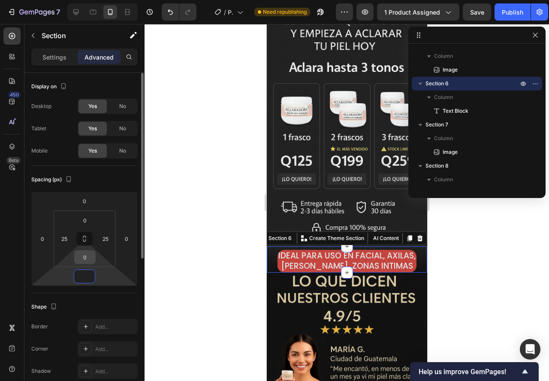
type input "0"
click at [83, 259] on input "0" at bounding box center [84, 257] width 17 height 13
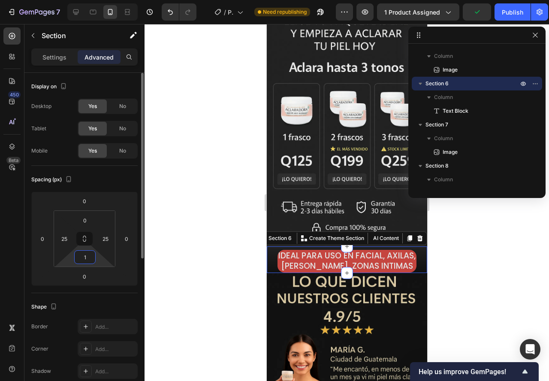
type input "12"
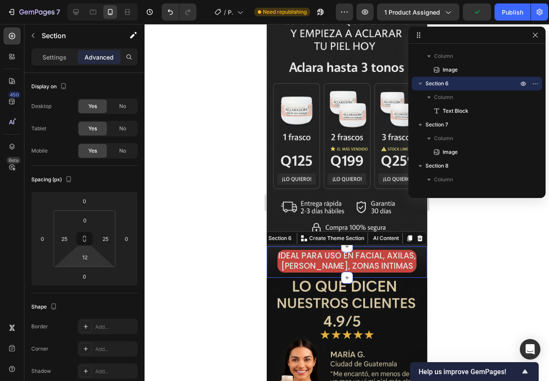
click at [219, 301] on div at bounding box center [346, 202] width 404 height 357
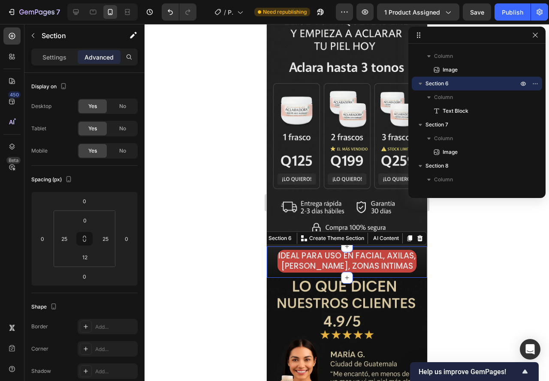
click at [272, 249] on div "Ideal para uso en facial, axilas, [PERSON_NAME], zonas intimas Text Block Secti…" at bounding box center [346, 261] width 160 height 31
click at [90, 254] on input "12" at bounding box center [84, 257] width 17 height 13
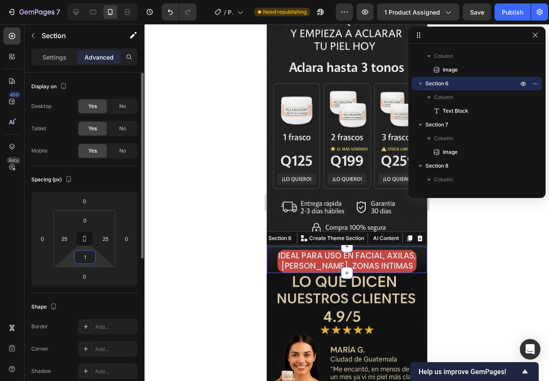
type input "15"
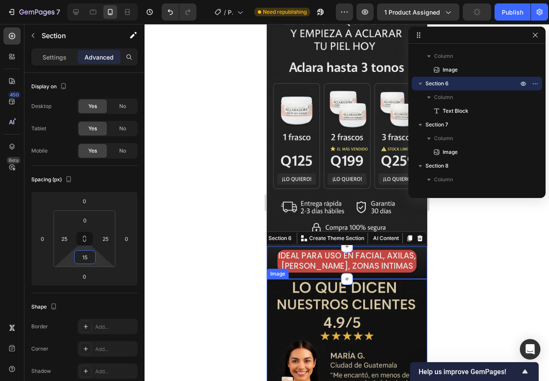
click at [246, 284] on div at bounding box center [346, 202] width 404 height 357
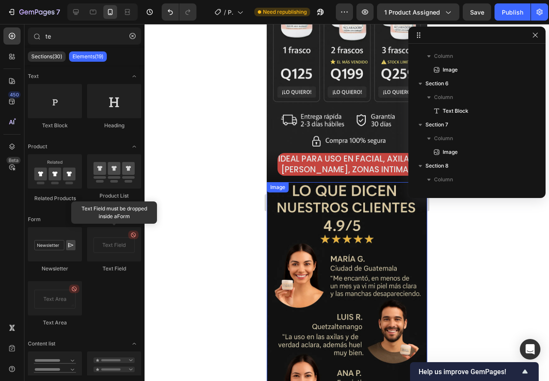
scroll to position [729, 0]
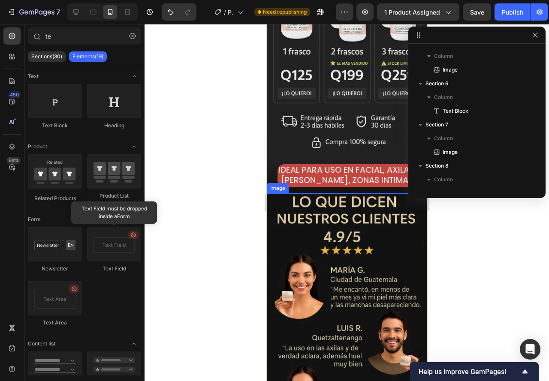
click at [280, 218] on img at bounding box center [346, 313] width 160 height 240
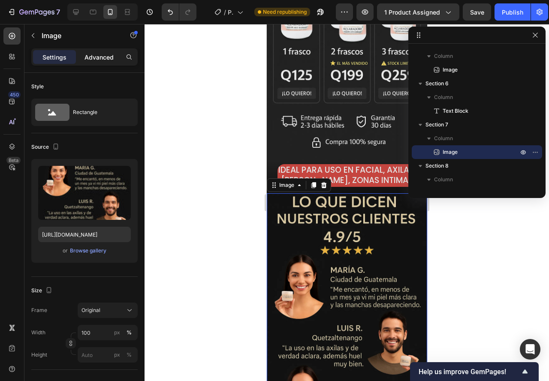
click at [90, 54] on p "Advanced" at bounding box center [98, 57] width 29 height 9
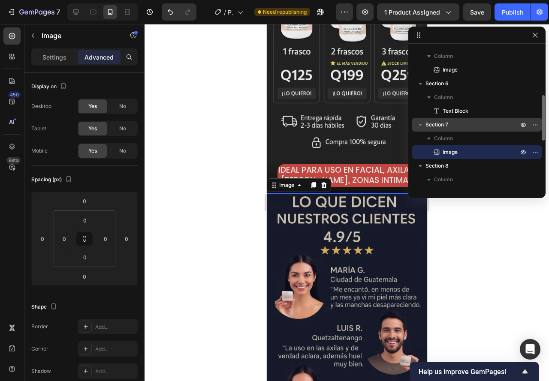
click at [443, 127] on span "Section 7" at bounding box center [436, 124] width 23 height 9
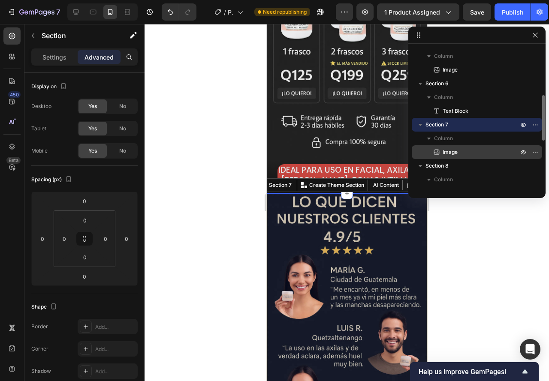
click at [440, 150] on icon at bounding box center [436, 152] width 9 height 9
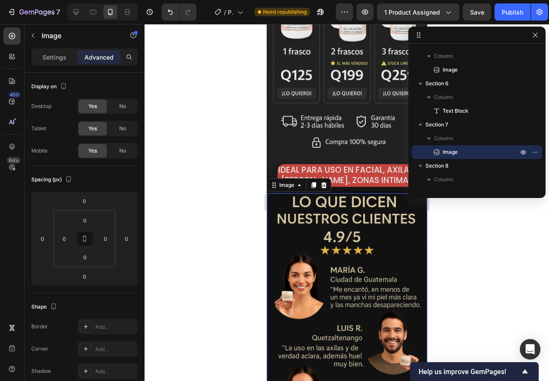
click at [274, 193] on img at bounding box center [346, 313] width 160 height 240
click at [290, 165] on p "Ideal para uso en facial, axilas, [PERSON_NAME], zonas intimas" at bounding box center [346, 175] width 137 height 21
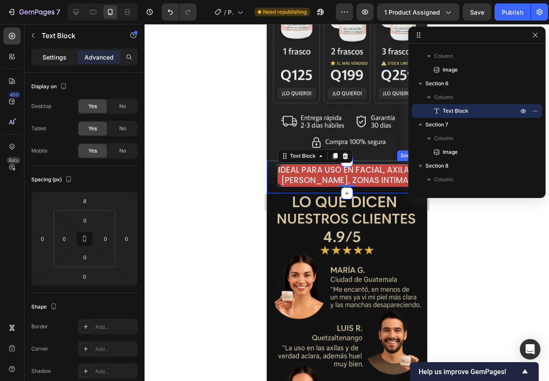
click at [48, 61] on p "Settings" at bounding box center [54, 57] width 24 height 9
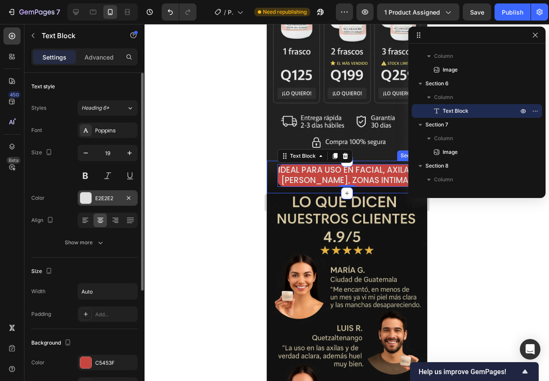
click at [95, 196] on div "E2E2E2" at bounding box center [108, 197] width 60 height 15
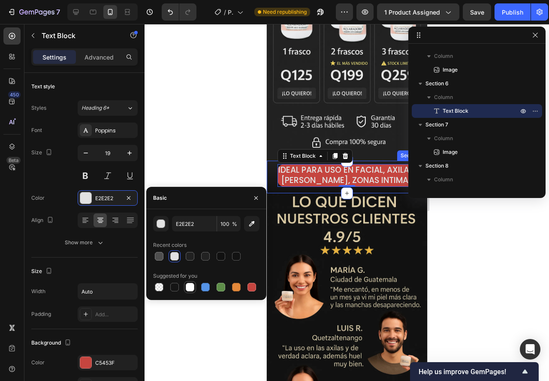
click at [189, 285] on div at bounding box center [190, 287] width 9 height 9
type input "FFFFFF"
click at [191, 285] on div at bounding box center [190, 287] width 9 height 9
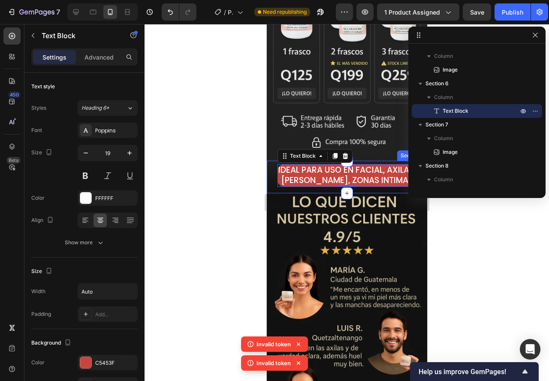
click at [216, 140] on div at bounding box center [346, 202] width 404 height 357
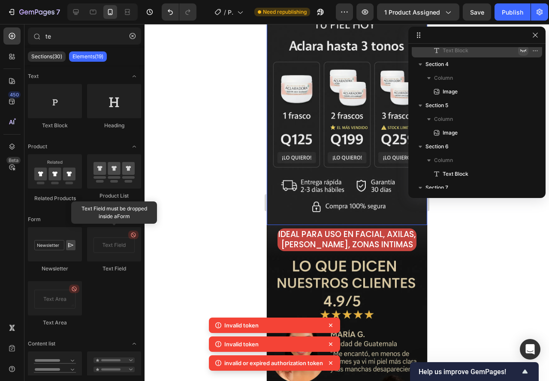
scroll to position [772, 0]
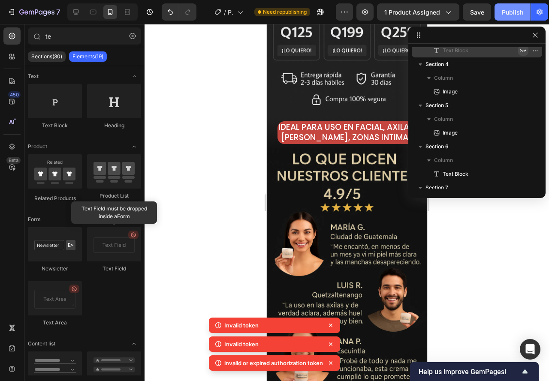
click at [510, 12] on div "Publish" at bounding box center [512, 12] width 21 height 9
click at [511, 12] on div "Publish" at bounding box center [512, 12] width 21 height 9
click at [332, 325] on icon at bounding box center [330, 325] width 3 height 3
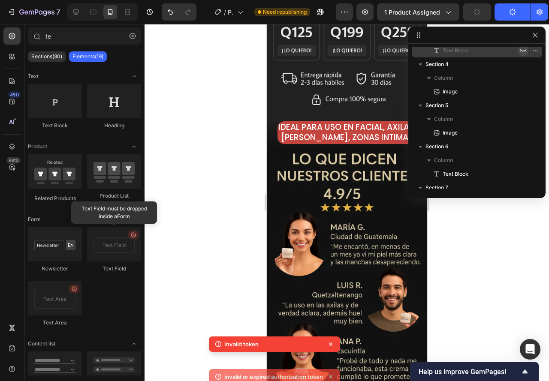
click at [332, 344] on img at bounding box center [346, 270] width 160 height 240
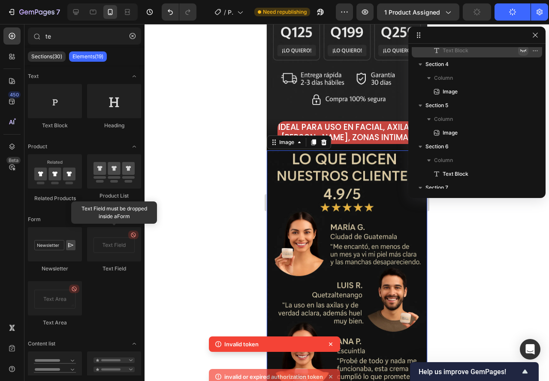
scroll to position [190, 0]
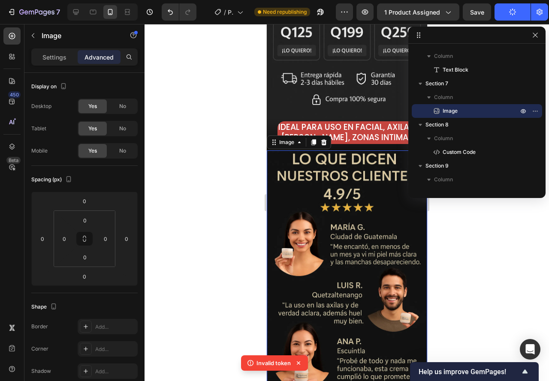
click at [300, 360] on icon at bounding box center [298, 363] width 9 height 9
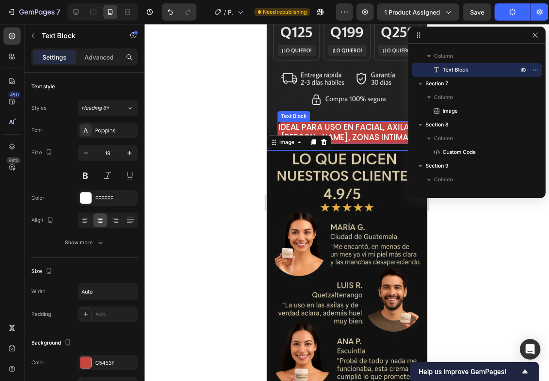
click at [311, 122] on p "Ideal para uso en facial, axilas, [PERSON_NAME], zonas intimas" at bounding box center [346, 132] width 137 height 21
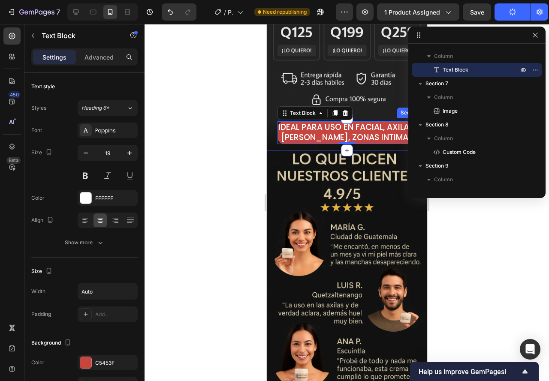
click at [271, 118] on div "Ideal para uso en facial, axilas, [PERSON_NAME], zonas intimas Text Block 0 Sec…" at bounding box center [346, 134] width 160 height 33
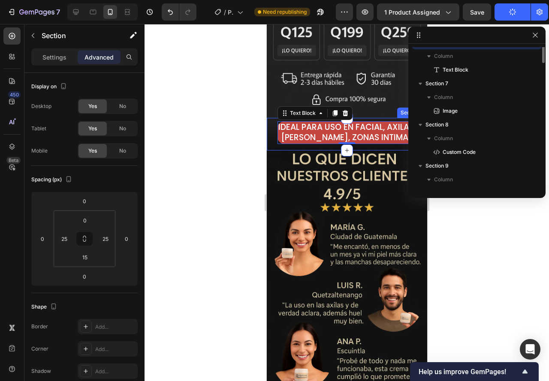
scroll to position [121, 0]
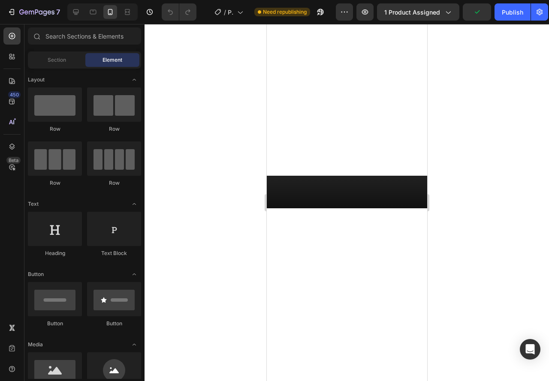
scroll to position [129, 0]
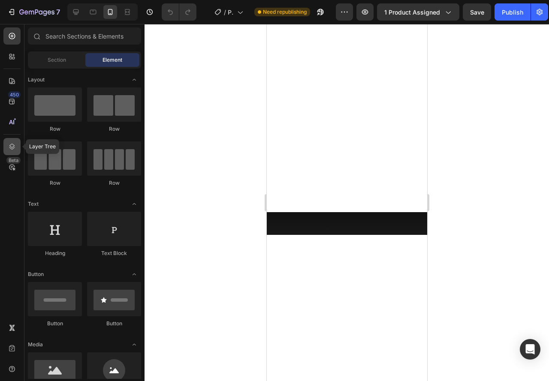
click at [12, 141] on div at bounding box center [11, 146] width 17 height 17
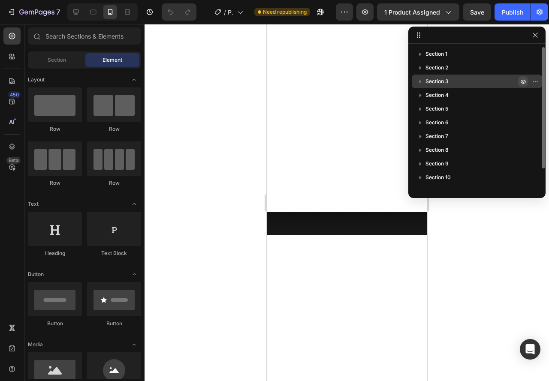
click at [523, 82] on icon "button" at bounding box center [523, 81] width 7 height 7
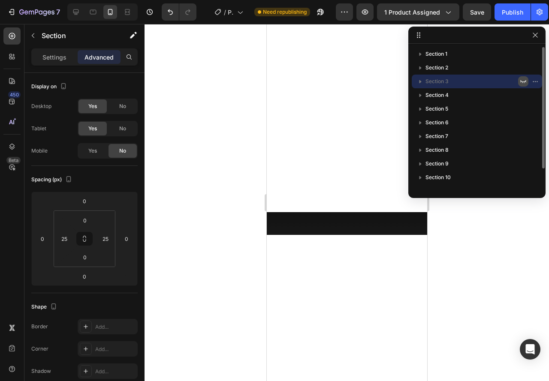
click at [523, 82] on icon "button" at bounding box center [523, 81] width 6 height 3
click at [523, 82] on icon "button" at bounding box center [523, 81] width 7 height 7
click at [523, 82] on icon "button" at bounding box center [523, 81] width 6 height 3
click at [523, 82] on icon "button" at bounding box center [523, 81] width 7 height 7
click at [504, 11] on div "Publish" at bounding box center [512, 12] width 21 height 9
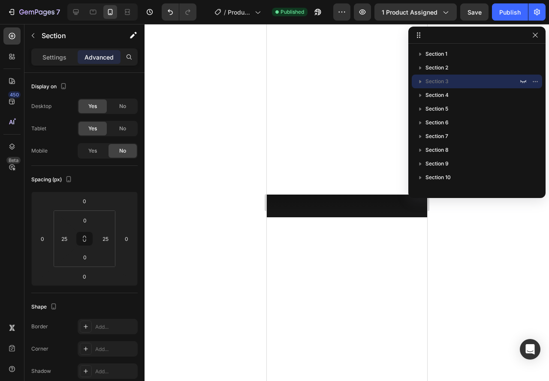
scroll to position [514, 0]
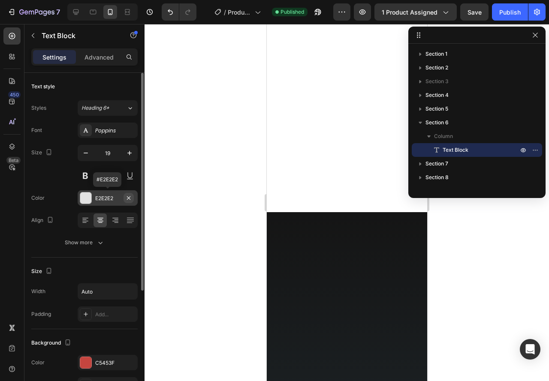
click at [129, 199] on icon "button" at bounding box center [128, 198] width 7 height 7
click at [84, 197] on icon at bounding box center [85, 198] width 7 height 7
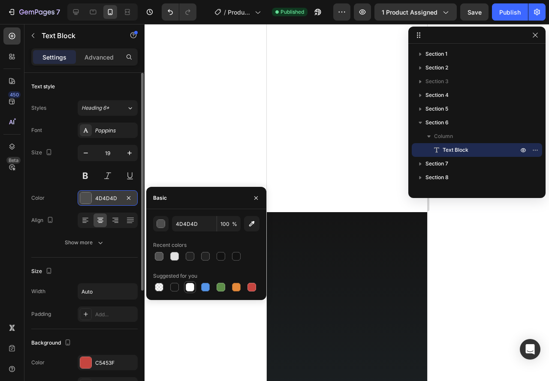
click at [192, 290] on div at bounding box center [190, 287] width 9 height 9
type input "FFFFFF"
click at [176, 147] on div at bounding box center [346, 202] width 404 height 357
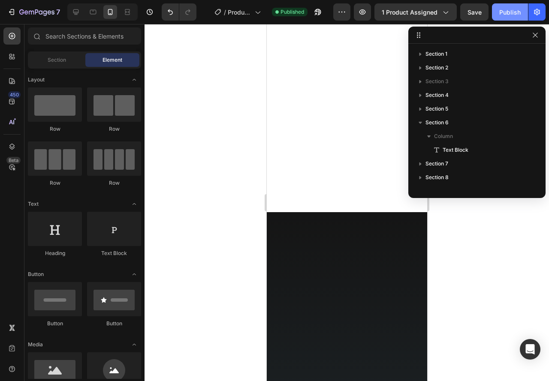
click at [506, 14] on div "Publish" at bounding box center [509, 12] width 21 height 9
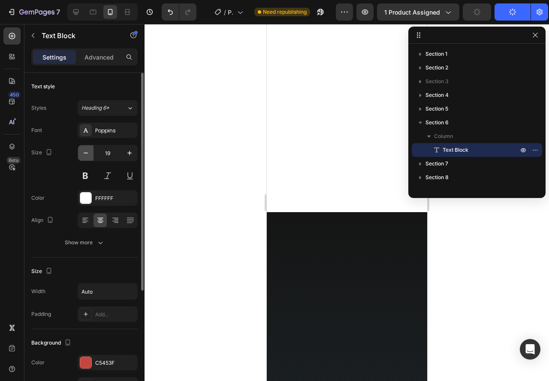
click at [88, 150] on icon "button" at bounding box center [85, 153] width 9 height 9
type input "18"
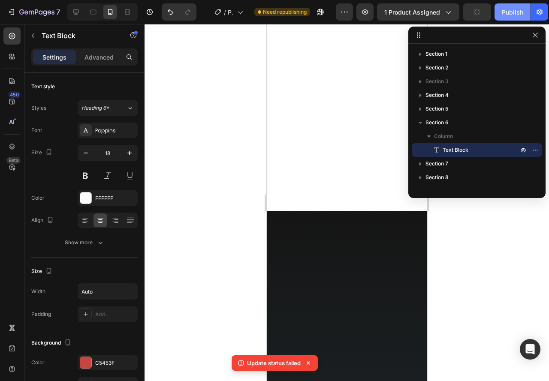
click at [508, 6] on button "Publish" at bounding box center [512, 11] width 36 height 17
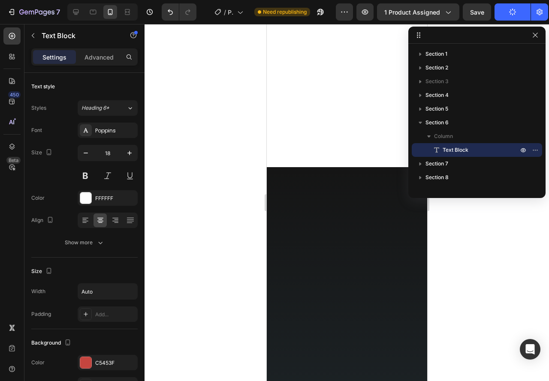
scroll to position [600, 0]
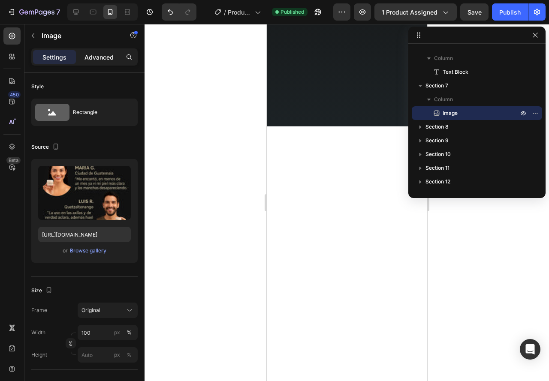
click at [83, 56] on div "Advanced" at bounding box center [99, 57] width 43 height 14
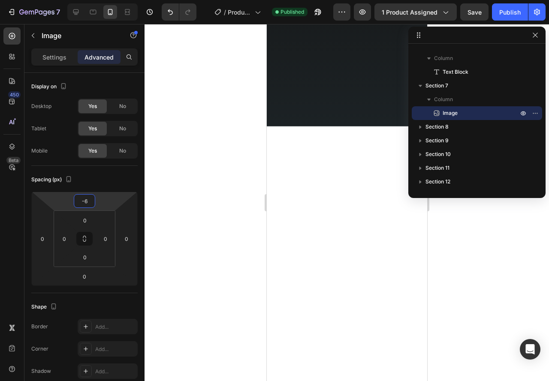
type input "-4"
click at [61, 0] on html "7 / Product Page - Sep 25, 01:58:18 Published Preview 1 product assigned Save P…" at bounding box center [274, 0] width 549 height 0
click at [508, 11] on div "Publish" at bounding box center [509, 12] width 21 height 9
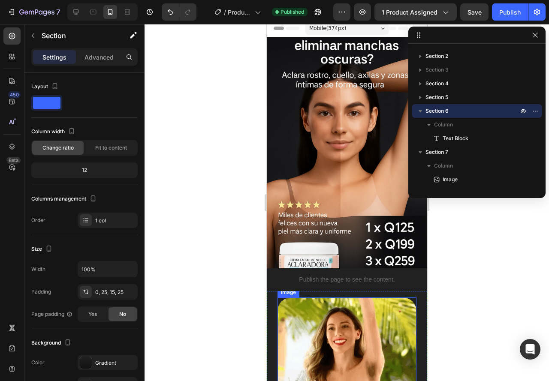
scroll to position [0, 0]
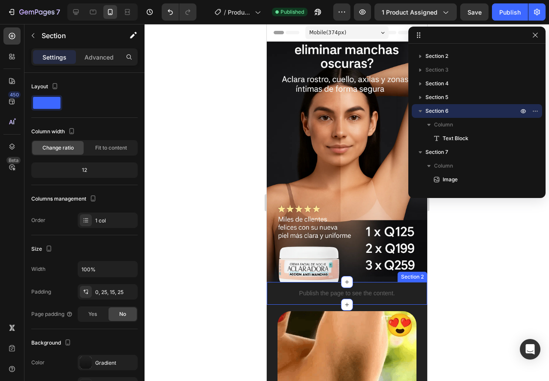
click at [269, 283] on div "Publish the page to see the content. Custom Code Section 2" at bounding box center [346, 293] width 160 height 23
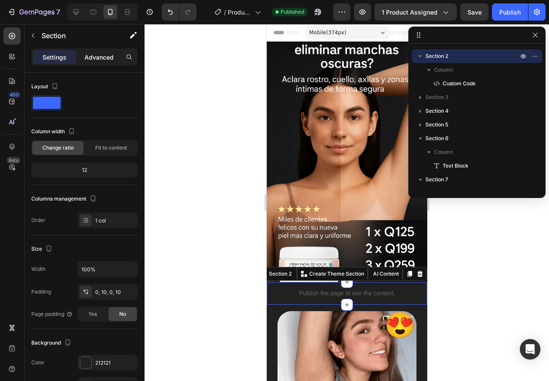
click at [101, 54] on p "Advanced" at bounding box center [98, 57] width 29 height 9
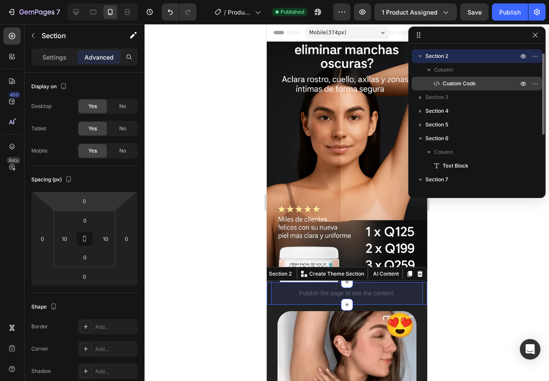
click at [441, 84] on p "Custom Code" at bounding box center [470, 83] width 77 height 9
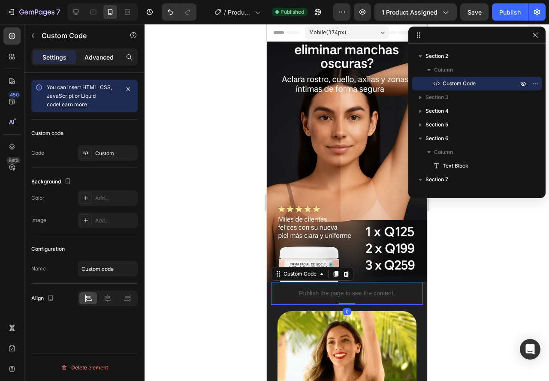
click at [101, 58] on p "Advanced" at bounding box center [98, 57] width 29 height 9
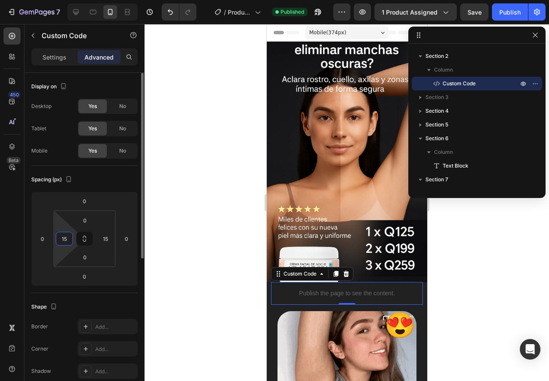
click at [73, 0] on html "7 / Product Page - Sep 25, 01:58:18 Published Preview 1 product assigned Save P…" at bounding box center [274, 0] width 549 height 0
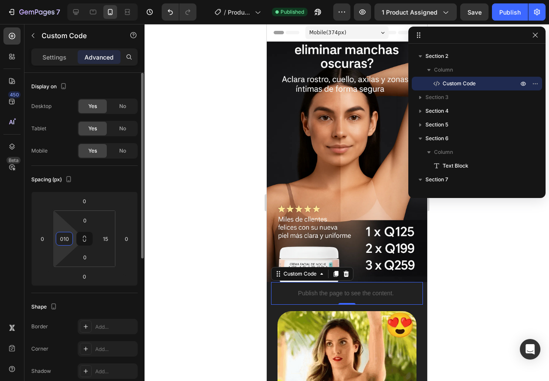
click at [66, 239] on input "010" at bounding box center [64, 238] width 13 height 13
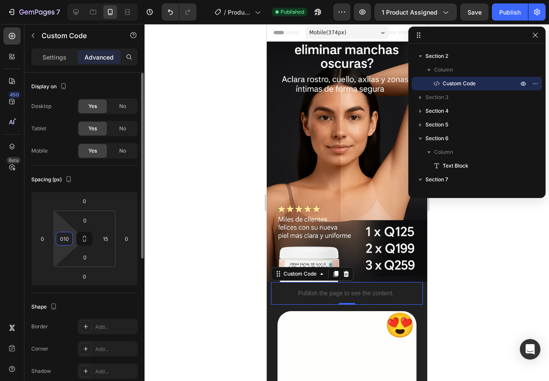
click at [66, 239] on input "010" at bounding box center [64, 238] width 13 height 13
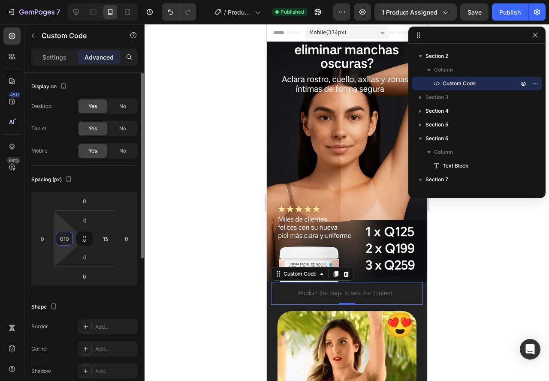
click at [66, 238] on input "010" at bounding box center [64, 238] width 13 height 13
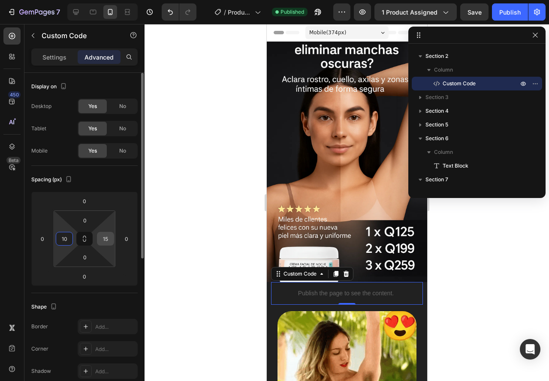
type input "10"
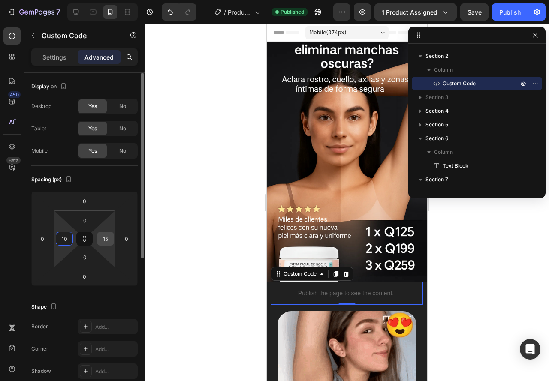
click at [102, 240] on input "15" at bounding box center [105, 238] width 13 height 13
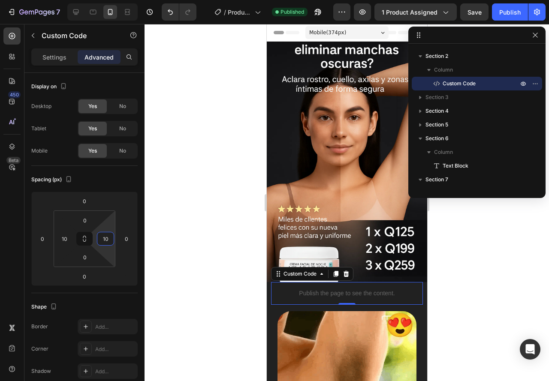
type input "10"
click at [186, 253] on div at bounding box center [346, 202] width 404 height 357
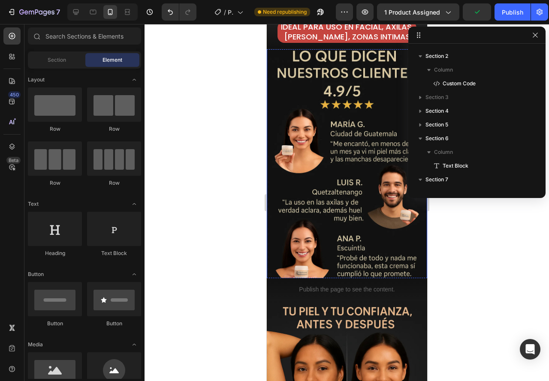
scroll to position [772, 0]
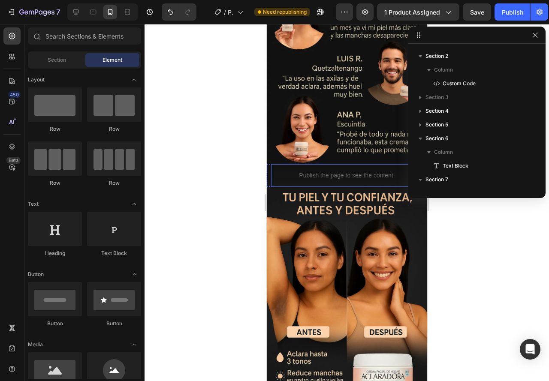
click at [280, 171] on p "Publish the page to see the content." at bounding box center [346, 175] width 139 height 9
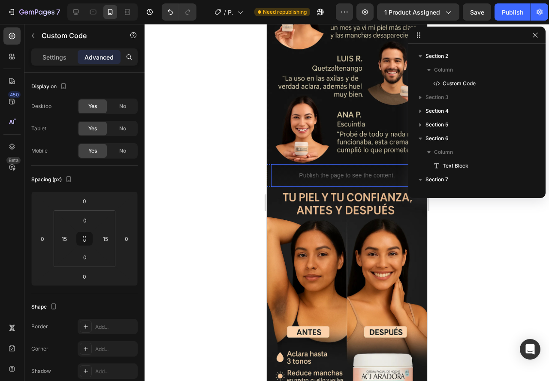
scroll to position [133, 0]
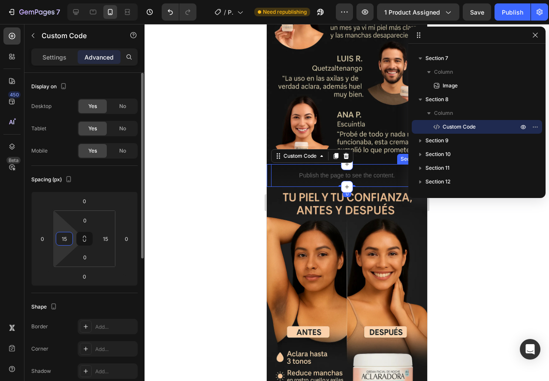
click at [61, 235] on input "15" at bounding box center [64, 238] width 13 height 13
type input "10"
click at [108, 245] on div "15" at bounding box center [105, 239] width 17 height 14
click at [105, 238] on input "15" at bounding box center [105, 238] width 13 height 13
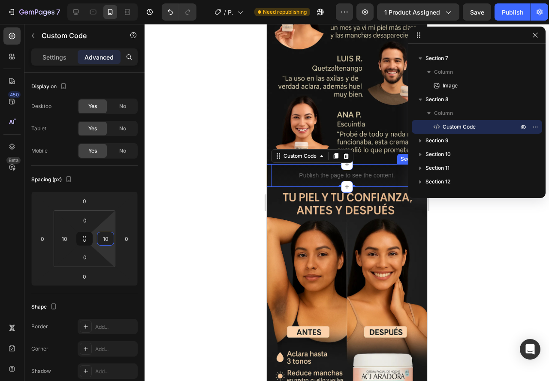
type input "10"
click at [187, 253] on div at bounding box center [346, 202] width 404 height 357
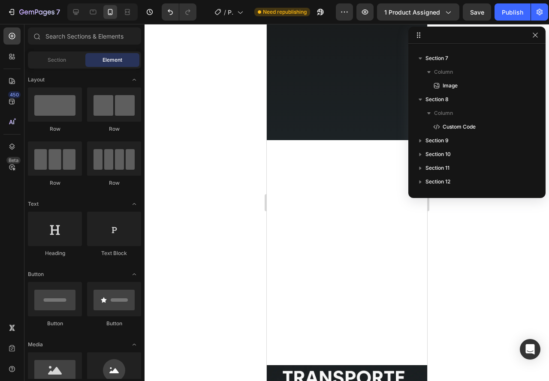
scroll to position [1261, 0]
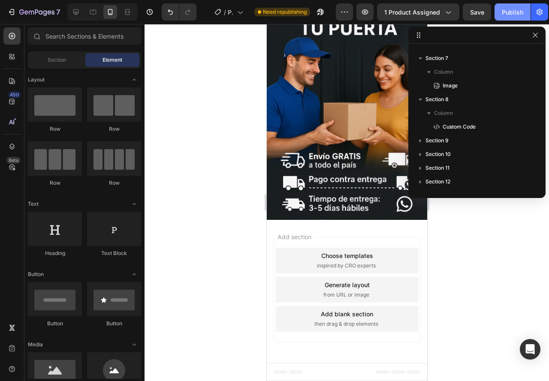
click at [511, 14] on div "Publish" at bounding box center [512, 12] width 21 height 9
click at [513, 10] on div "Publish" at bounding box center [509, 12] width 21 height 9
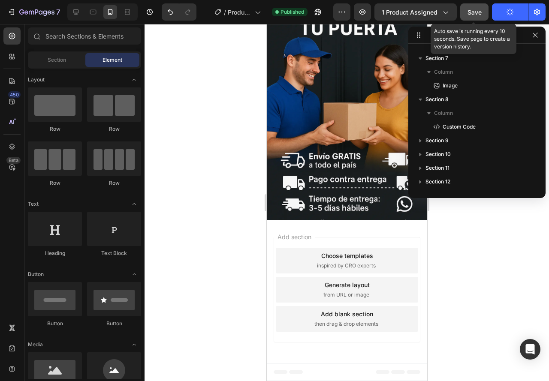
click at [466, 19] on button "Save" at bounding box center [474, 11] width 28 height 17
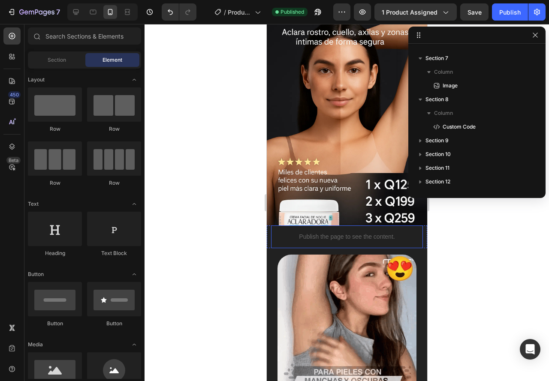
scroll to position [86, 0]
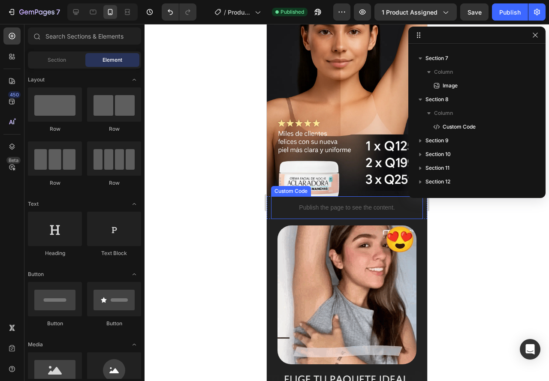
click at [270, 202] on div "Publish the page to see the content. Custom Code" at bounding box center [346, 207] width 152 height 23
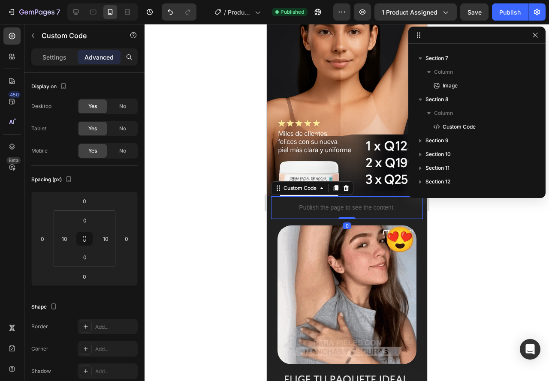
scroll to position [0, 0]
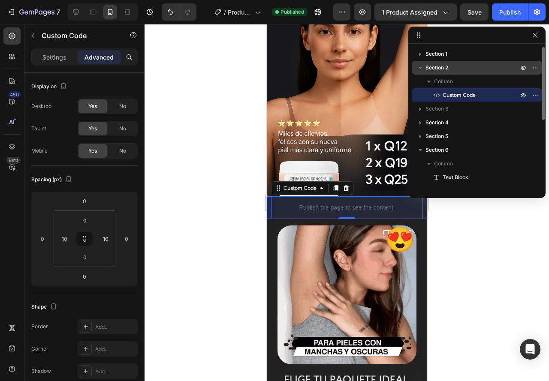
click at [432, 66] on span "Section 2" at bounding box center [436, 67] width 23 height 9
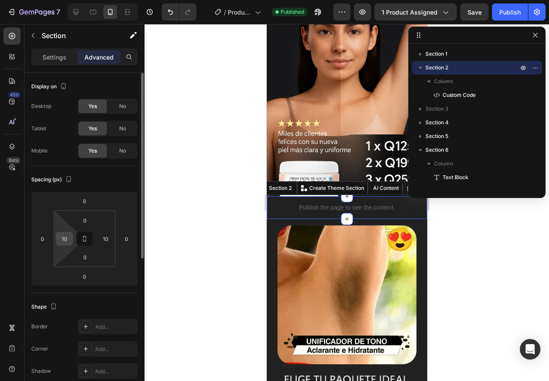
click at [70, 244] on input "10" at bounding box center [64, 238] width 13 height 13
type input "5"
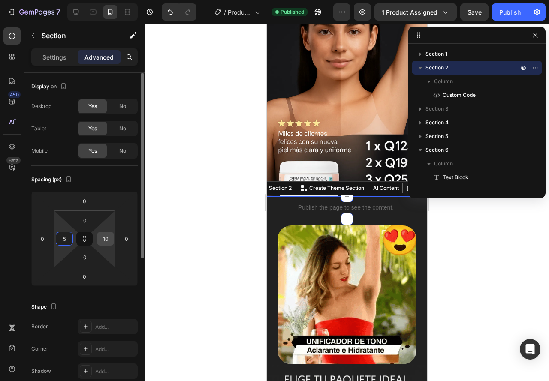
click at [108, 240] on input "10" at bounding box center [105, 238] width 13 height 13
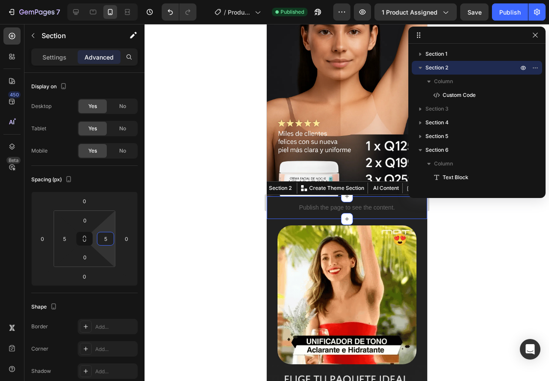
type input "5"
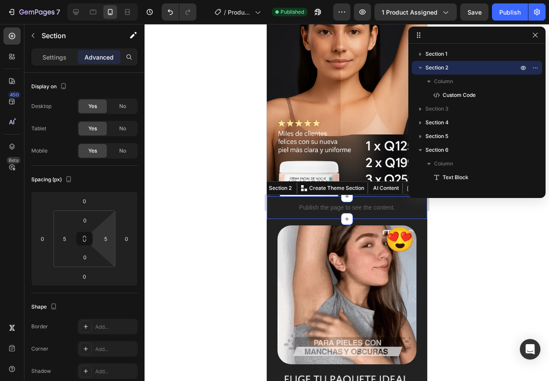
click at [175, 236] on div at bounding box center [346, 202] width 404 height 357
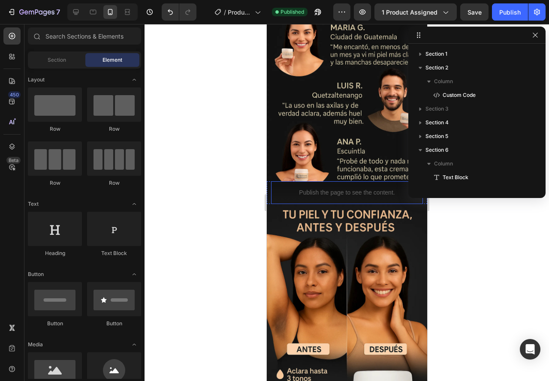
scroll to position [814, 0]
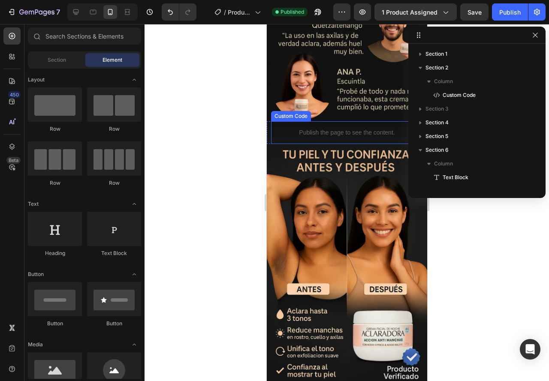
click at [275, 128] on p "Publish the page to see the content." at bounding box center [346, 132] width 143 height 9
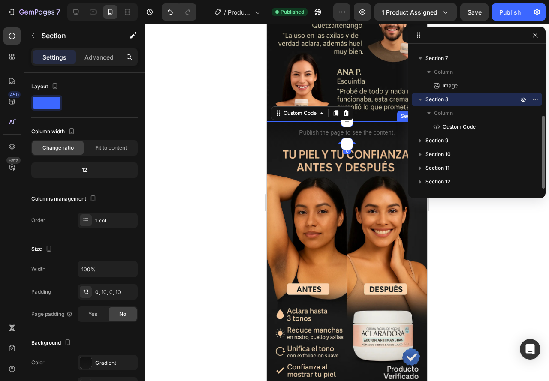
click at [268, 121] on div "Publish the page to see the content. Custom Code 0 Section 8" at bounding box center [346, 132] width 160 height 23
click at [96, 58] on p "Advanced" at bounding box center [98, 57] width 29 height 9
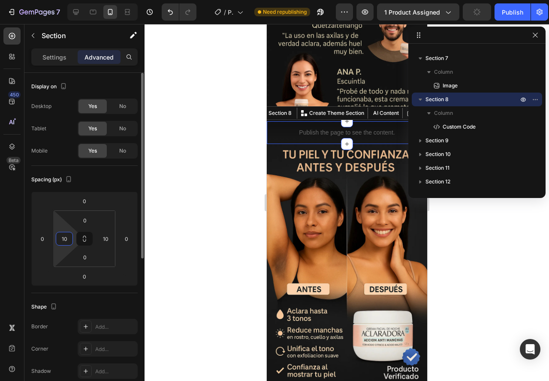
click at [68, 235] on input "10" at bounding box center [64, 238] width 13 height 13
type input "5"
click at [102, 237] on input "10" at bounding box center [105, 238] width 13 height 13
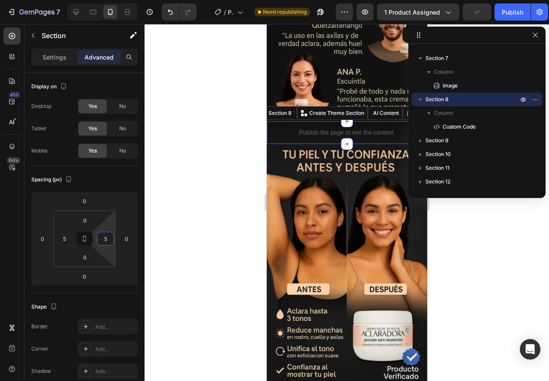
type input "5"
click at [158, 199] on div at bounding box center [346, 202] width 404 height 357
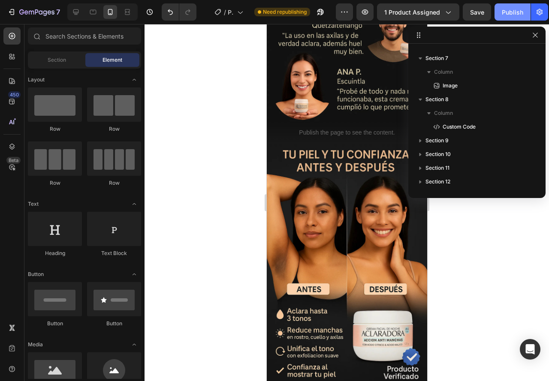
click at [509, 12] on div "Publish" at bounding box center [512, 12] width 21 height 9
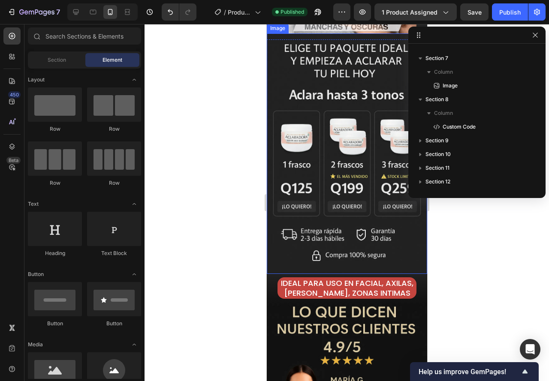
scroll to position [447, 0]
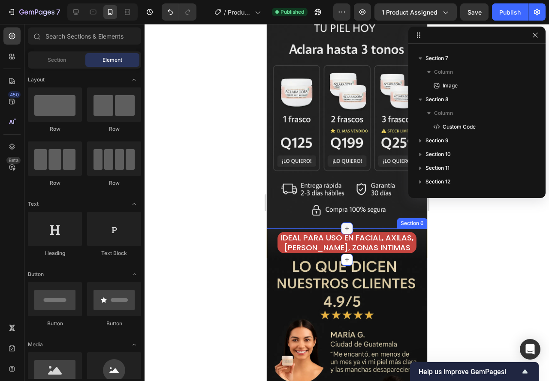
click at [343, 225] on icon at bounding box center [346, 228] width 7 height 7
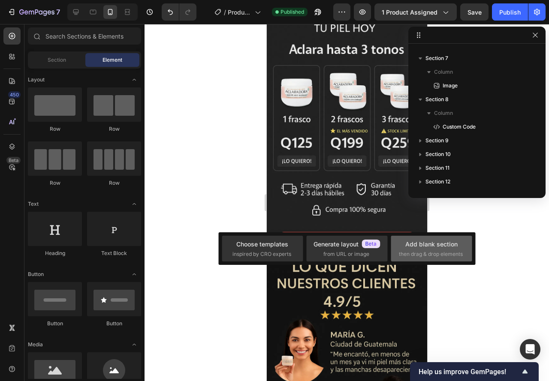
drag, startPoint x: 445, startPoint y: 253, endPoint x: 155, endPoint y: 225, distance: 291.6
click at [445, 253] on span "then drag & drop elements" at bounding box center [431, 254] width 64 height 8
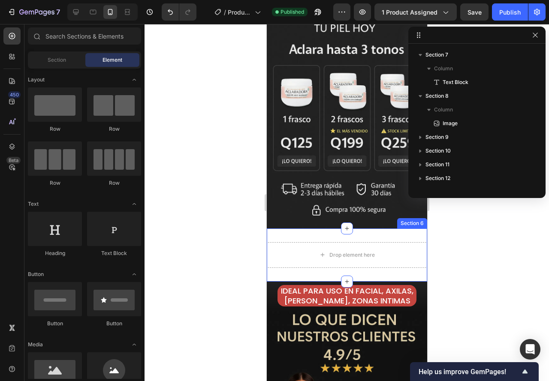
click at [280, 228] on div "Drop element here Section 6" at bounding box center [346, 254] width 160 height 53
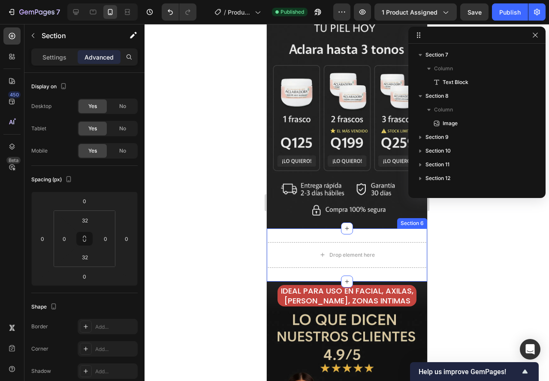
scroll to position [39, 0]
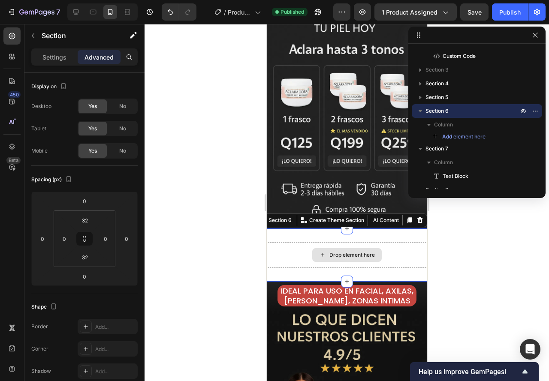
click at [283, 243] on div "Drop element here" at bounding box center [346, 255] width 160 height 26
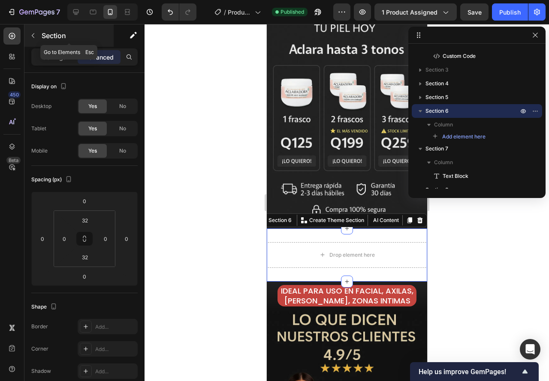
click at [30, 33] on icon "button" at bounding box center [33, 35] width 7 height 7
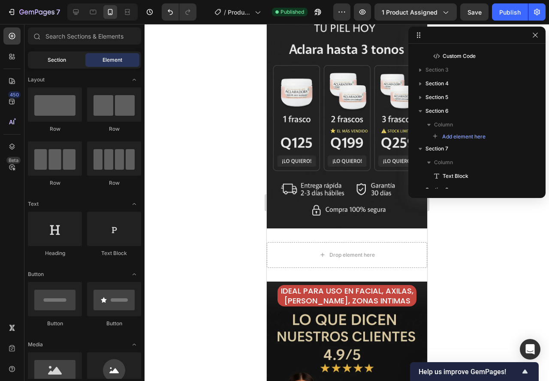
click at [48, 57] on span "Section" at bounding box center [57, 60] width 18 height 8
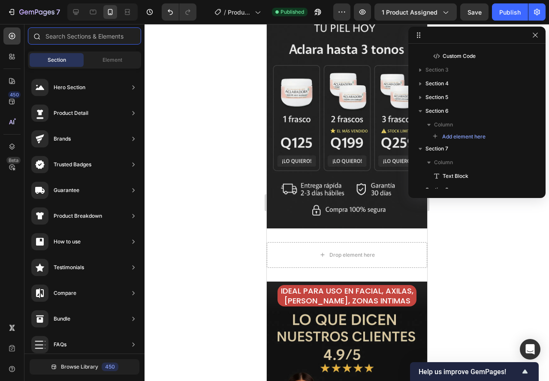
click at [53, 36] on input "text" at bounding box center [84, 35] width 113 height 17
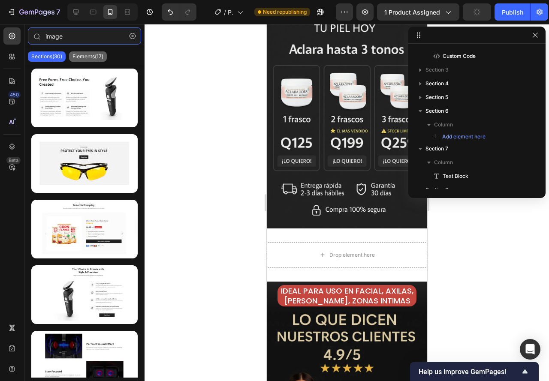
type input "image"
click at [85, 56] on p "Elements(17)" at bounding box center [87, 56] width 31 height 7
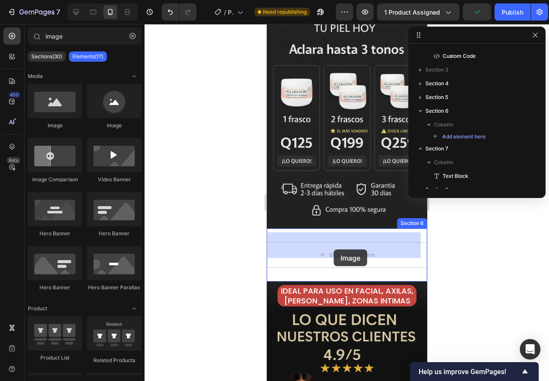
drag, startPoint x: 319, startPoint y: 123, endPoint x: 343, endPoint y: 259, distance: 137.6
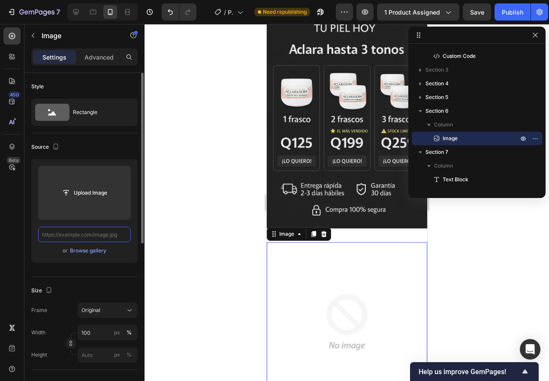
scroll to position [0, 0]
click at [84, 252] on div "Browse gallery" at bounding box center [88, 251] width 36 height 8
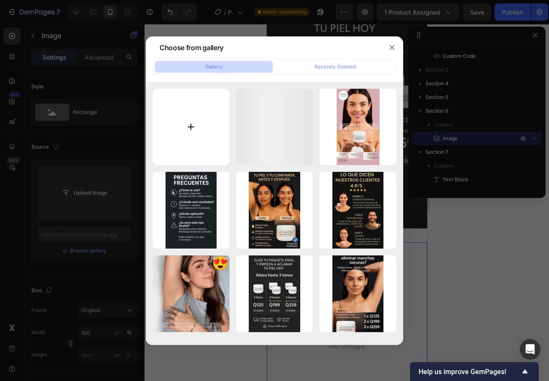
click at [187, 98] on input "file" at bounding box center [191, 127] width 77 height 77
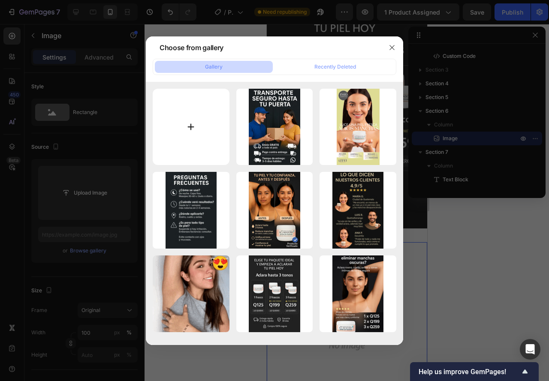
click at [183, 127] on input "file" at bounding box center [191, 127] width 77 height 77
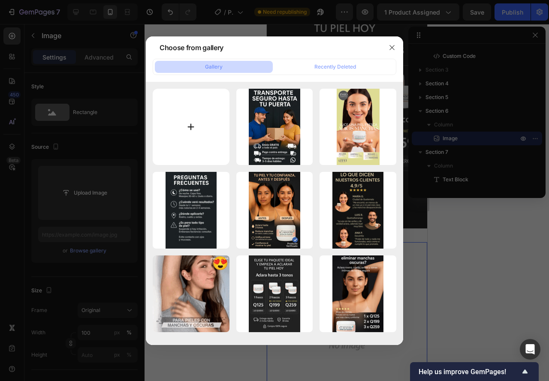
type input "C:\fakepath\ChatGPT Image 26 sept 2025, 02_04_00 a.m..webp"
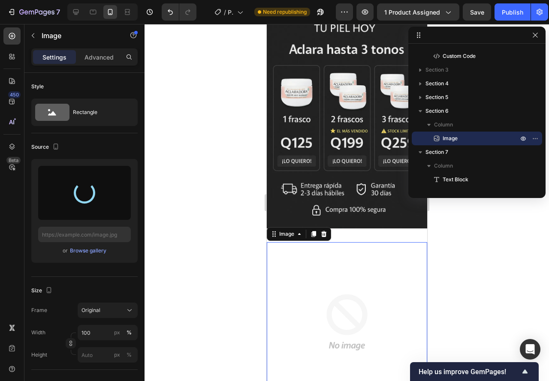
type input "https://cdn.shopify.com/s/files/1/0901/7530/7960/files/gempages_585949875074499…"
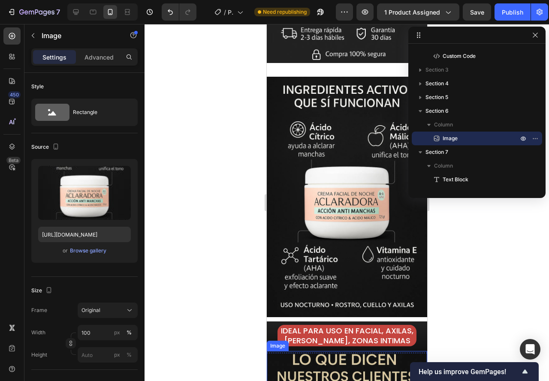
scroll to position [575, 0]
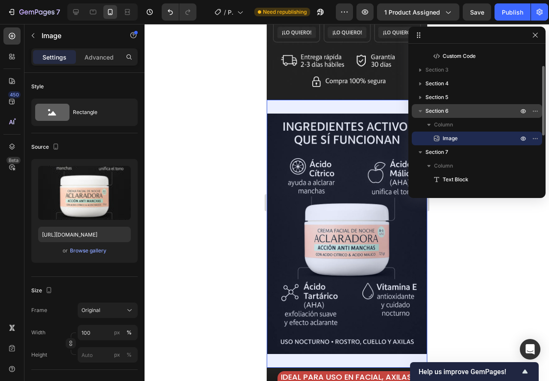
click at [433, 113] on span "Section 6" at bounding box center [436, 111] width 23 height 9
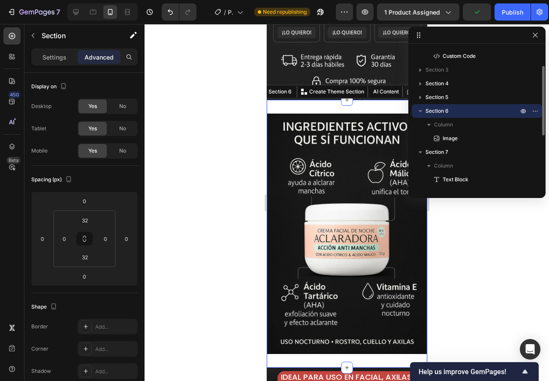
drag, startPoint x: 433, startPoint y: 112, endPoint x: 465, endPoint y: 108, distance: 32.5
click at [457, 109] on p "Section 6" at bounding box center [472, 111] width 94 height 9
drag, startPoint x: 533, startPoint y: 109, endPoint x: 537, endPoint y: 109, distance: 4.3
click at [537, 109] on icon "button" at bounding box center [535, 111] width 7 height 7
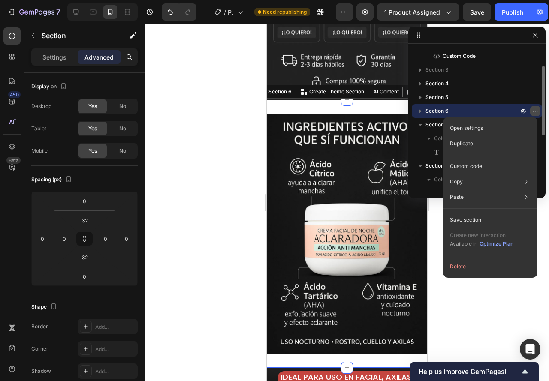
click at [537, 109] on icon "button" at bounding box center [535, 111] width 7 height 7
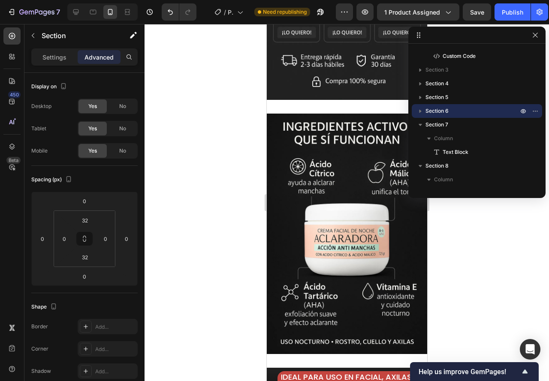
click at [292, 100] on div "Image Section 6" at bounding box center [346, 234] width 160 height 268
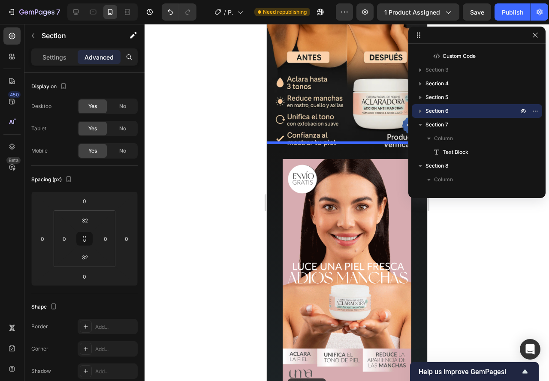
scroll to position [1300, 0]
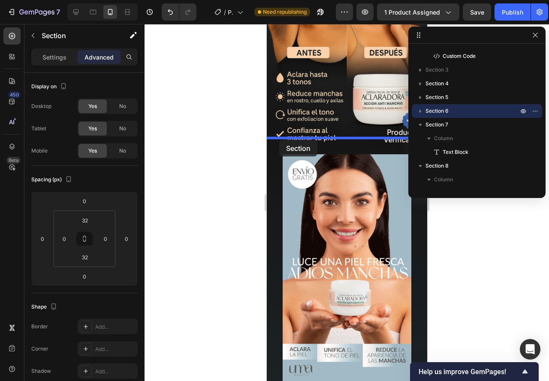
drag, startPoint x: 277, startPoint y: 97, endPoint x: 279, endPoint y: 140, distance: 42.5
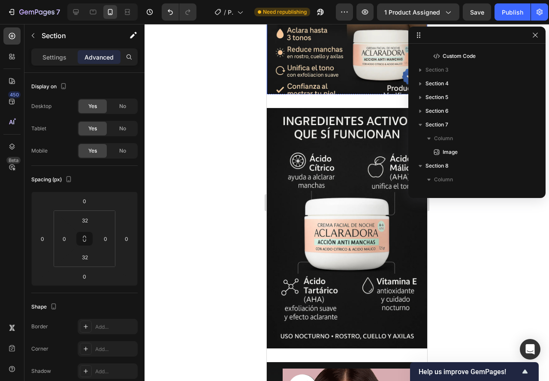
scroll to position [1072, 0]
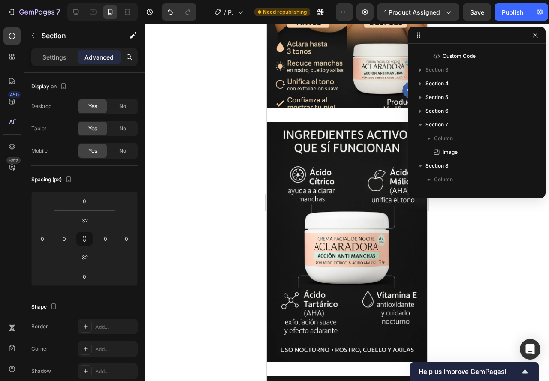
click at [292, 111] on div "Image Section 10" at bounding box center [346, 242] width 160 height 268
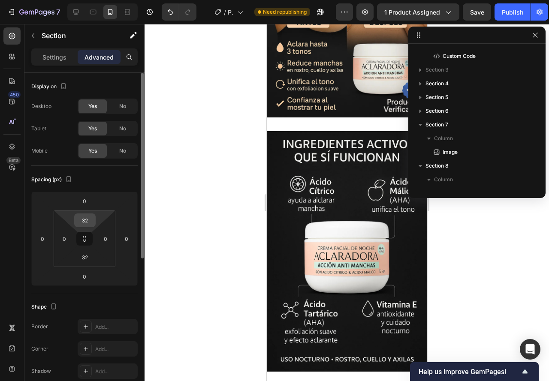
click at [85, 218] on input "32" at bounding box center [84, 220] width 17 height 13
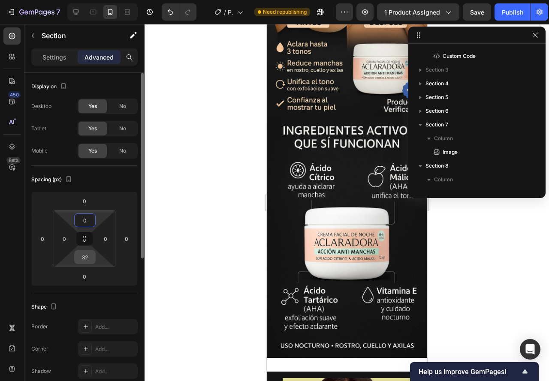
type input "0"
click at [87, 255] on input "32" at bounding box center [84, 257] width 17 height 13
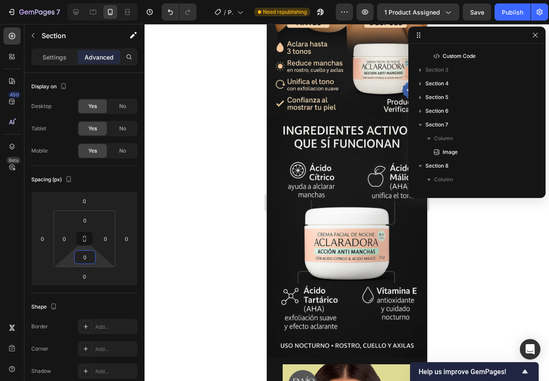
type input "0"
click at [250, 214] on div at bounding box center [346, 202] width 404 height 357
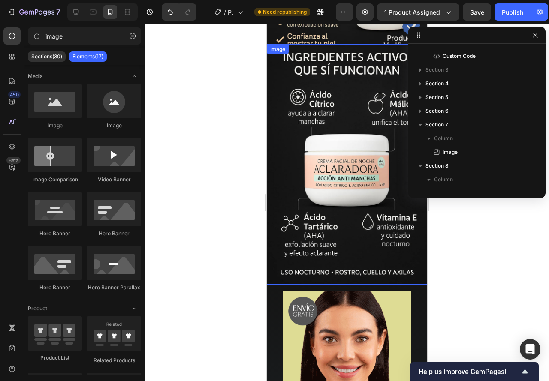
scroll to position [1115, 0]
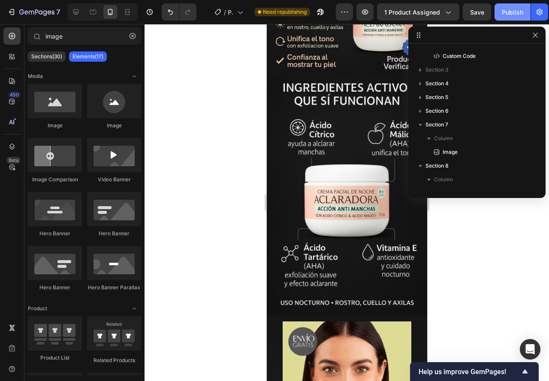
click at [510, 10] on div "Publish" at bounding box center [512, 12] width 21 height 9
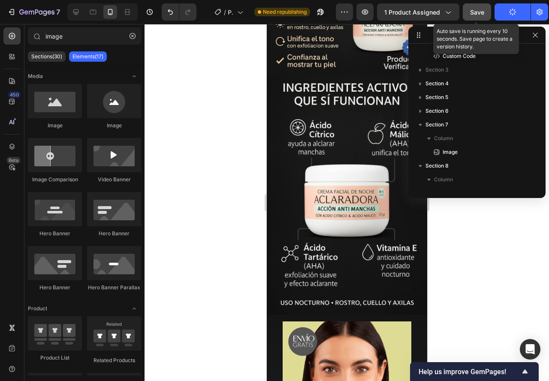
click at [473, 13] on span "Save" at bounding box center [477, 12] width 14 height 7
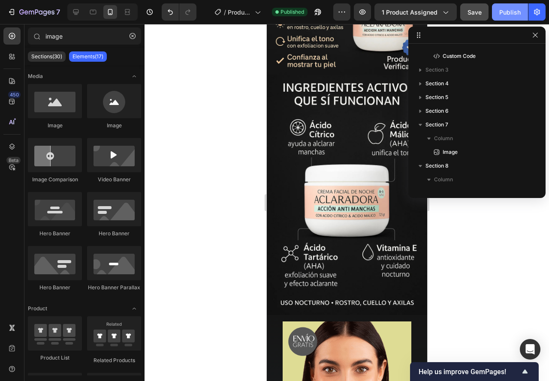
click at [506, 11] on div "Publish" at bounding box center [509, 12] width 21 height 9
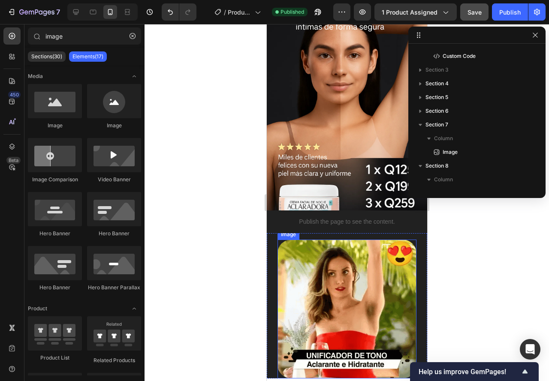
scroll to position [0, 0]
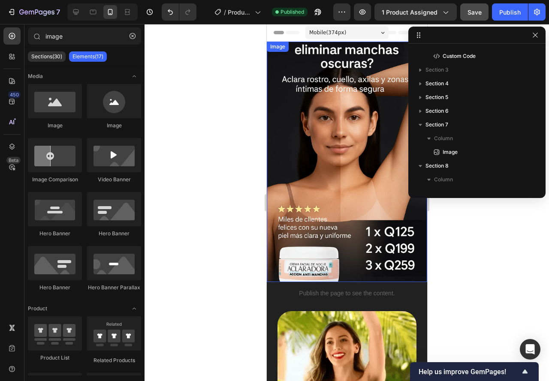
click at [342, 255] on img at bounding box center [346, 162] width 160 height 240
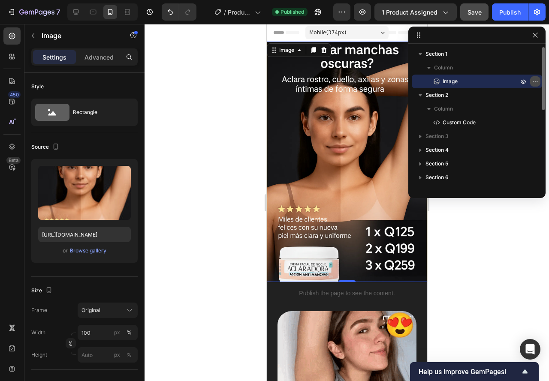
click at [537, 78] on icon "button" at bounding box center [535, 81] width 7 height 7
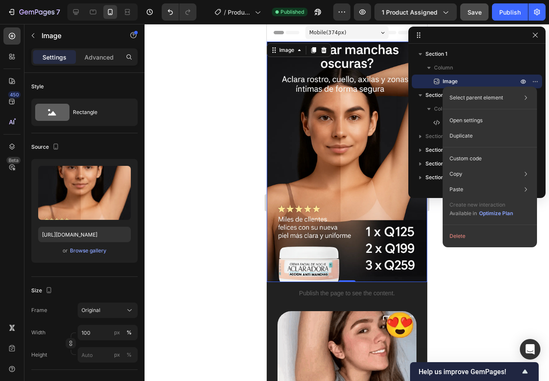
click at [353, 255] on img at bounding box center [346, 162] width 160 height 240
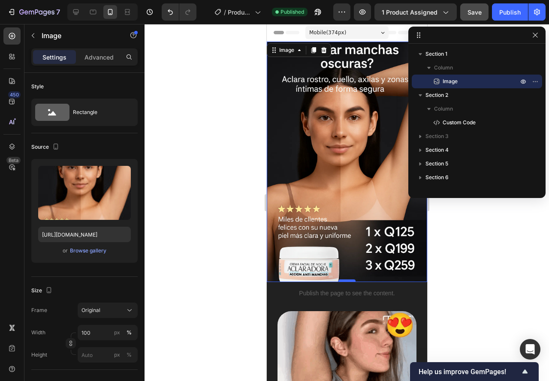
click at [346, 280] on div at bounding box center [346, 281] width 17 height 3
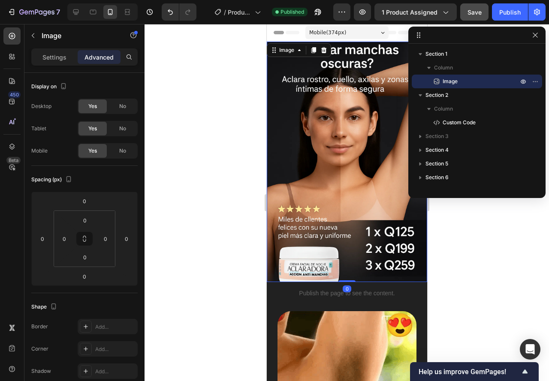
click at [337, 232] on img at bounding box center [346, 162] width 160 height 240
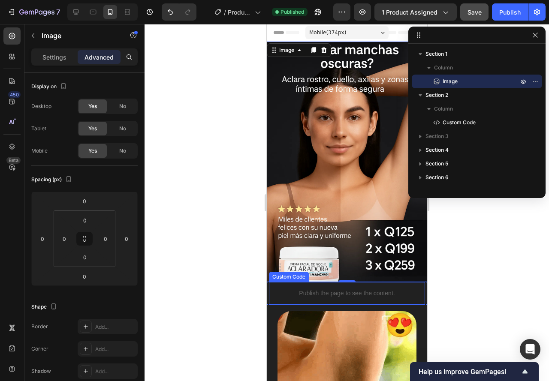
click at [343, 289] on p "Publish the page to see the content." at bounding box center [346, 293] width 147 height 9
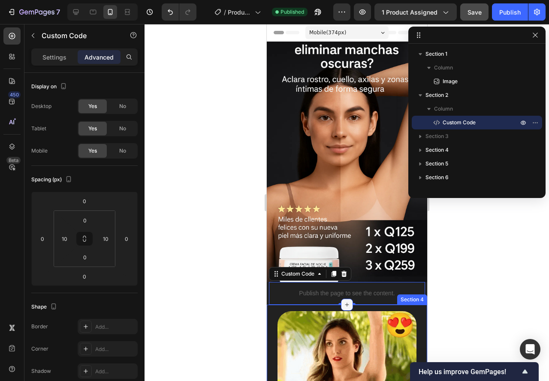
click at [343, 301] on icon at bounding box center [346, 304] width 7 height 7
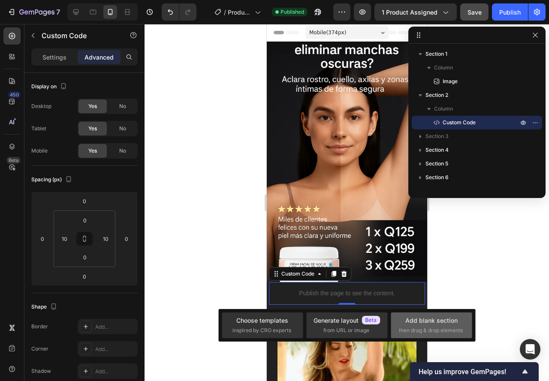
click at [420, 326] on div "Add blank section then drag & drop elements" at bounding box center [431, 325] width 65 height 18
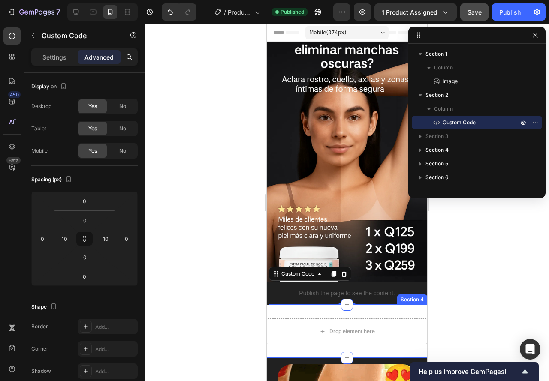
click at [280, 305] on div "Drop element here Section 4" at bounding box center [346, 331] width 160 height 53
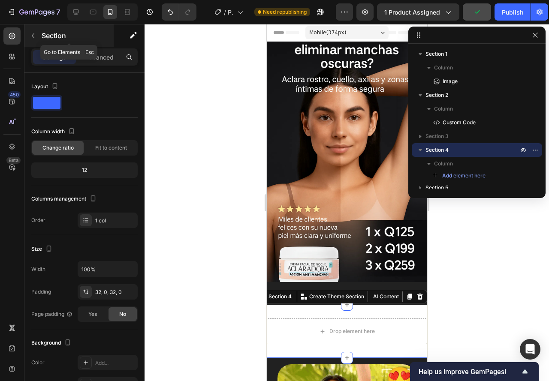
click at [99, 46] on div "Section" at bounding box center [68, 35] width 89 height 22
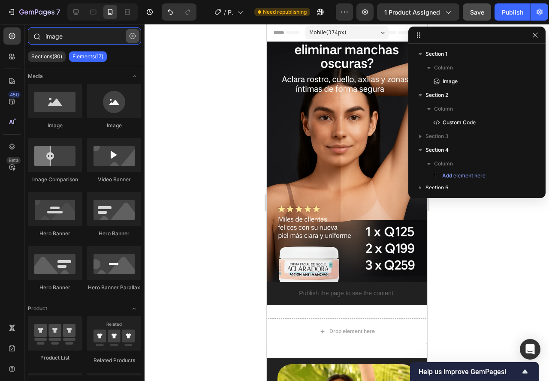
drag, startPoint x: 123, startPoint y: 35, endPoint x: 132, endPoint y: 38, distance: 9.9
click at [130, 38] on div "image" at bounding box center [84, 37] width 120 height 21
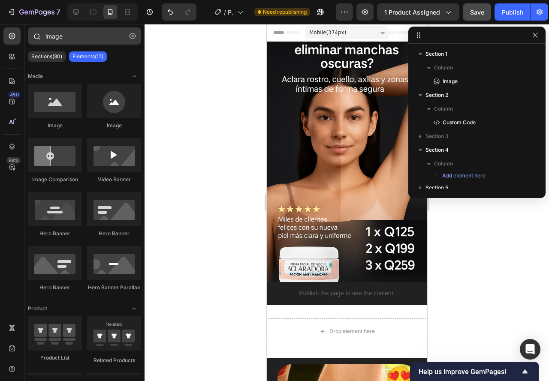
click at [133, 39] on button "button" at bounding box center [133, 36] width 14 height 14
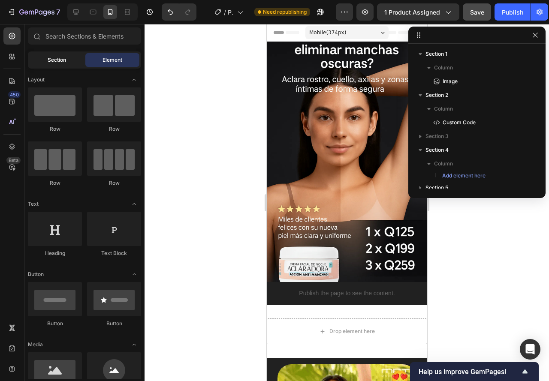
click at [52, 61] on span "Section" at bounding box center [57, 60] width 18 height 8
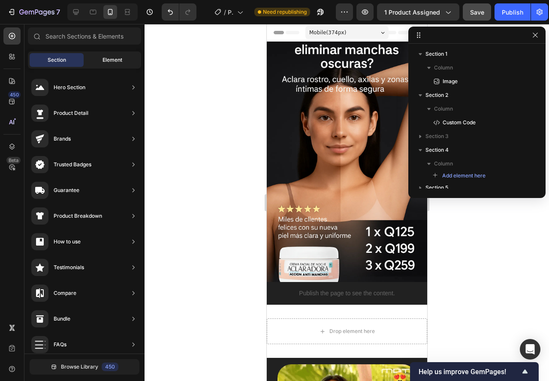
click at [108, 57] on span "Element" at bounding box center [112, 60] width 20 height 8
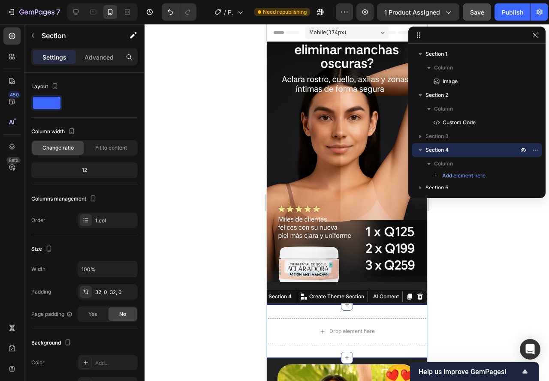
click at [280, 305] on div "Drop element here Section 4 You can create reusable sections Create Theme Secti…" at bounding box center [346, 331] width 160 height 53
click at [92, 62] on div "Advanced" at bounding box center [99, 57] width 43 height 14
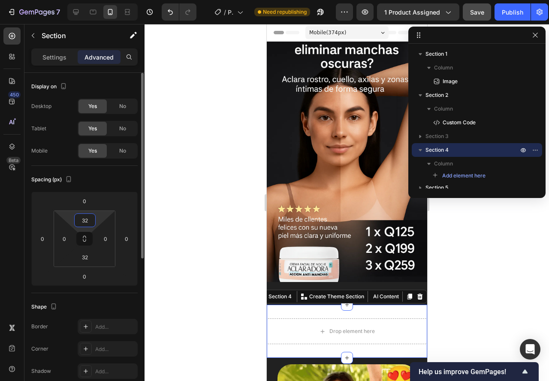
click at [88, 219] on input "32" at bounding box center [84, 220] width 17 height 13
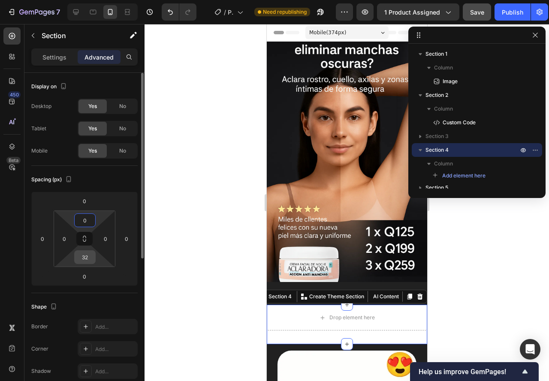
type input "0"
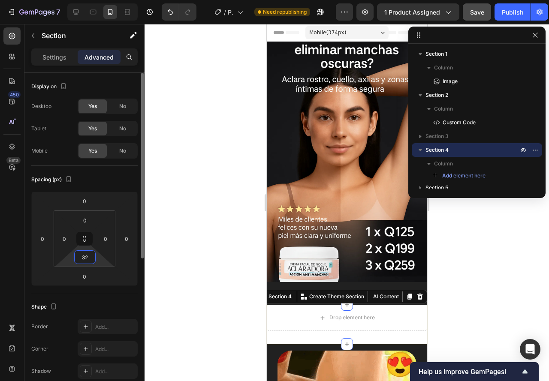
click at [92, 261] on input "32" at bounding box center [84, 257] width 17 height 13
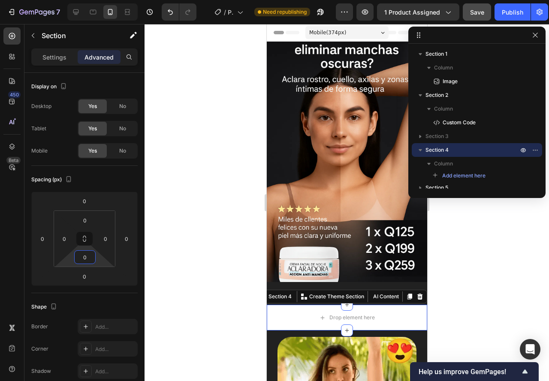
type input "0"
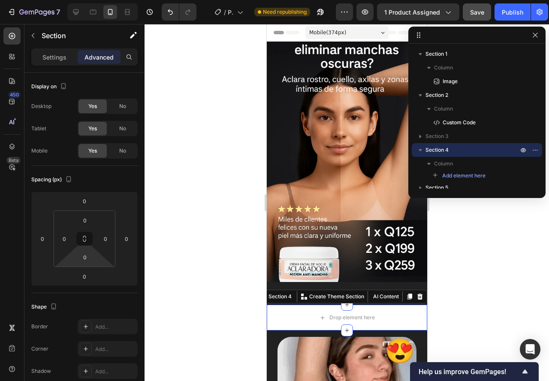
click at [190, 275] on div at bounding box center [346, 202] width 404 height 357
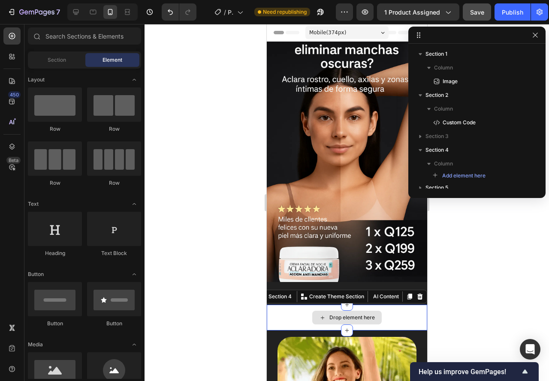
click at [276, 306] on div "Drop element here" at bounding box center [346, 318] width 160 height 26
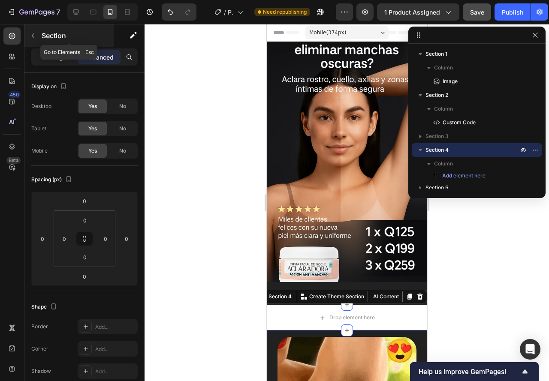
click at [29, 32] on button "button" at bounding box center [33, 36] width 14 height 14
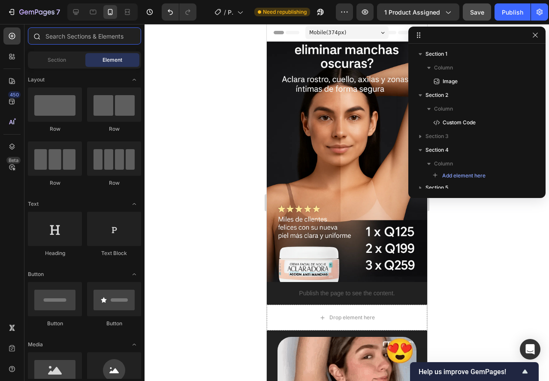
click at [70, 40] on input "text" at bounding box center [84, 35] width 113 height 17
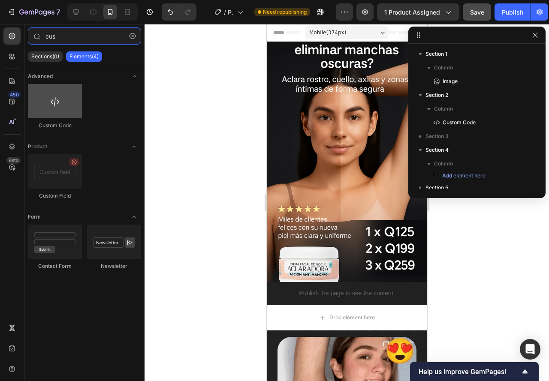
type input "cus"
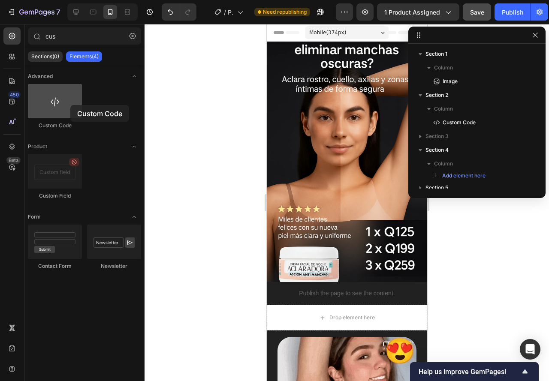
click at [70, 105] on div at bounding box center [55, 101] width 54 height 34
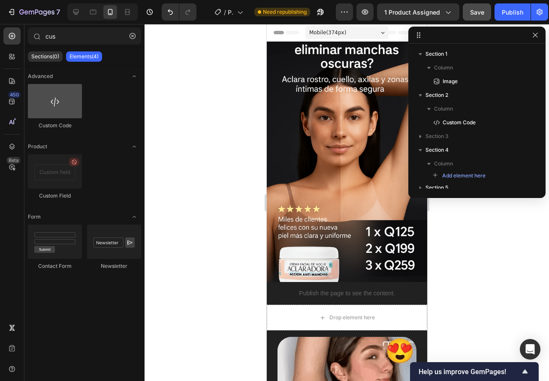
click at [57, 104] on div at bounding box center [55, 101] width 54 height 34
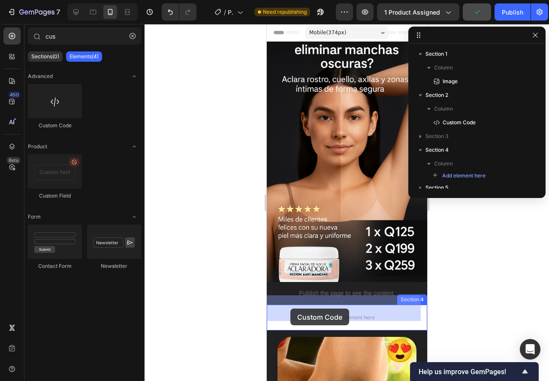
drag, startPoint x: 324, startPoint y: 132, endPoint x: 288, endPoint y: 309, distance: 179.8
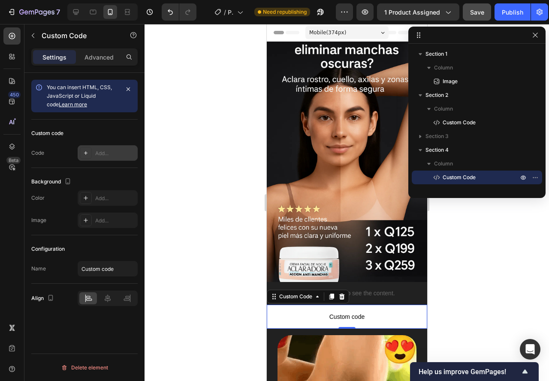
click at [100, 153] on div "Add..." at bounding box center [115, 154] width 40 height 8
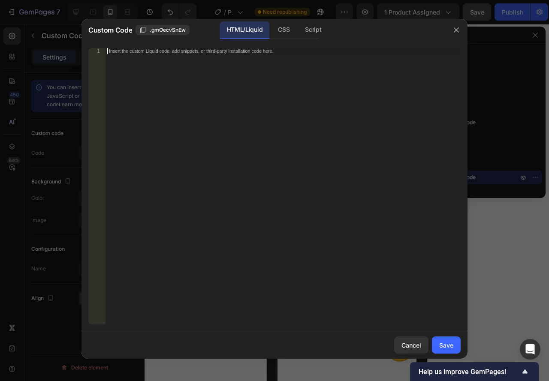
click at [162, 102] on div "Insert the custom Liquid code, add snippets, or third-party installation code h…" at bounding box center [282, 192] width 355 height 289
paste textarea
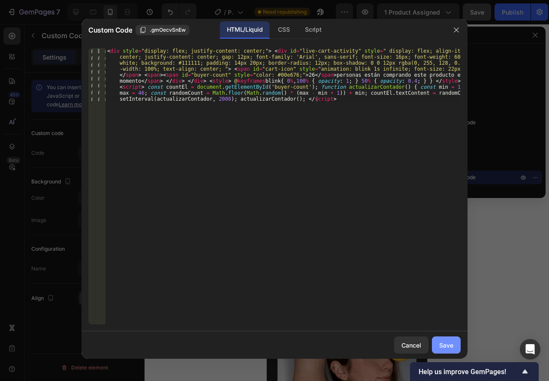
click at [454, 340] on button "Save" at bounding box center [446, 345] width 29 height 17
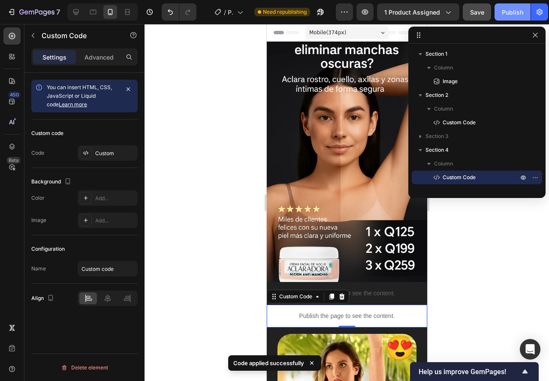
click at [503, 11] on div "Publish" at bounding box center [512, 12] width 21 height 9
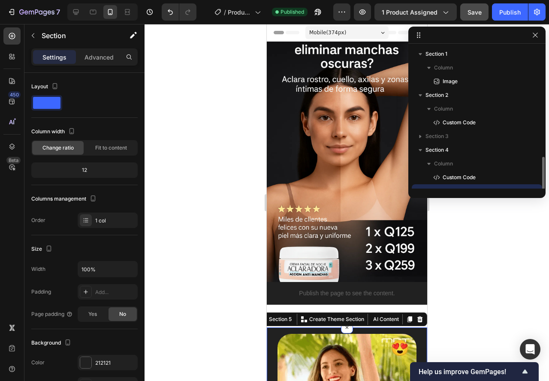
scroll to position [80, 0]
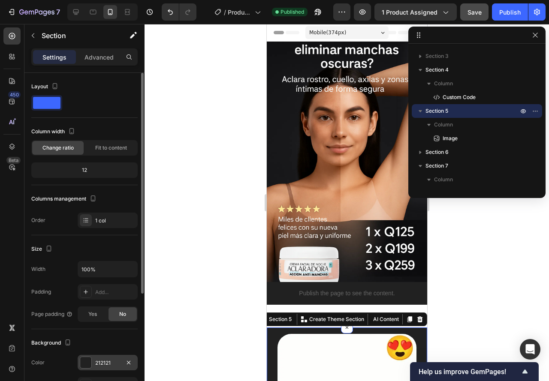
click at [105, 363] on div "212121" at bounding box center [107, 363] width 25 height 8
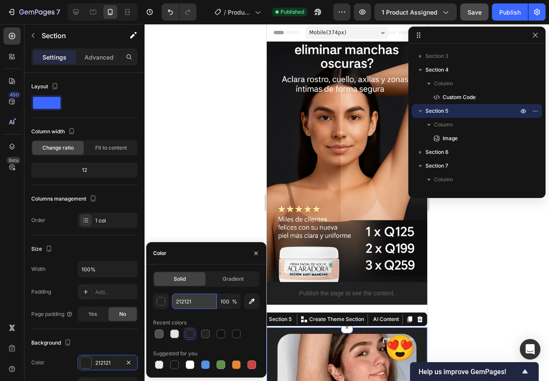
click at [192, 301] on input "212121" at bounding box center [194, 301] width 45 height 15
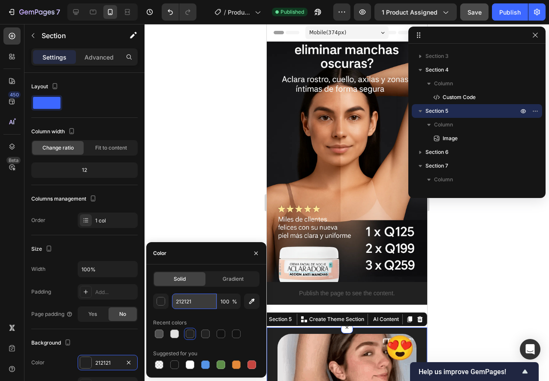
click at [192, 301] on input "212121" at bounding box center [194, 301] width 45 height 15
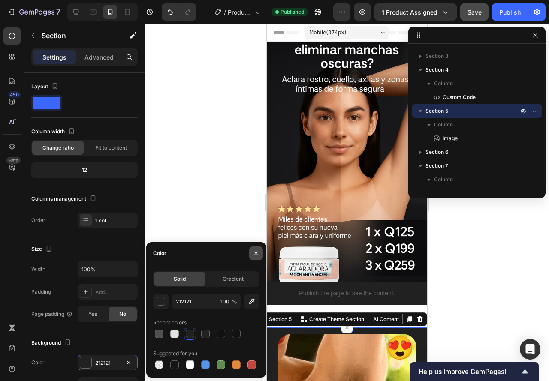
click at [258, 253] on icon "button" at bounding box center [255, 253] width 7 height 7
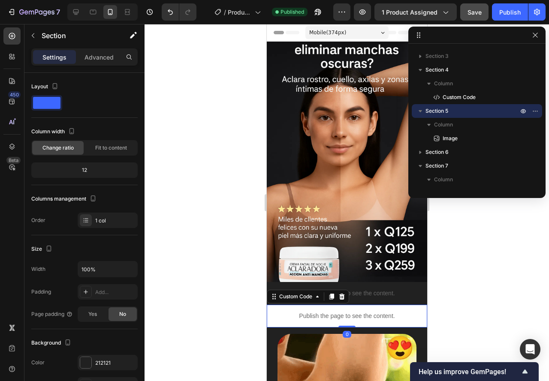
click at [282, 305] on div "Publish the page to see the content." at bounding box center [346, 316] width 160 height 23
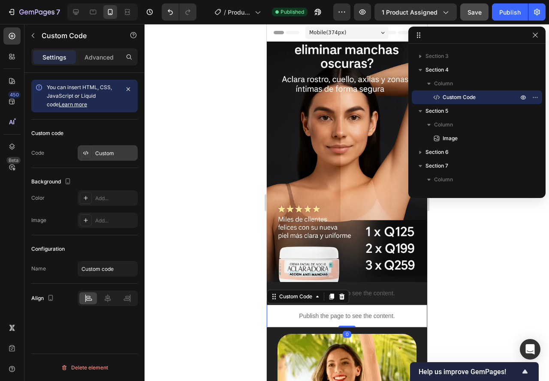
click at [90, 154] on div at bounding box center [86, 153] width 12 height 12
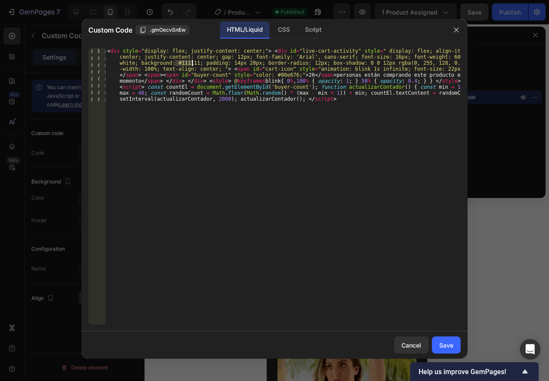
drag, startPoint x: 174, startPoint y: 63, endPoint x: 191, endPoint y: 65, distance: 16.9
click at [191, 65] on div "< div style = "display: flex; justify-content: center;" > < div id = "live-cart…" at bounding box center [282, 240] width 355 height 385
paste textarea "21212"
type textarea "<div style="display: flex; justify-content: center;"> <div id="live-cart-activi…"
click at [449, 341] on div "Save" at bounding box center [446, 345] width 14 height 9
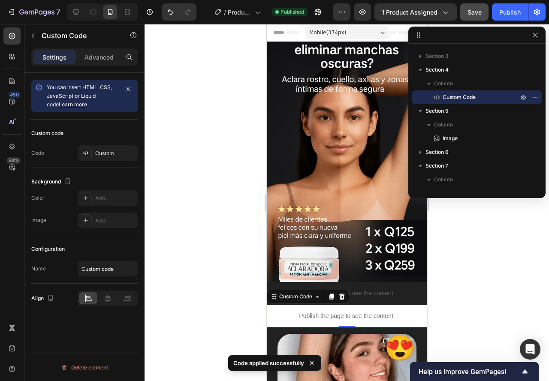
click at [270, 312] on p "Publish the page to see the content." at bounding box center [346, 316] width 160 height 9
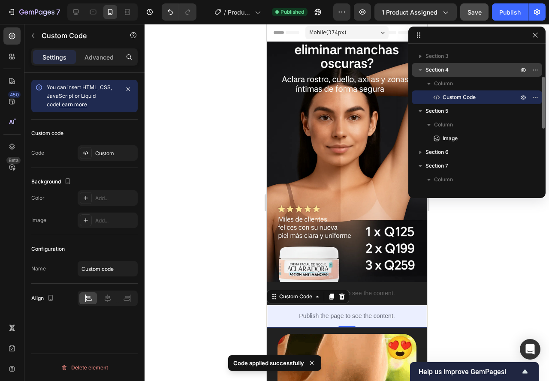
click at [429, 75] on div "Section 4" at bounding box center [476, 70] width 123 height 14
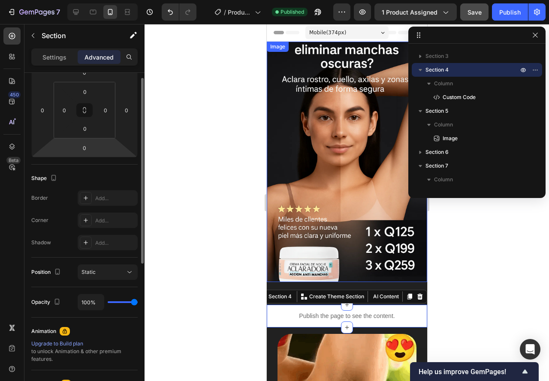
scroll to position [43, 0]
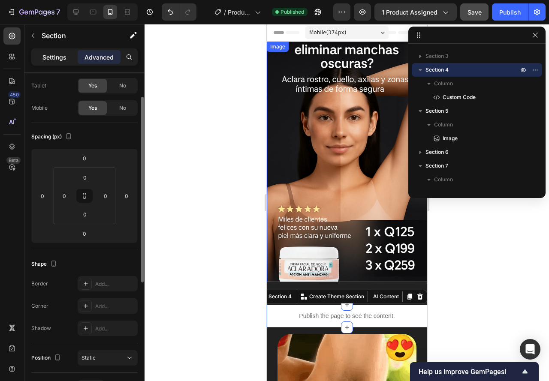
click at [54, 55] on p "Settings" at bounding box center [54, 57] width 24 height 9
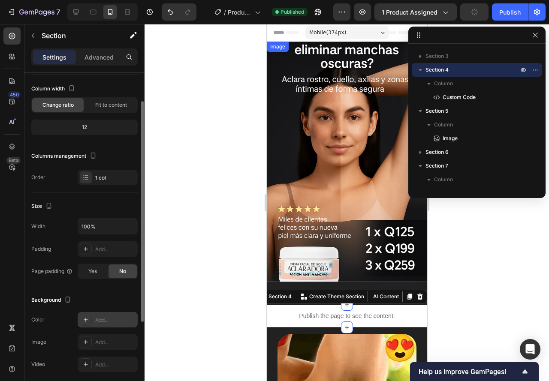
scroll to position [86, 0]
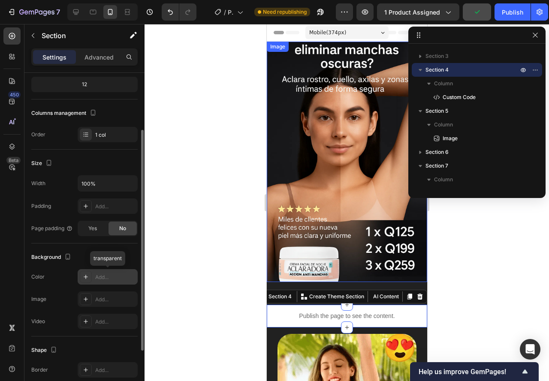
click at [102, 278] on div "Add..." at bounding box center [115, 277] width 40 height 8
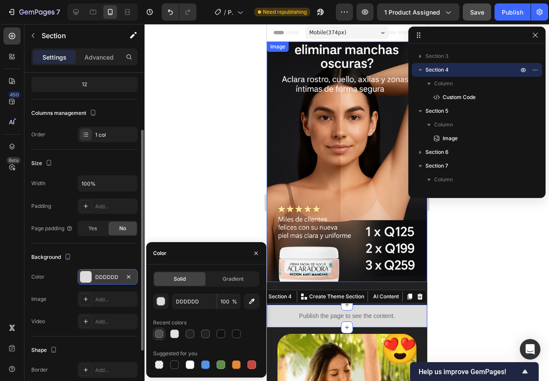
click at [158, 334] on div at bounding box center [159, 334] width 9 height 9
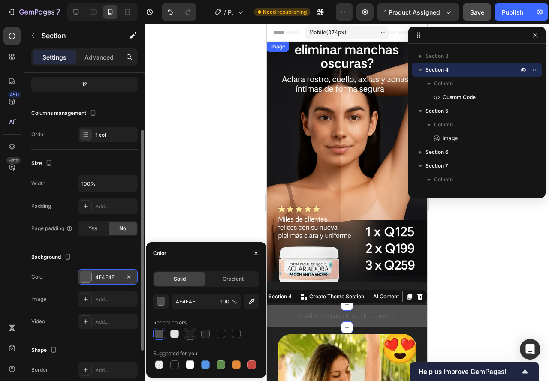
click at [190, 332] on div at bounding box center [190, 334] width 9 height 9
type input "212121"
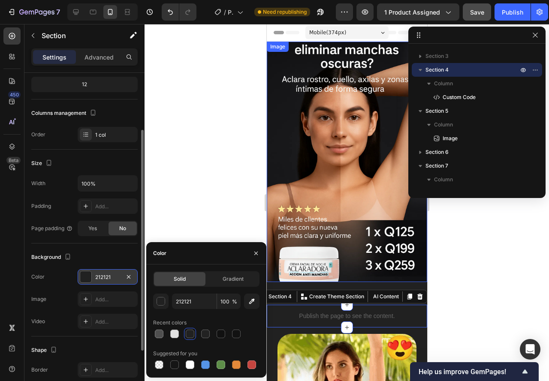
click at [213, 196] on div at bounding box center [346, 202] width 404 height 357
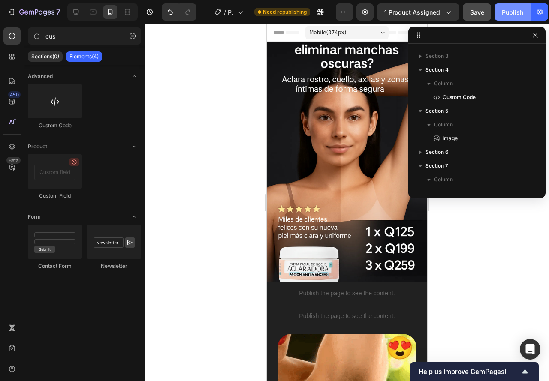
click at [502, 14] on div "Publish" at bounding box center [512, 12] width 21 height 9
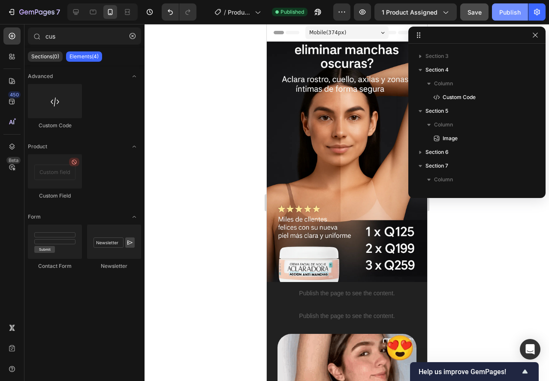
click at [499, 11] on div "Publish" at bounding box center [509, 12] width 21 height 9
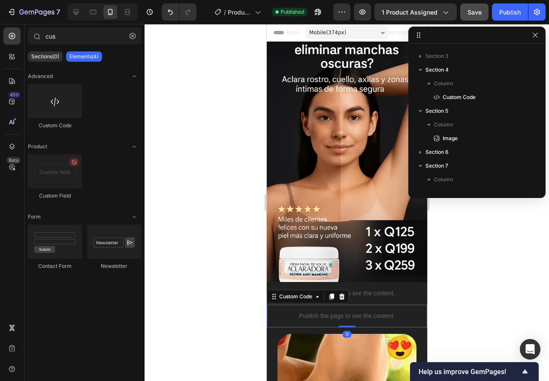
click at [269, 312] on p "Publish the page to see the content." at bounding box center [346, 316] width 160 height 9
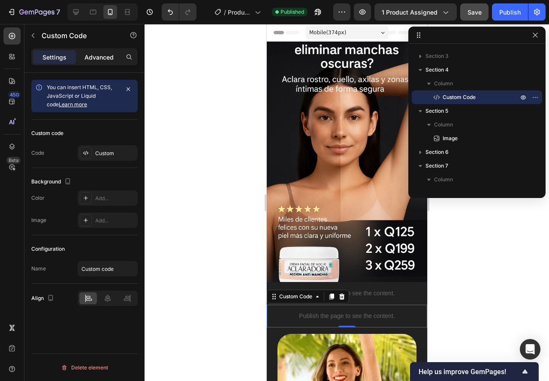
click at [87, 57] on p "Advanced" at bounding box center [98, 57] width 29 height 9
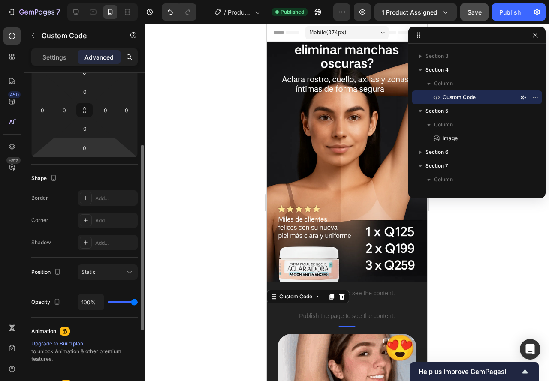
scroll to position [171, 0]
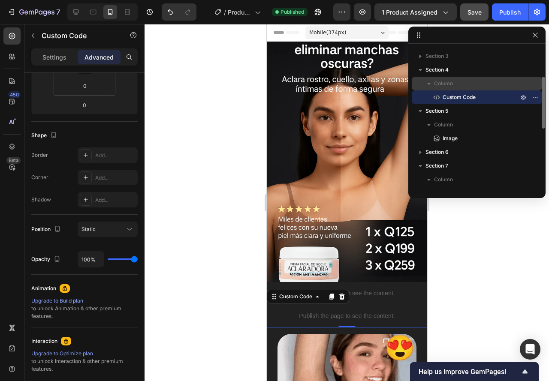
click at [449, 84] on span "Column" at bounding box center [443, 83] width 19 height 9
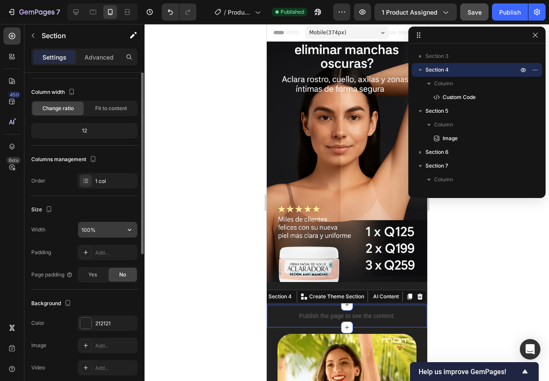
scroll to position [0, 0]
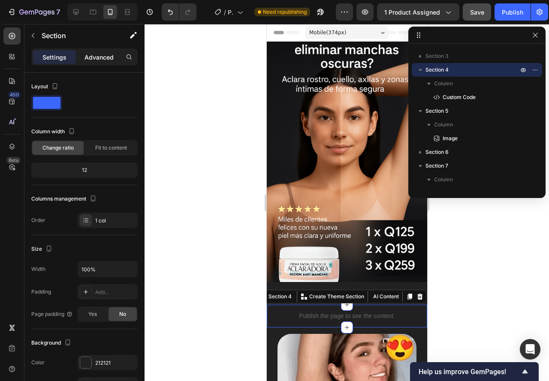
click at [102, 53] on p "Advanced" at bounding box center [98, 57] width 29 height 9
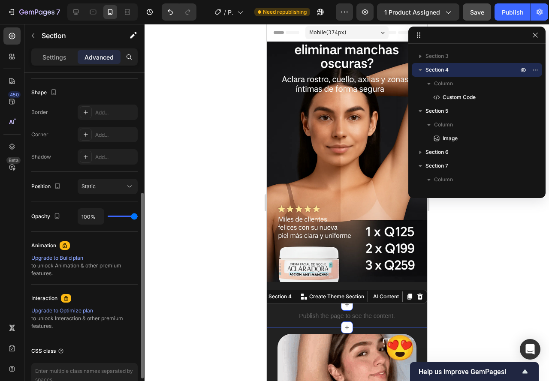
scroll to position [43, 0]
